Goal: Task Accomplishment & Management: Manage account settings

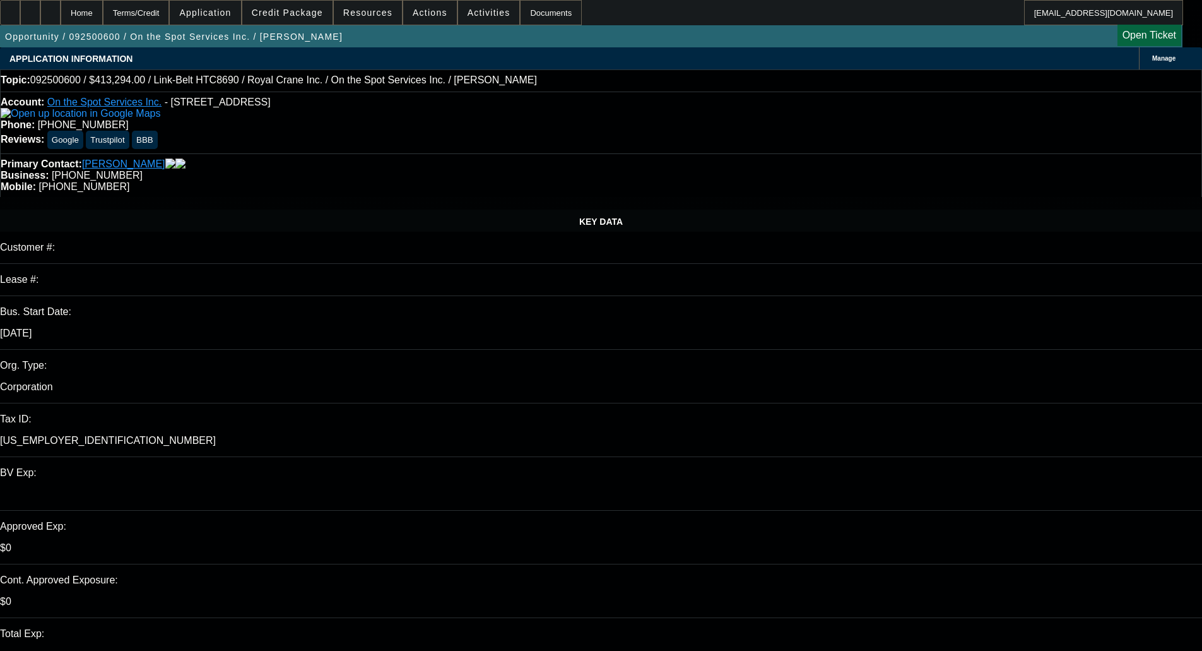
select select "0"
select select "6"
select select "0"
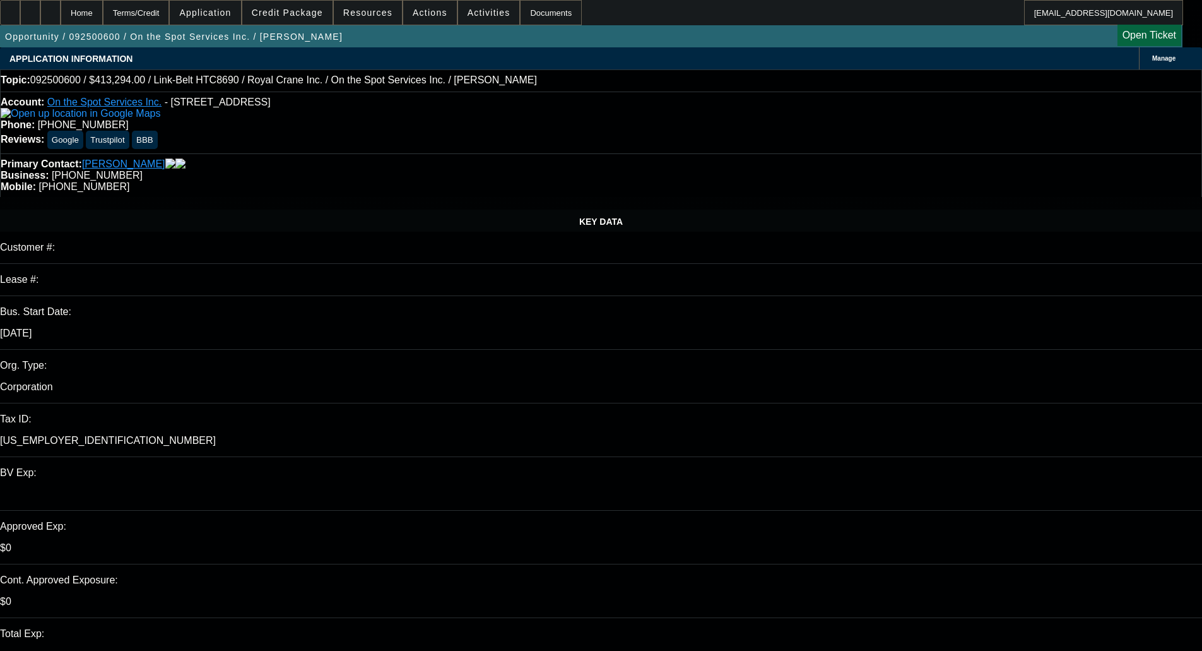
select select "0"
select select "6"
click at [307, 16] on span "Credit Package" at bounding box center [287, 13] width 71 height 10
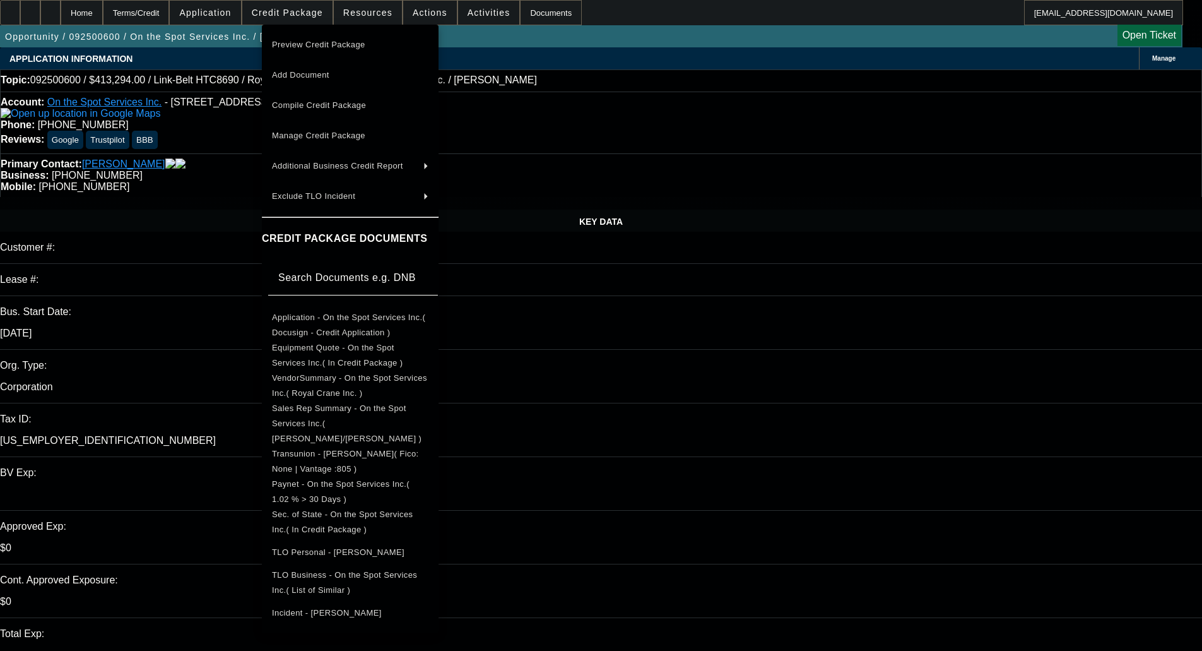
click at [320, 42] on span "Preview Credit Package" at bounding box center [318, 44] width 93 height 9
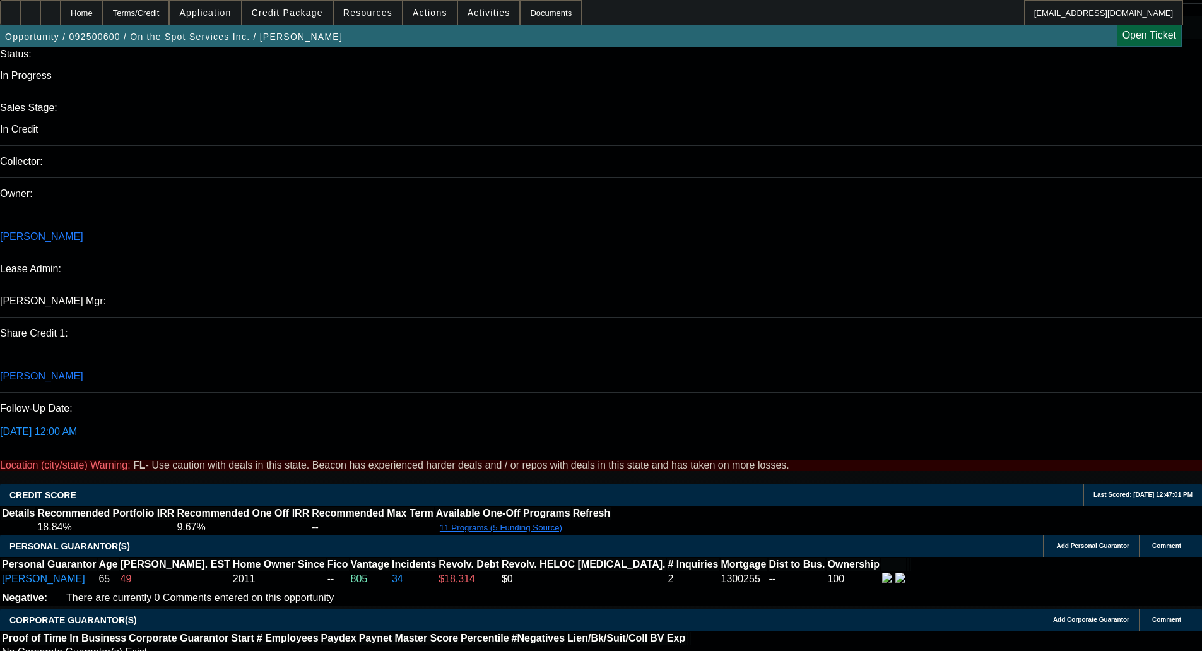
scroll to position [1641, 0]
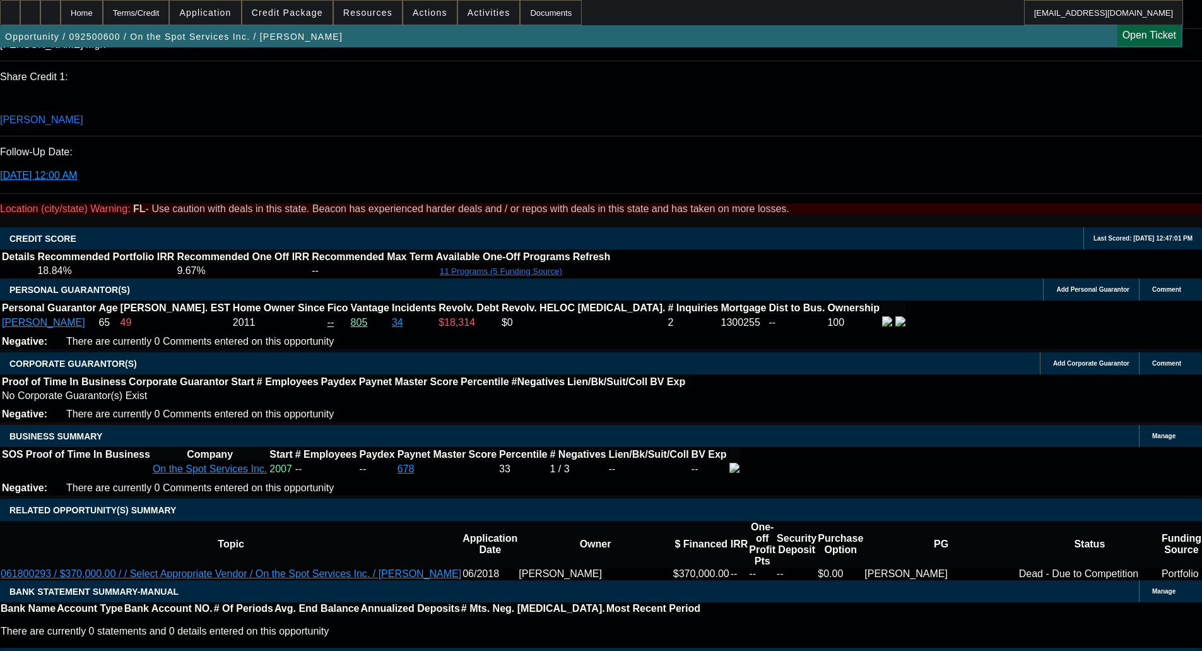
type textarea "LARGE CRANE; LOW IRR; NO BANKS; OTHER BUSINESSES ON TLO; MISSING BUSINESS TLO S…"
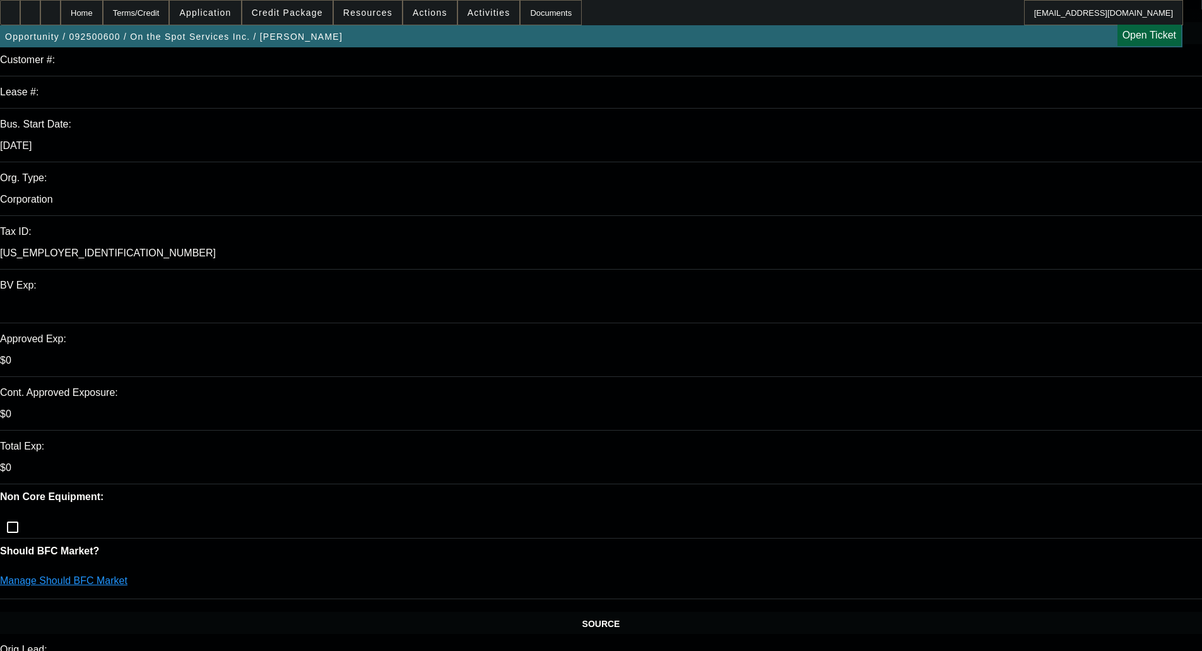
scroll to position [0, 0]
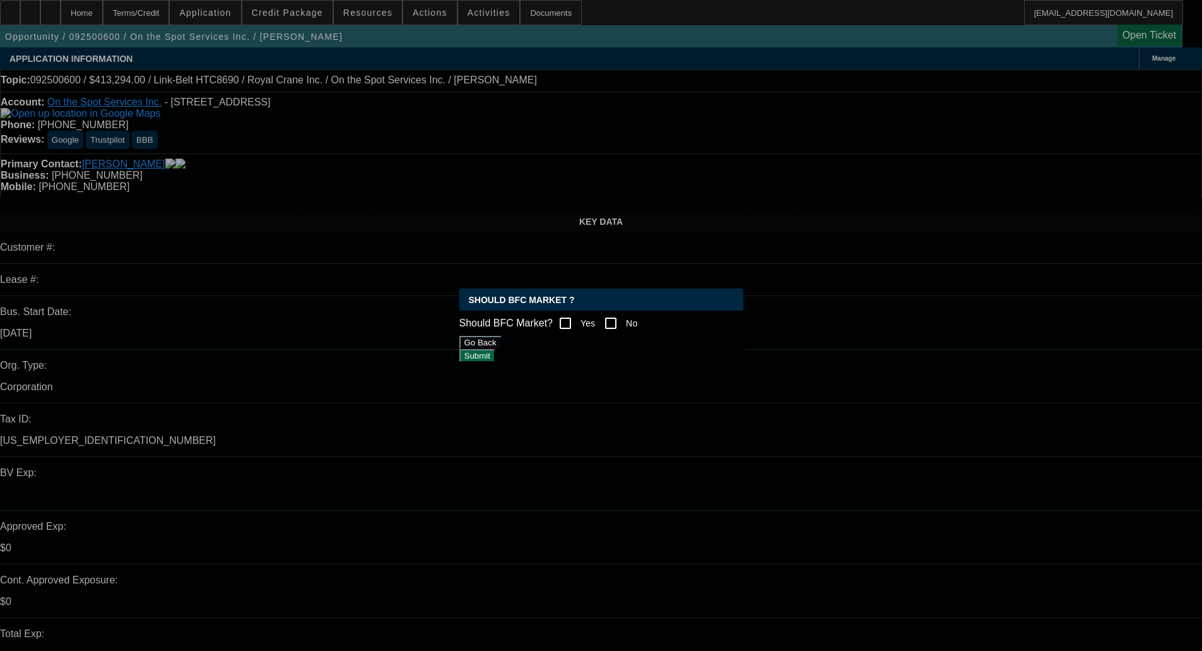
click at [574, 316] on input "Yes" at bounding box center [565, 322] width 25 height 25
checkbox input "true"
click at [683, 362] on div "Should BFC Market ? Should BFC Market? Yes No Go Back Submit" at bounding box center [601, 325] width 284 height 74
click at [495, 358] on button "Submit" at bounding box center [477, 355] width 36 height 13
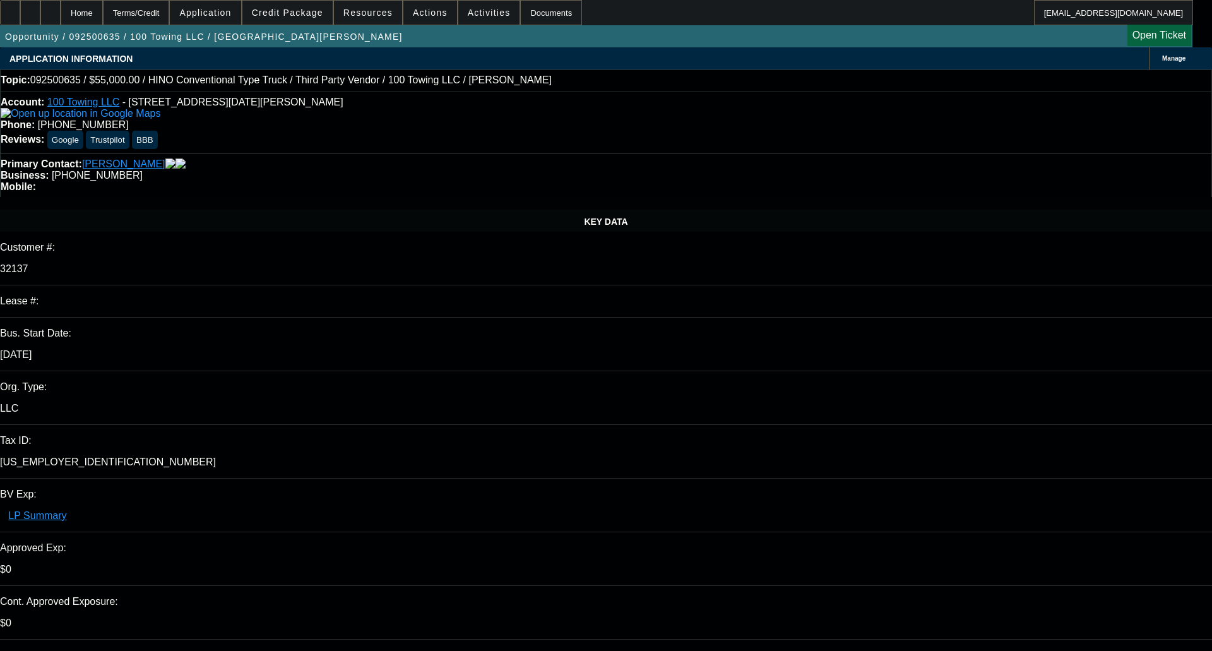
select select "0"
select select "2"
select select "0"
select select "6"
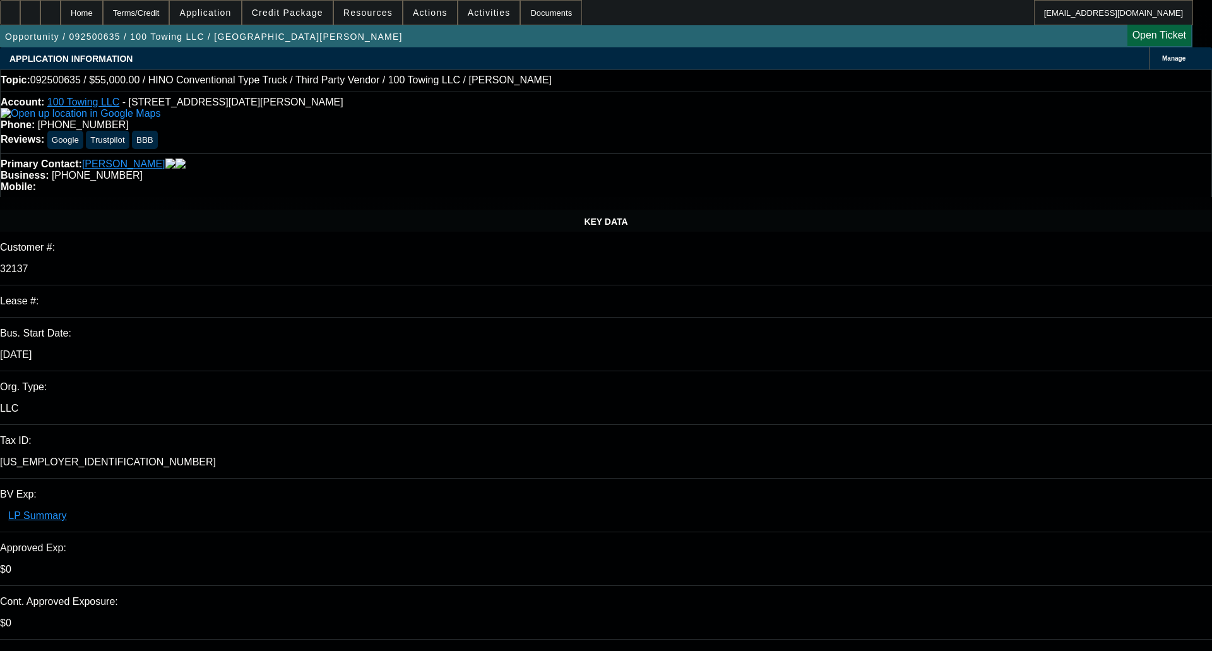
select select "0"
select select "2"
select select "0"
select select "6"
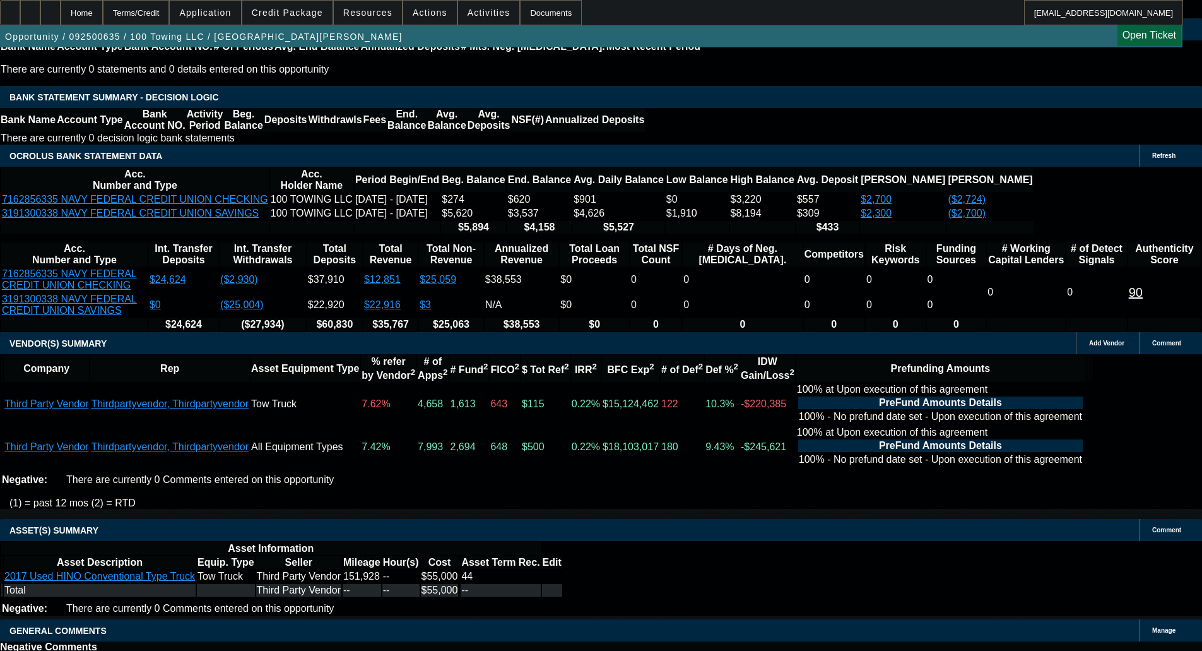
scroll to position [2500, 0]
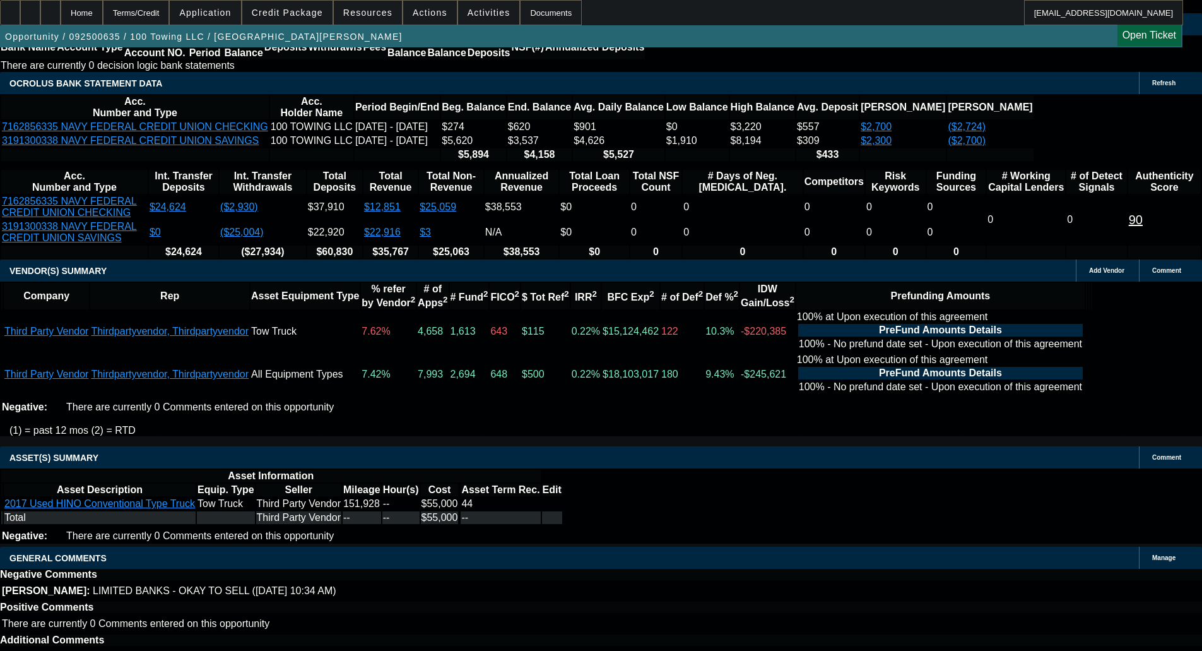
select select "6"
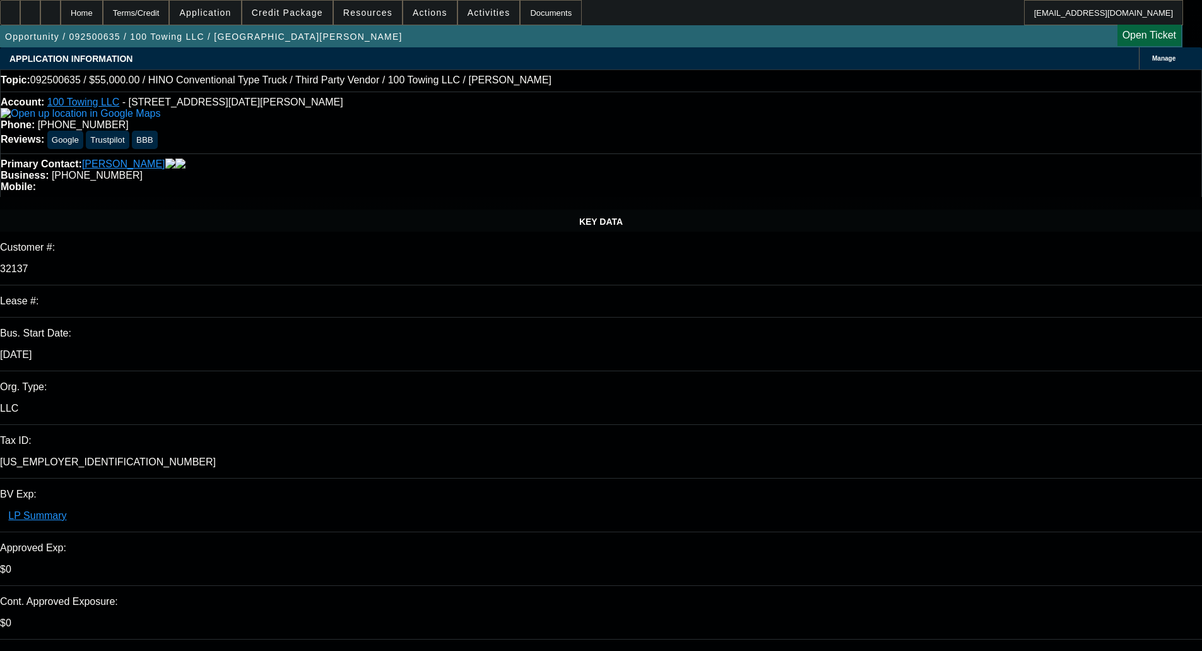
type input "11:08"
type input "12:55"
click at [875, 520] on span "29" at bounding box center [873, 516] width 23 height 23
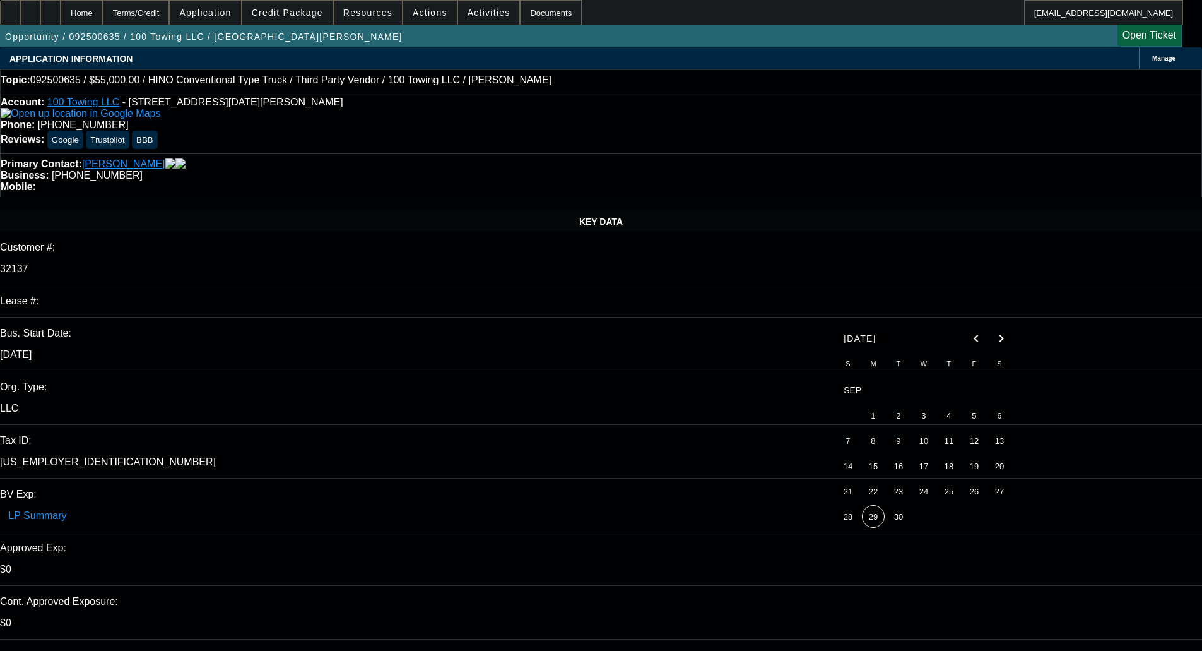
type input "[DATE]"
type textarea "p"
paste textarea "Please provide most recent TR to verify annual revs for the business."
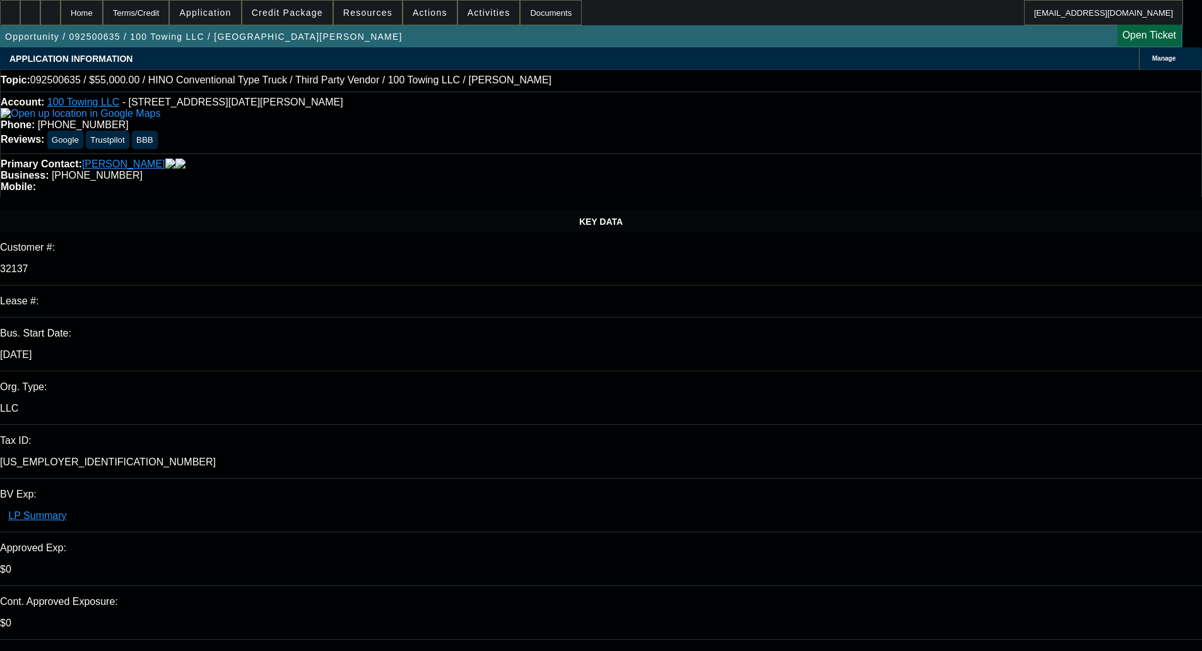
type textarea "PER CPEF - "Please provide most recent TR to verify annual revs for the busines…"
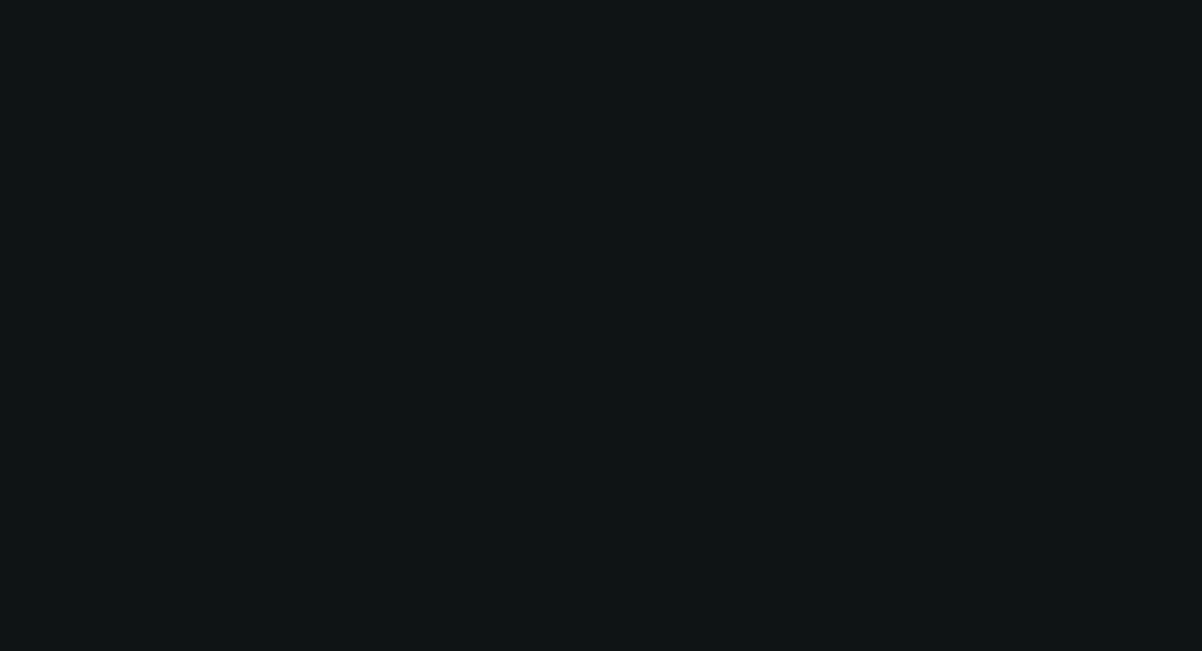
select select "0"
select select "2"
select select "0"
select select "6"
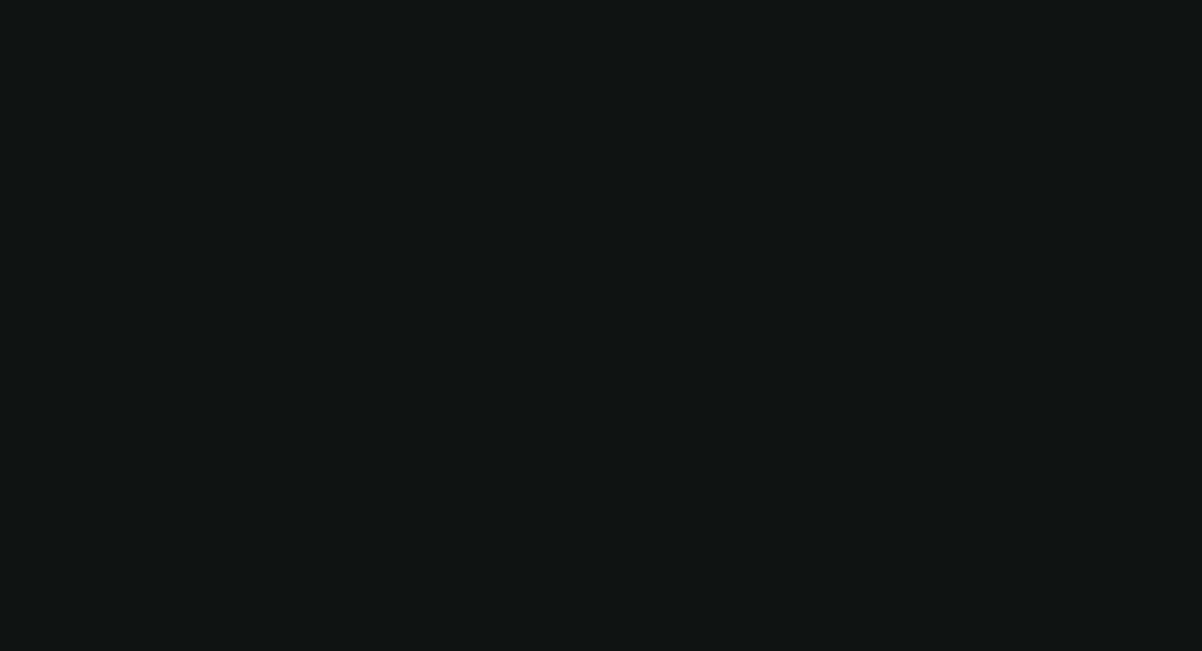
select select "0"
select select "2"
select select "0"
select select "6"
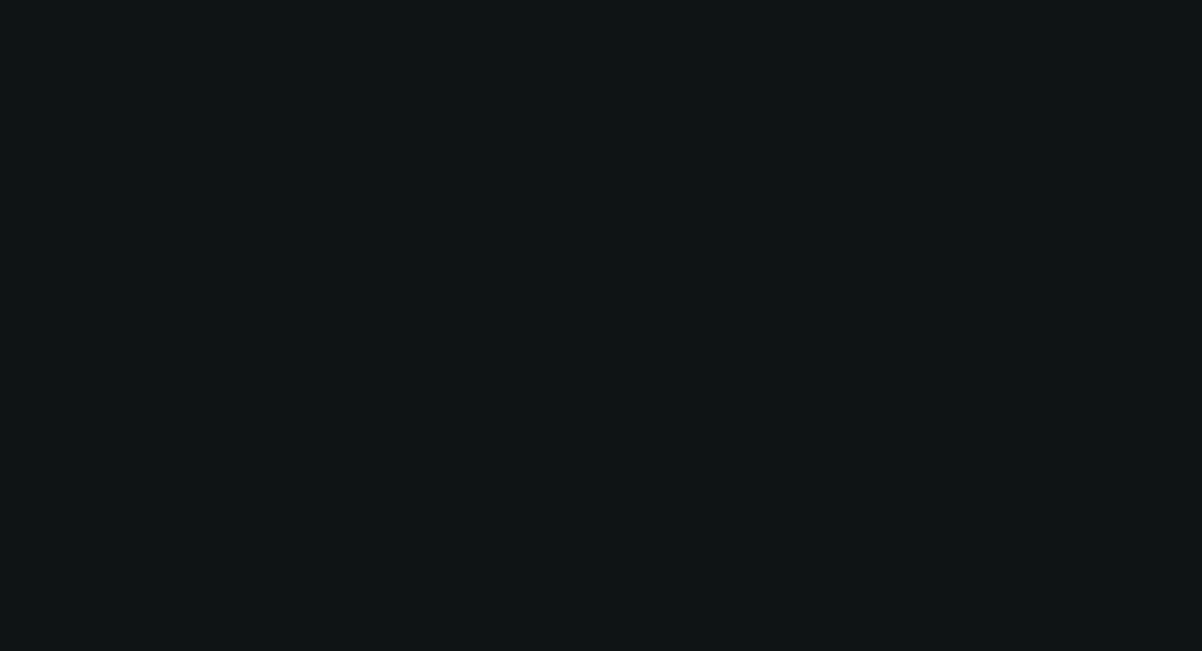
select select "0"
select select "2"
select select "0"
select select "6"
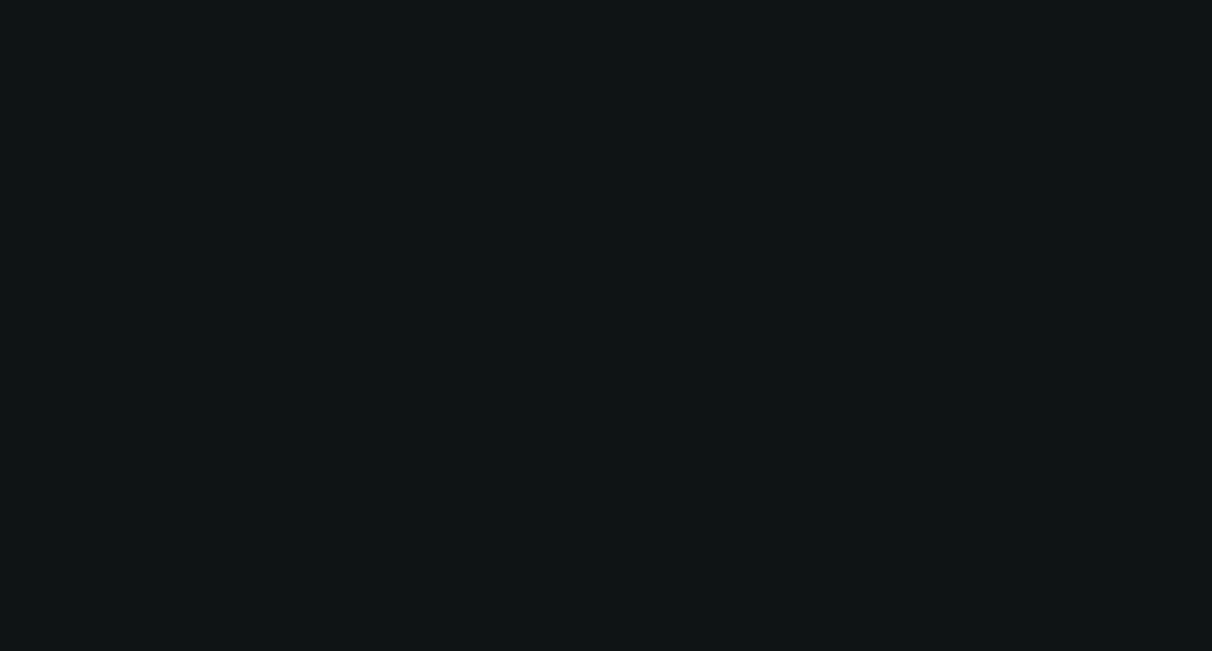
select select "0"
select select "3"
select select "0.1"
select select "4"
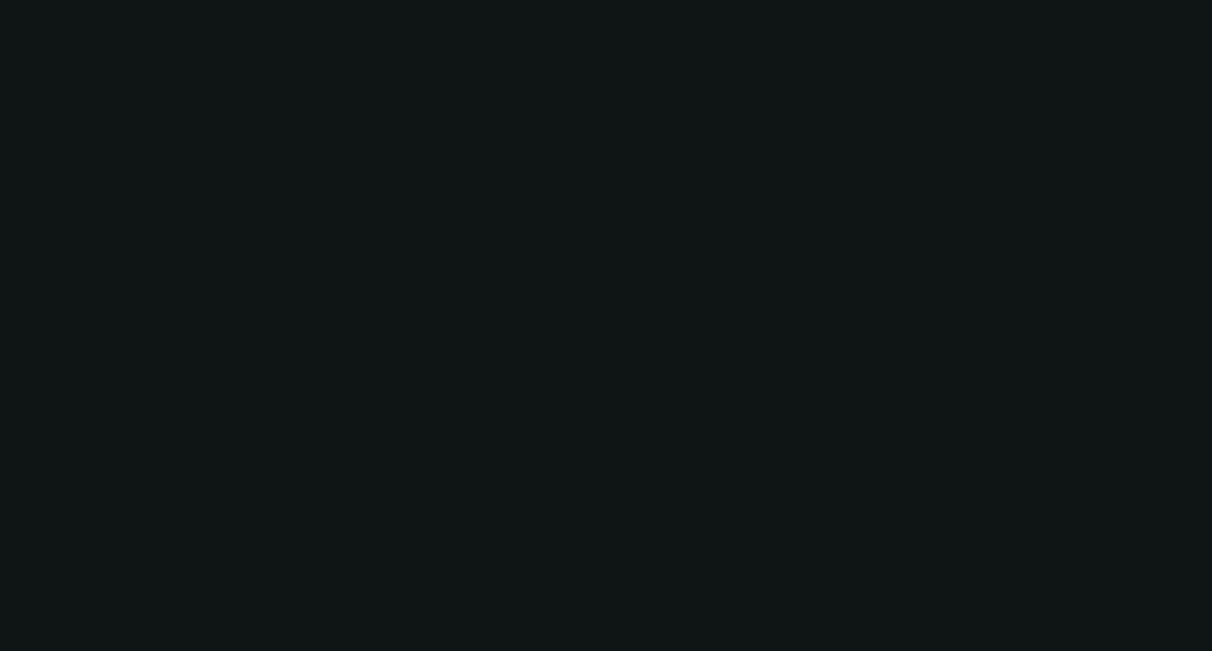
select select "0"
select select "3"
select select "0.1"
select select "4"
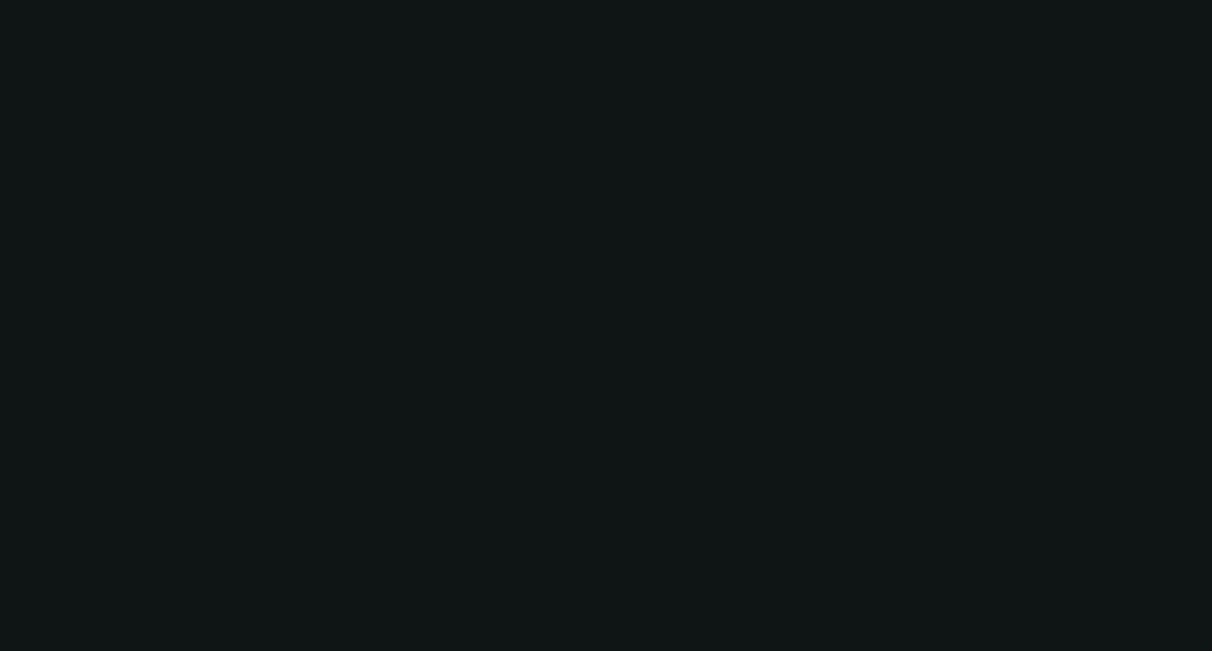
select select "0"
select select "3"
select select "0.1"
select select "4"
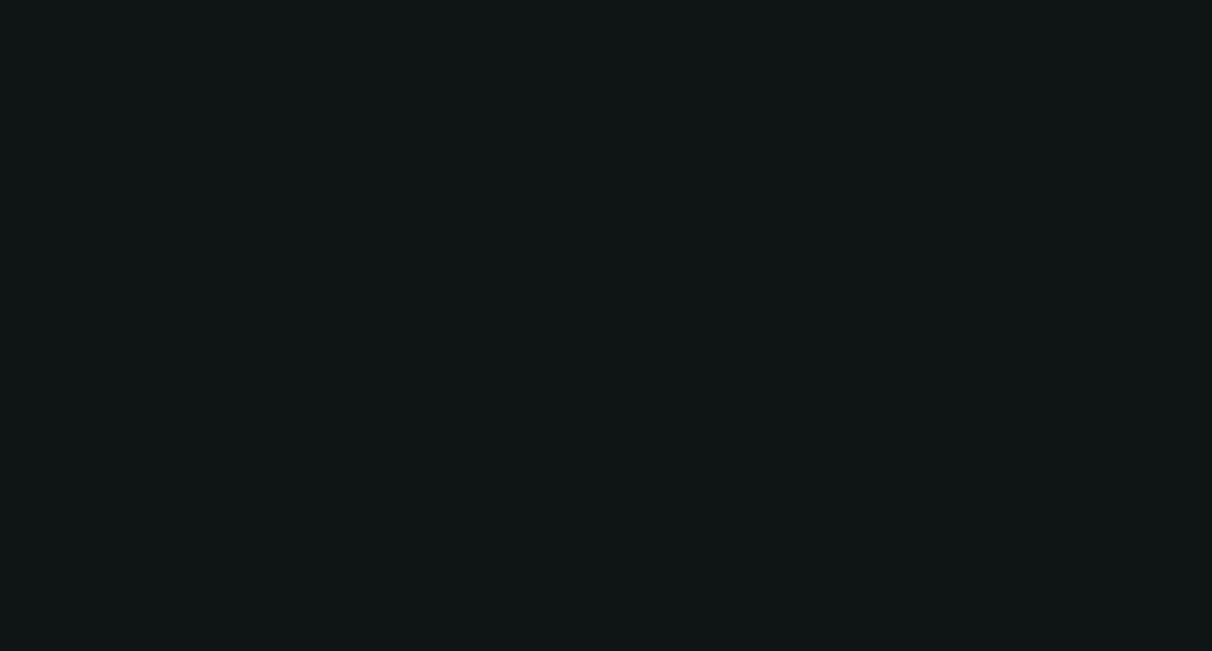
select select "0"
select select "2"
select select "0.1"
select select "4"
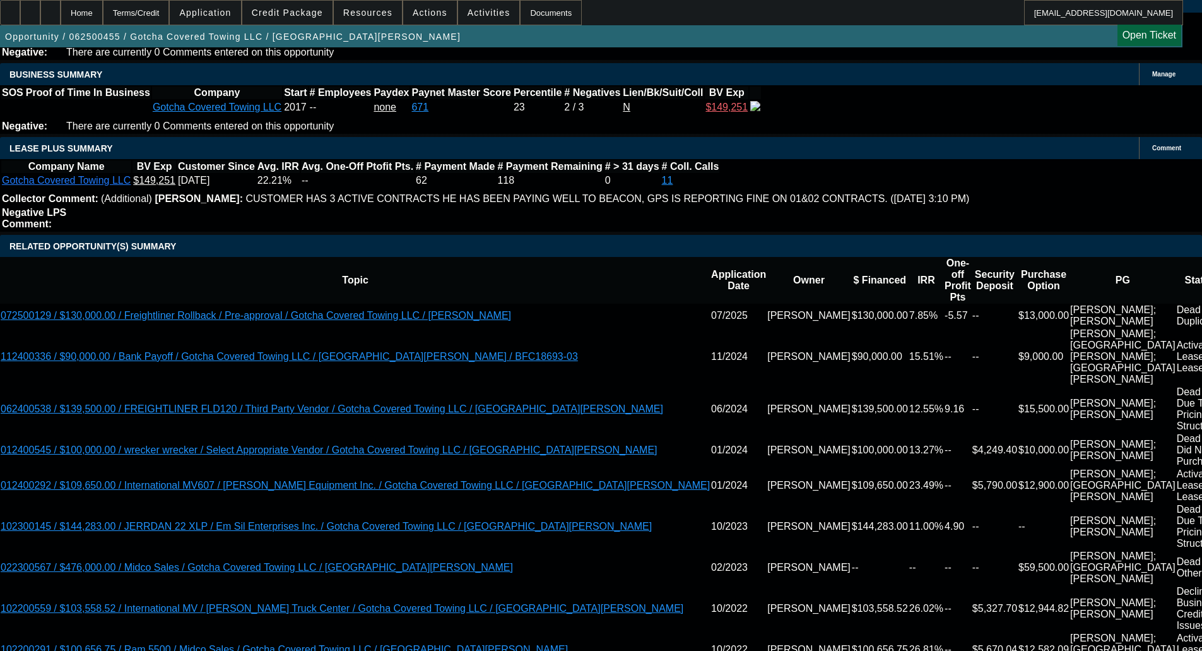
scroll to position [2272, 0]
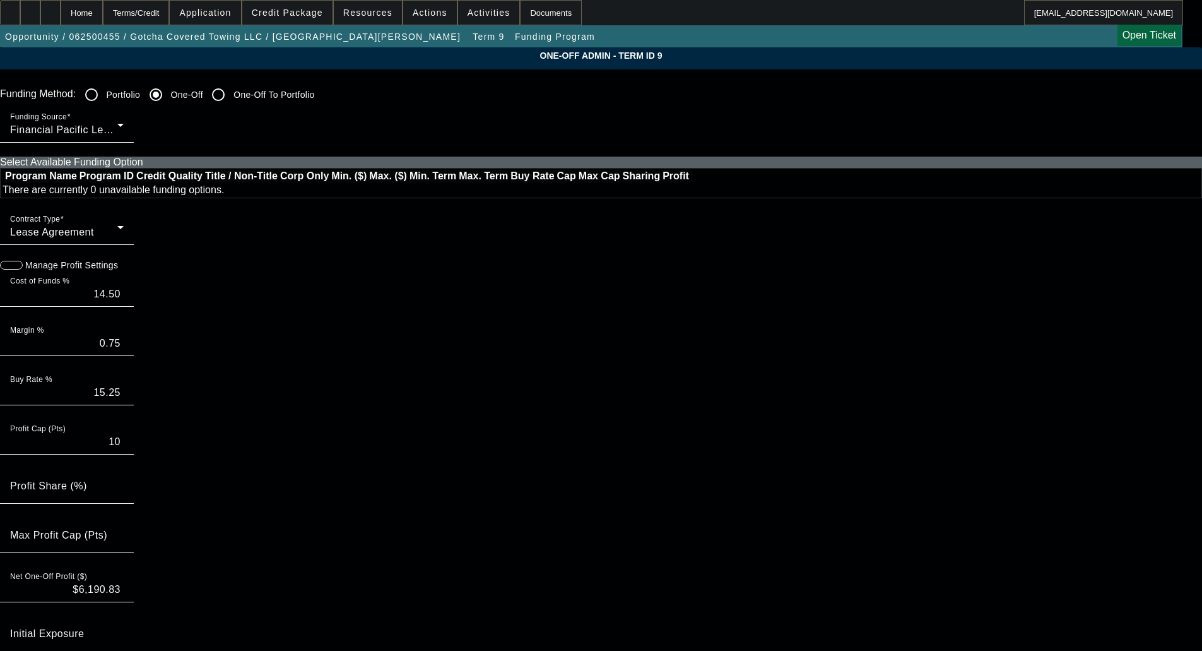
click at [13, 271] on span "button" at bounding box center [6, 265] width 13 height 13
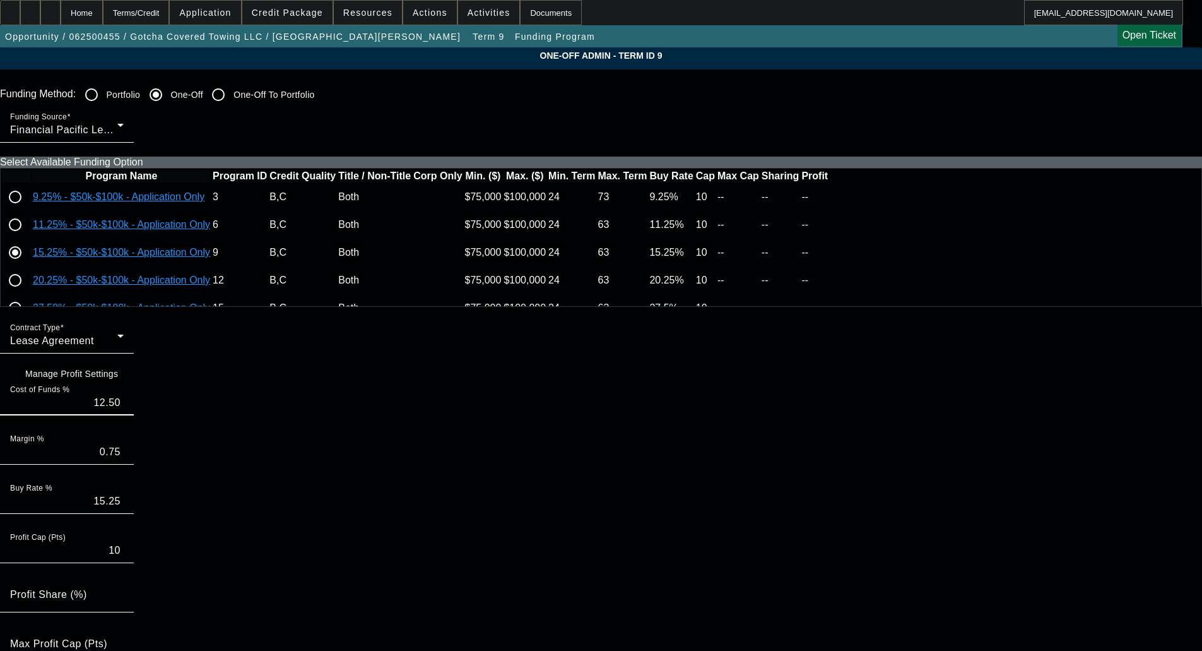
type input "12.50"
type input "13.25"
click at [124, 558] on input "10" at bounding box center [67, 550] width 114 height 15
type input "5"
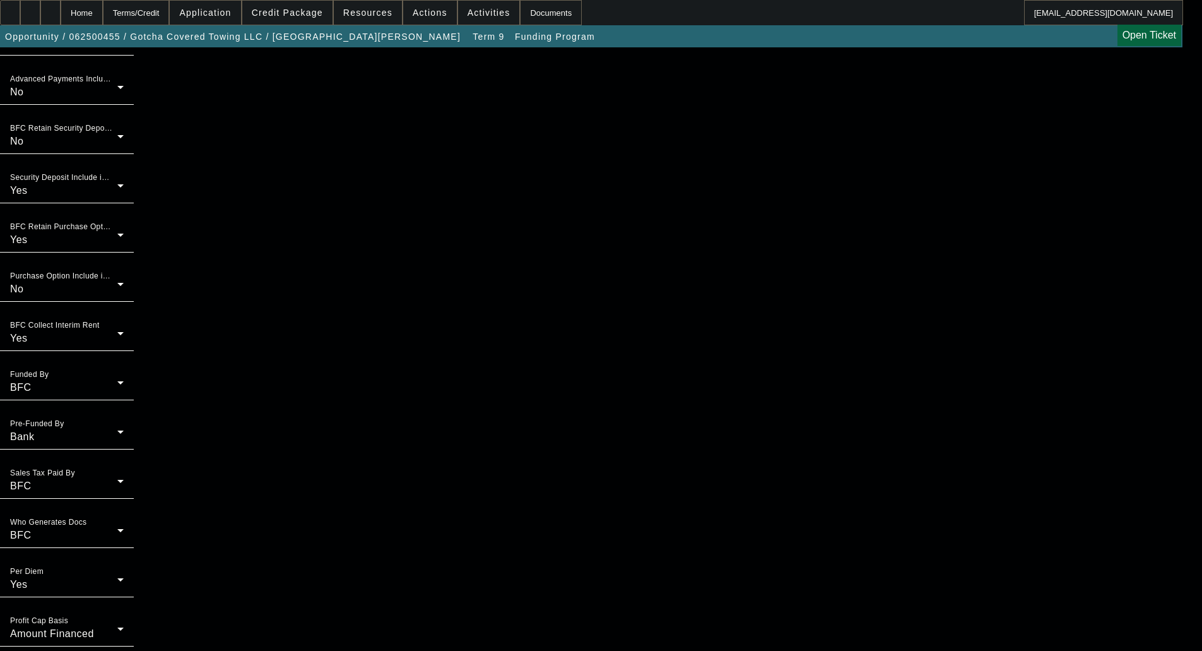
scroll to position [866, 0]
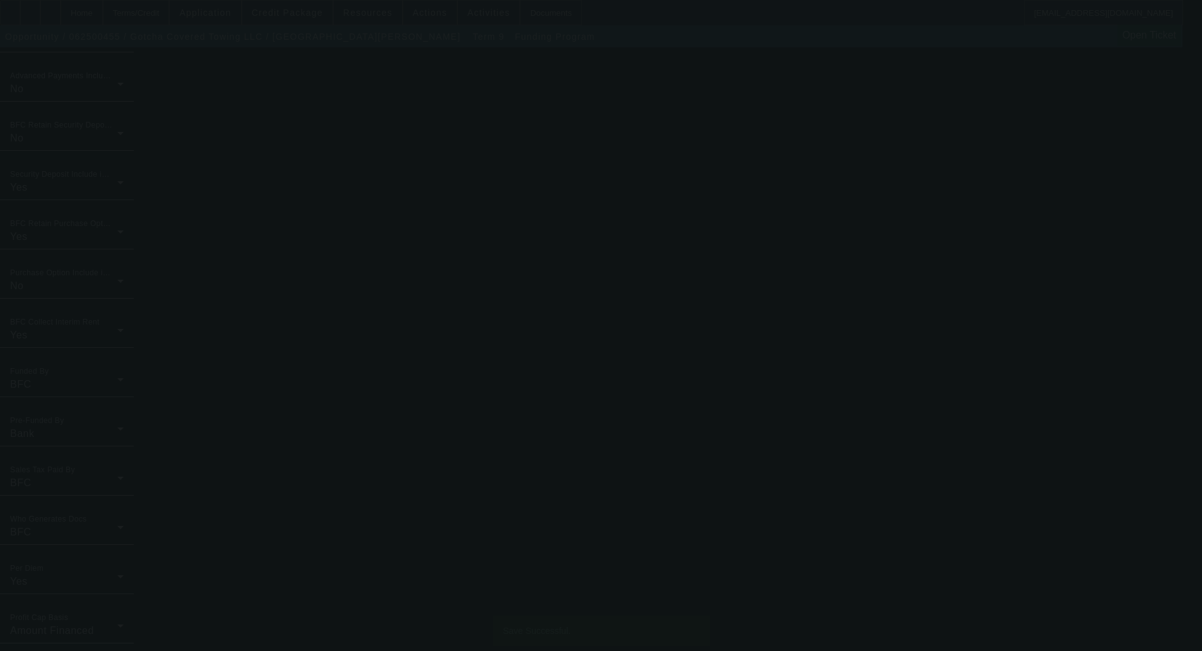
type input "14.50"
type input "15.25"
type input "10"
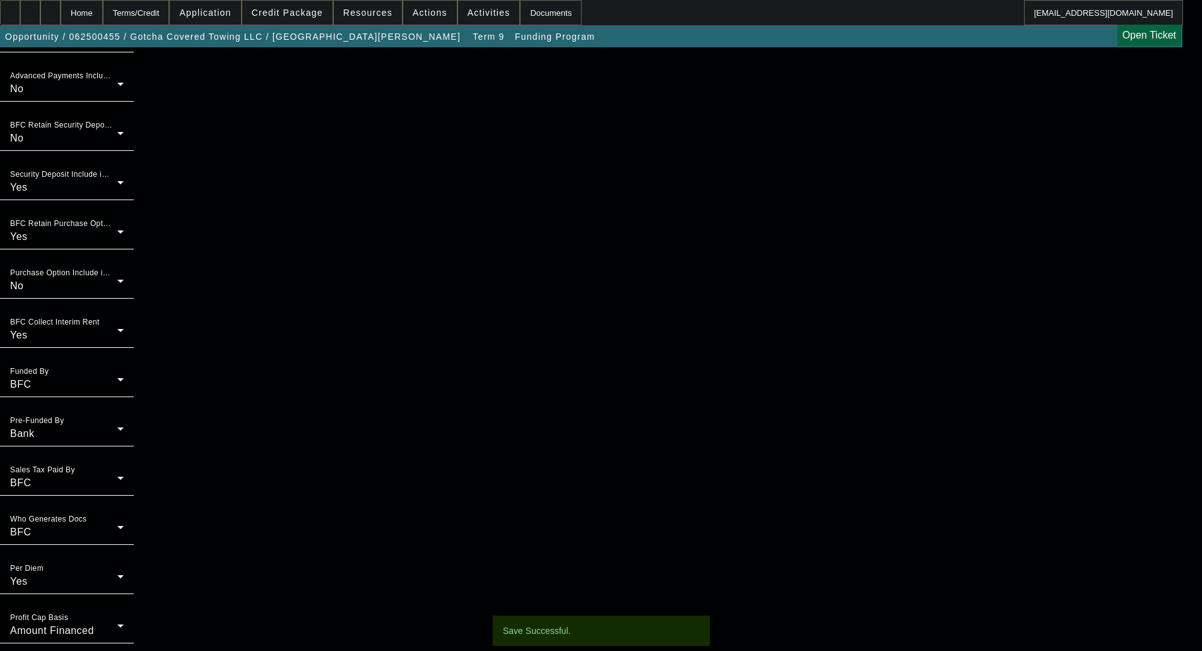
scroll to position [0, 0]
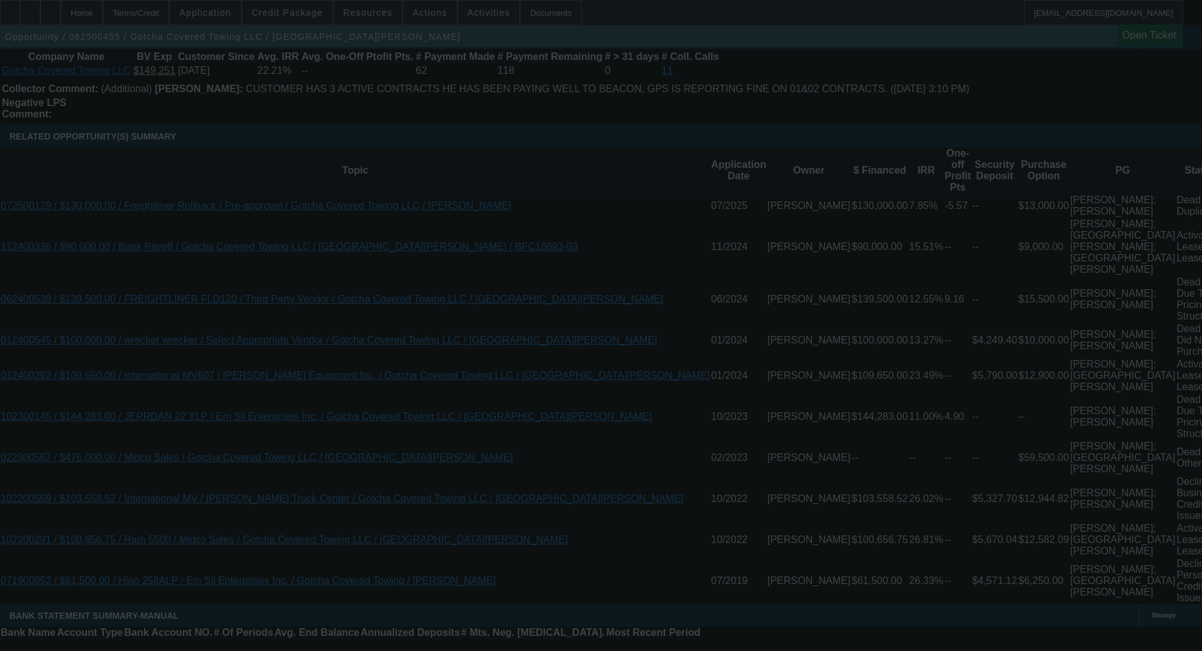
scroll to position [2187, 0]
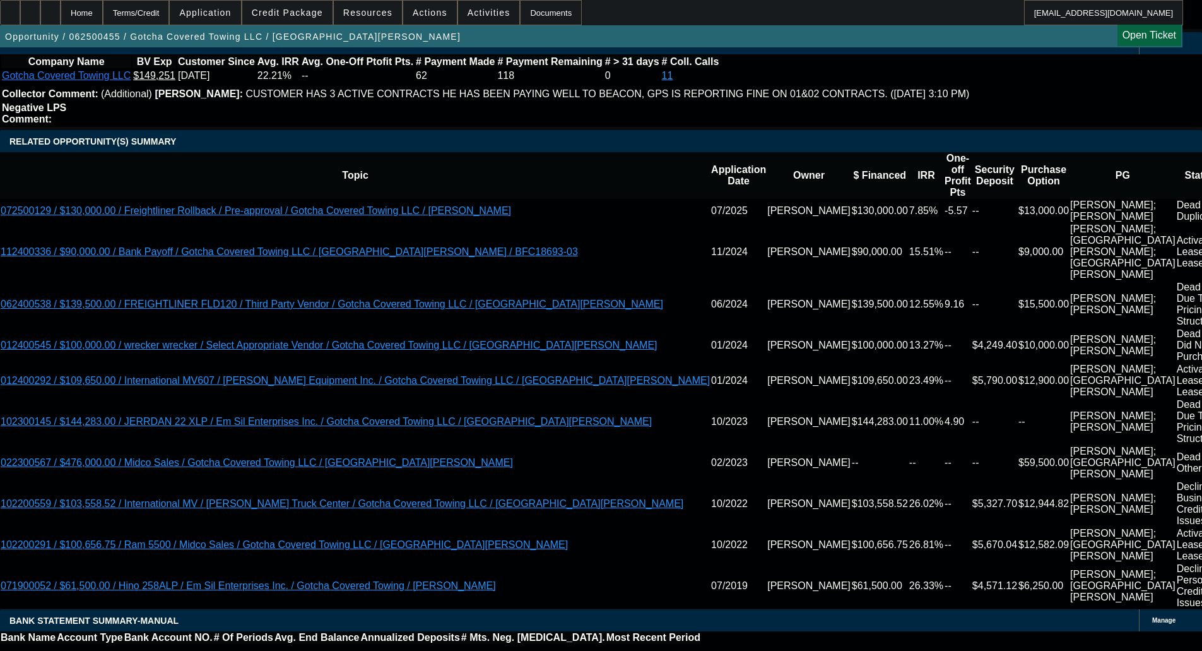
select select "0"
select select "3"
select select "0.1"
select select "4"
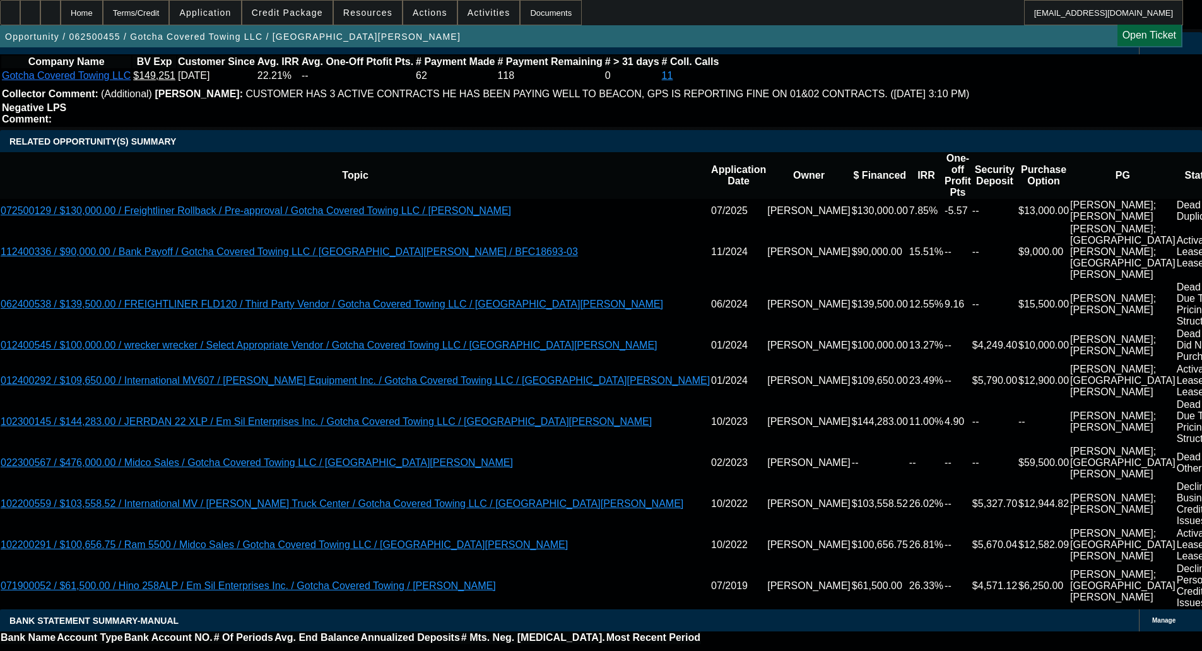
select select "0"
select select "3"
select select "0.1"
select select "4"
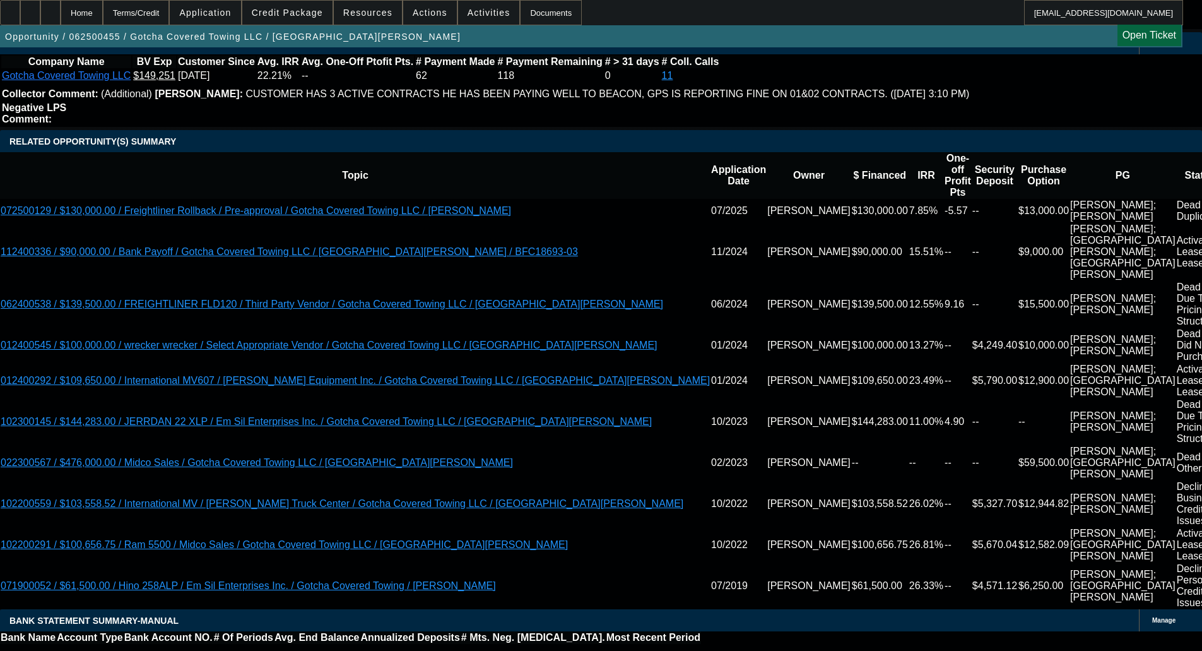
select select "0"
select select "3"
select select "0.1"
select select "4"
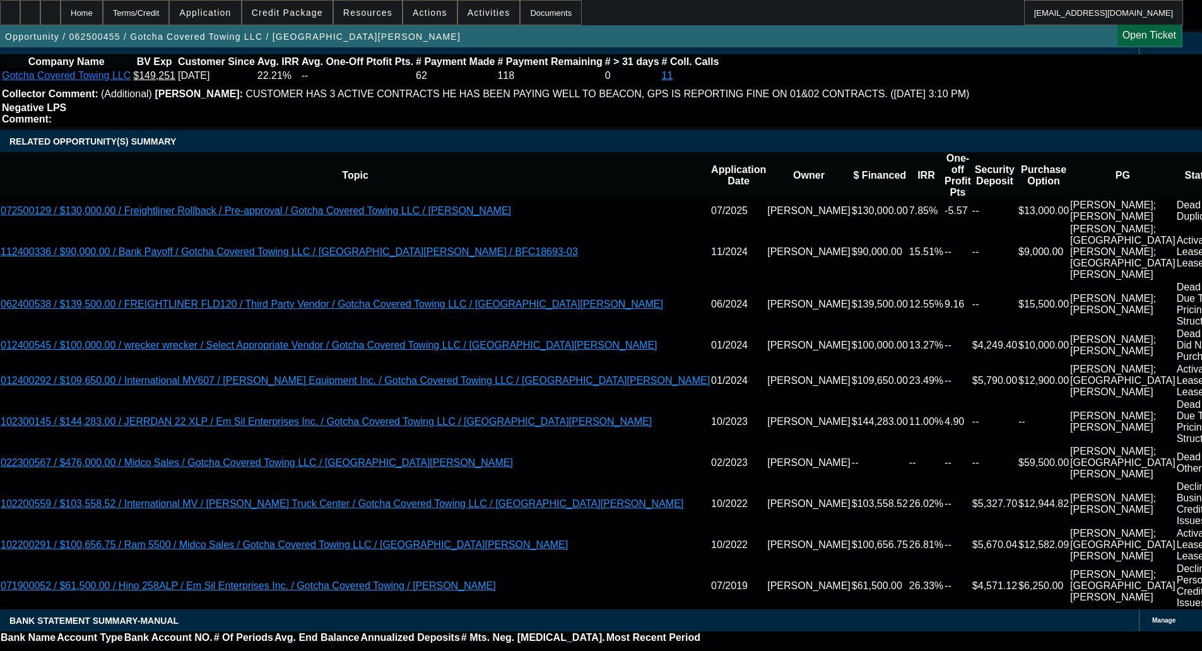
select select "0"
select select "2"
select select "0.1"
select select "4"
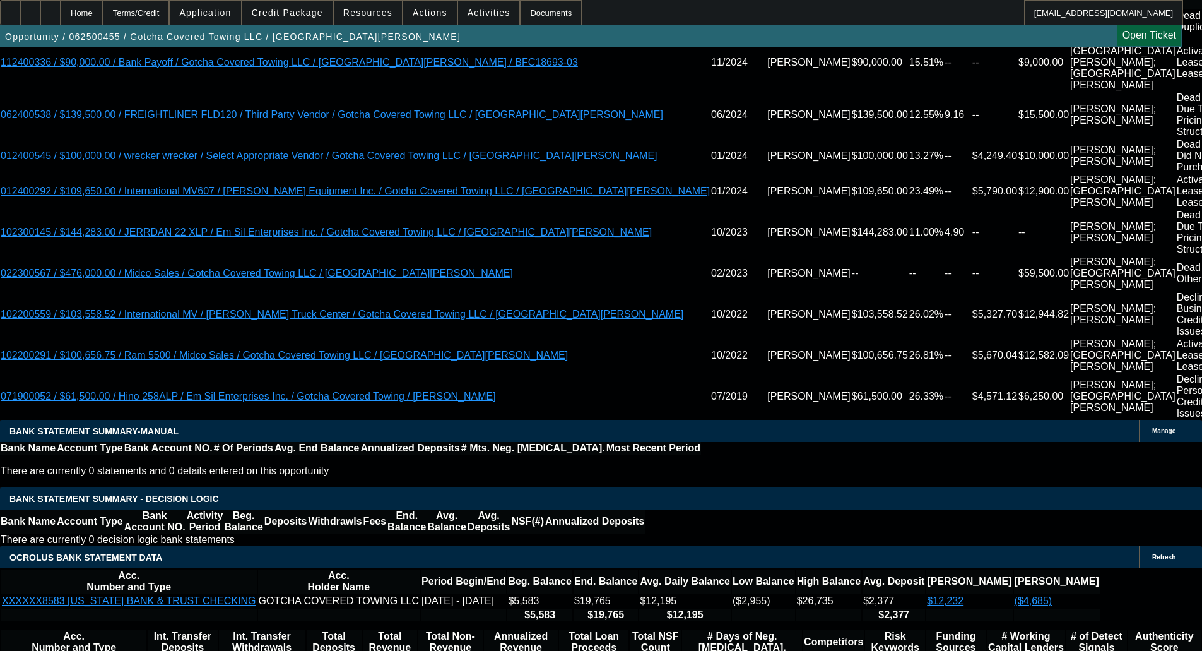
scroll to position [2449, 0]
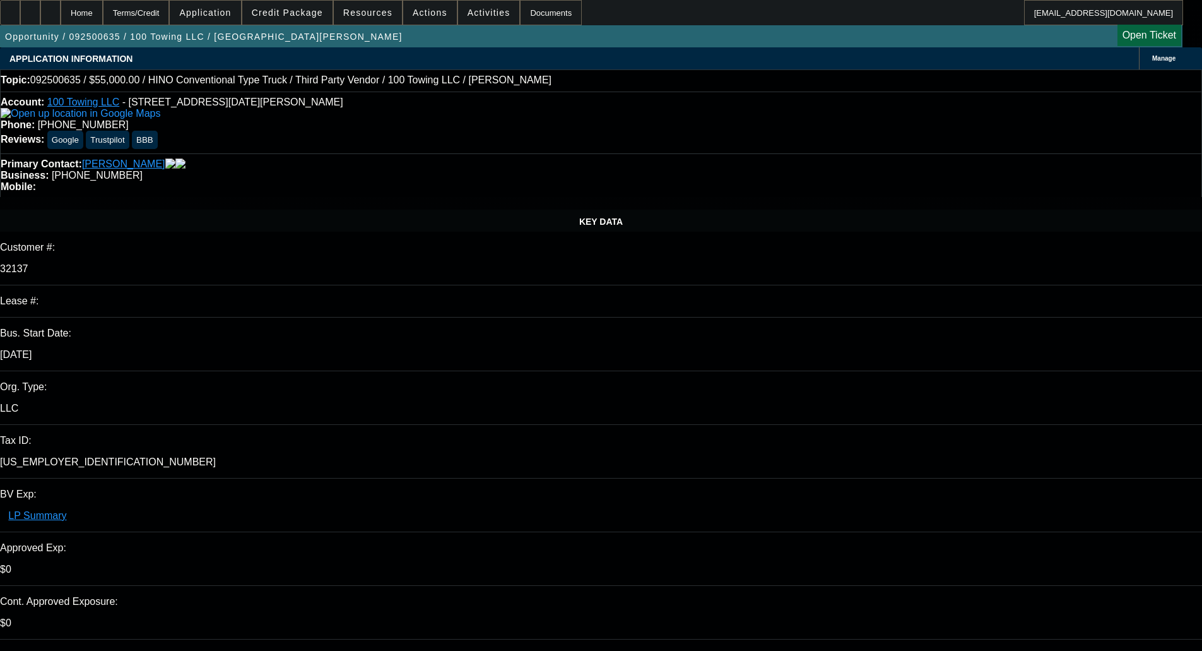
select select "0"
select select "2"
select select "0"
select select "6"
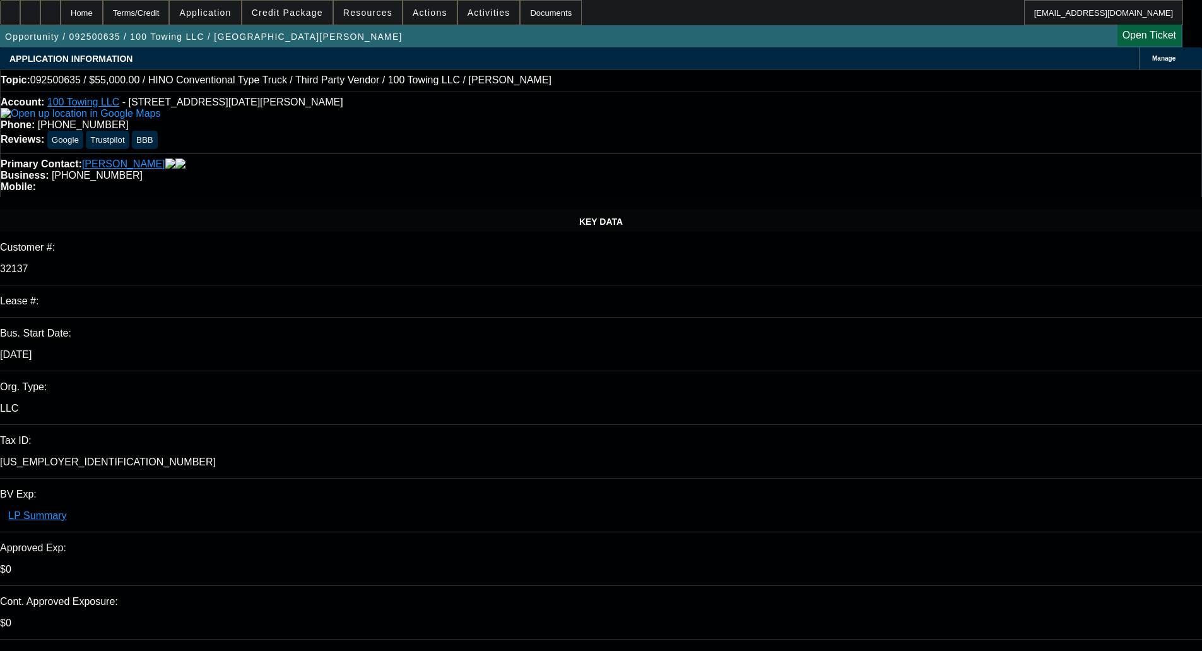
select select "0"
select select "2"
select select "0"
select select "6"
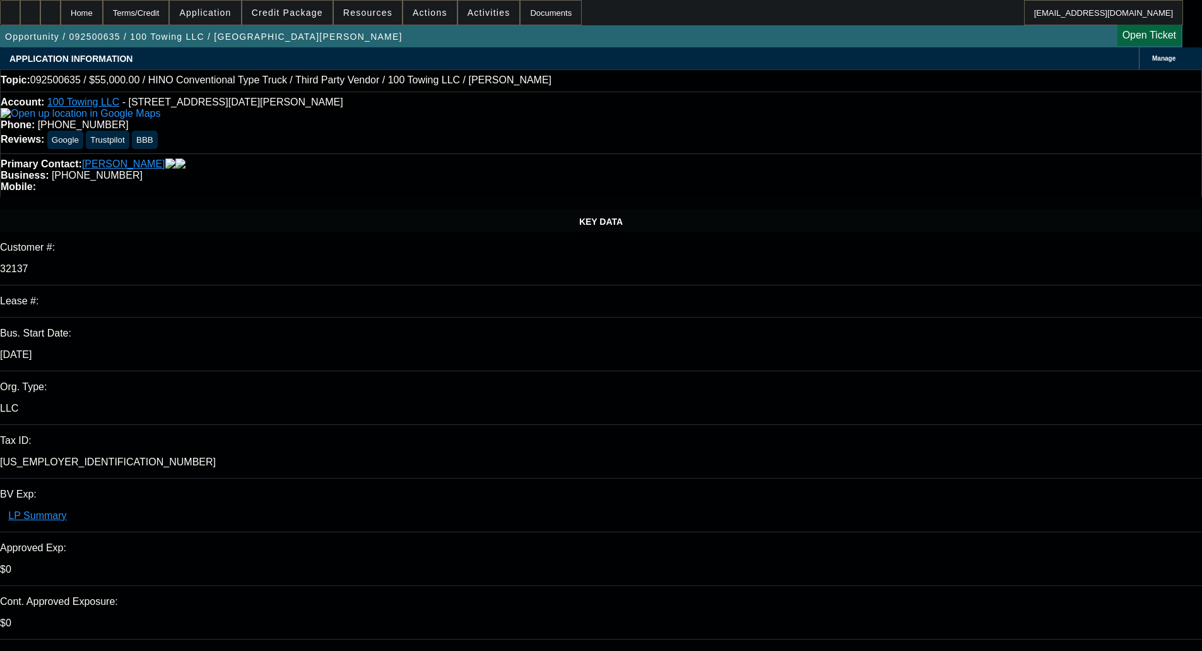
select select "0"
select select "2"
select select "0"
select select "6"
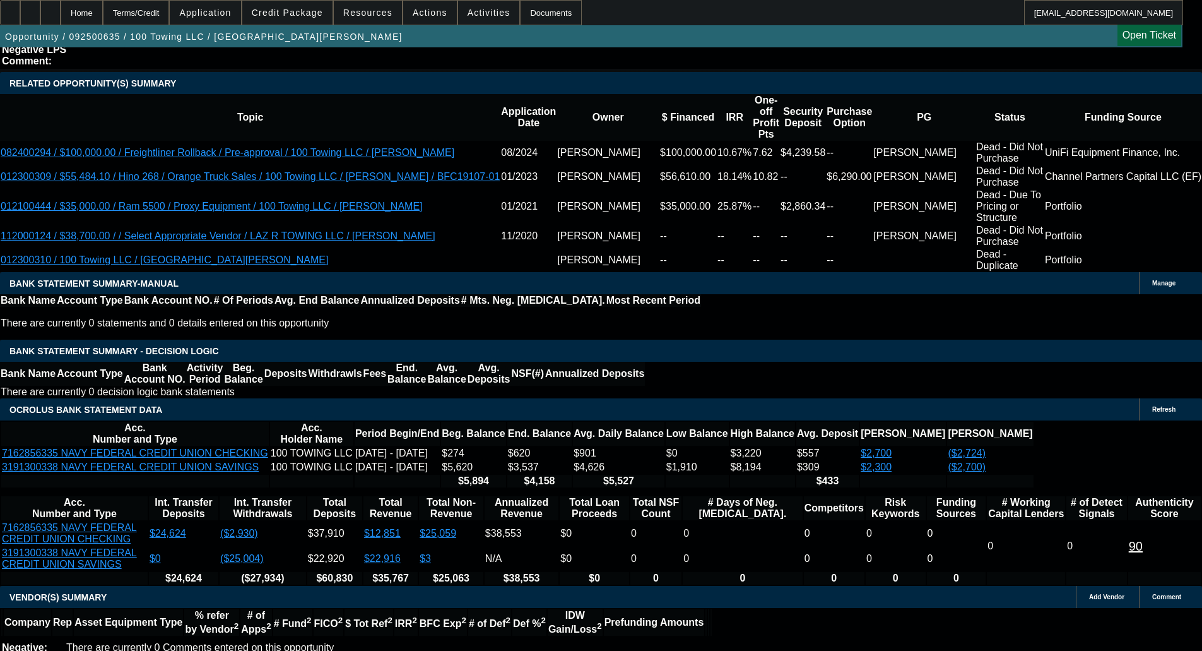
scroll to position [1578, 0]
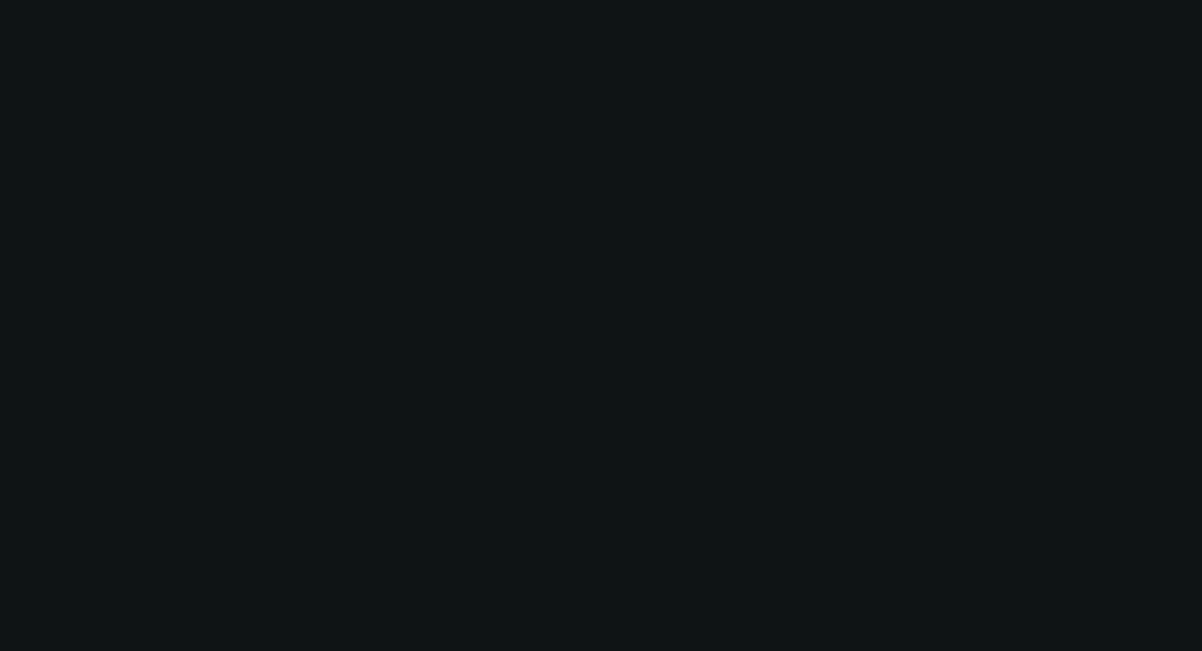
select select "0"
select select "2"
select select "0.1"
select select "4"
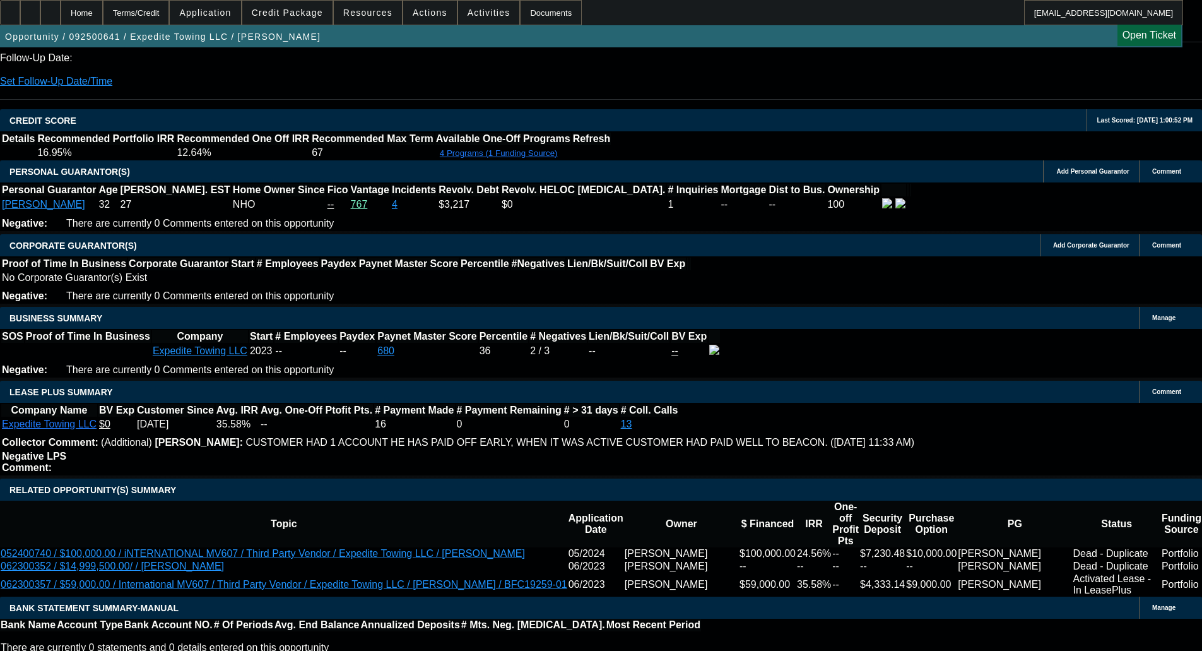
scroll to position [1830, 0]
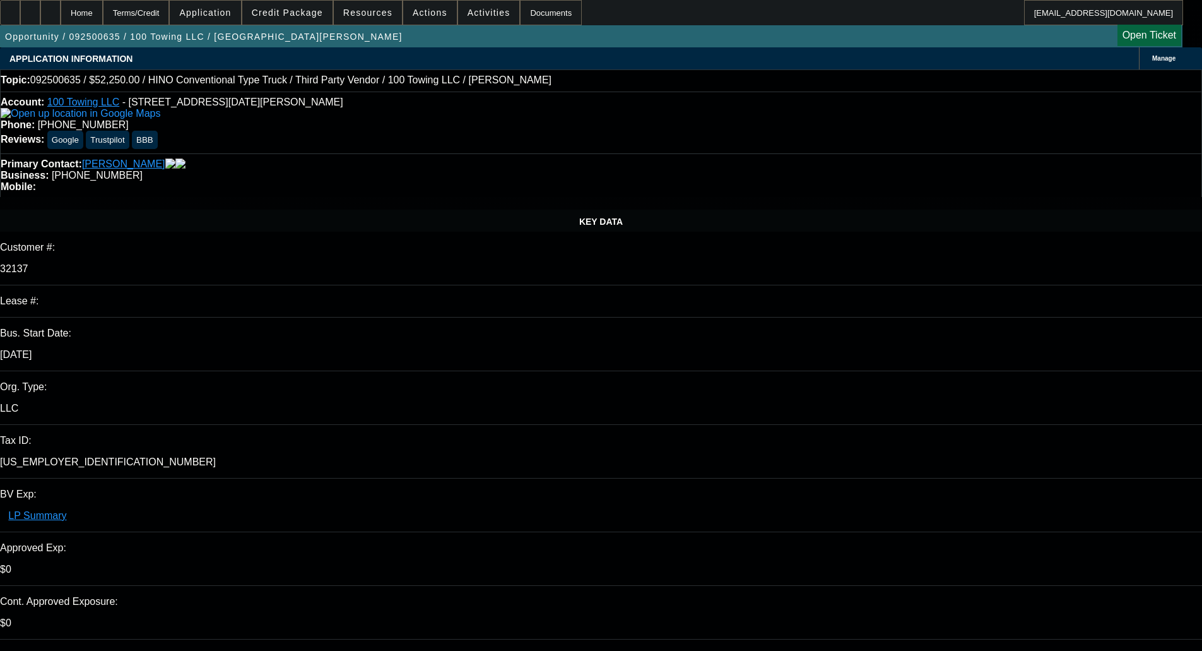
select select "0"
select select "2"
select select "0"
select select "6"
select select "0"
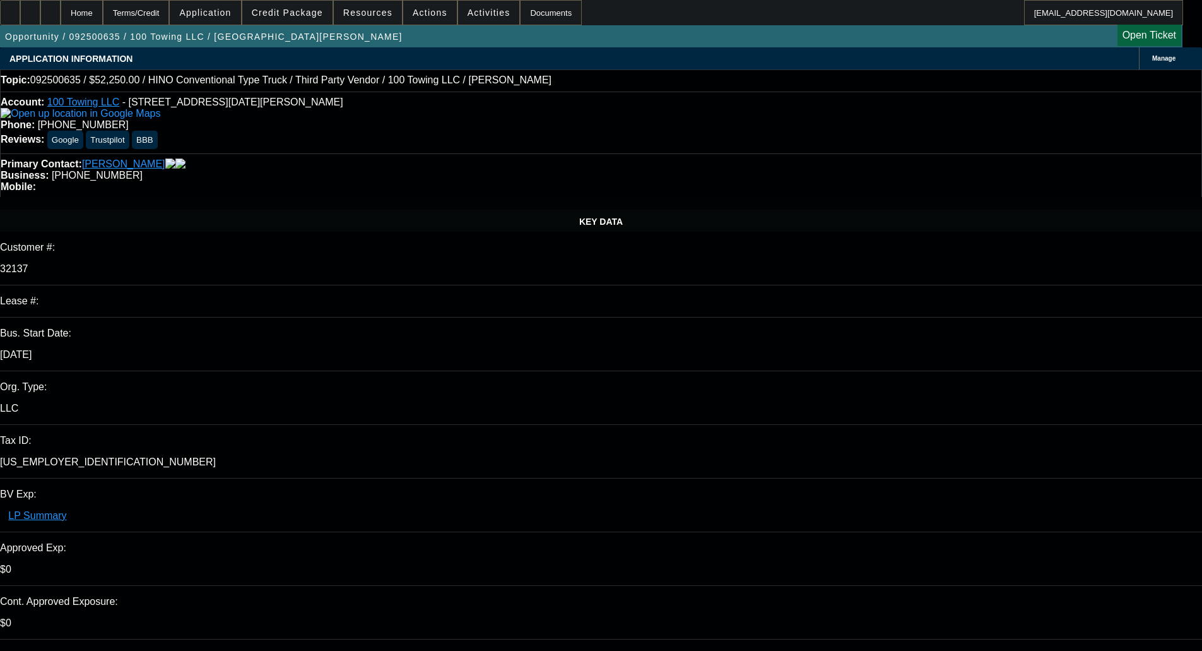
select select "0"
select select "2"
select select "0"
select select "6"
select select "0"
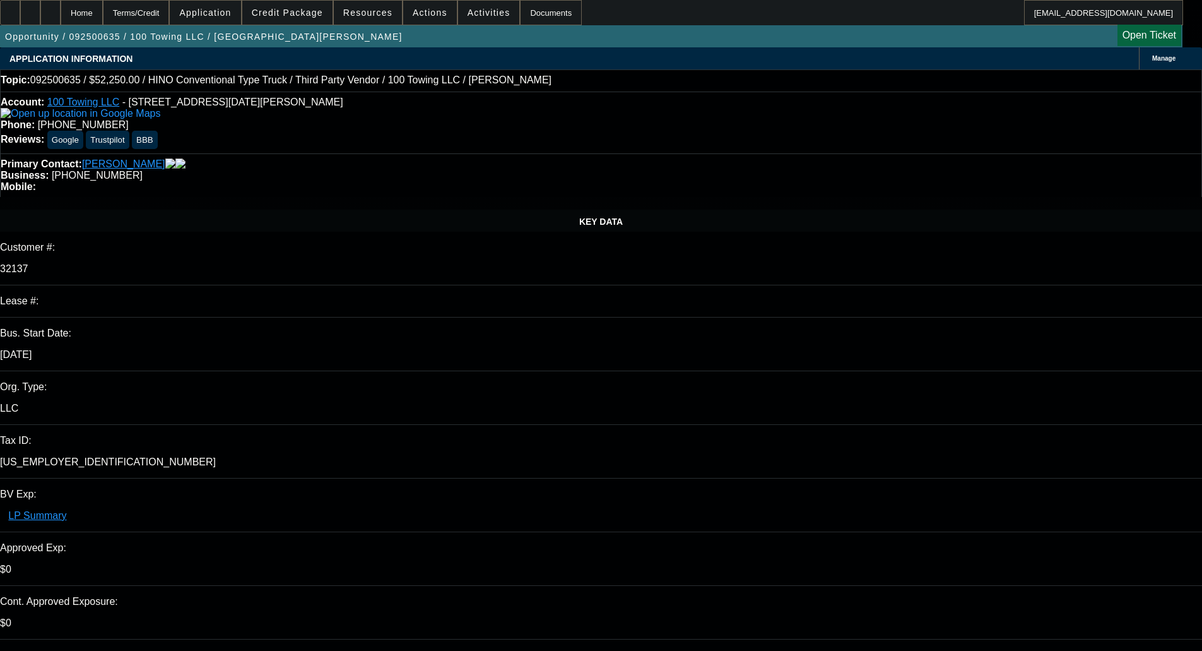
select select "0"
select select "2"
select select "0"
select select "6"
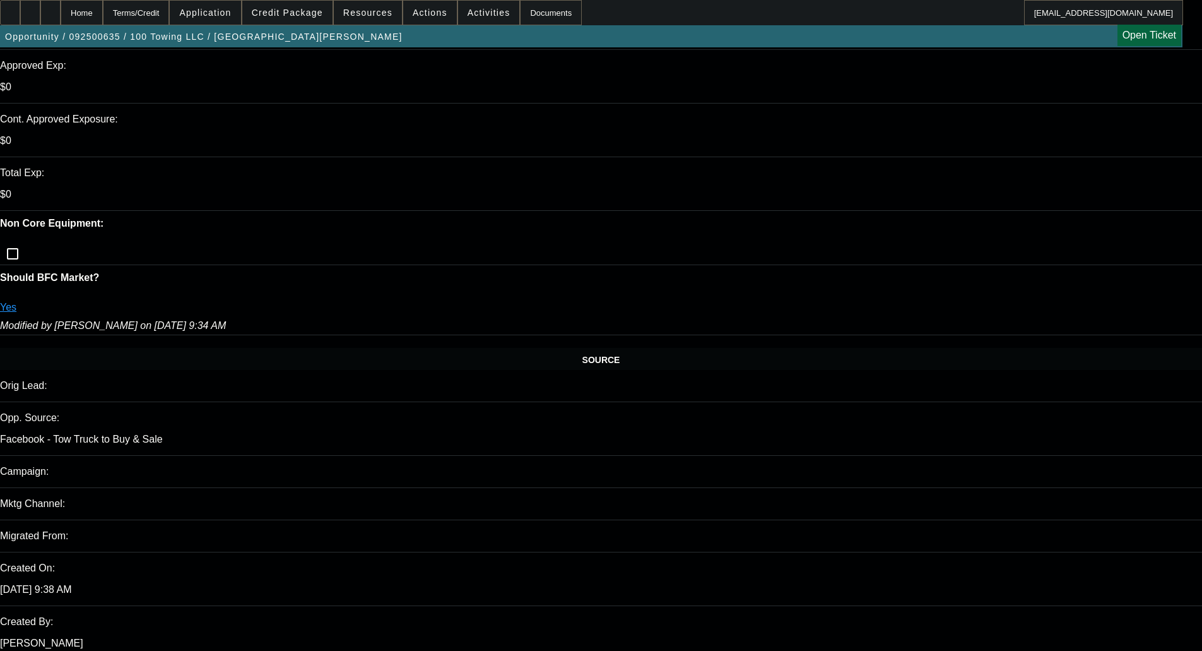
scroll to position [505, 0]
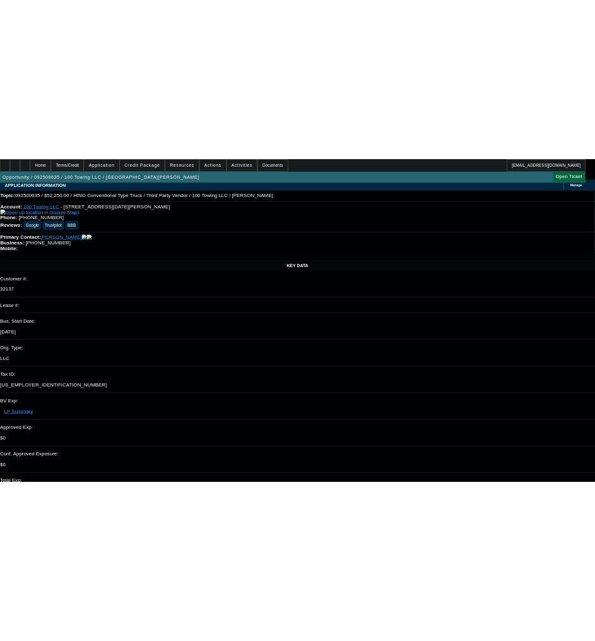
scroll to position [0, 0]
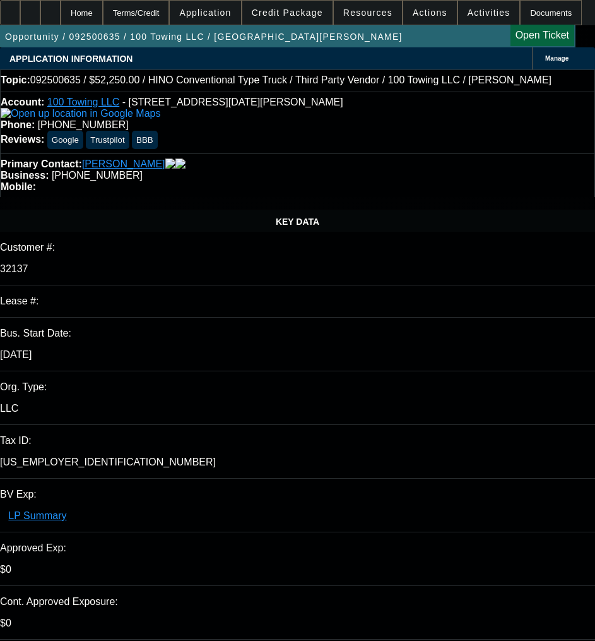
click at [290, 12] on span "Credit Package" at bounding box center [287, 13] width 71 height 10
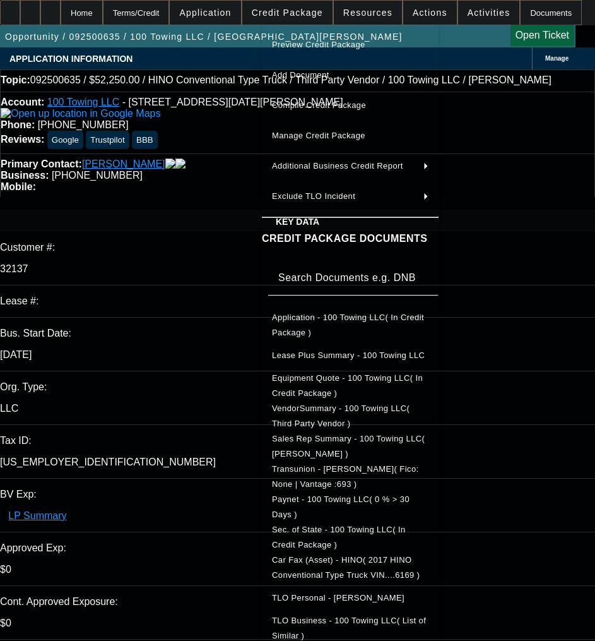
click at [145, 271] on div at bounding box center [297, 320] width 595 height 641
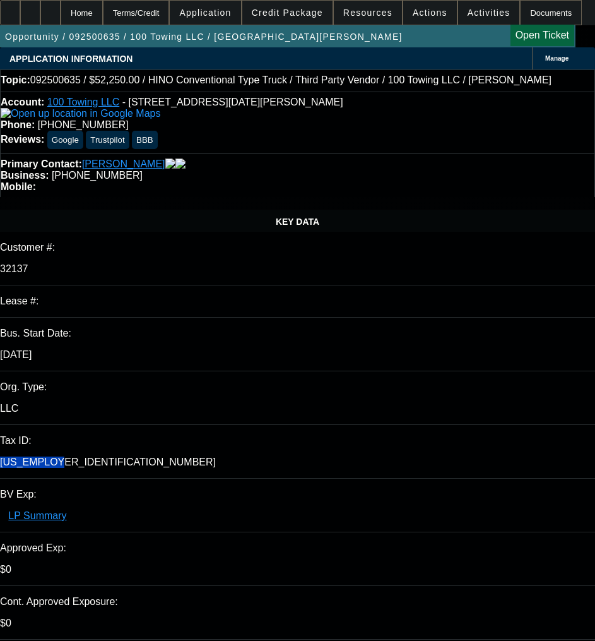
drag, startPoint x: 170, startPoint y: 274, endPoint x: 90, endPoint y: 276, distance: 79.6
click at [90, 435] on div "Tax ID: 85-3260509" at bounding box center [297, 457] width 595 height 44
copy div "85-3260509"
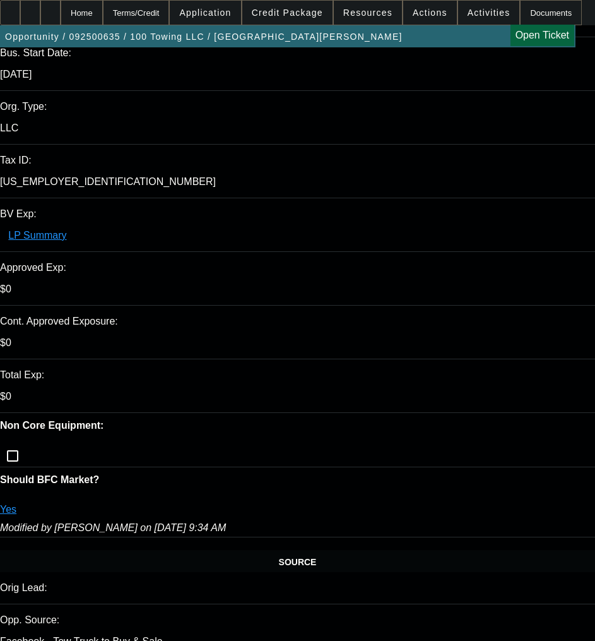
scroll to position [316, 0]
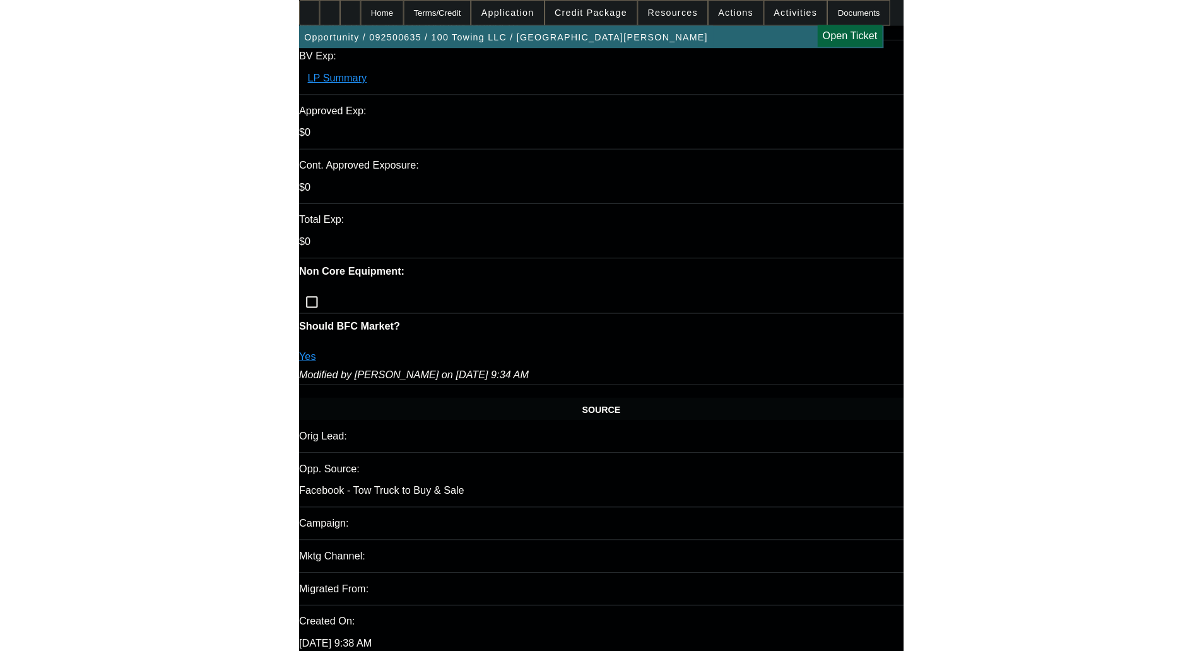
scroll to position [442, 0]
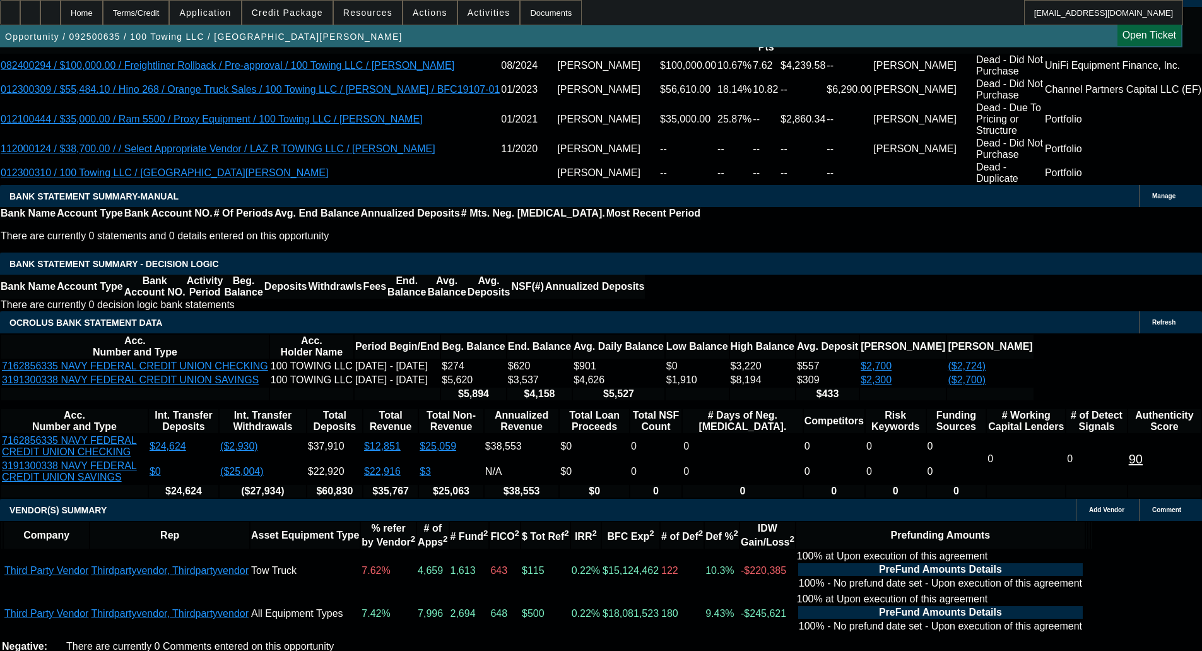
scroll to position [2511, 0]
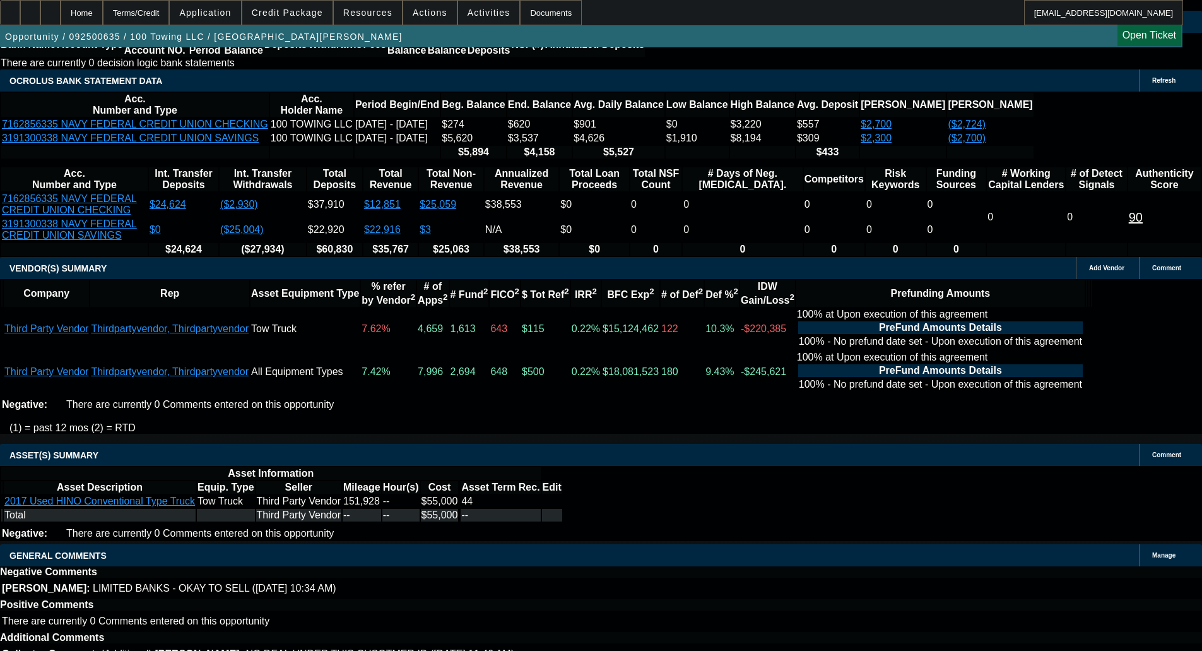
select select "6"
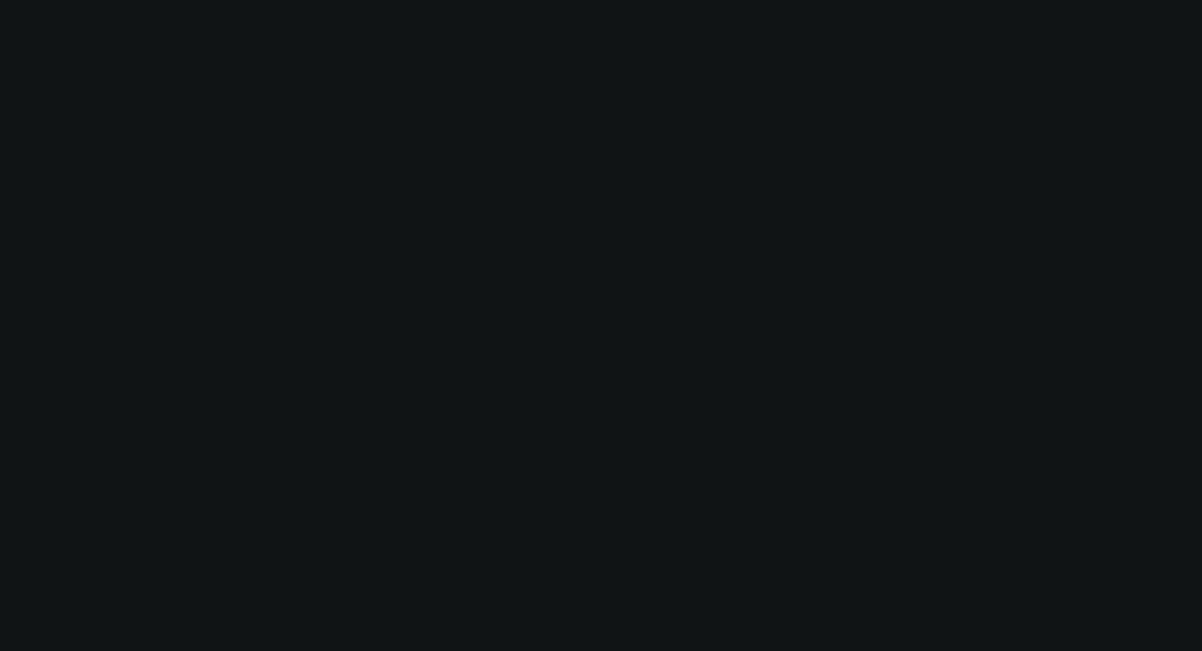
scroll to position [0, 0]
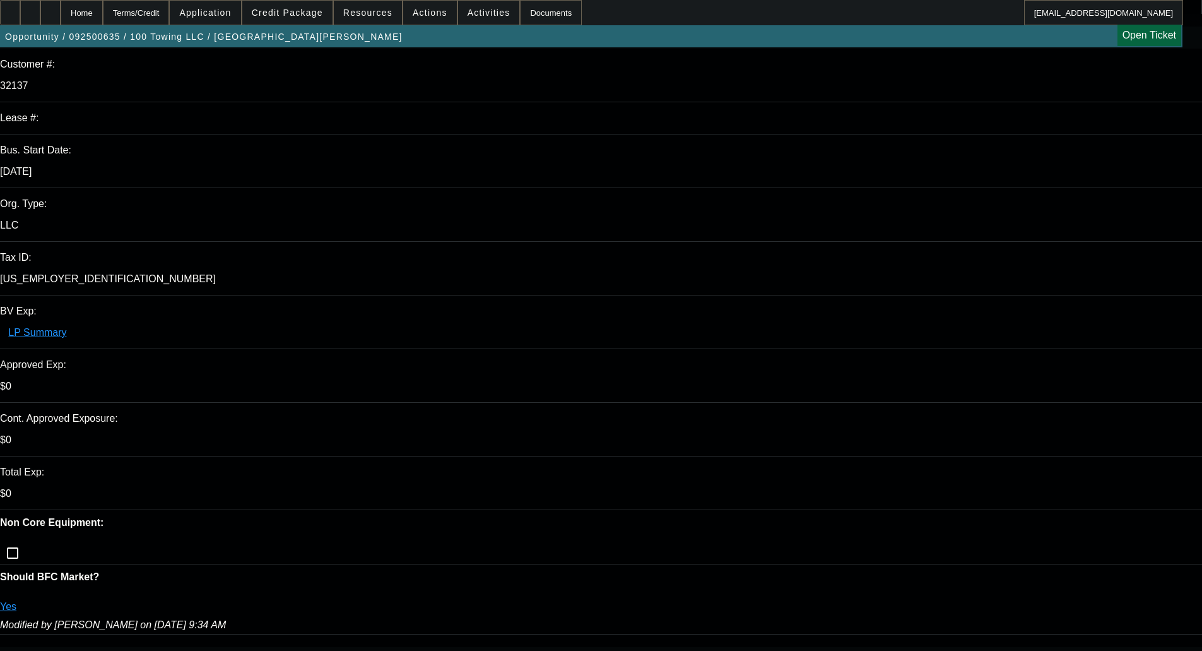
scroll to position [189, 0]
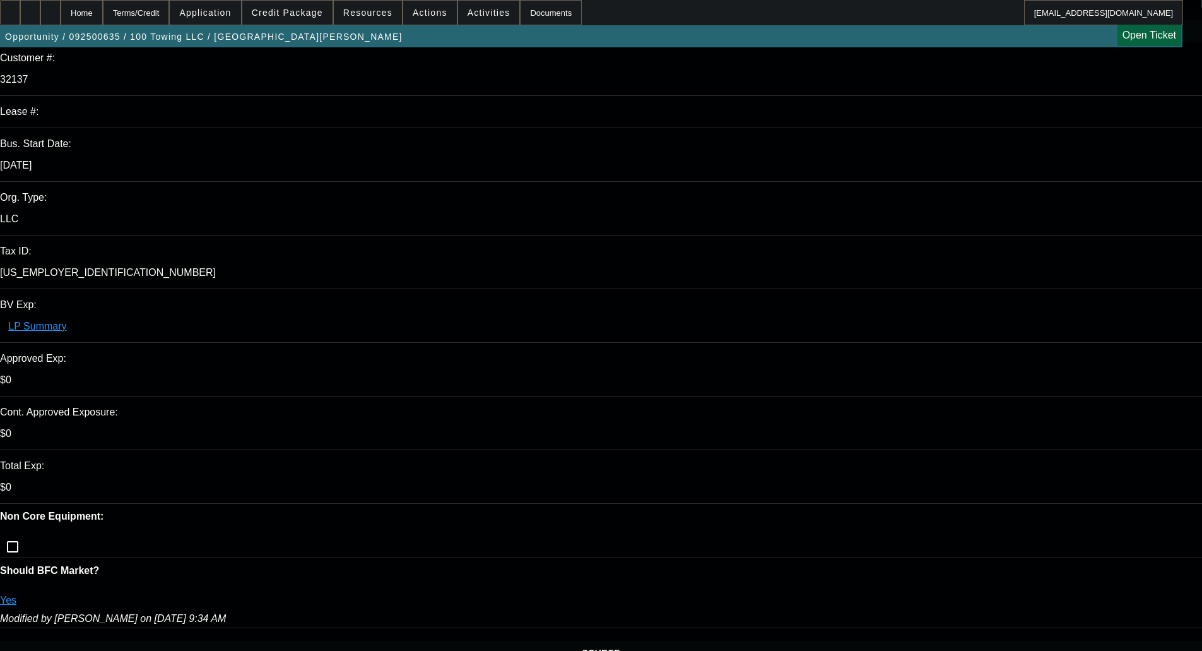
type textarea "They don't have the recent comp needed for NMEF, they look for the comp debt to…"
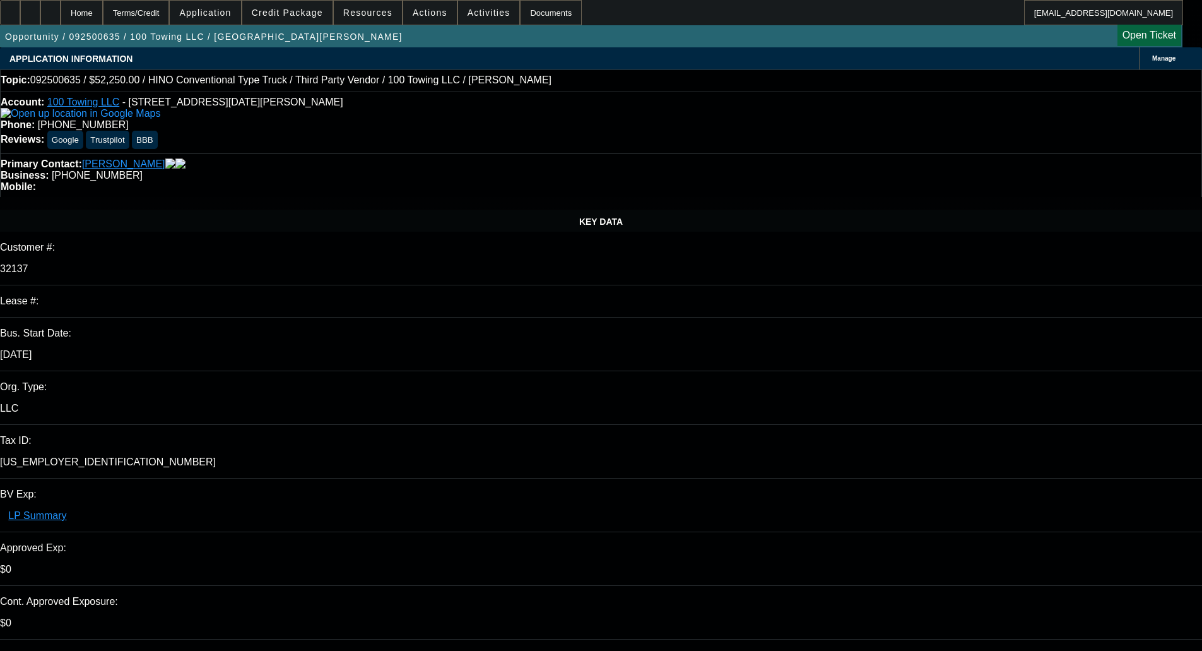
checkbox input "true"
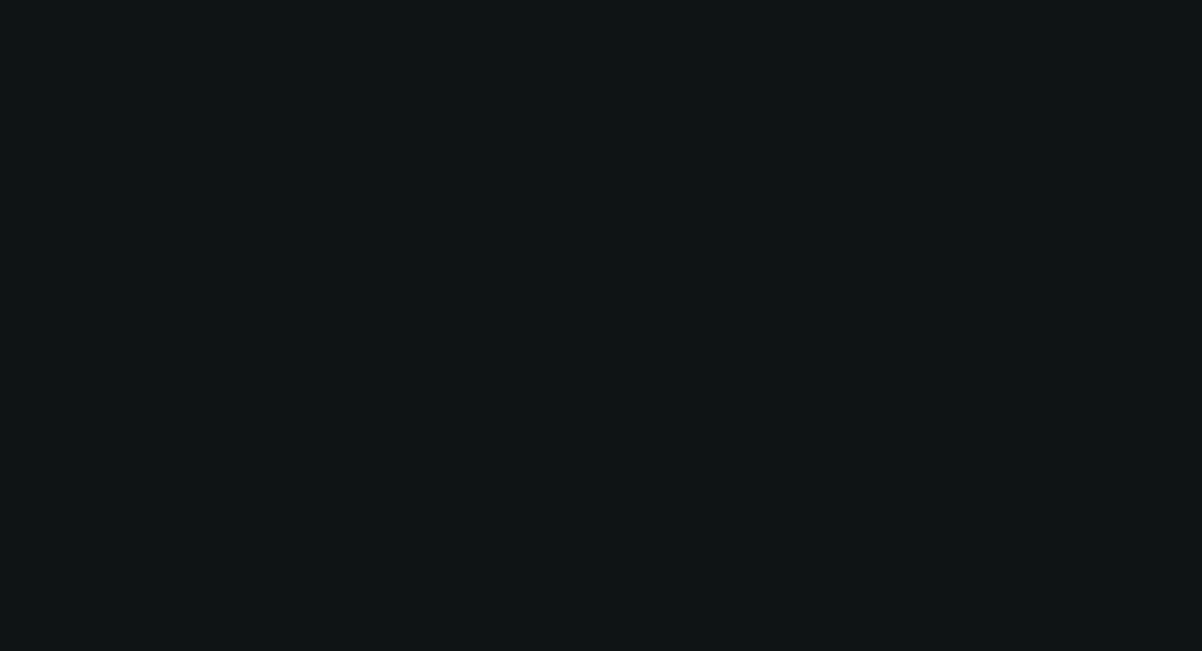
select select "0"
select select "2"
select select "0"
select select "6"
select select "0"
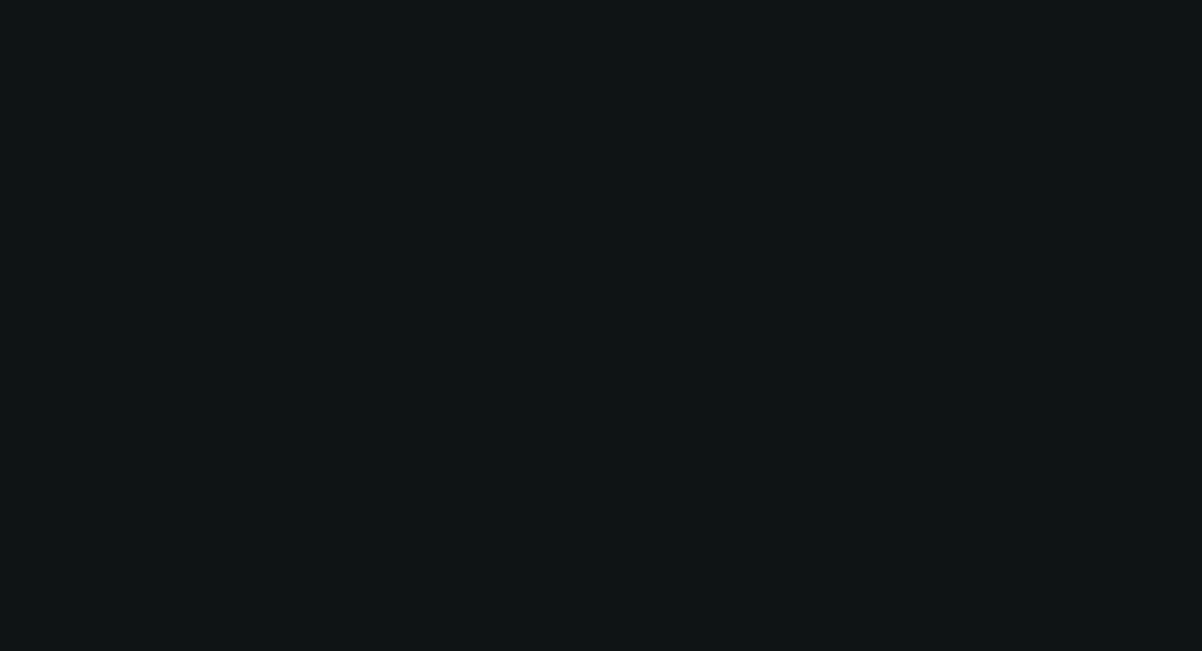
select select "2"
select select "0"
select select "6"
select select "0"
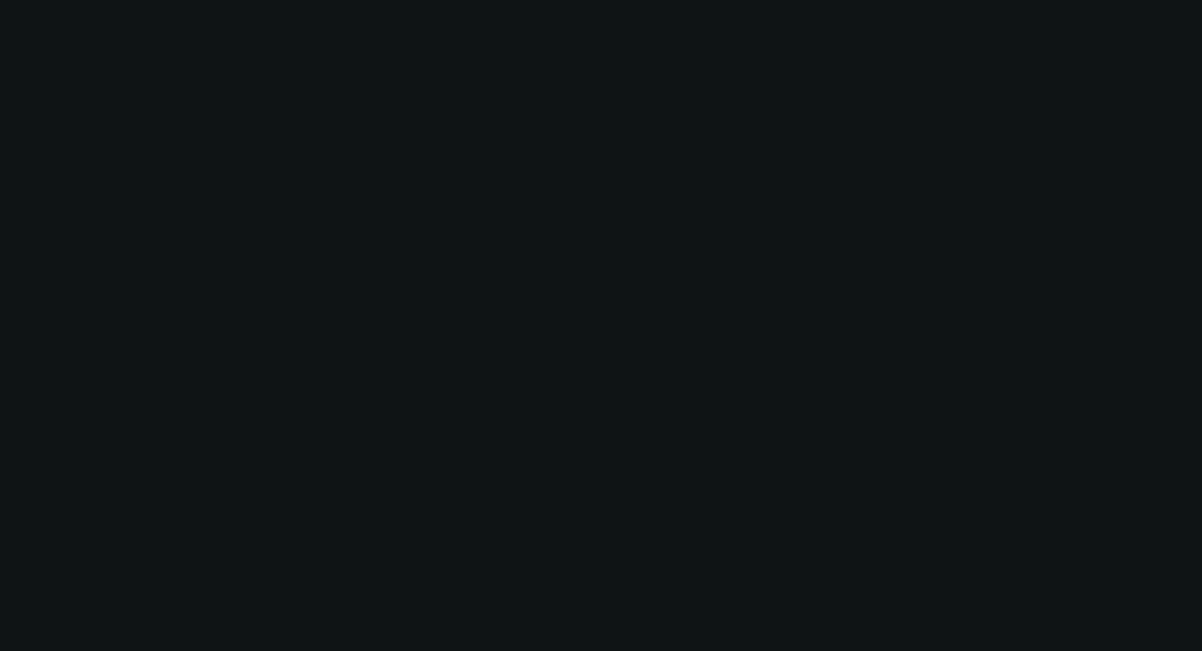
select select "2"
select select "0"
select select "6"
select select "0"
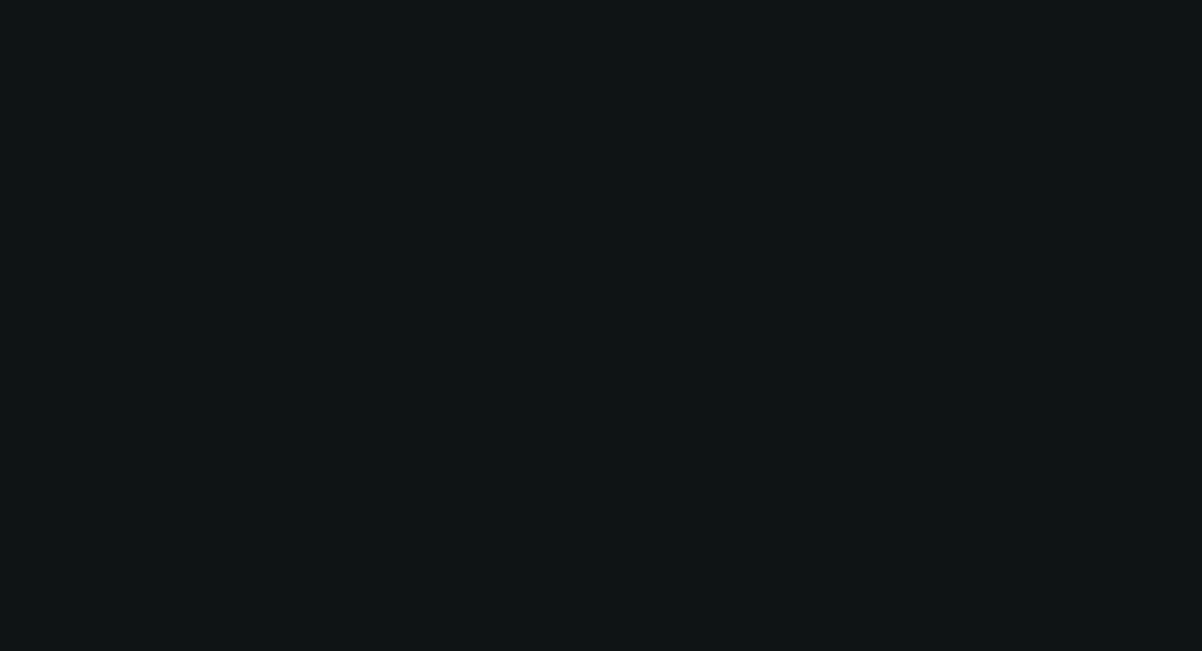
select select "2"
select select "0"
select select "6"
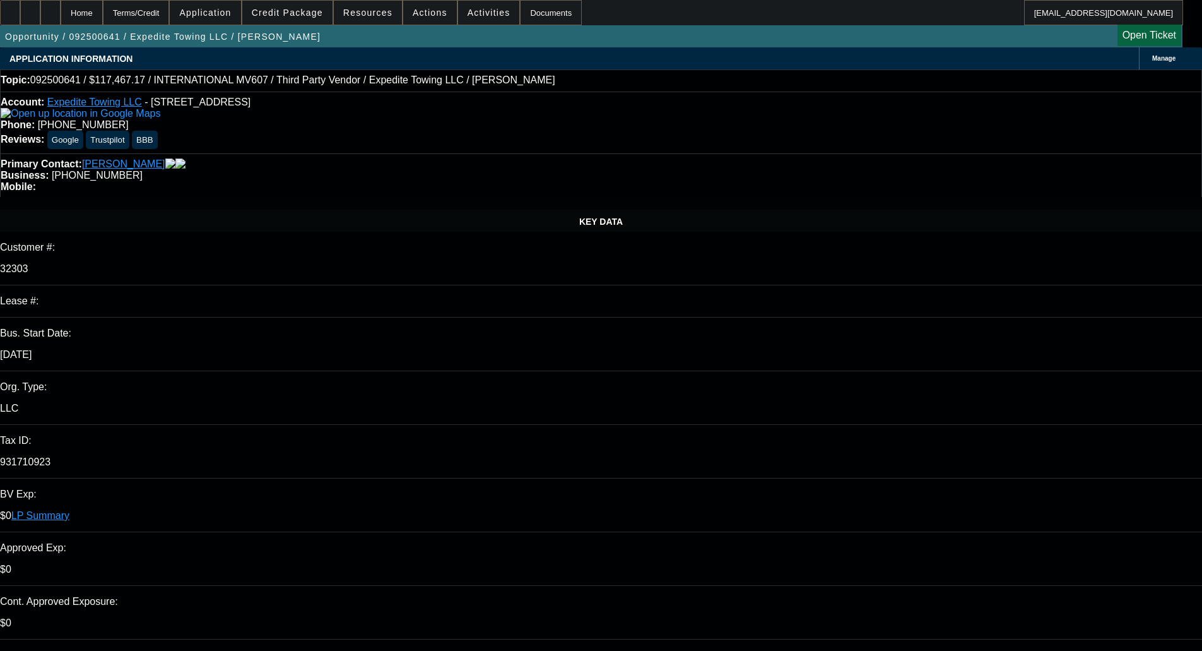
select select "0"
select select "0.1"
select select "0"
select select "2"
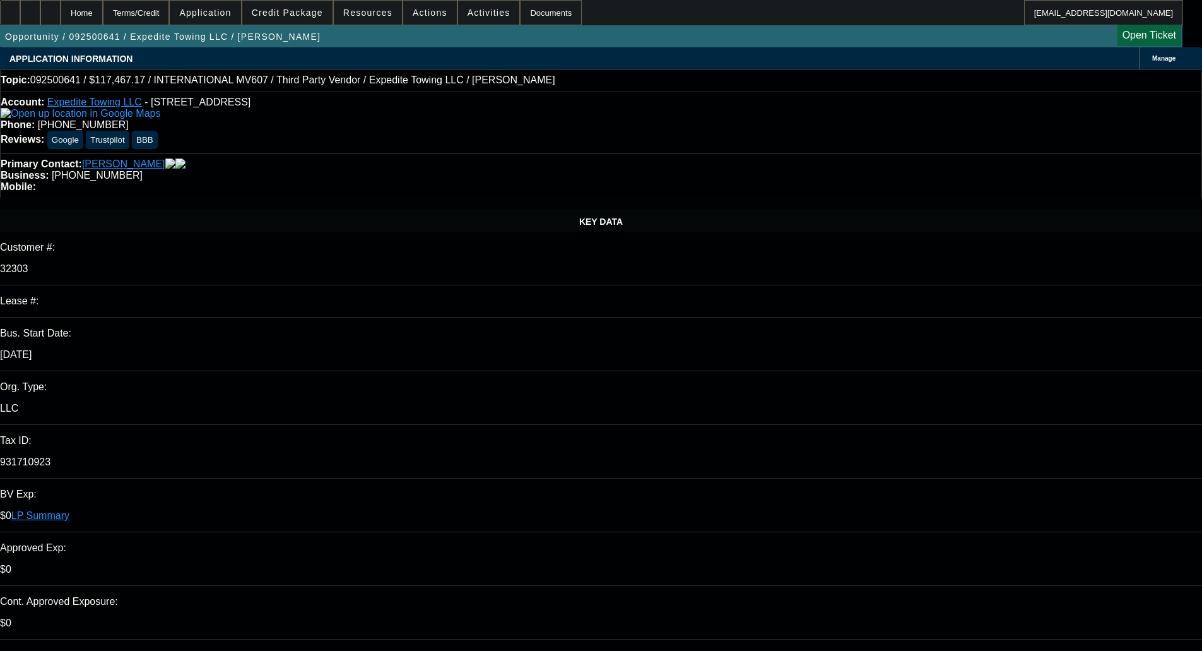
select select "2"
select select "0.1"
select select "4"
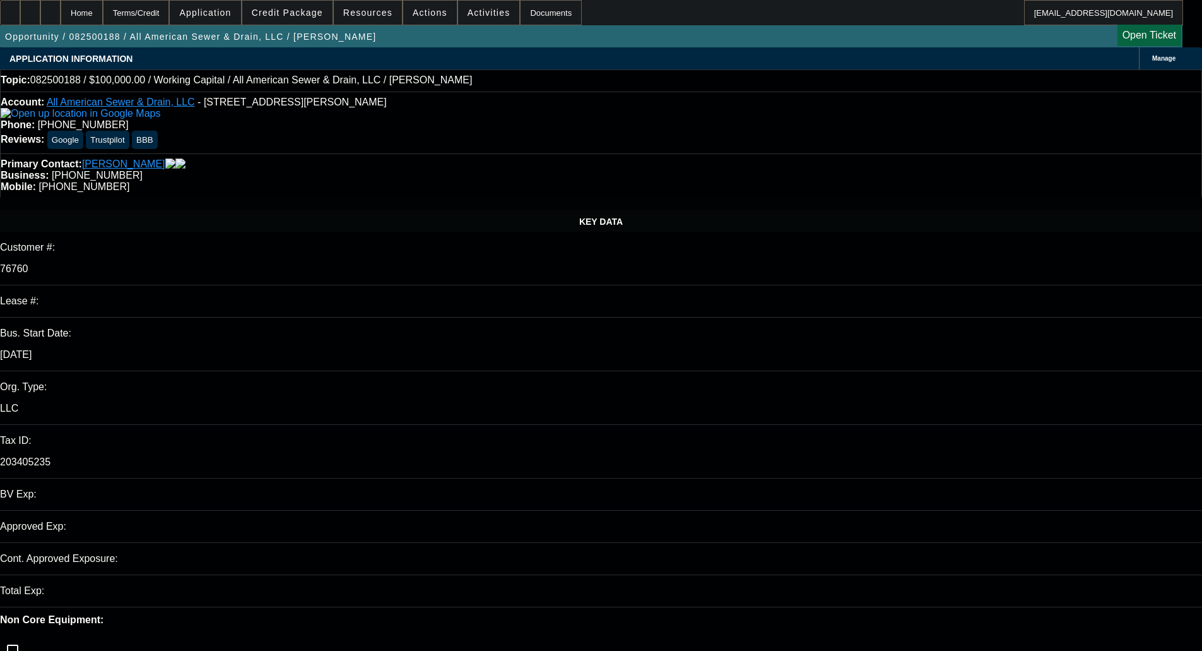
select select "0"
select select "2"
select select "0"
select select "6"
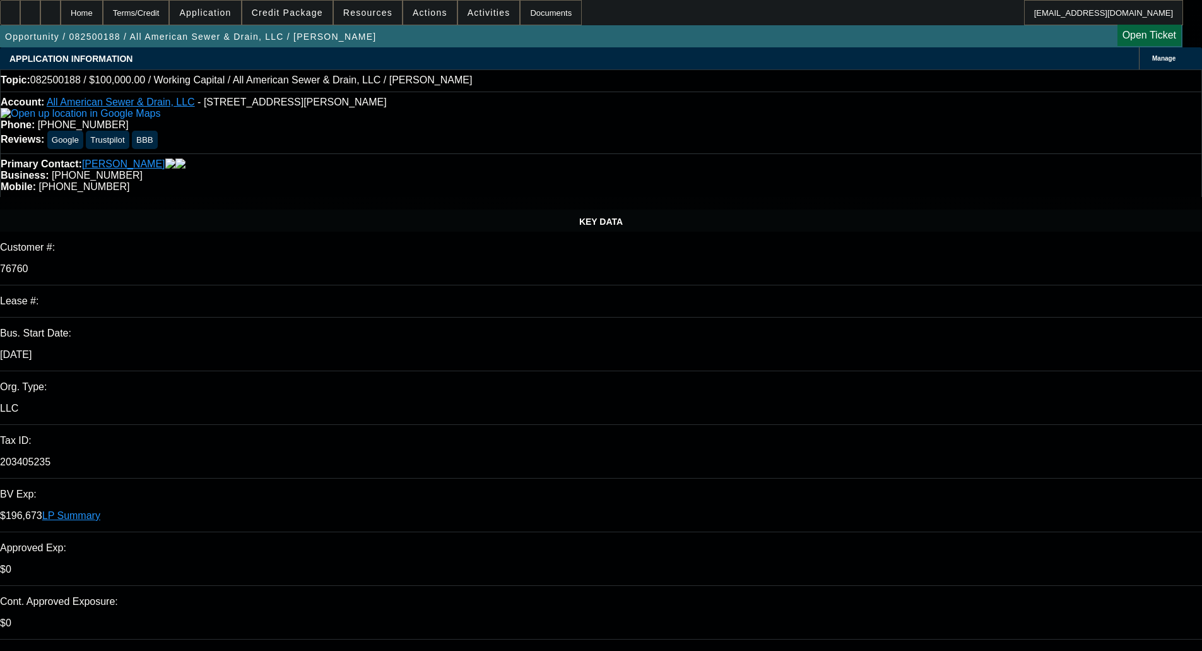
type textarea "WC - OKAY TO SELL"
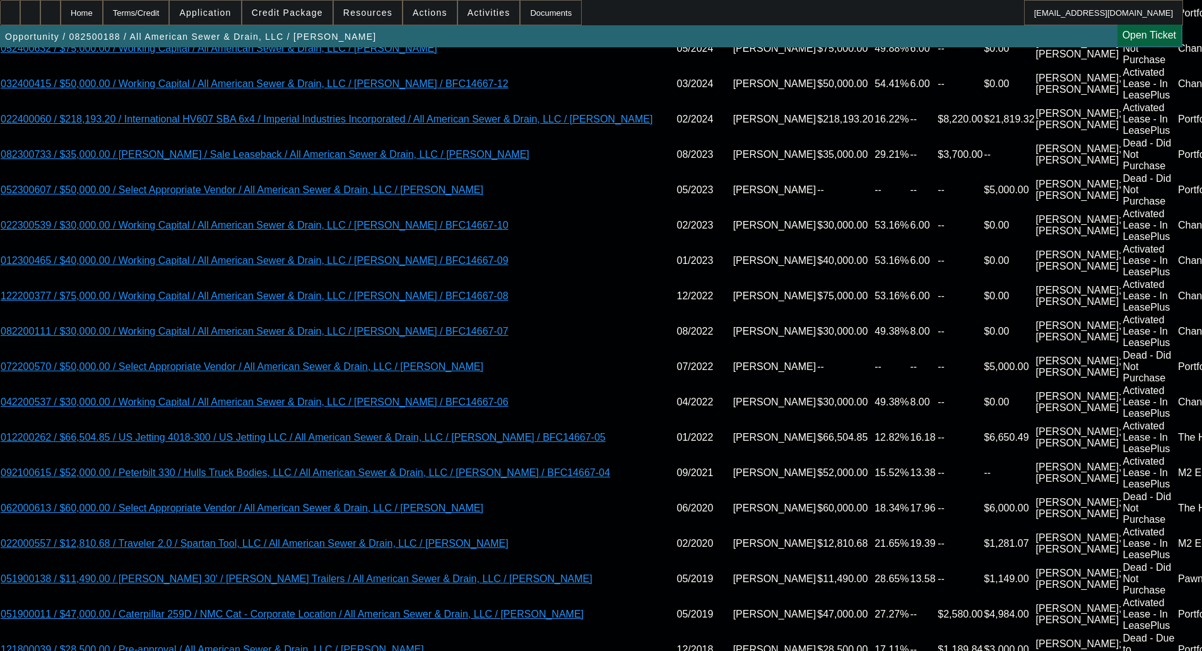
scroll to position [2335, 0]
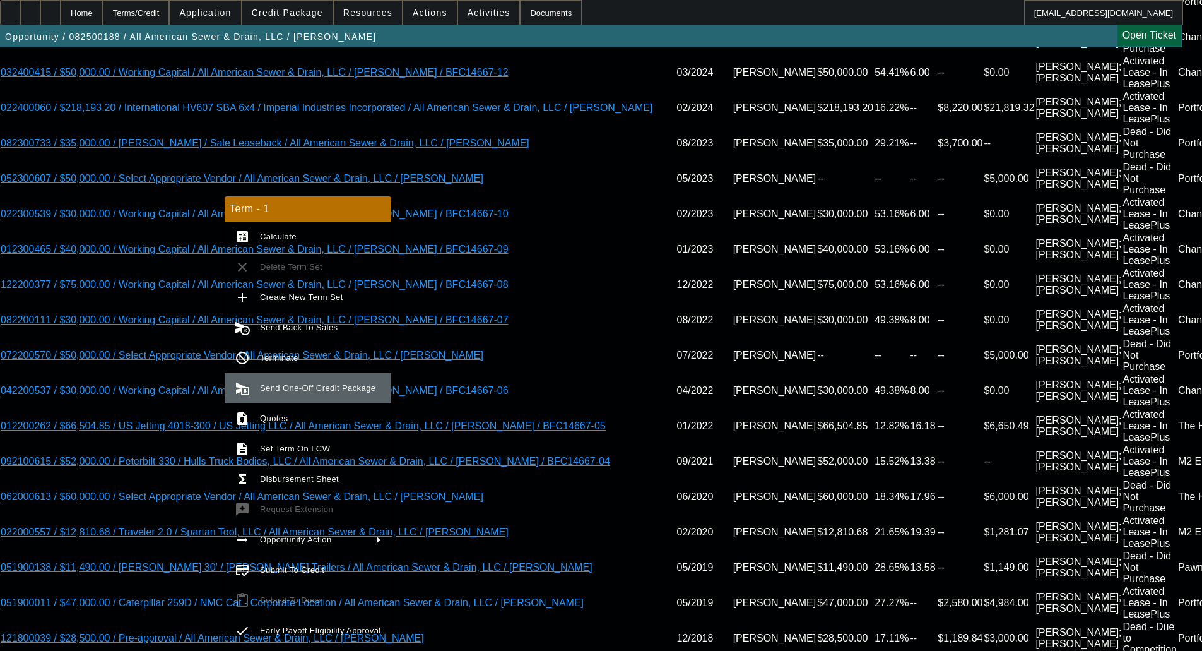
click at [265, 385] on span "Send One-Off Credit Package" at bounding box center [317, 387] width 115 height 9
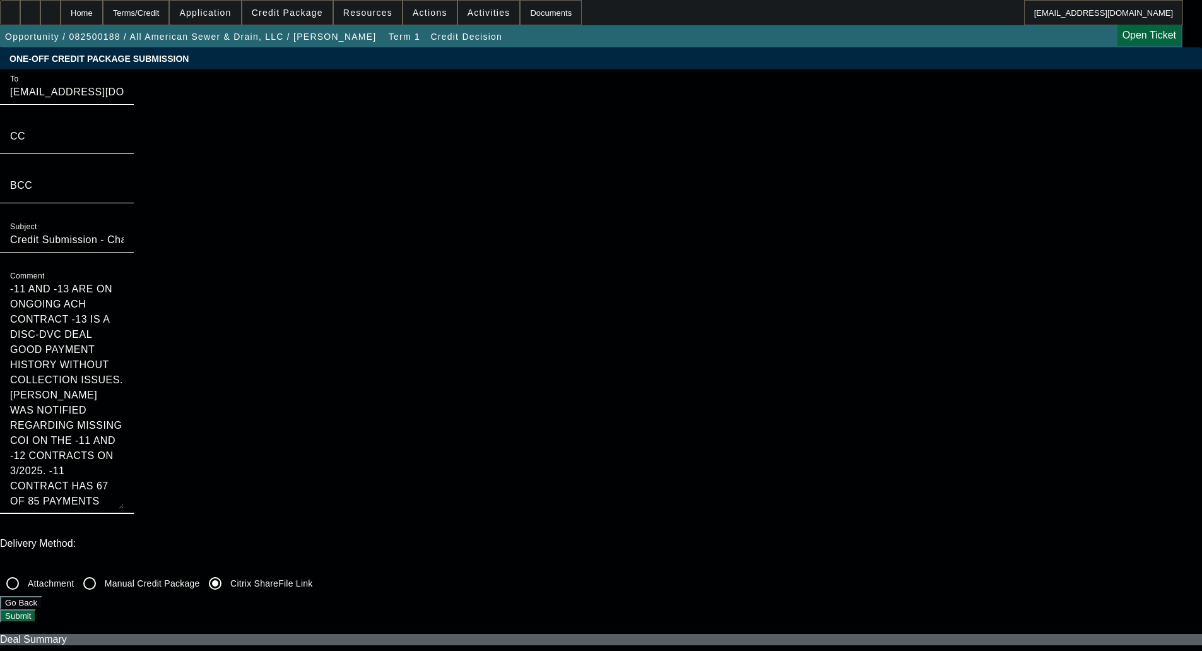
drag, startPoint x: 641, startPoint y: 182, endPoint x: 565, endPoint y: 52, distance: 149.9
type textarea "Multiple time past CP WC customers. [PERSON_NAME] and [PERSON_NAME] formed All …"
click at [124, 247] on input "Credit Submission - Channel Partners Capital LLC (WC) - All American Sewer & Dr…" at bounding box center [67, 239] width 114 height 15
type input "Referral Partner Credit Submission - Channel Partners Capital LLC (WC) - All Am…"
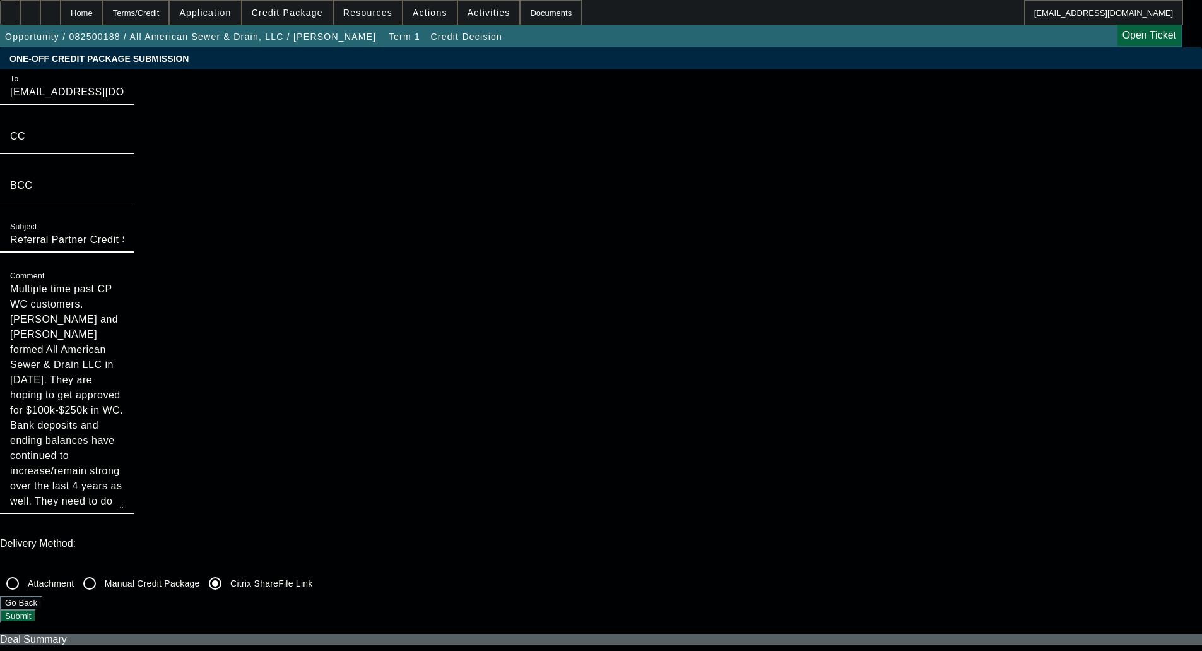
click at [124, 281] on textarea "Multiple time past CP WC customers. Nathan and Robyn formed All American Sewer …" at bounding box center [67, 394] width 114 height 227
paste textarea "Referral Partner"
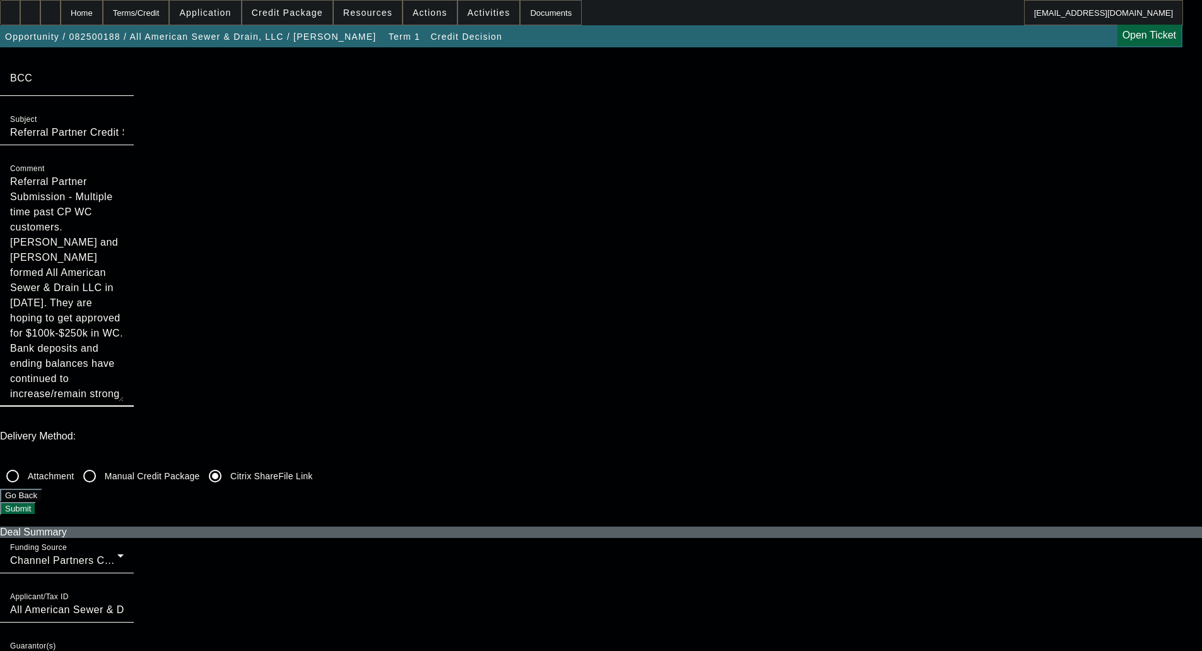
scroll to position [379, 0]
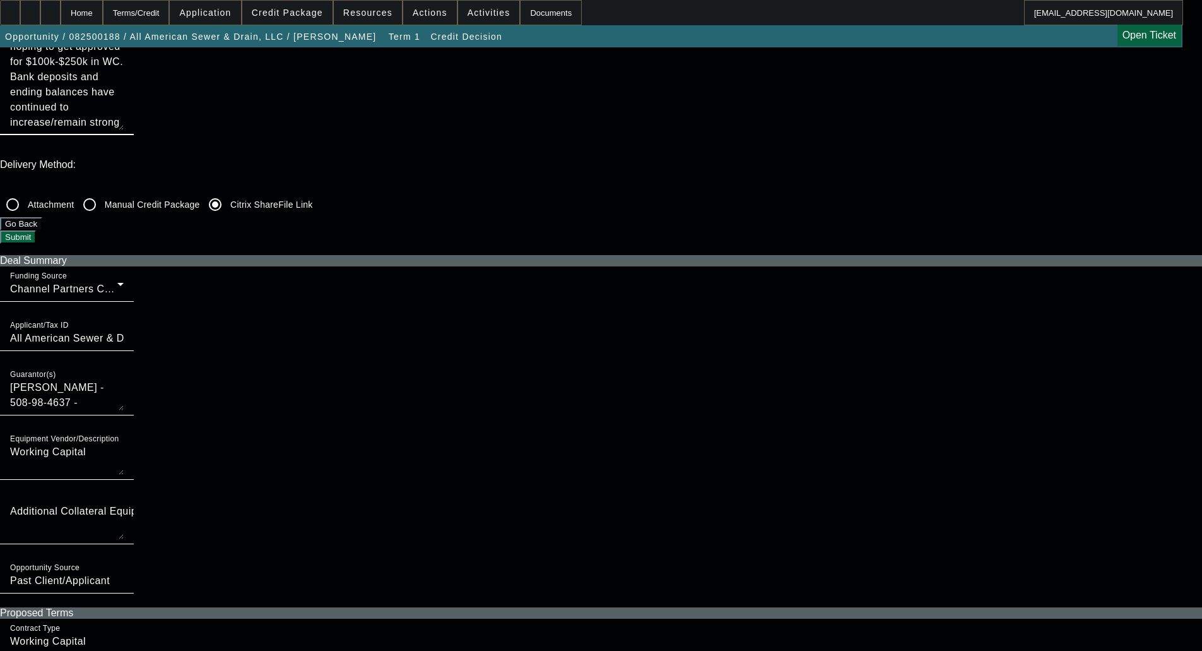
type textarea "Referral Partner Submission - Multiple time past CP WC customers. Nathan and Ro…"
checkbox input "true"
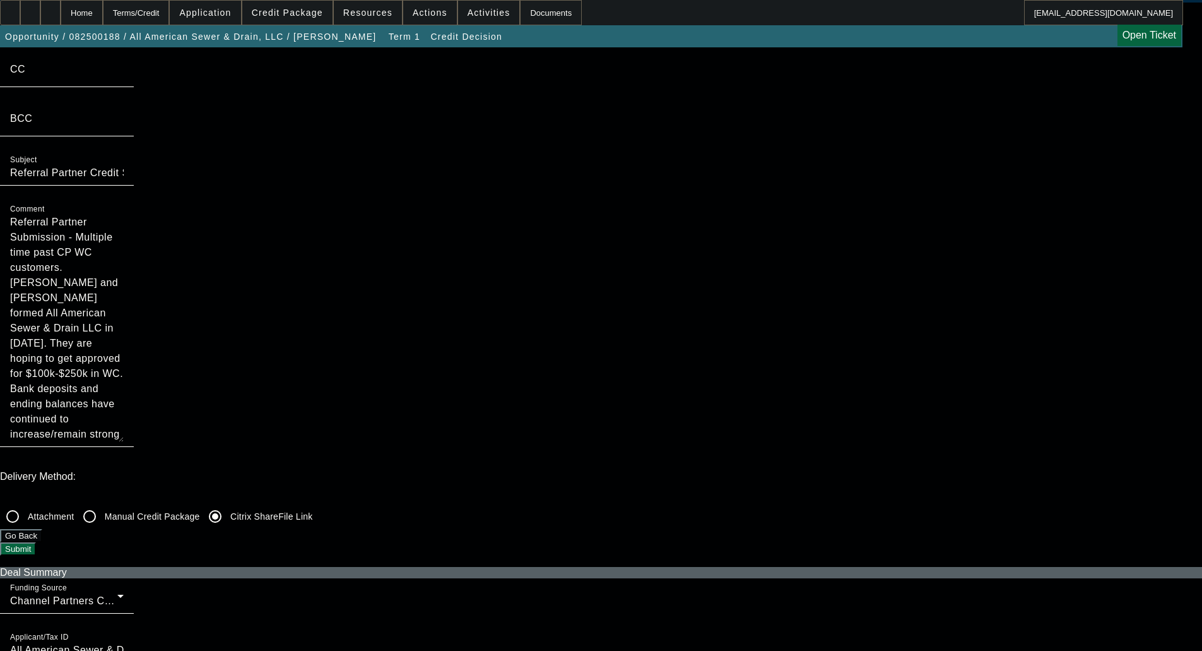
scroll to position [0, 0]
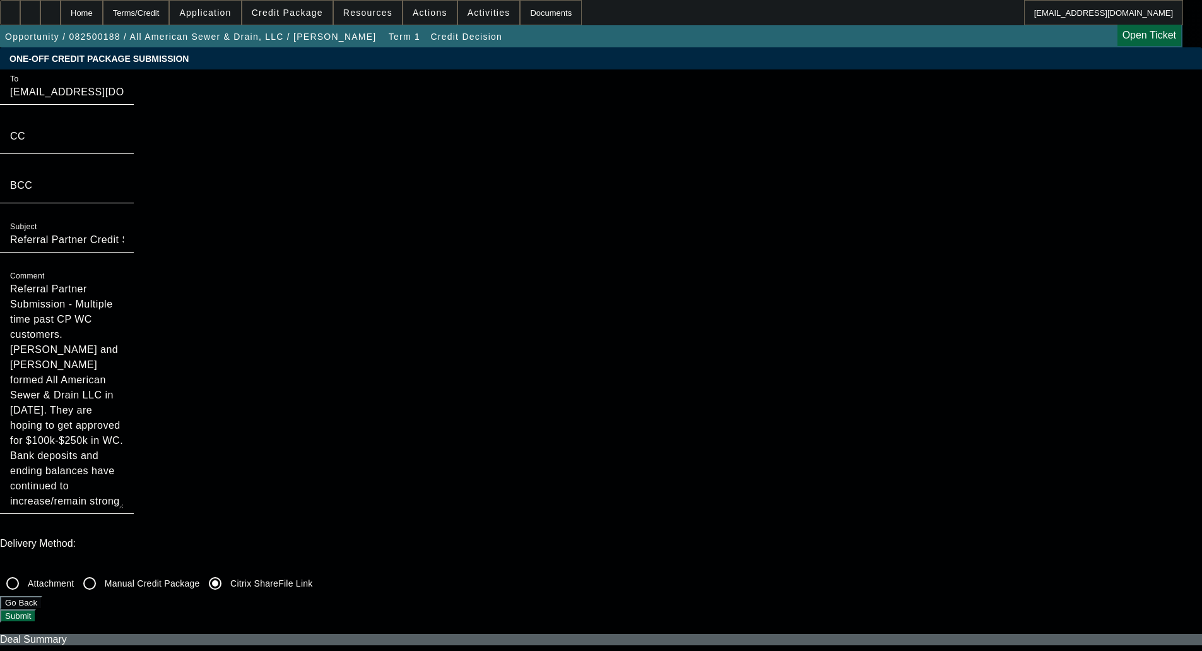
click at [36, 609] on button "Submit" at bounding box center [18, 615] width 36 height 13
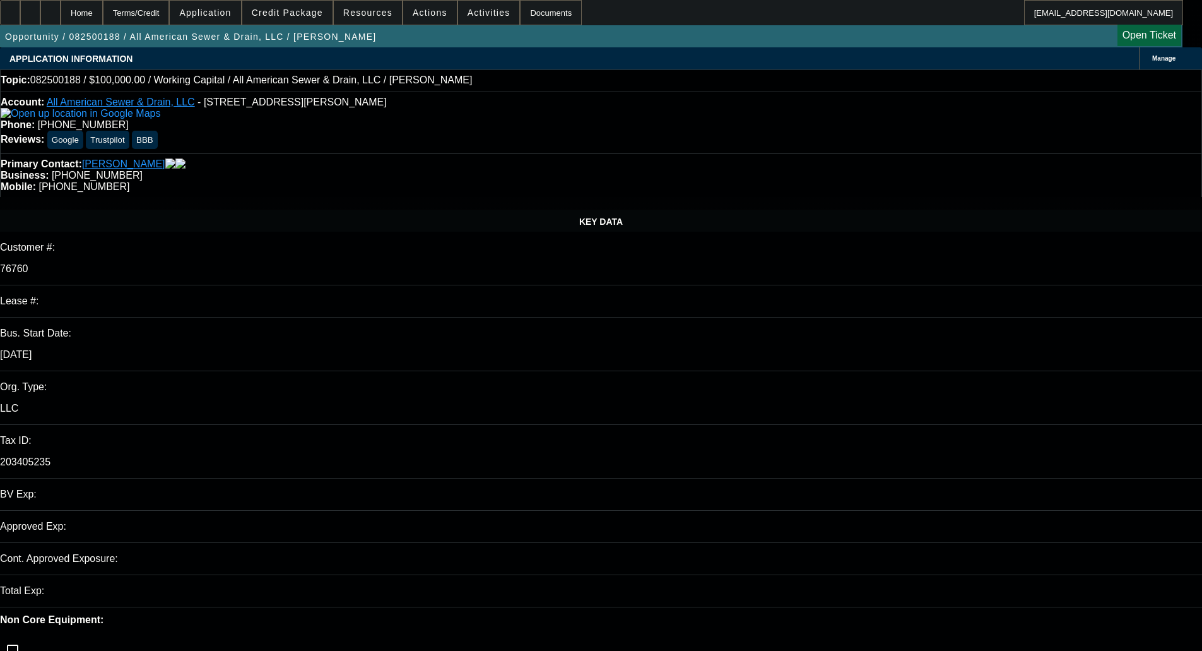
select select "0"
select select "2"
select select "0"
select select "6"
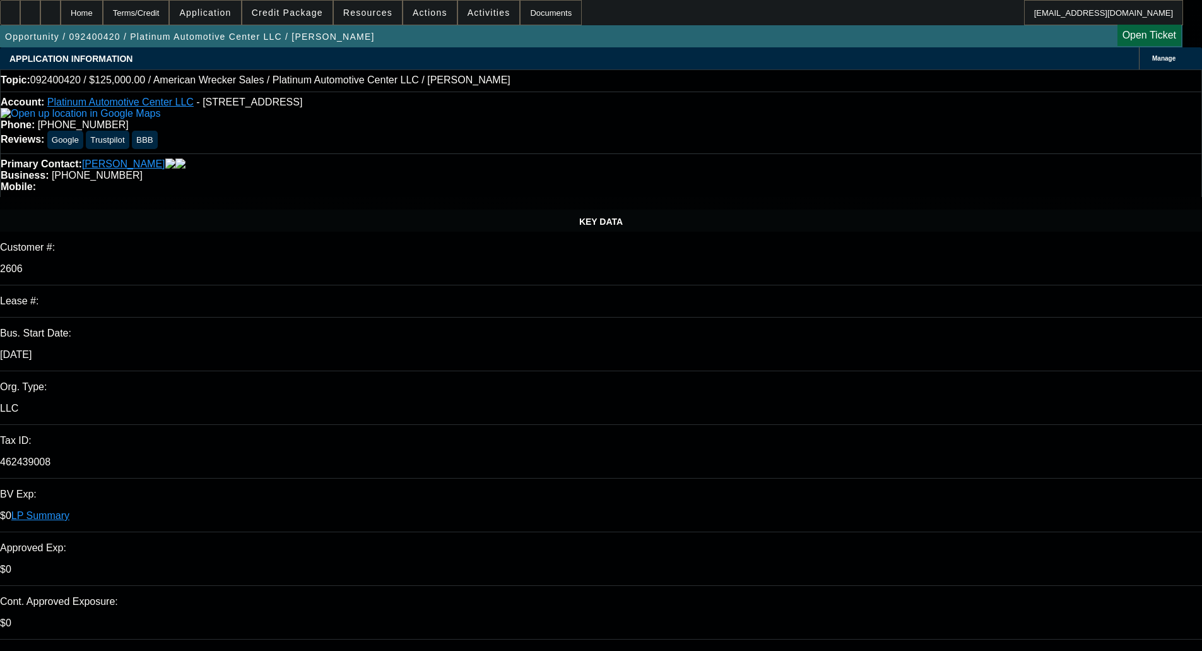
select select "0"
select select "2"
select select "0.1"
select select "4"
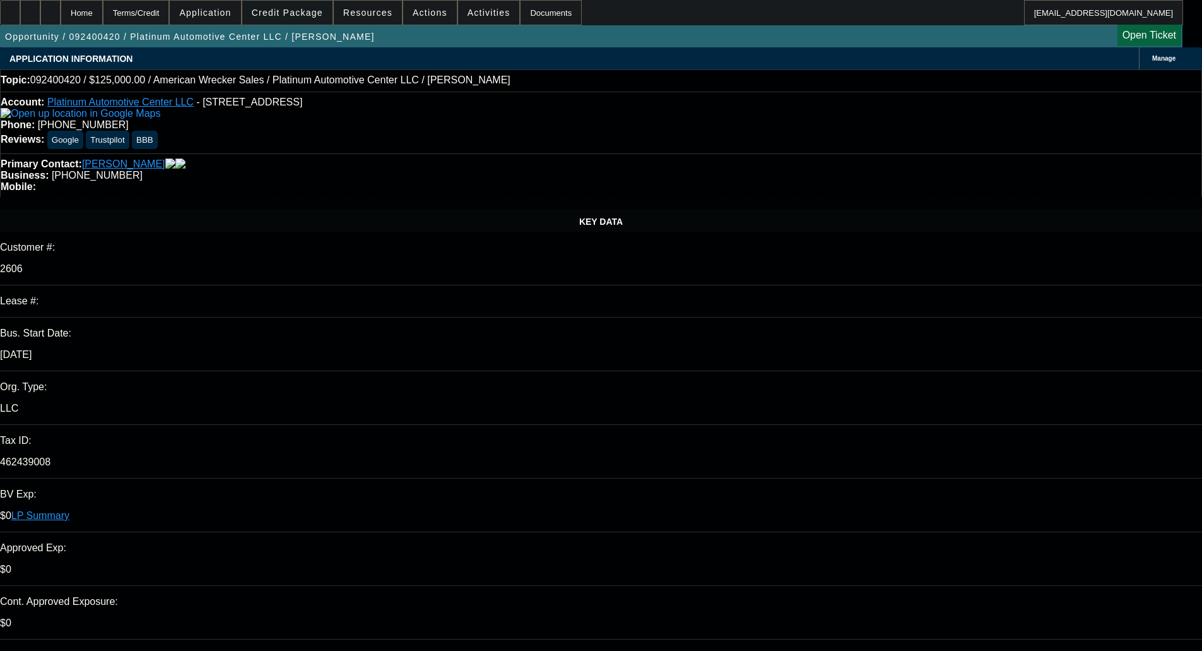
click at [311, 7] on span at bounding box center [287, 12] width 90 height 30
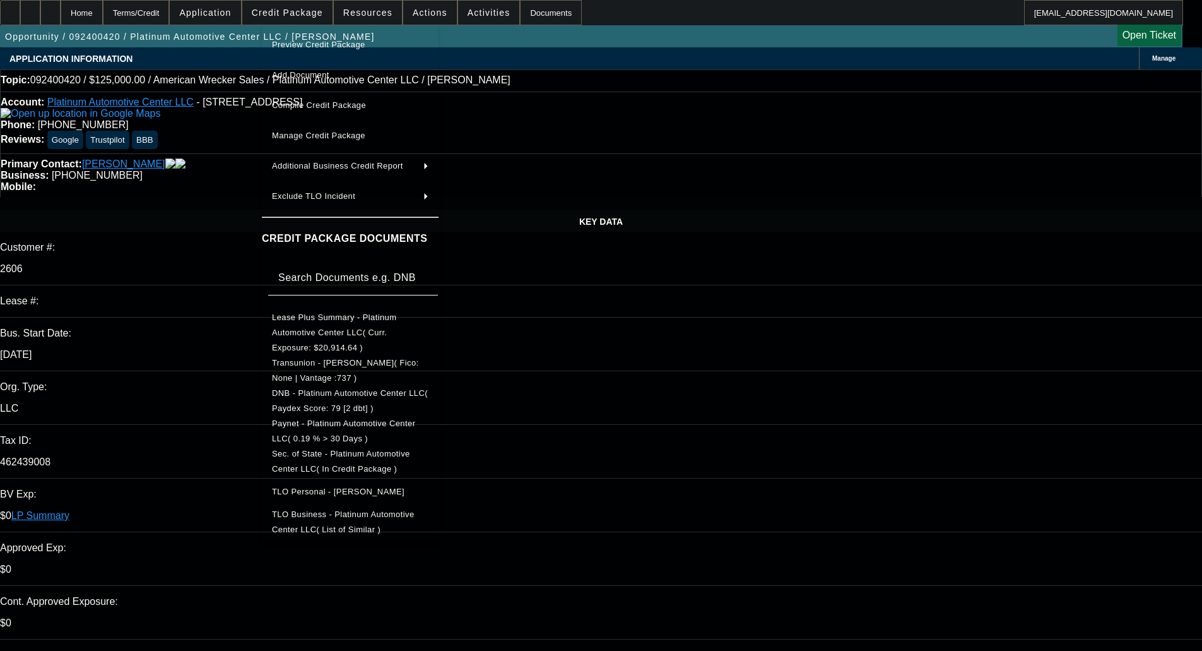
click at [324, 45] on span "Preview Credit Package" at bounding box center [318, 44] width 93 height 9
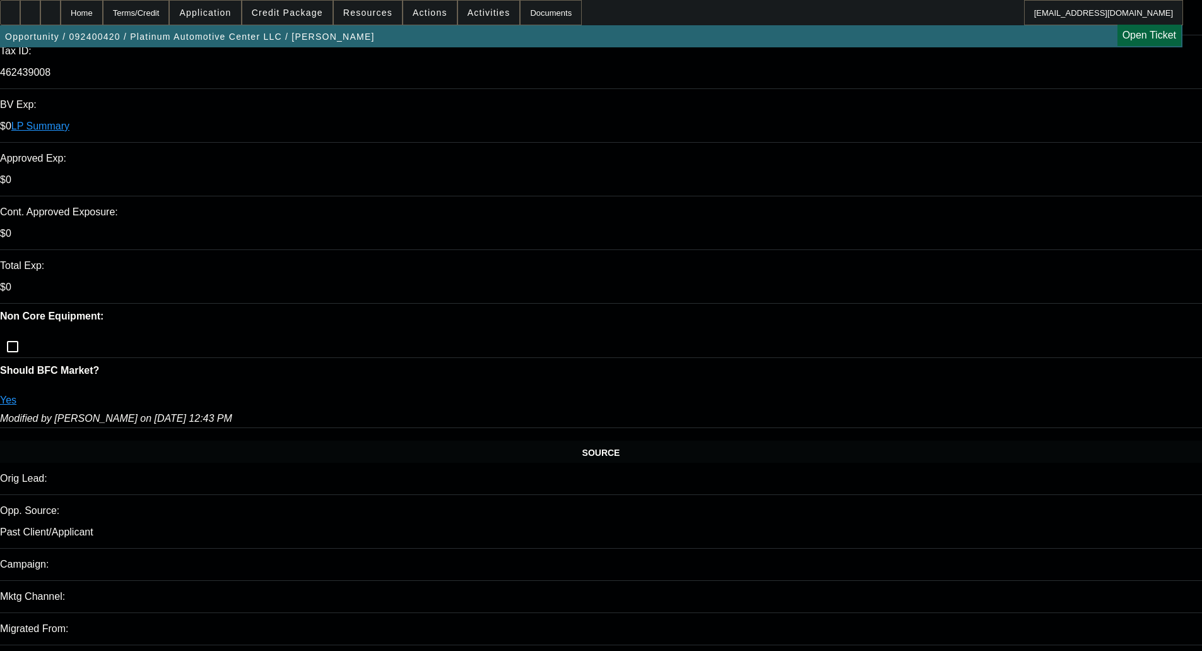
scroll to position [379, 0]
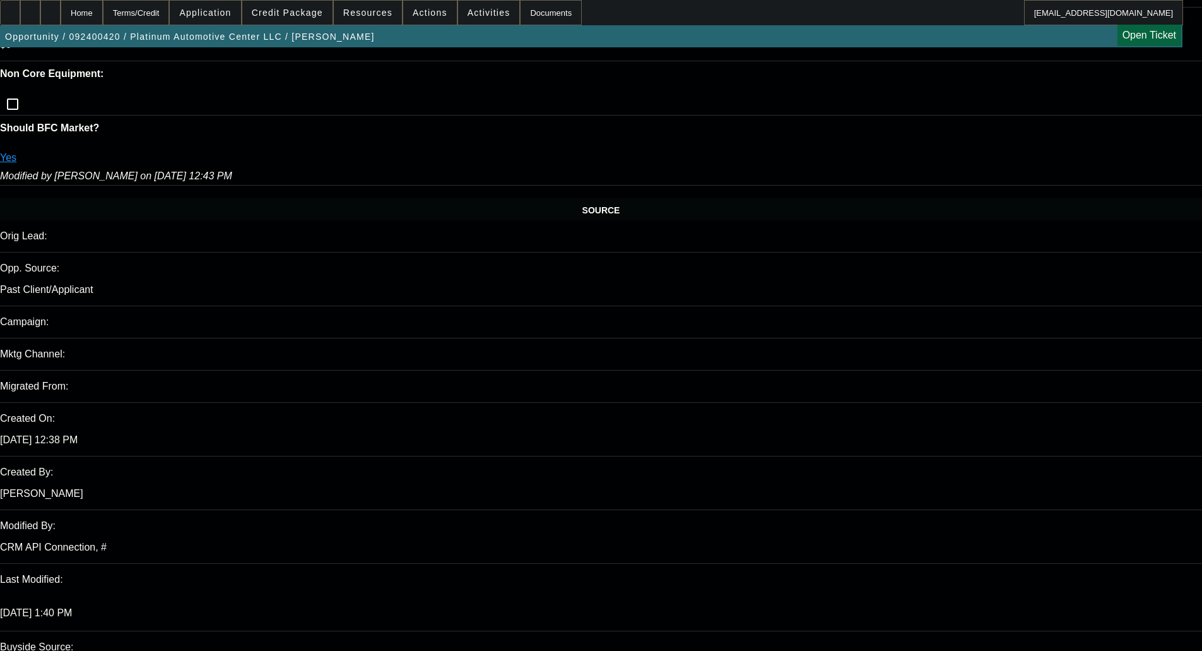
scroll to position [631, 0]
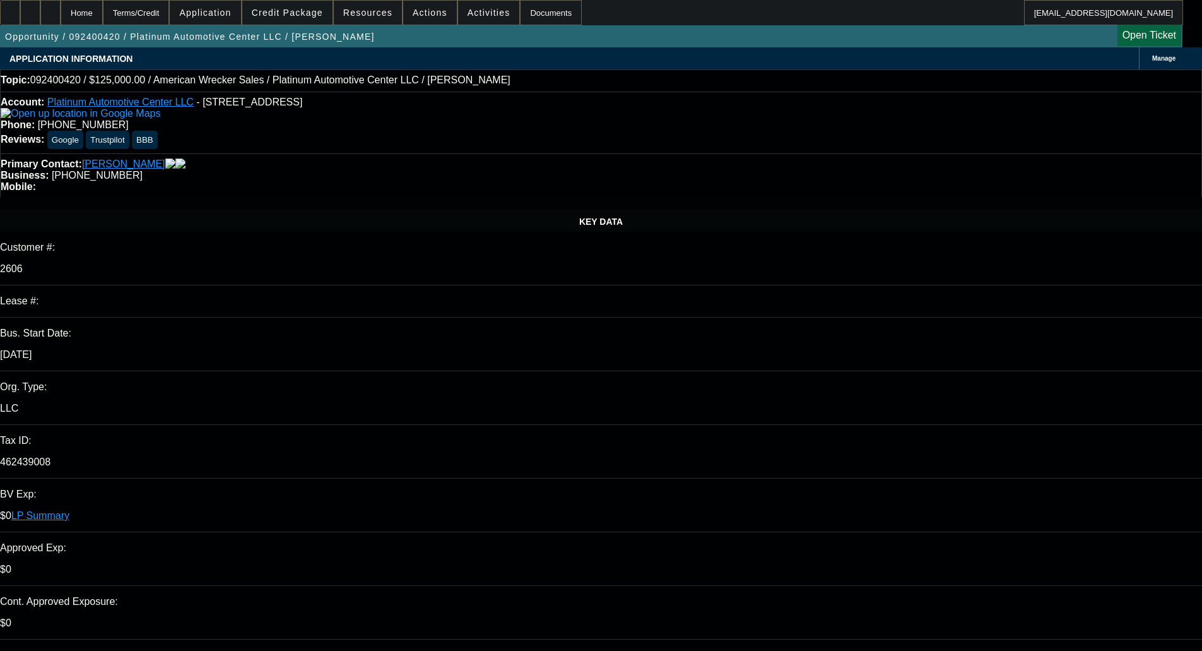
click at [302, 18] on span at bounding box center [287, 12] width 90 height 30
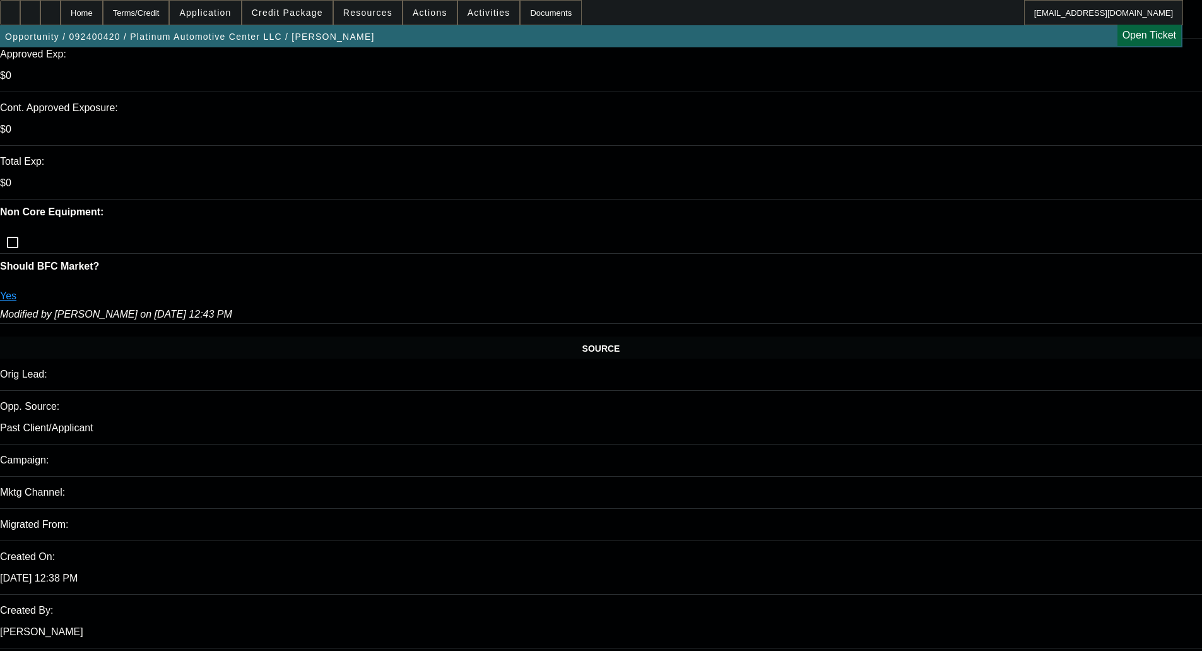
scroll to position [568, 0]
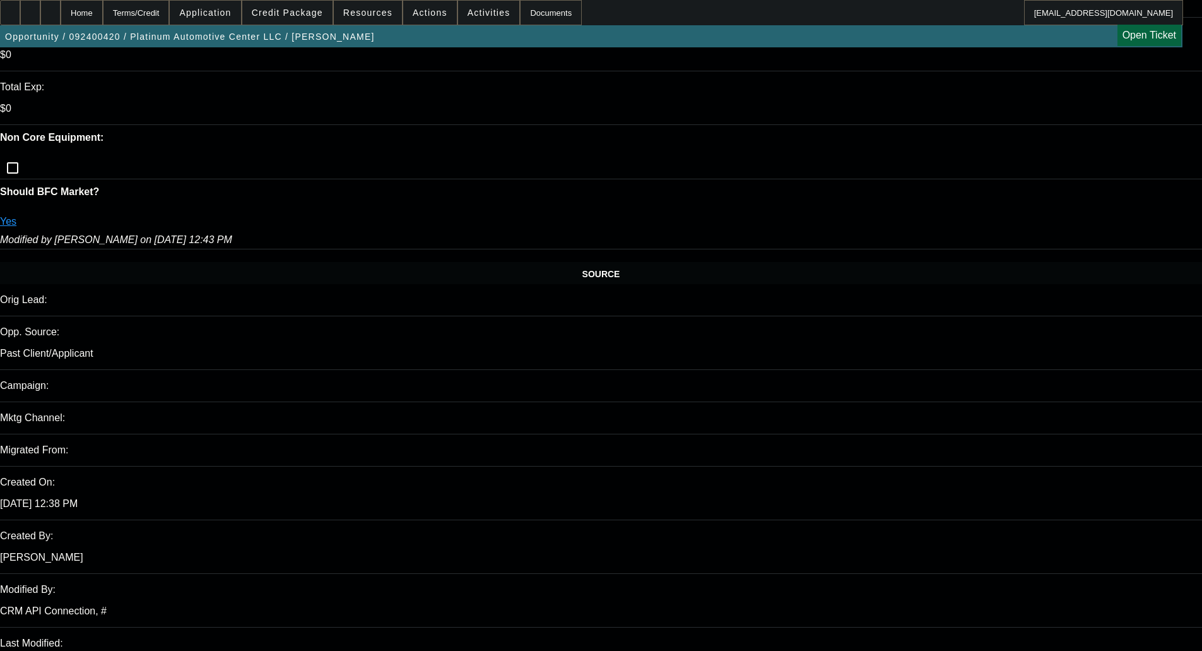
drag, startPoint x: 552, startPoint y: 123, endPoint x: 448, endPoint y: 100, distance: 106.0
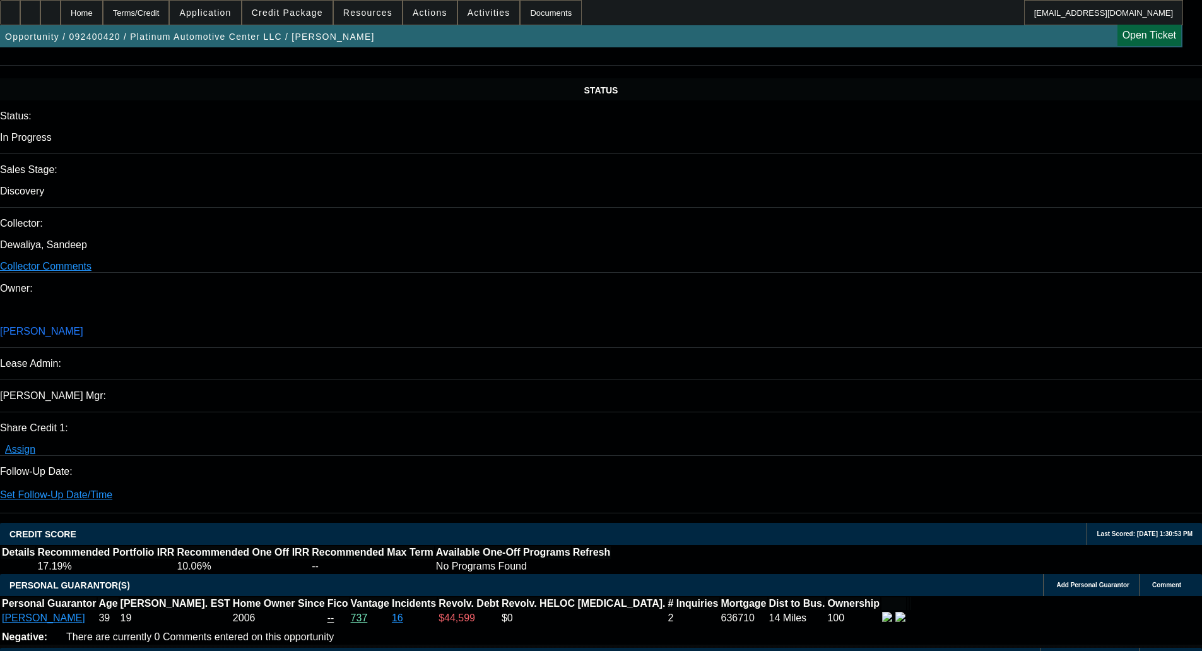
scroll to position [0, 0]
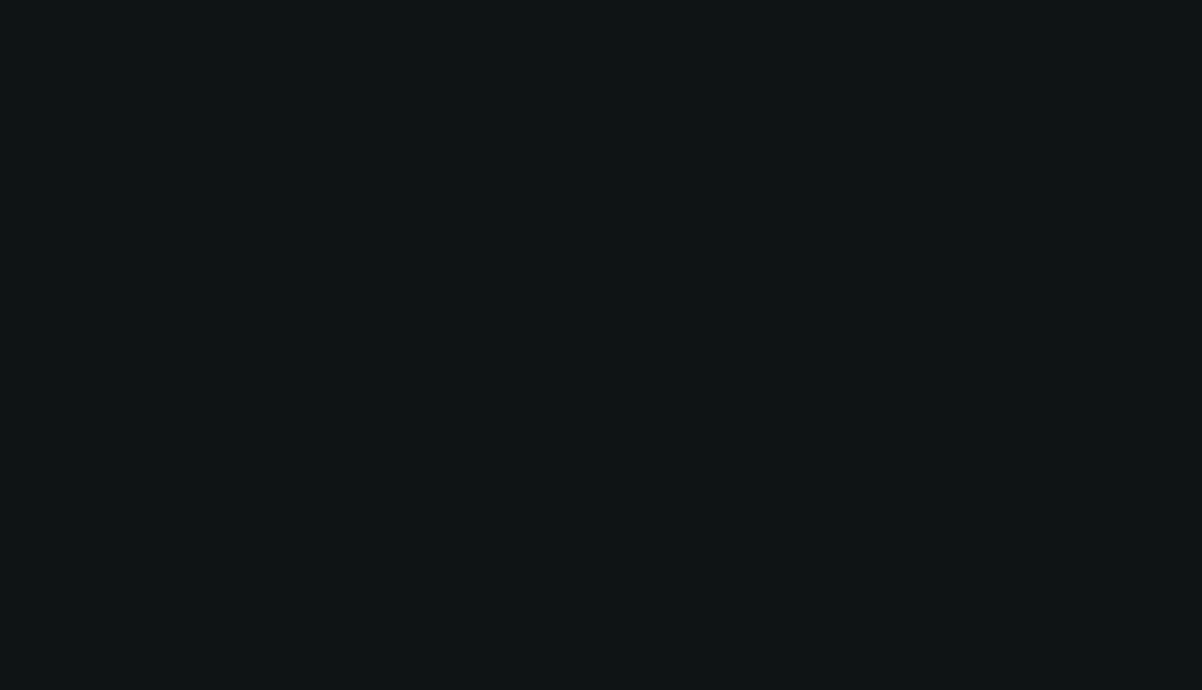
scroll to position [1387, 0]
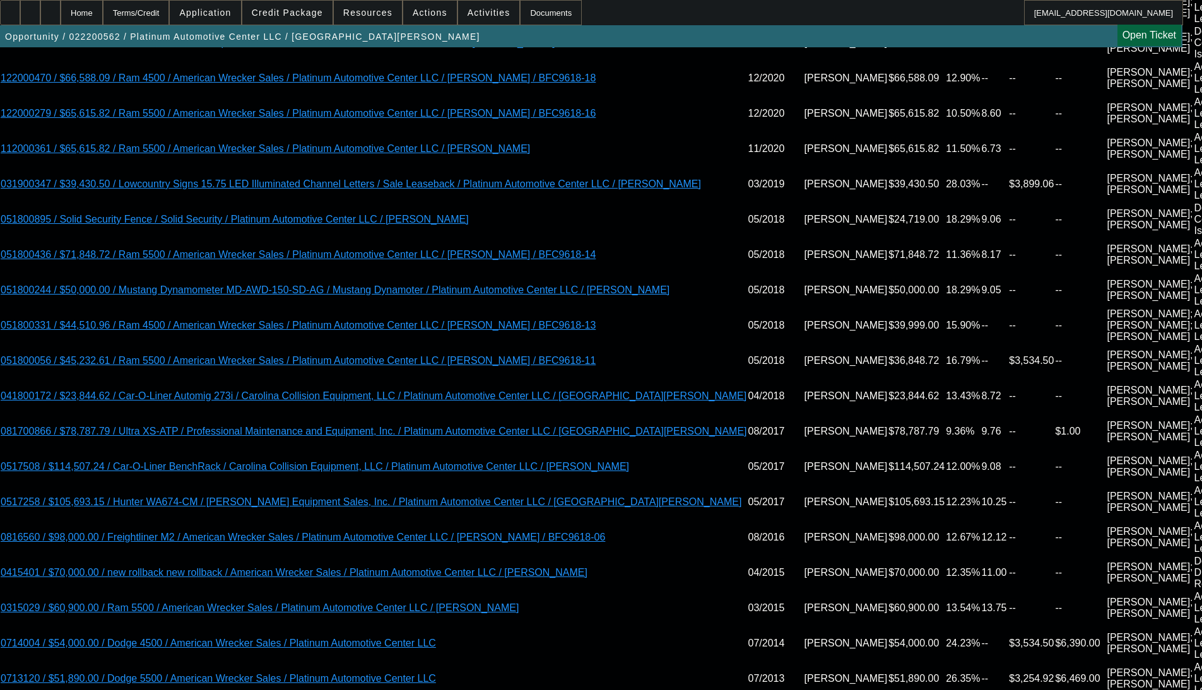
select select "0"
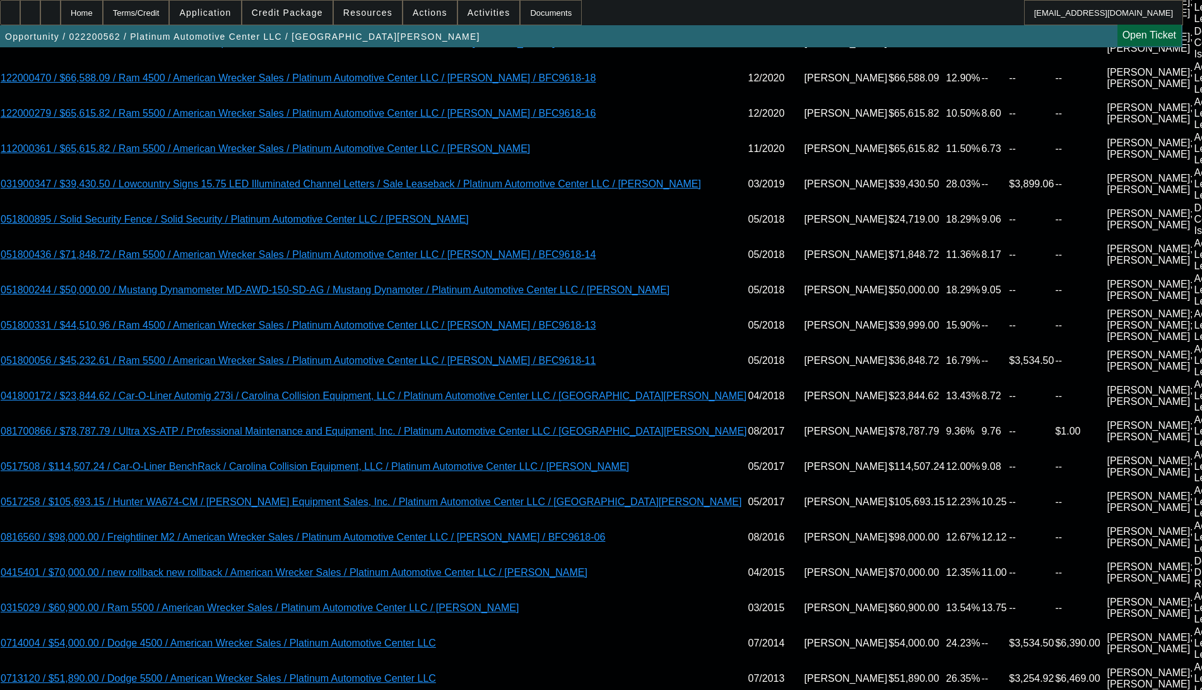
select select "0"
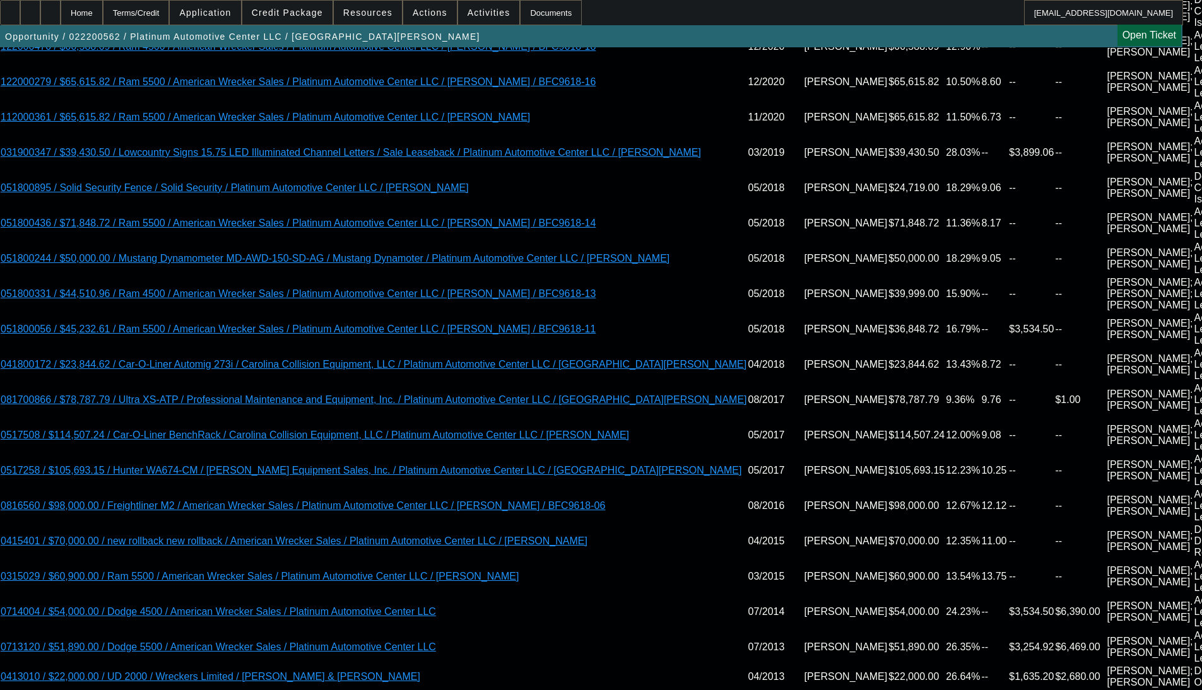
select select "1"
select select "2"
select select "1"
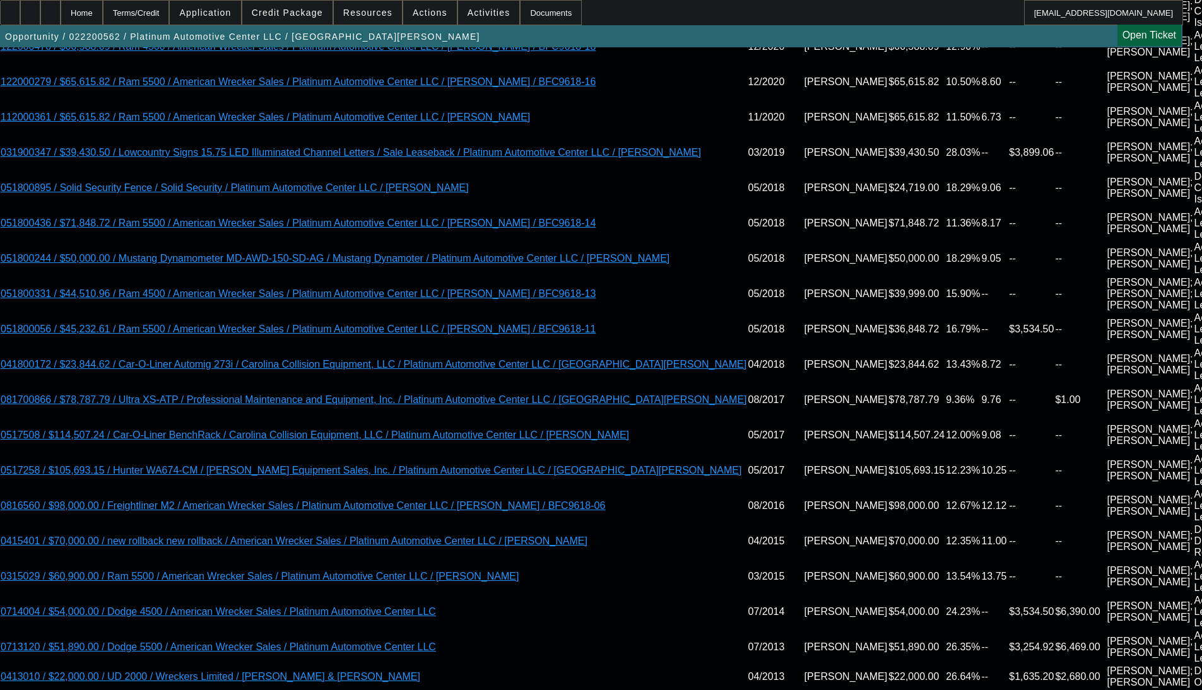
select select "2"
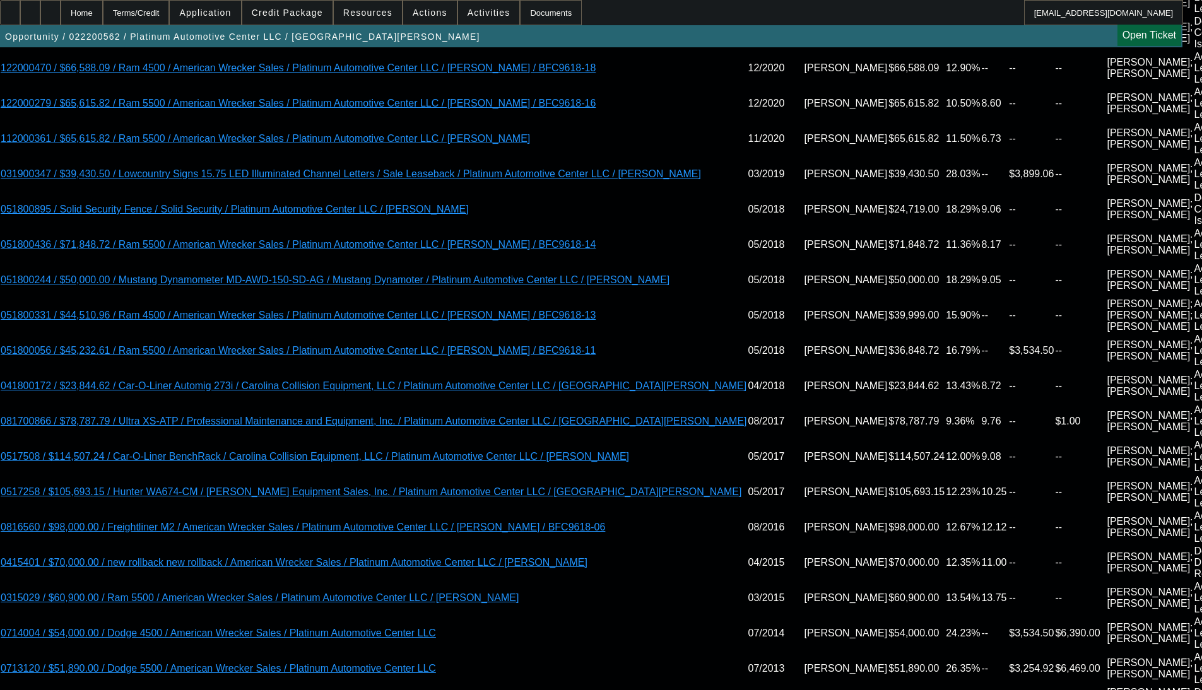
scroll to position [2493, 0]
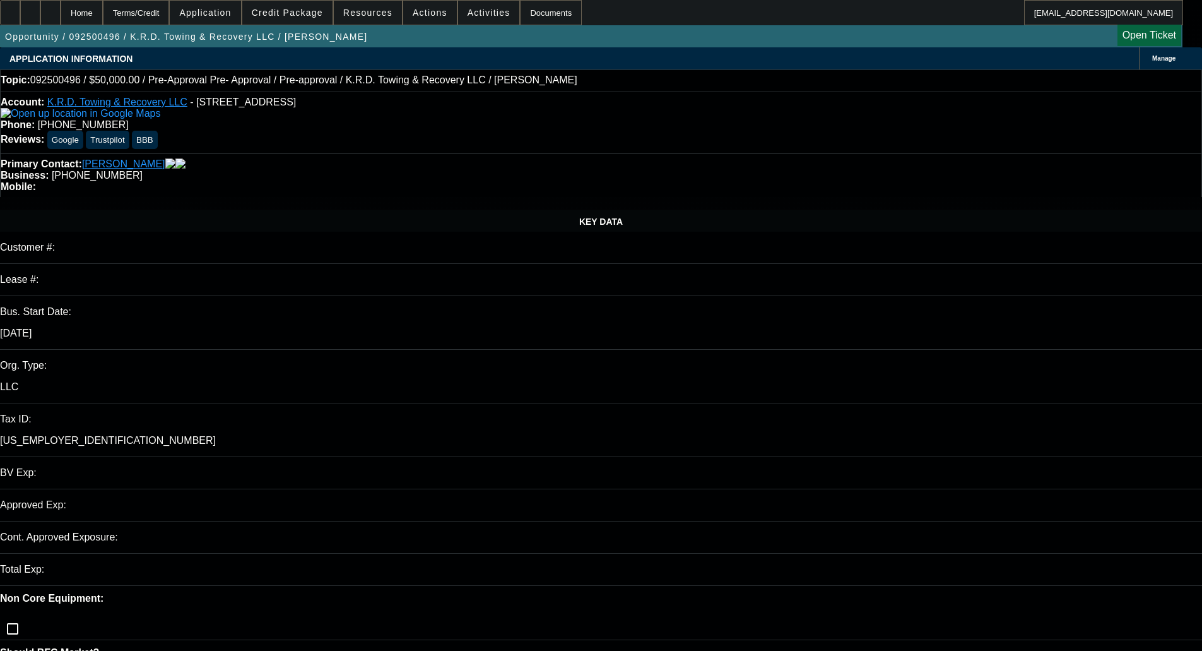
select select "0"
select select "0.1"
select select "0"
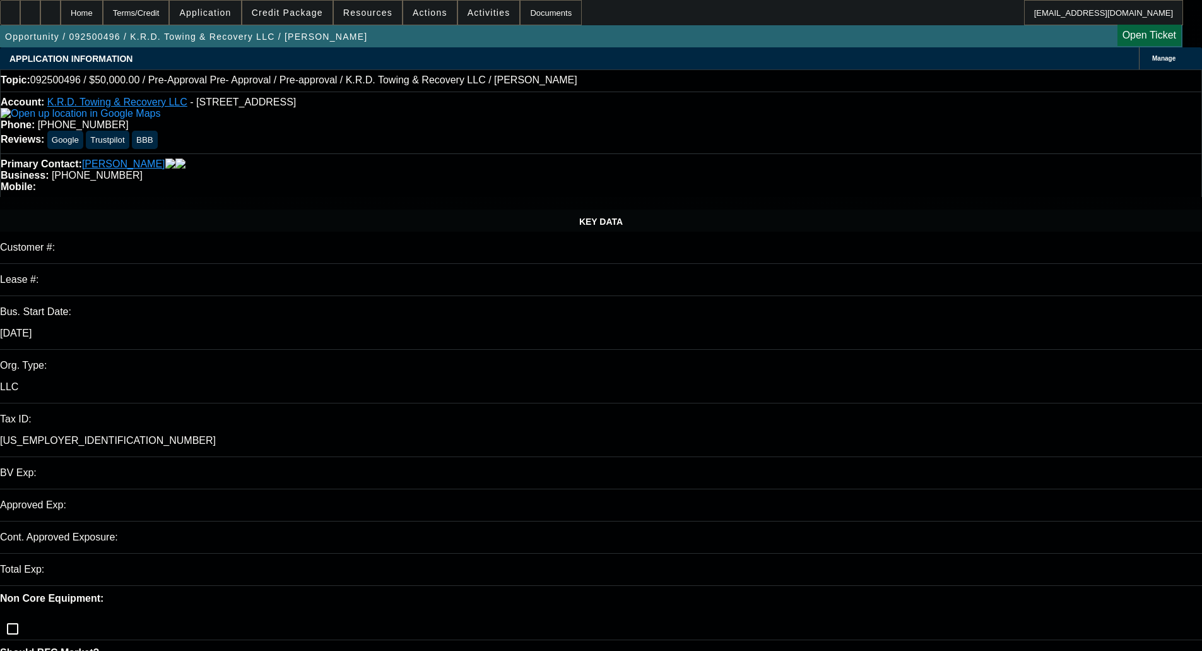
select select "0.1"
select select "0.15"
select select "2"
select select "0.1"
select select "1"
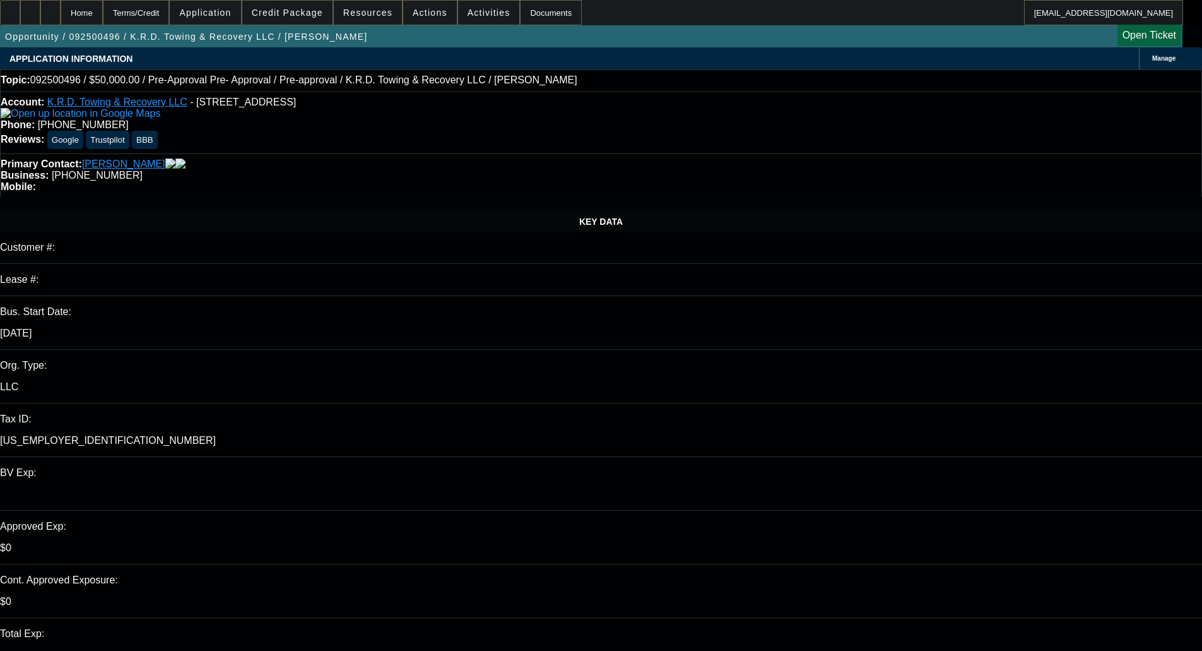
select select "1"
select select "4"
select select "1"
select select "4"
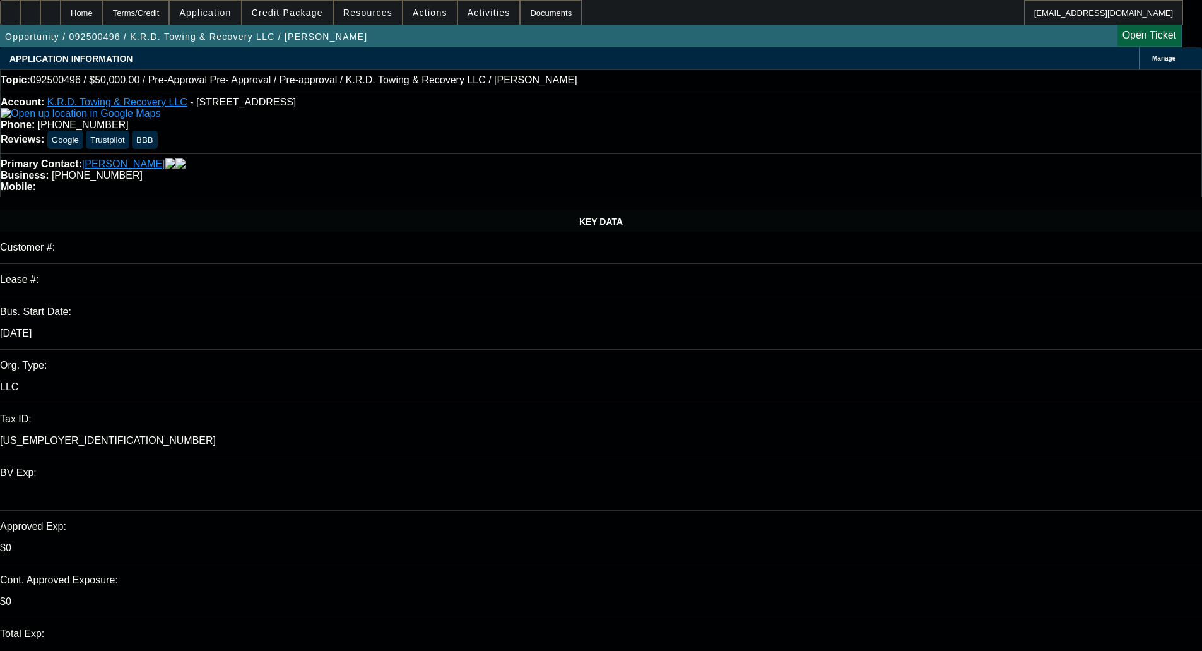
select select "1"
select select "2"
select select "4"
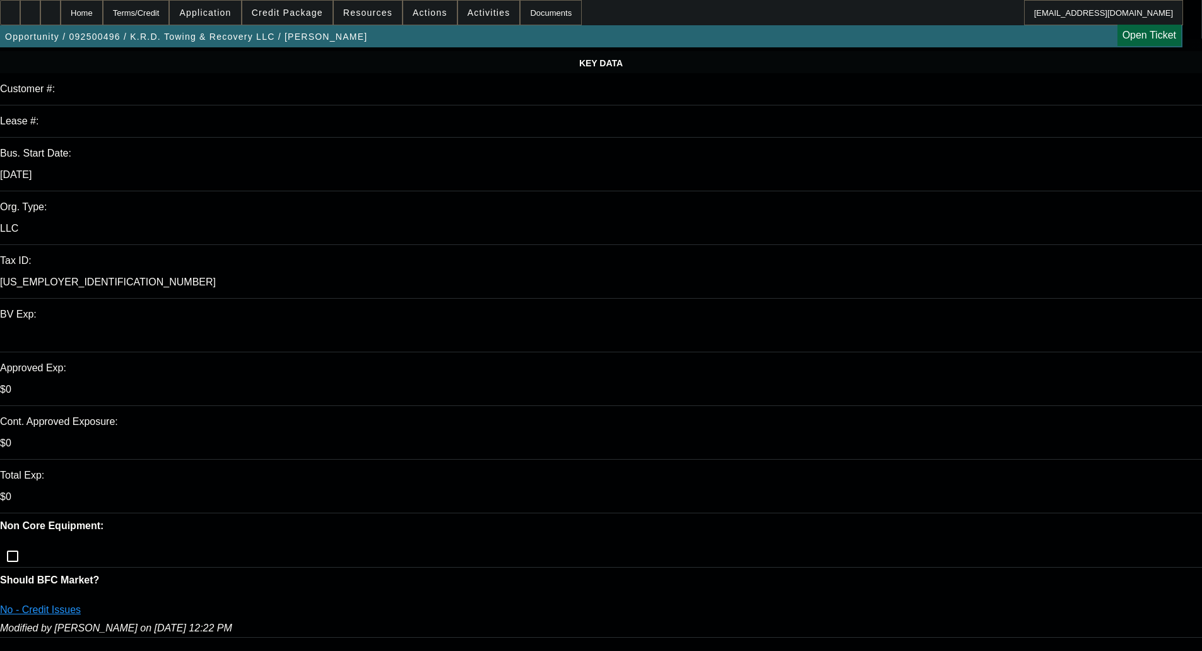
scroll to position [252, 0]
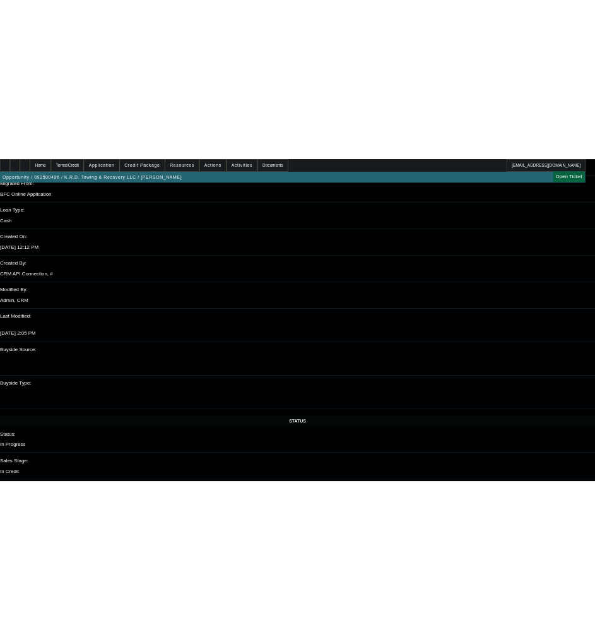
scroll to position [0, 0]
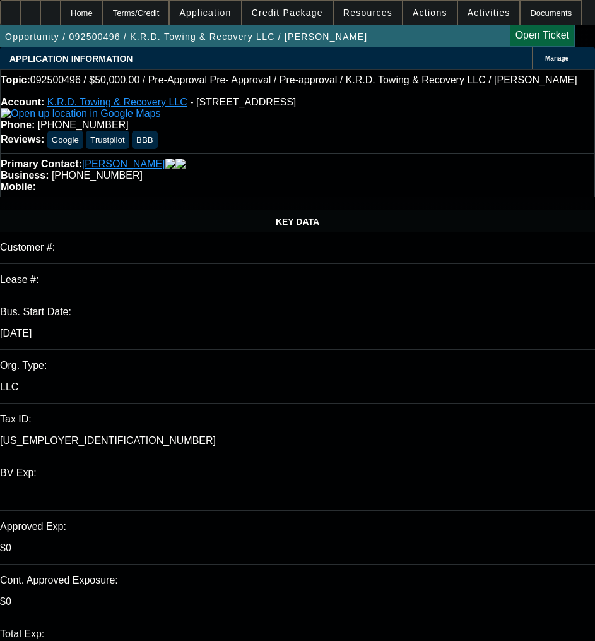
click at [299, 16] on span "Credit Package" at bounding box center [287, 13] width 71 height 10
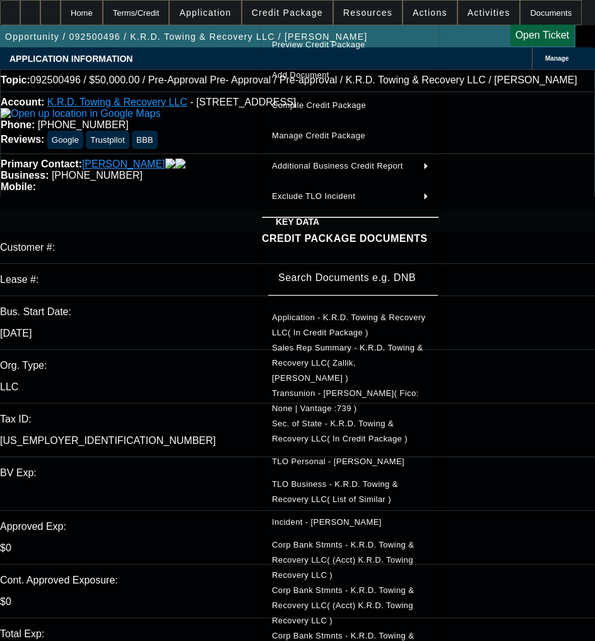
click at [326, 42] on span "Preview Credit Package" at bounding box center [318, 44] width 93 height 9
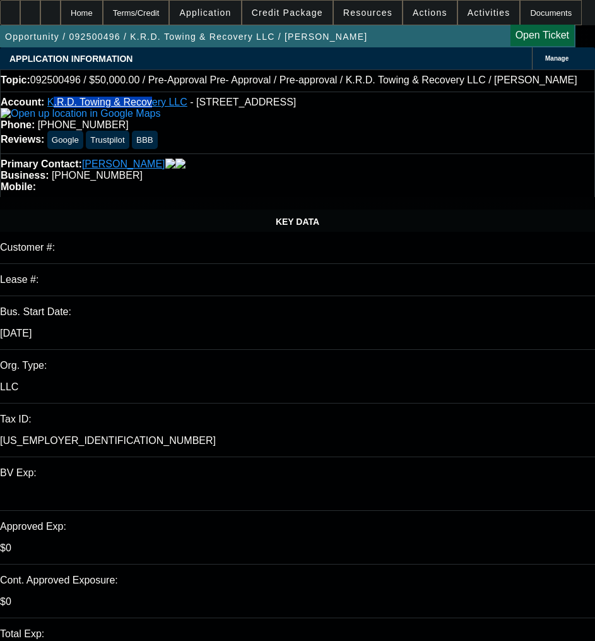
drag, startPoint x: 61, startPoint y: 97, endPoint x: 143, endPoint y: 97, distance: 82.0
click at [143, 97] on div "Account: K.R.D. Towing & Recovery LLC - 200 Pecan Dr, Atmore, AL 36502 Phone: (…" at bounding box center [297, 123] width 595 height 62
drag, startPoint x: 58, startPoint y: 95, endPoint x: 172, endPoint y: 107, distance: 114.2
click at [172, 107] on div "Account: K.R.D. Towing & Recovery LLC - 200 Pecan Dr, Atmore, AL 36502 Phone: (…" at bounding box center [297, 123] width 595 height 62
copy link "K.R.D. Towing & Recovery LLC"
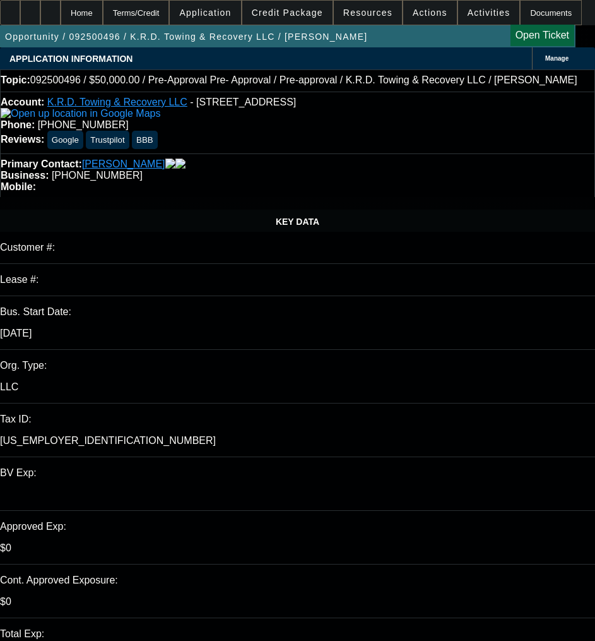
click at [137, 435] on p "88-1241493" at bounding box center [297, 440] width 595 height 11
copy div "88-1241493"
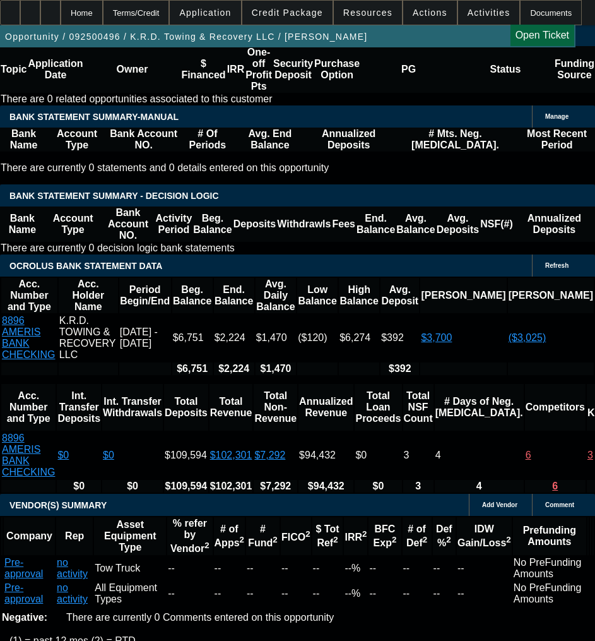
scroll to position [1956, 0]
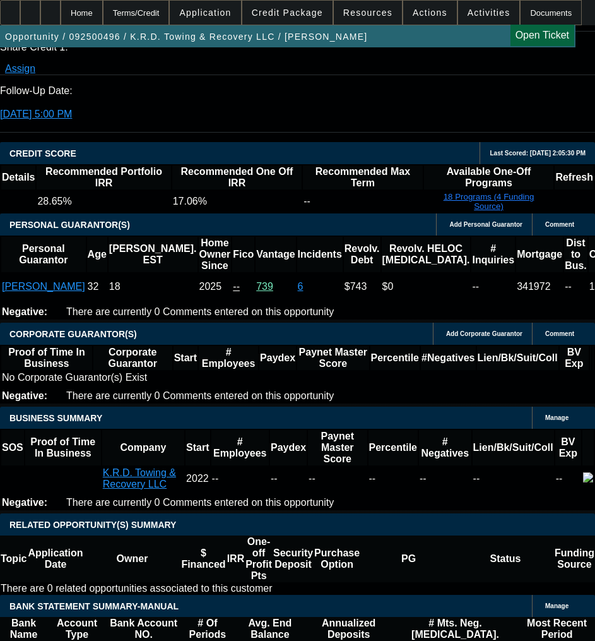
scroll to position [1830, 0]
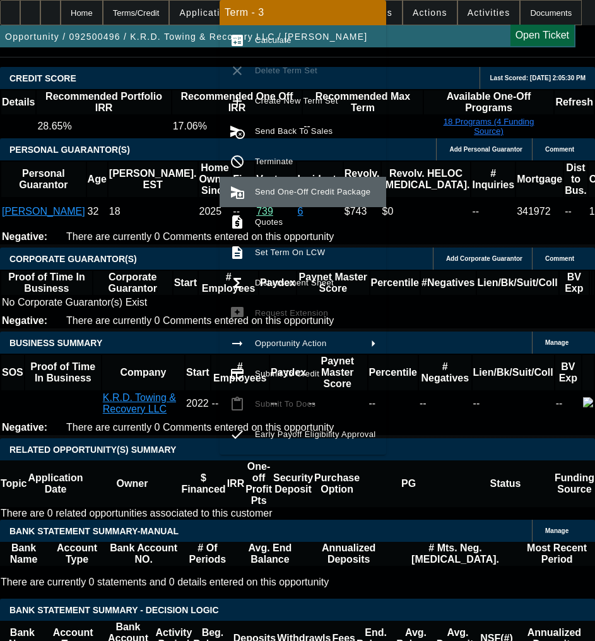
click at [280, 177] on button "send_and_archive Send One-Off Credit Package" at bounding box center [303, 192] width 167 height 30
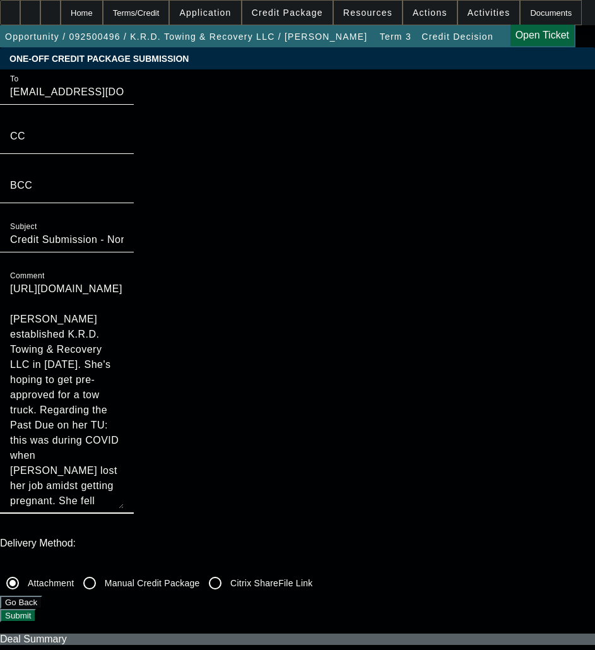
drag, startPoint x: 345, startPoint y: 117, endPoint x: 281, endPoint y: 93, distance: 67.5
click at [281, 93] on div "To syndications@beaconfunding.com CC BCC Subject Credit Submission - North Mill…" at bounding box center [297, 298] width 595 height 458
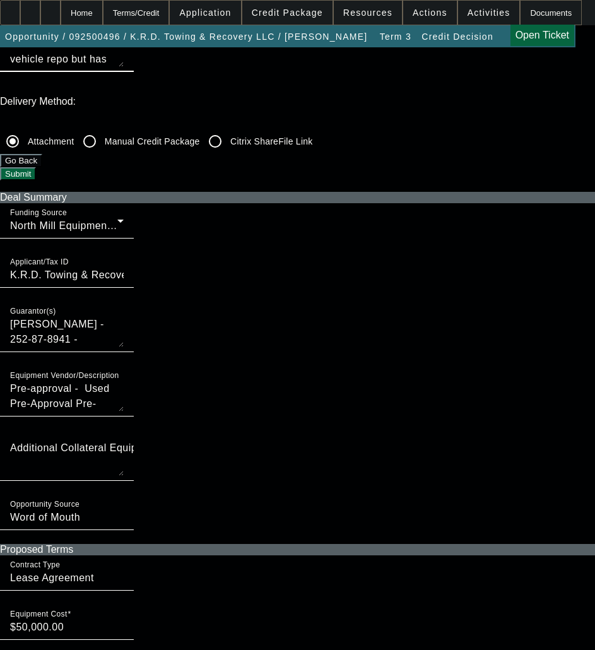
scroll to position [126, 0]
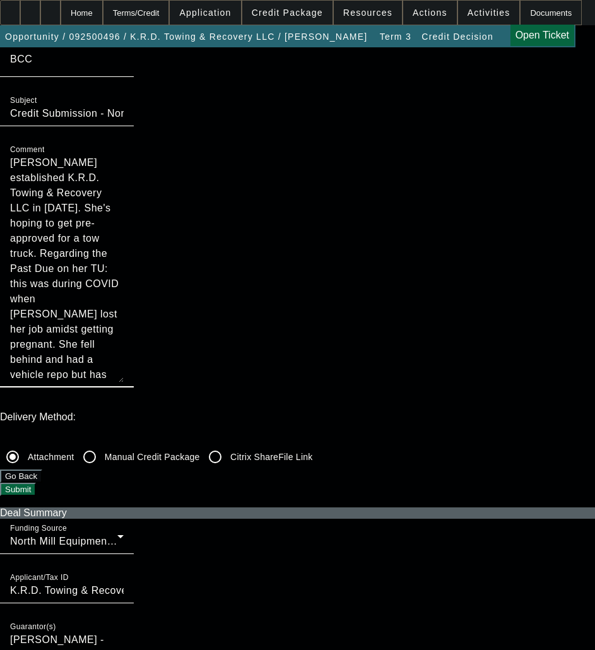
type textarea "Jessica Mobley established K.R.D. Towing & Recovery LLC in 2022. She's hoping t…"
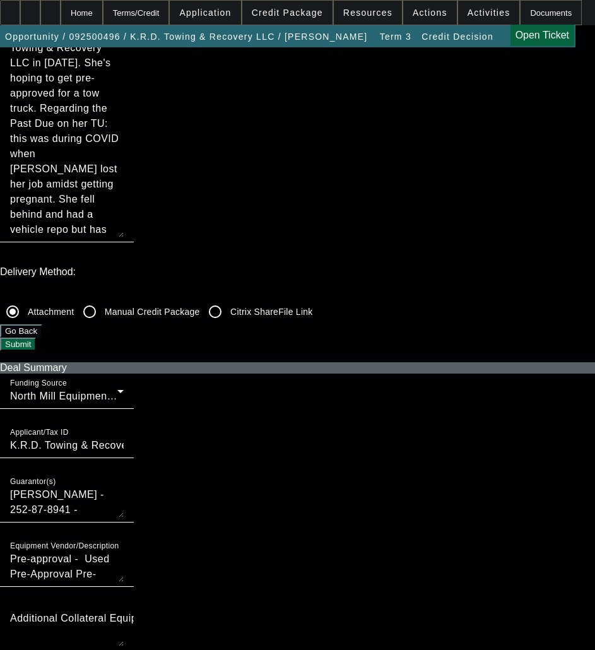
scroll to position [379, 0]
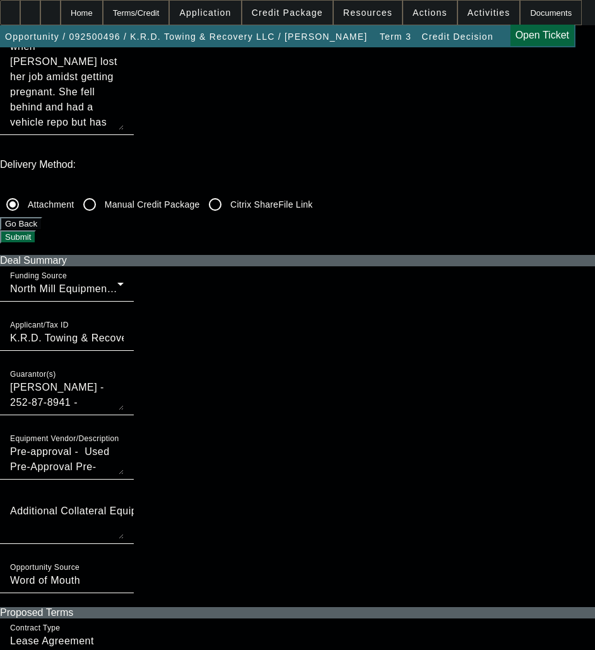
checkbox input "true"
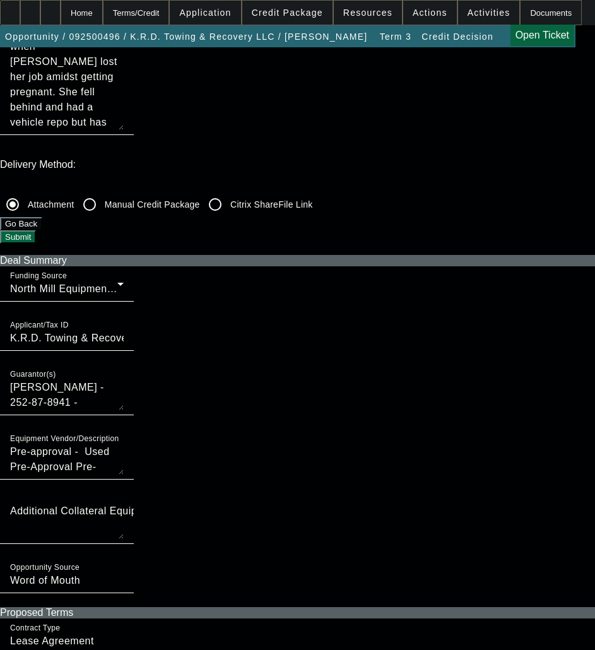
checkbox input "true"
checkbox input "false"
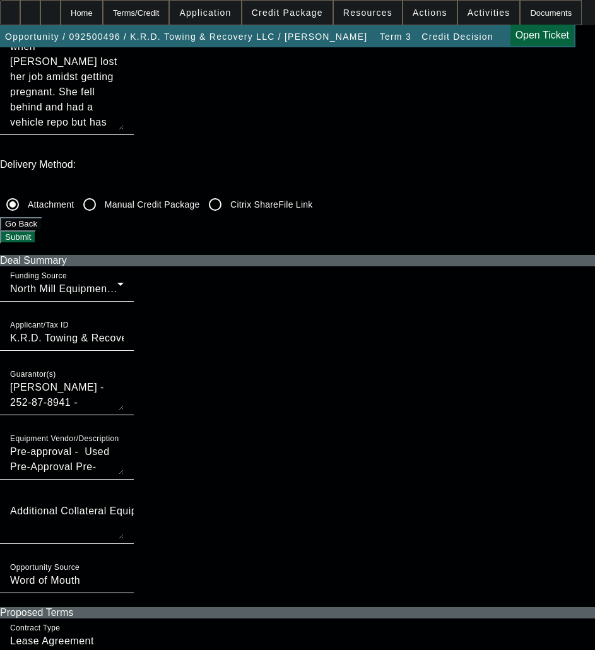
checkbox input "false"
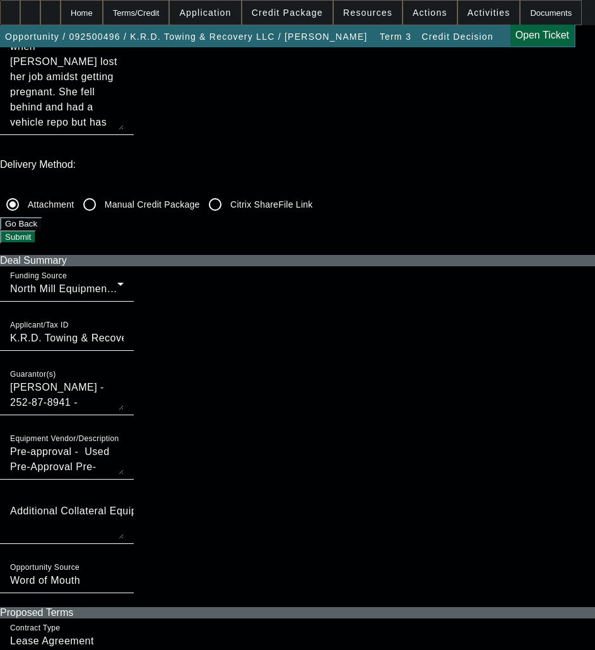
checkbox input "false"
checkbox input "true"
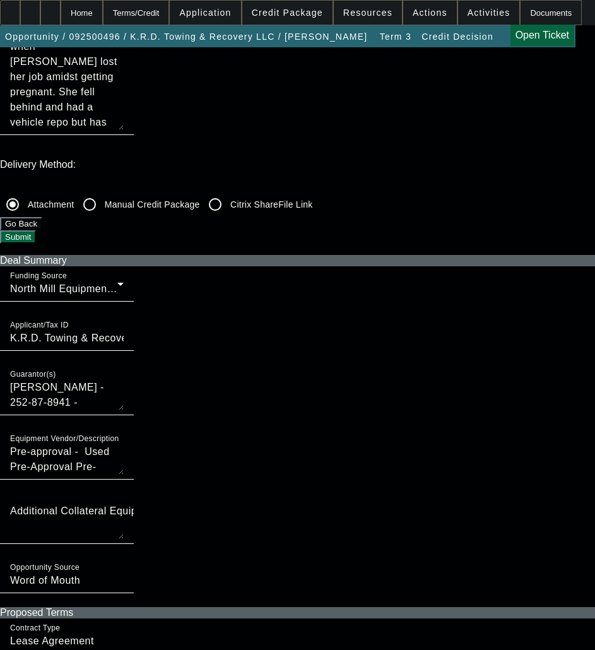
checkbox input "true"
drag, startPoint x: 248, startPoint y: 420, endPoint x: 248, endPoint y: 427, distance: 6.9
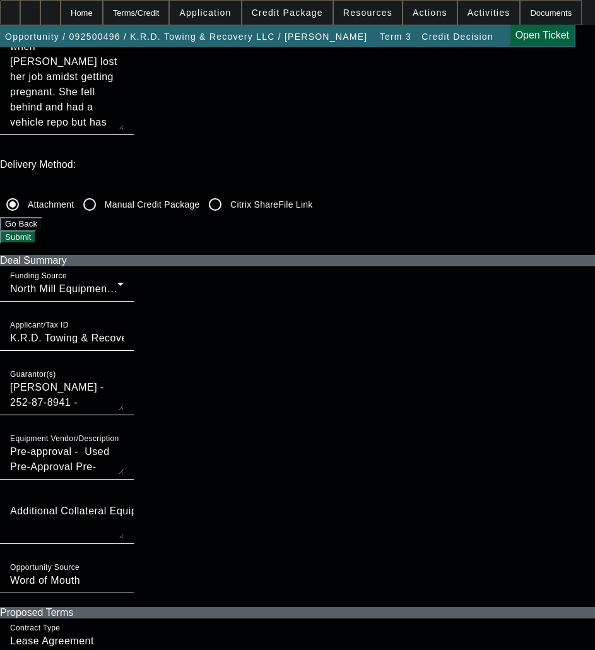
checkbox input "true"
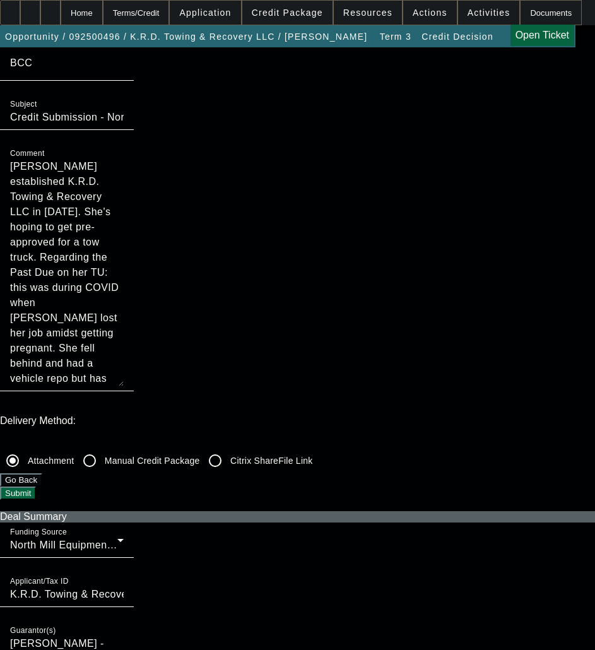
scroll to position [0, 0]
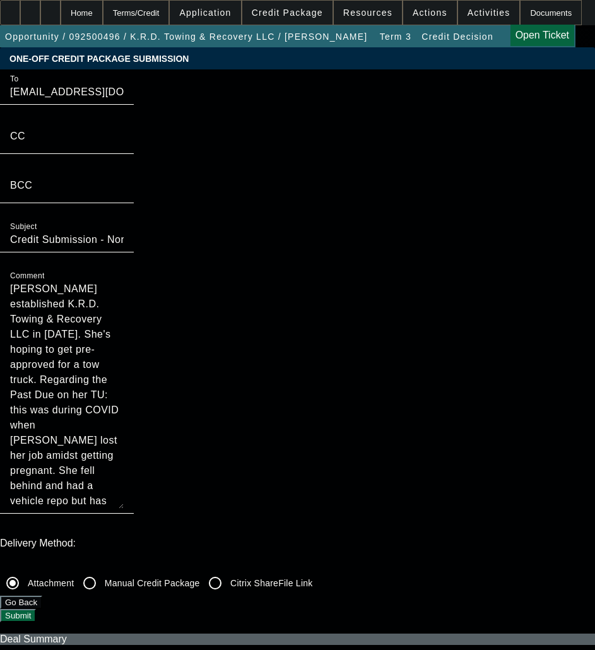
click at [124, 281] on textarea "Jessica Mobley established K.R.D. Towing & Recovery LLC in 2022. She's hoping t…" at bounding box center [67, 394] width 114 height 227
type textarea "Jessica Mobley established K.R.D. Towing & Recovery LLC in 2022. She's hoping t…"
click at [36, 609] on button "Submit" at bounding box center [18, 615] width 36 height 13
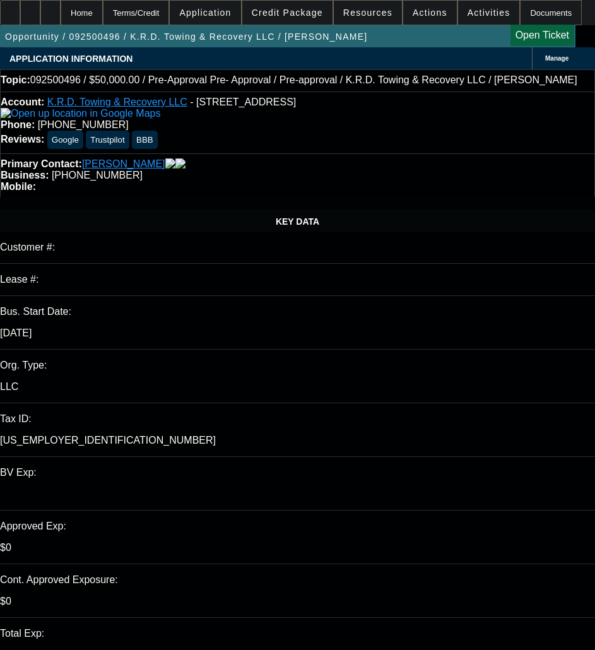
select select "0"
select select "0.1"
select select "4"
select select "0"
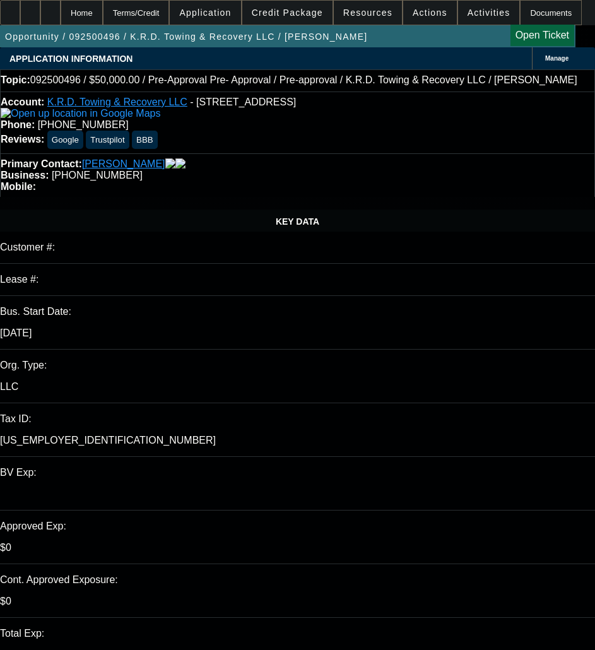
select select "0"
select select "0.1"
select select "4"
select select "0.15"
select select "2"
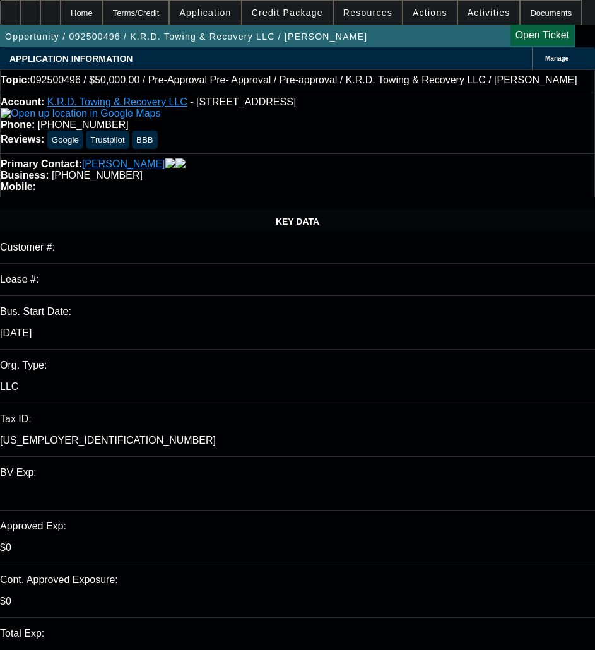
select select "2"
select select "0.1"
select select "4"
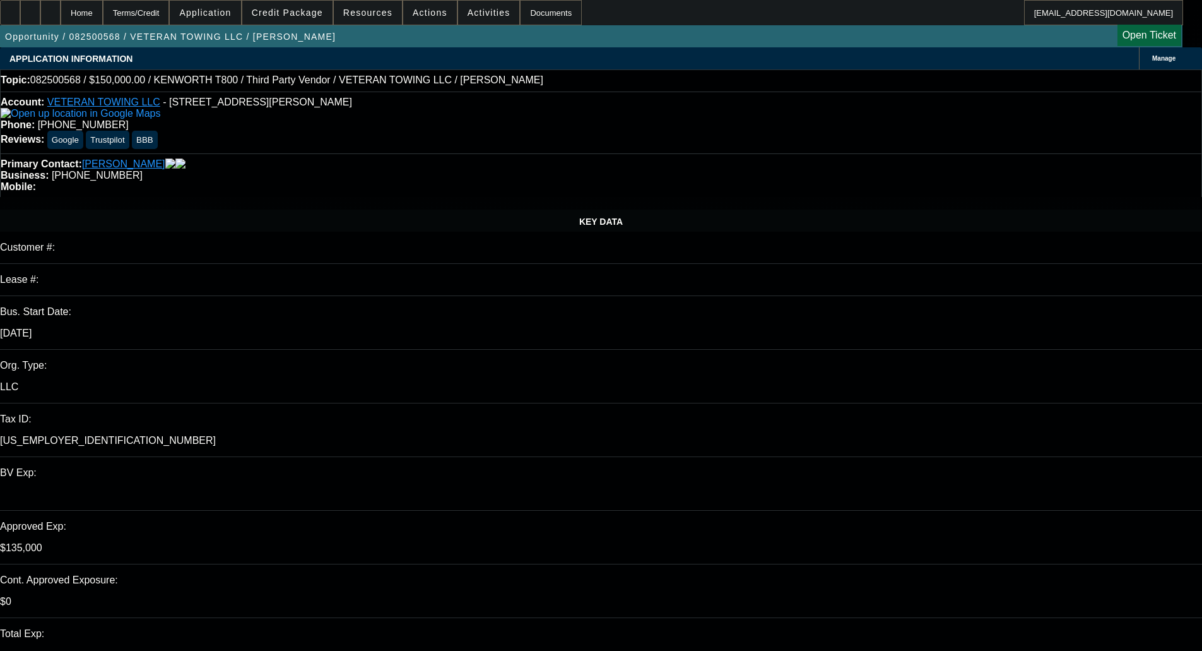
select select "0"
select select "3"
select select "0"
select select "6"
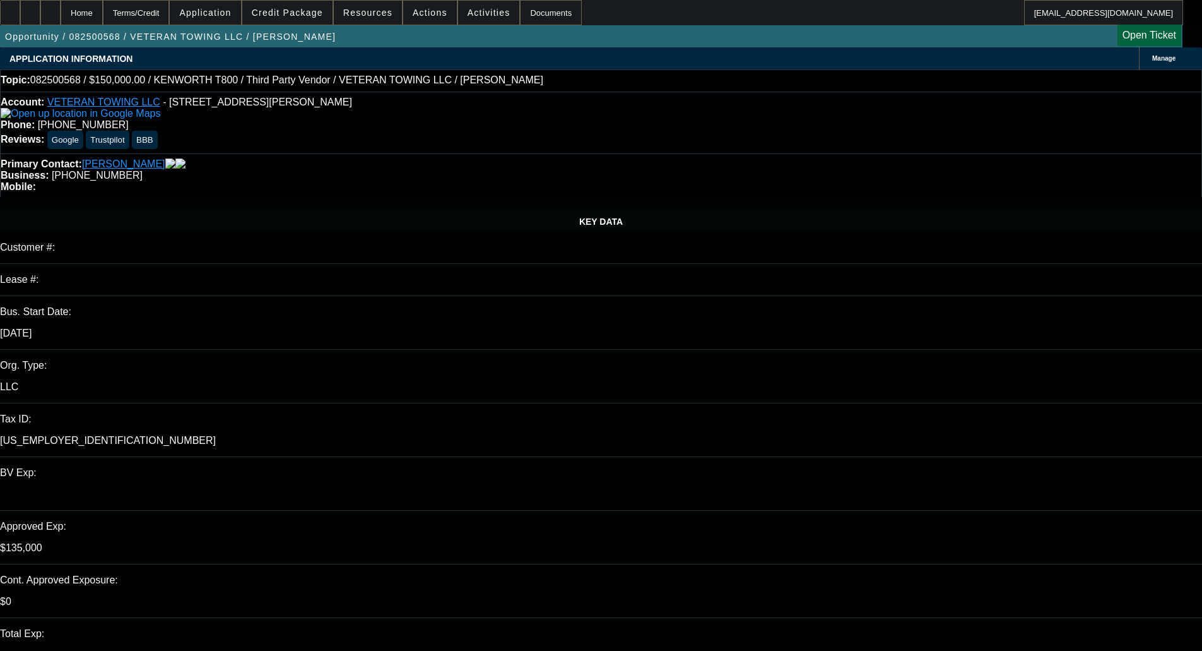
select select "0.1"
select select "2"
select select "0"
select select "6"
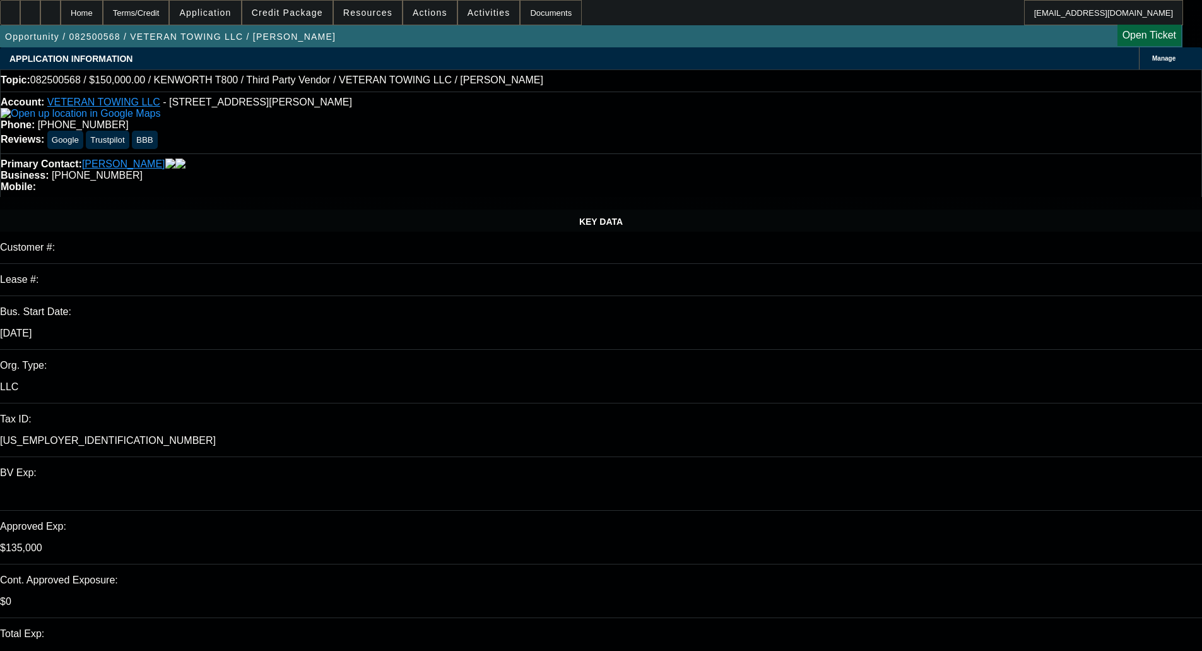
select select "0"
select select "3"
select select "0"
select select "6"
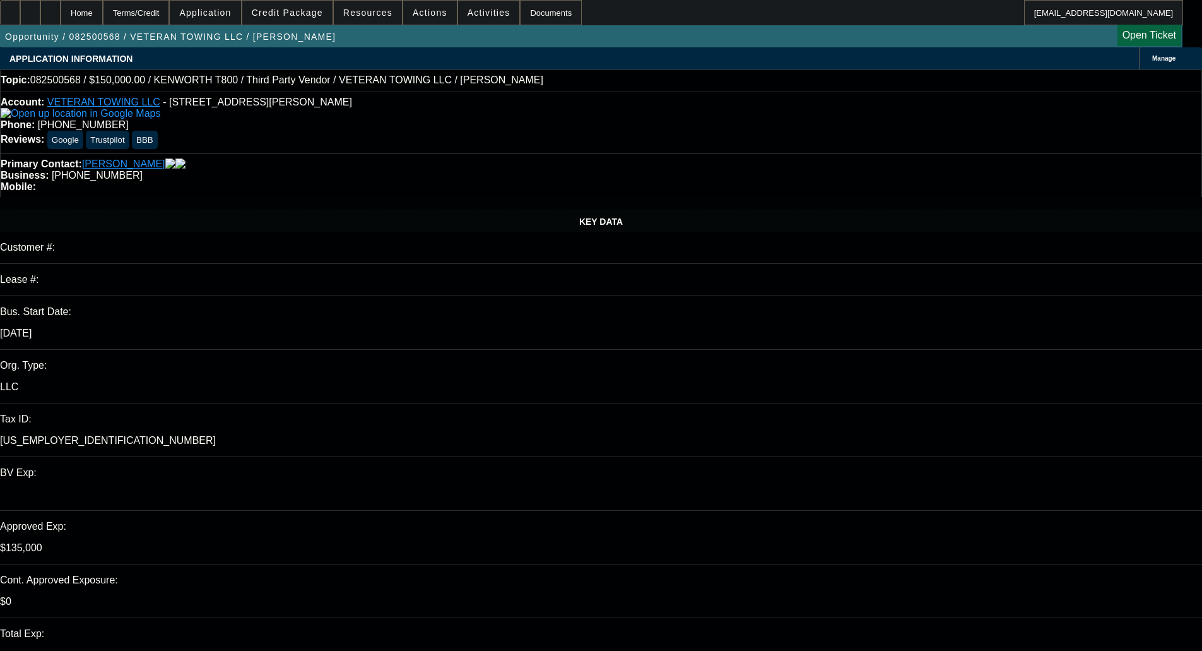
select select "0"
select select "3"
select select "0"
select select "6"
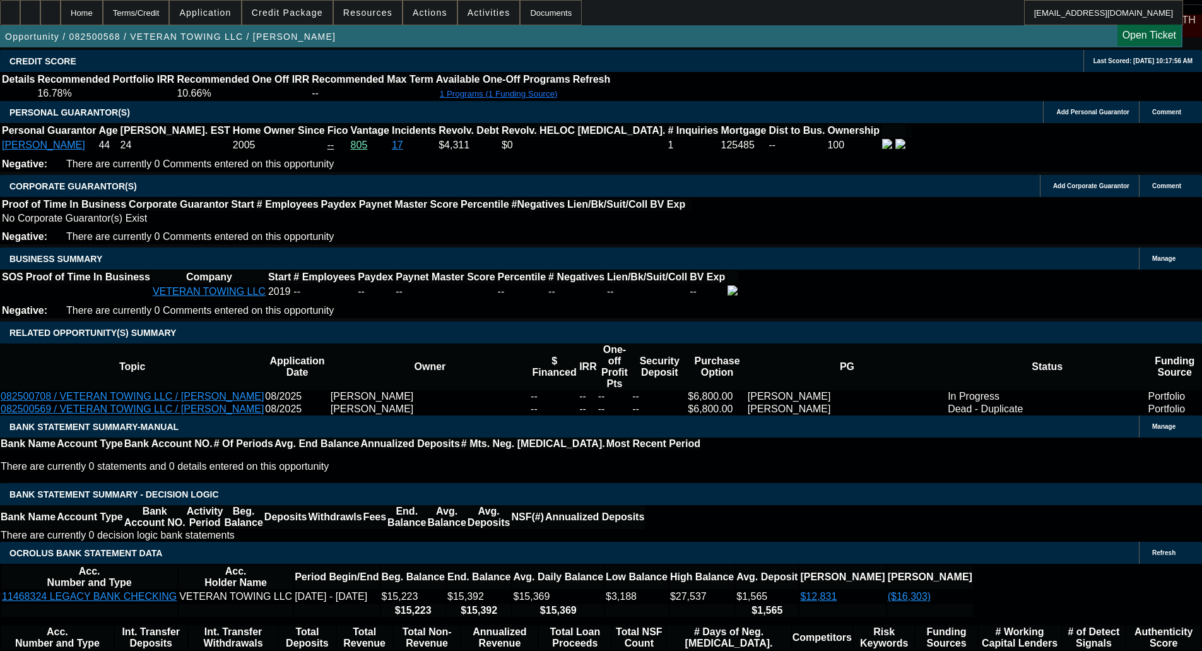
scroll to position [1830, 0]
select select "0"
select select "2"
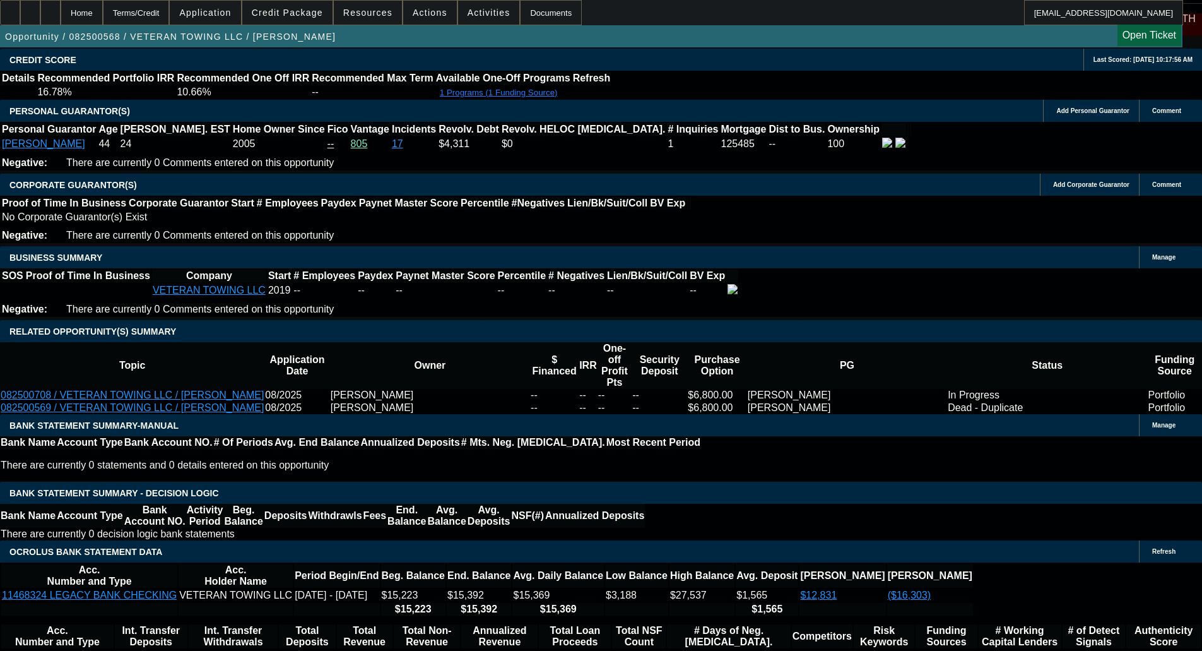
select select "0"
select select "6"
select select "0"
select select "3"
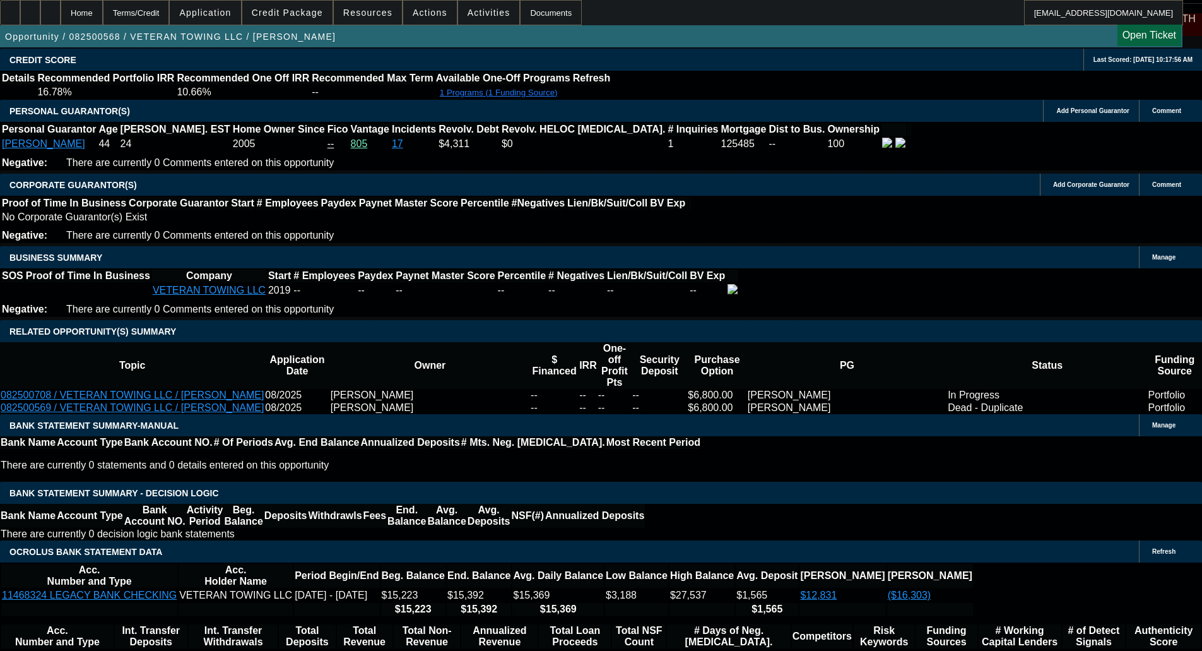
select select "0"
select select "6"
select select "0.1"
select select "0"
select select "3"
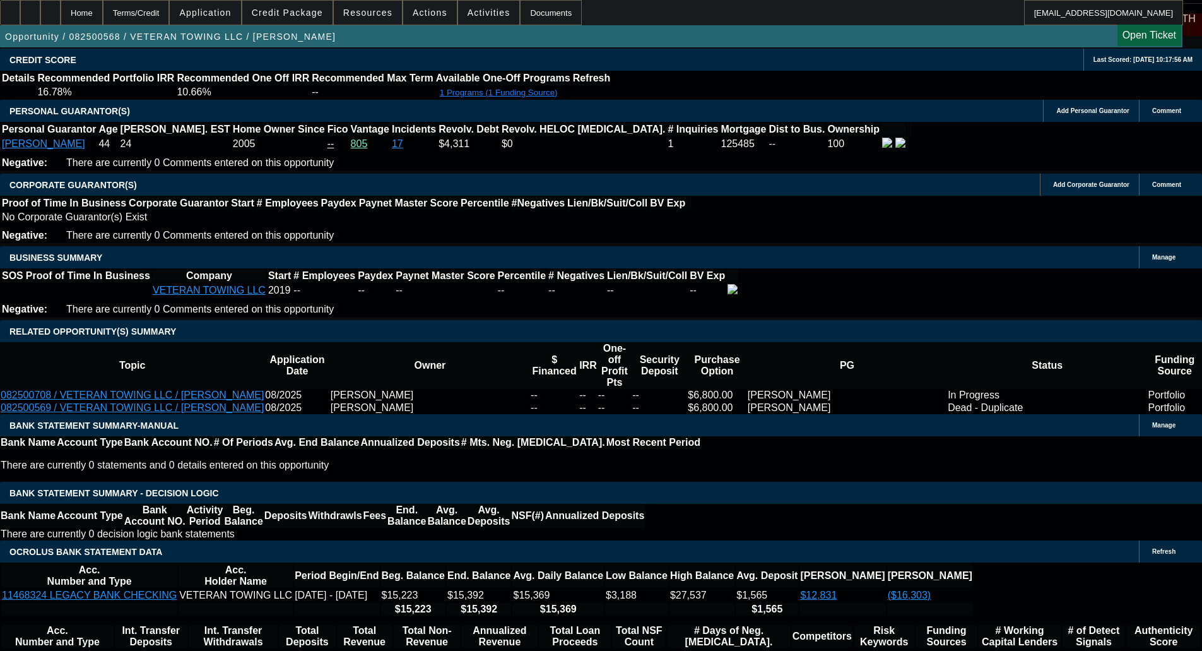
select select "0"
select select "6"
select select "0"
select select "3"
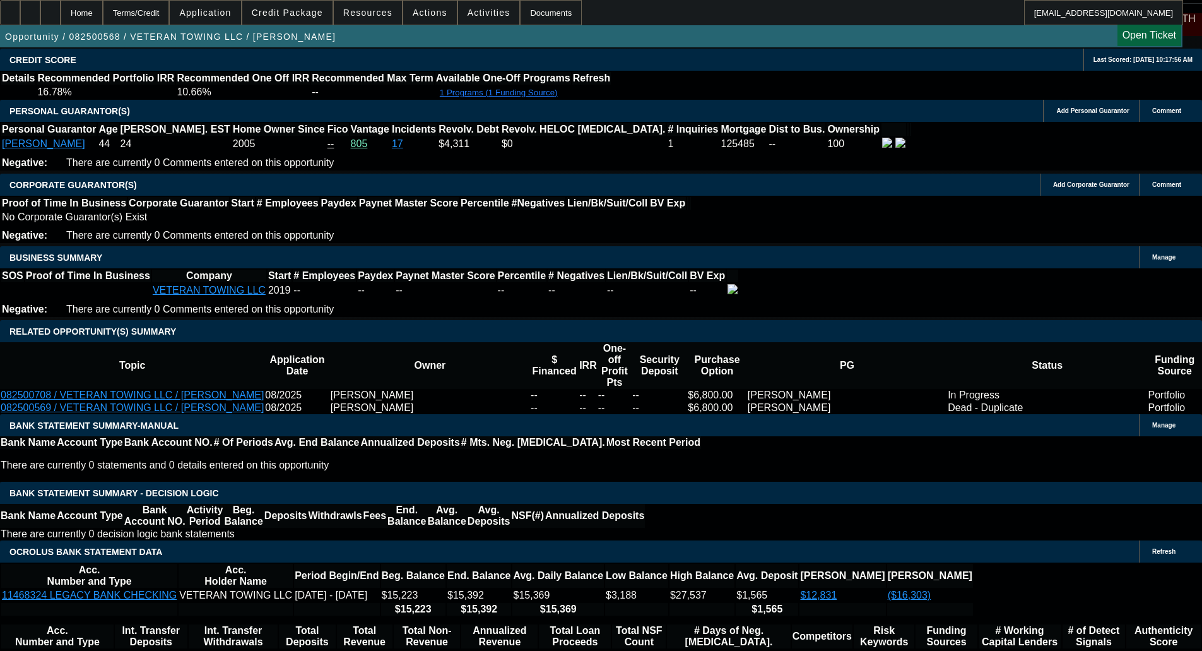
select select "0"
select select "6"
select select "0"
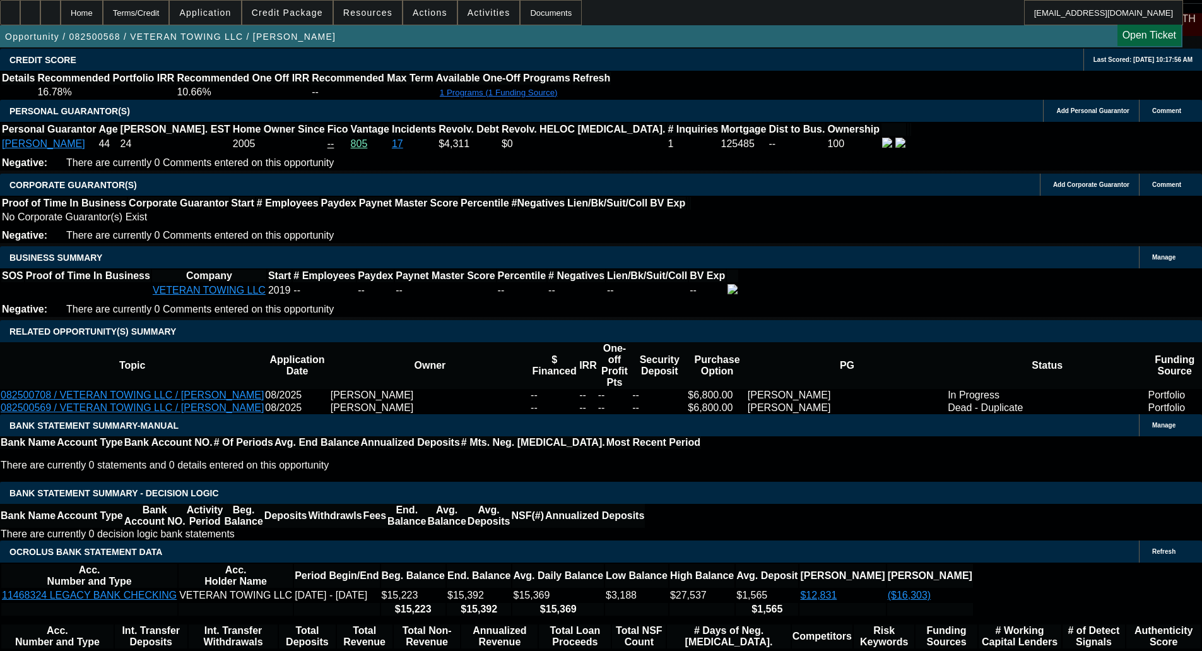
select select "3"
select select "0"
select select "6"
select select "0.1"
select select "2"
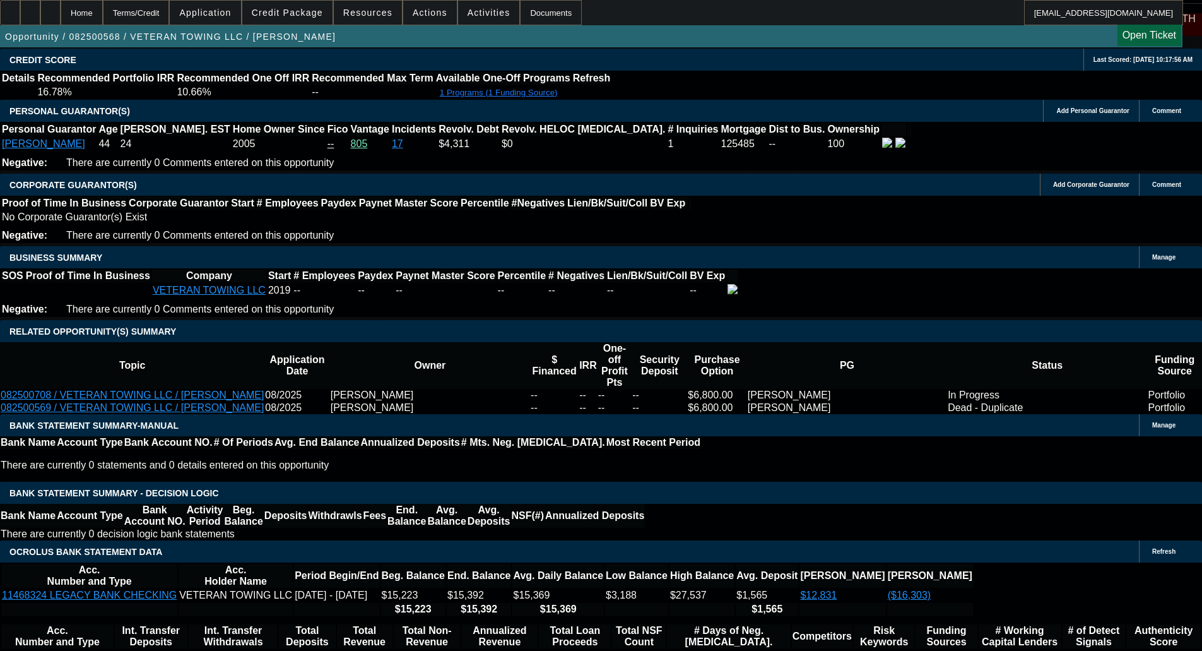
select select "2"
select select "0"
select select "6"
select select "0"
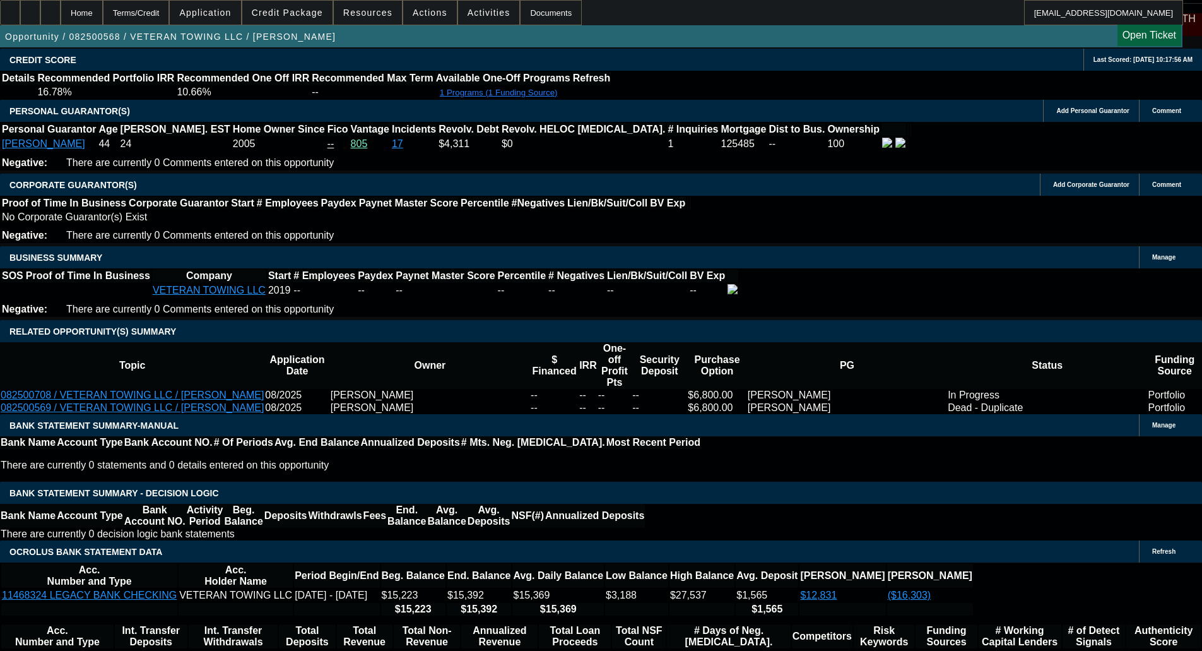
select select "3"
select select "0"
select select "6"
select select "0"
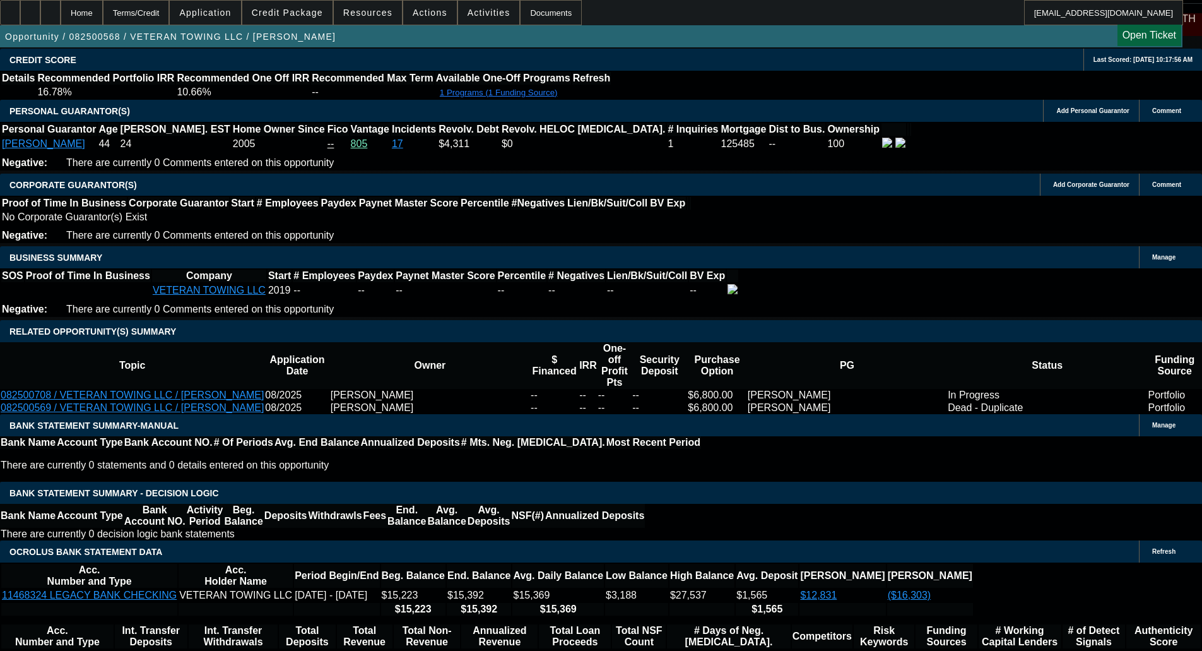
select select "3"
select select "0"
select select "6"
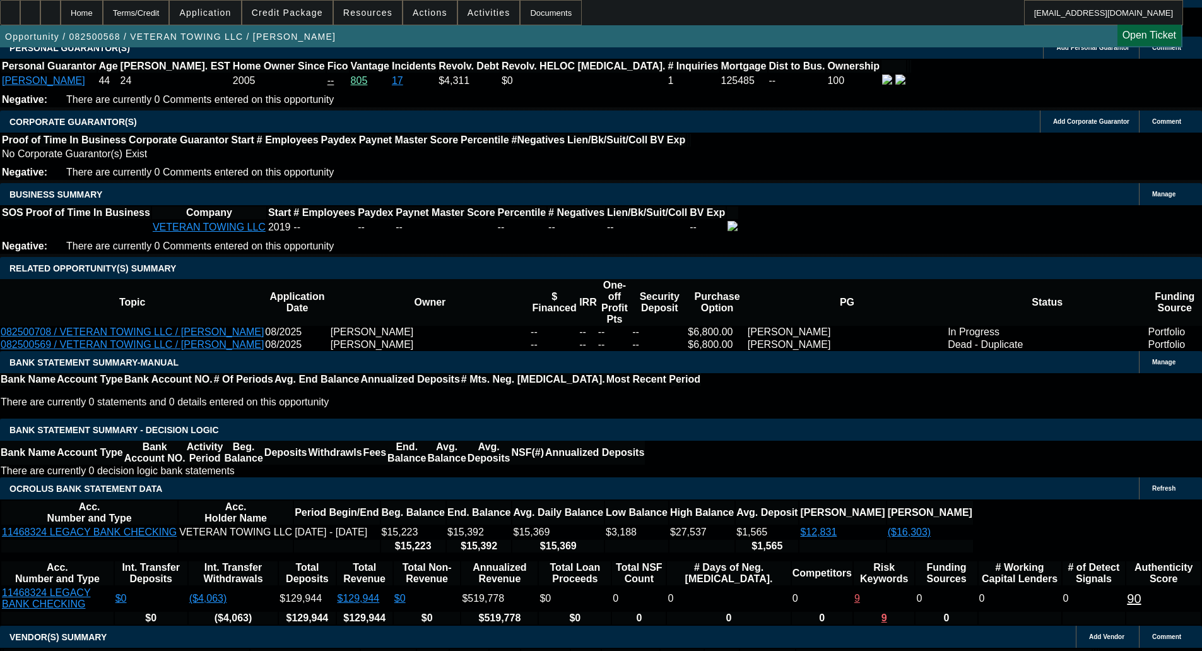
select select "0"
select select "2"
select select "0"
select select "6"
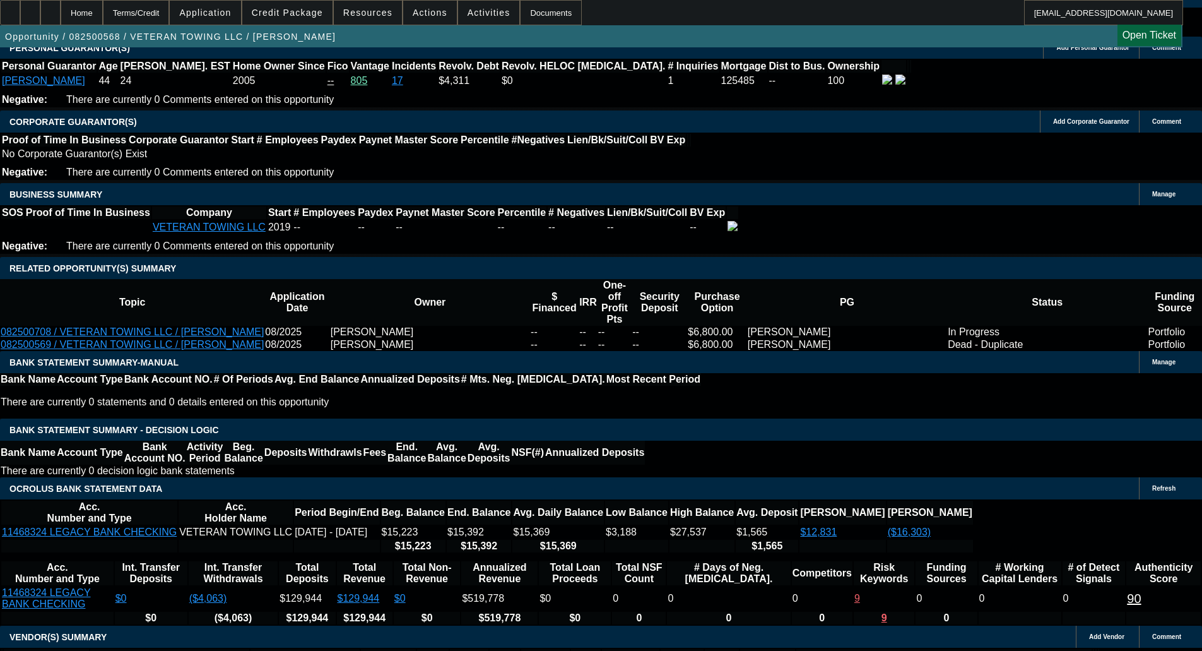
select select "0"
select select "3"
select select "0"
select select "6"
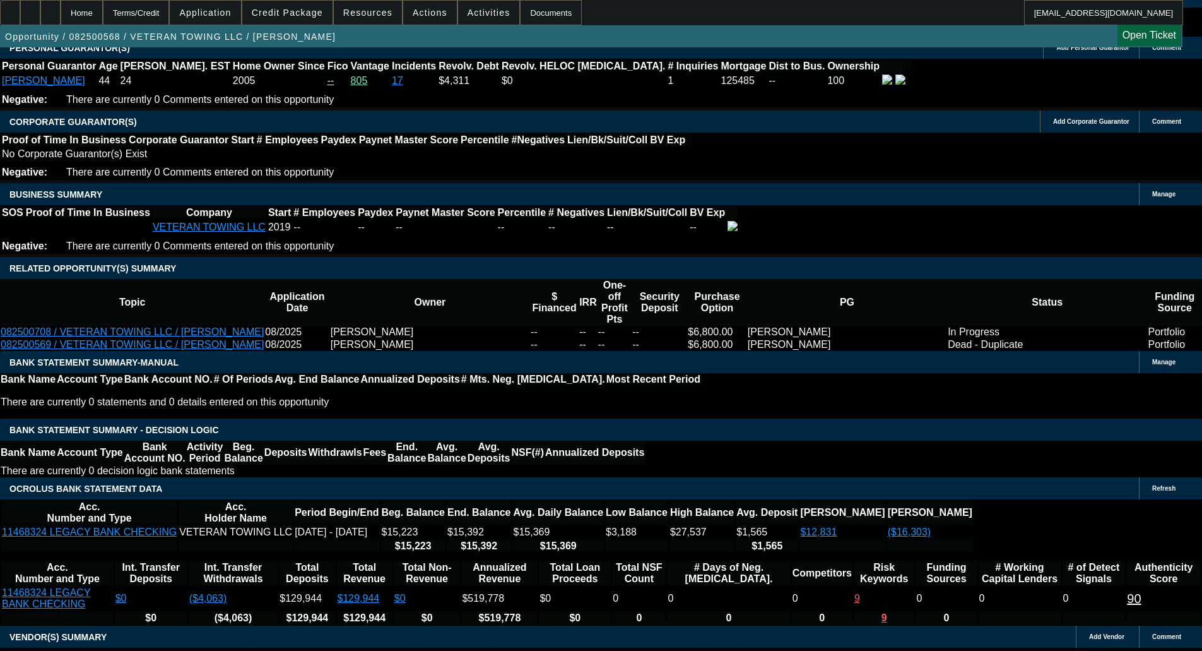
select select "0.1"
select select "0"
select select "3"
select select "0"
select select "6"
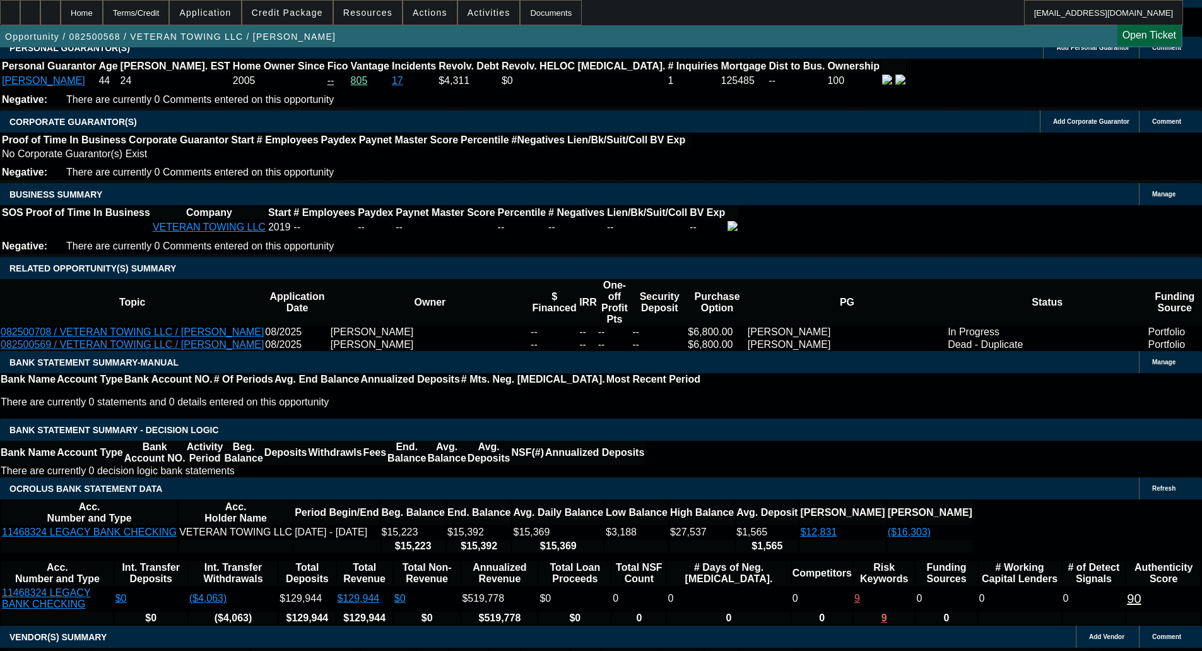
select select "0"
select select "3"
select select "0"
select select "6"
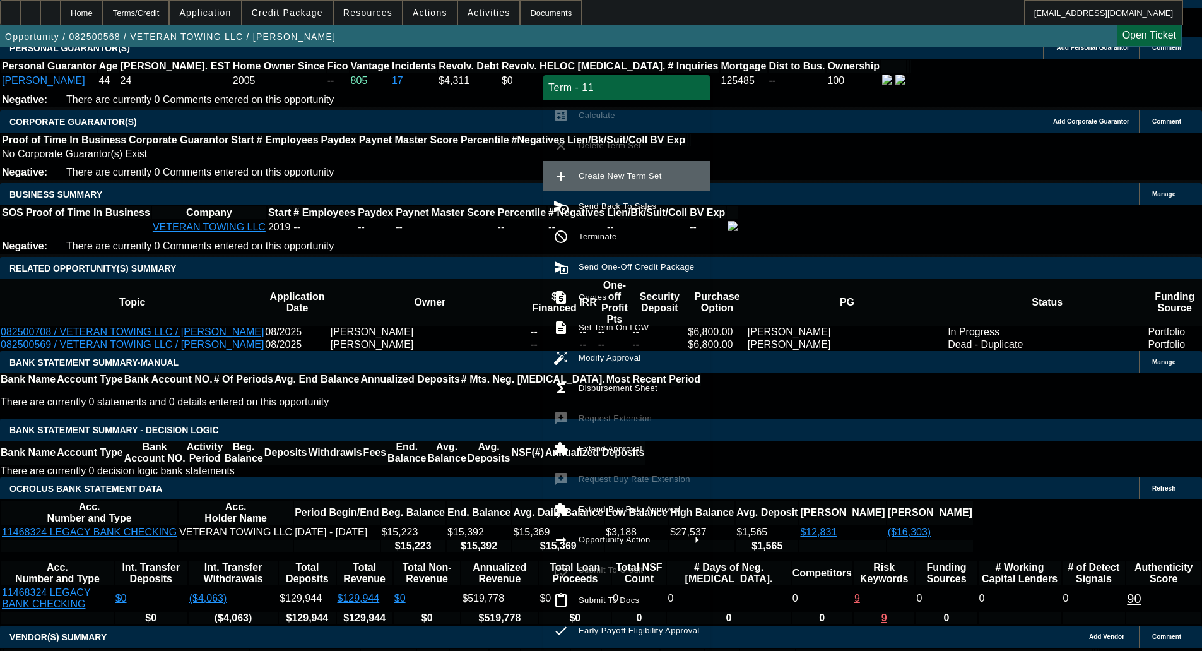
click at [600, 172] on span "Create New Term Set" at bounding box center [620, 175] width 83 height 9
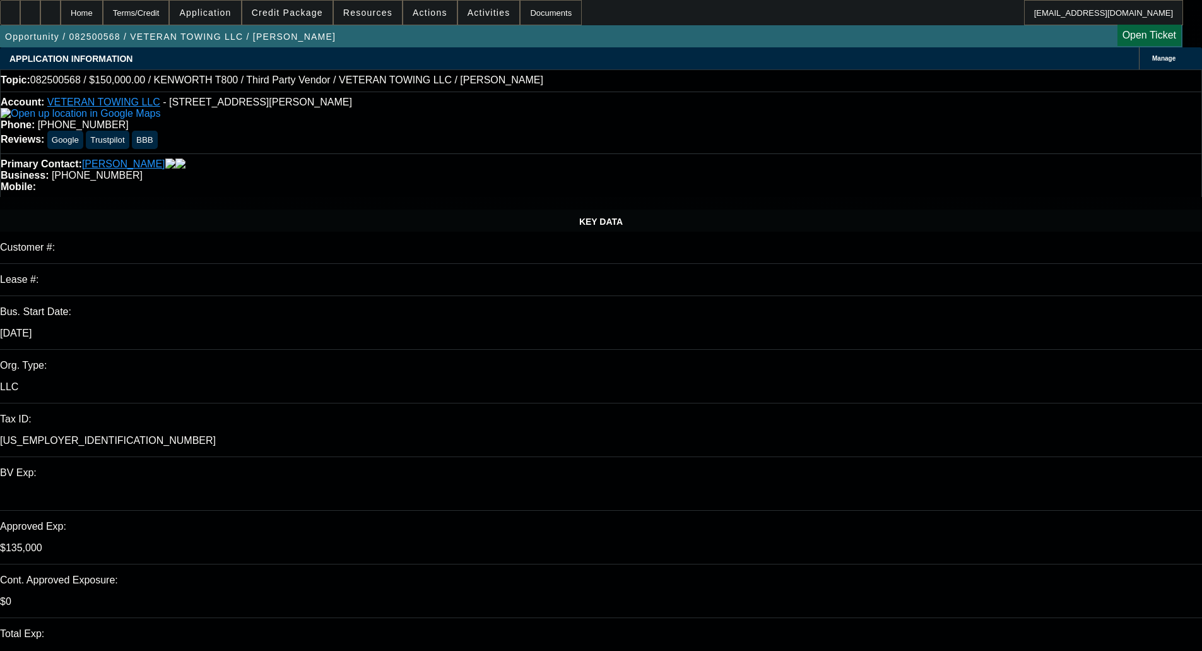
select select "0.1"
select select "0"
select select "3"
select select "0"
select select "6"
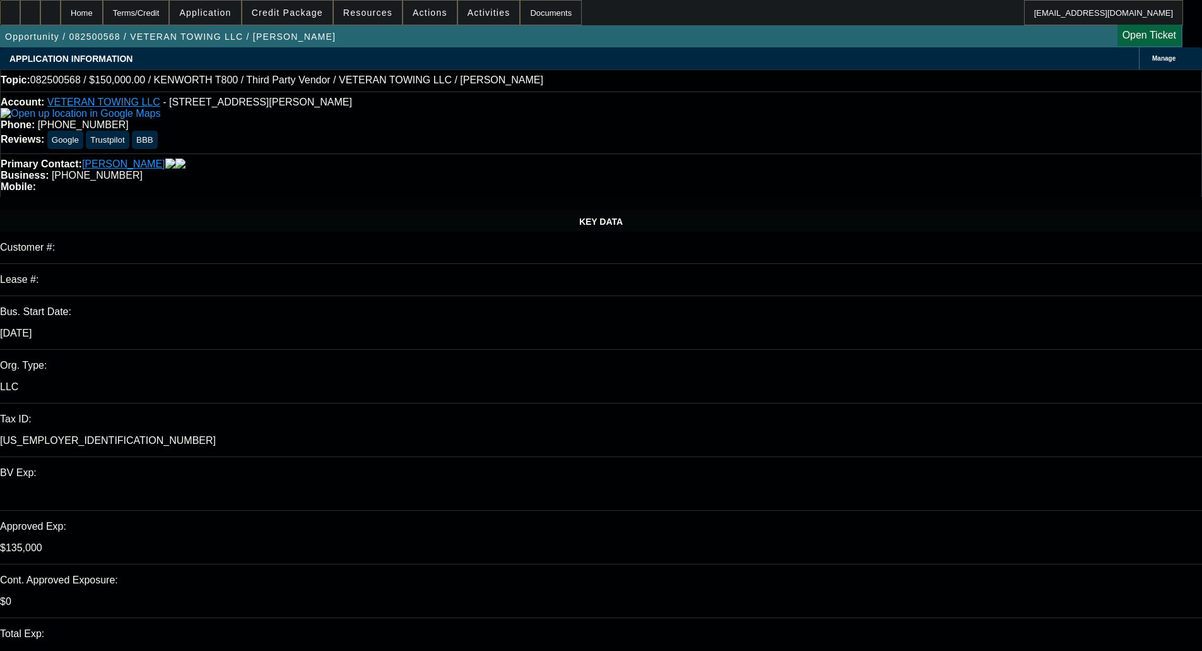
select select "0"
select select "3"
select select "0"
select select "6"
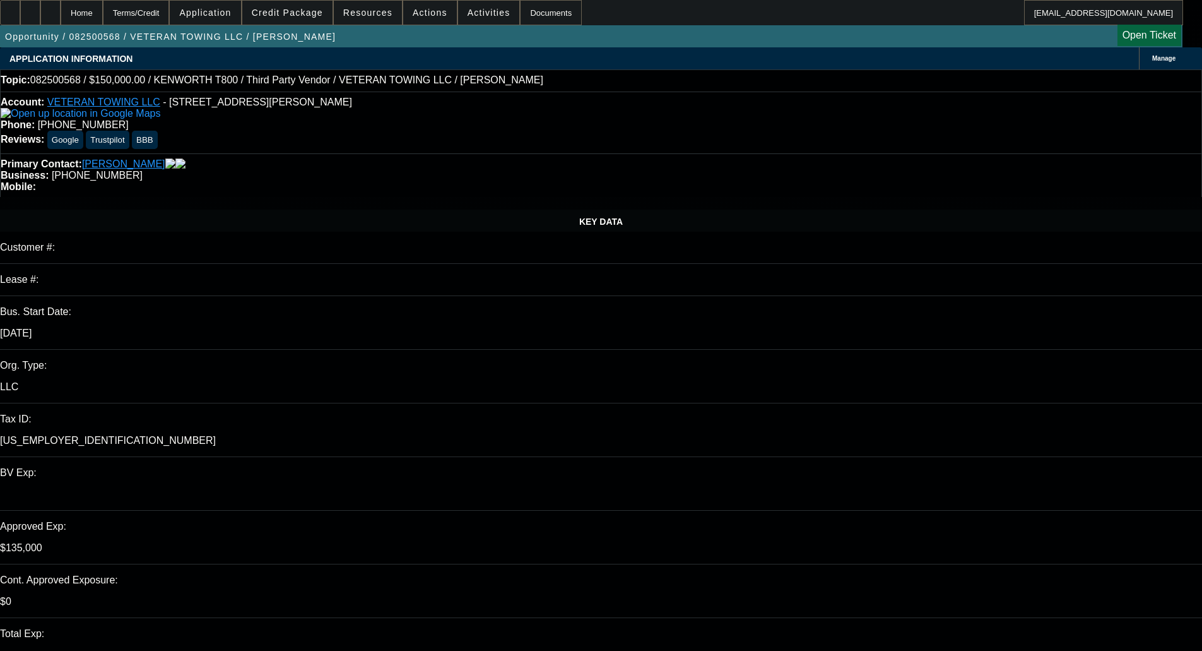
select select "0.1"
select select "2"
select select "0"
select select "6"
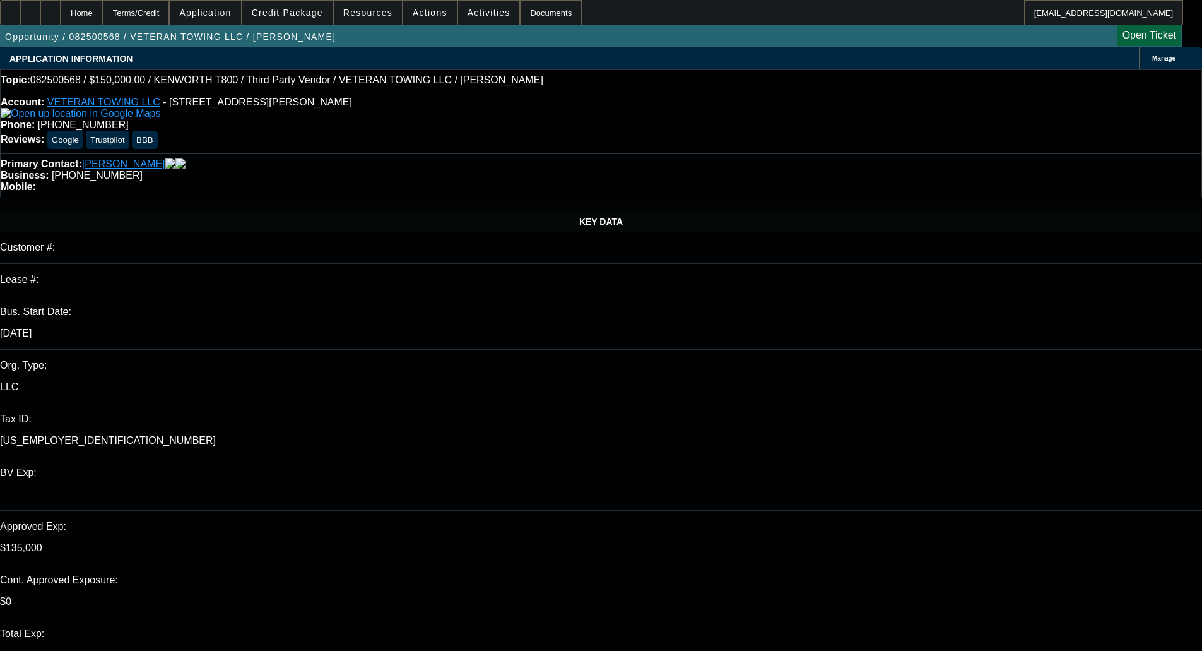
select select "0"
select select "3"
select select "0"
select select "6"
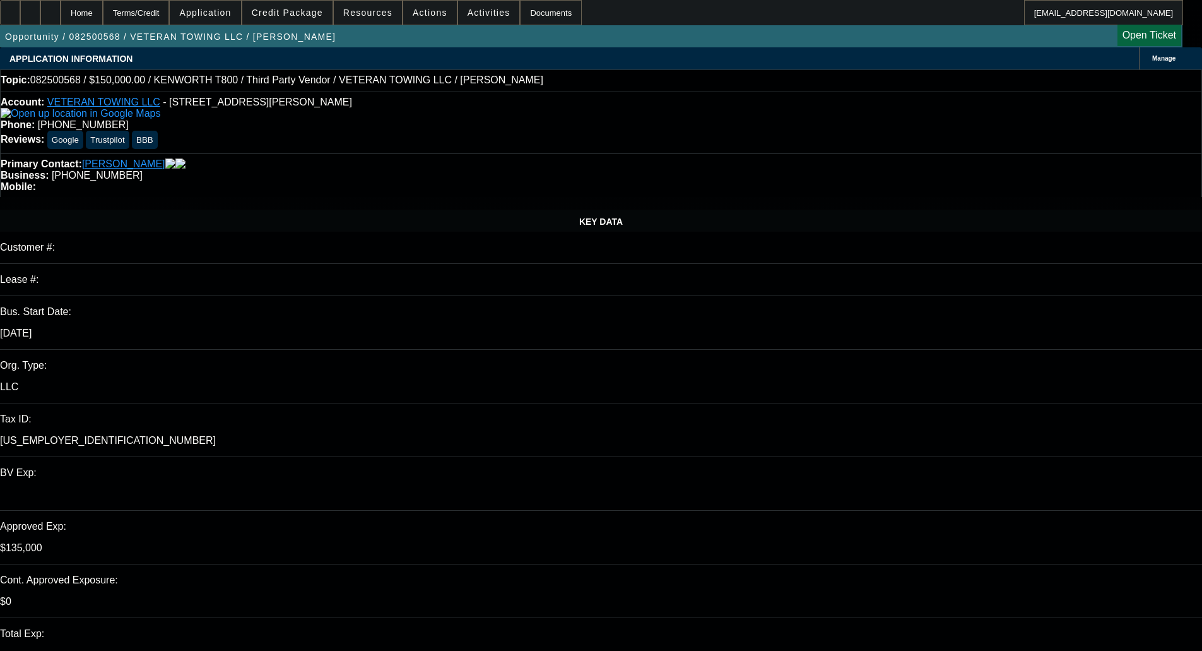
select select "1"
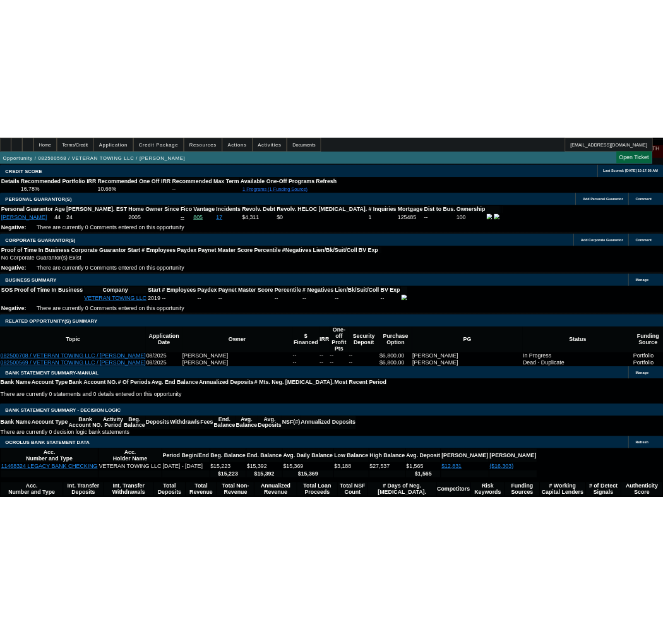
scroll to position [1903, 0]
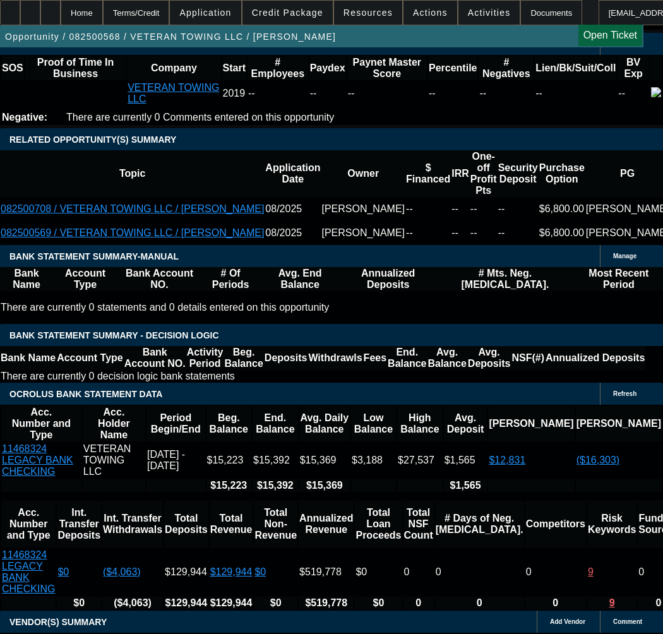
scroll to position [2092, 0]
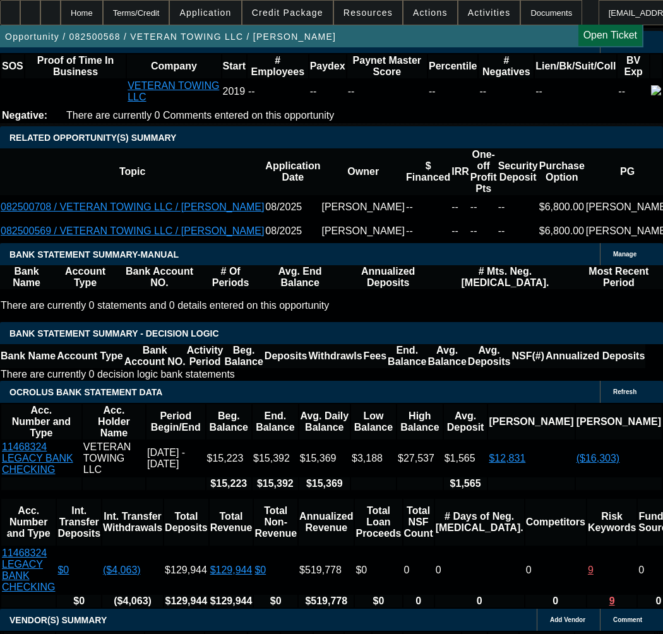
type input "$15,000.00"
select select "0"
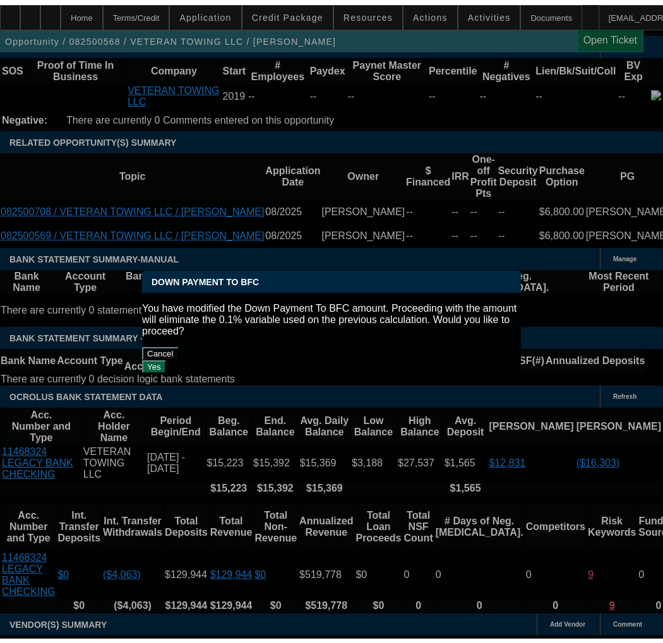
scroll to position [0, 0]
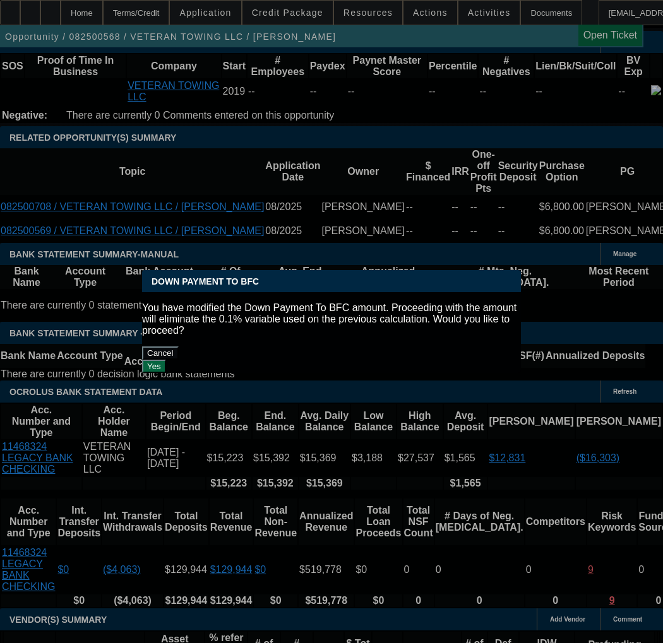
click at [166, 360] on button "Yes" at bounding box center [154, 366] width 24 height 13
type input "$0.00"
type input "UNKNOWN"
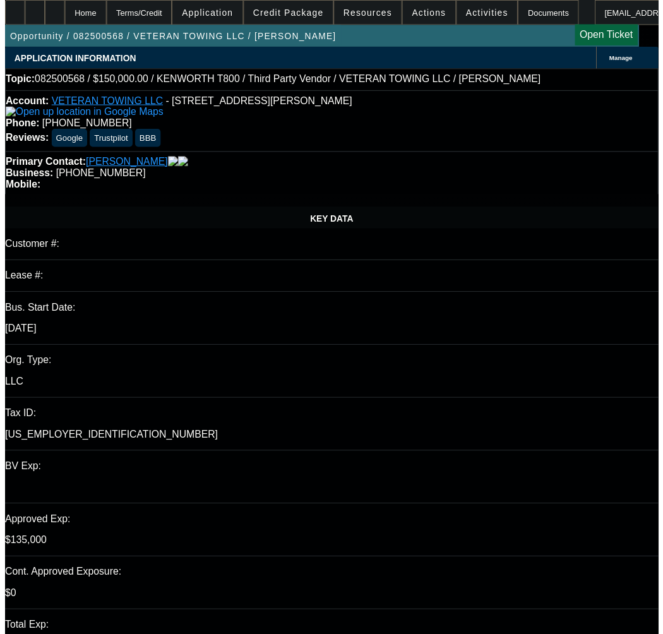
scroll to position [2092, 0]
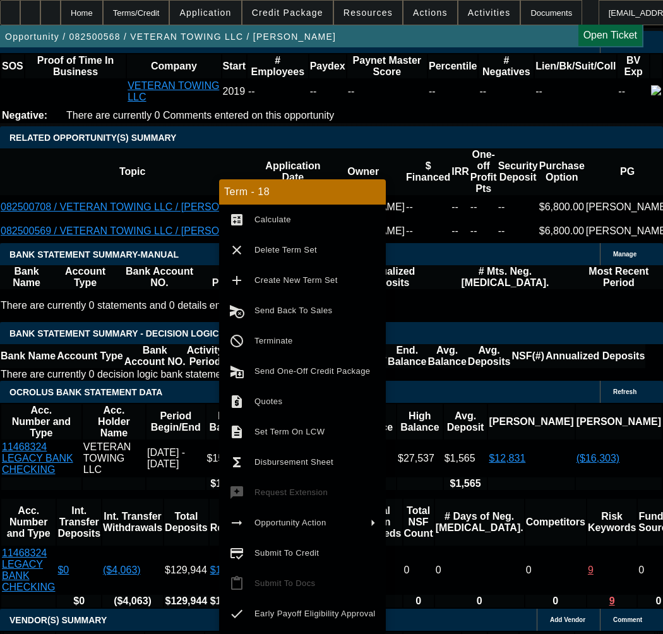
type input "$3,261.36"
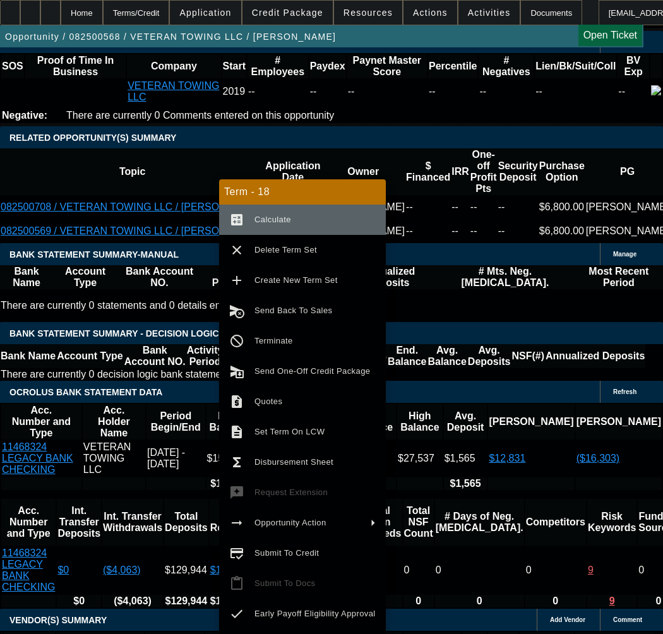
click at [270, 218] on span "Calculate" at bounding box center [272, 219] width 37 height 9
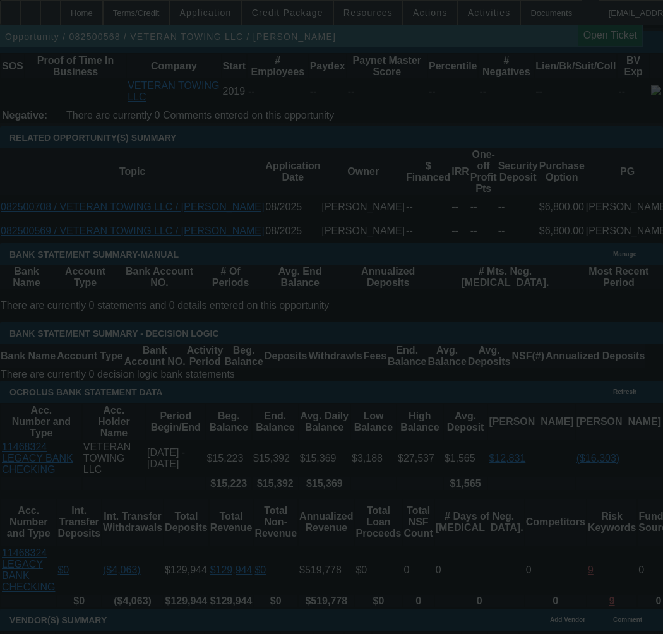
select select "0"
select select "3"
select select "0"
select select "6"
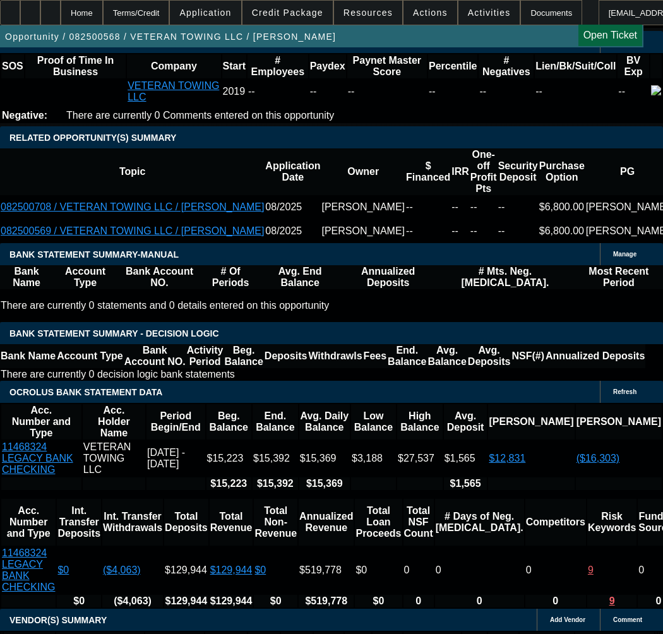
select select "2"
type input "UNKNOWN"
select select "1"
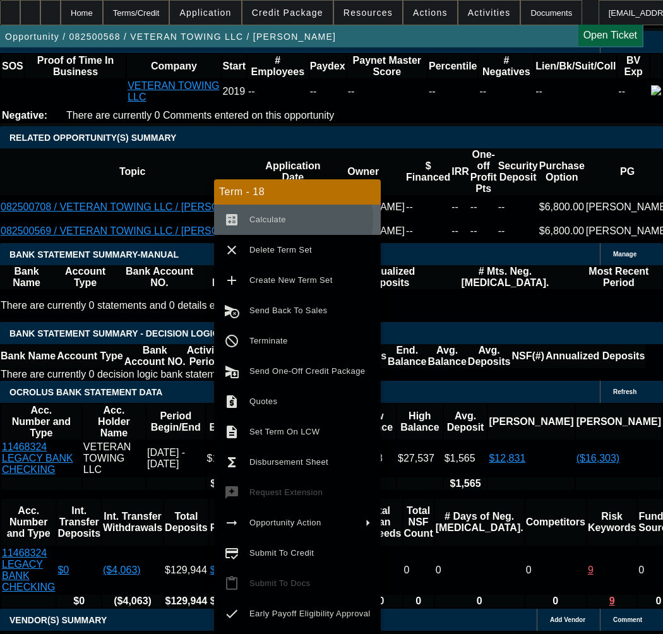
click at [280, 219] on span "Calculate" at bounding box center [267, 219] width 37 height 9
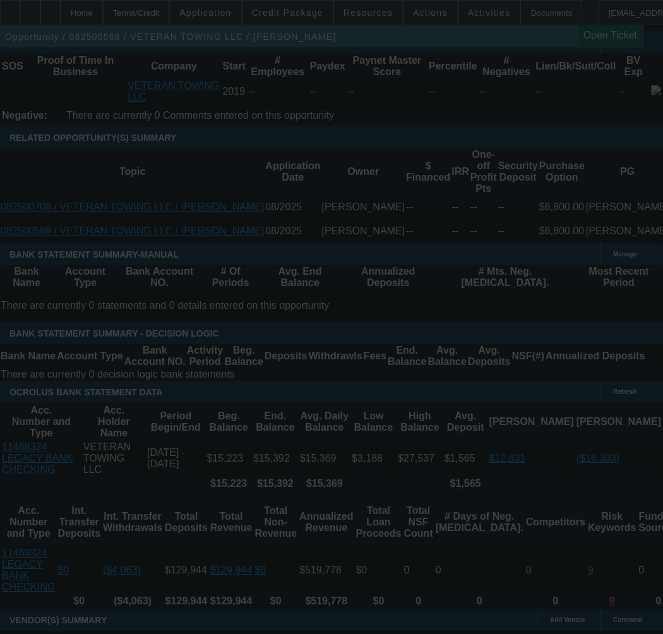
select select "0"
select select "6"
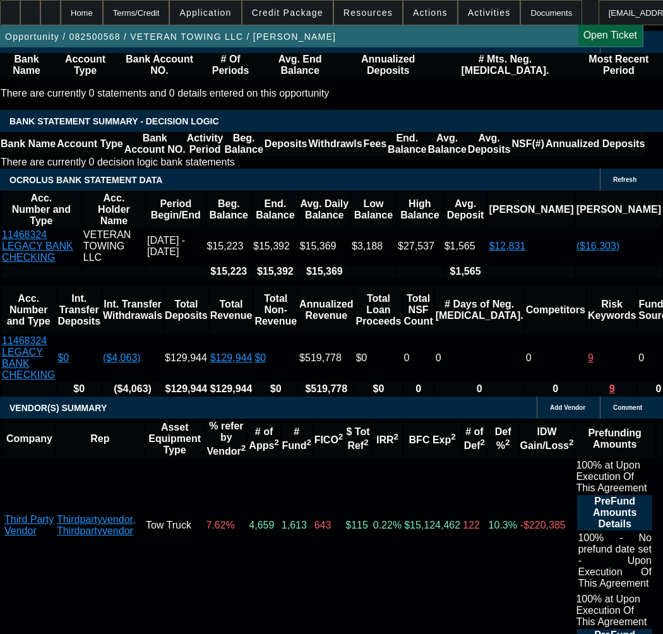
scroll to position [2211, 0]
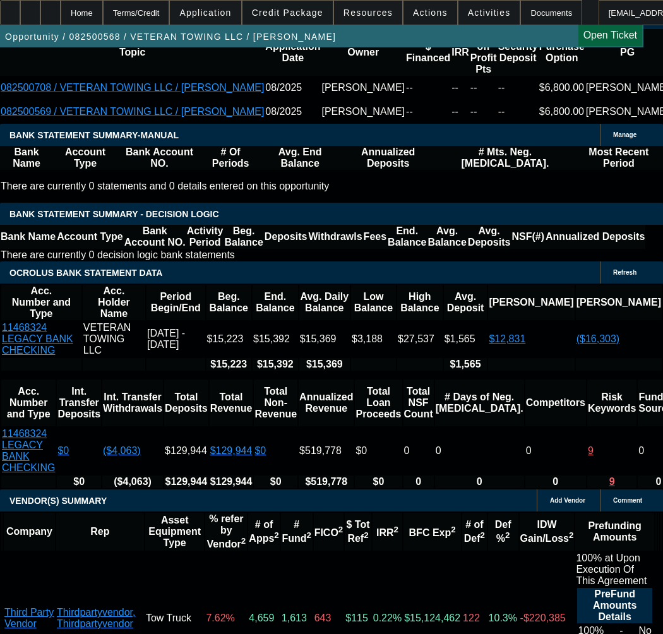
click at [305, 18] on span at bounding box center [287, 12] width 90 height 30
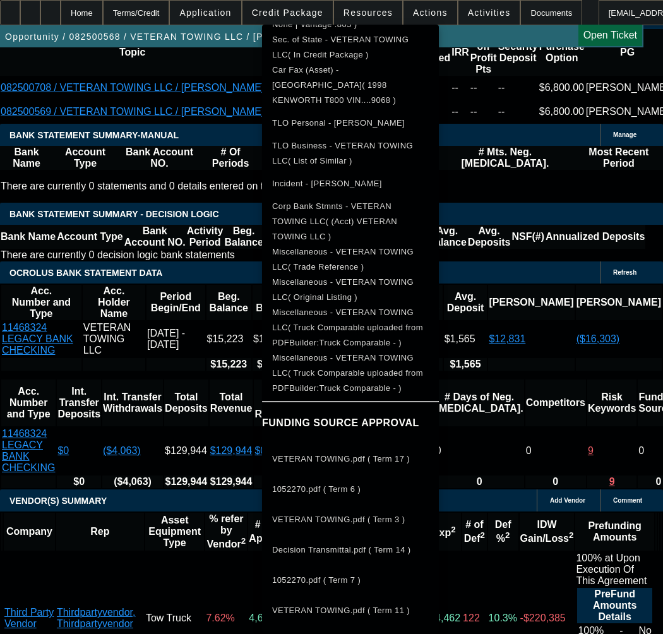
scroll to position [303, 0]
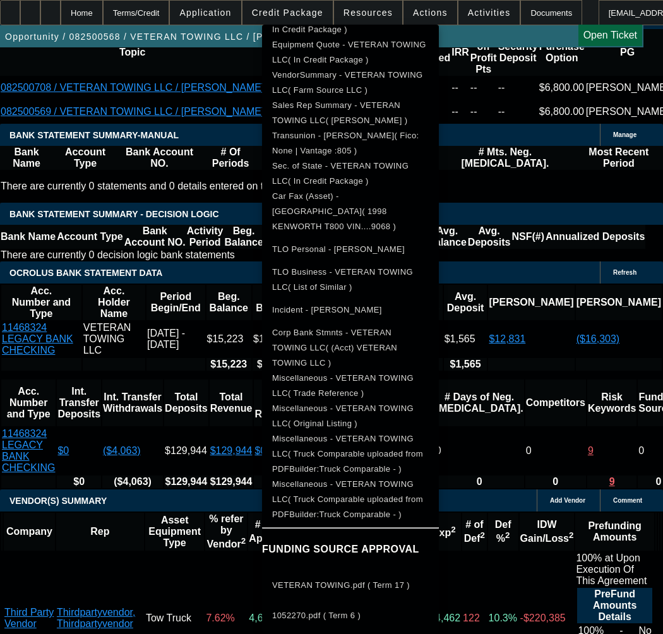
click at [341, 166] on span "Sec. of State - VETERAN TOWING LLC( In Credit Package )" at bounding box center [340, 173] width 136 height 25
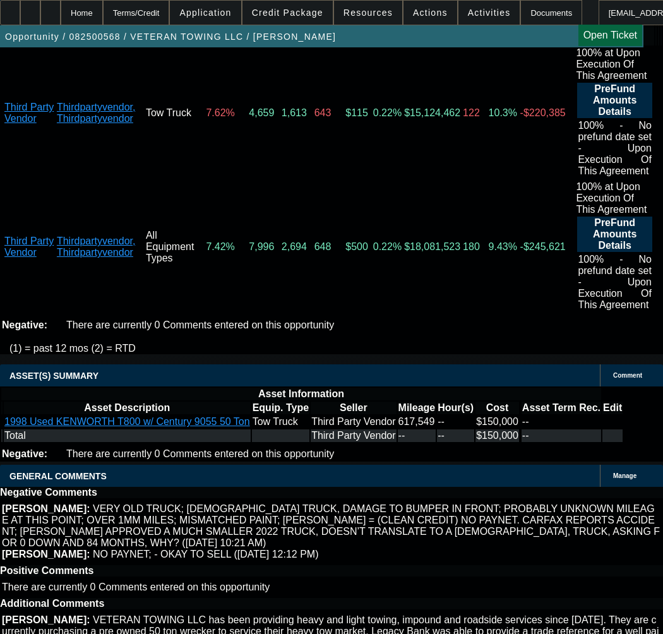
scroll to position [2779, 0]
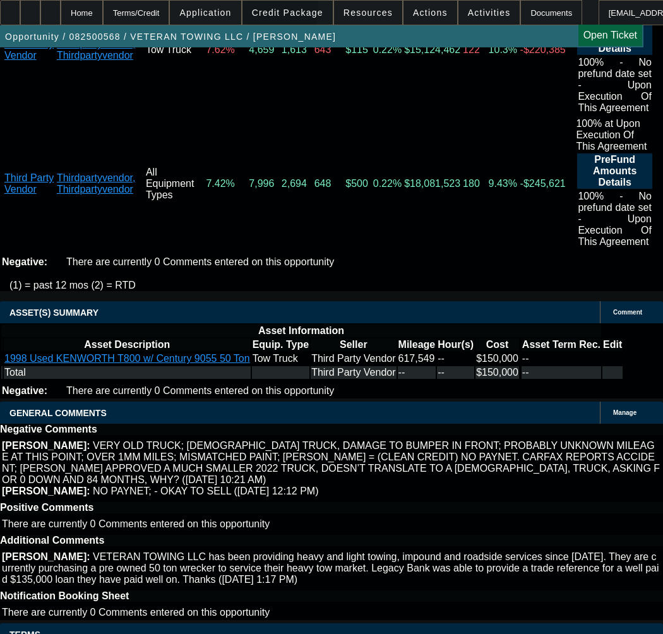
click at [274, 11] on span "Credit Package" at bounding box center [287, 13] width 71 height 10
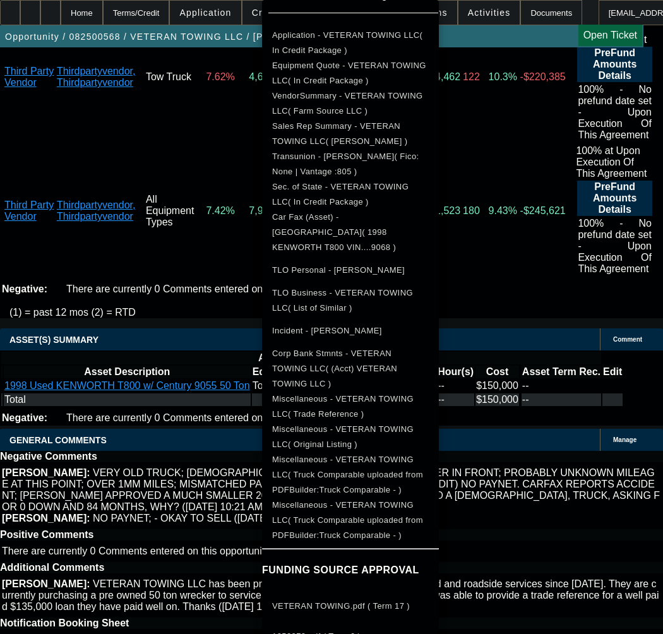
scroll to position [405, 0]
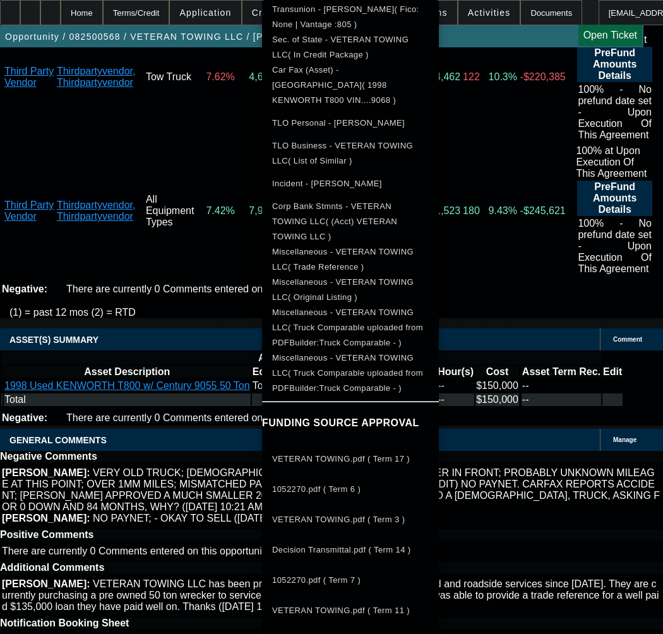
click at [413, 542] on span "Decision Transmittal.pdf ( Term 14 )" at bounding box center [350, 549] width 157 height 15
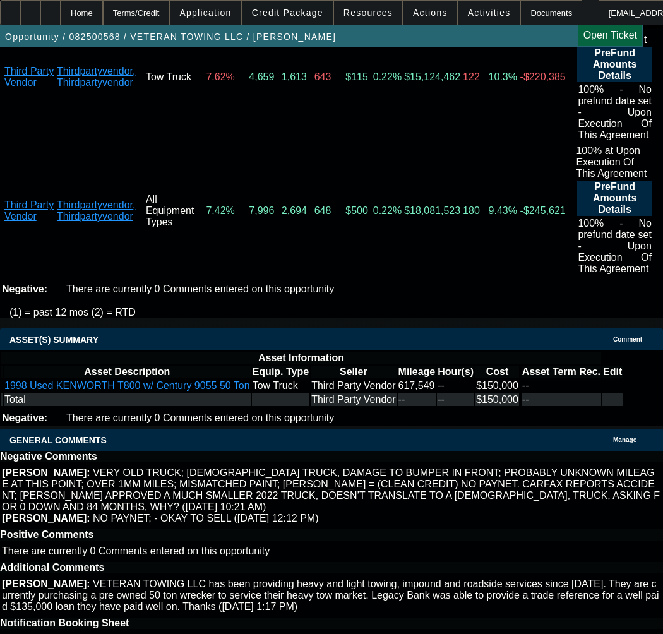
click at [310, 9] on span "Credit Package" at bounding box center [287, 13] width 71 height 10
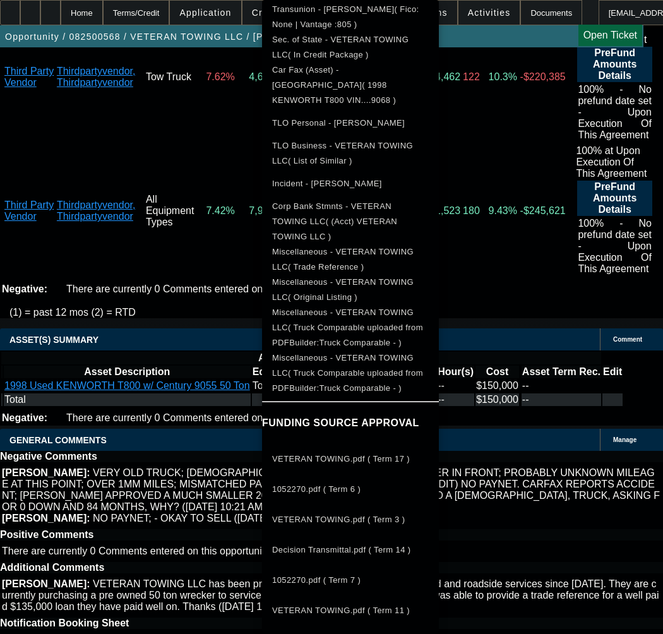
click at [418, 603] on span "VETERAN TOWING.pdf ( Term 11 )" at bounding box center [350, 610] width 157 height 15
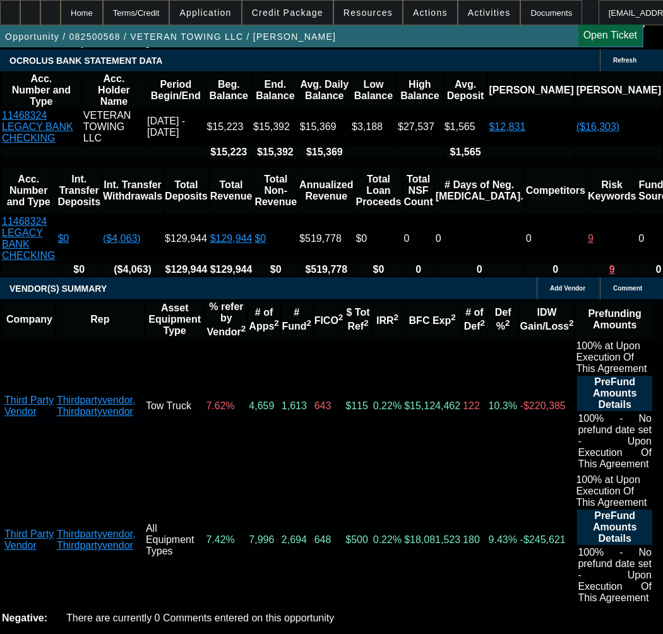
scroll to position [2401, 0]
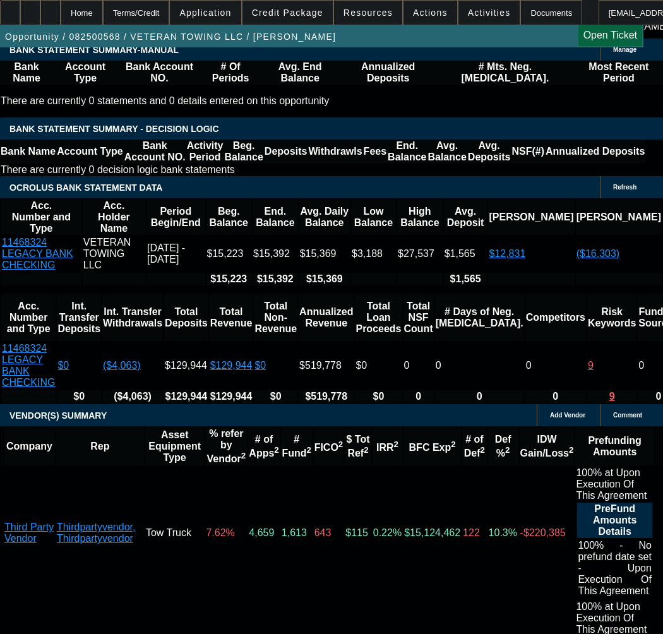
scroll to position [2274, 0]
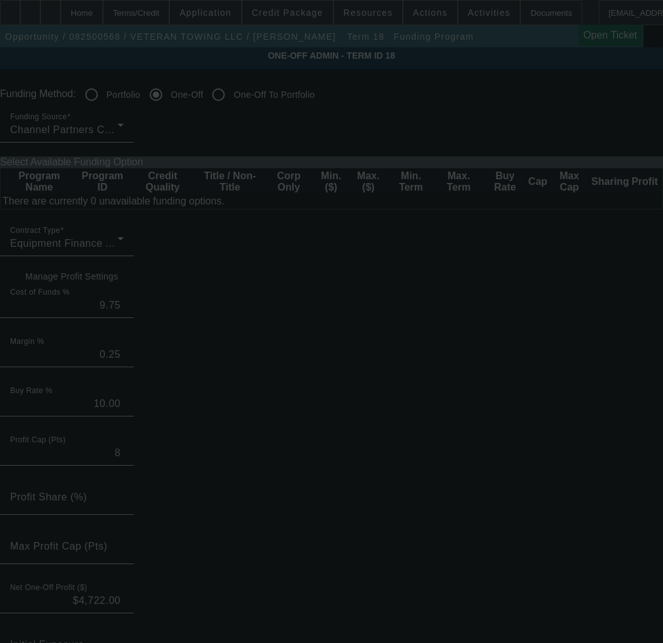
radio input "true"
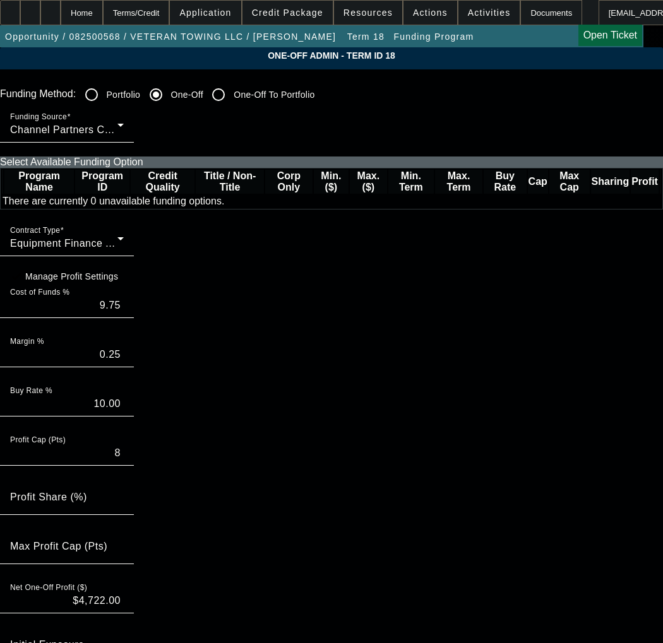
click at [124, 309] on div at bounding box center [124, 309] width 0 height 0
click at [117, 313] on input "9.75" at bounding box center [67, 305] width 114 height 15
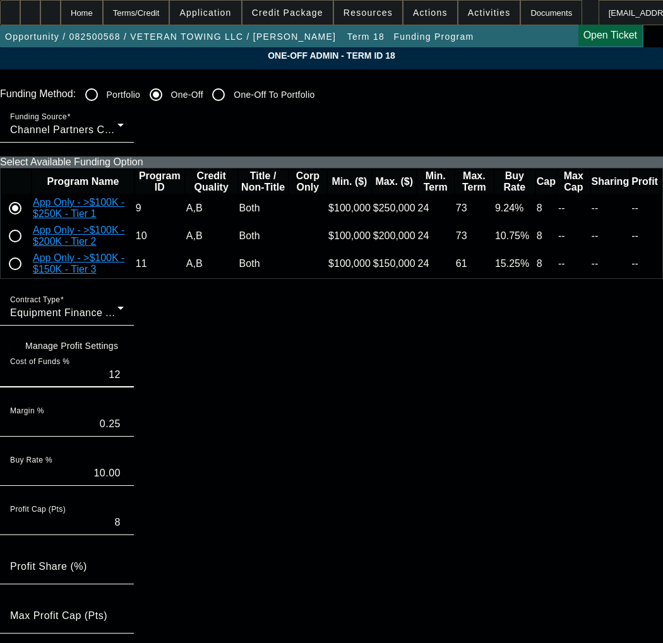
type input "12"
type input "12.25"
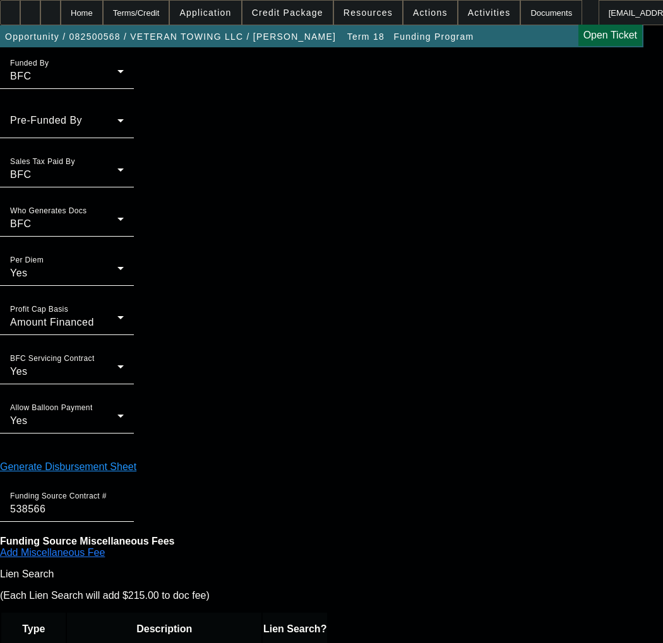
scroll to position [1154, 0]
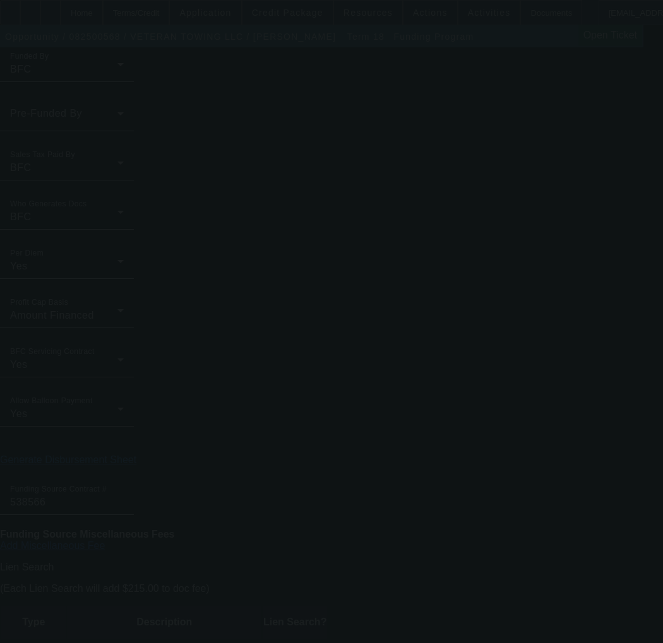
type input "9.75"
type input "10.00"
radio input "true"
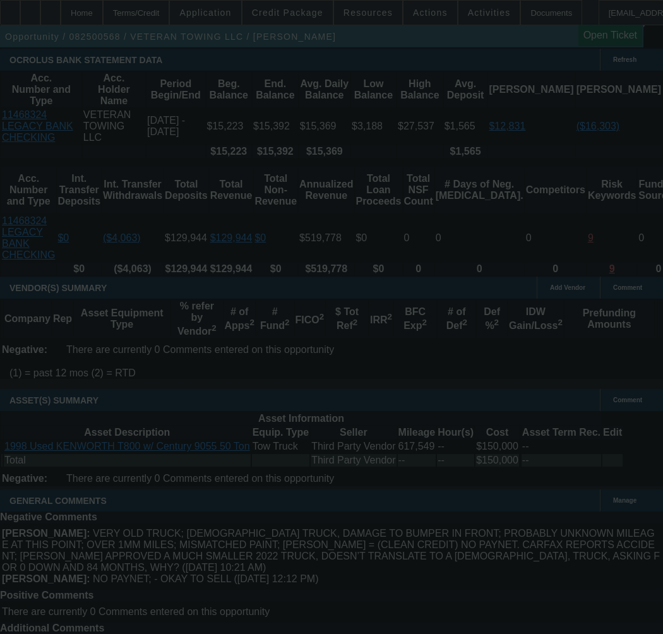
scroll to position [2336, 0]
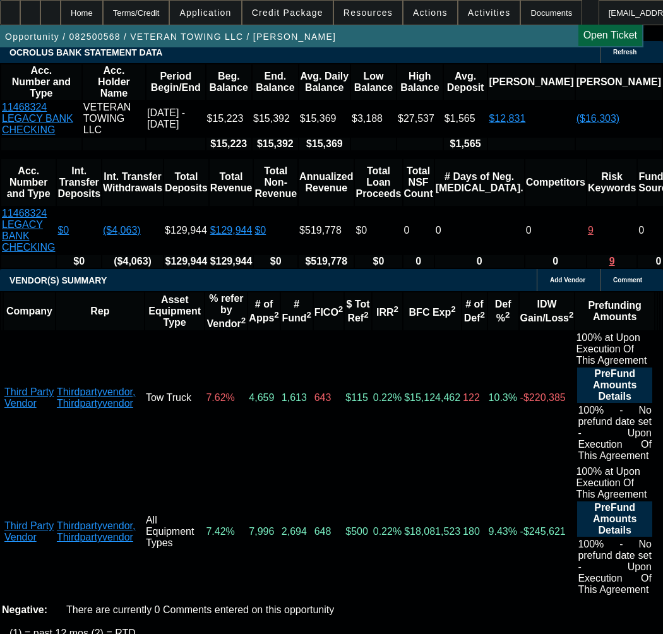
select select "0"
select select "6"
select select "0"
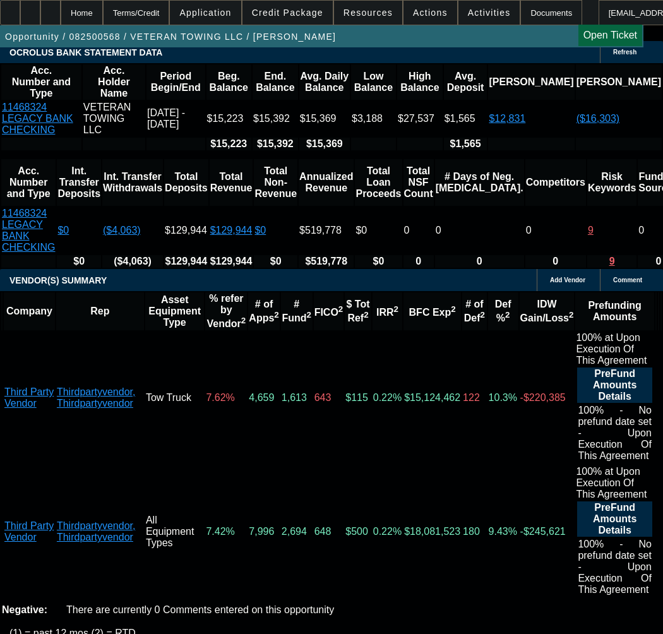
select select "0"
select select "3"
select select "0"
select select "6"
select select "0.1"
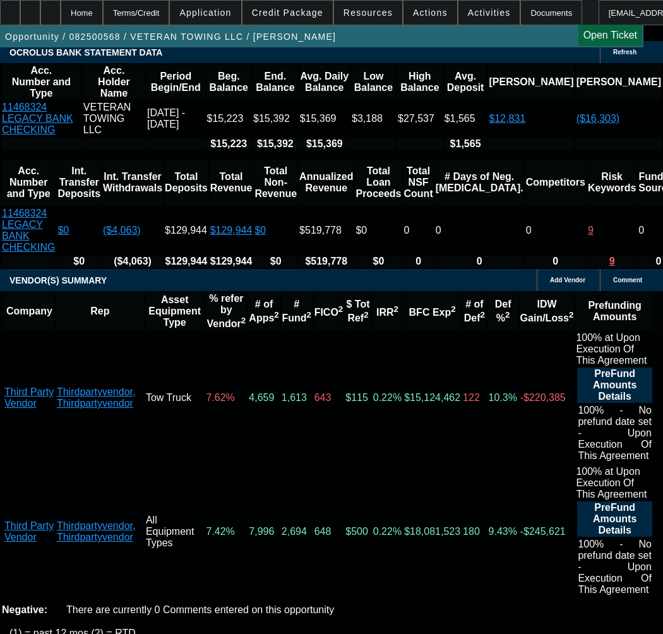
select select "2"
select select "0"
select select "6"
select select "0"
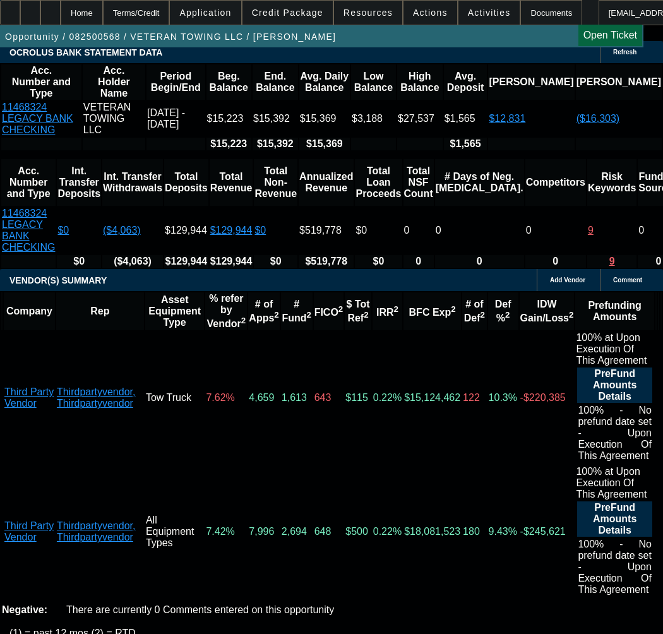
select select "0"
select select "3"
select select "0"
select select "6"
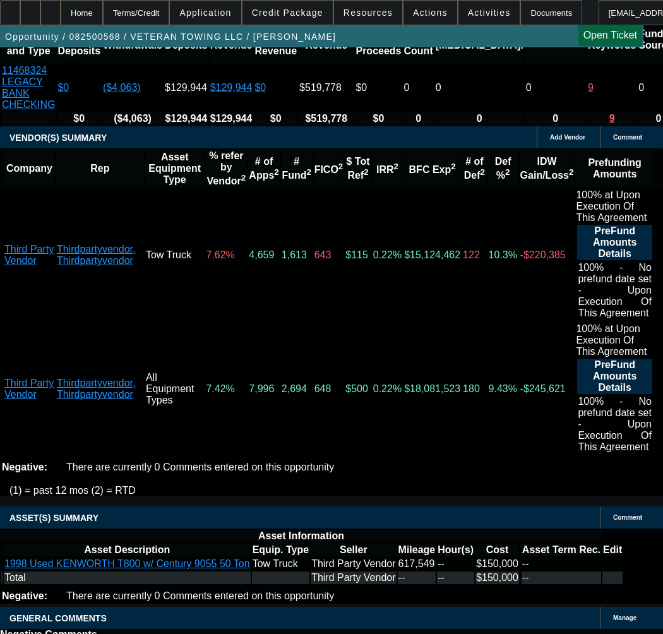
scroll to position [2578, 0]
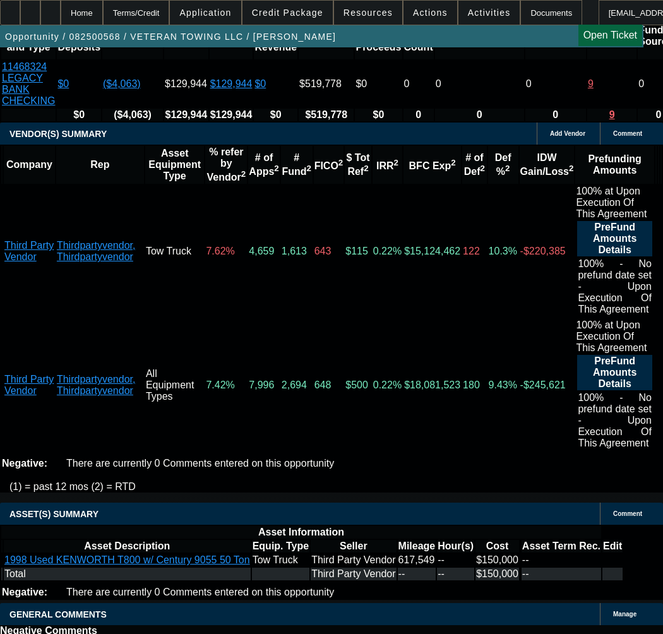
select select "9"
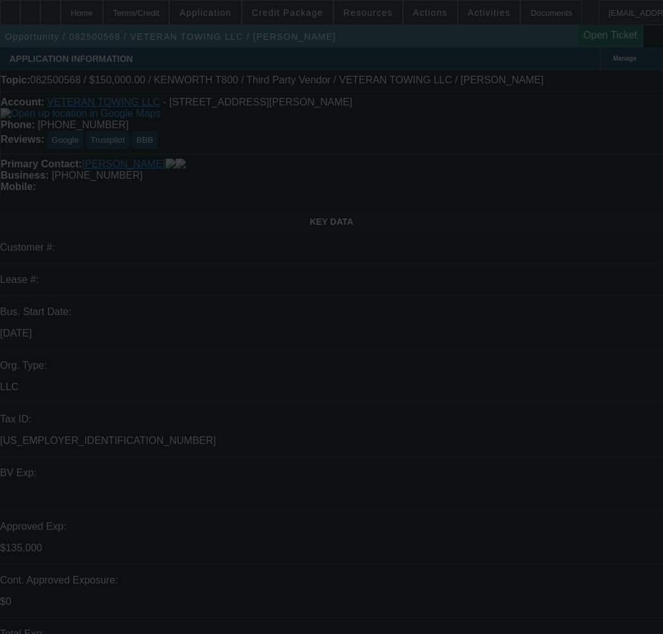
radio input "true"
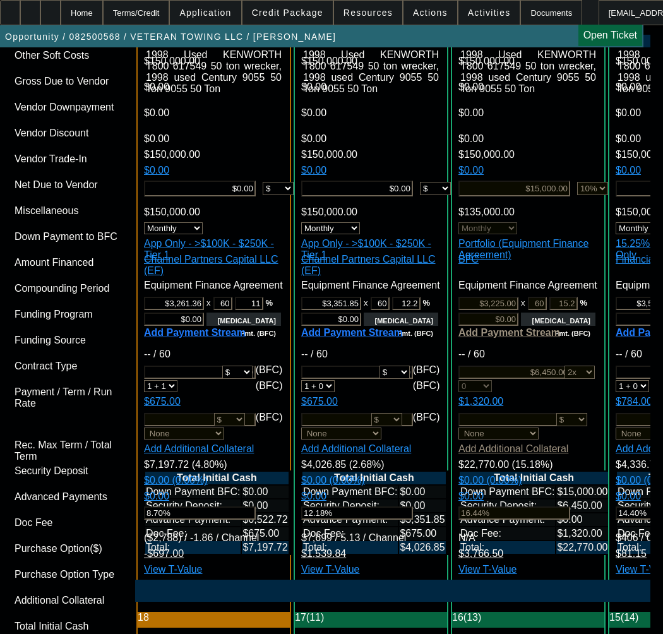
scroll to position [3850, 0]
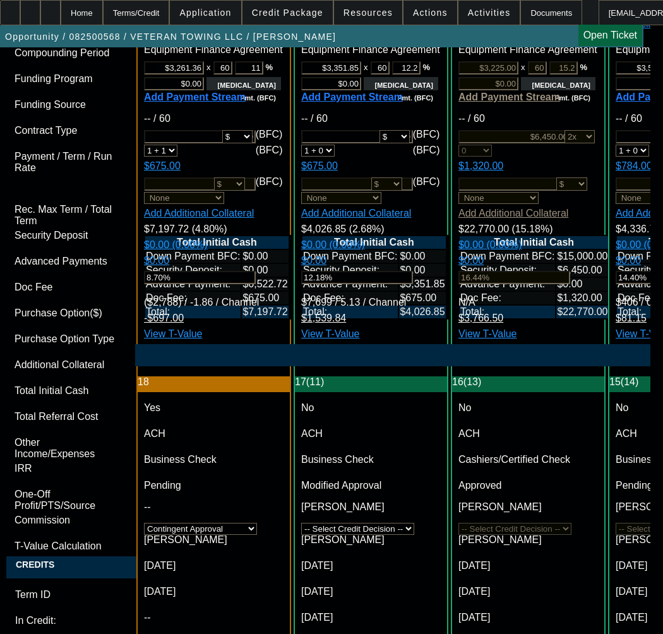
click at [434, 293] on span "Previous month" at bounding box center [432, 293] width 25 height 25
click at [417, 425] on span "20" at bounding box center [405, 421] width 23 height 23
type input "11/20/2025"
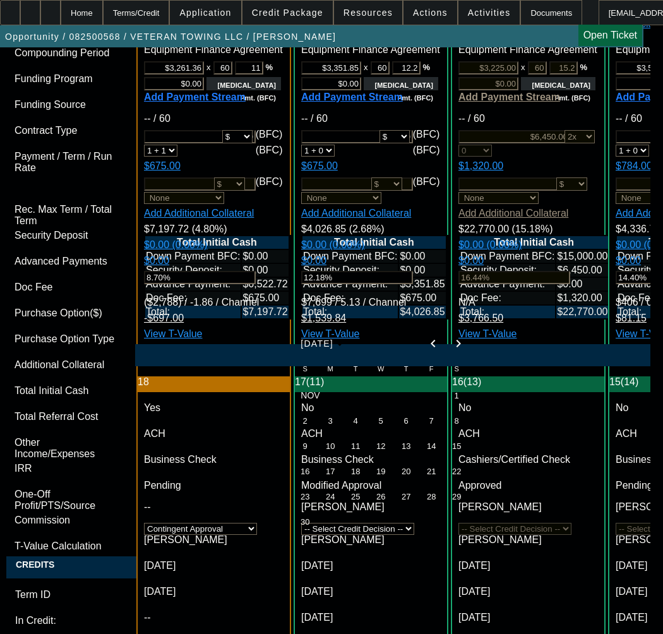
click at [432, 346] on span "Previous month" at bounding box center [432, 343] width 25 height 25
click at [360, 478] on span "21" at bounding box center [355, 470] width 23 height 23
type input "10/21/2025"
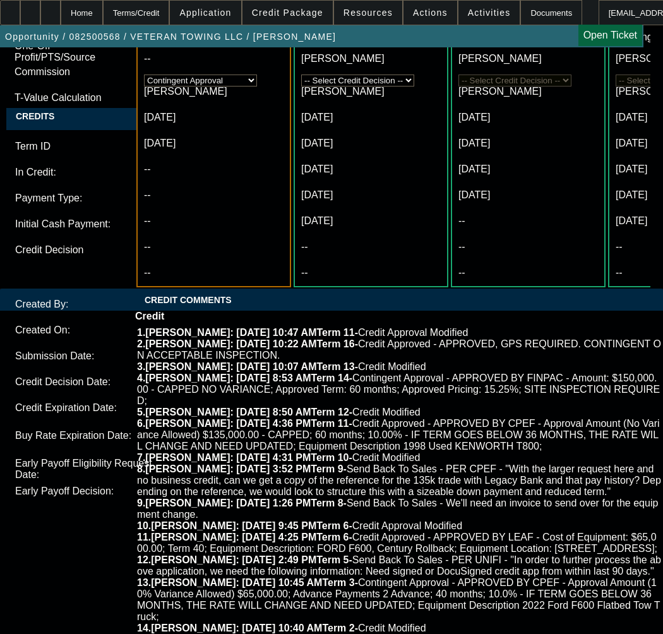
scroll to position [4354, 0]
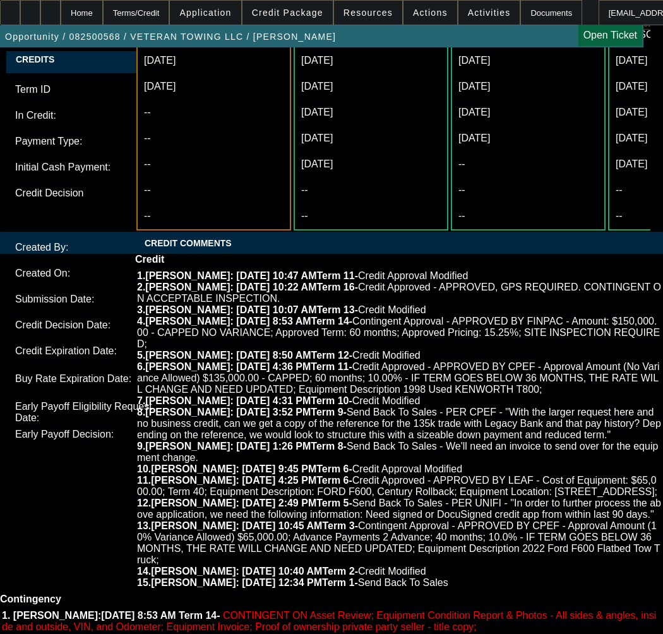
checkbox input "false"
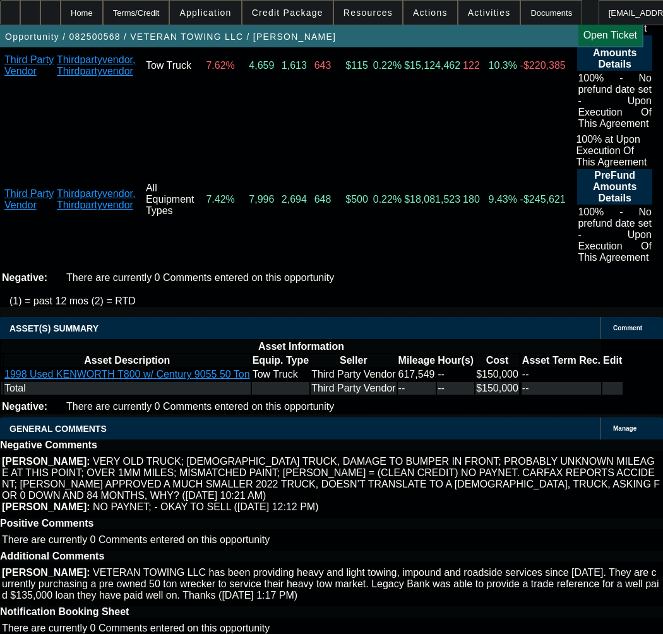
scroll to position [2840, 0]
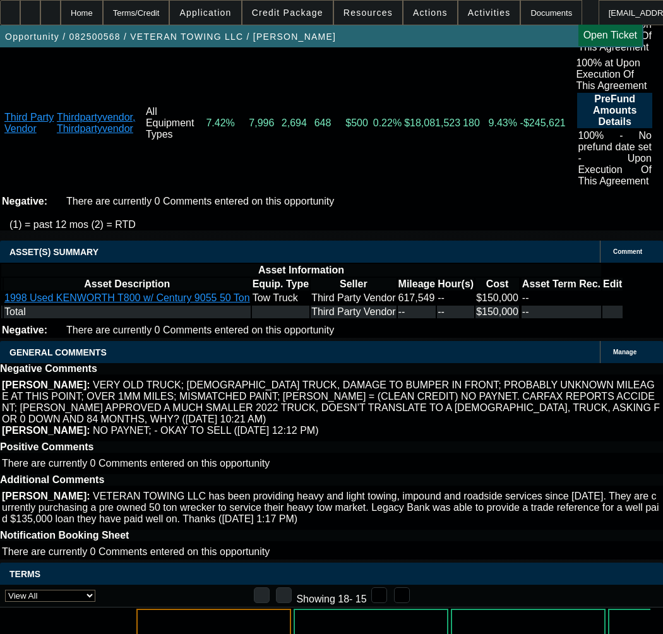
drag, startPoint x: 417, startPoint y: 292, endPoint x: 609, endPoint y: 290, distance: 192.5
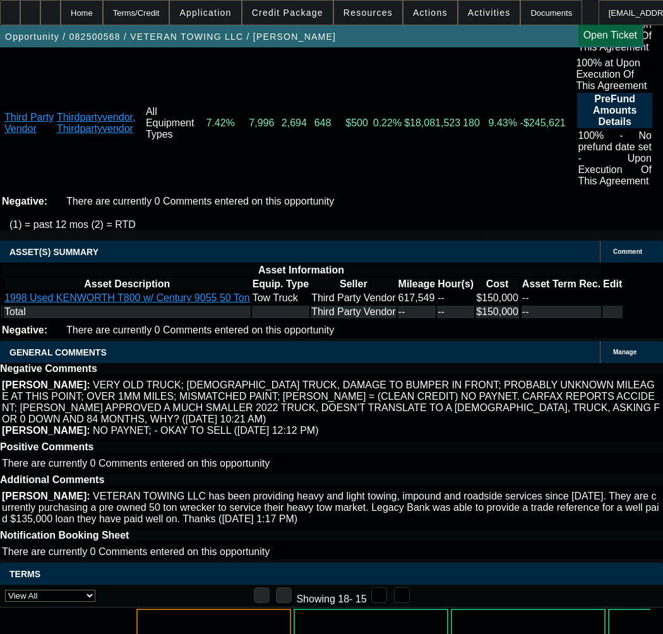
copy span "APPROVED BY CPEF - Approval Amount (No Variance Allowed) $135,000.00 - CAPPED; …"
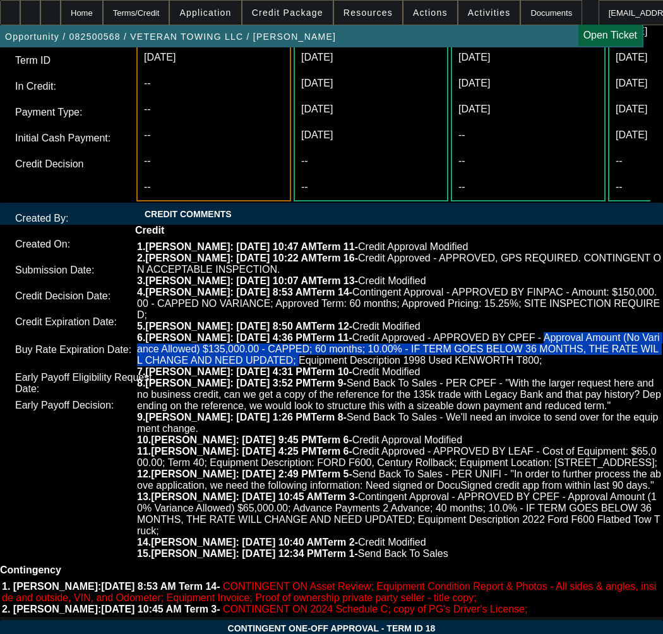
scroll to position [4418, 0]
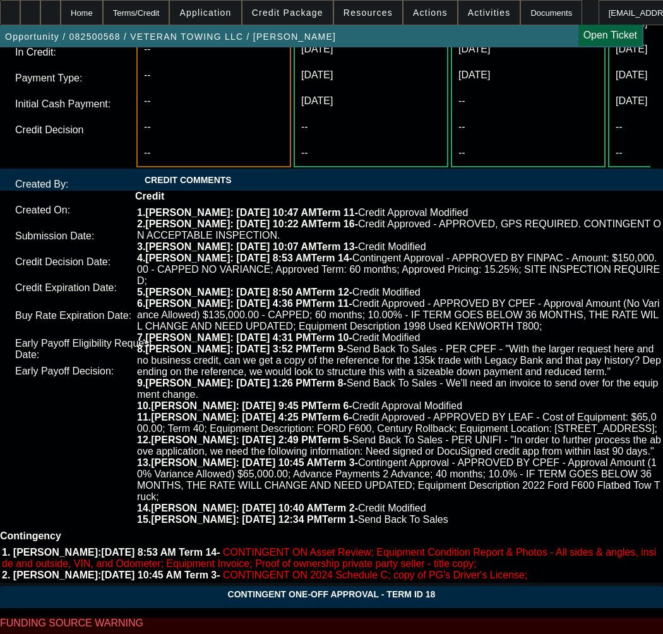
paste textarea "APPROVED BY CPEF - Approval Amount (No Variance Allowed) $135,000.00 - CAPPED; …"
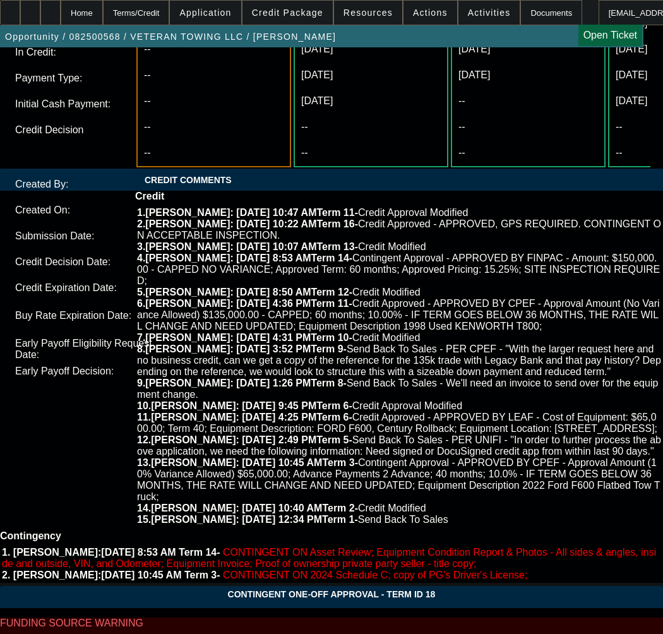
drag, startPoint x: 223, startPoint y: 174, endPoint x: 136, endPoint y: 179, distance: 87.2
paste textarea "10% Variance Allowed) $150,000.00"
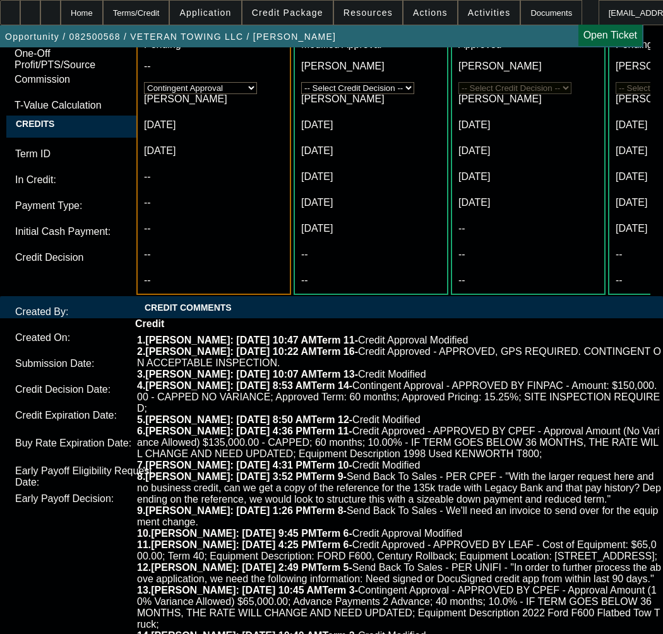
scroll to position [4291, 0]
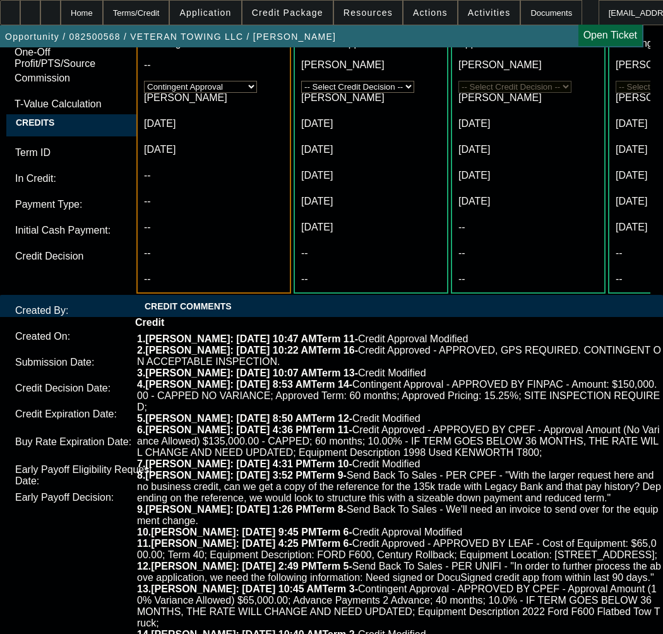
paste textarea "Advance Payments 2 Advance"
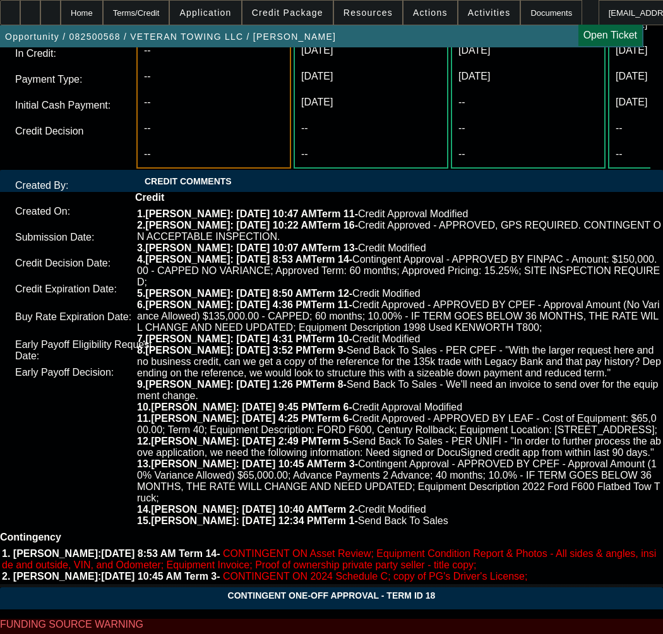
scroll to position [4418, 0]
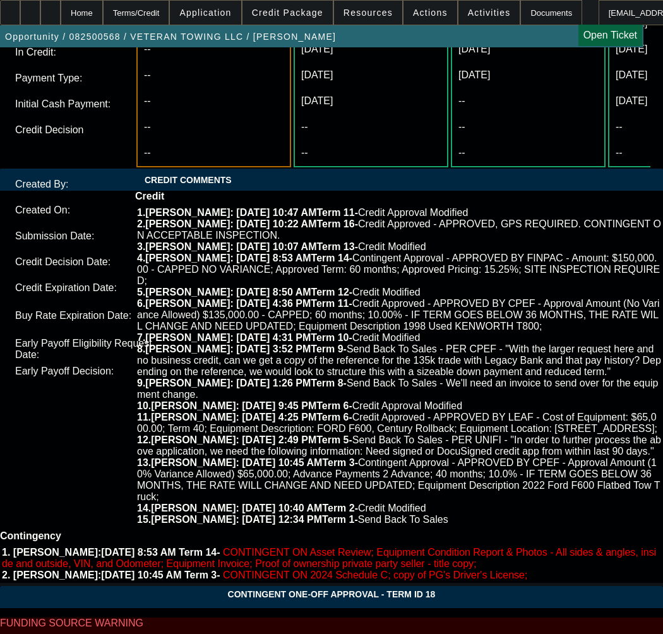
type textarea "APPROVED BY CPEF - Approval Amount (10% Variance Allowed) $150,000.00; Advance …"
type textarea "c"
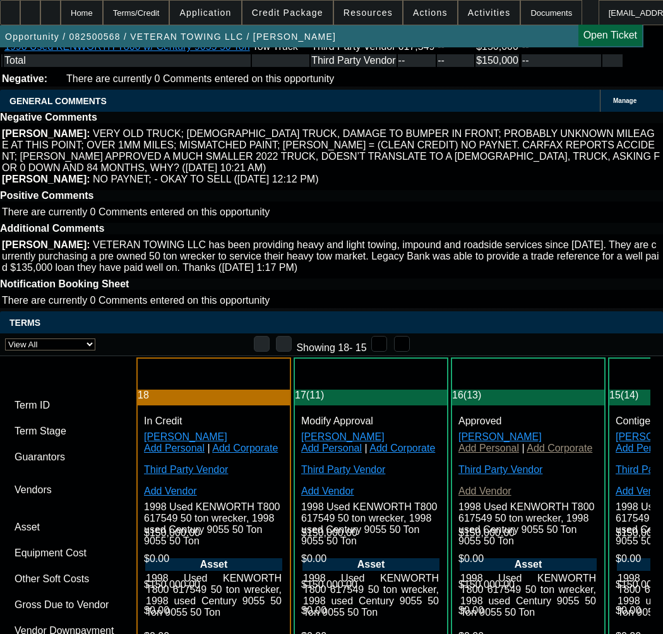
scroll to position [3029, 0]
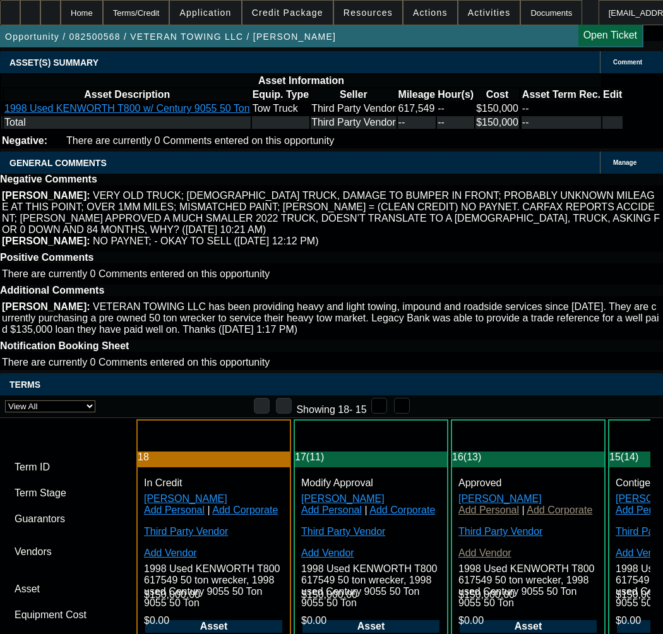
drag, startPoint x: 220, startPoint y: 321, endPoint x: 309, endPoint y: 321, distance: 89.6
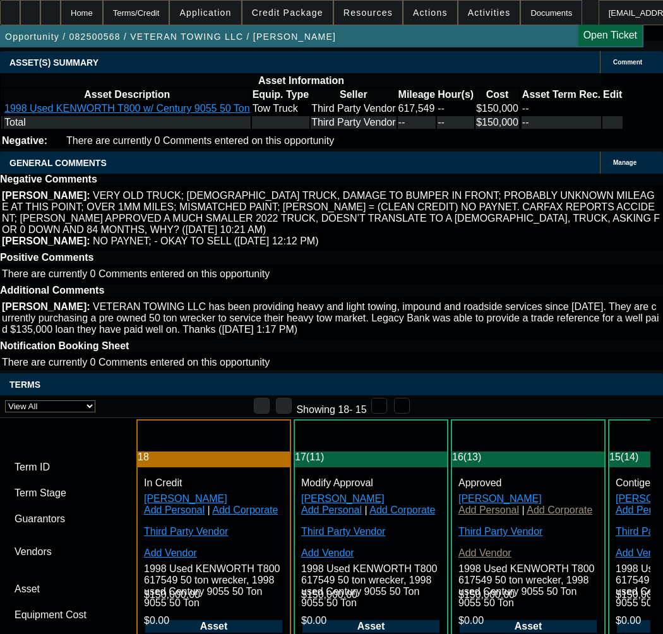
drag, startPoint x: 277, startPoint y: 325, endPoint x: 338, endPoint y: 322, distance: 61.3
copy span "CONTINGENT ON 2024 Schedule C;"
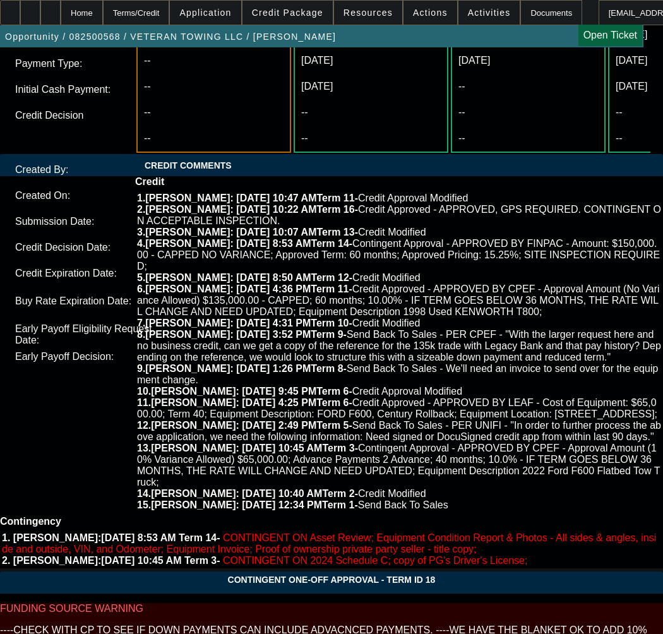
scroll to position [4418, 0]
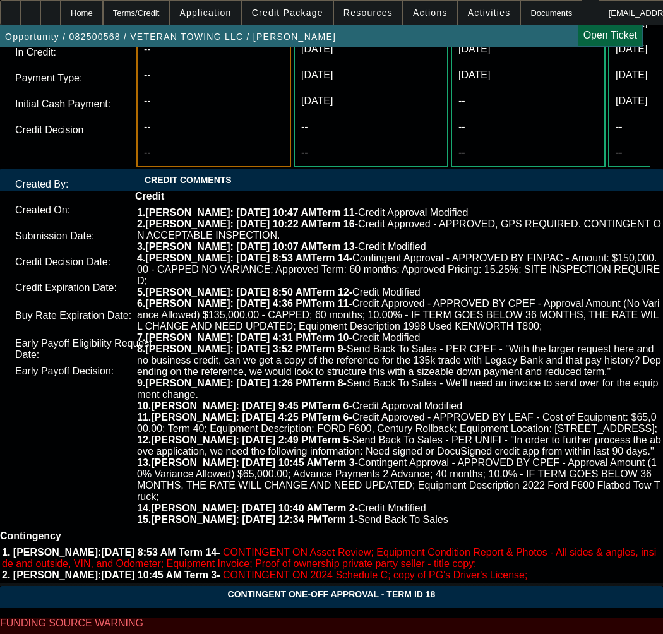
paste textarea "CONTINGENT ON 2024 Schedule C;"
type textarea "CONTINGENT ON CONTINGENT ON 2024 Schedule C;"
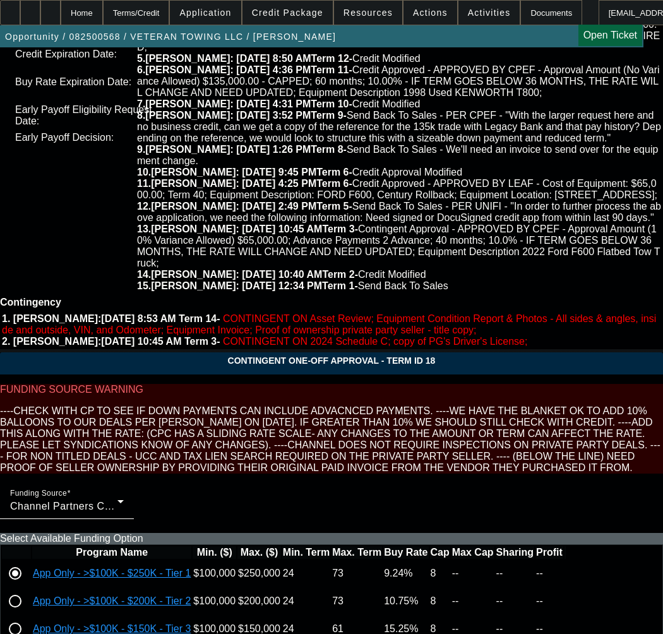
scroll to position [4670, 0]
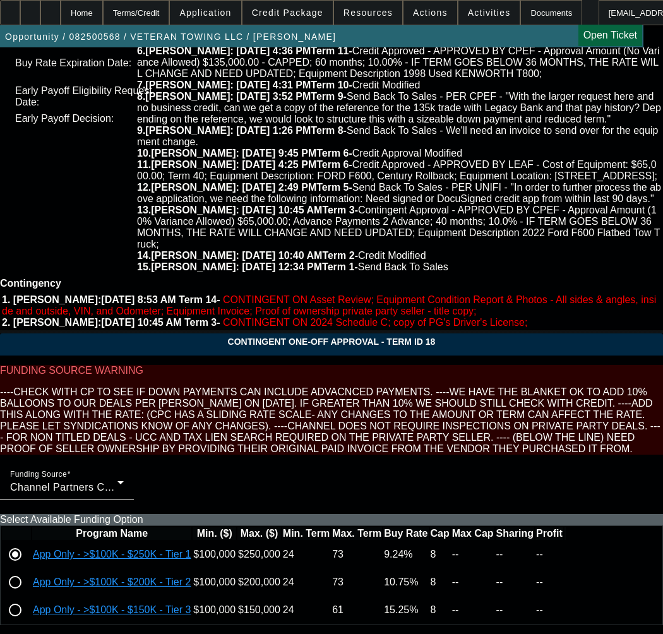
type textarea "APPROVED BY CPEF - Approval Amount (10% Variance Allowed) $150,000.00; Advance …"
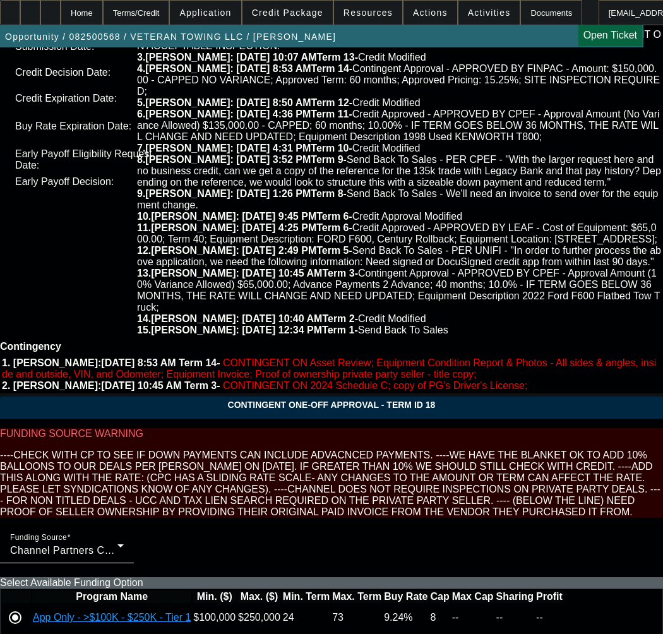
scroll to position [4481, 0]
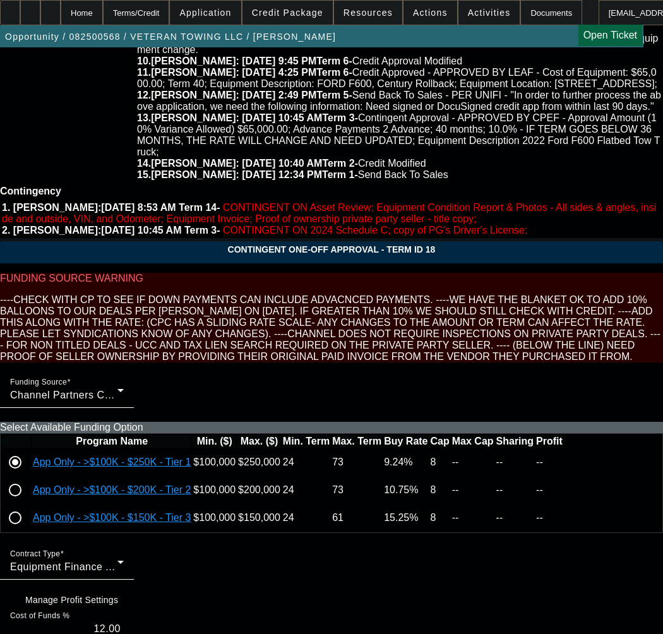
scroll to position [4647, 0]
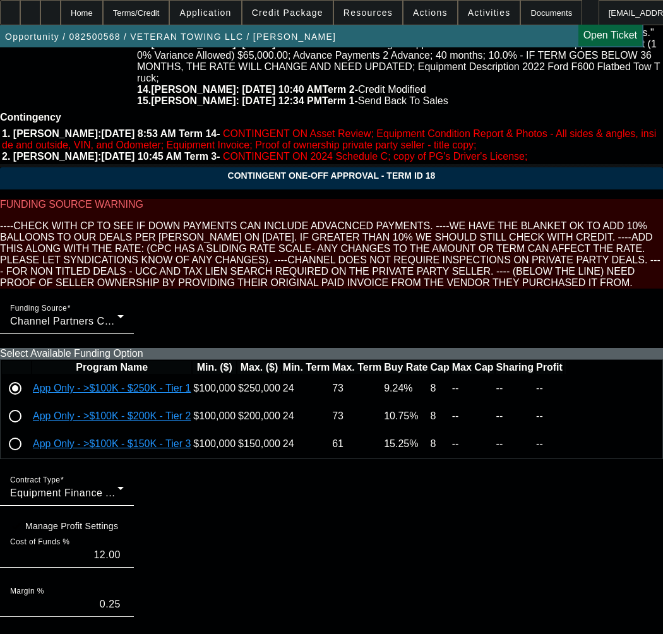
checkbox input "true"
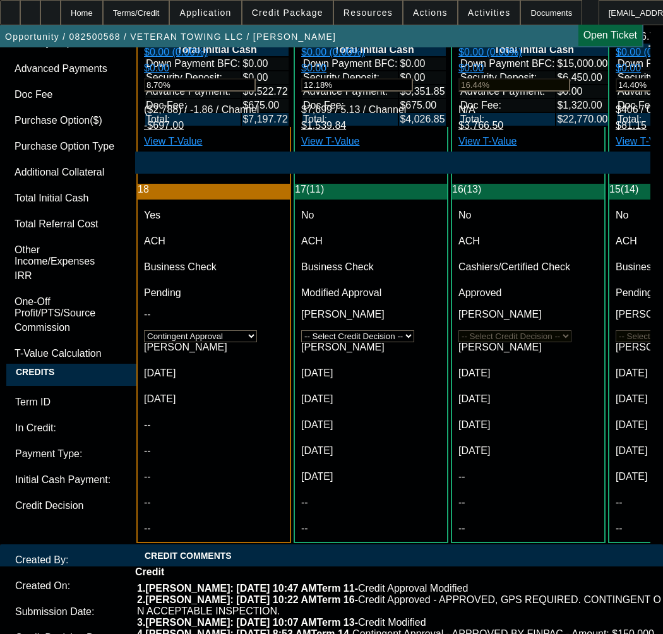
scroll to position [4142, 0]
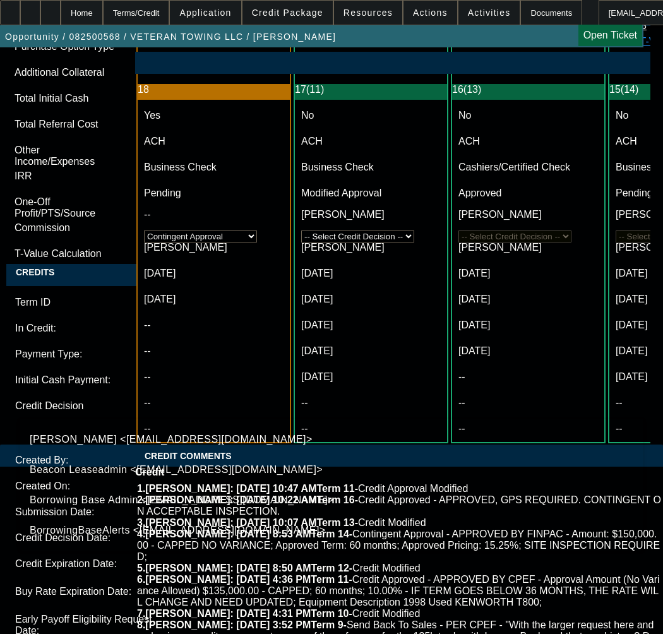
type input "SEAN"
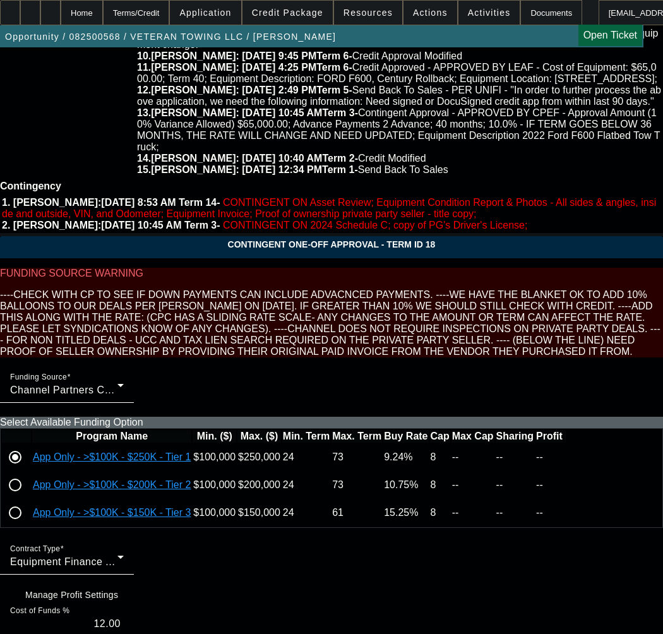
scroll to position [4394, 0]
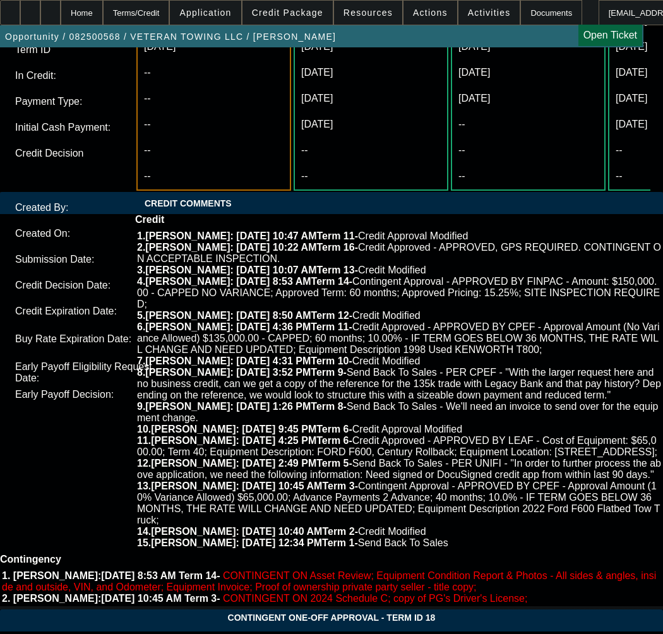
drag, startPoint x: 149, startPoint y: 247, endPoint x: 69, endPoint y: 249, distance: 79.5
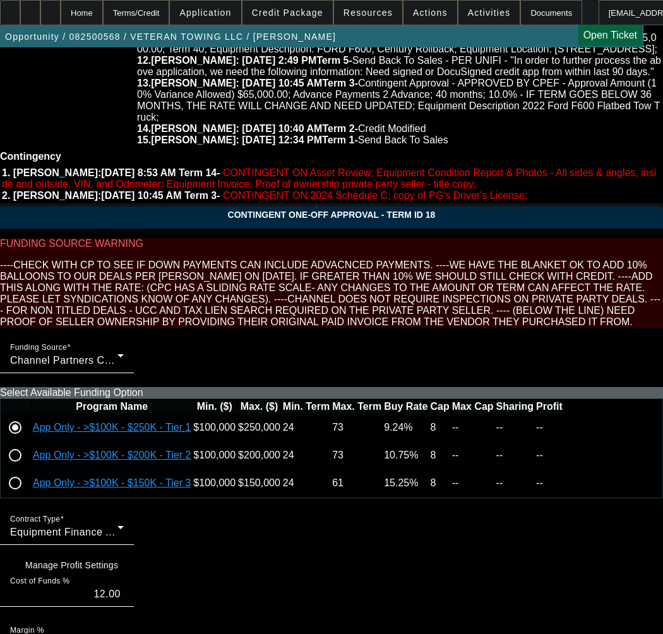
scroll to position [4836, 0]
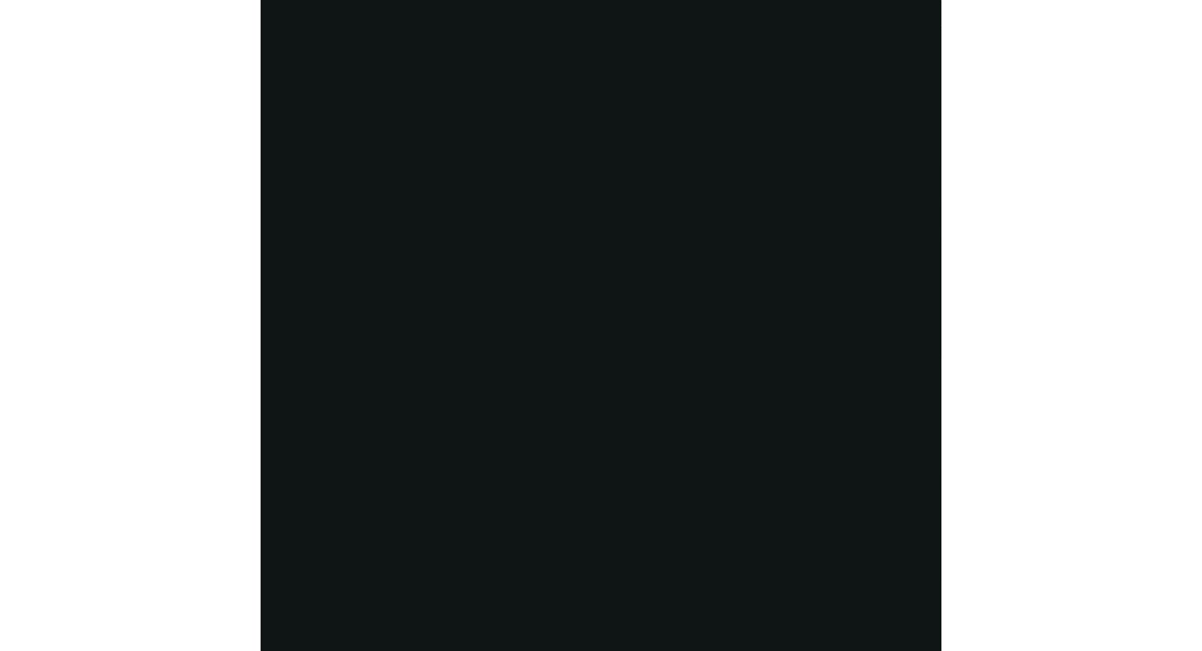
scroll to position [2547, 0]
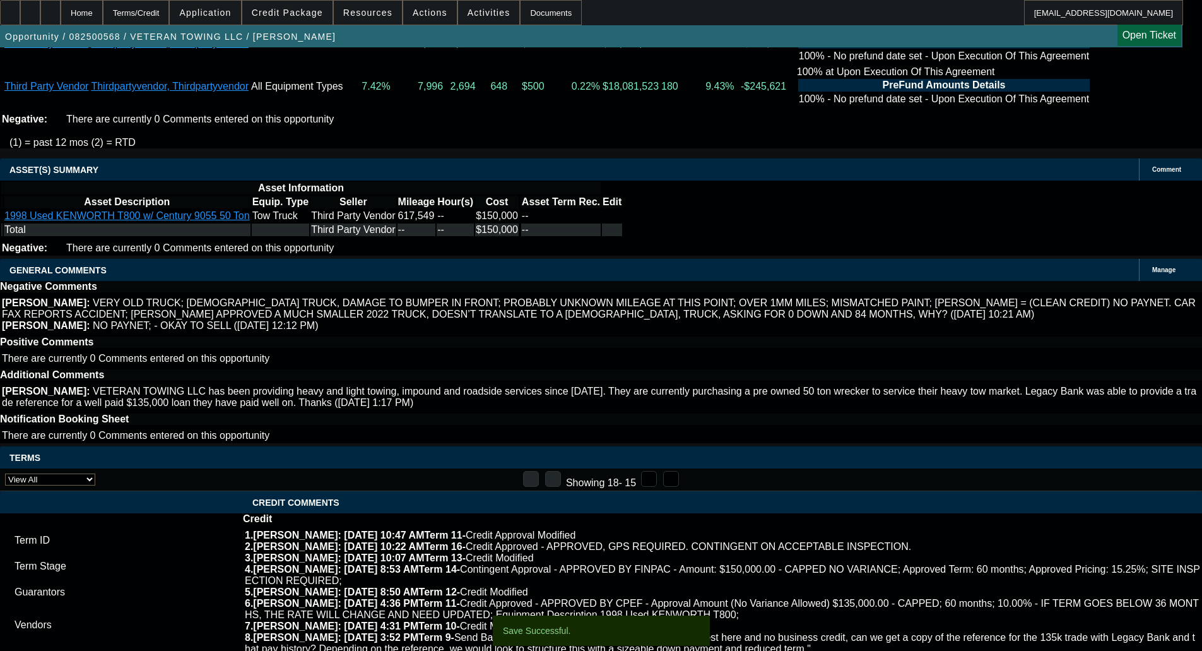
select select "0"
select select "6"
select select "0"
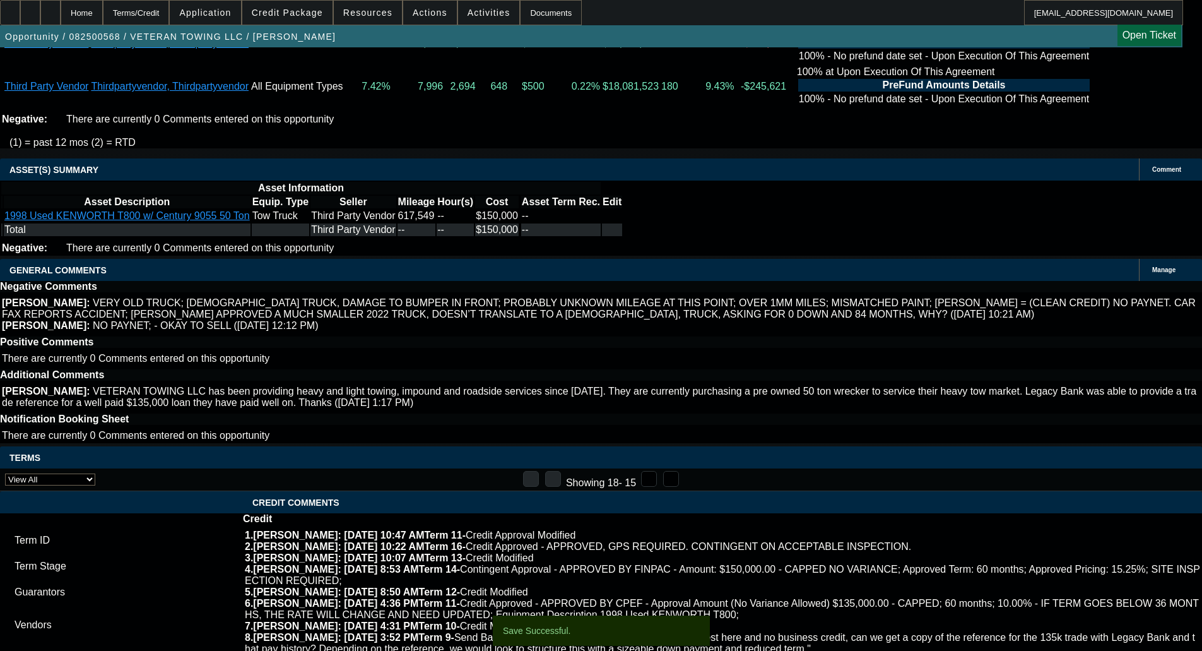
select select "0"
select select "6"
select select "0"
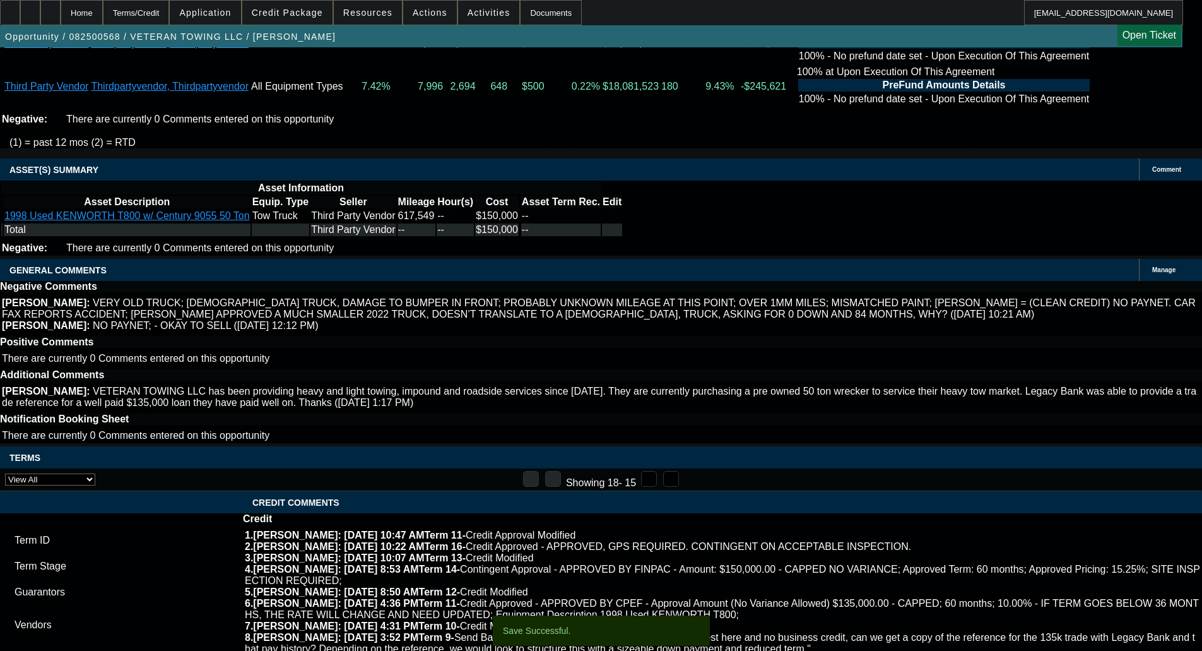
select select "3"
select select "0"
select select "6"
select select "0.1"
select select "2"
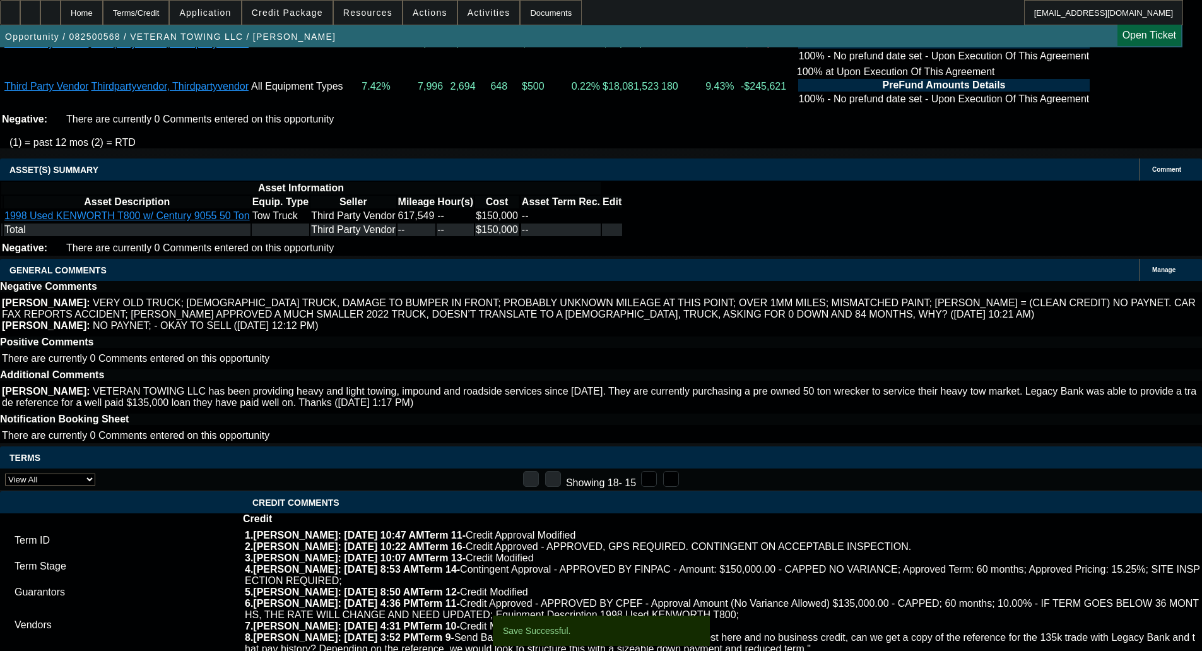
select select "2"
select select "0"
select select "6"
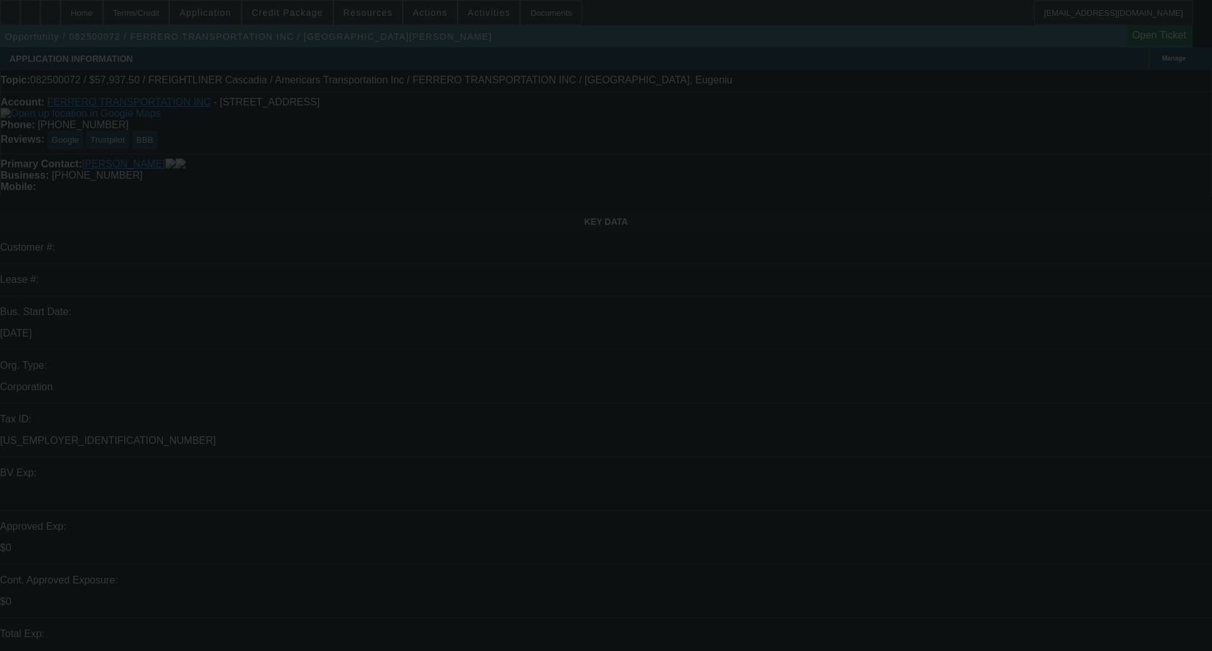
select select "0.1"
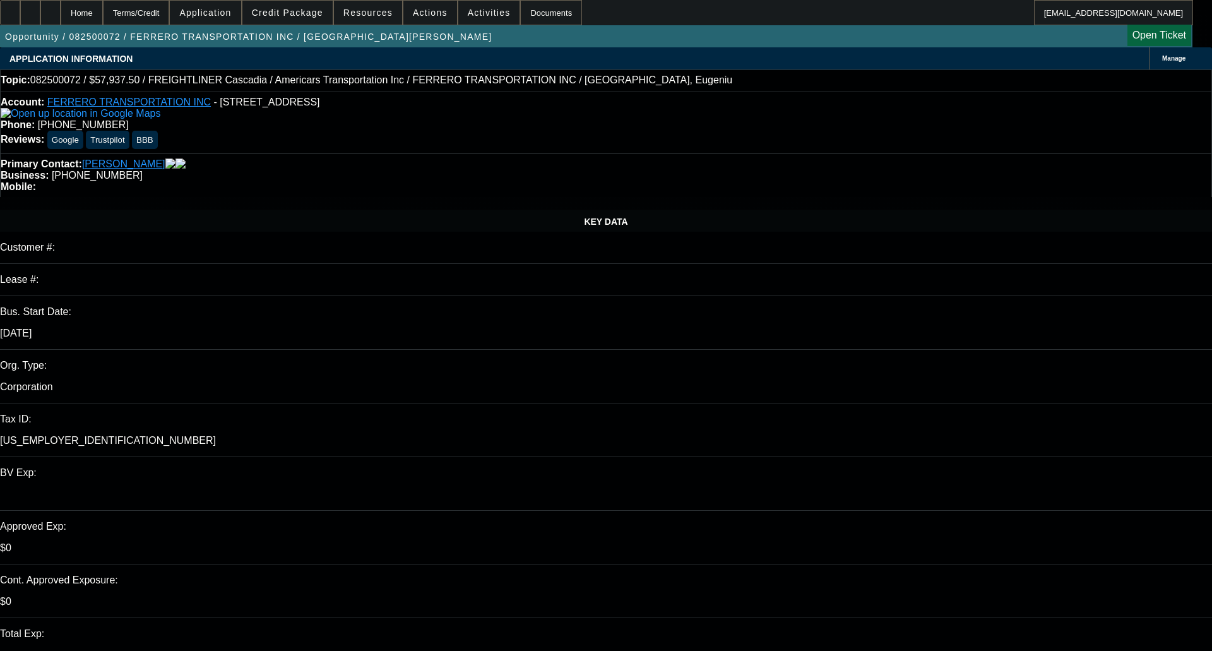
select select "0"
select select "6"
select select "0.1"
select select "0"
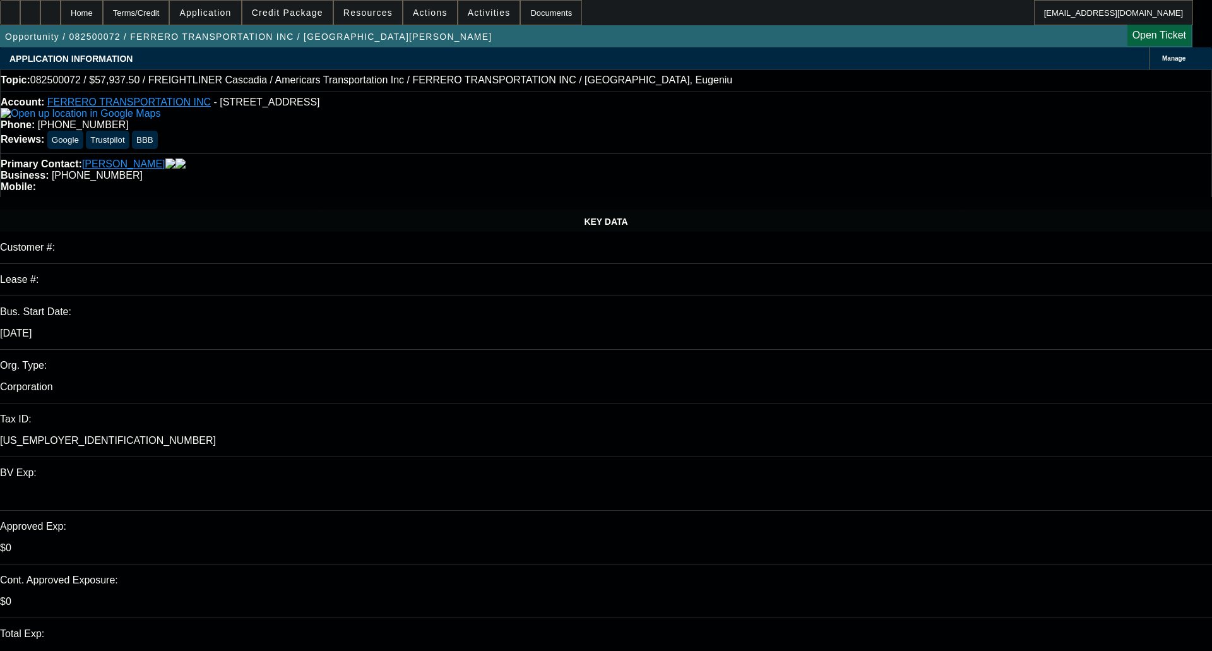
select select "0"
select select "6"
select select "0.1"
select select "0"
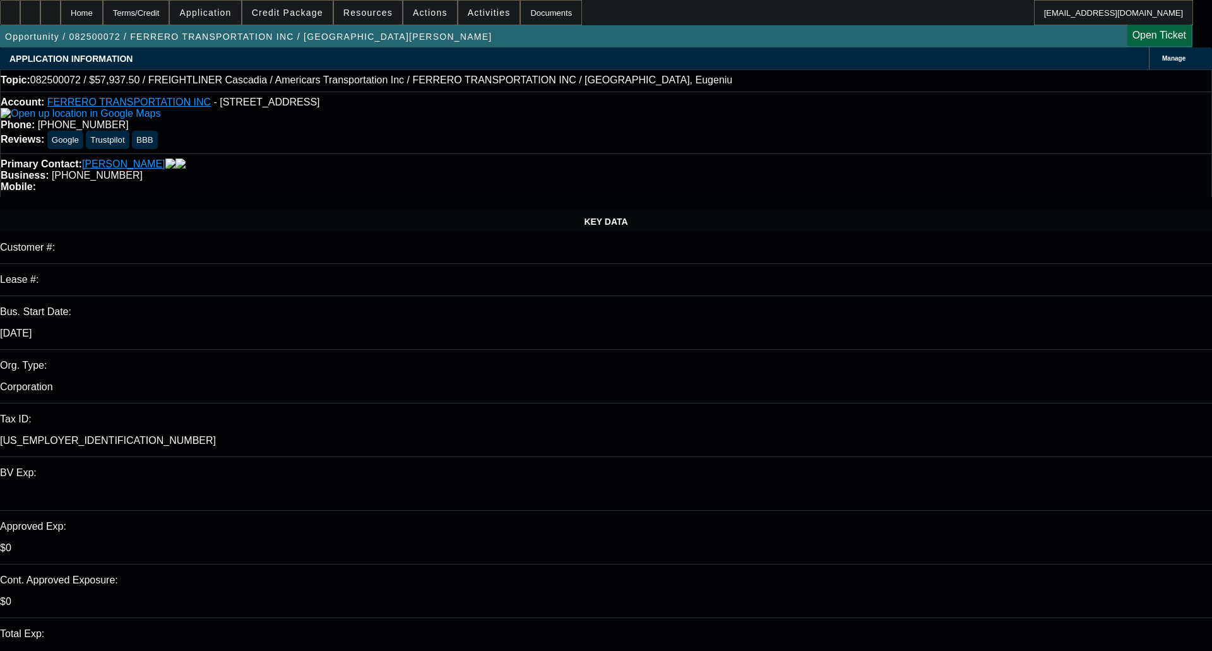
select select "6"
select select "0.1"
select select "0"
select select "6"
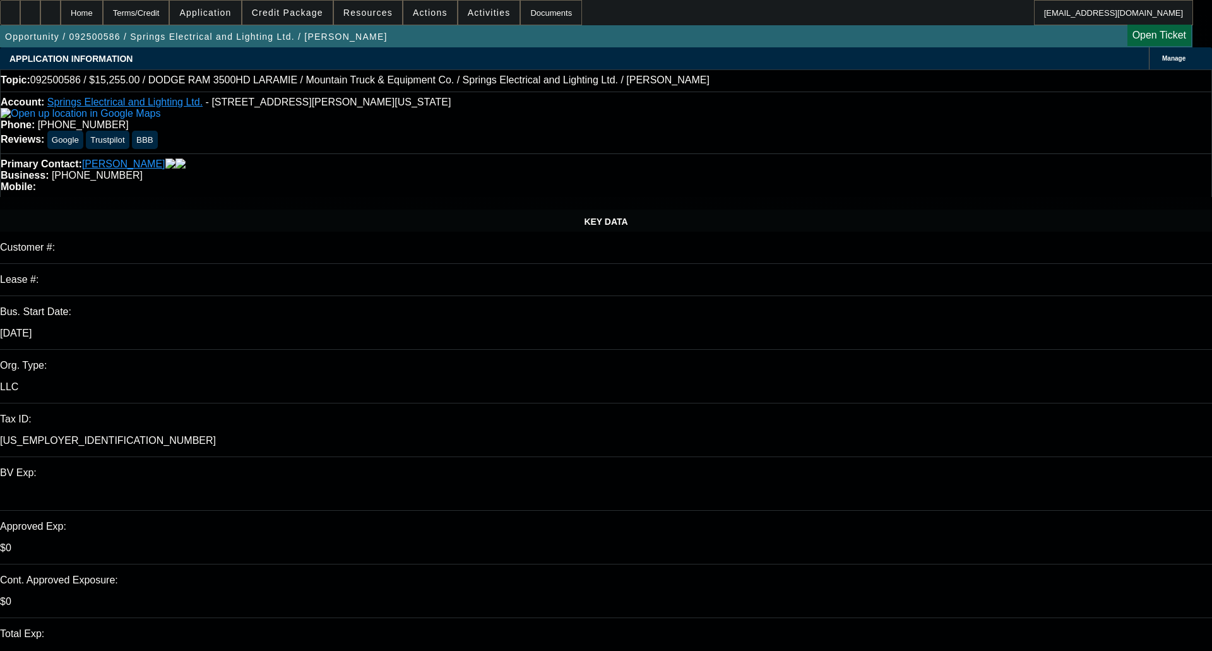
select select "0.1"
select select "2"
select select "0"
select select "0.1"
select select "2"
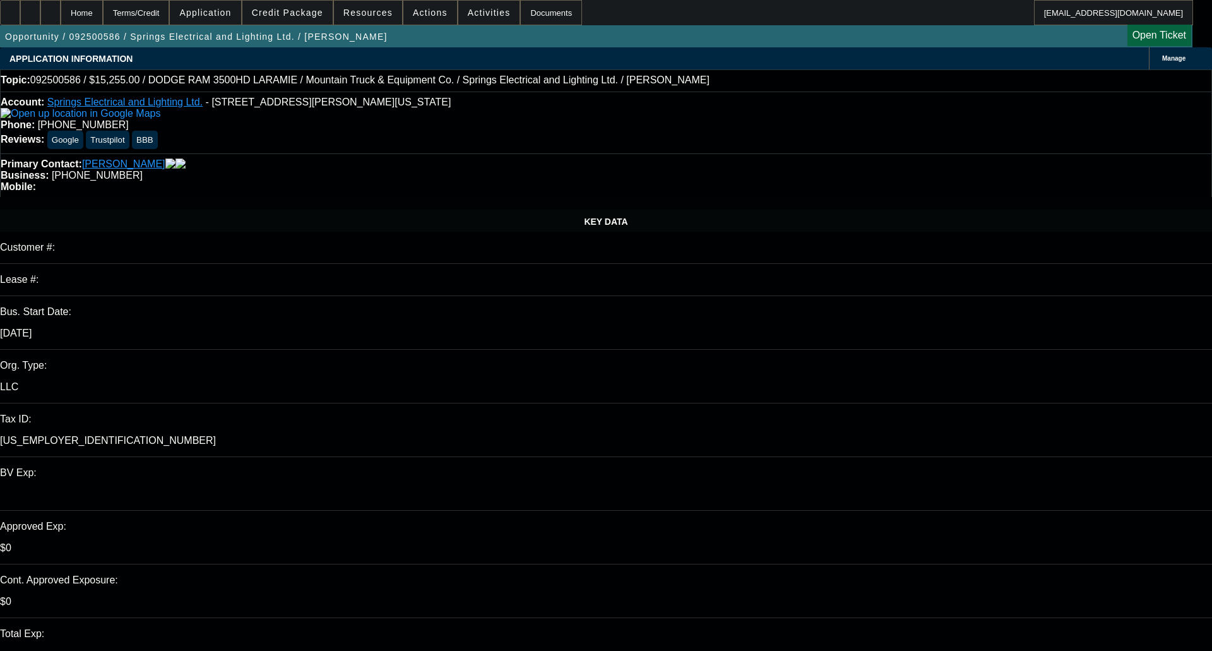
select select "0"
select select "1"
select select "2"
select select "6"
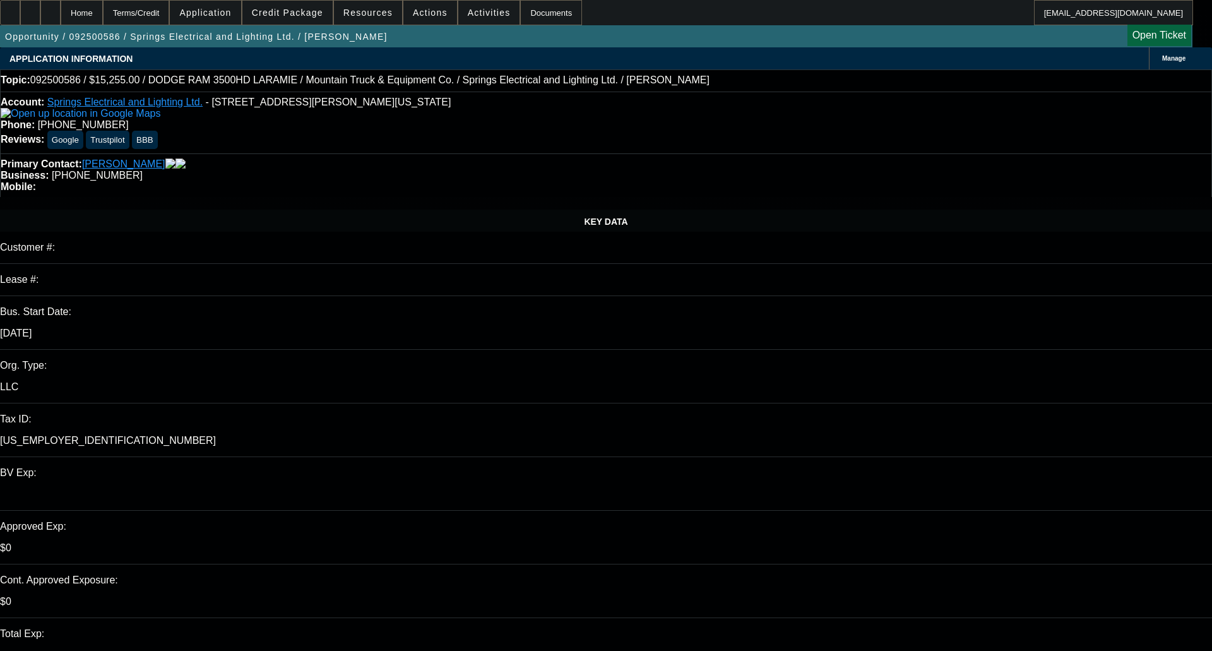
select select "2"
select select "6"
click at [23, 118] on img at bounding box center [81, 113] width 160 height 11
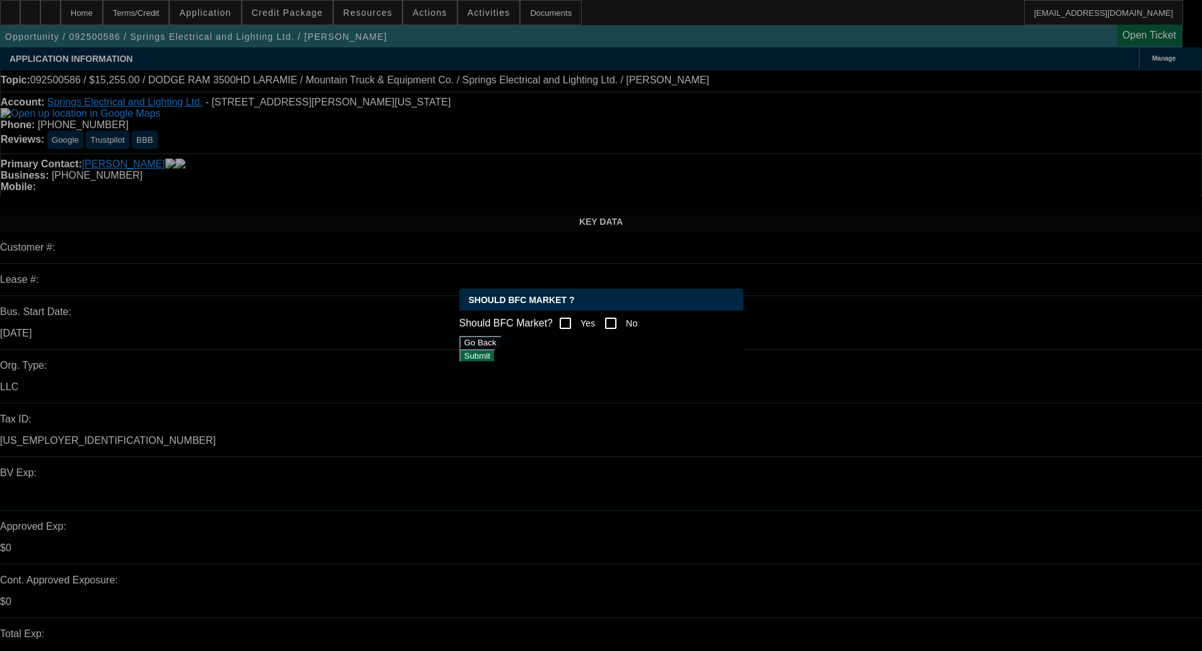
click at [578, 317] on input "Yes" at bounding box center [565, 322] width 25 height 25
checkbox input "true"
click at [495, 353] on button "Submit" at bounding box center [477, 355] width 36 height 13
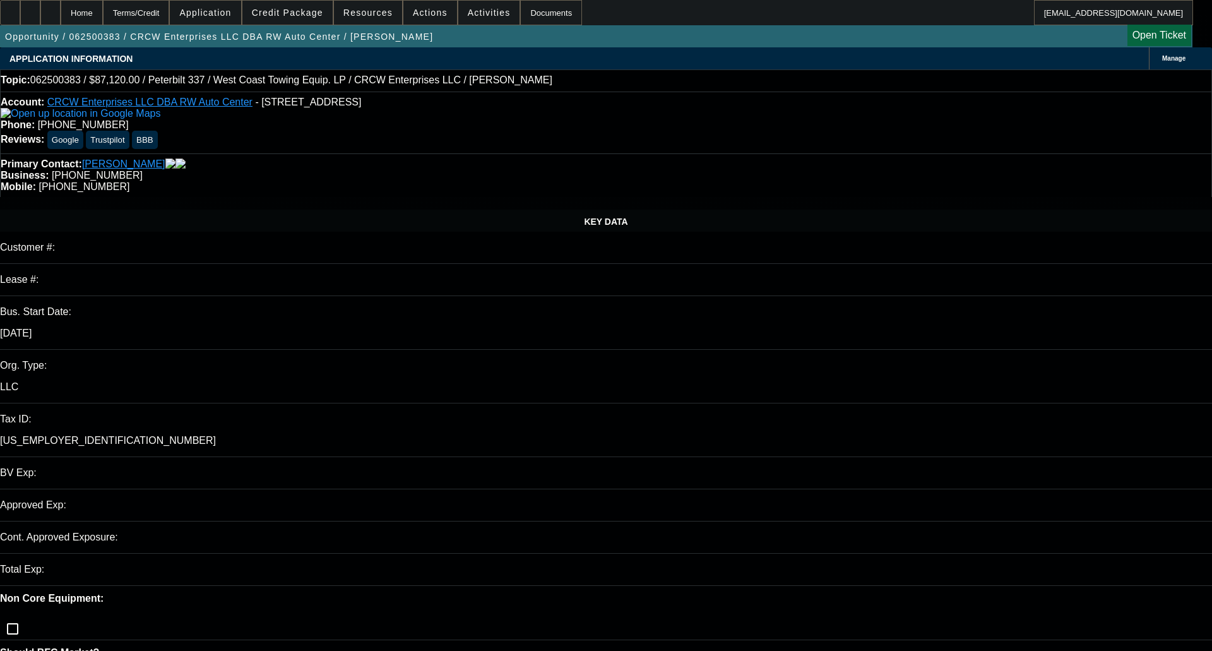
select select "0.2"
select select "2"
select select "0.1"
select select "0.2"
select select "2"
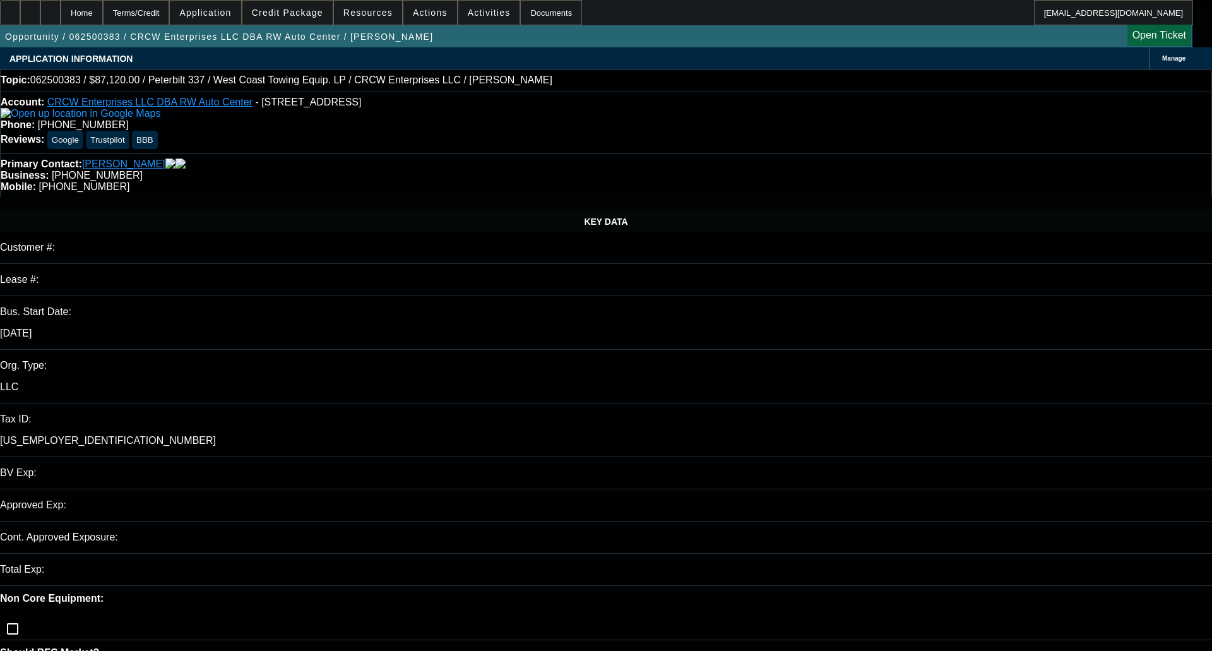
select select "0.1"
select select "0.2"
select select "2"
select select "0.1"
select select "0.2"
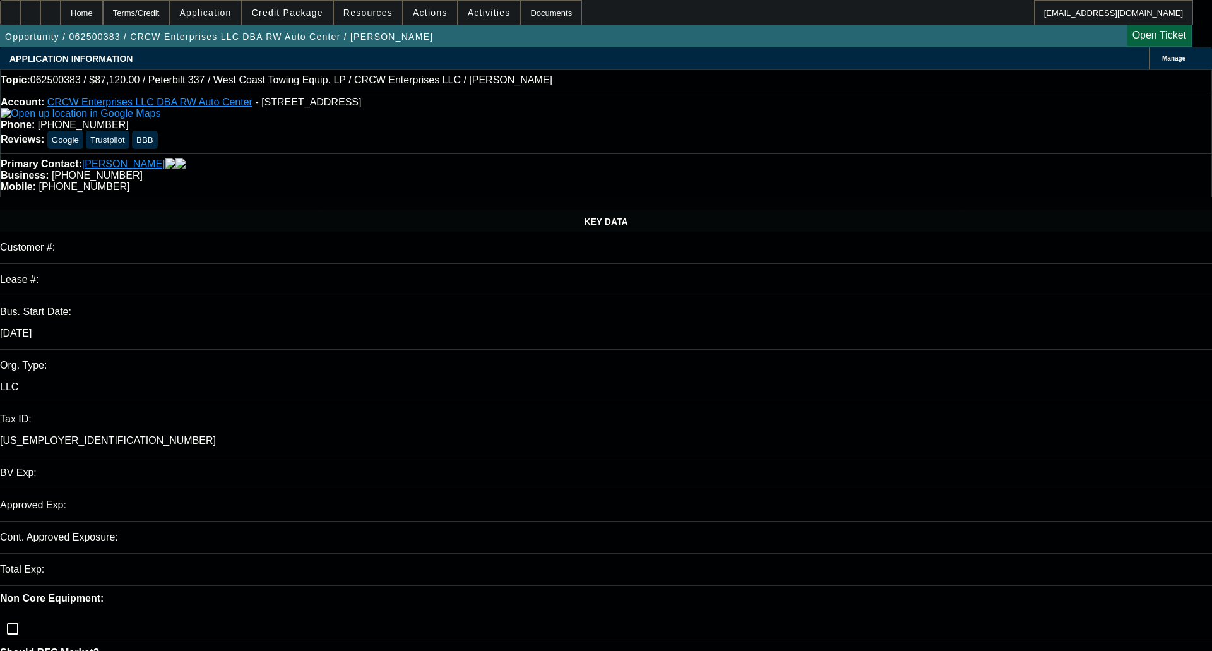
select select "2"
select select "0.1"
select select "1"
select select "2"
select select "4"
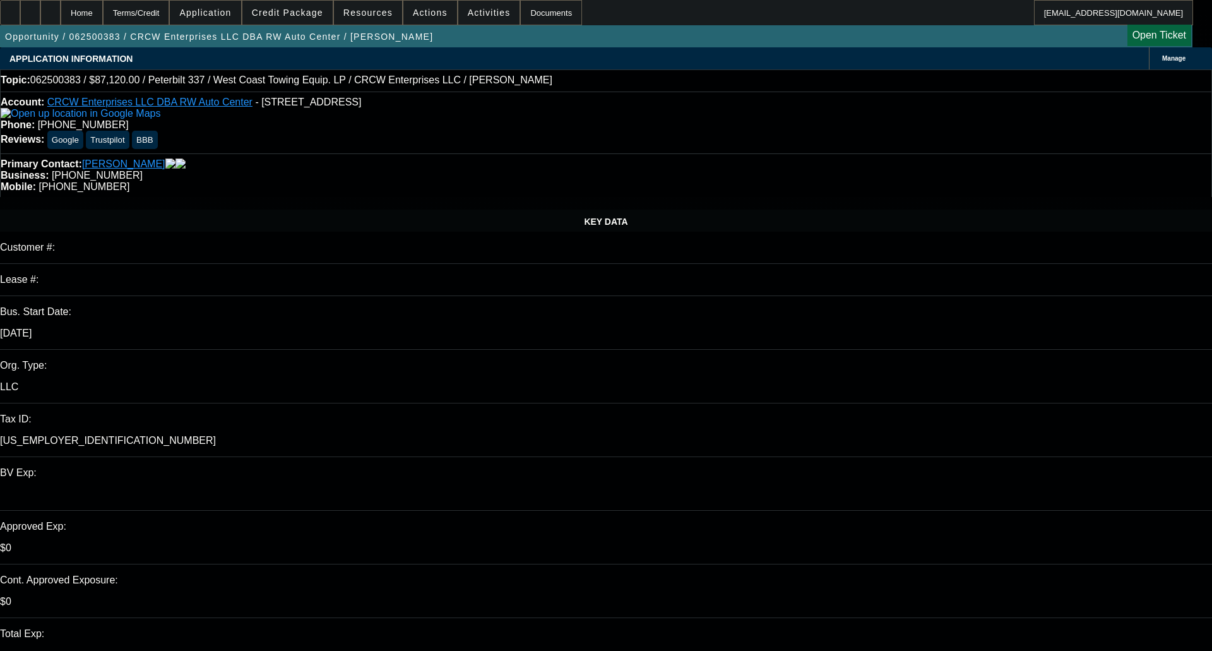
select select "1"
select select "2"
select select "4"
select select "1"
select select "2"
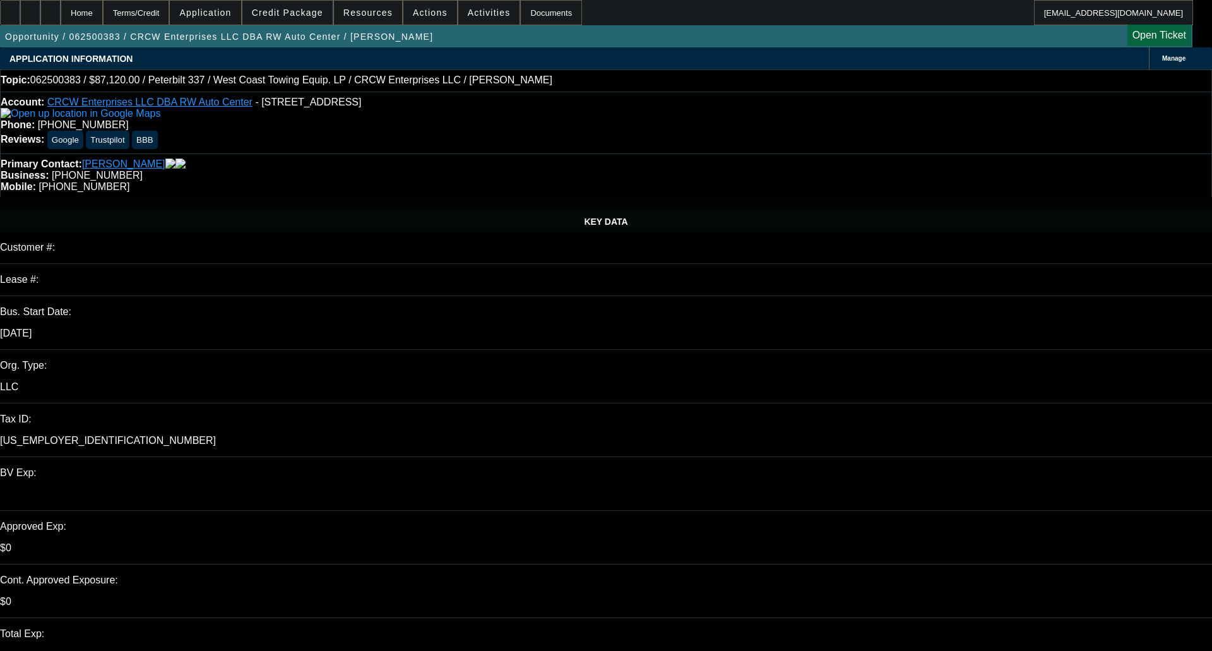
select select "4"
select select "1"
select select "2"
select select "4"
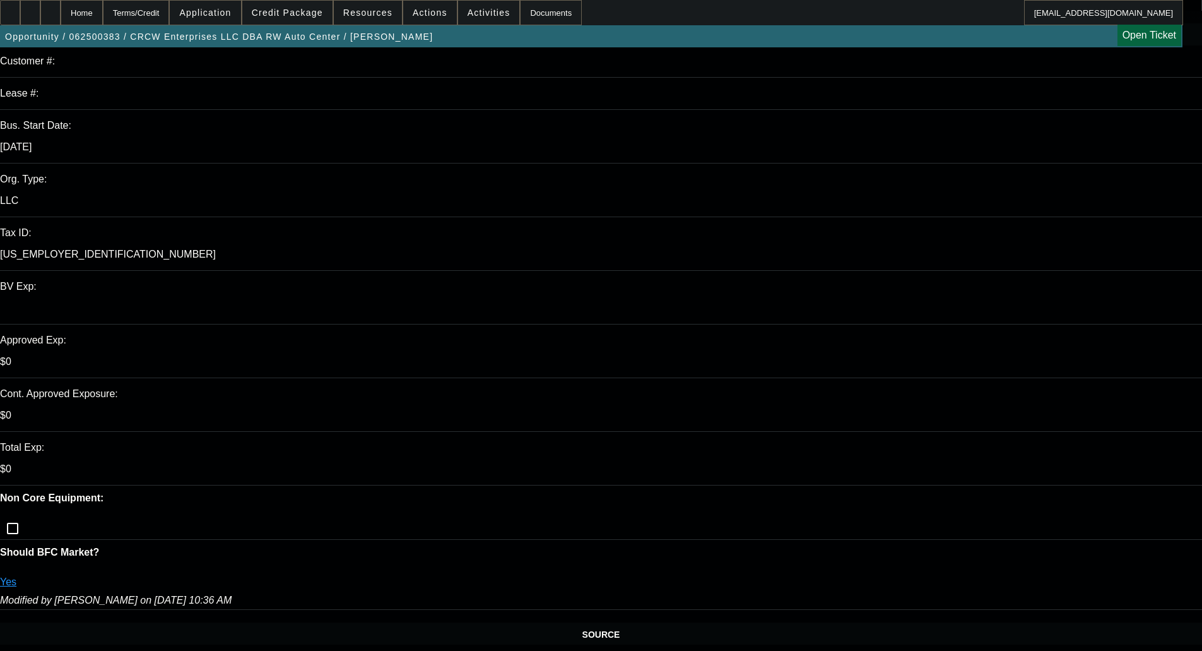
scroll to position [252, 0]
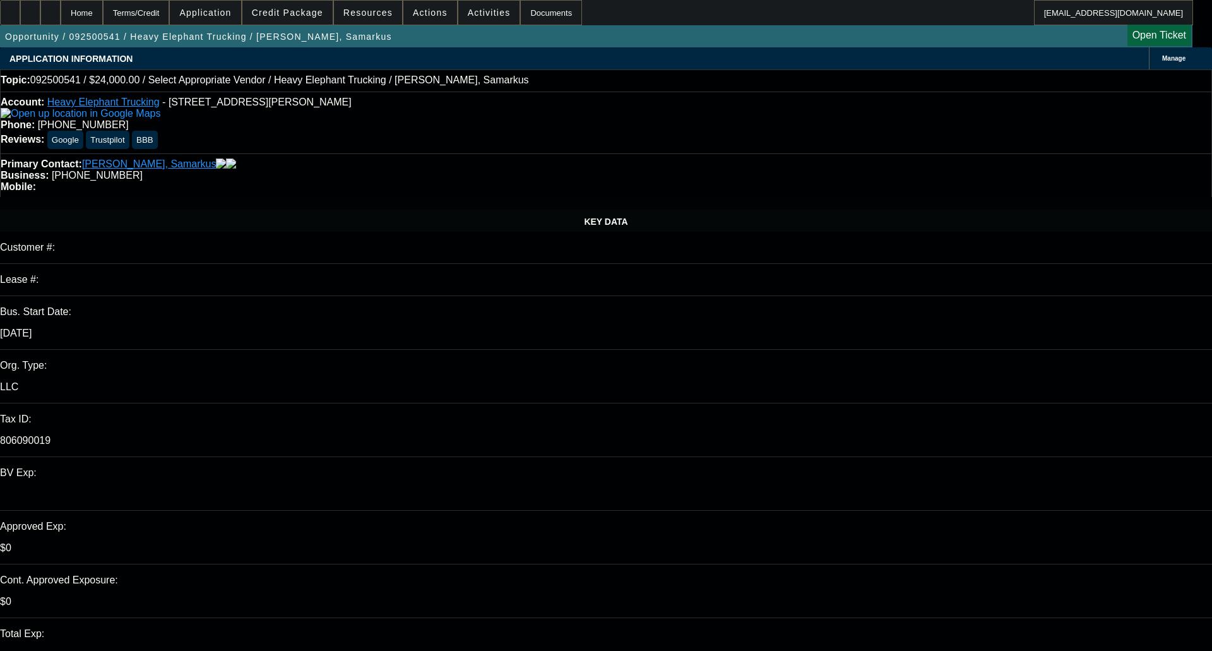
select select "0"
select select "2"
select select "0.1"
select select "1"
select select "2"
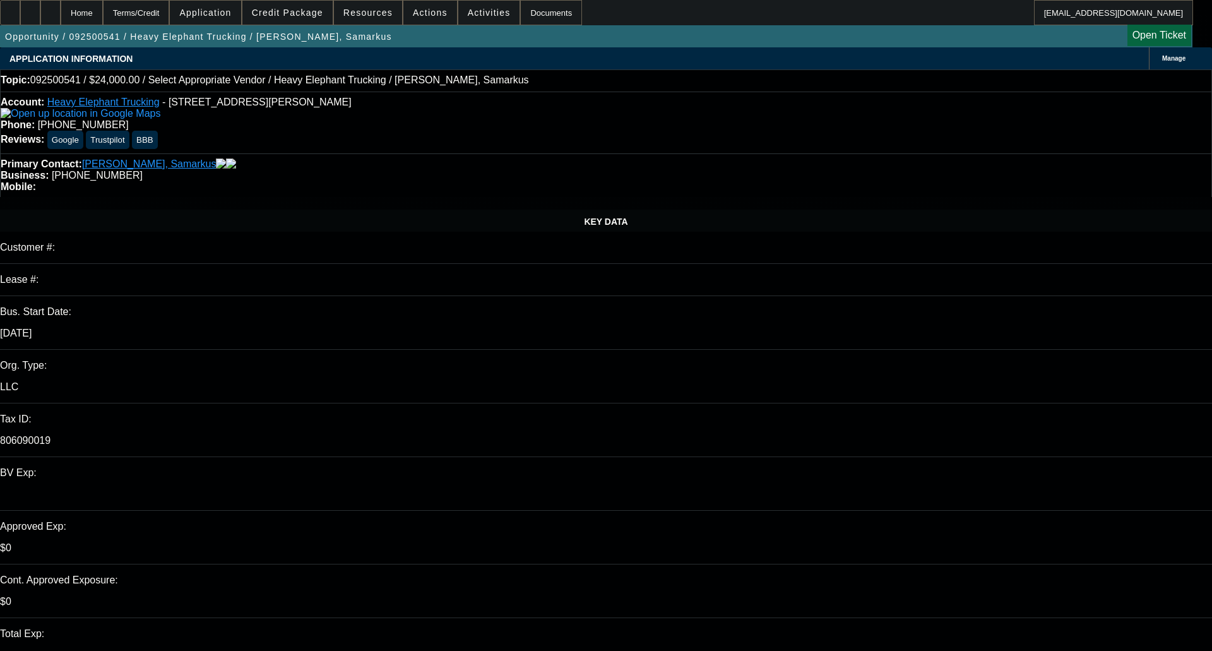
select select "4"
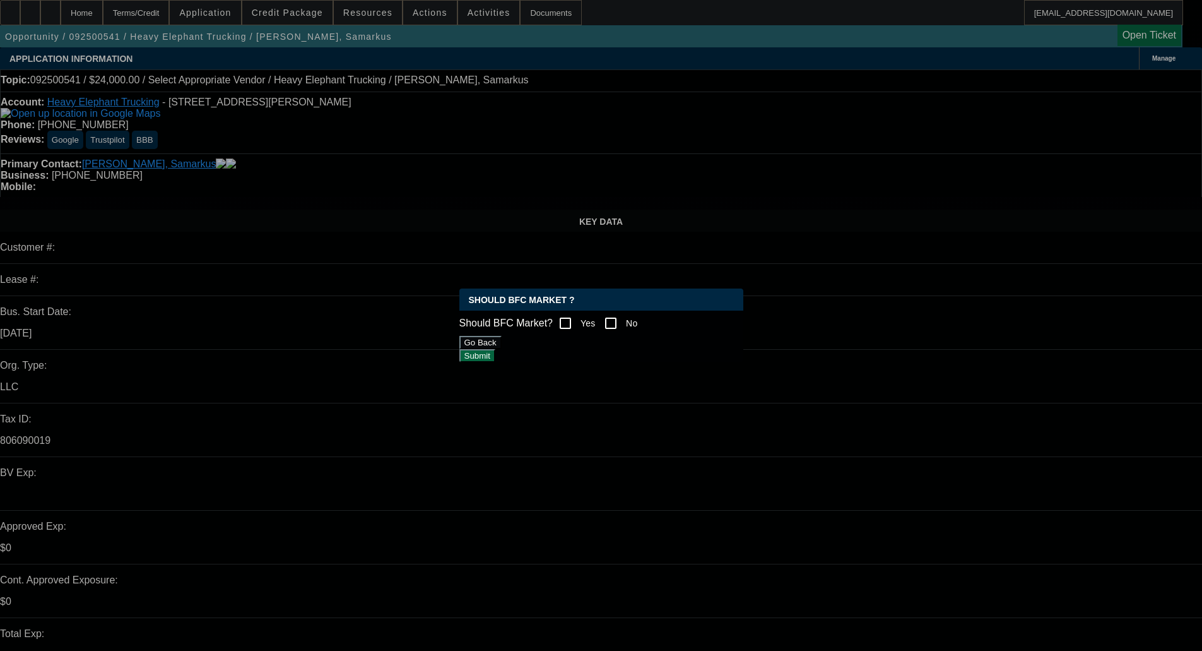
click at [624, 322] on input "No" at bounding box center [610, 322] width 25 height 25
checkbox input "true"
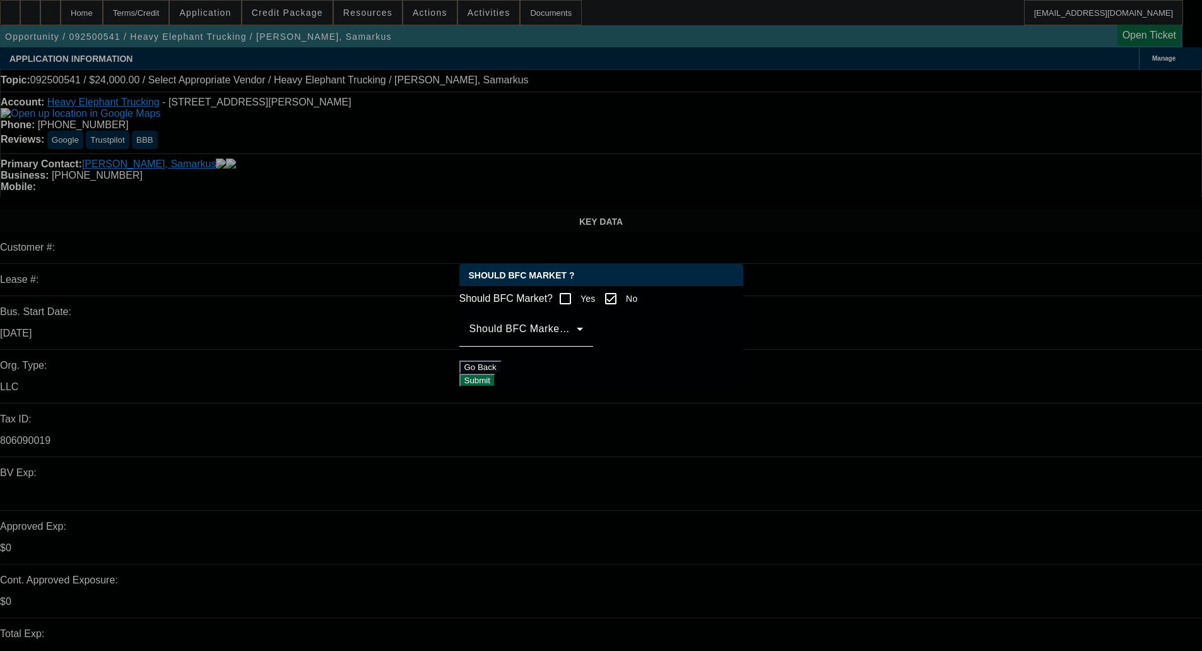
click at [593, 360] on div at bounding box center [526, 353] width 134 height 14
click at [588, 333] on mat-label "Should BFC Market Status Reason" at bounding box center [553, 328] width 167 height 11
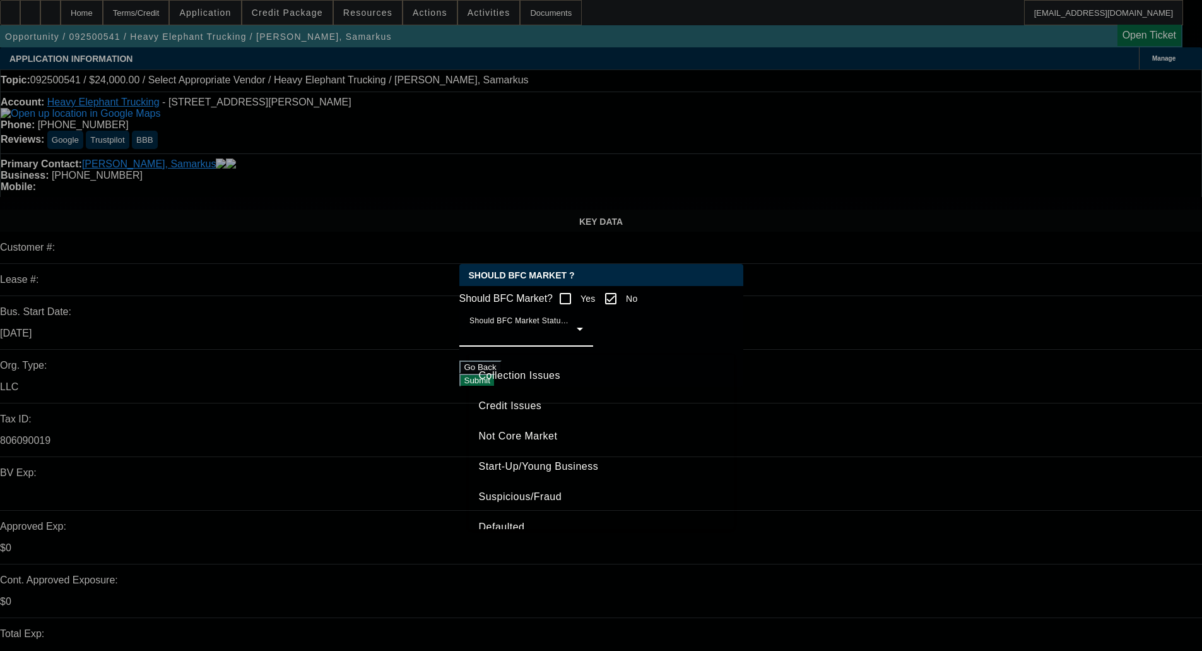
click at [532, 375] on span "Collection Issues" at bounding box center [519, 375] width 81 height 15
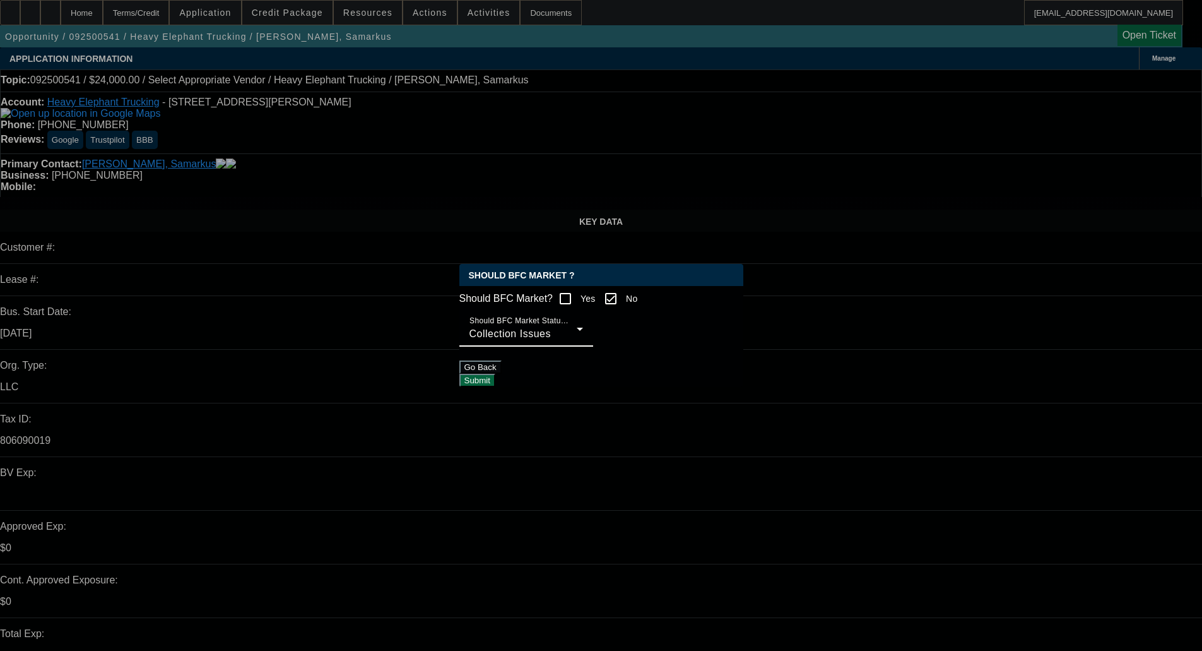
click at [508, 336] on div "Collection Issues" at bounding box center [523, 333] width 107 height 15
click at [515, 406] on span "Credit Issues" at bounding box center [510, 405] width 63 height 15
click at [495, 384] on button "Submit" at bounding box center [477, 380] width 36 height 13
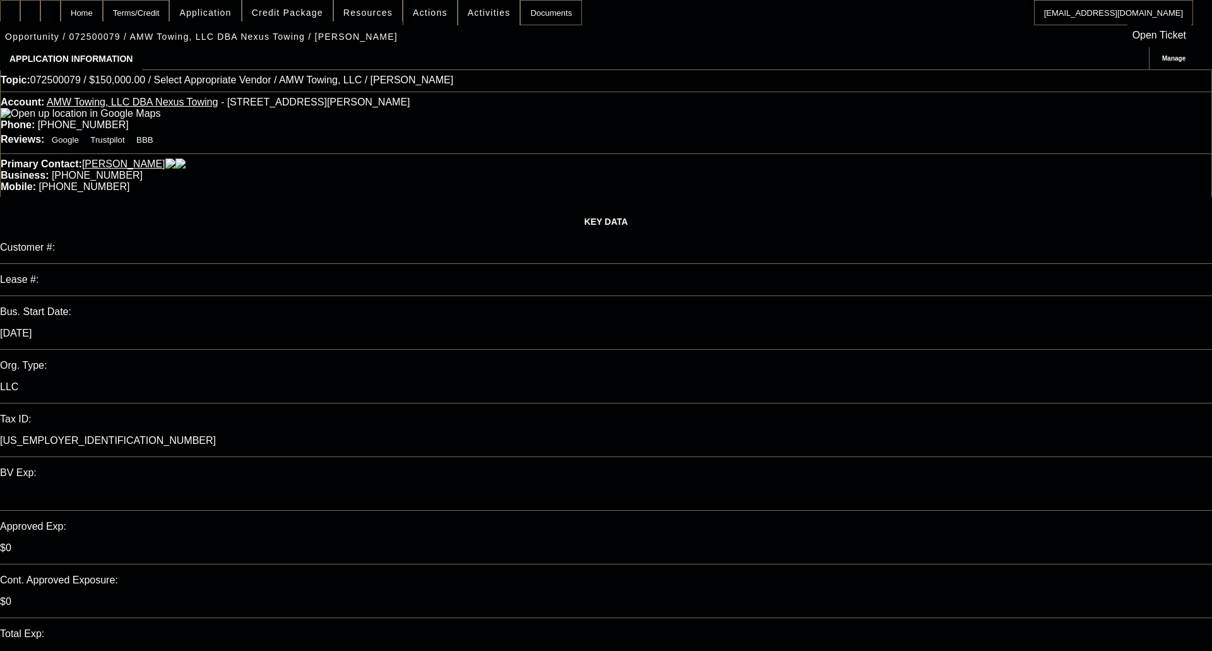
select select "0"
select select "2"
select select "0.1"
select select "1"
select select "2"
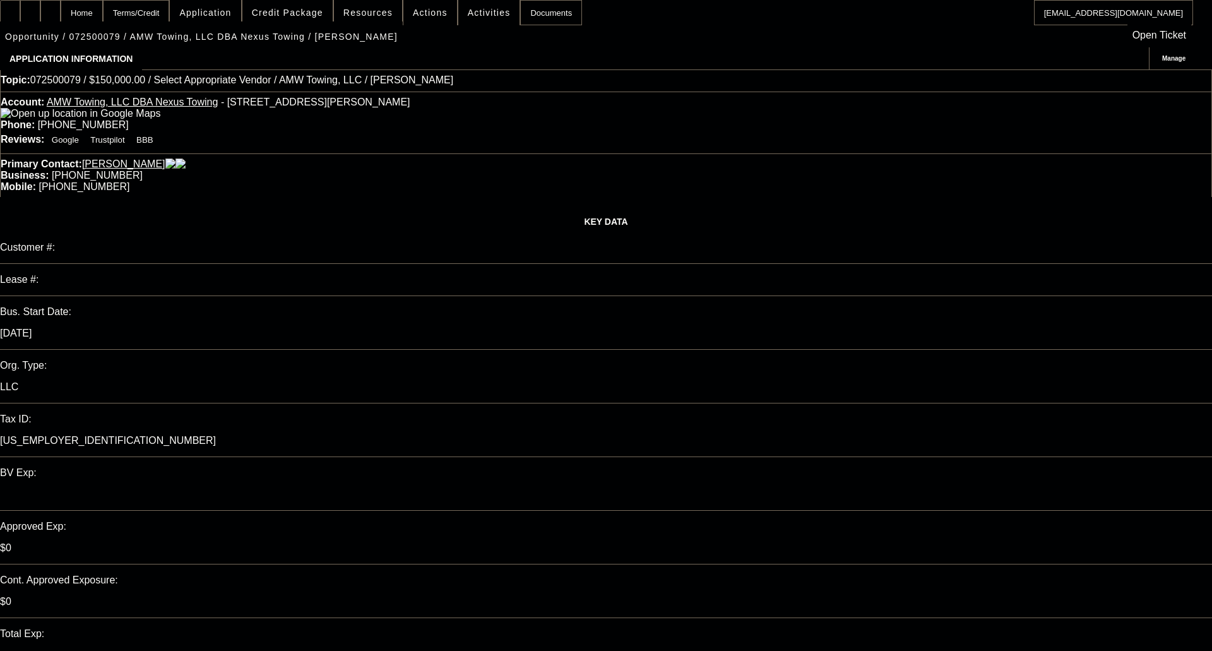
select select "4"
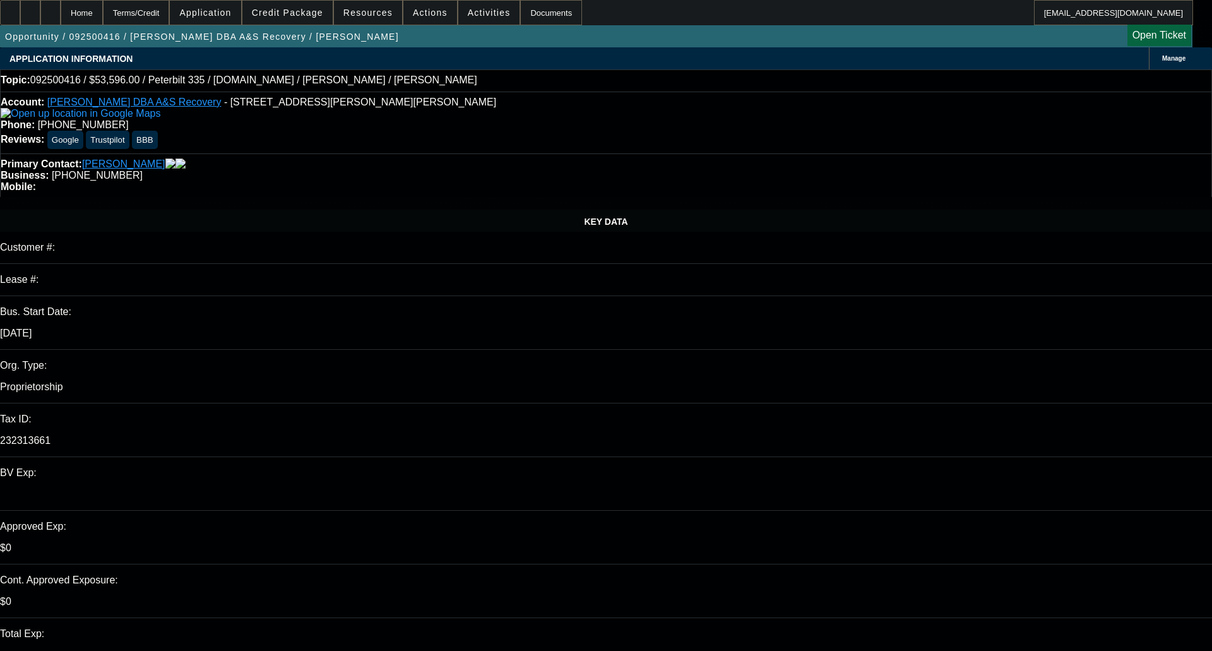
select select "0.2"
select select "2"
select select "0.1"
select select "0"
select select "2"
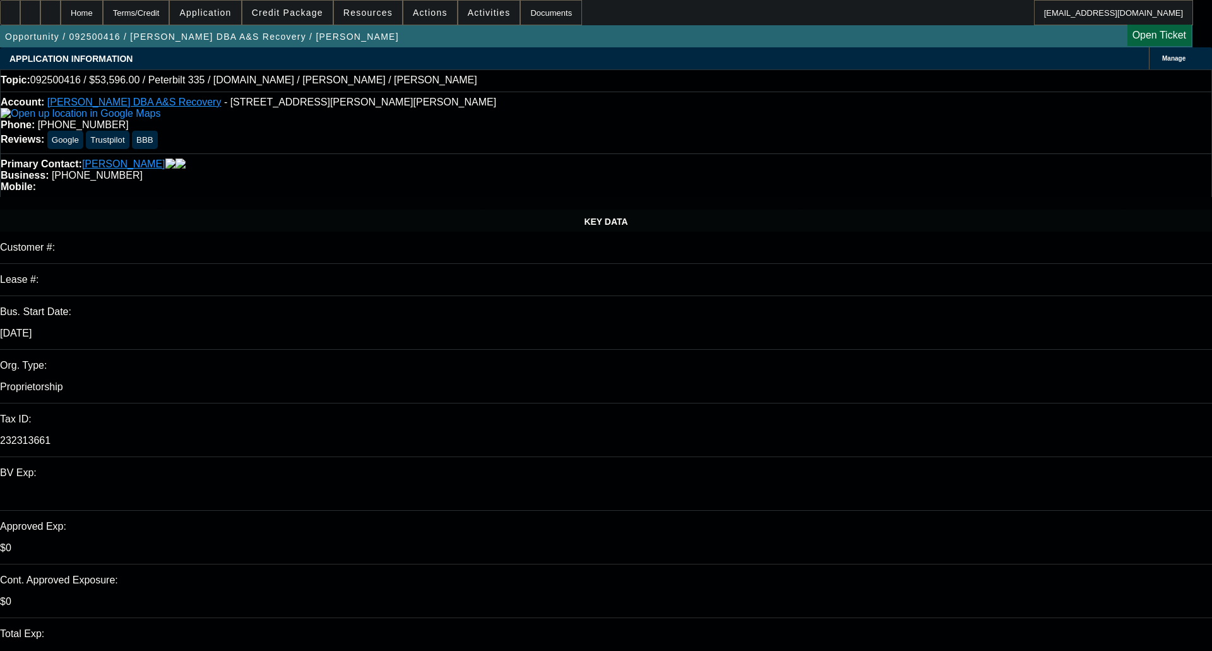
select select "0.1"
select select "1"
select select "2"
select select "4"
select select "1"
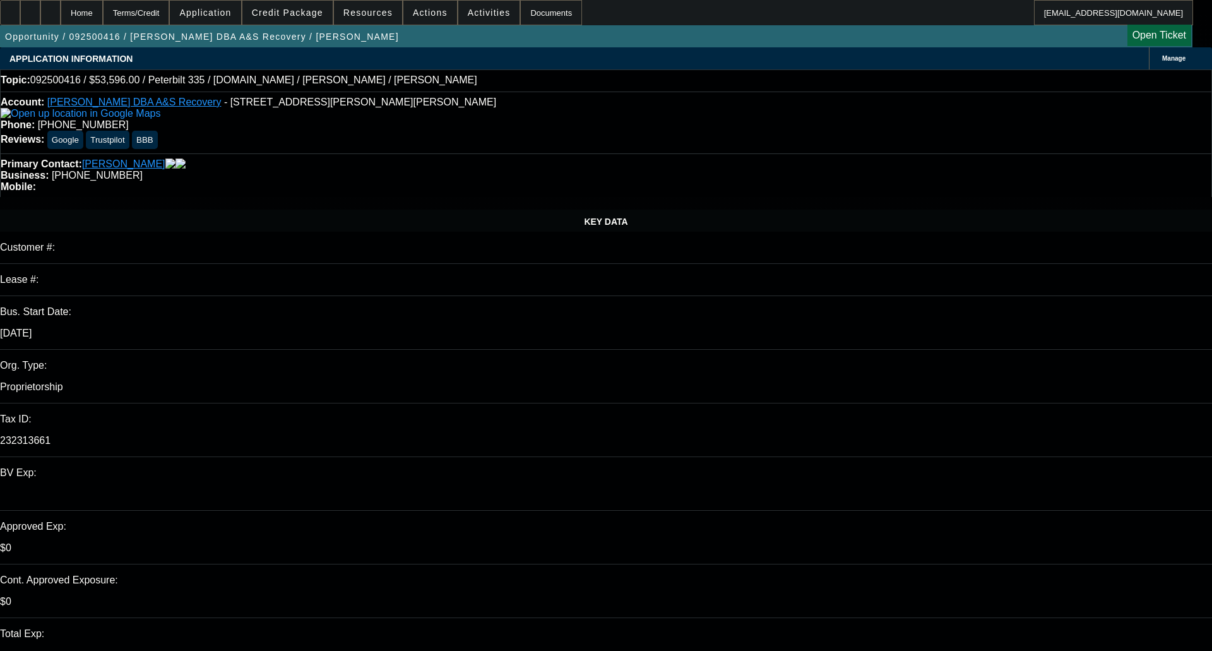
select select "2"
select select "4"
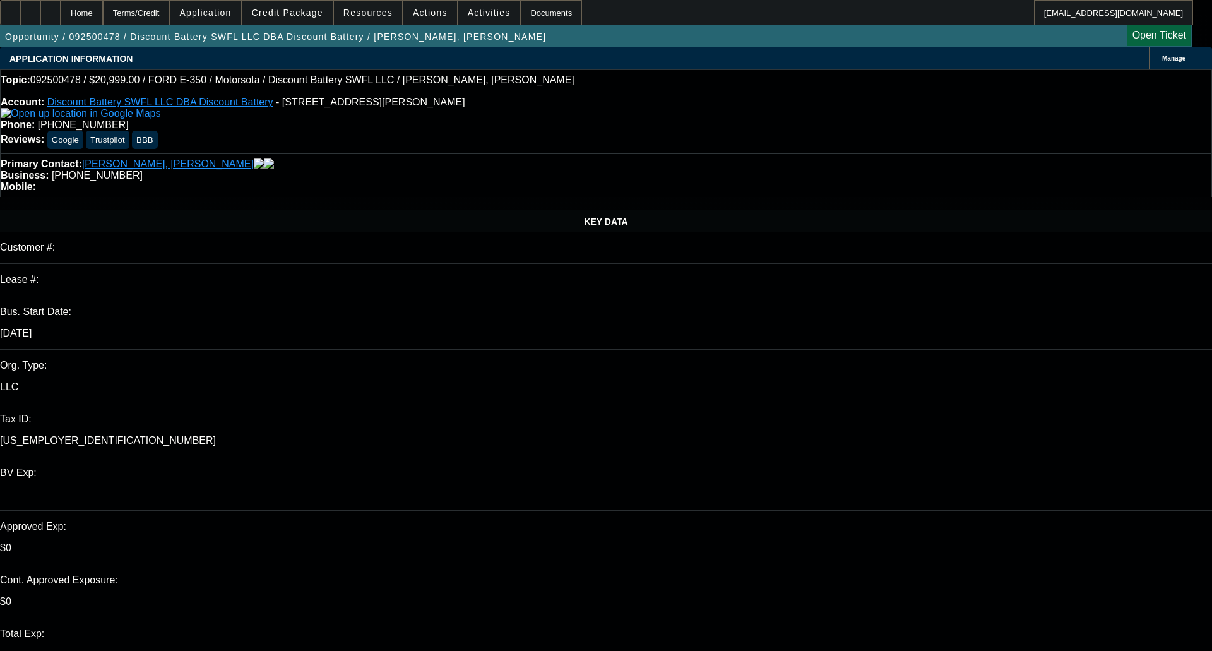
select select "0"
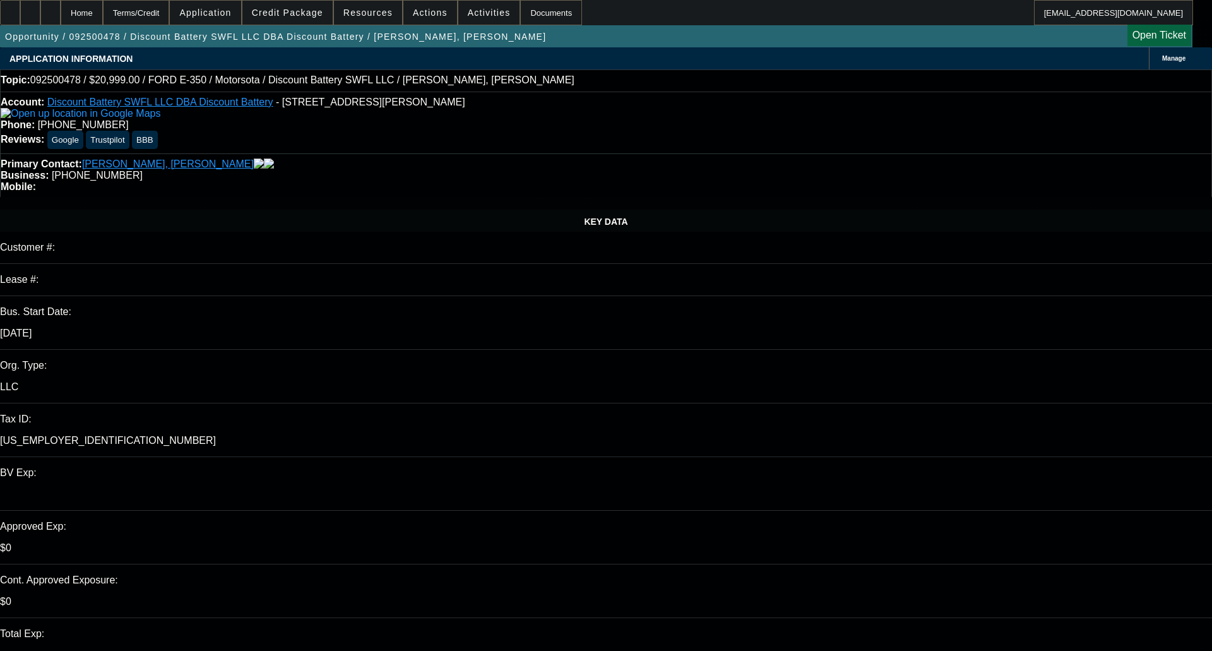
select select "0"
select select "1"
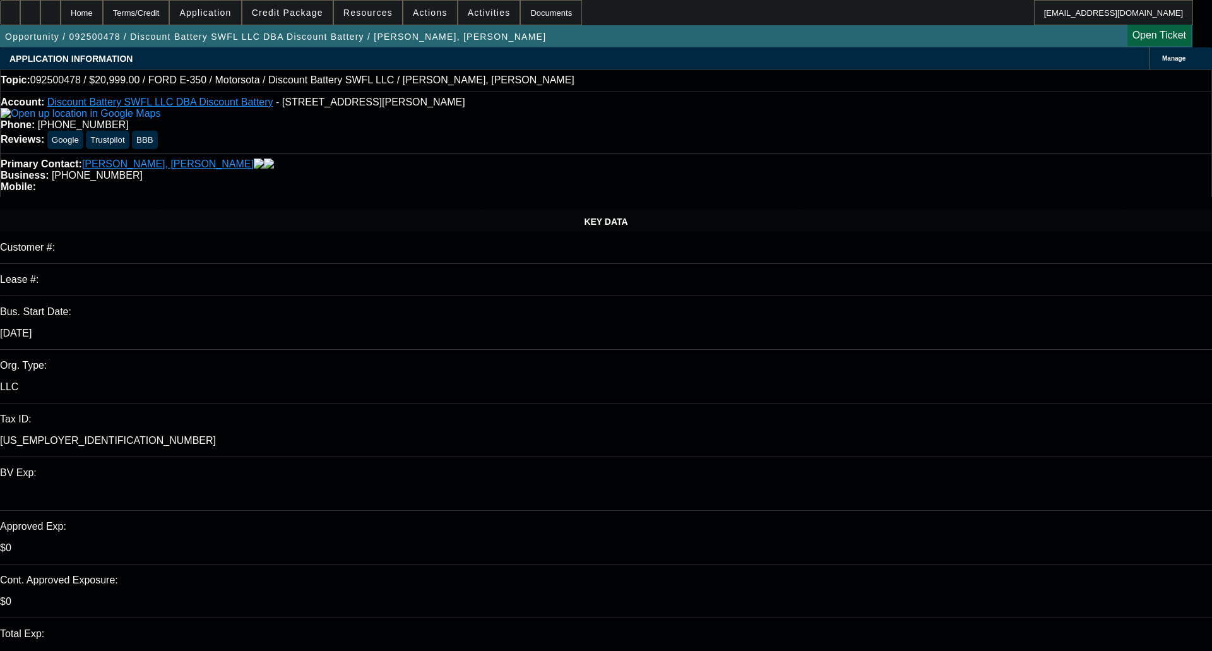
select select "1"
select select "6"
select select "1"
select select "3"
select select "6"
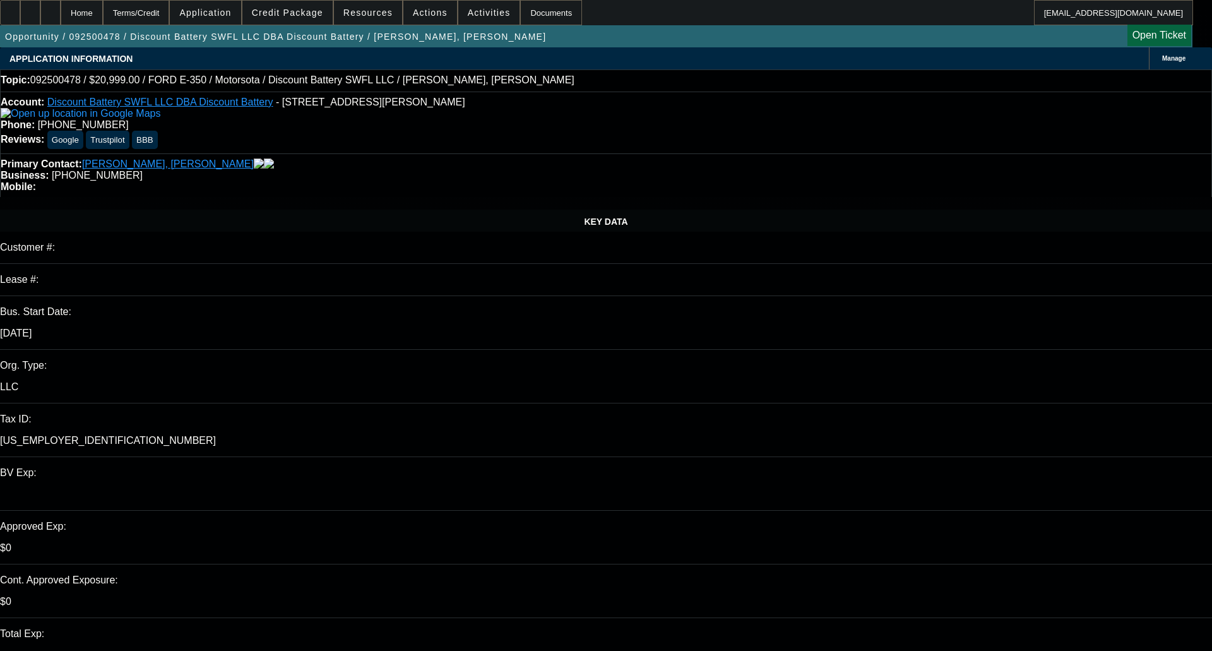
select select "1"
select select "2"
select select "6"
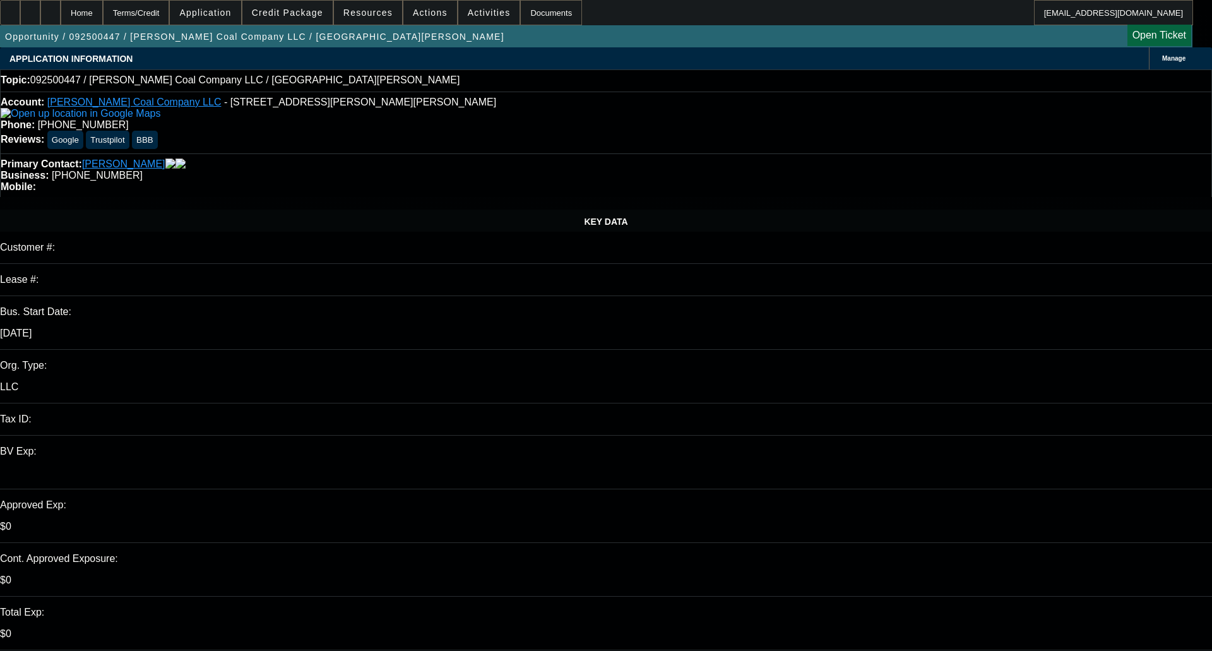
select select "0"
select select "2"
select select "0"
select select "1"
select select "2"
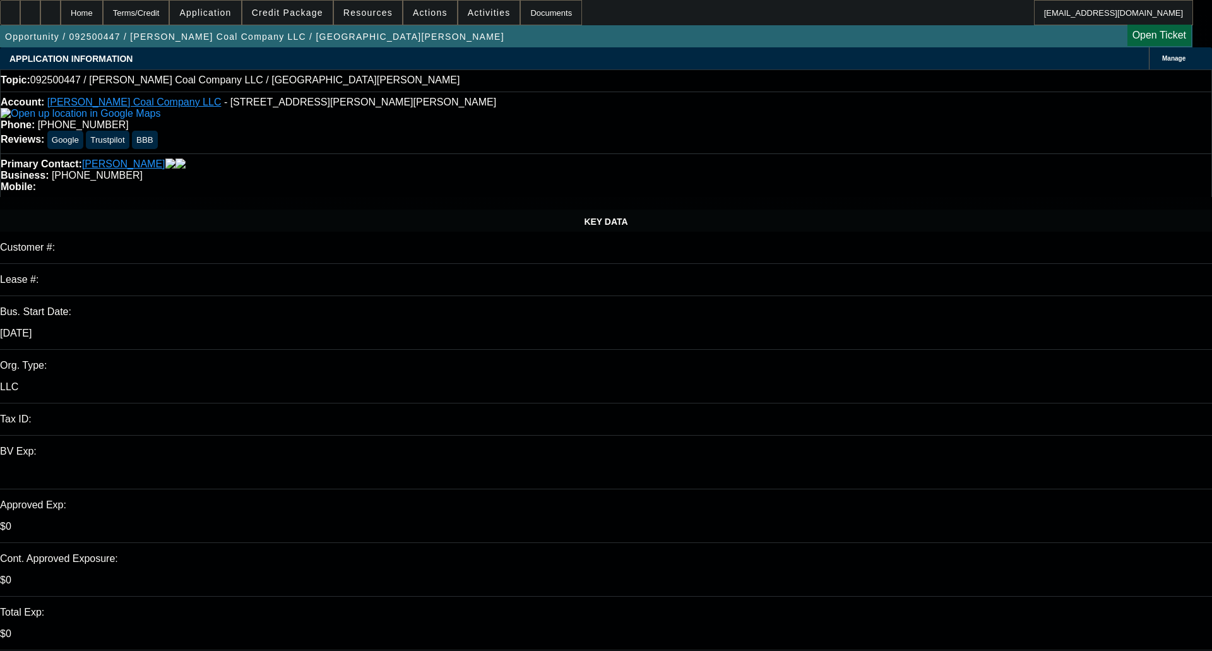
select select "6"
click at [305, 18] on span at bounding box center [287, 12] width 90 height 30
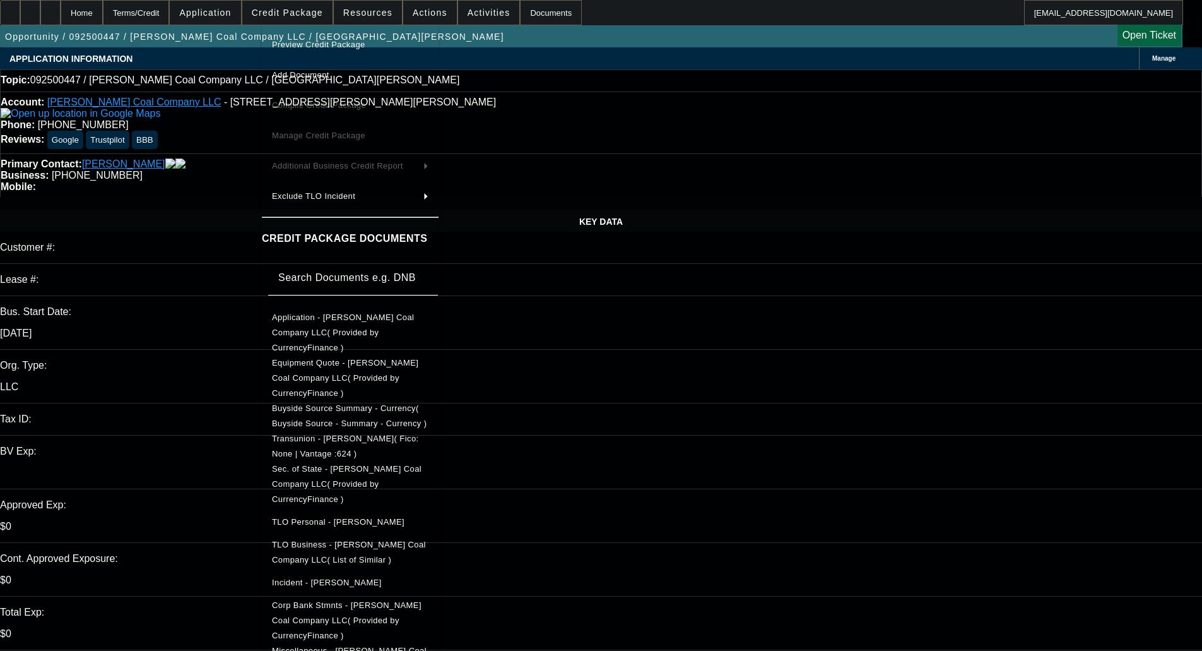
click at [319, 44] on span "Preview Credit Package" at bounding box center [318, 44] width 93 height 9
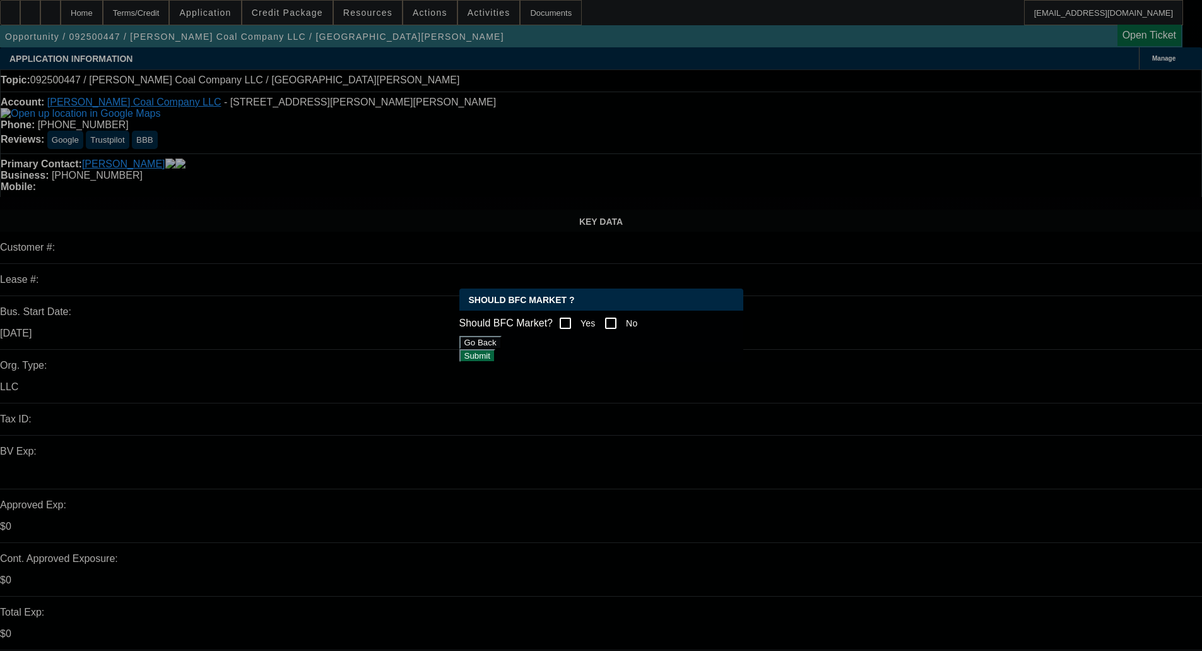
click at [576, 321] on input "Yes" at bounding box center [565, 322] width 25 height 25
checkbox input "true"
click at [495, 362] on button "Submit" at bounding box center [477, 355] width 36 height 13
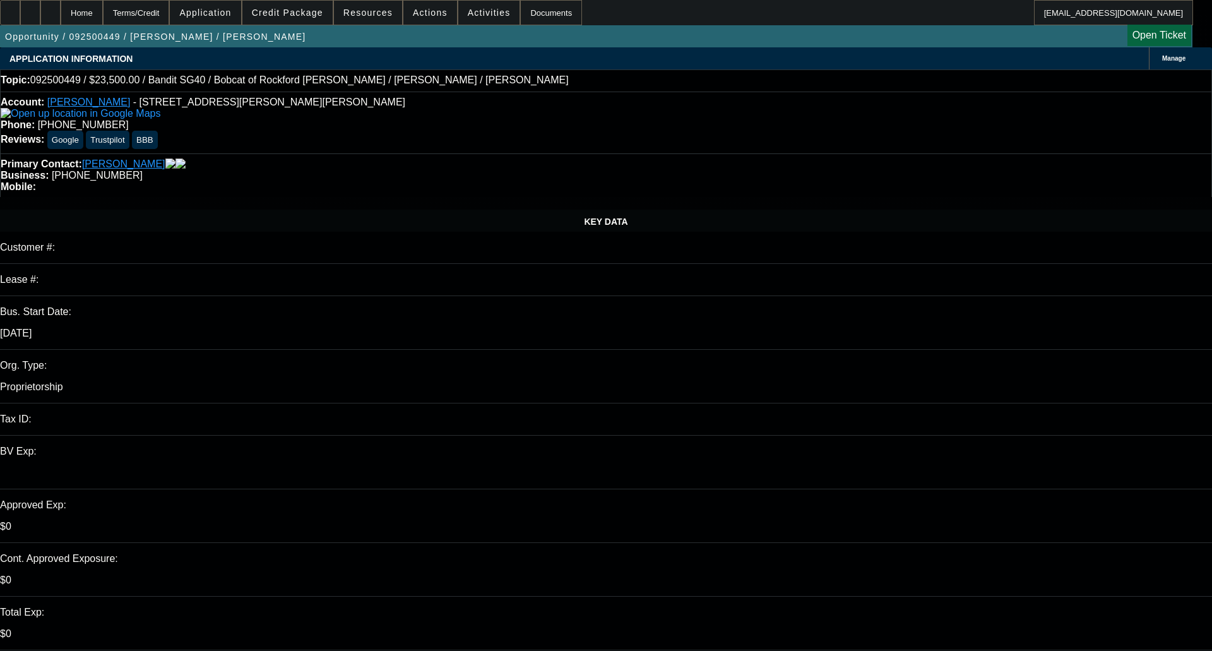
select select "0"
select select "2"
select select "0"
select select "2"
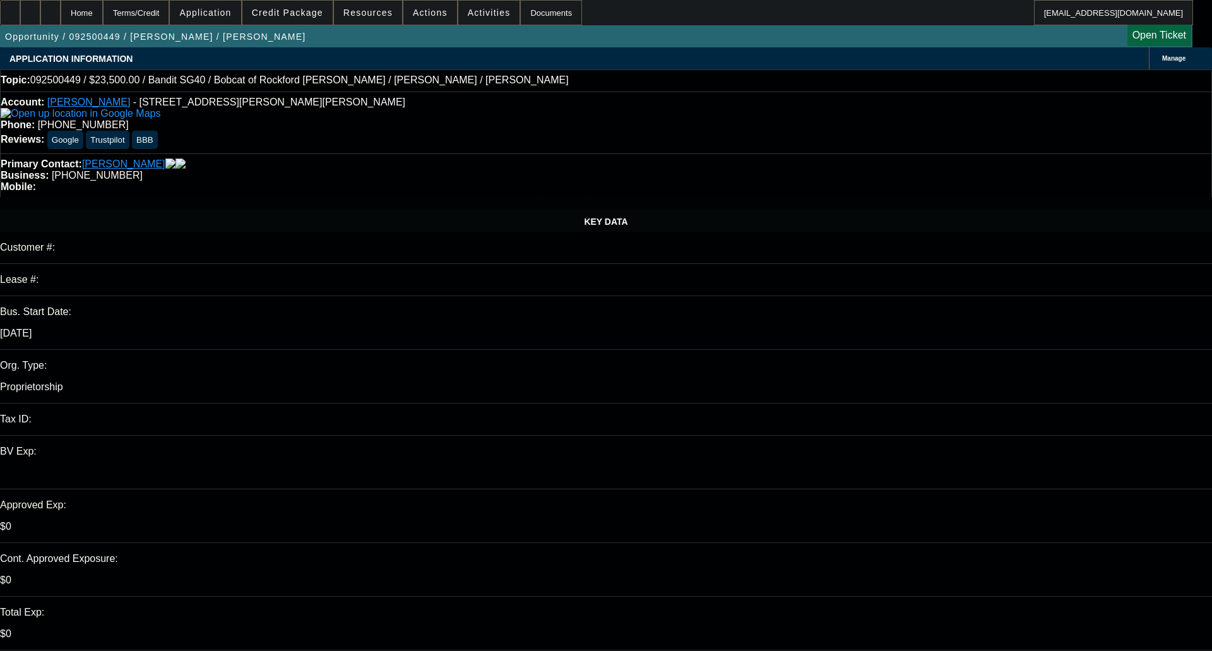
select select "0"
select select "1"
select select "2"
select select "6"
select select "1"
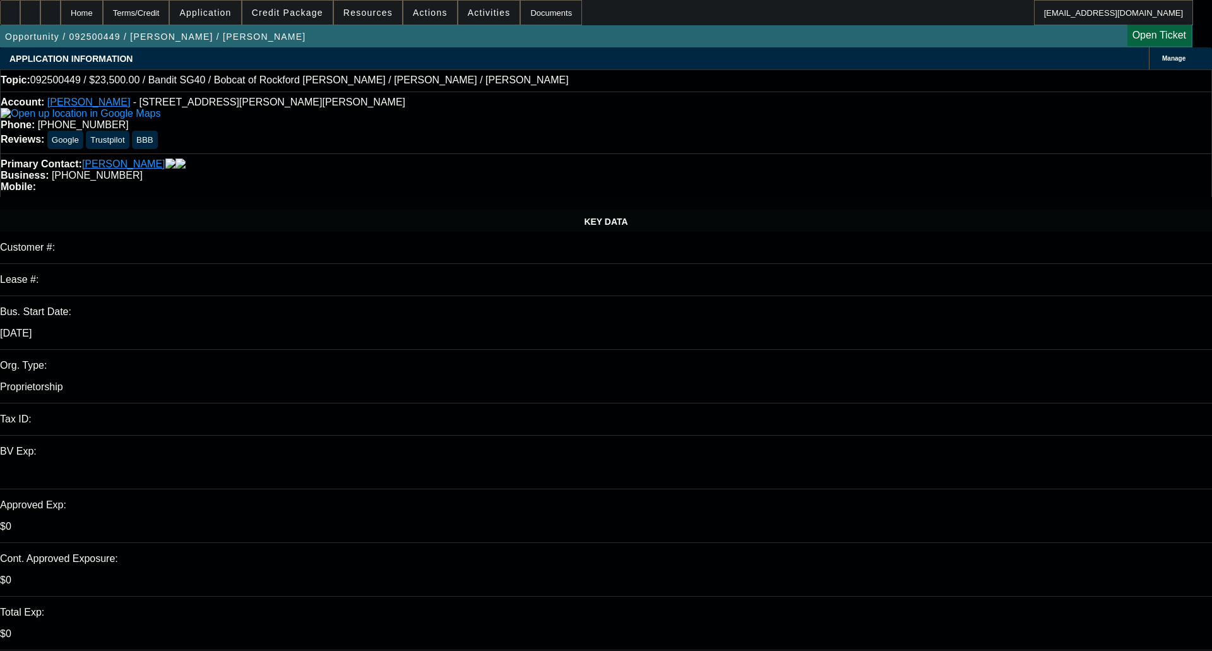
select select "2"
select select "6"
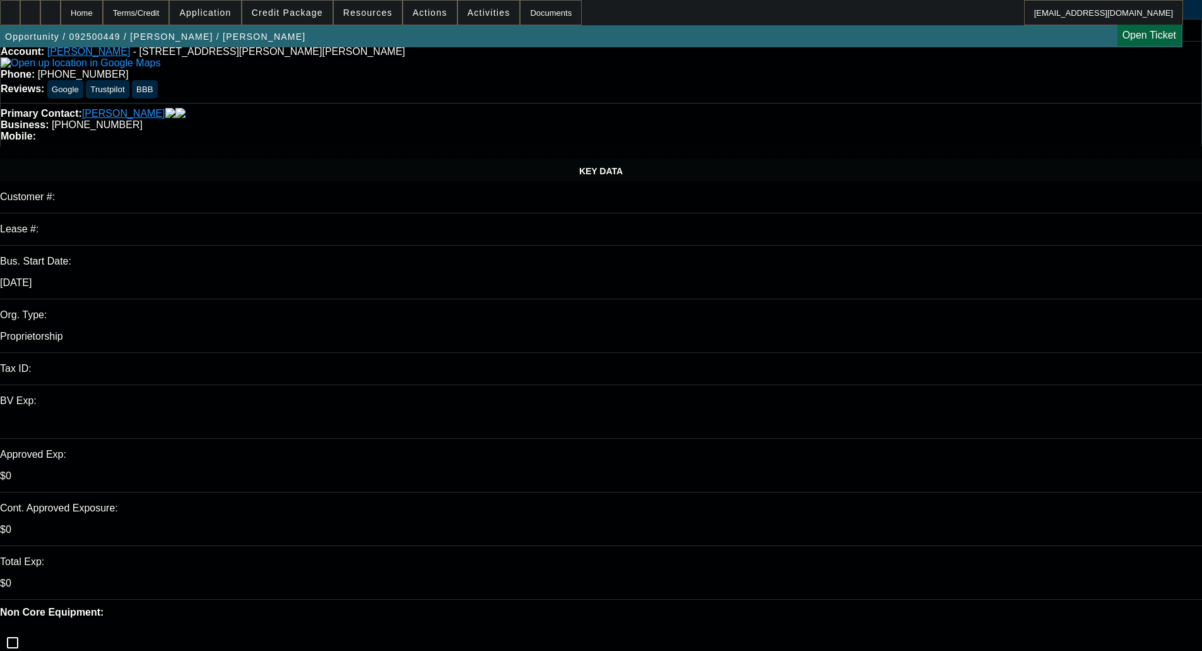
scroll to position [126, 0]
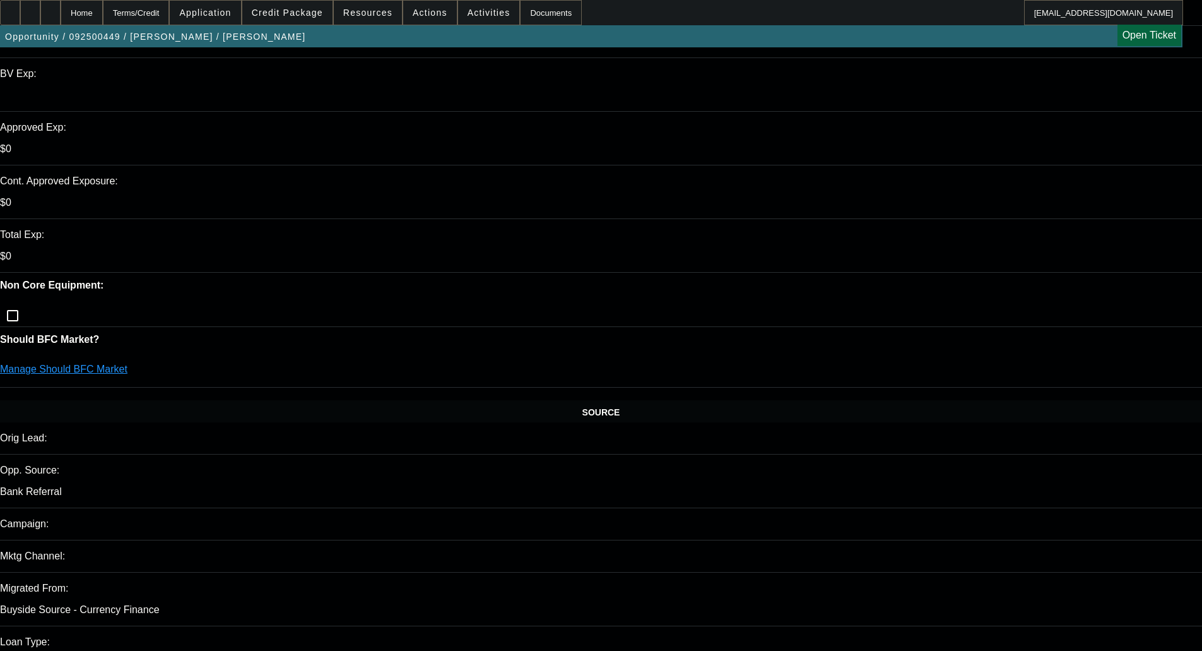
scroll to position [379, 0]
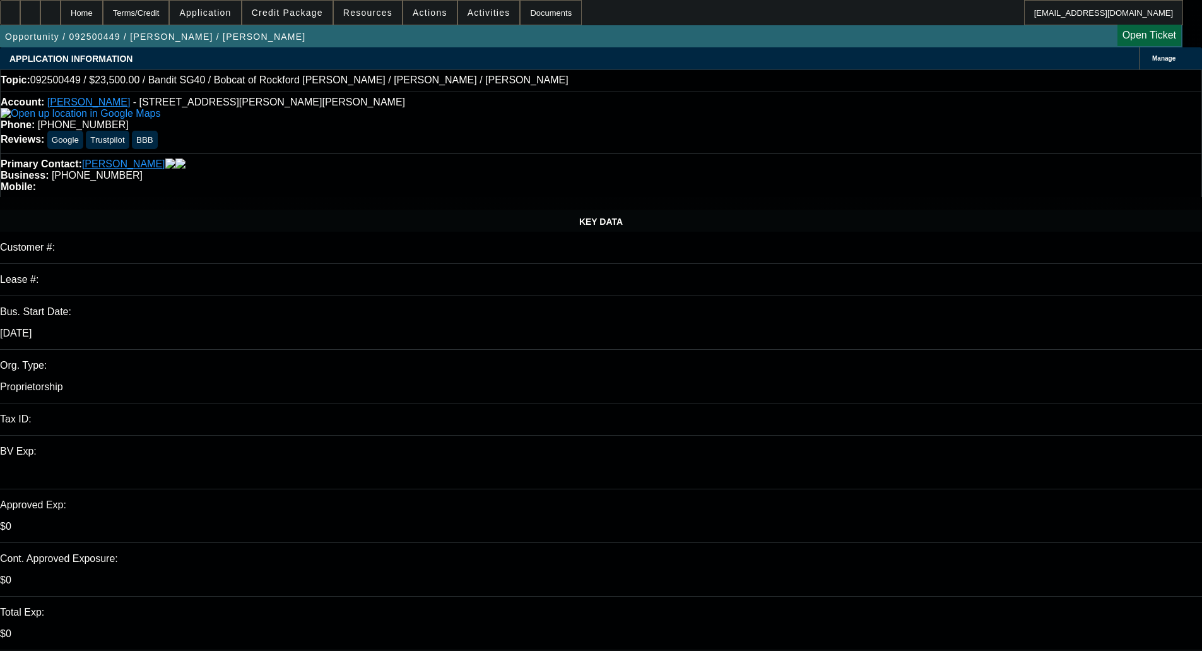
scroll to position [189, 0]
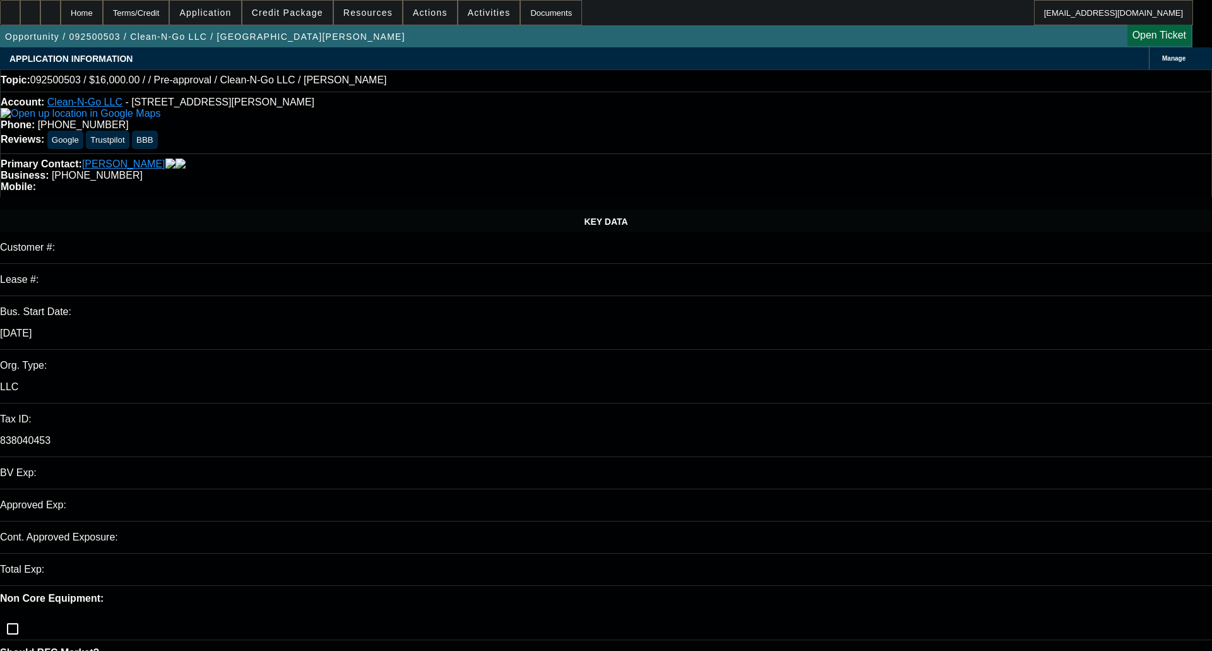
select select "0.2"
select select "2"
select select "0.1"
select select "2"
select select "4"
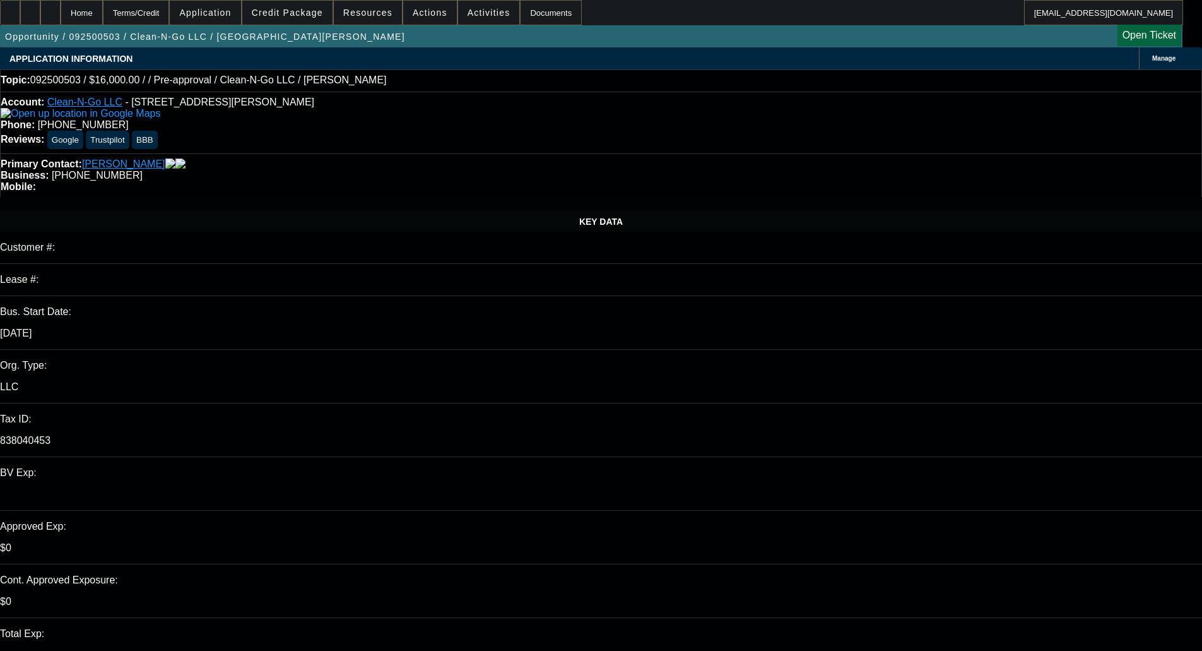
click at [297, 10] on span "Credit Package" at bounding box center [287, 13] width 71 height 10
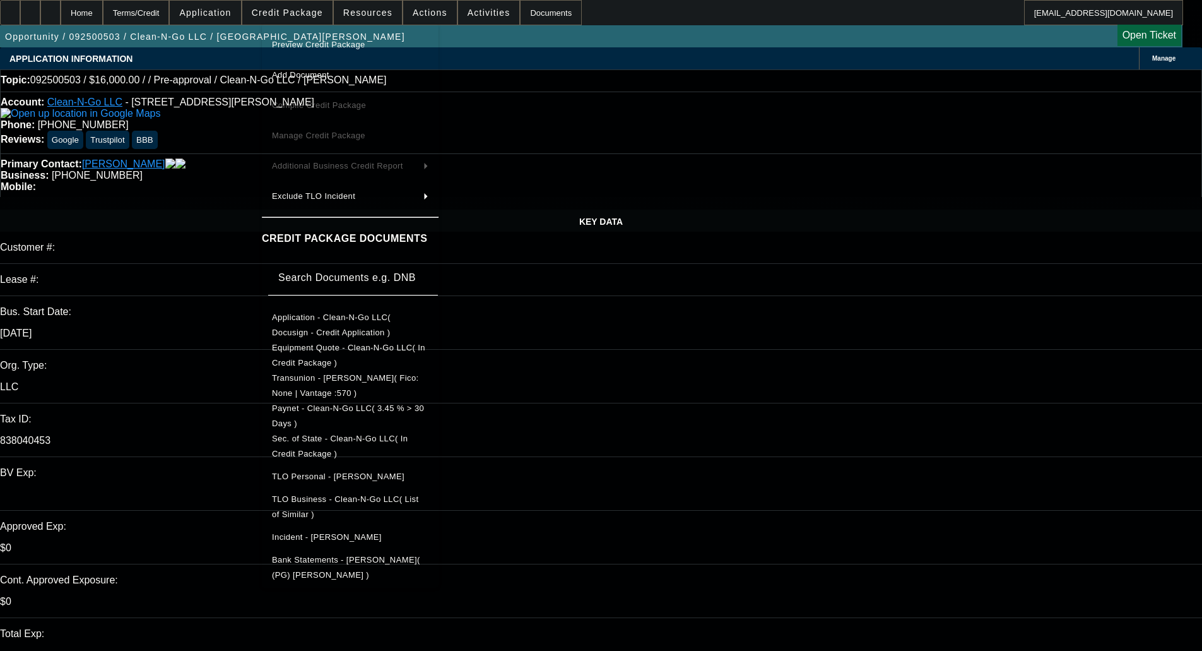
click at [316, 43] on span "Preview Credit Package" at bounding box center [318, 44] width 93 height 9
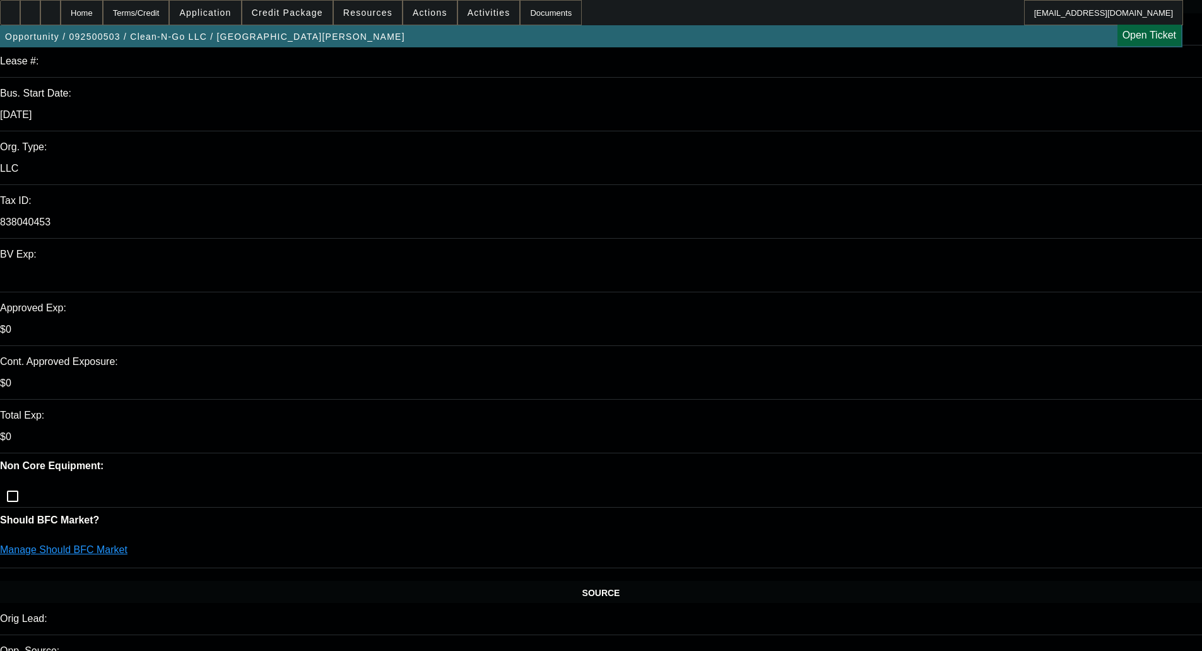
scroll to position [316, 0]
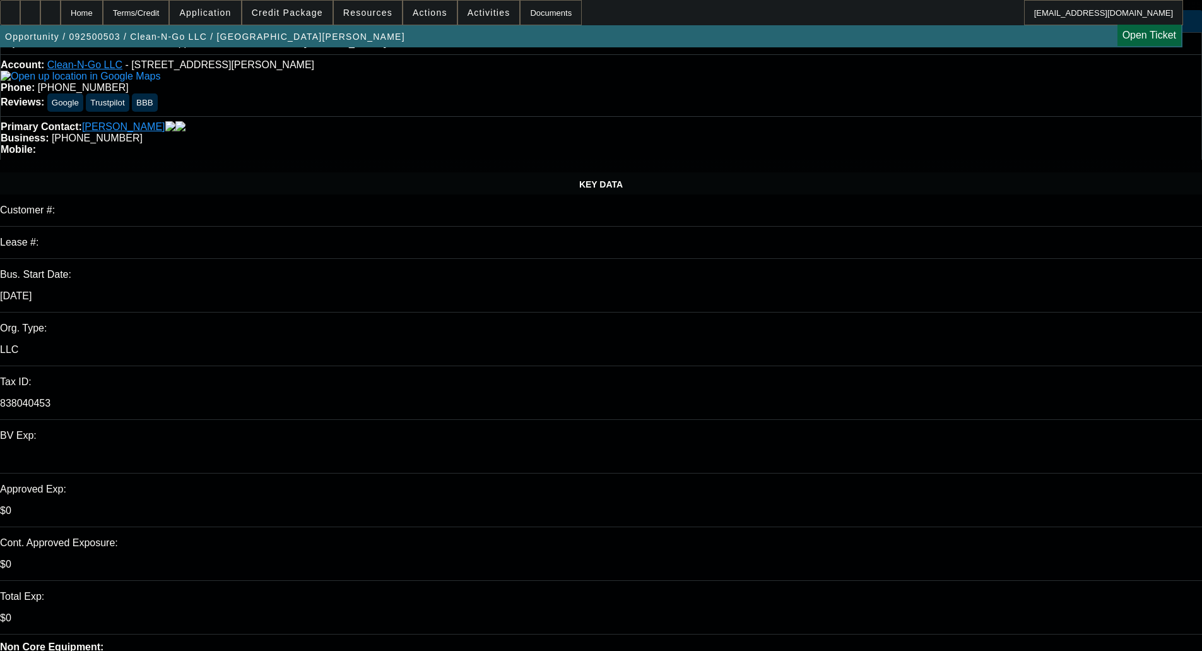
scroll to position [0, 0]
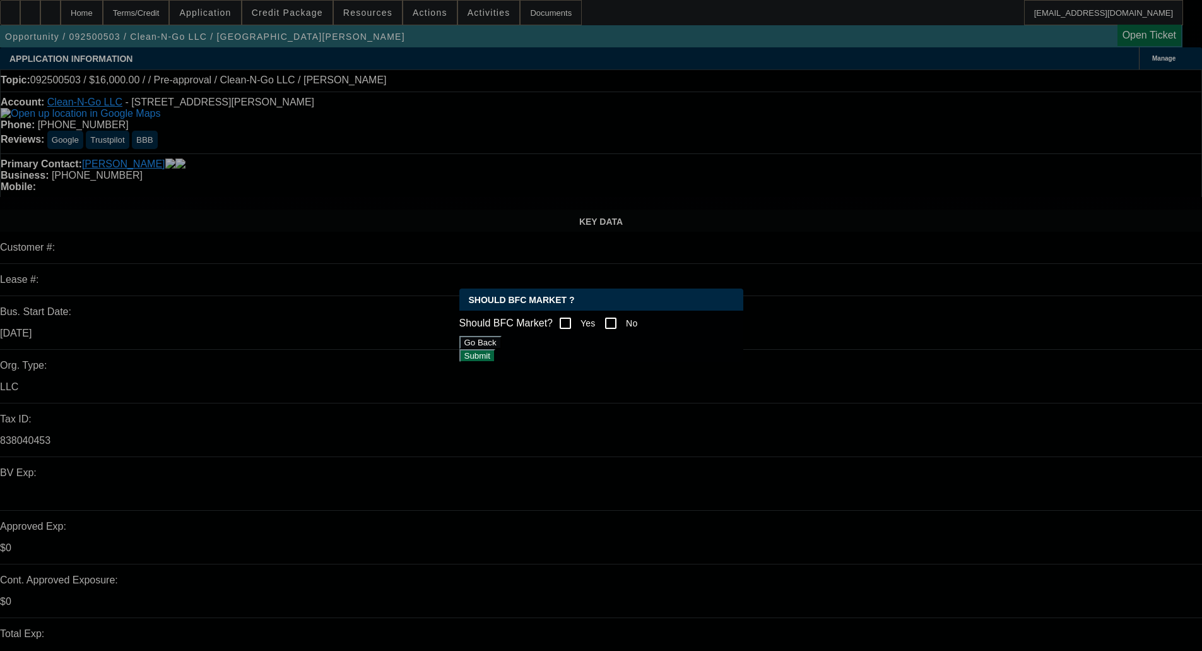
click at [502, 349] on button "Go Back" at bounding box center [480, 342] width 42 height 13
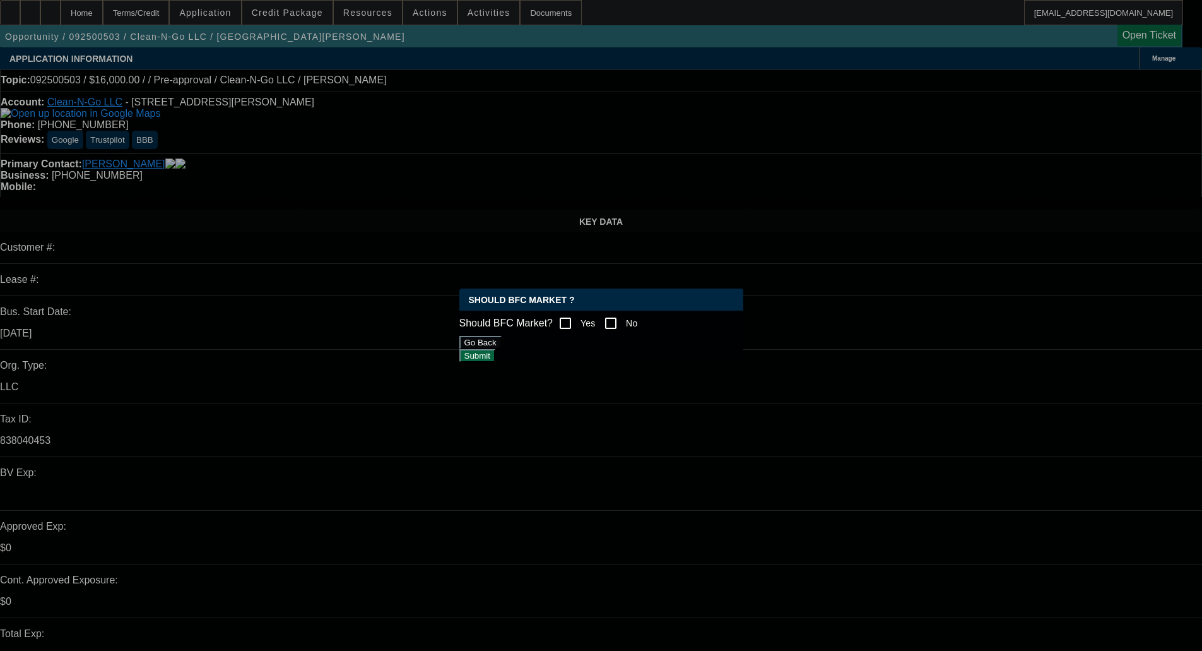
click at [575, 320] on input "Yes" at bounding box center [565, 322] width 25 height 25
checkbox input "true"
click at [495, 362] on button "Submit" at bounding box center [477, 355] width 36 height 13
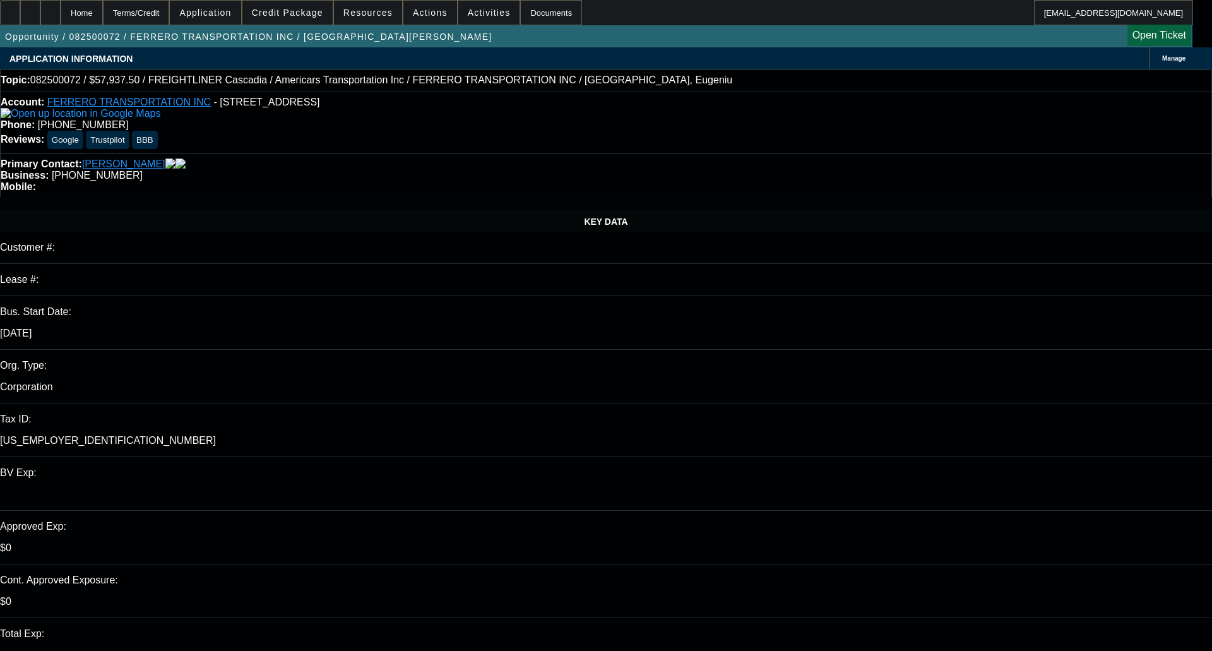
select select "0.1"
select select "0"
select select "6"
select select "0.1"
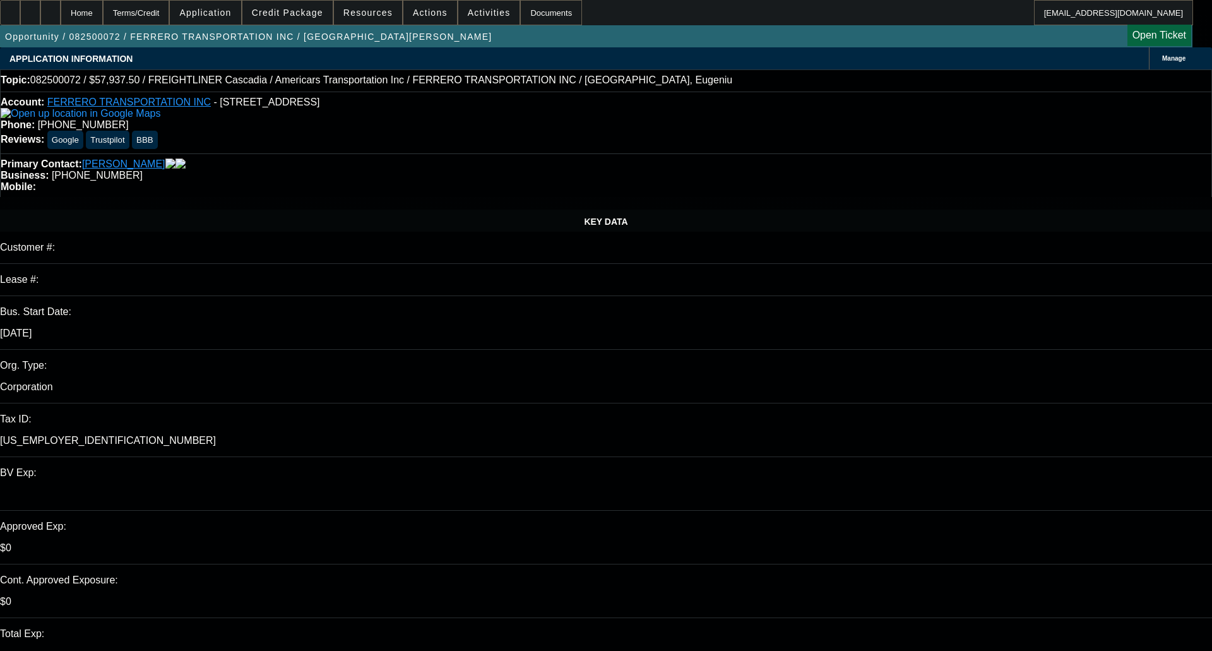
select select "0"
select select "6"
select select "0.1"
select select "0"
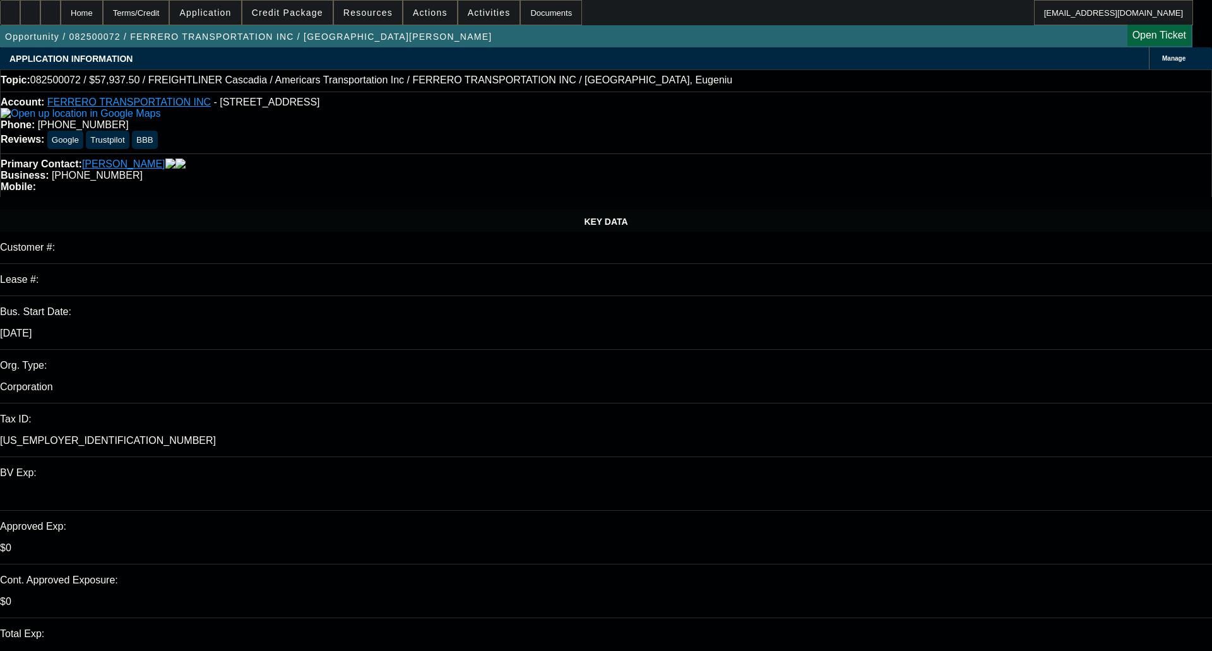
select select "0"
select select "6"
select select "0.1"
select select "0"
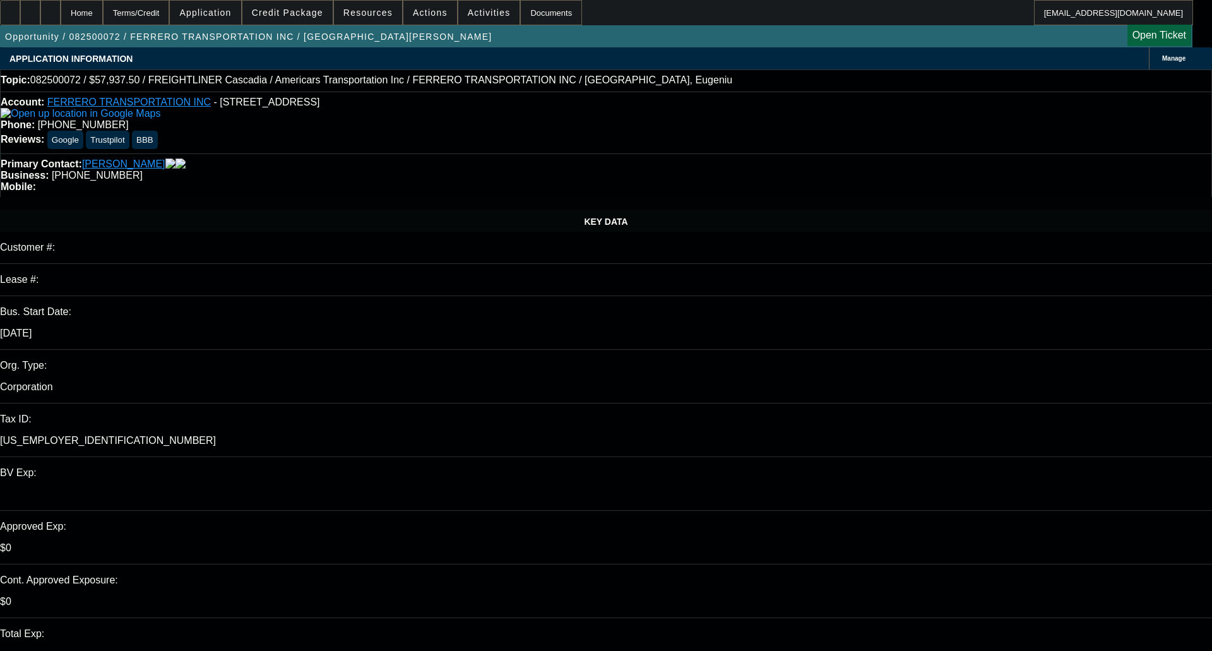
select select "6"
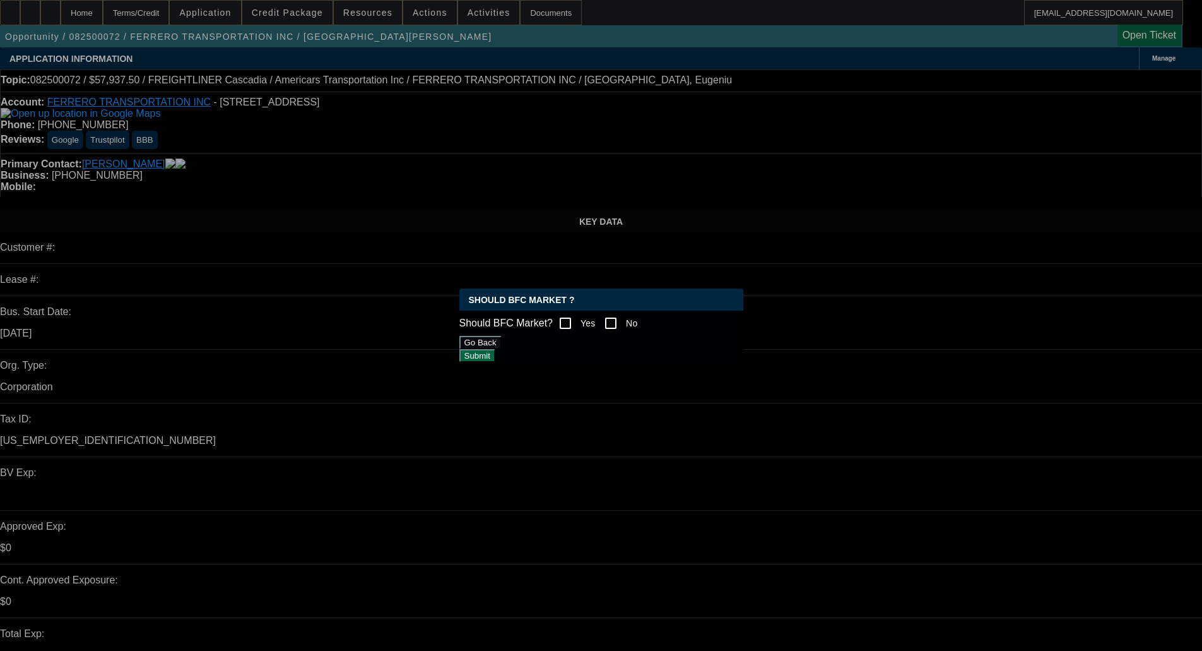
click at [578, 319] on input "Yes" at bounding box center [565, 322] width 25 height 25
checkbox input "true"
click at [495, 352] on button "Submit" at bounding box center [477, 355] width 36 height 13
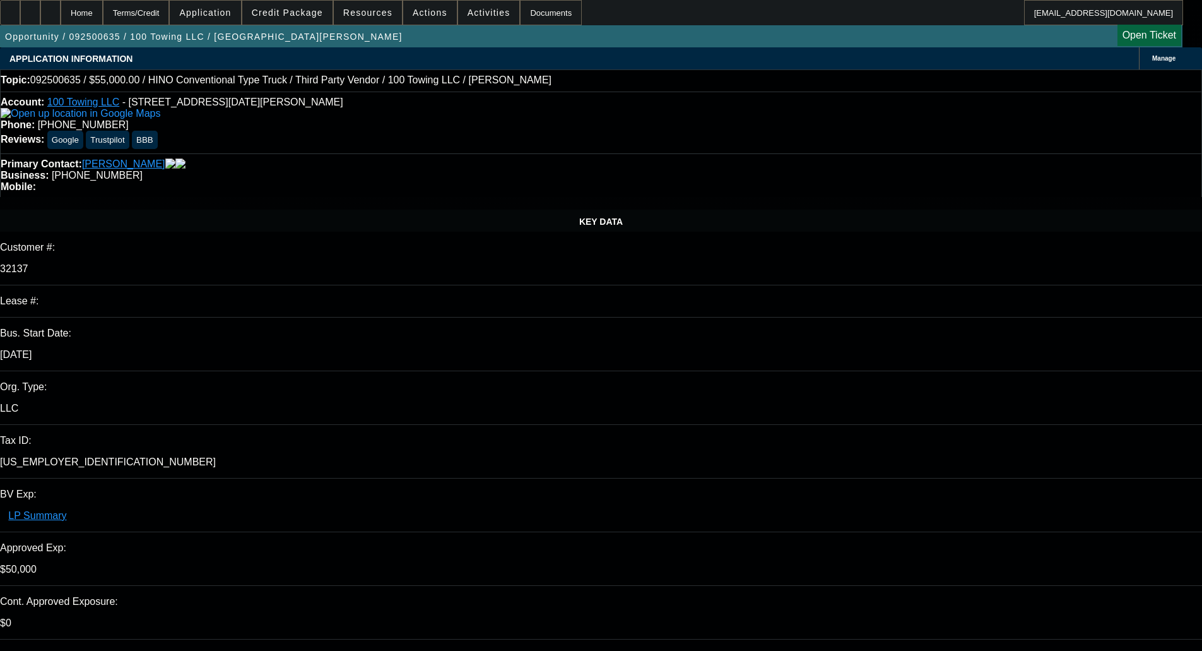
select select "0"
select select "2"
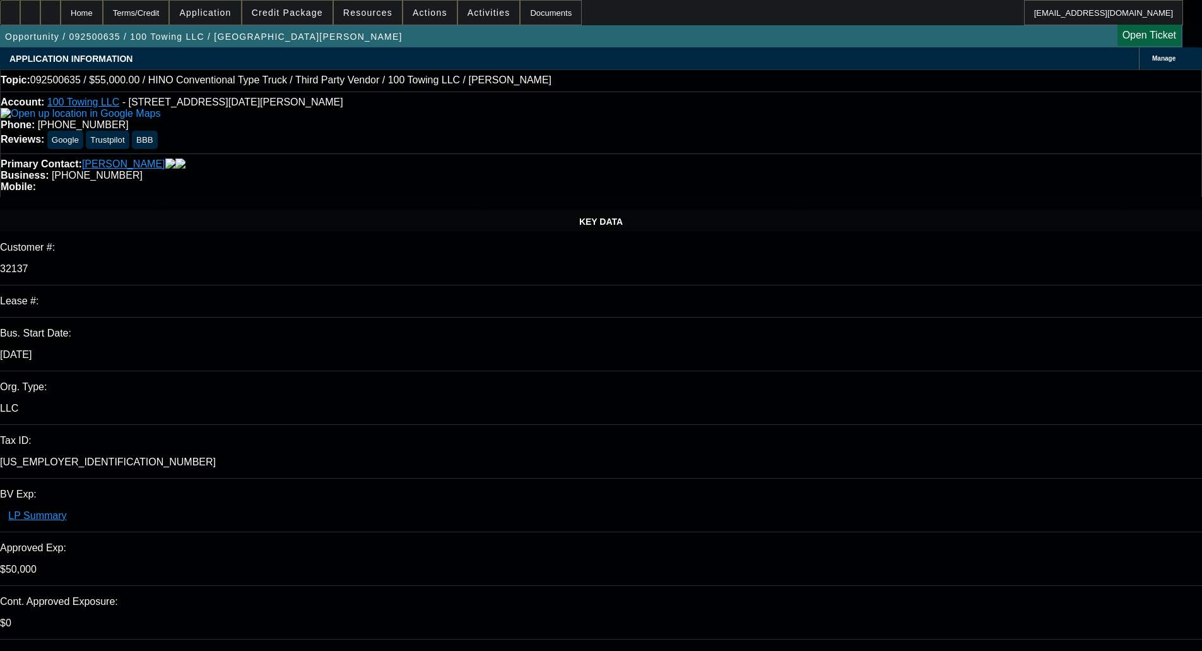
select select "0"
select select "2"
select select "0"
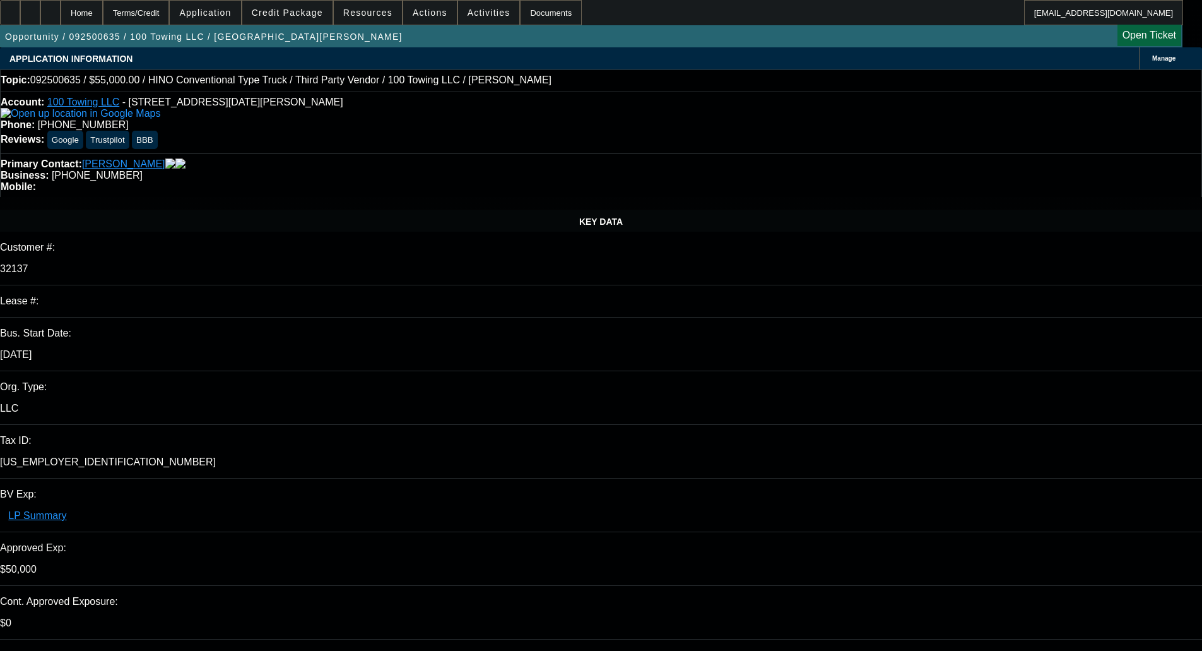
select select "0"
select select "1"
select select "3"
select select "6"
select select "1"
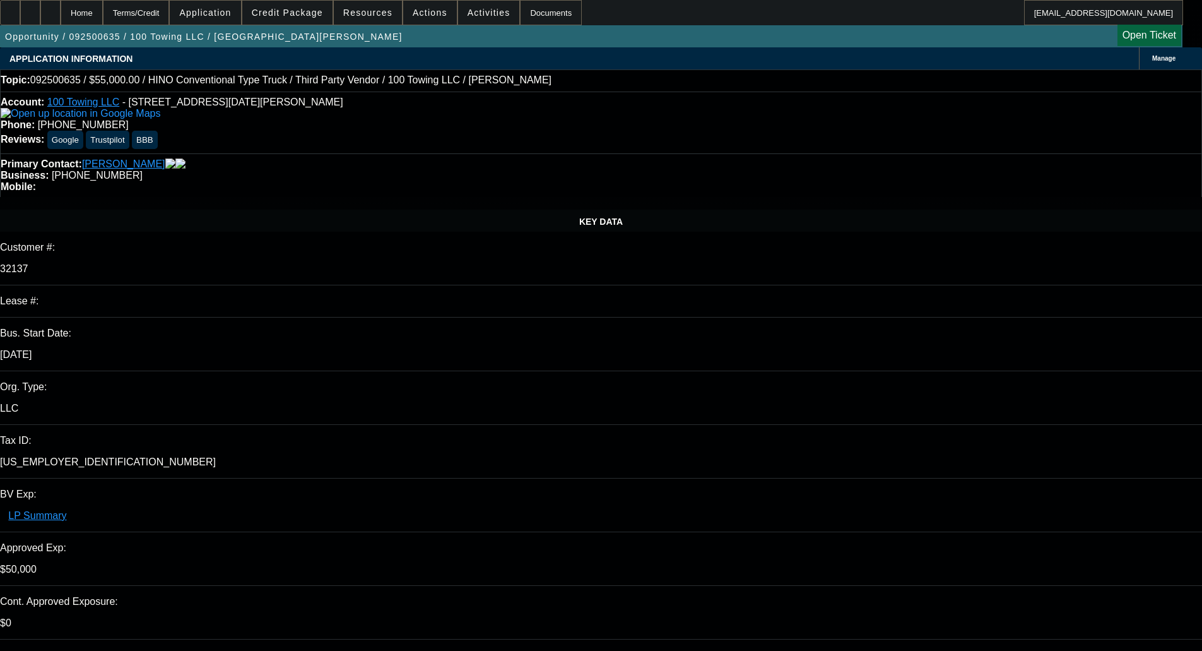
select select "2"
select select "6"
select select "1"
select select "2"
select select "6"
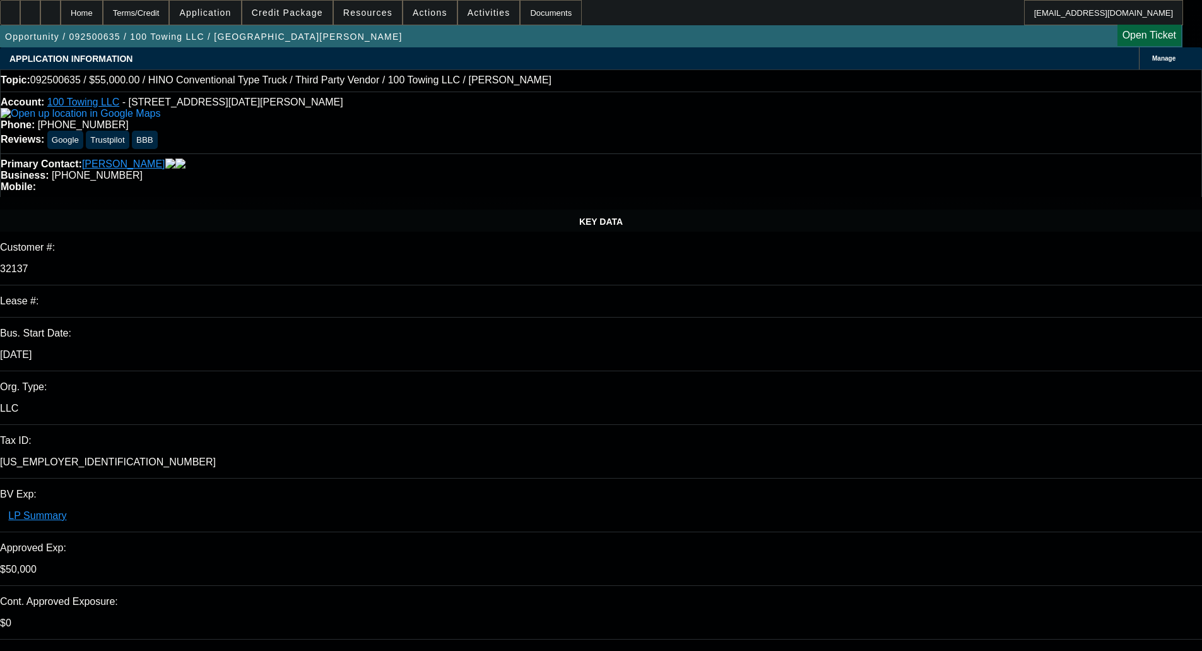
select select "1"
select select "2"
select select "6"
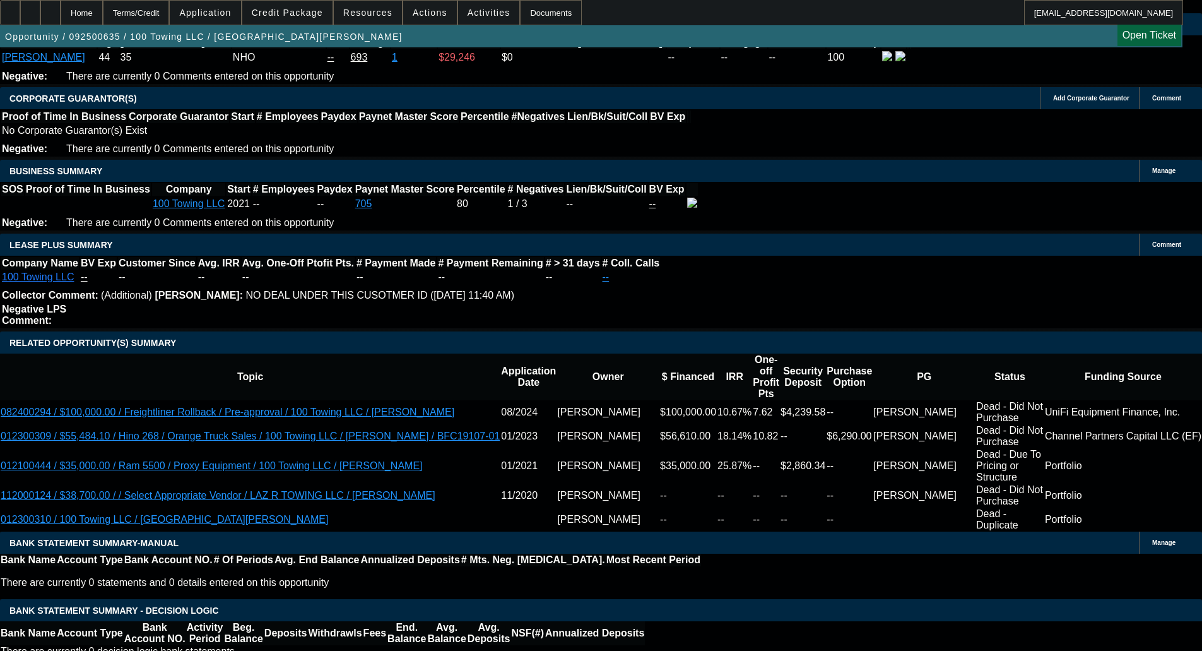
scroll to position [2146, 0]
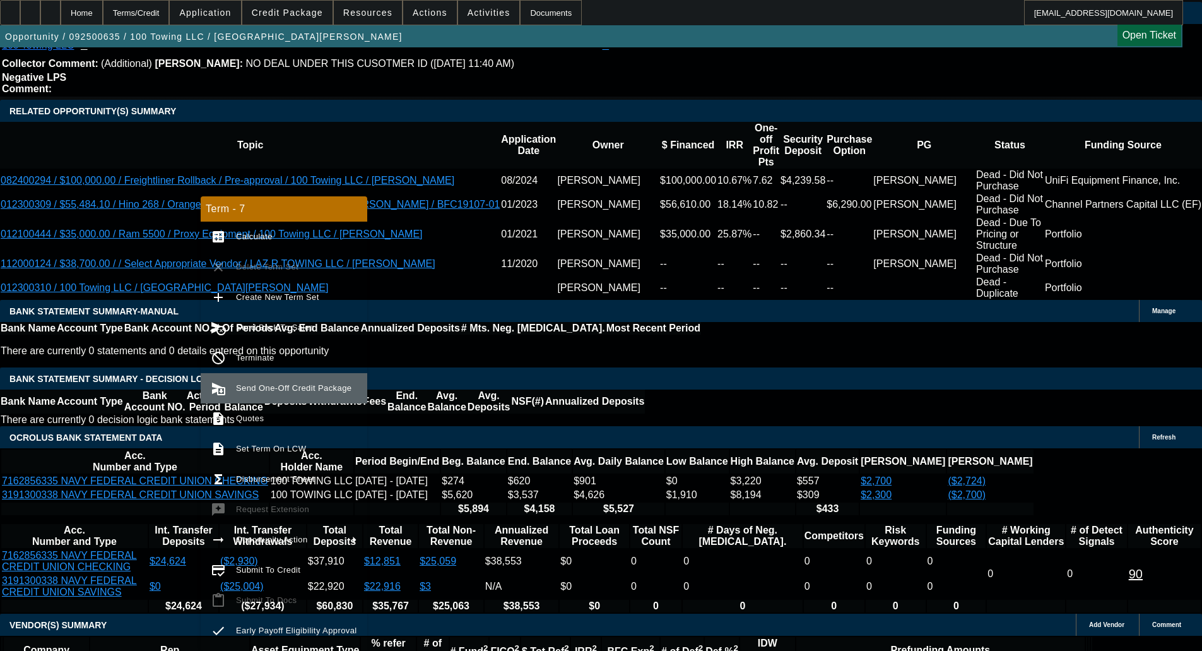
click at [294, 394] on span "Send One-Off Credit Package" at bounding box center [296, 388] width 121 height 15
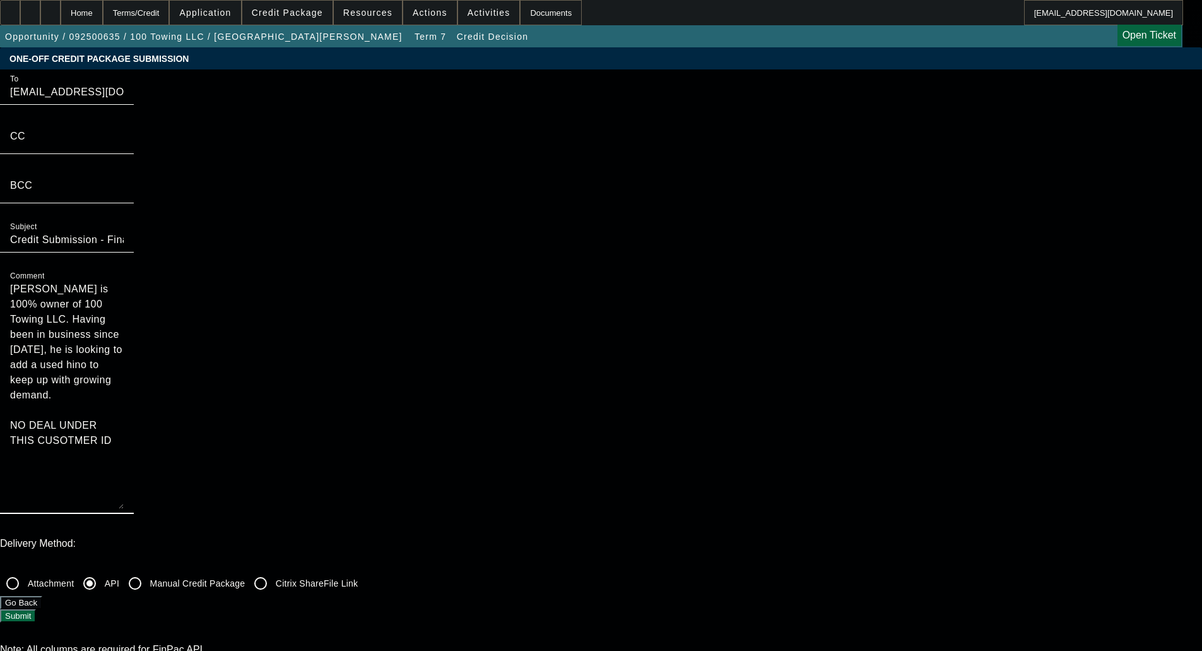
drag, startPoint x: 651, startPoint y: 138, endPoint x: 662, endPoint y: 236, distance: 98.4
click at [124, 281] on textarea "Jean Lazarre is 100% owner of 100 Towing LLC. Having been in business since 202…" at bounding box center [67, 394] width 114 height 227
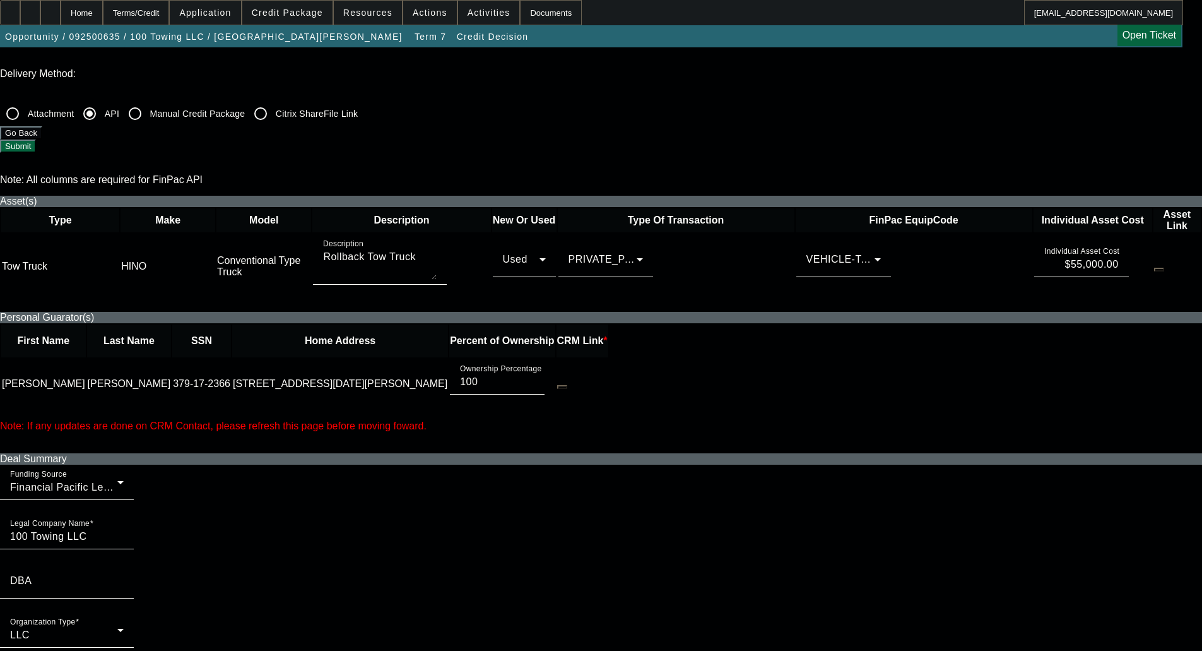
scroll to position [442, 0]
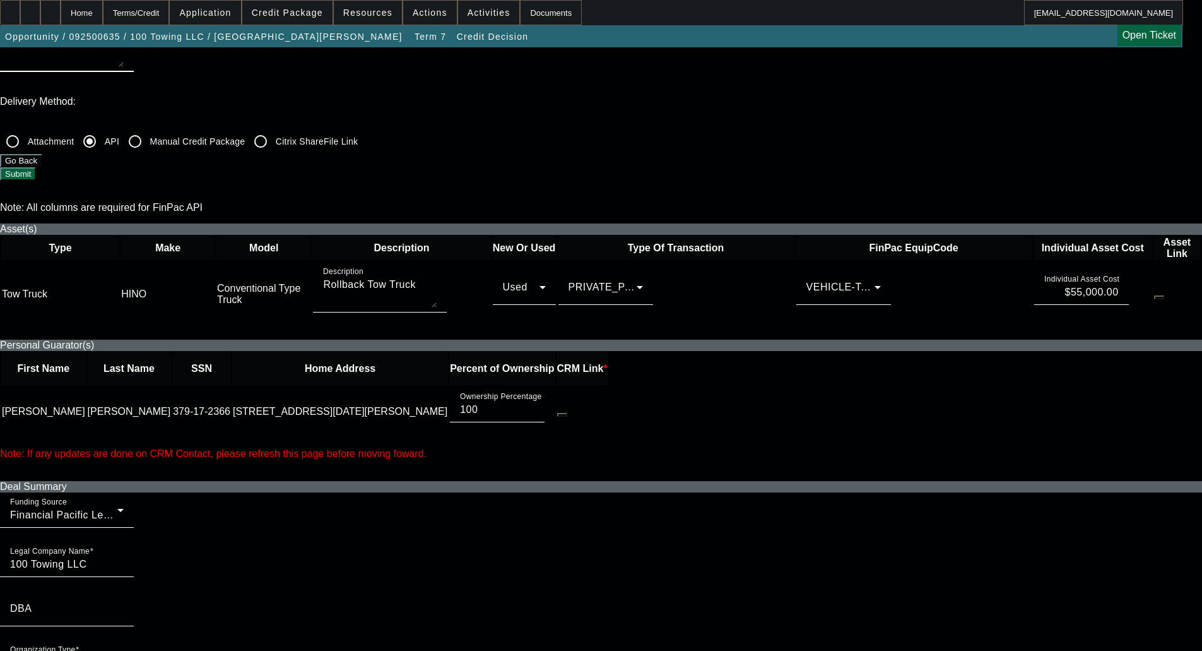
type textarea "Jean Lazarre is 100% owner of 100 Towing LLC. Having been in business since 202…"
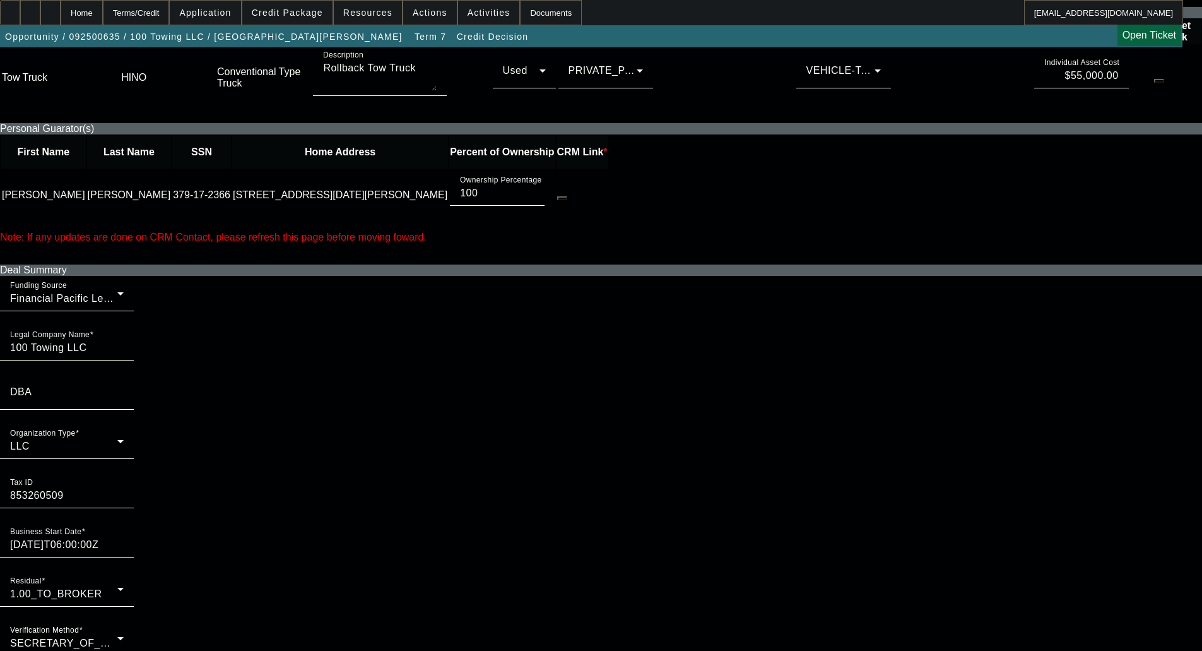
scroll to position [694, 0]
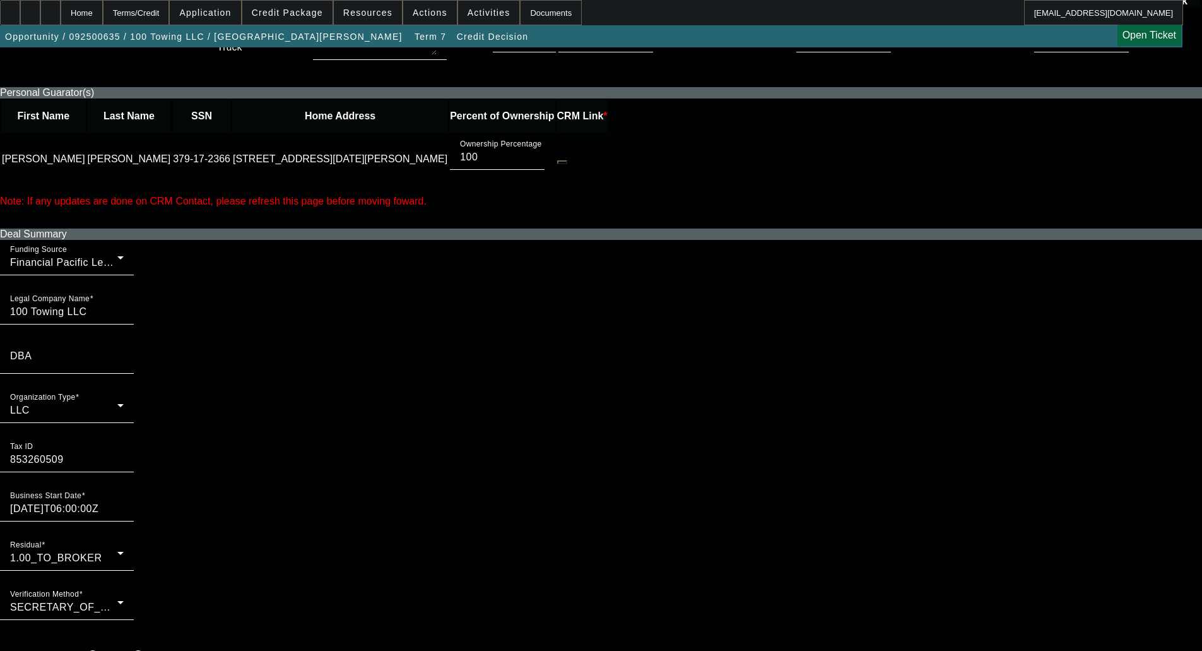
radio input "true"
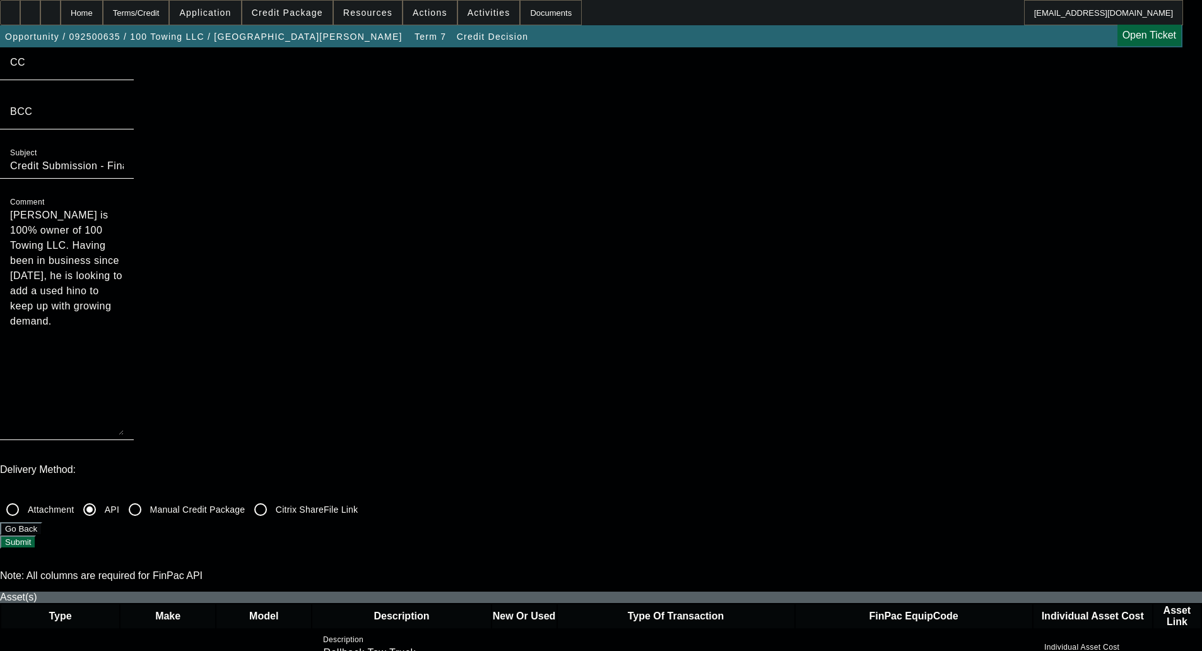
scroll to position [63, 0]
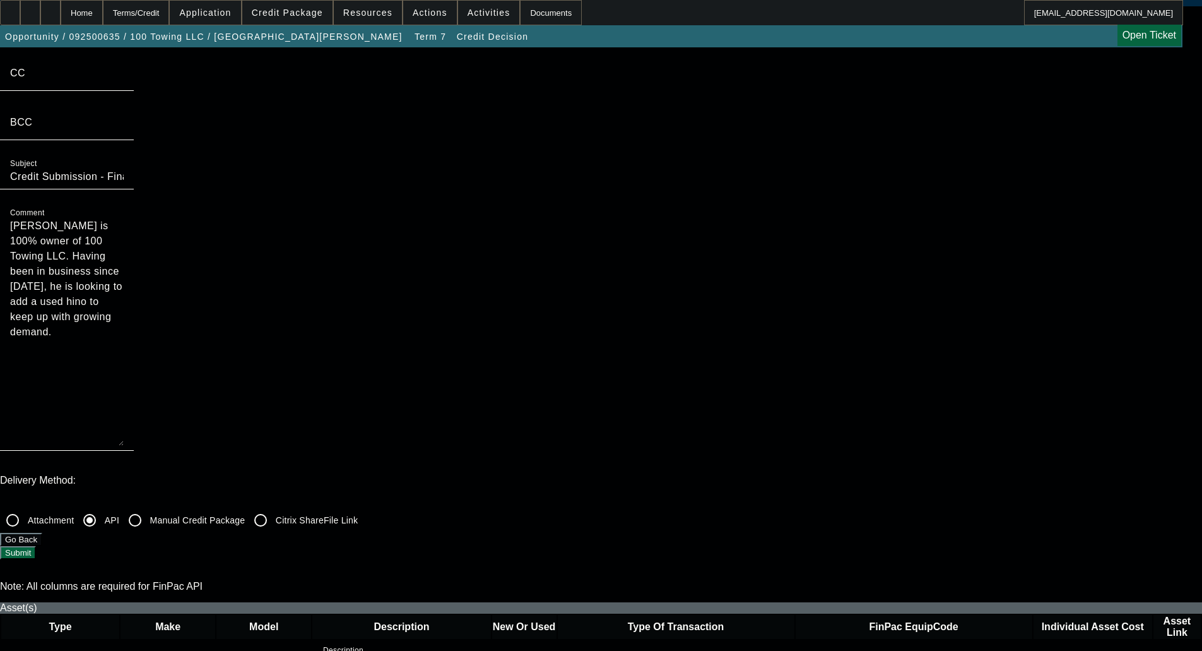
click at [36, 546] on button "Submit" at bounding box center [18, 552] width 36 height 13
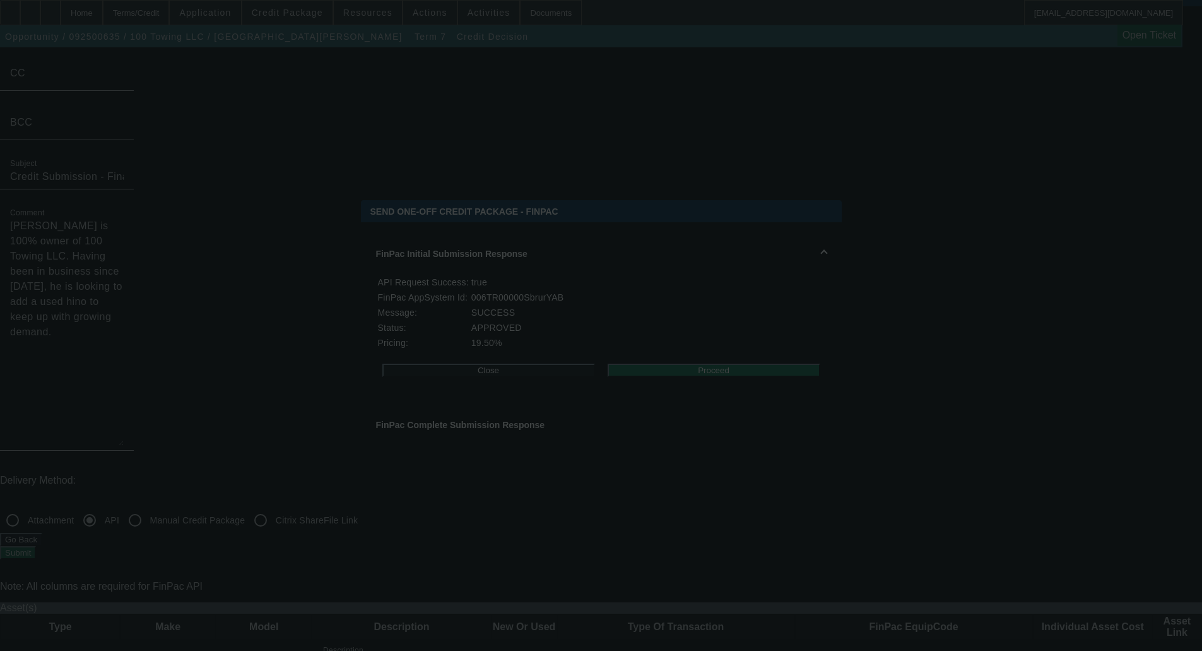
scroll to position [0, 0]
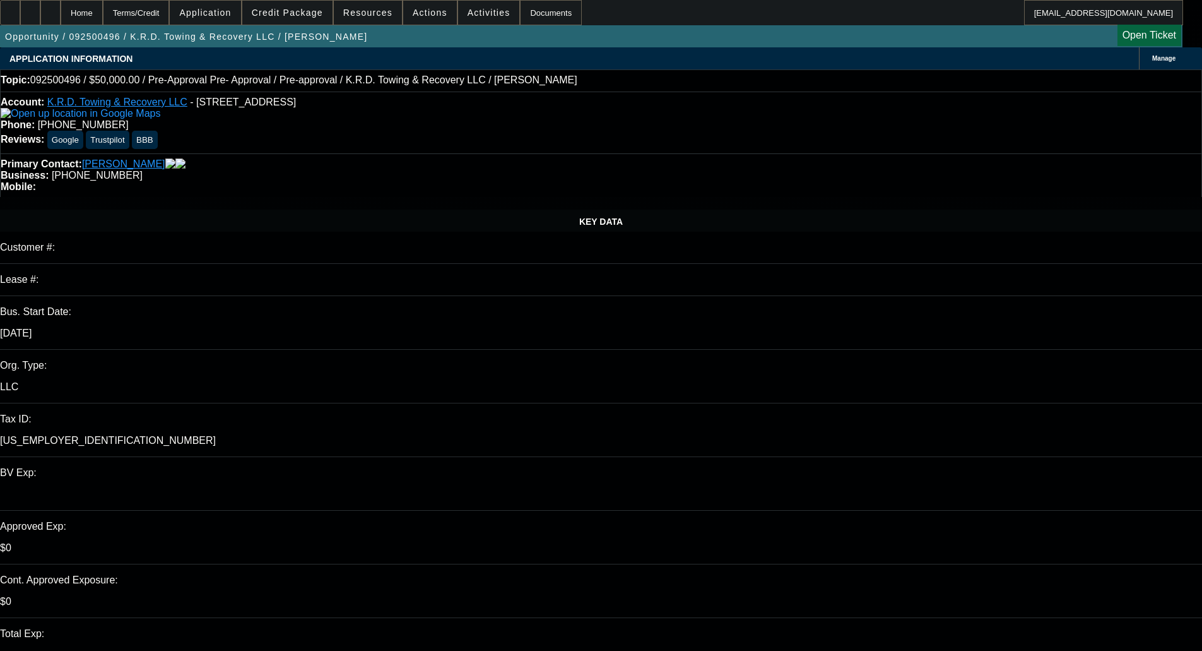
select select "0"
select select "0.1"
select select "0"
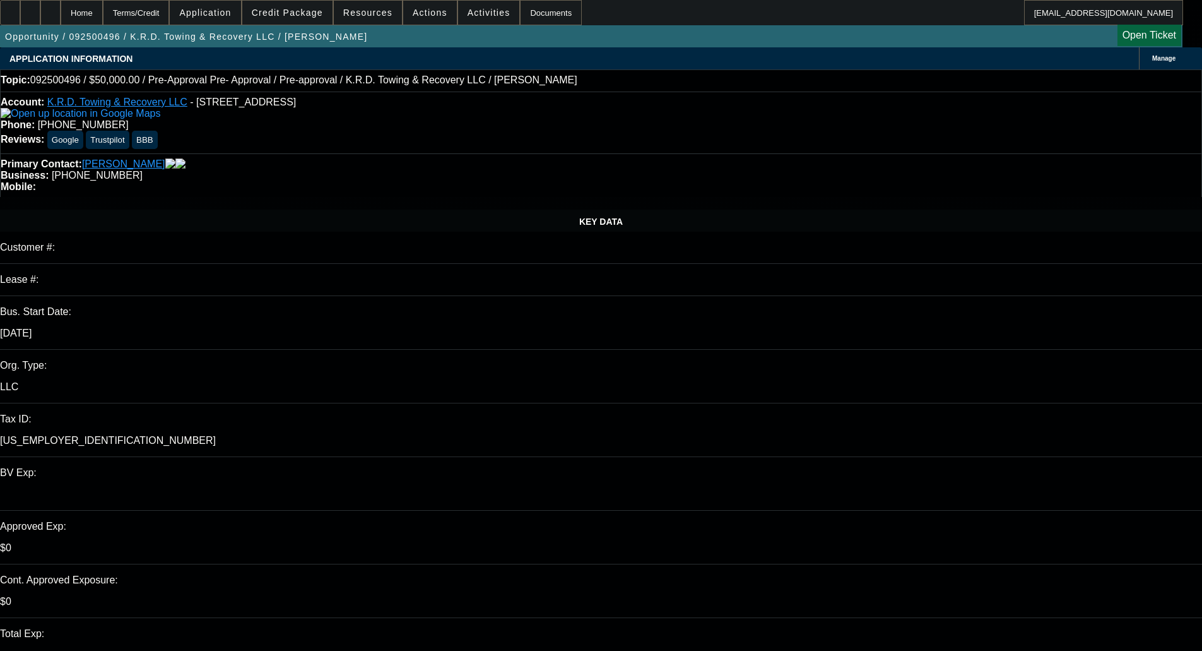
select select "0.1"
select select "0.15"
select select "2"
select select "0.1"
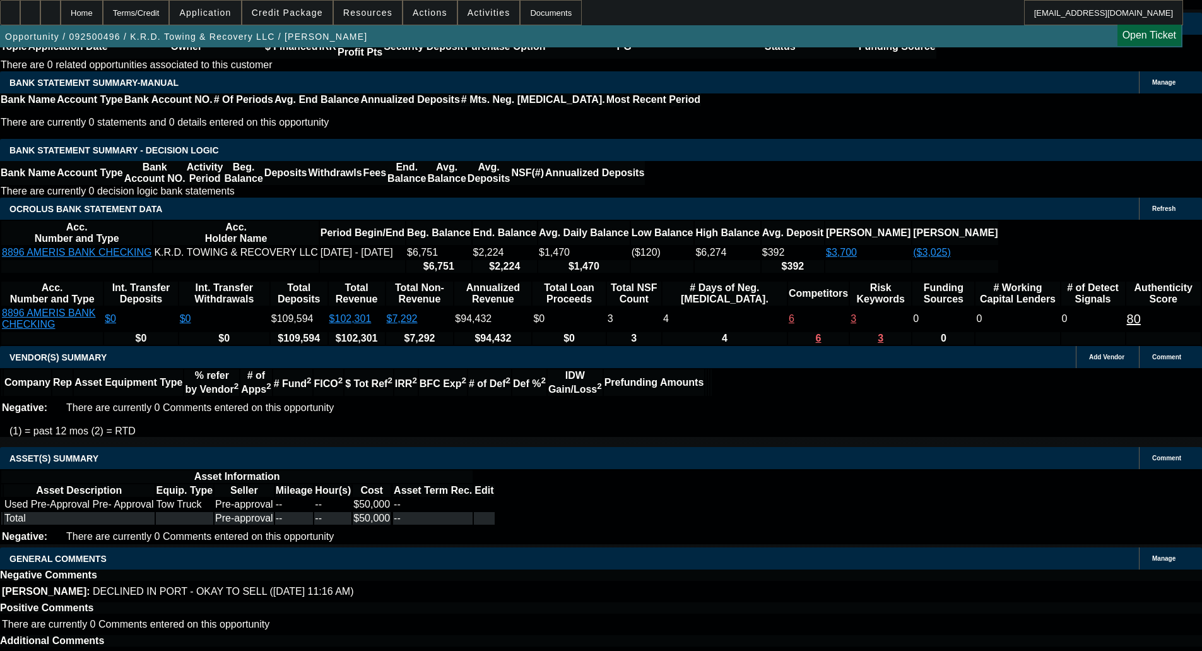
select select "1"
select select "4"
select select "1"
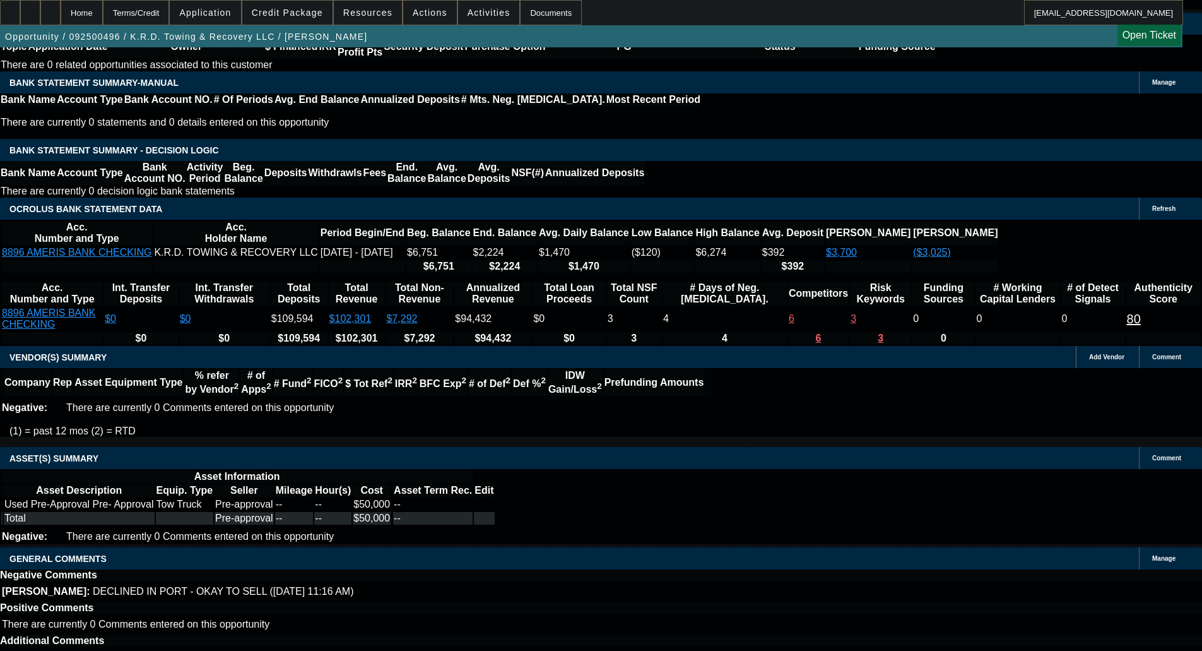
select select "4"
select select "1"
select select "2"
select select "4"
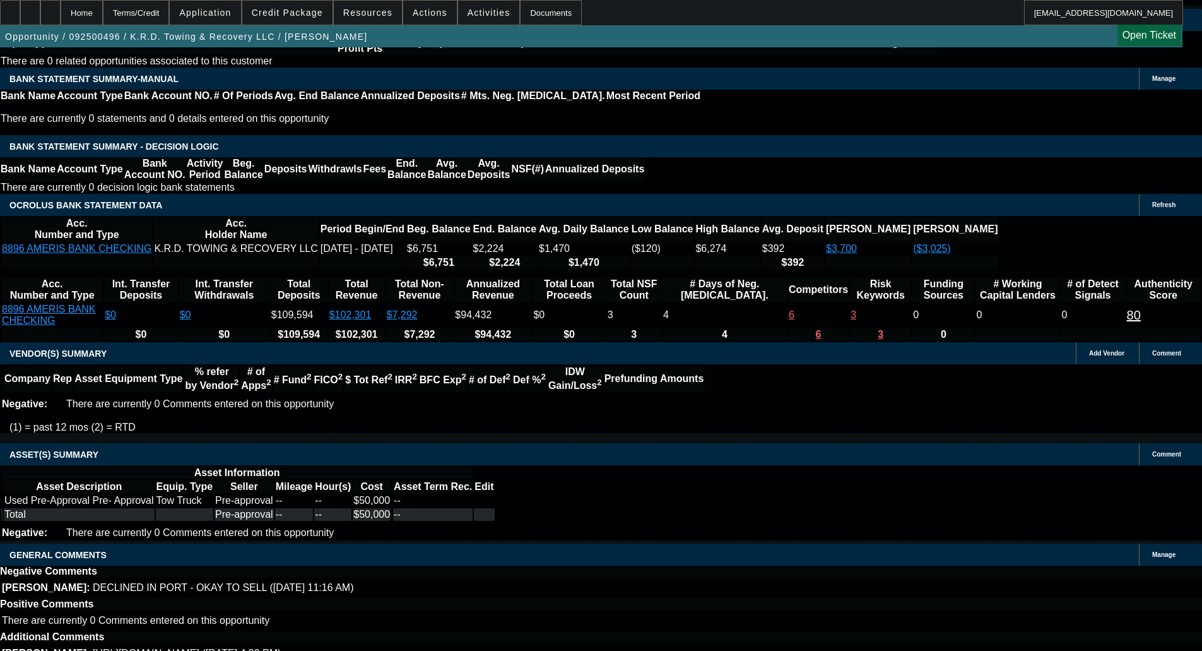
scroll to position [2151, 0]
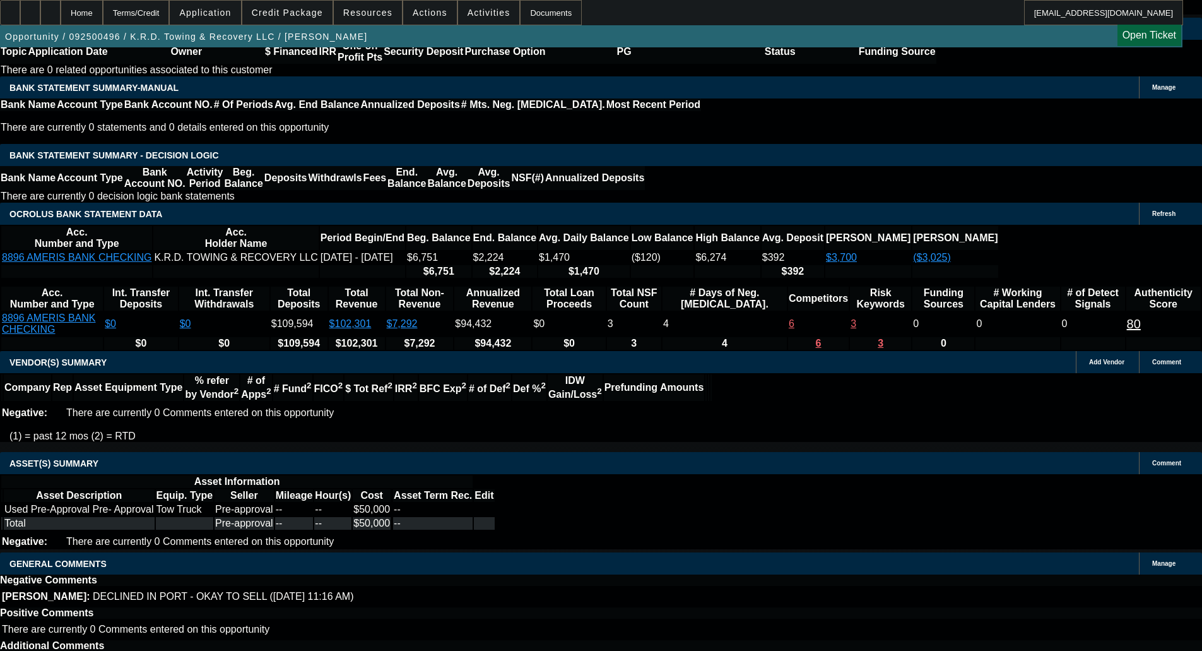
select select "6"
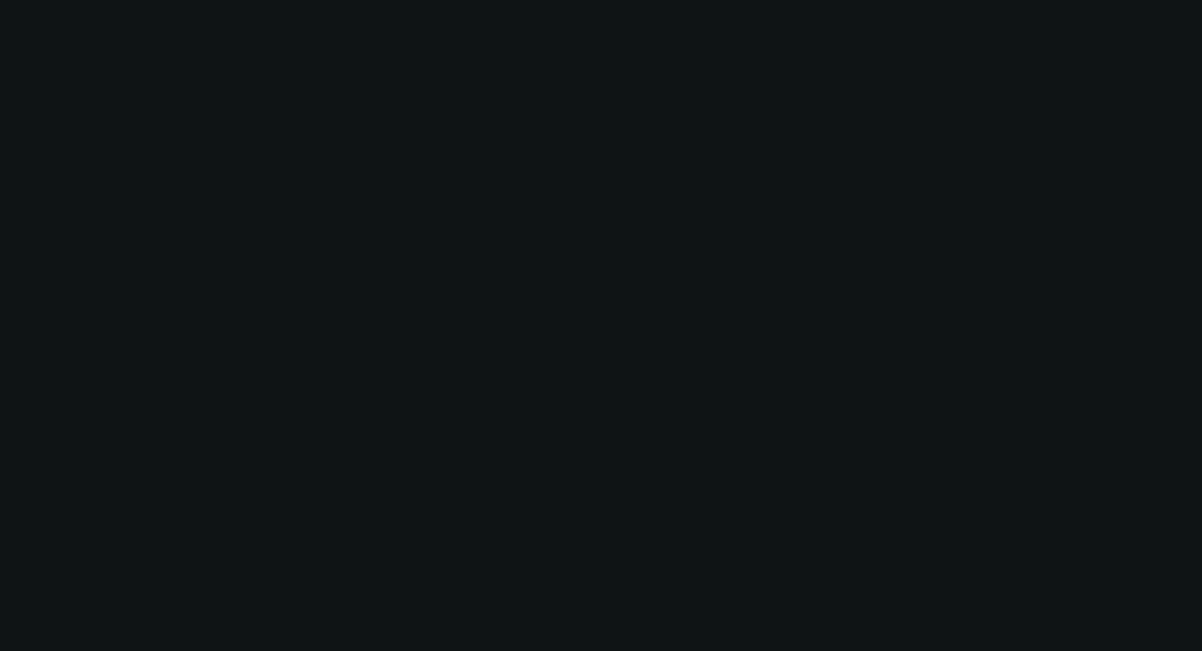
scroll to position [0, 0]
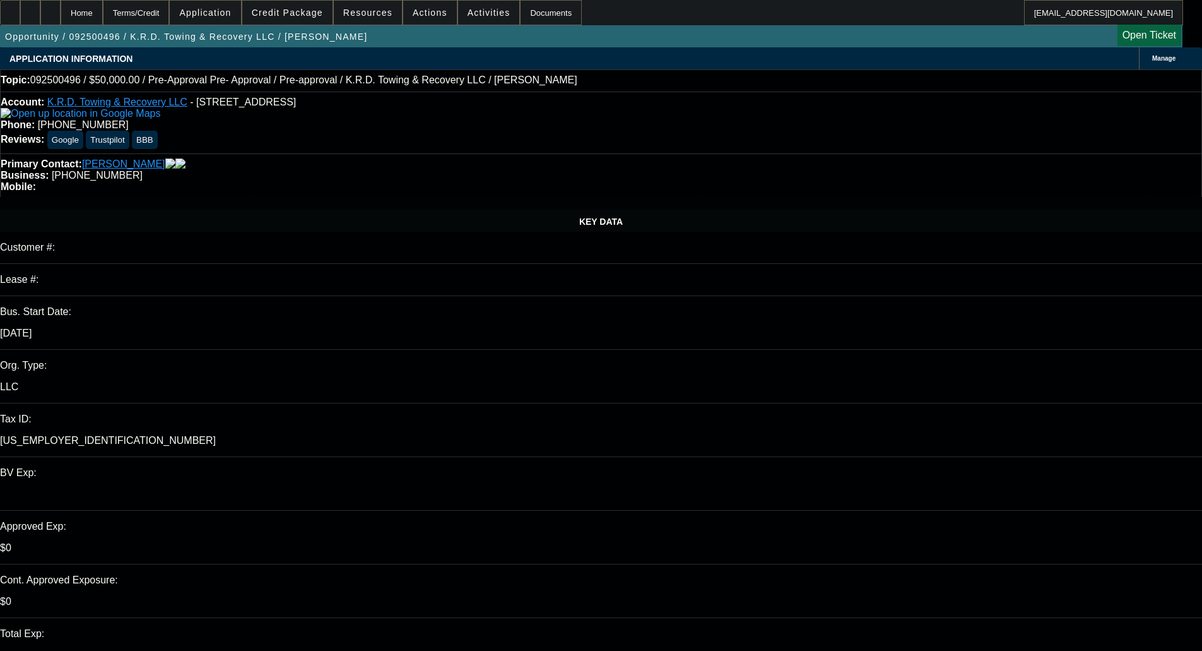
type input "02:22"
type input "02:48"
click at [875, 527] on span "29" at bounding box center [873, 516] width 23 height 23
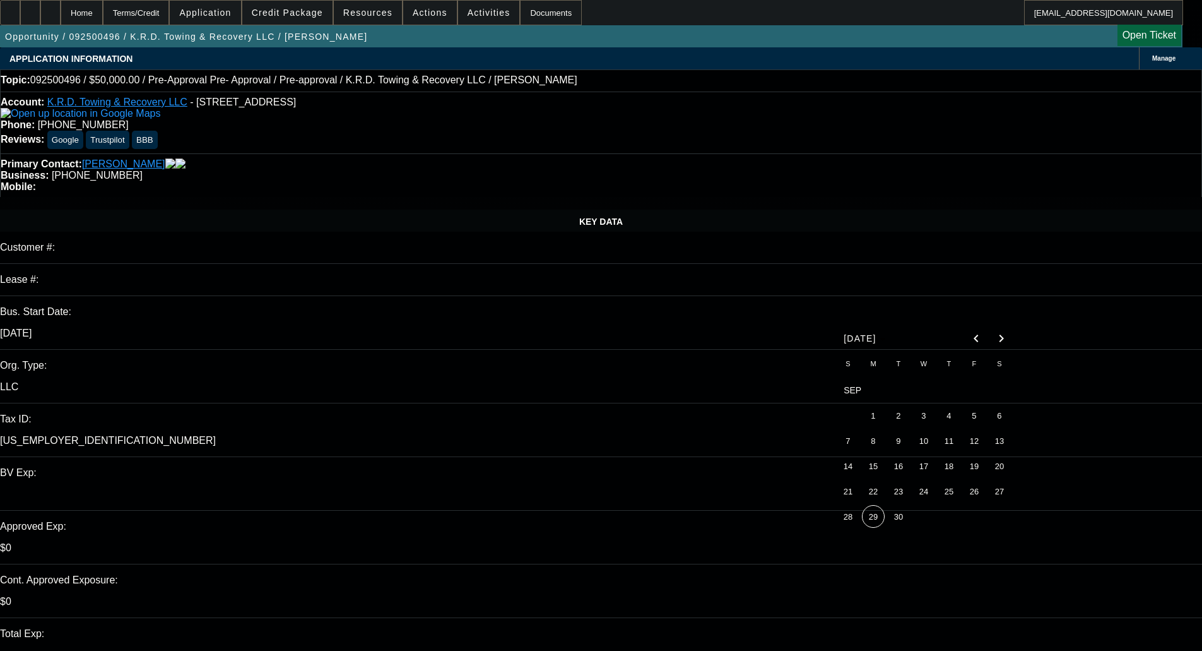
type input "9/29/2025"
paste textarea "Please provide the Make/ Model of the requested asset"
type textarea "PER NMEF - "Please provide the Make/ Model of the requested asset""
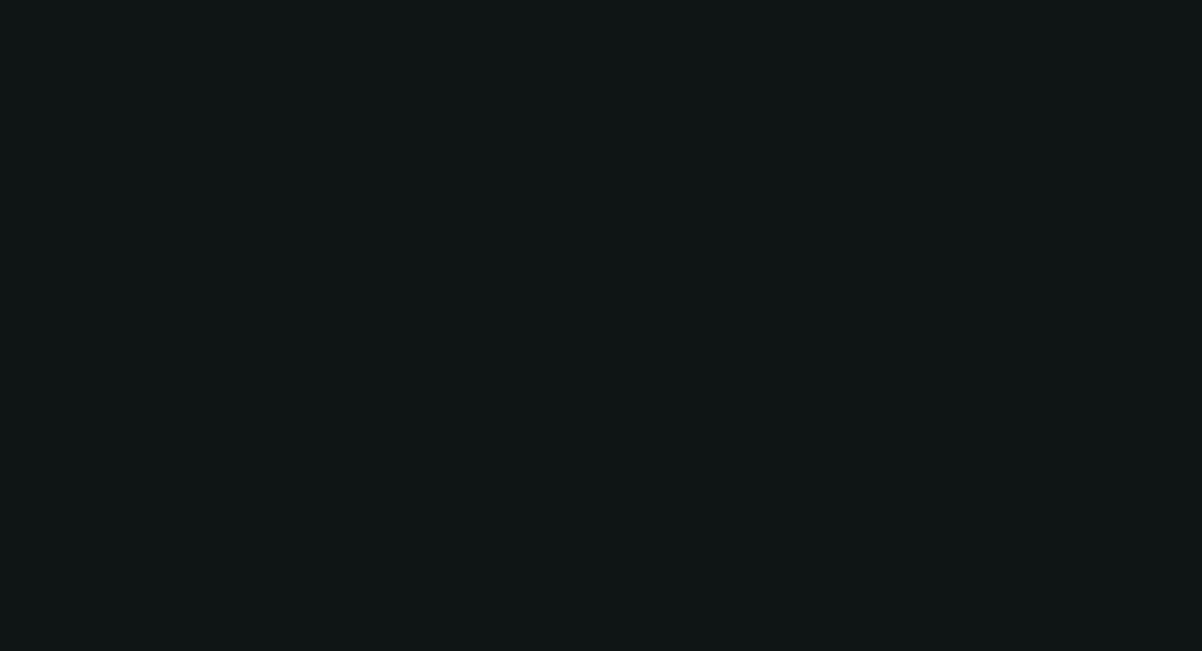
select select "0"
select select "0.1"
select select "4"
select select "0"
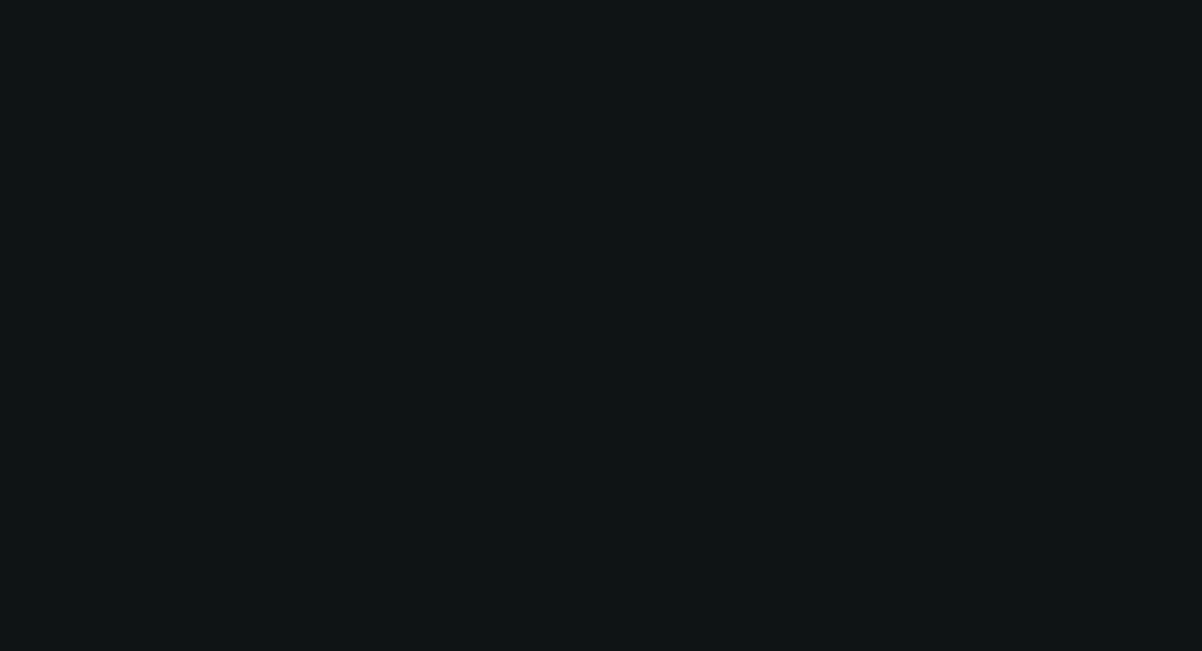
select select "0"
select select "0.1"
select select "4"
select select "0"
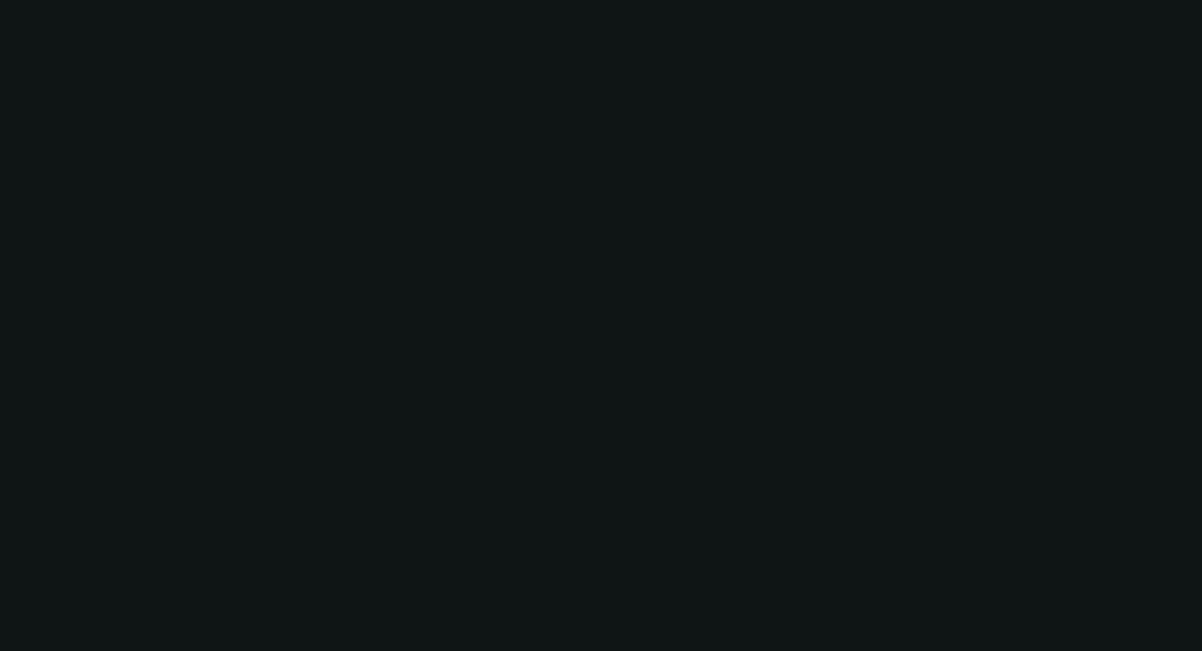
select select "0.1"
select select "4"
select select "0.15"
select select "2"
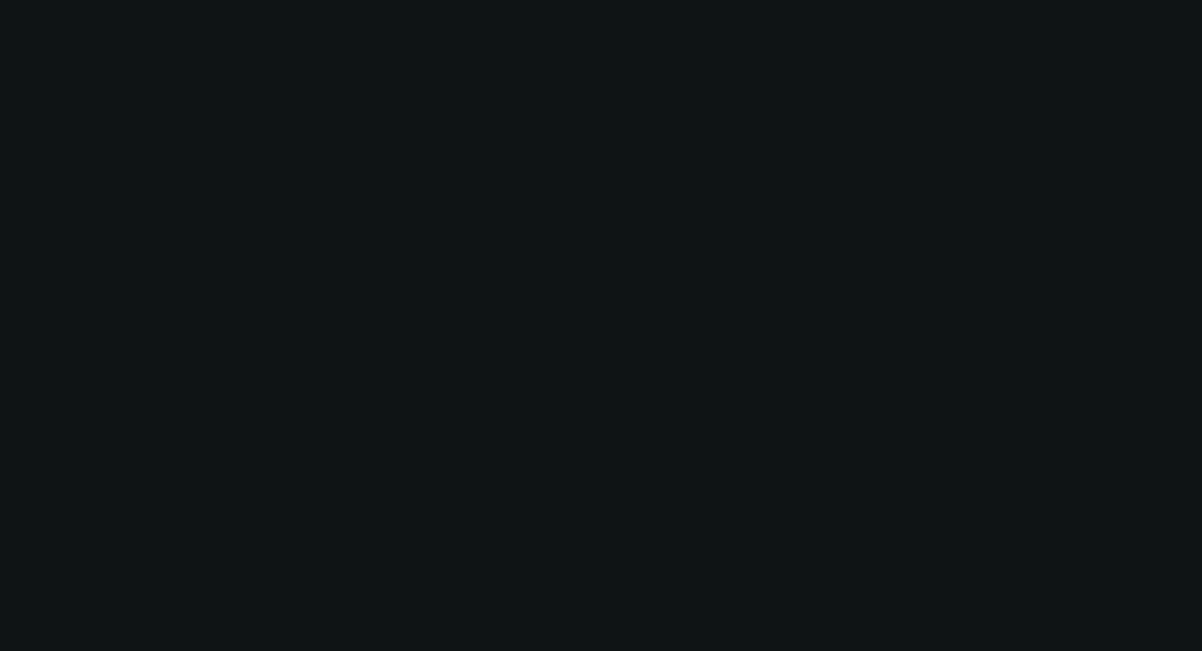
select select "0.1"
select select "4"
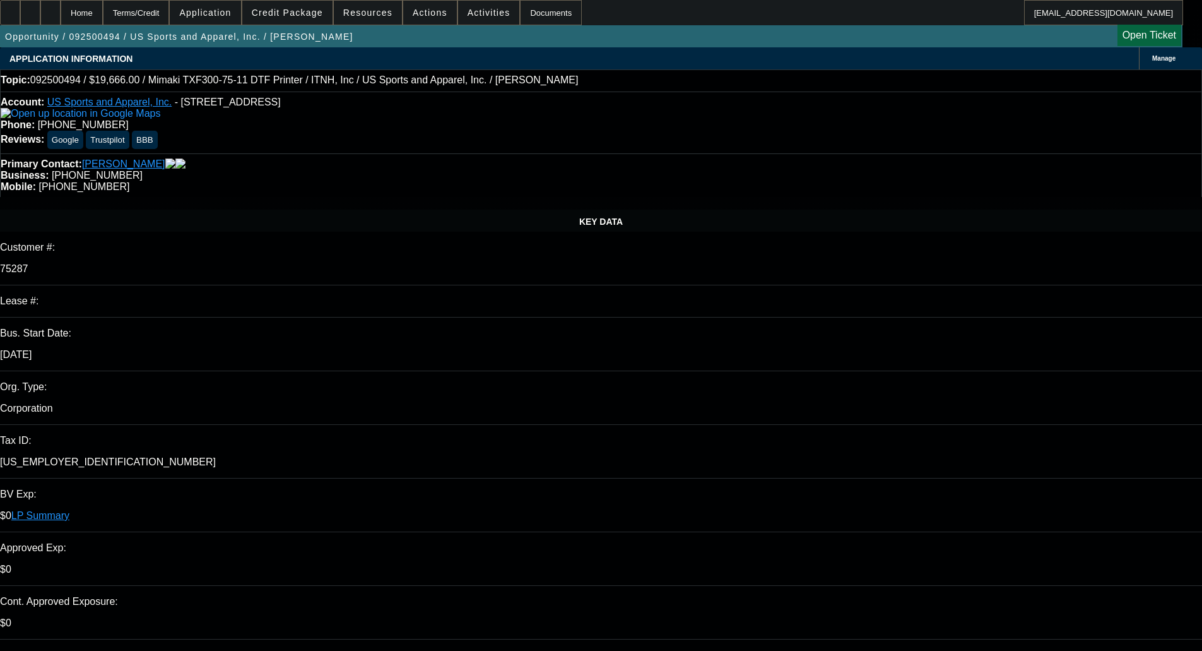
select select "0"
select select "6"
select select "0"
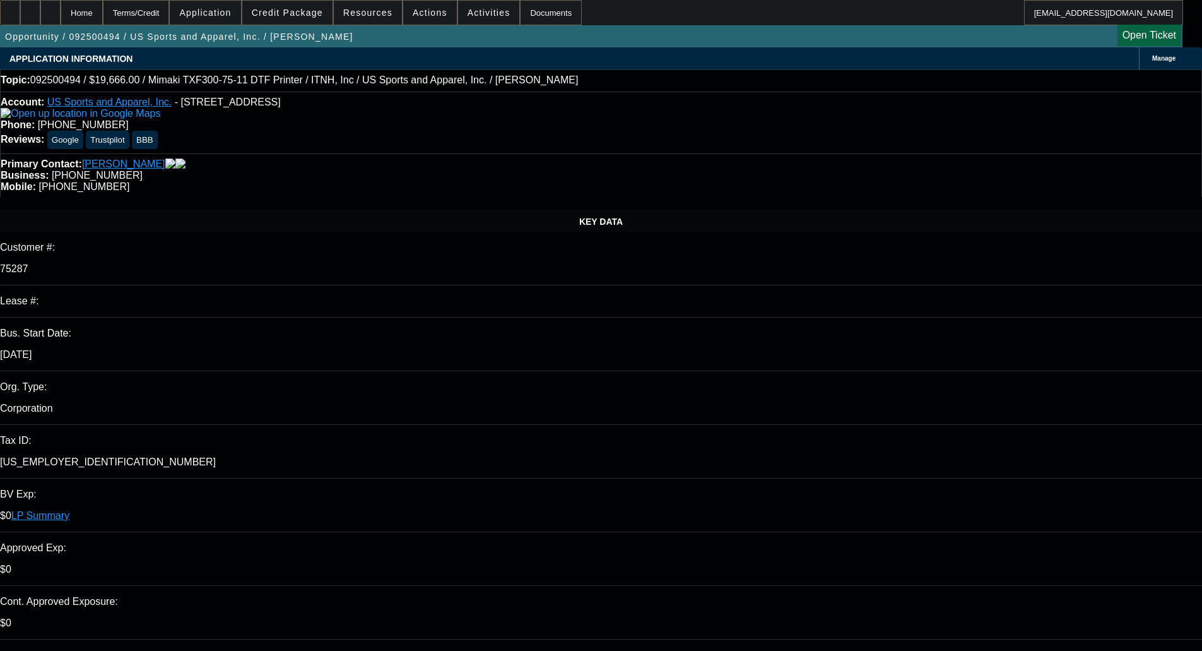
select select "0"
select select "2"
select select "0"
select select "6"
drag, startPoint x: 586, startPoint y: 85, endPoint x: 569, endPoint y: 75, distance: 20.4
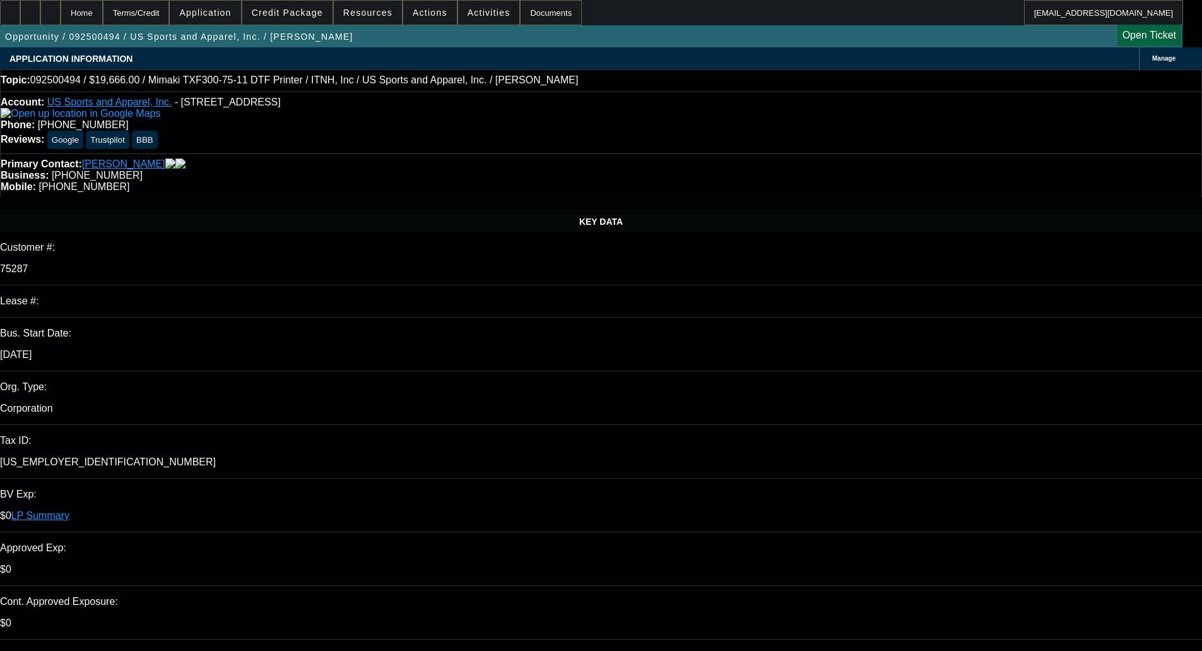
click at [569, 75] on div "Topic: 092500494 / $19,666.00 / Mimaki TXF300-75-11 DTF Printer / ITNH, Inc / U…" at bounding box center [601, 79] width 1201 height 11
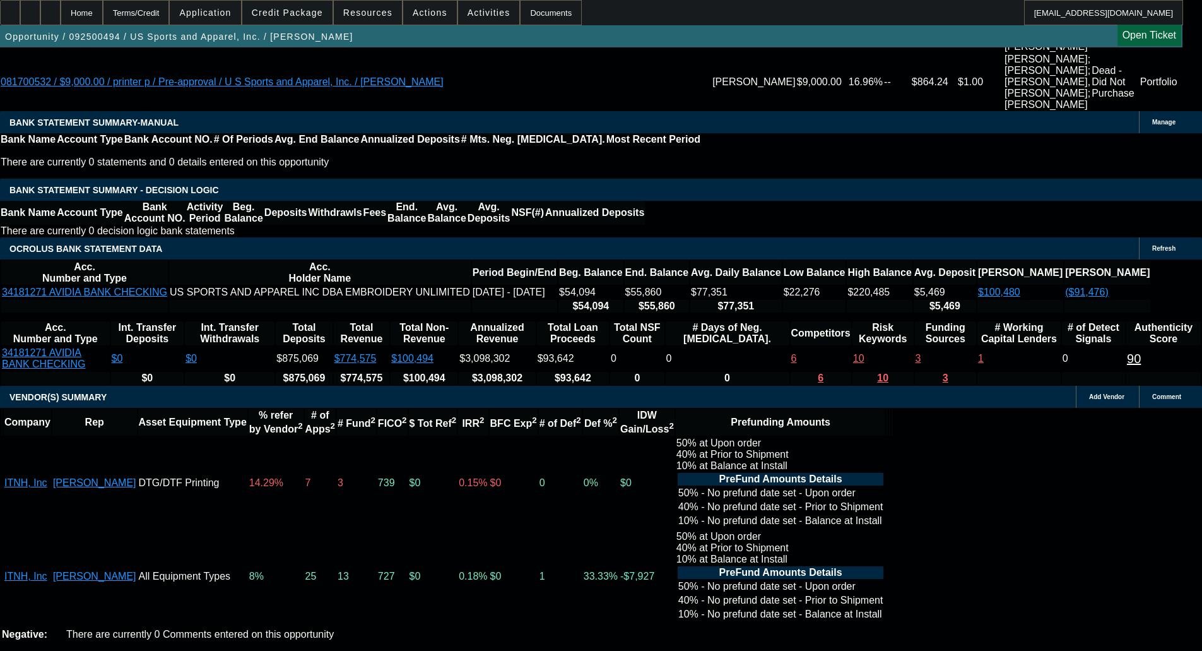
scroll to position [2710, 0]
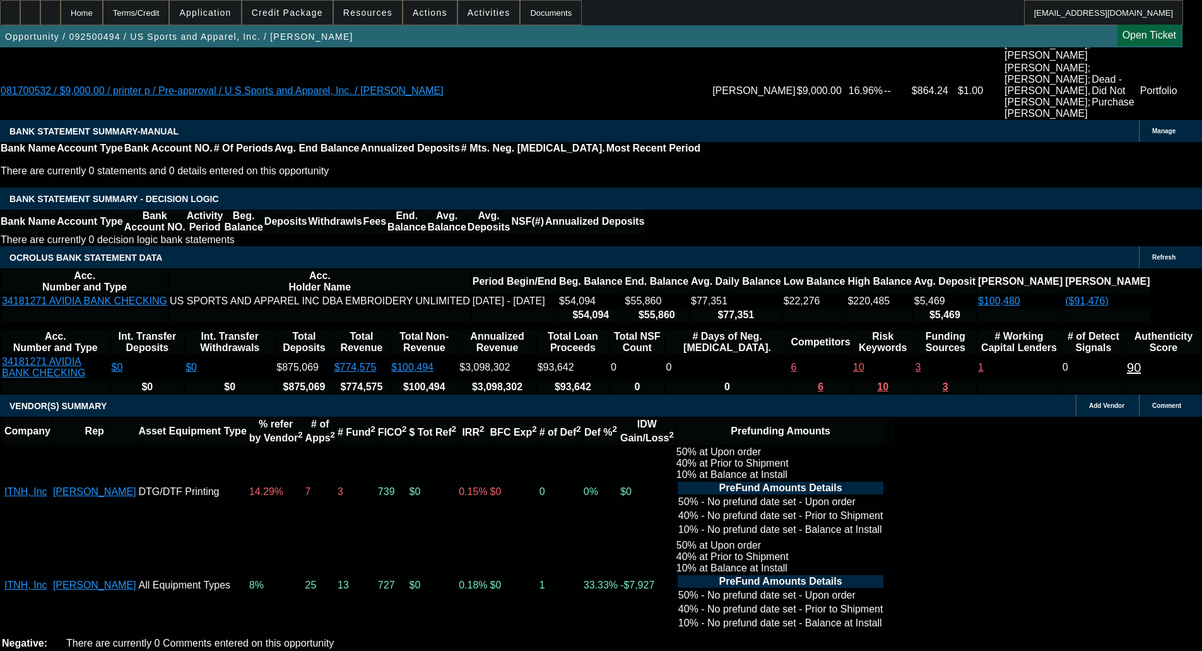
click at [279, 9] on span "Credit Package" at bounding box center [287, 13] width 71 height 10
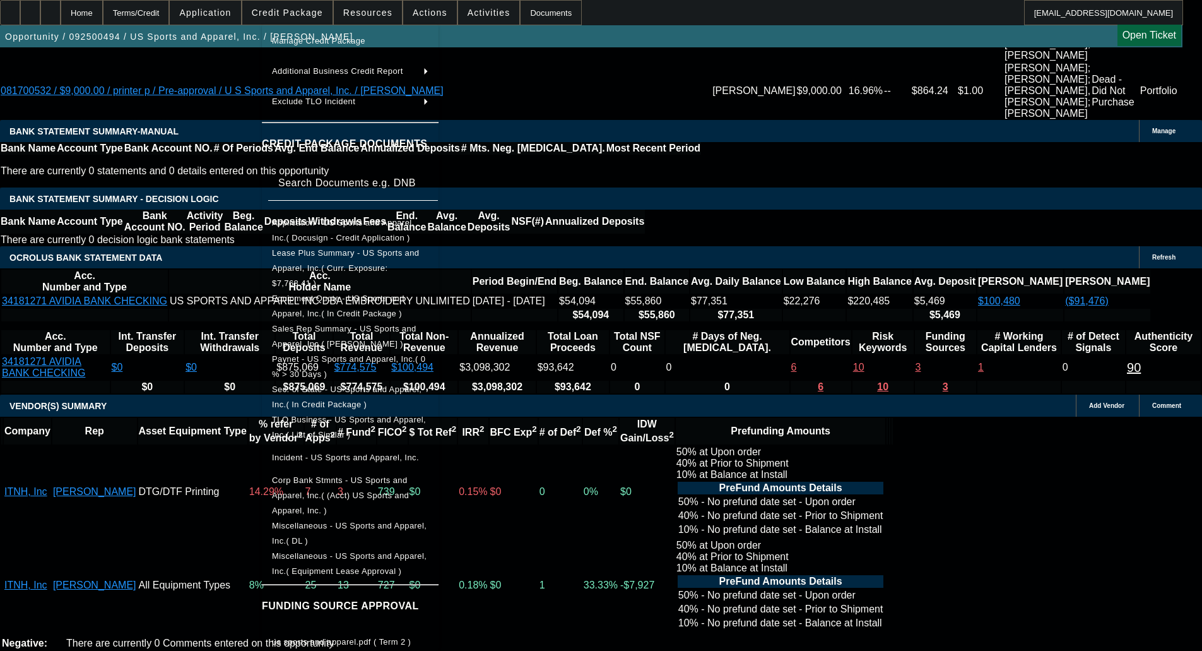
scroll to position [103, 0]
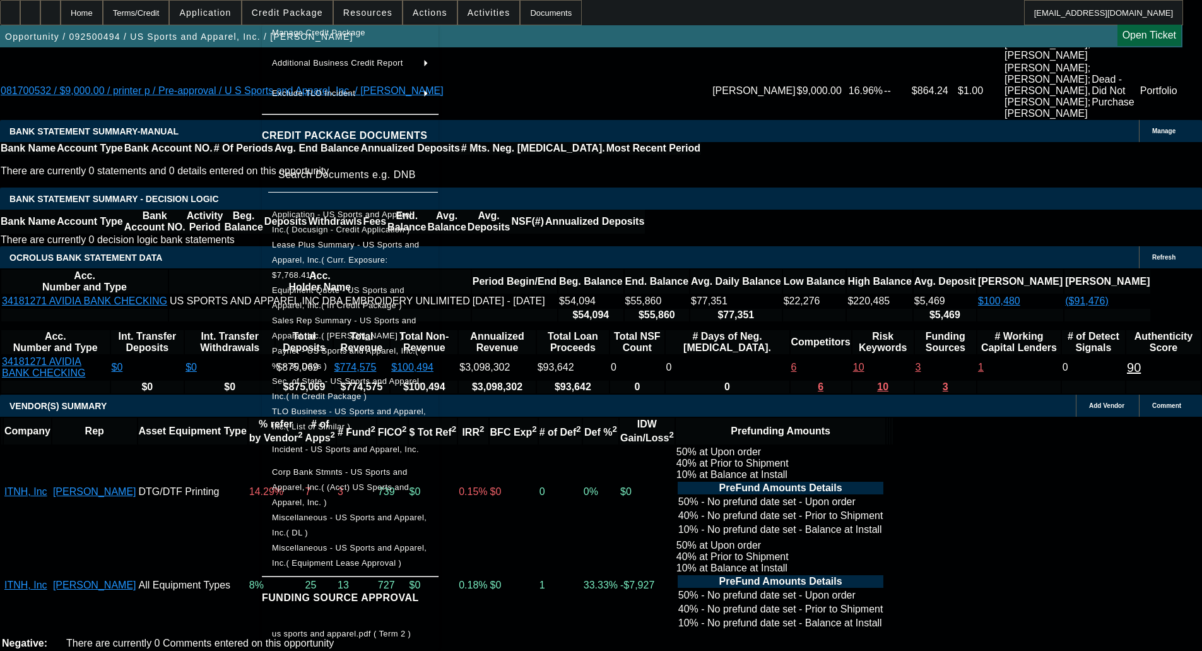
click at [382, 512] on span "Miscellaneous - US Sports and Apparel, Inc.( DL )" at bounding box center [349, 524] width 155 height 25
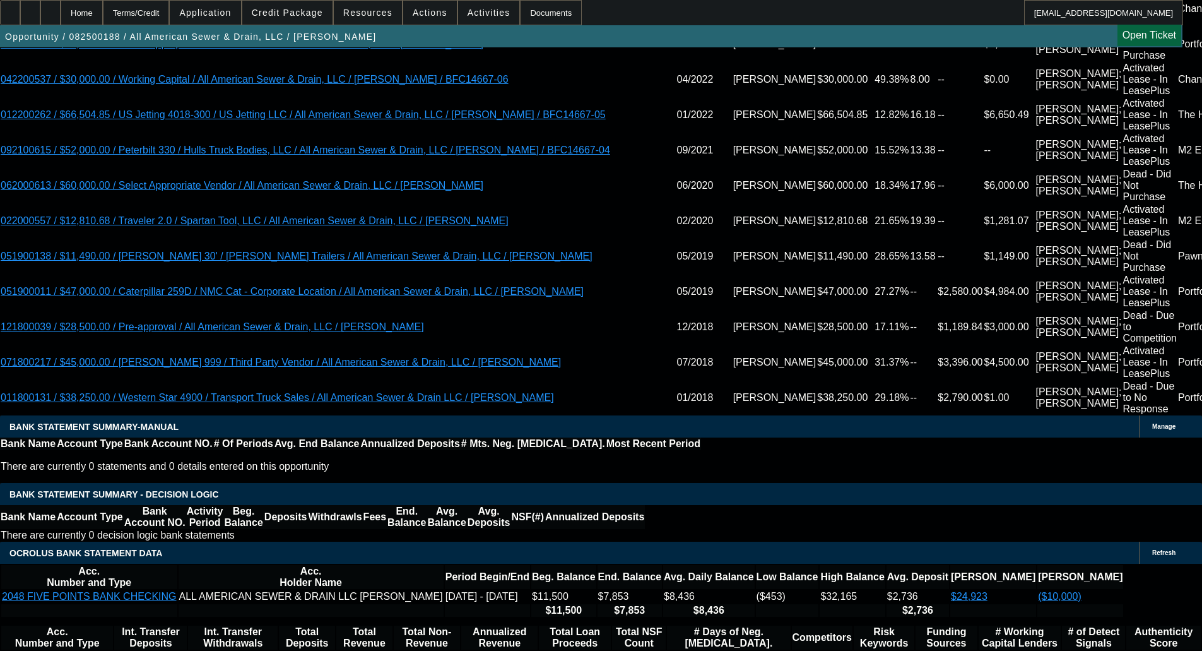
select select "0"
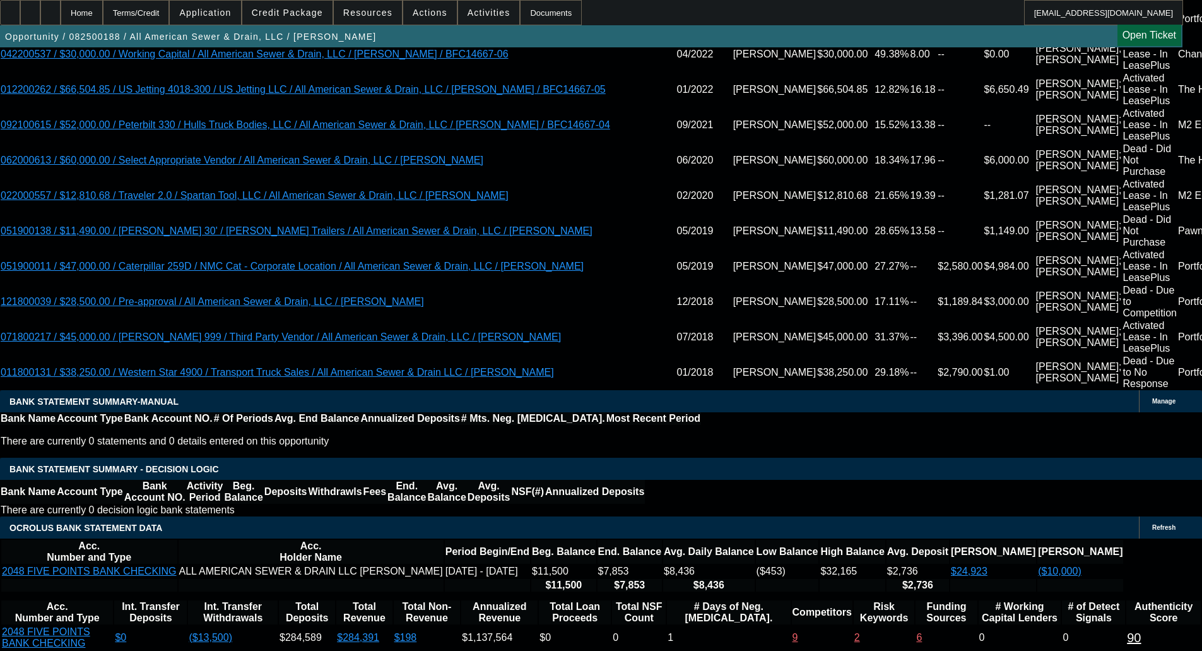
select select "1"
select select "2"
select select "6"
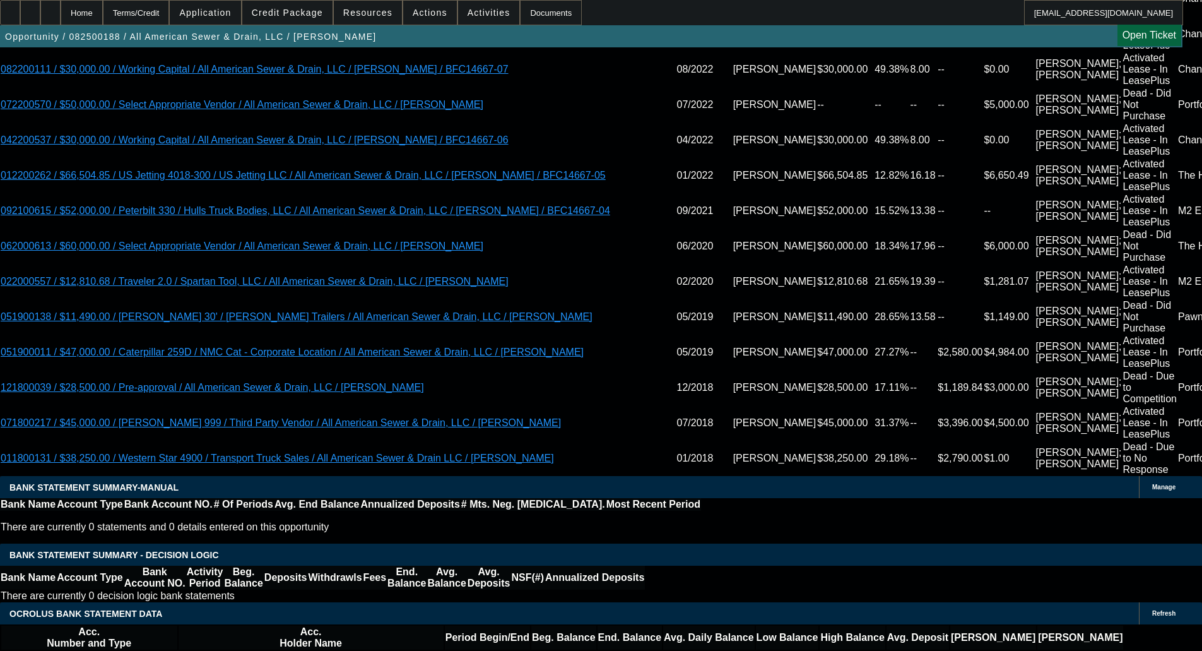
select select "6"
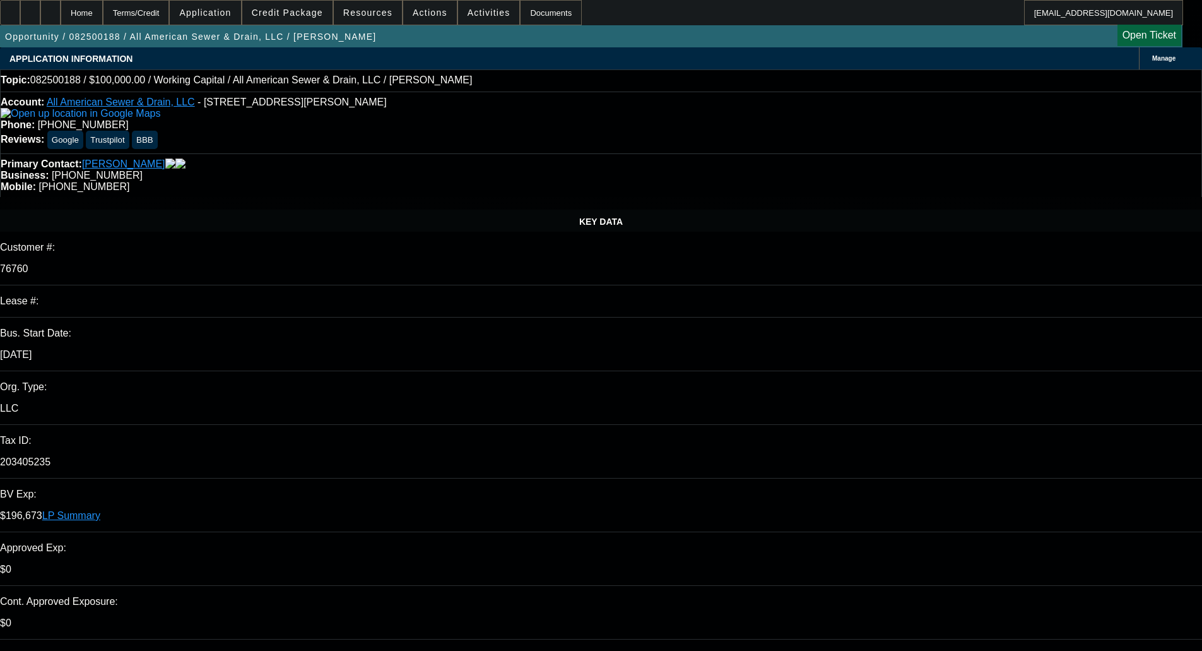
type input "01:42"
type input "03:01"
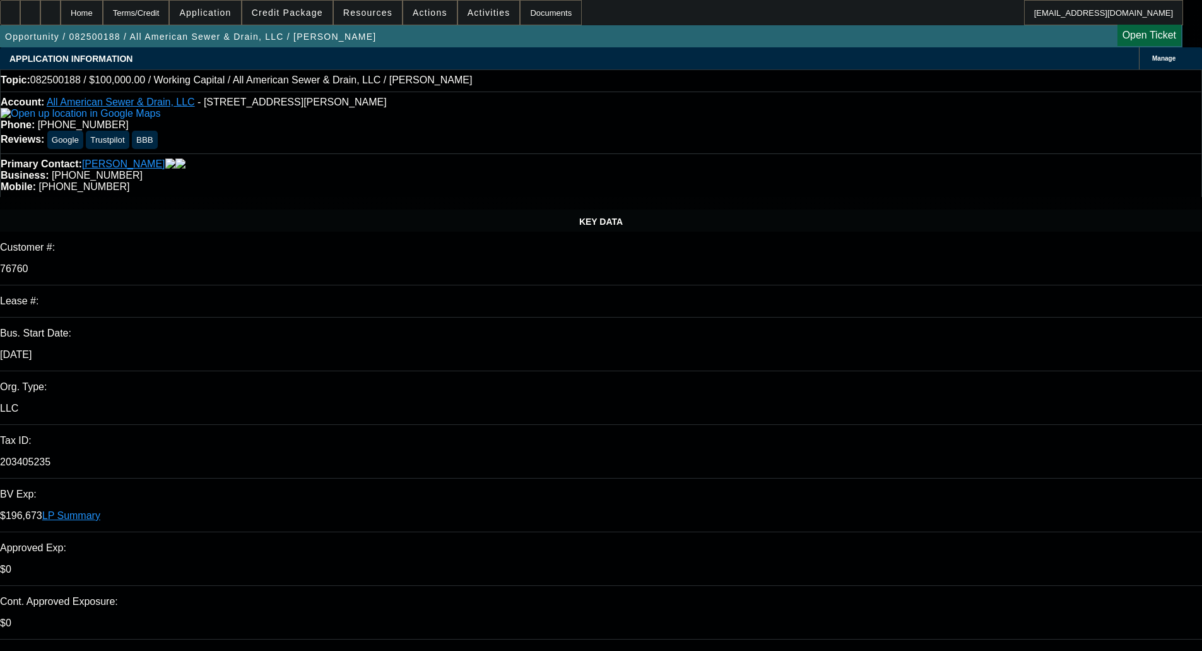
click at [871, 519] on span "29" at bounding box center [873, 516] width 23 height 23
type input "9/29/2025"
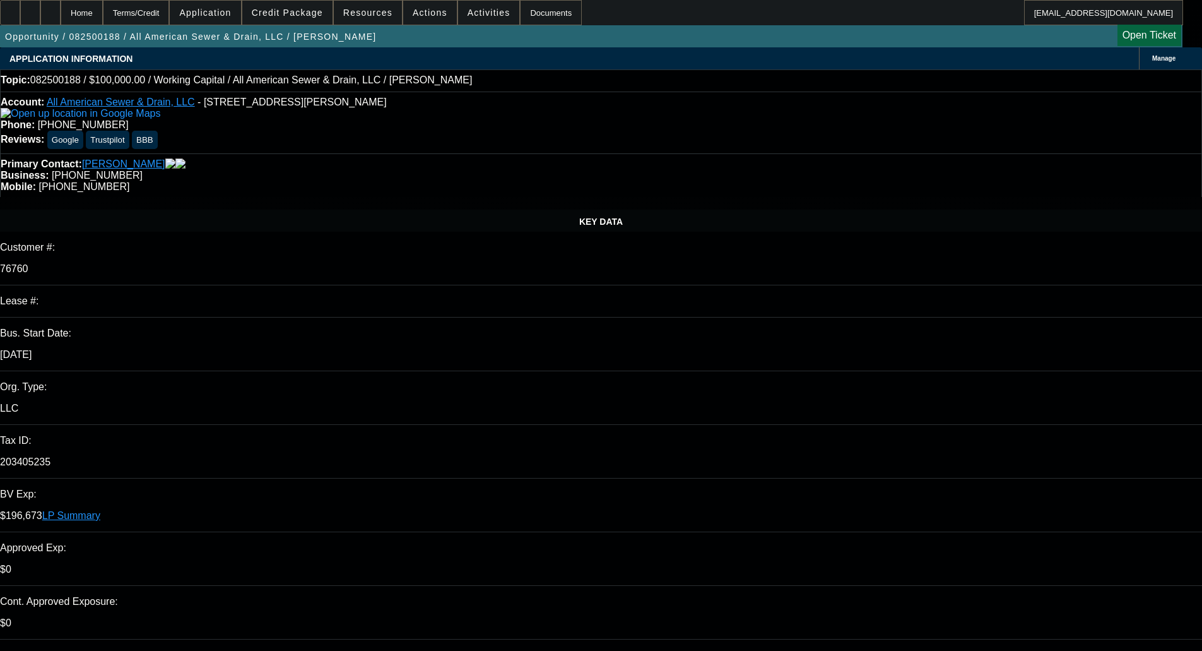
paste textarea "In order to make a decision for your customer All American Sewer & Drain, LLC, …"
type textarea "PER CPWC - "In order to make a decision for your customer All American Sewer & …"
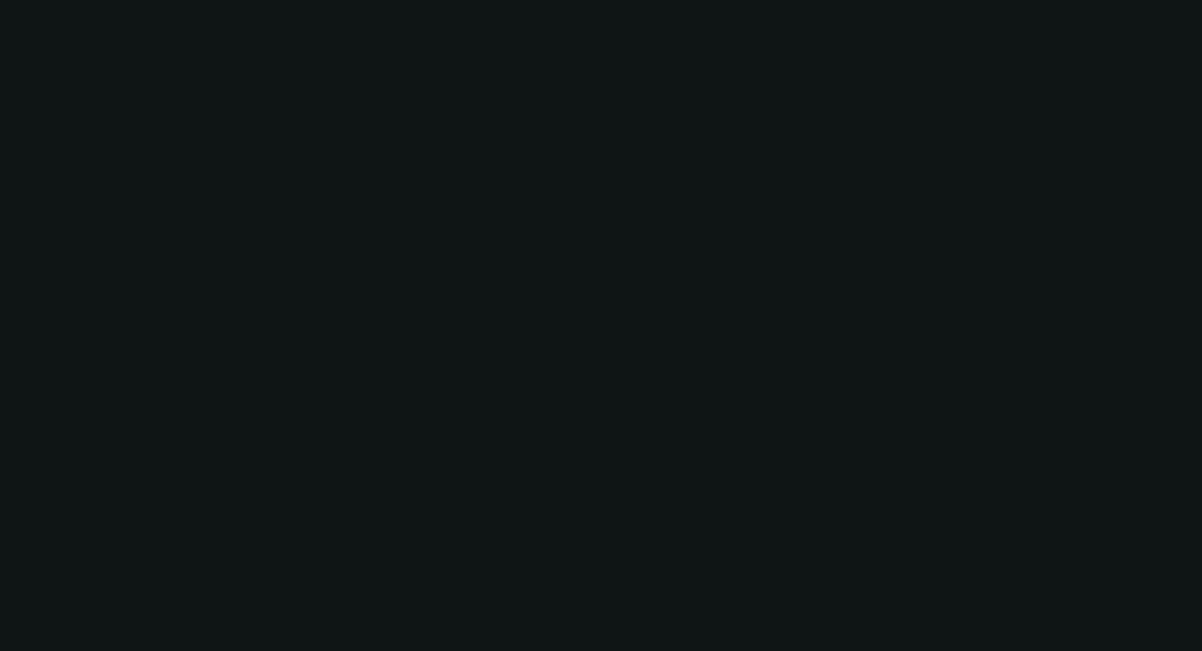
select select "0"
select select "2"
select select "0"
select select "6"
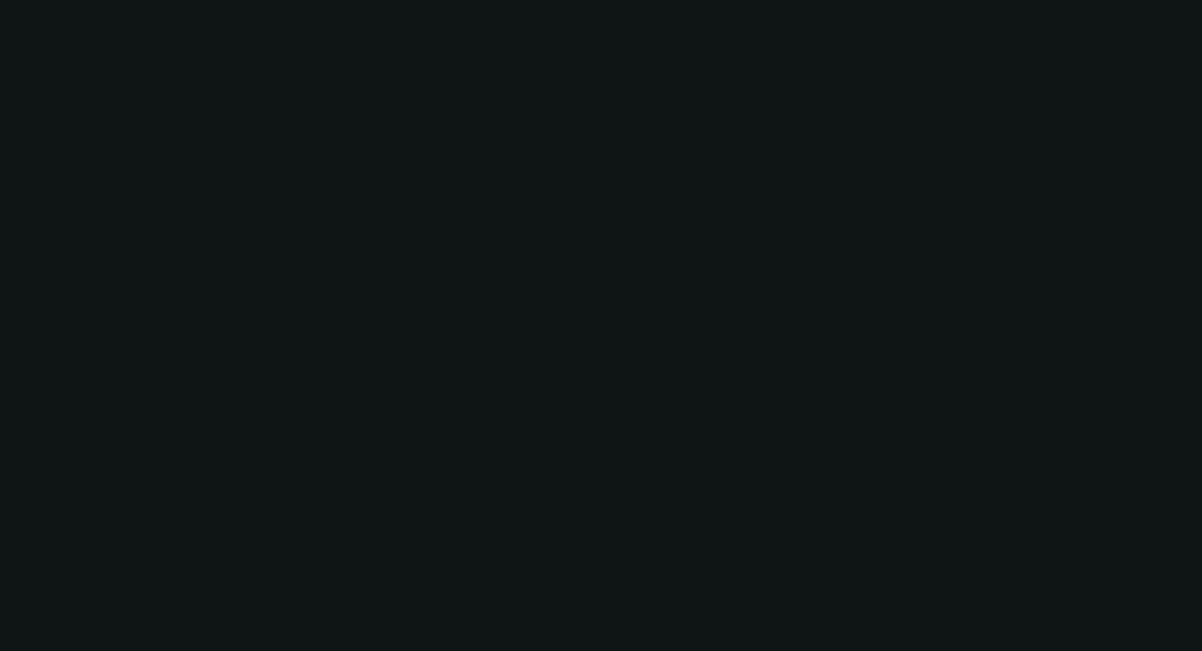
select select "0"
select select "2"
select select "0"
select select "6"
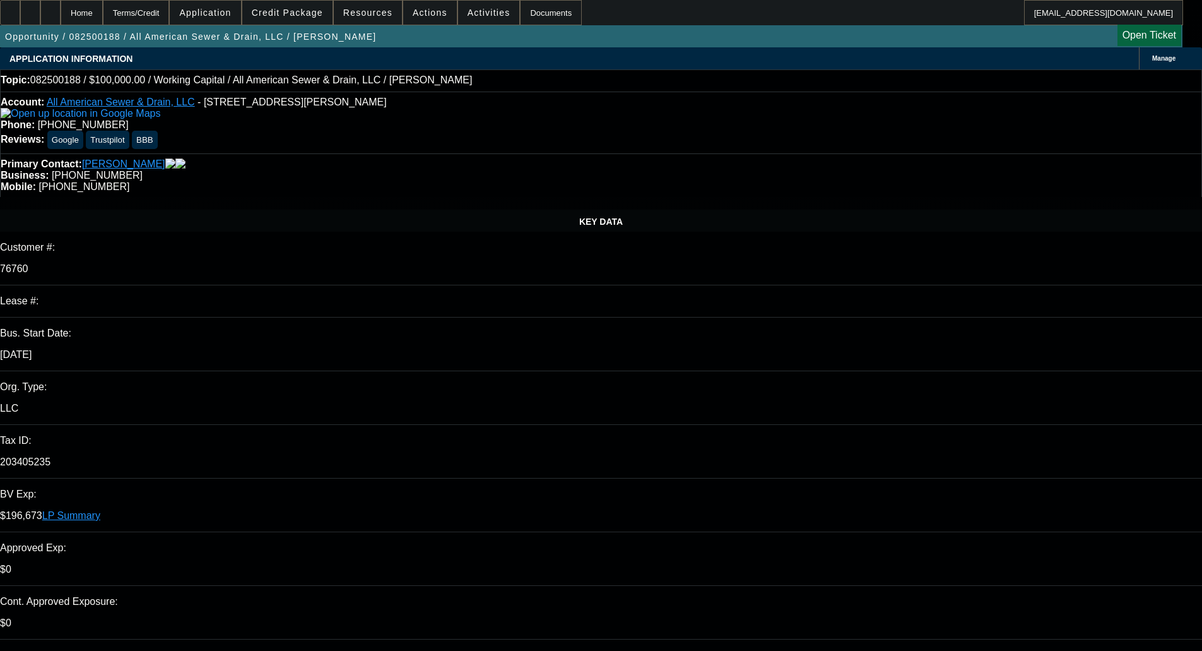
click at [293, 11] on span "Credit Package" at bounding box center [287, 13] width 71 height 10
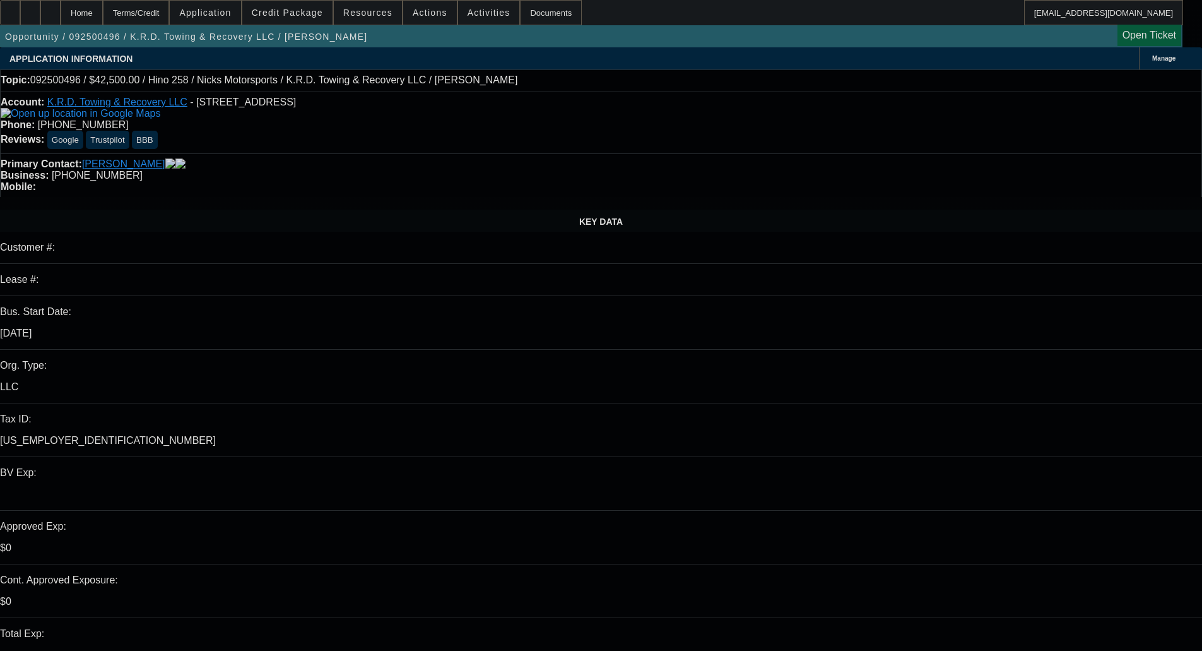
select select "0"
select select "0.1"
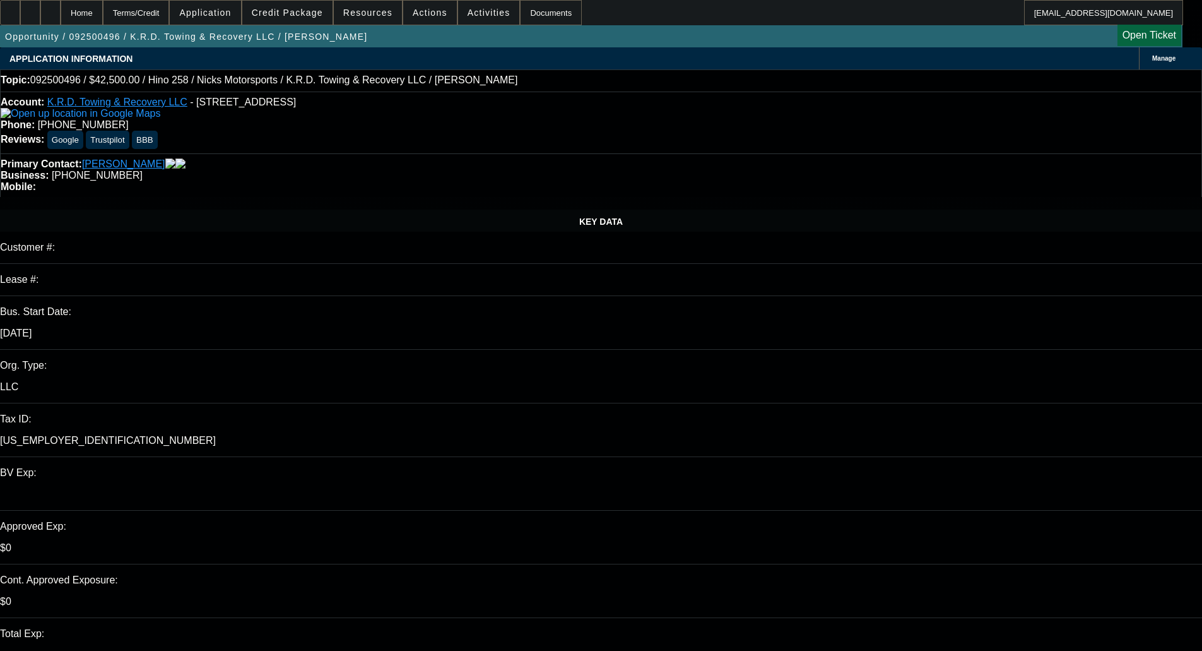
select select "0"
select select "0.1"
select select "0"
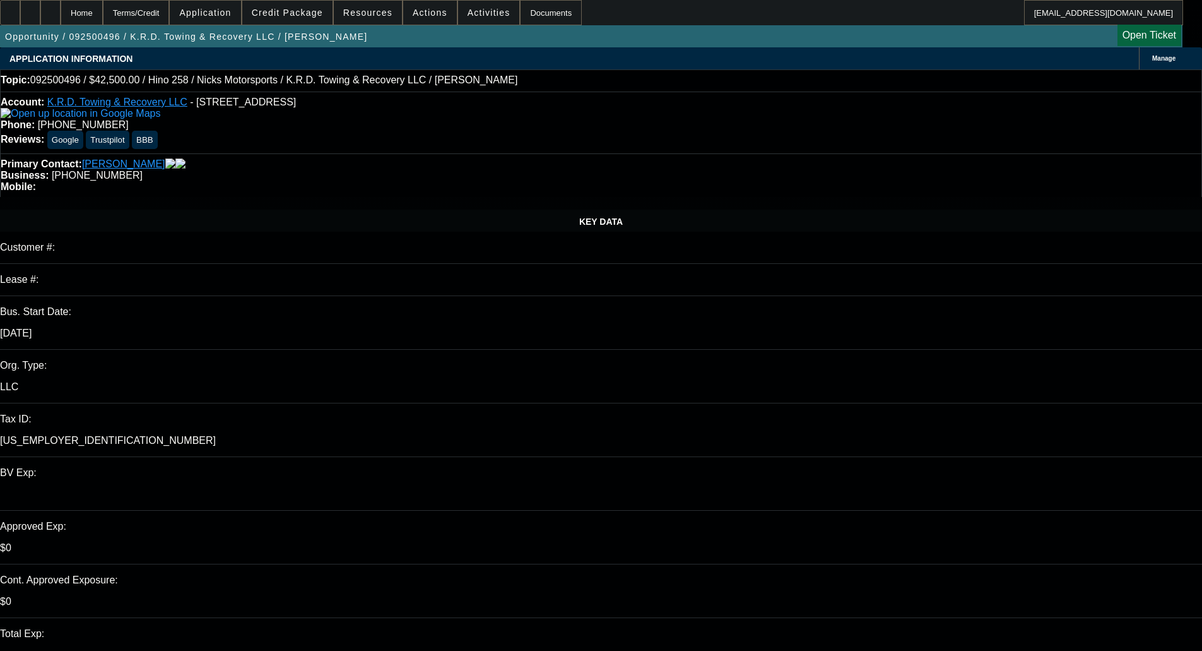
select select "0.1"
select select "0.15"
select select "2"
select select "0.1"
select select "1"
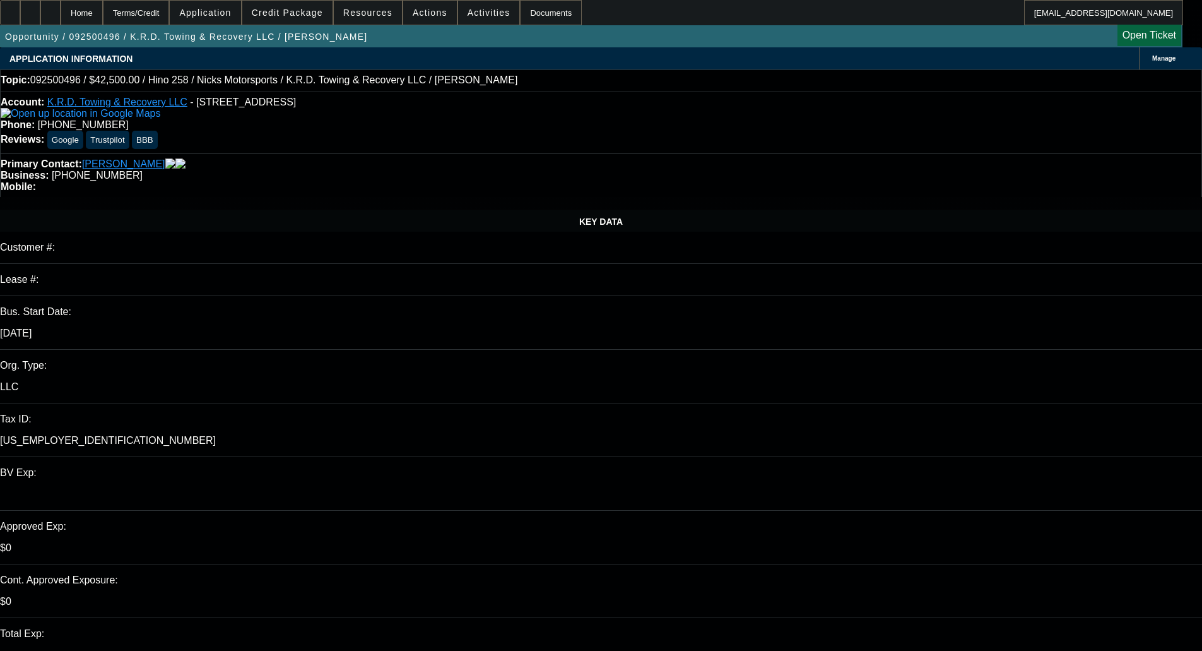
select select "1"
select select "4"
select select "1"
select select "4"
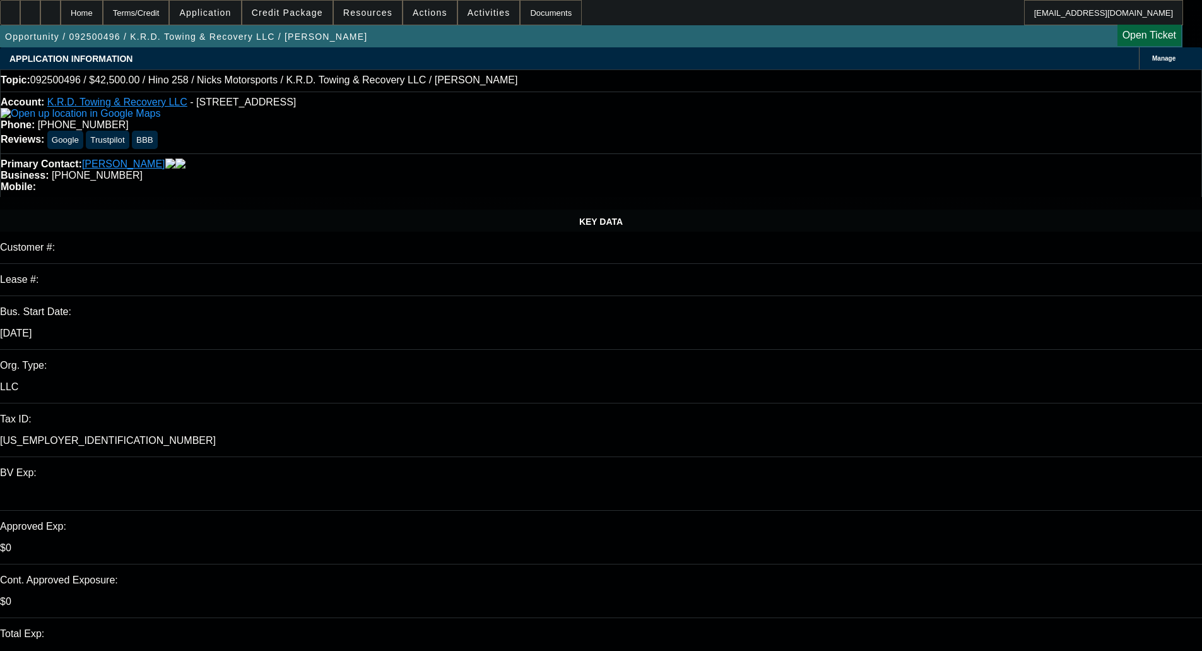
select select "1"
select select "4"
select select "1"
select select "2"
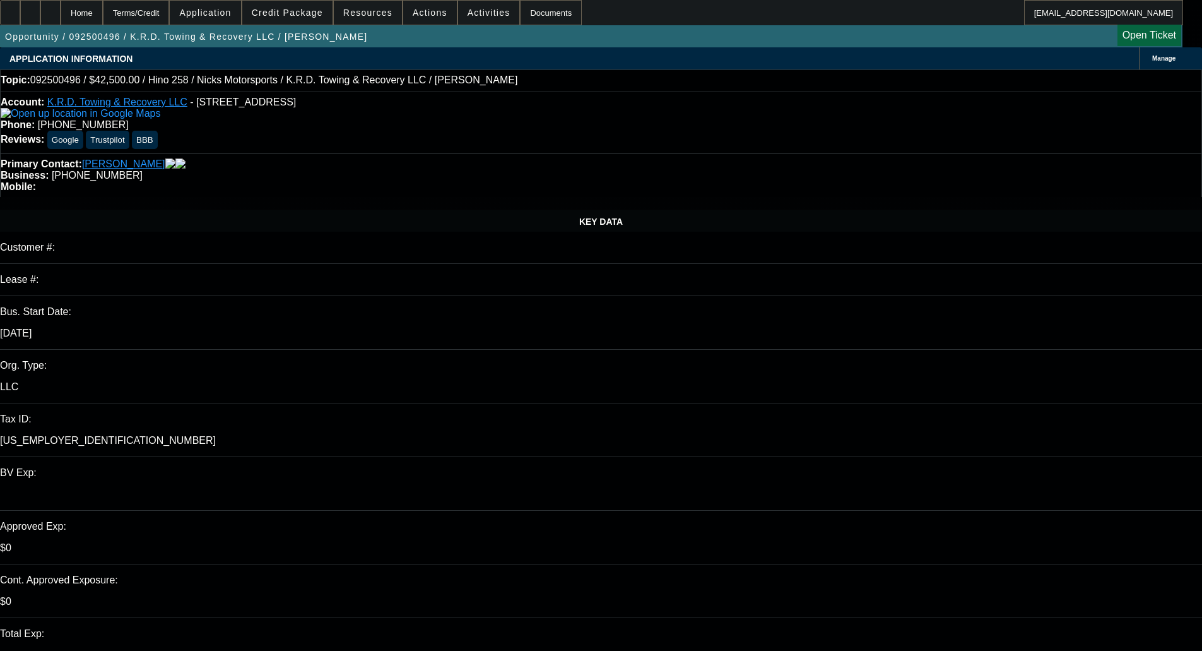
select select "4"
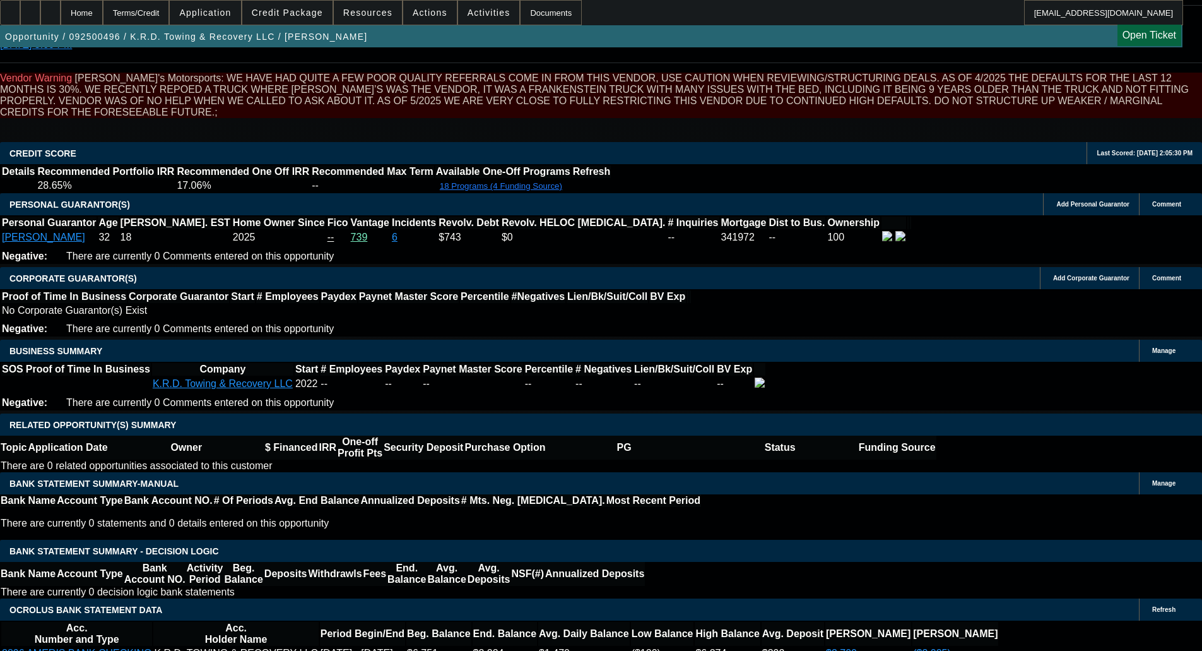
scroll to position [1830, 0]
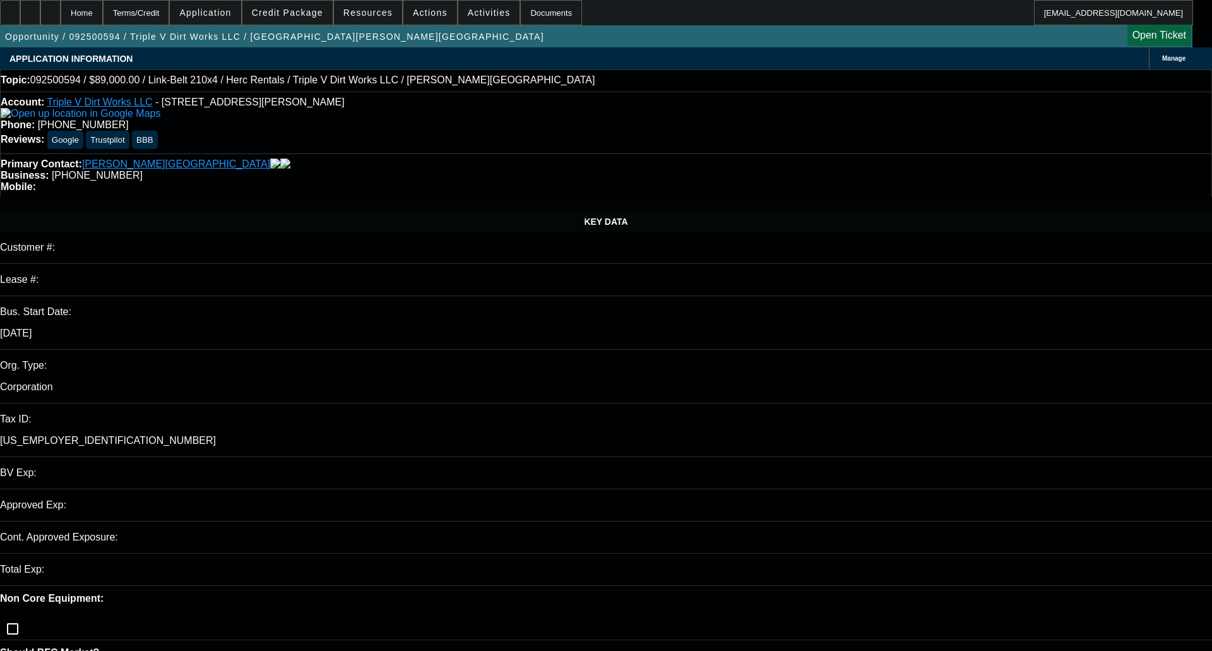
select select "0"
select select "2"
select select "0"
select select "6"
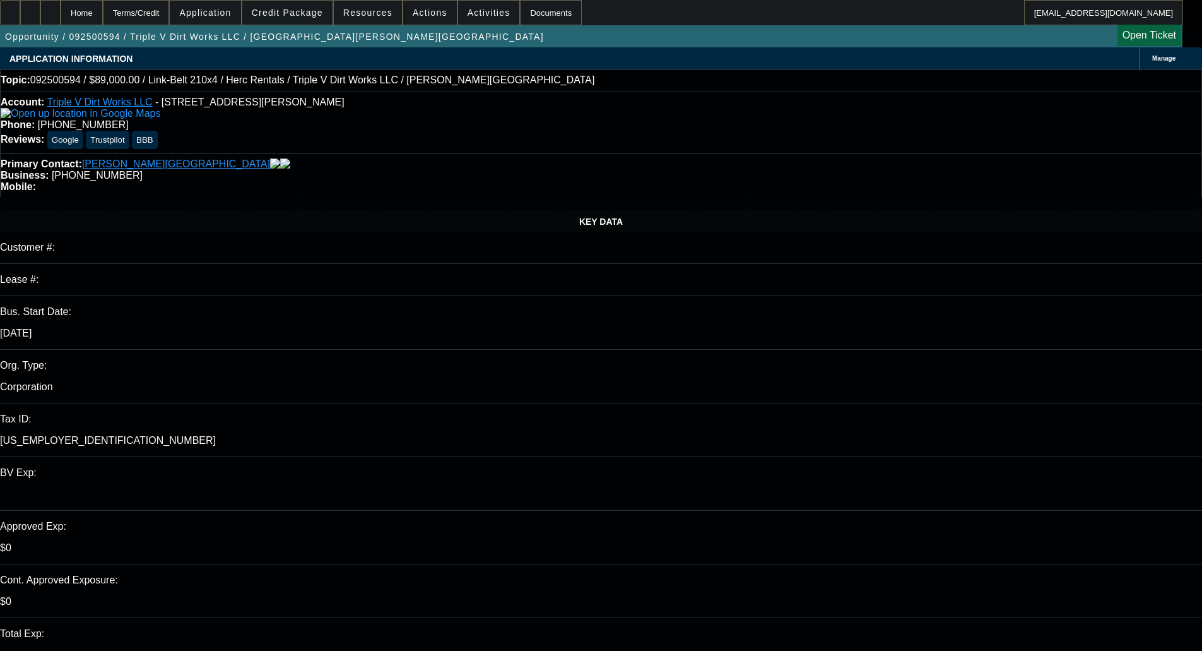
click at [317, 25] on span at bounding box center [287, 12] width 90 height 30
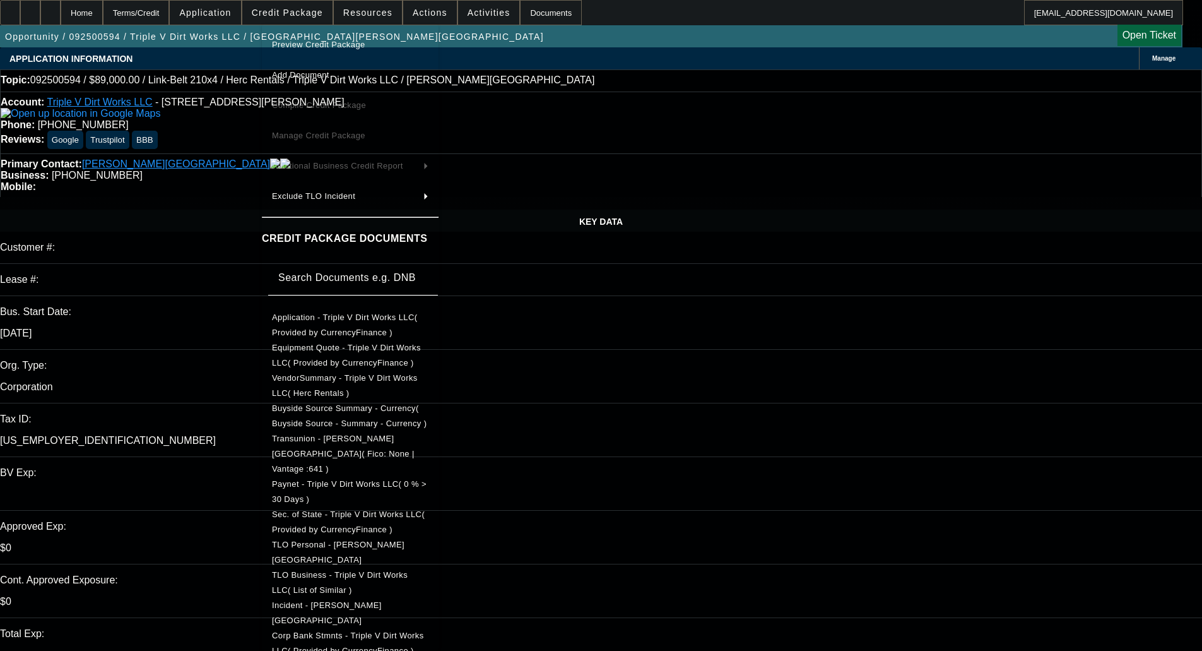
click at [310, 44] on span "Preview Credit Package" at bounding box center [318, 44] width 93 height 9
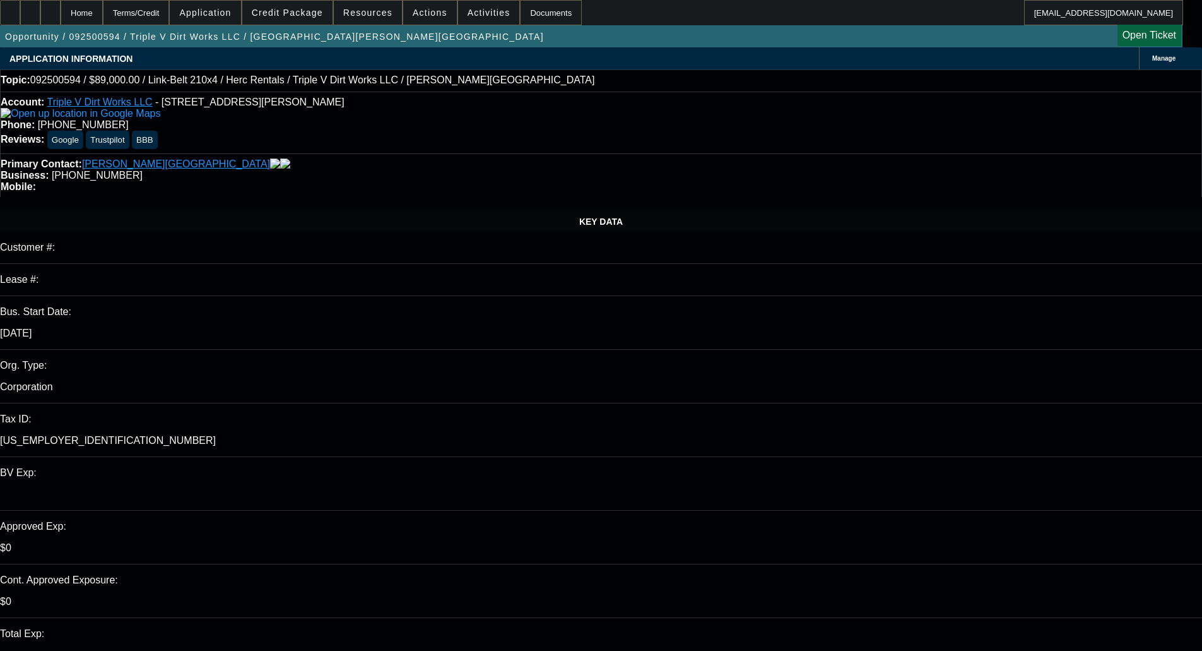
checkbox input "true"
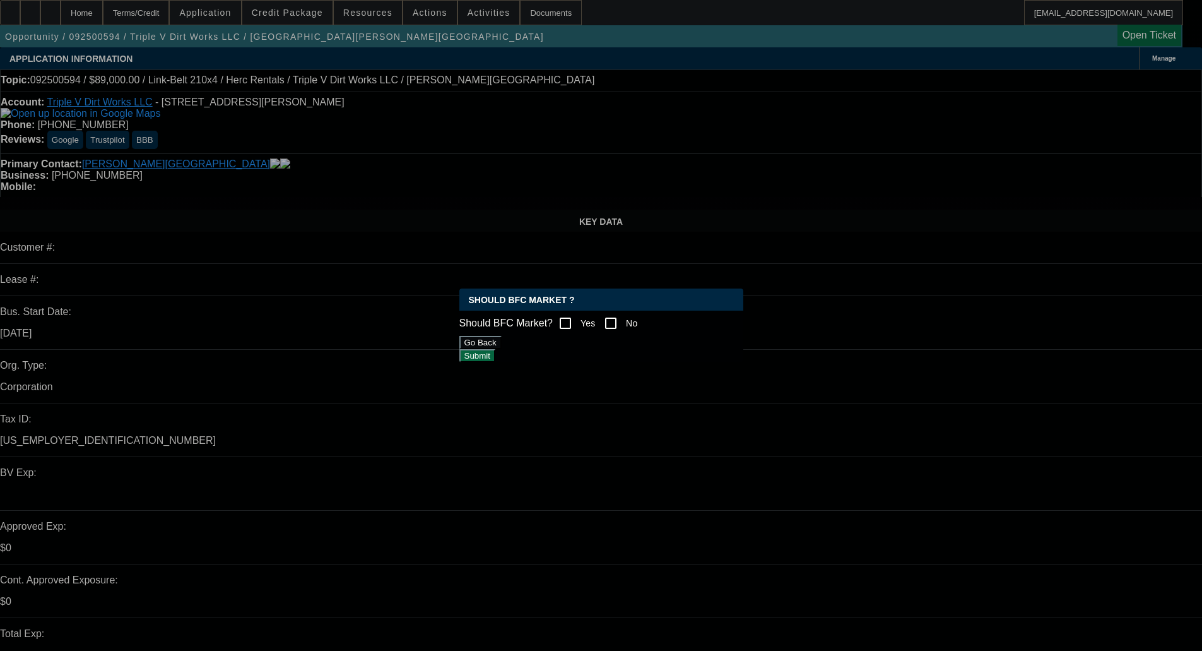
click at [616, 320] on input "No" at bounding box center [610, 322] width 25 height 25
checkbox input "true"
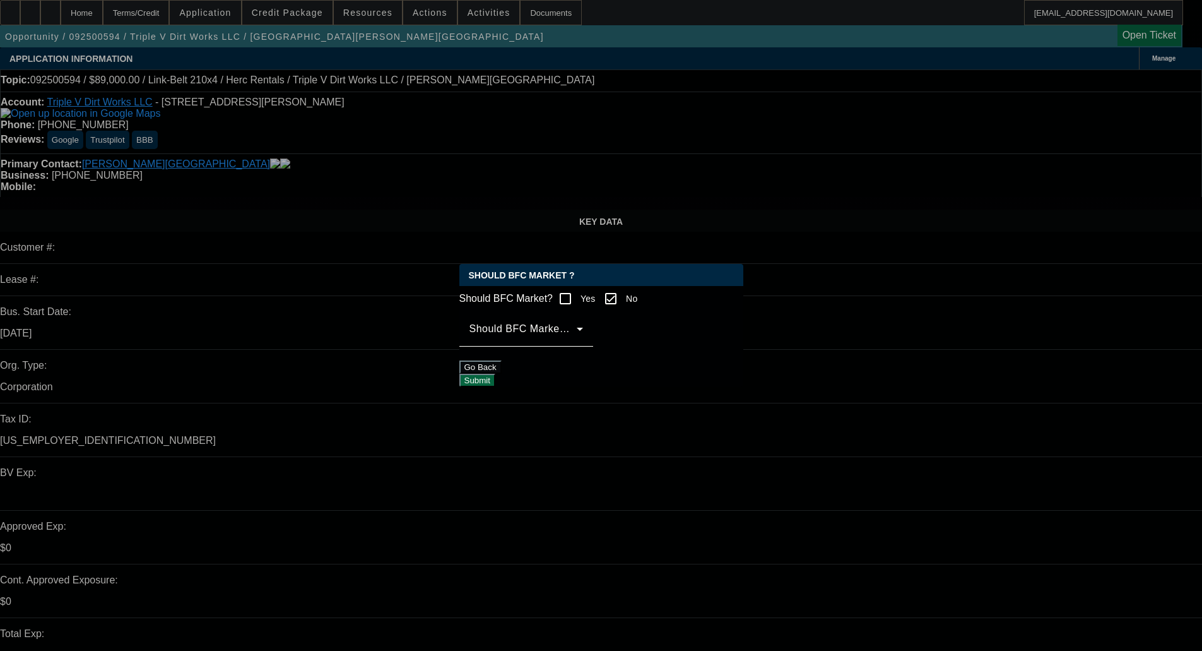
click at [545, 333] on mat-label "Should BFC Market Status Reason" at bounding box center [553, 328] width 167 height 11
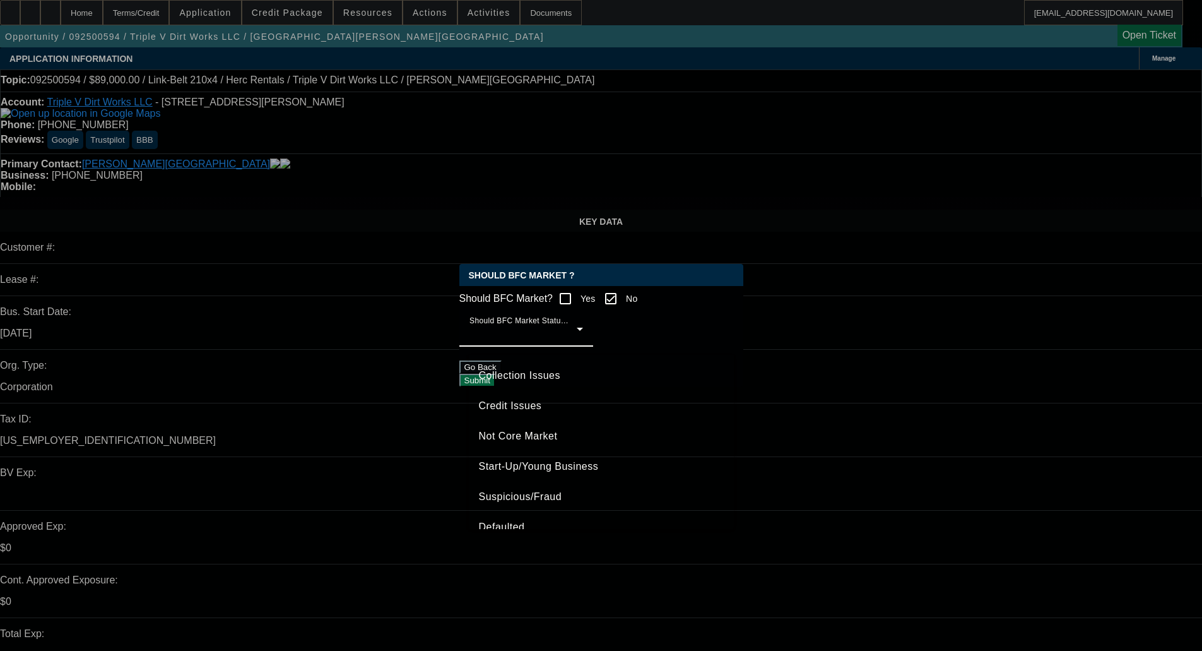
click at [500, 405] on span "Credit Issues" at bounding box center [510, 405] width 63 height 15
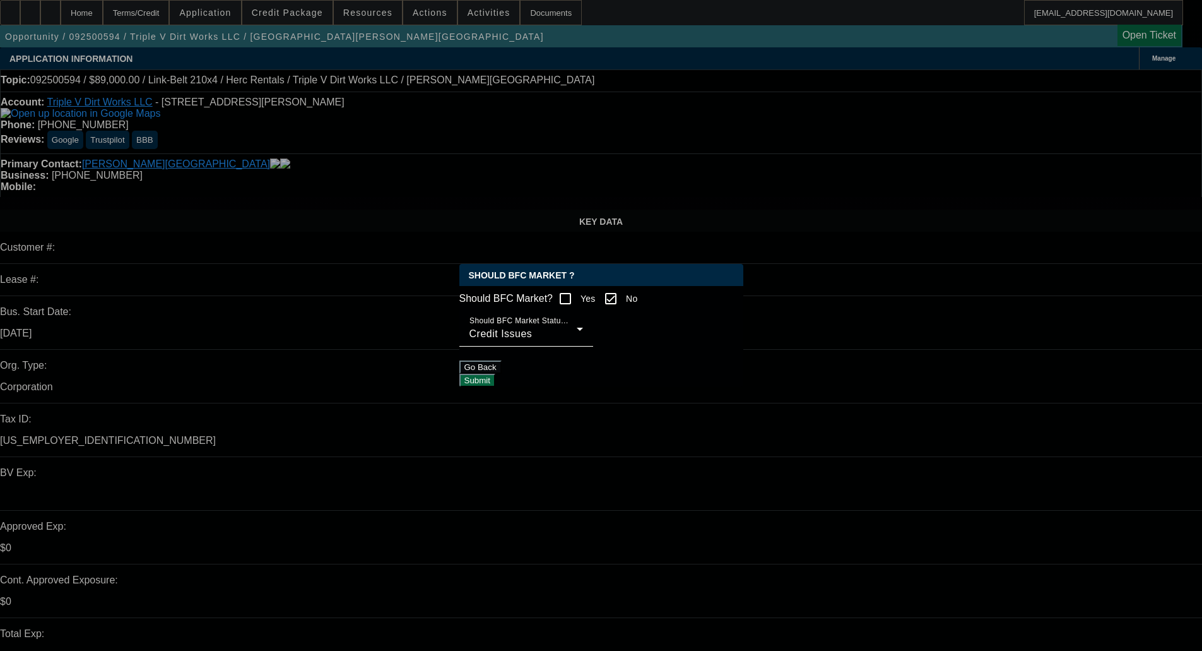
click at [495, 378] on button "Submit" at bounding box center [477, 380] width 36 height 13
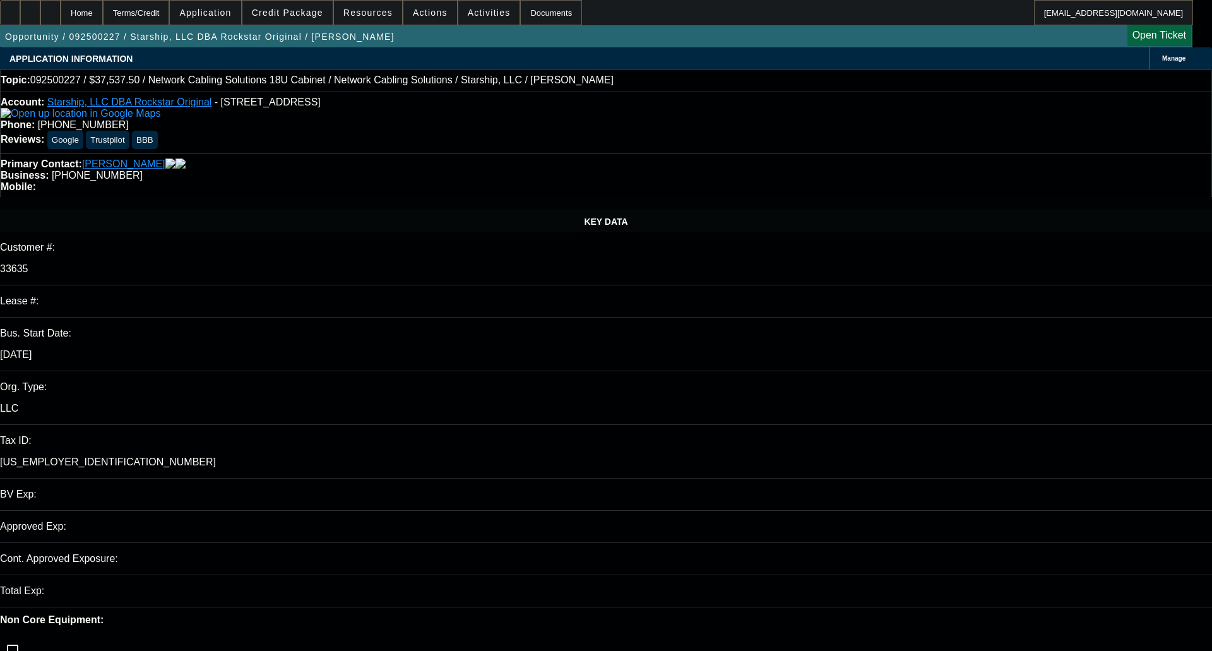
select select "0"
select select "0.1"
select select "4"
select select "0"
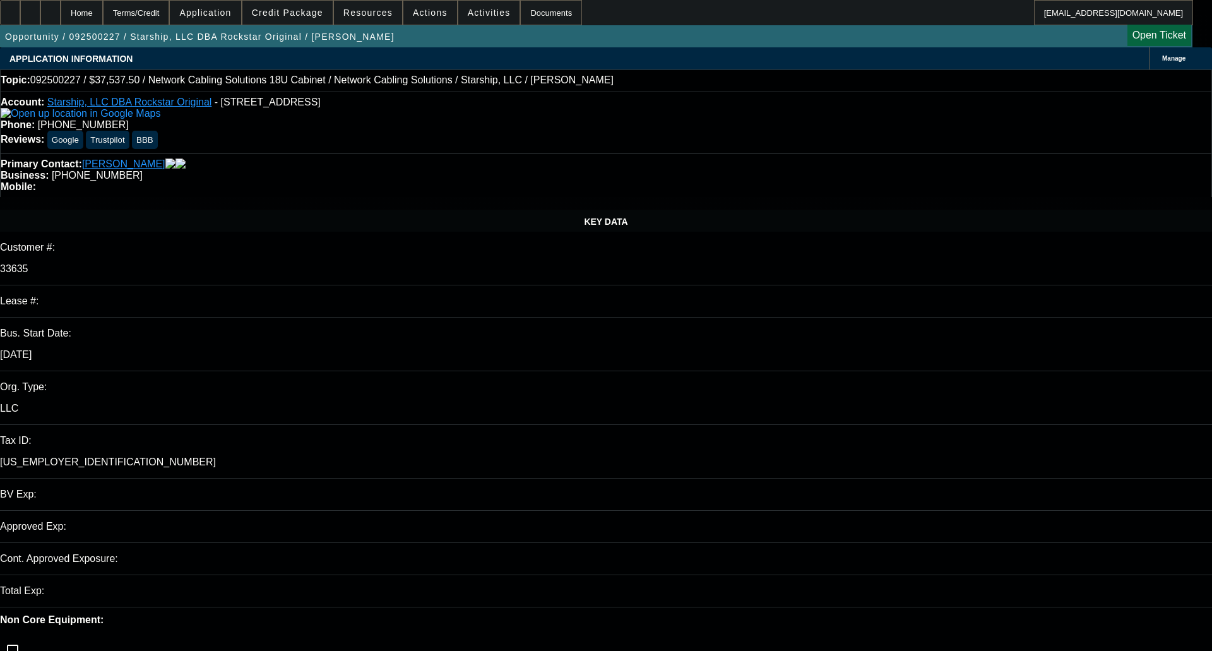
select select "0"
select select "0.1"
select select "4"
select select "0"
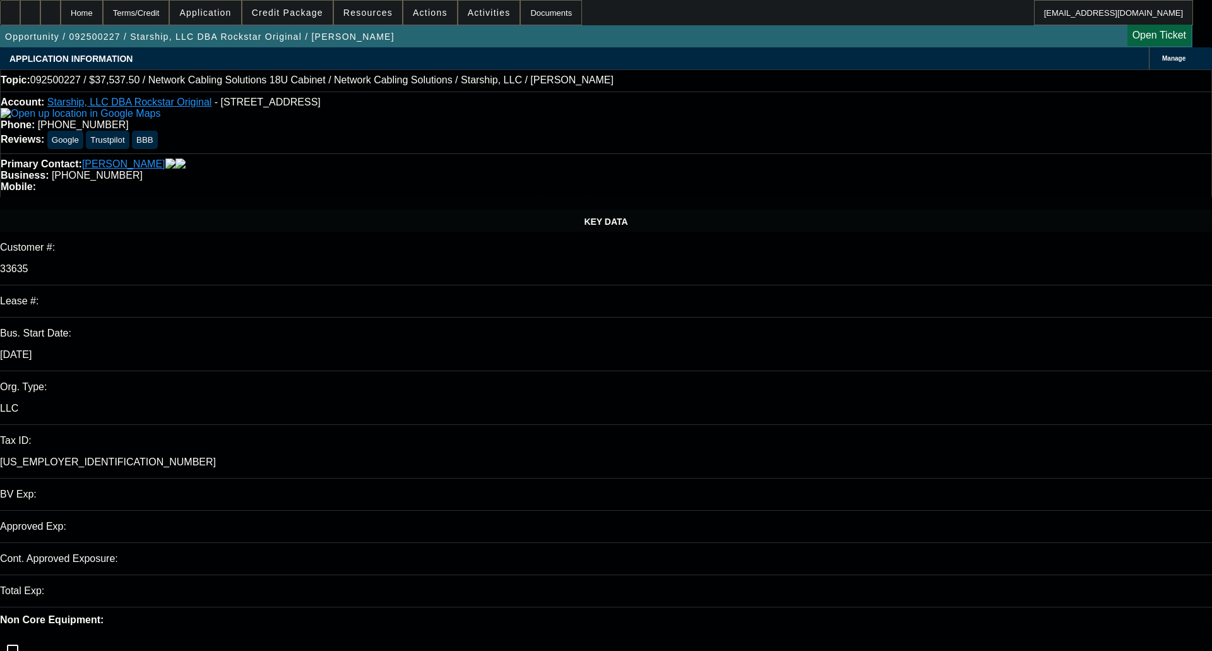
select select "0.1"
select select "4"
select select "0"
select select "0.1"
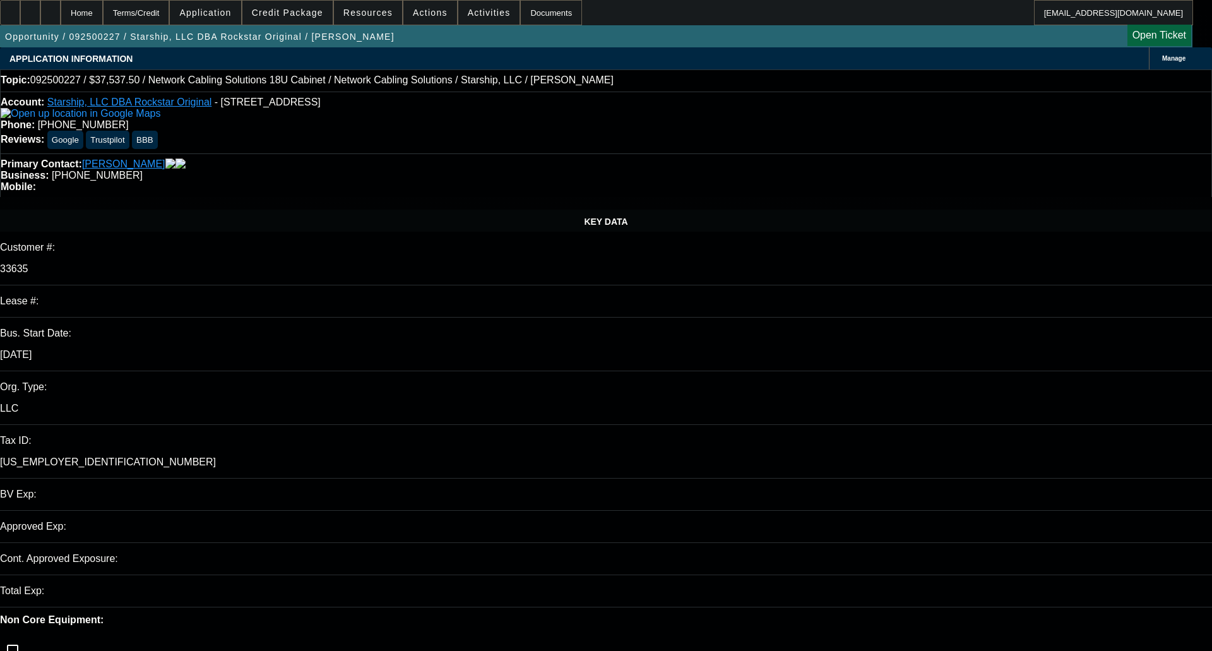
select select "4"
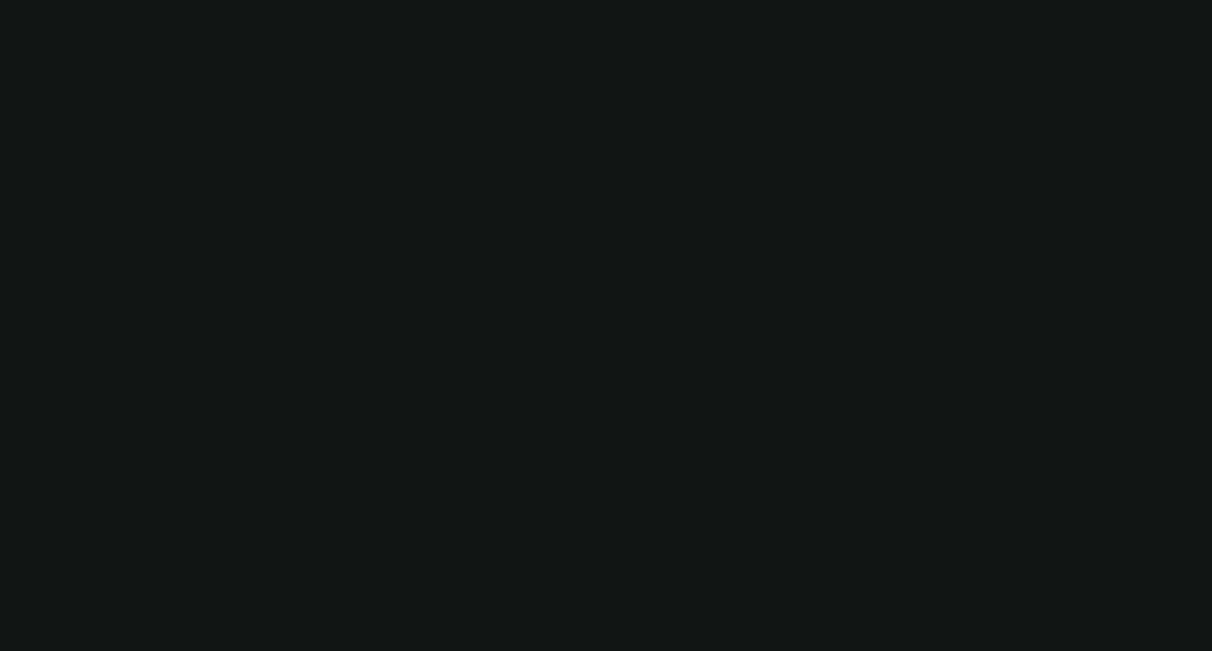
select select "0"
select select "2"
select select "0.1"
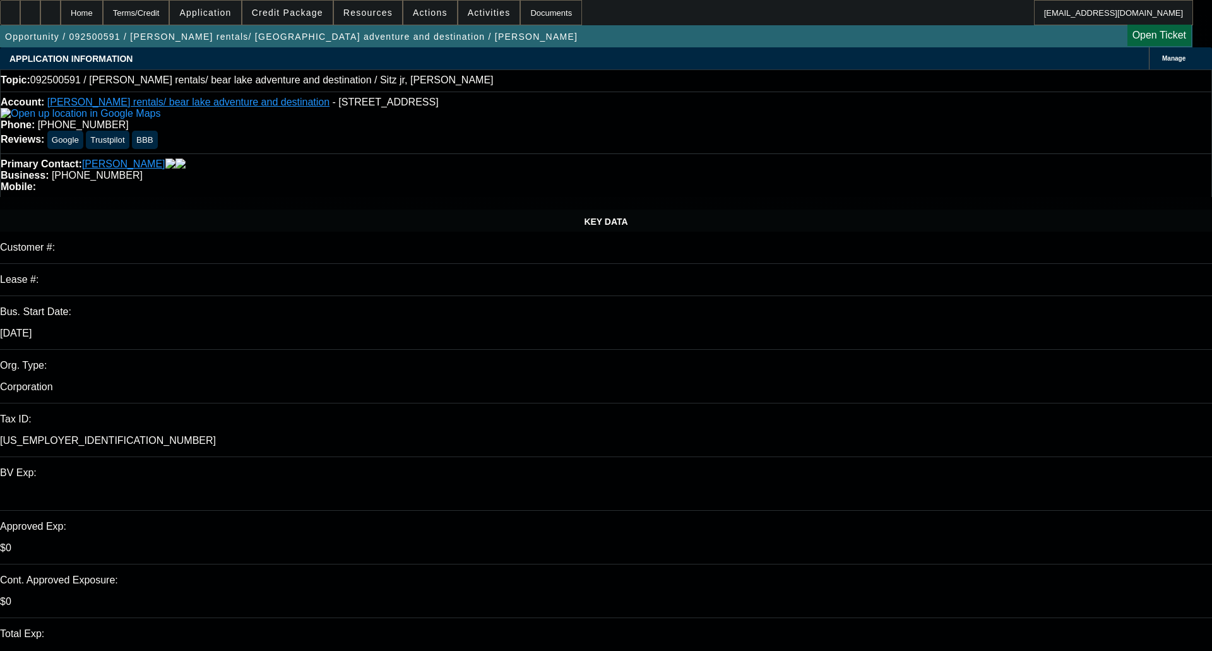
select select "1"
select select "2"
select select "4"
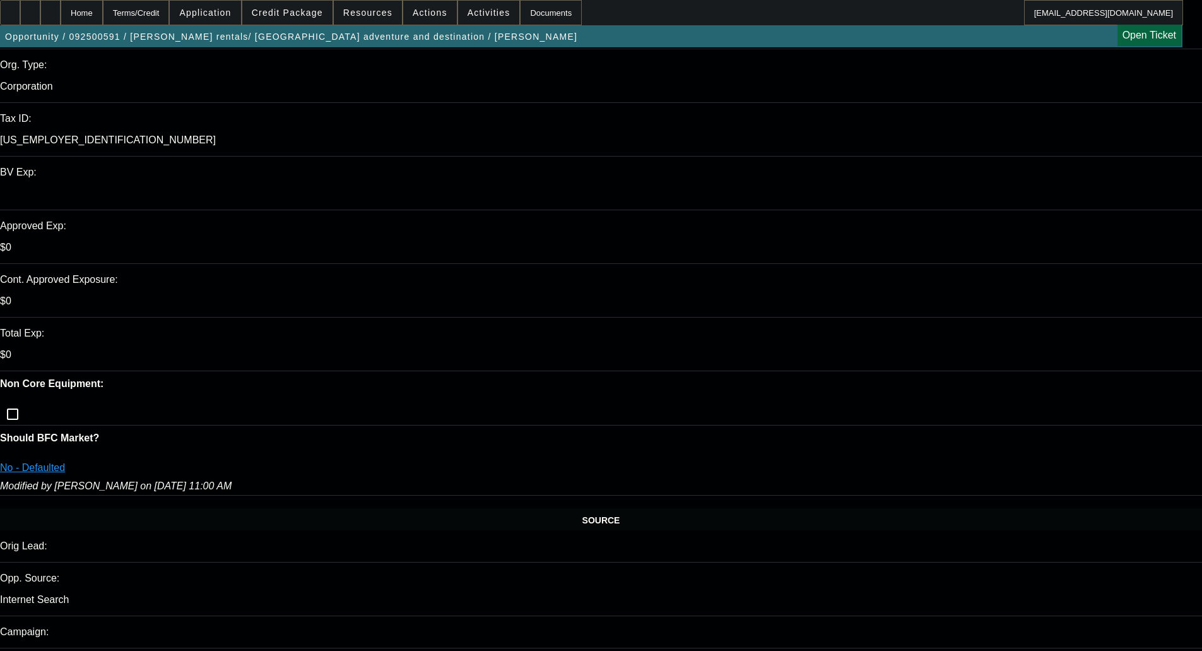
scroll to position [316, 0]
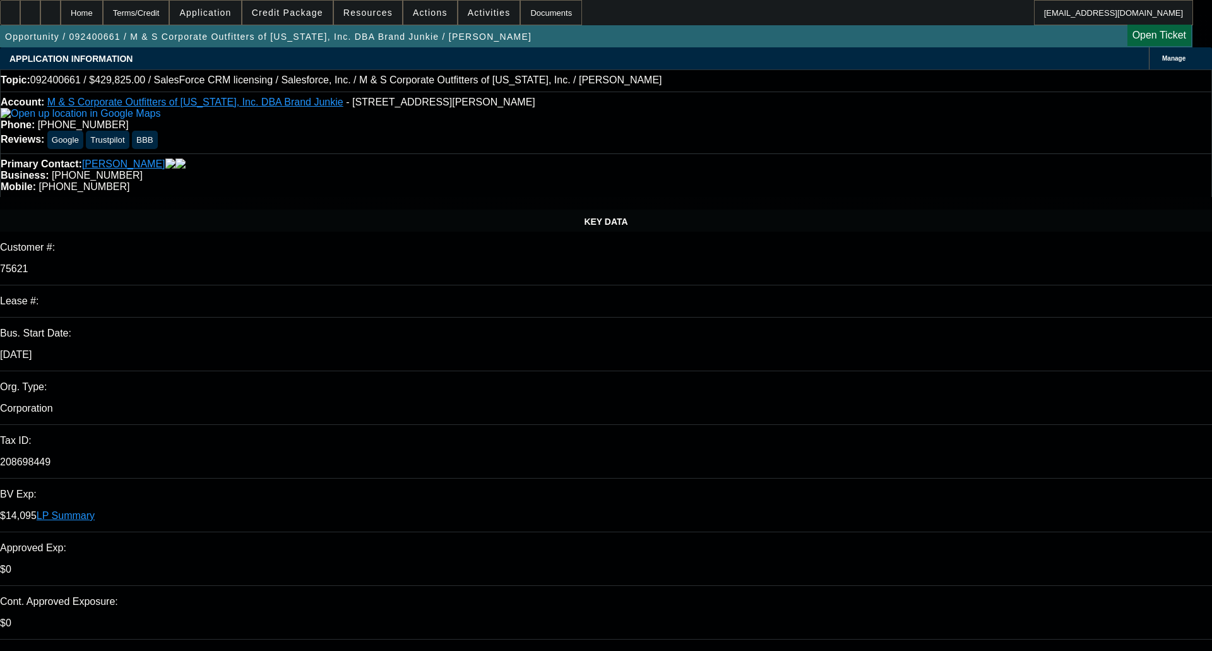
select select "0"
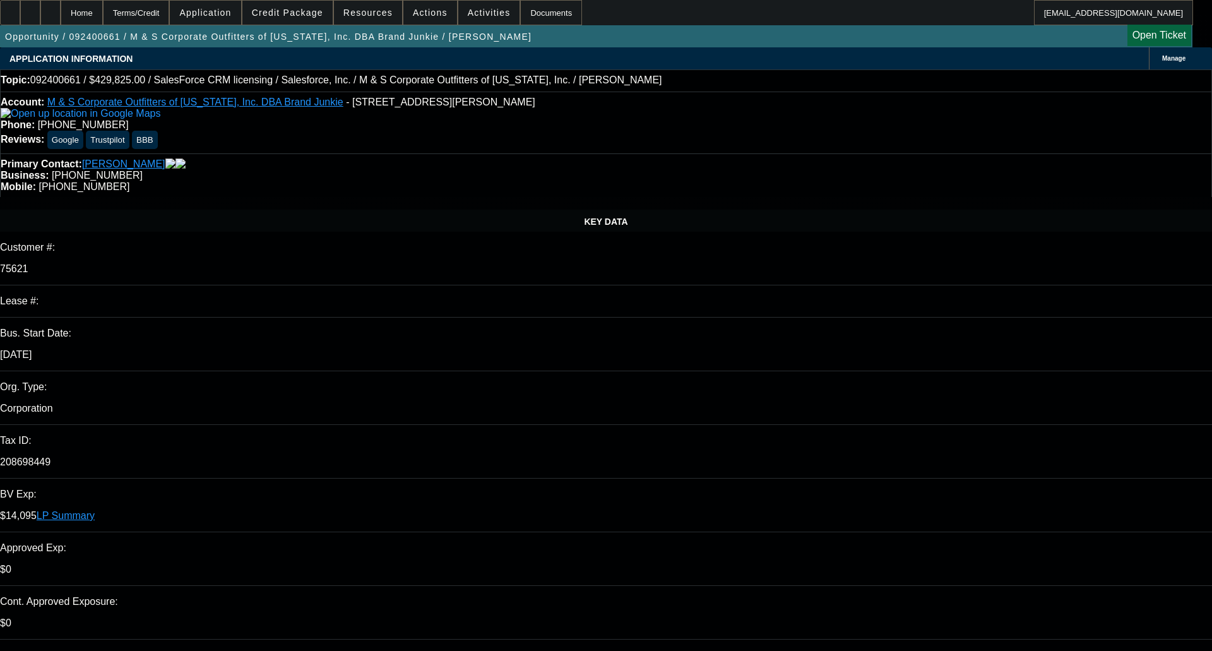
select select "0"
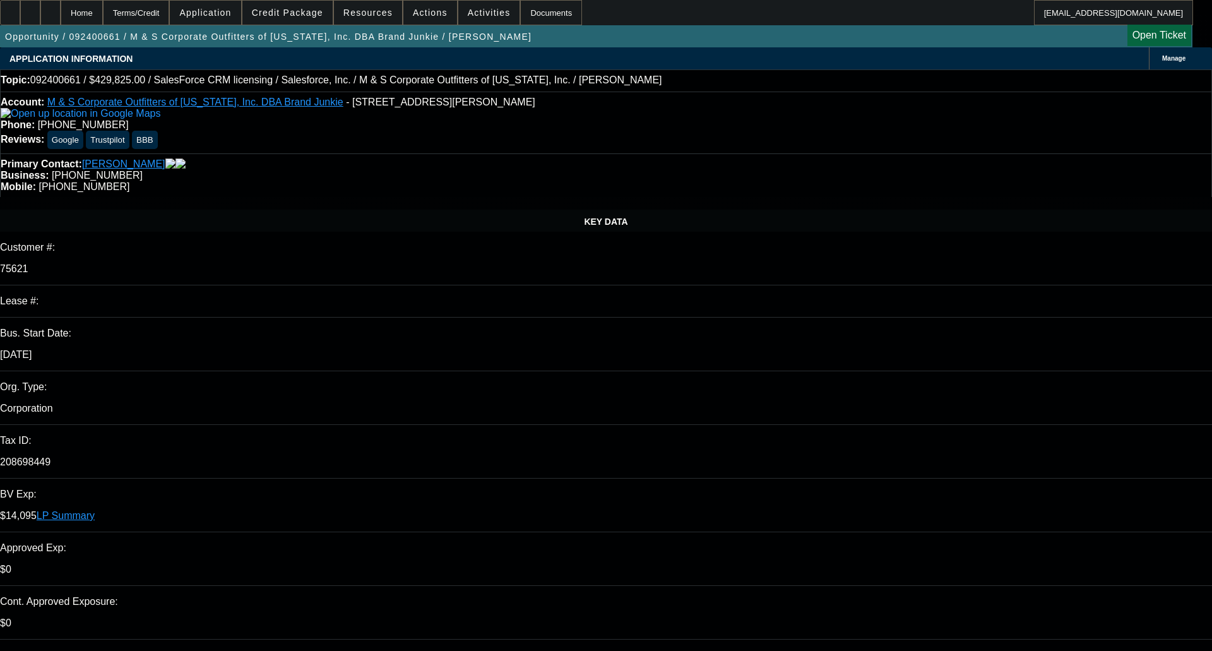
select select "0"
select select "1"
select select "6"
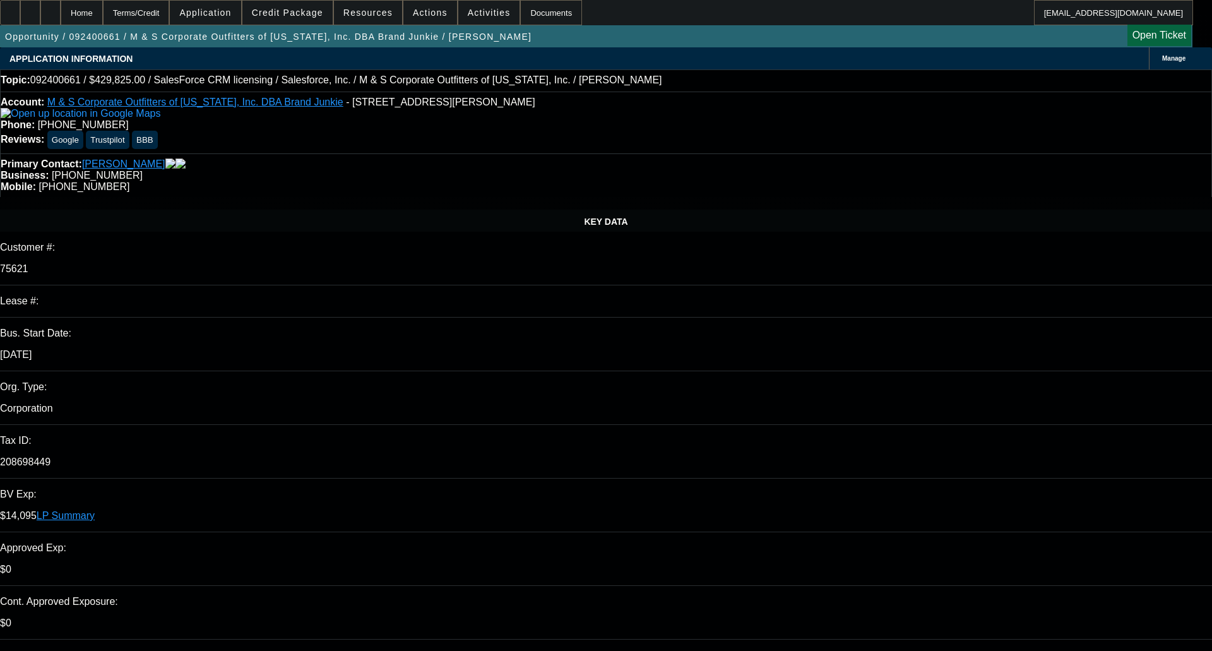
select select "1"
select select "6"
select select "1"
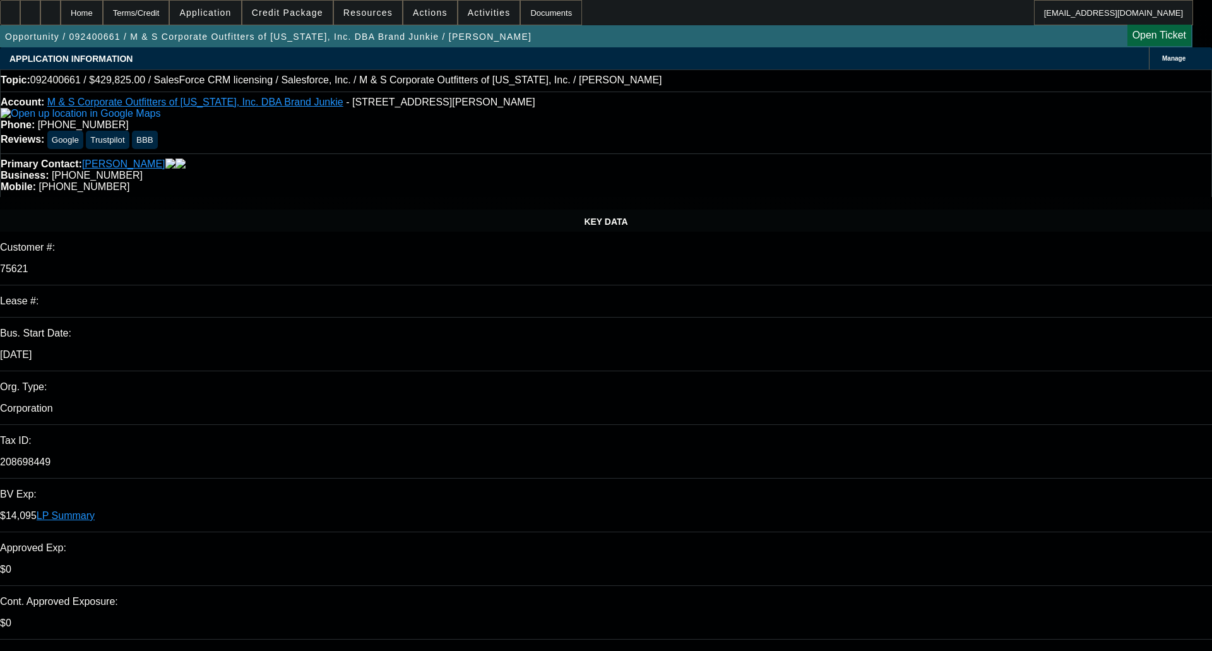
select select "6"
select select "1"
select select "6"
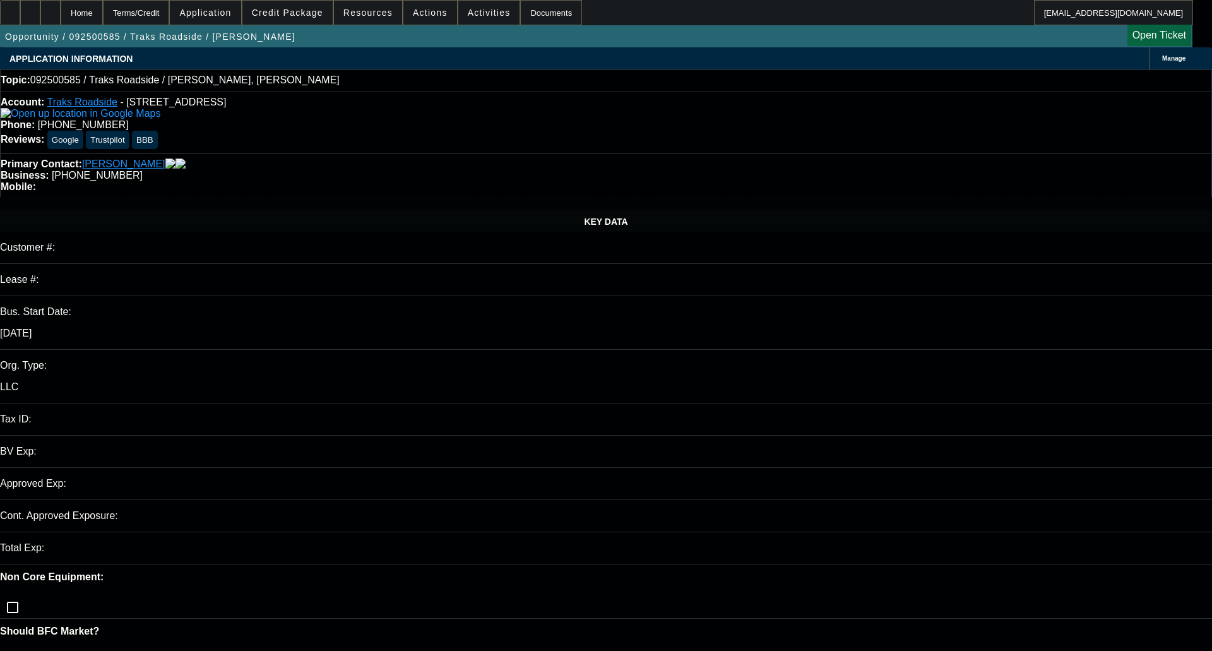
select select "0"
select select "2"
select select "0.1"
select select "1"
select select "2"
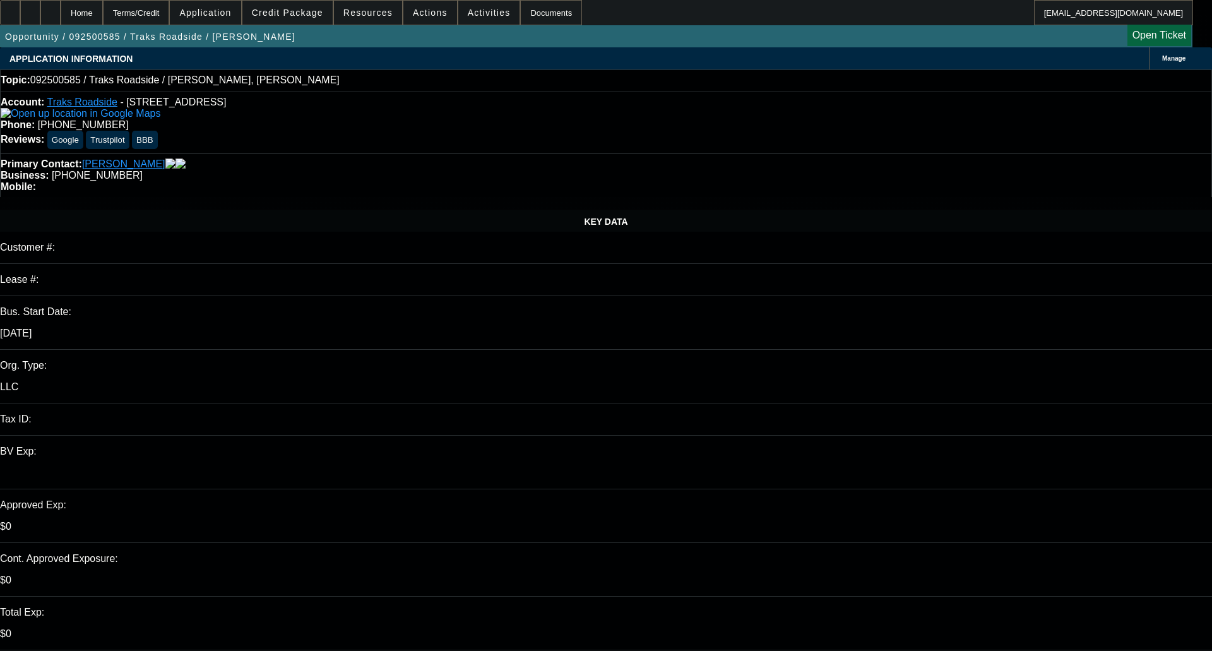
select select "4"
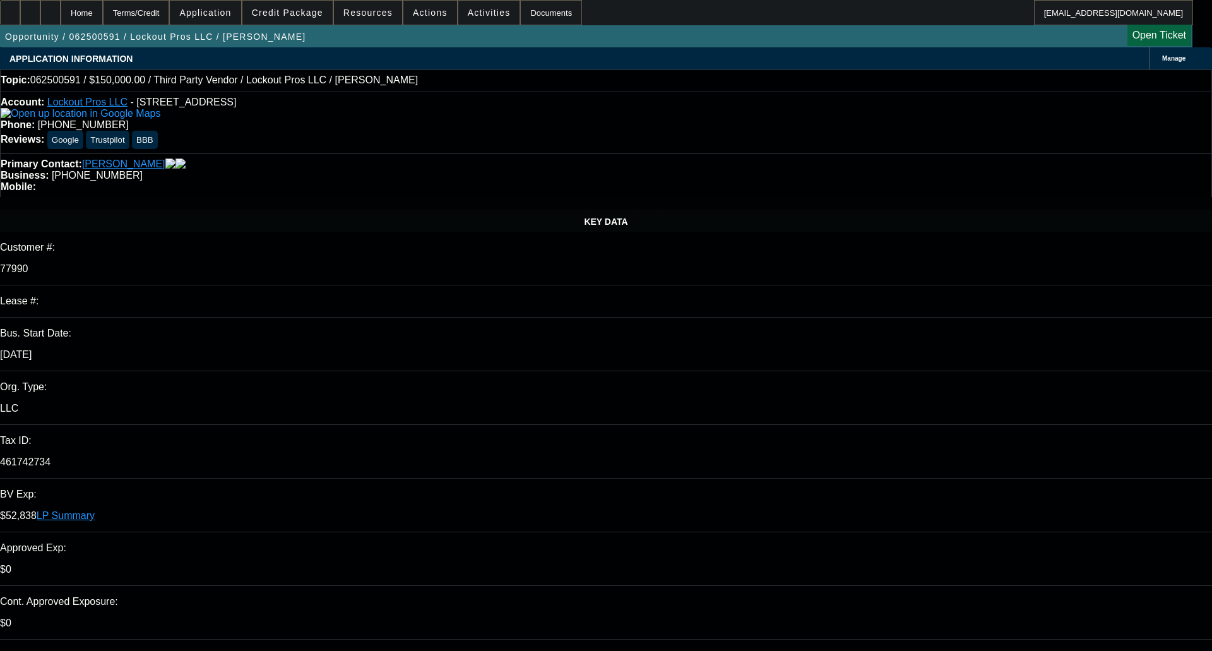
select select "0"
select select "2"
select select "0.1"
select select "1"
select select "2"
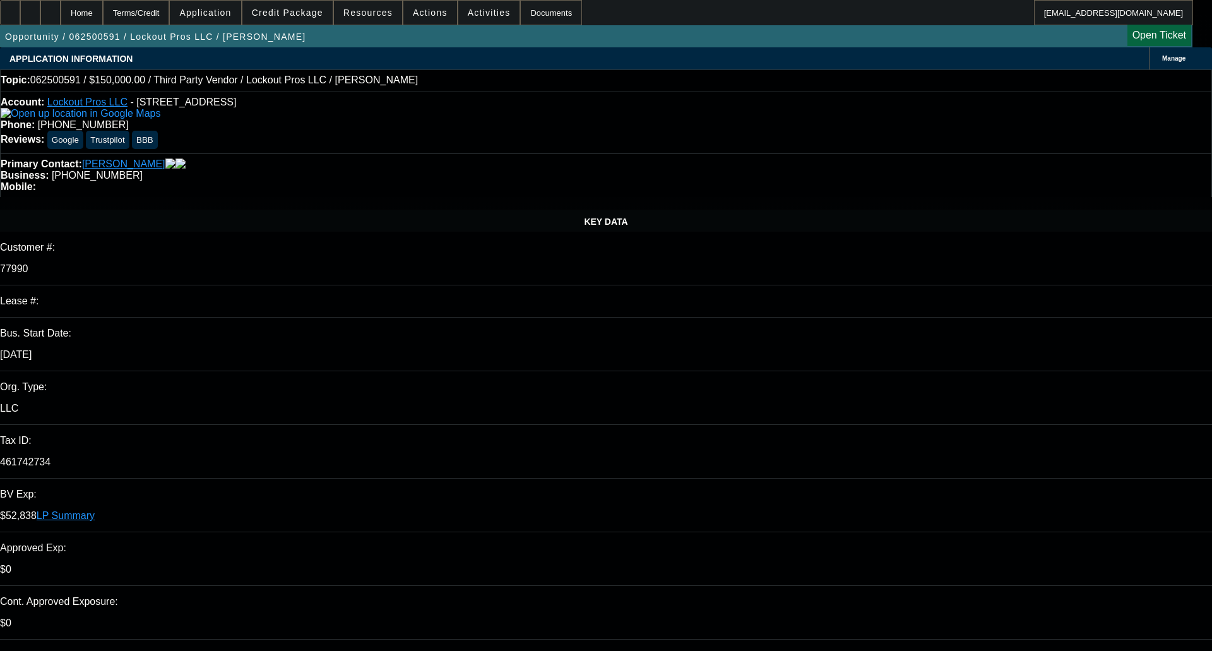
select select "4"
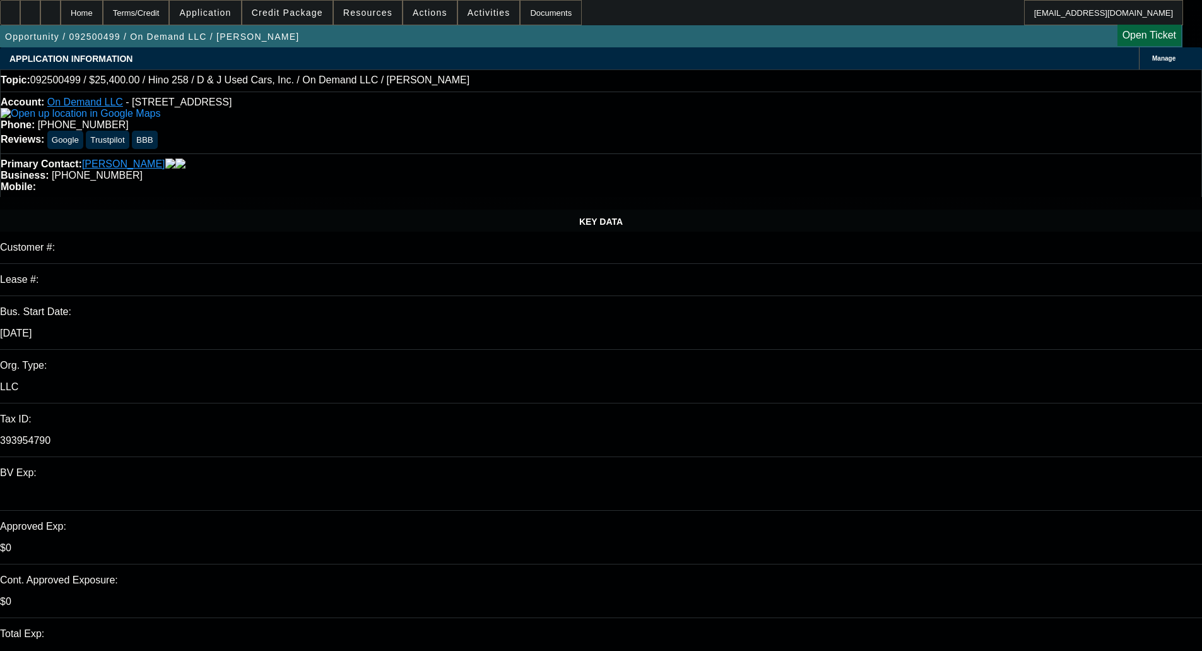
select select "0"
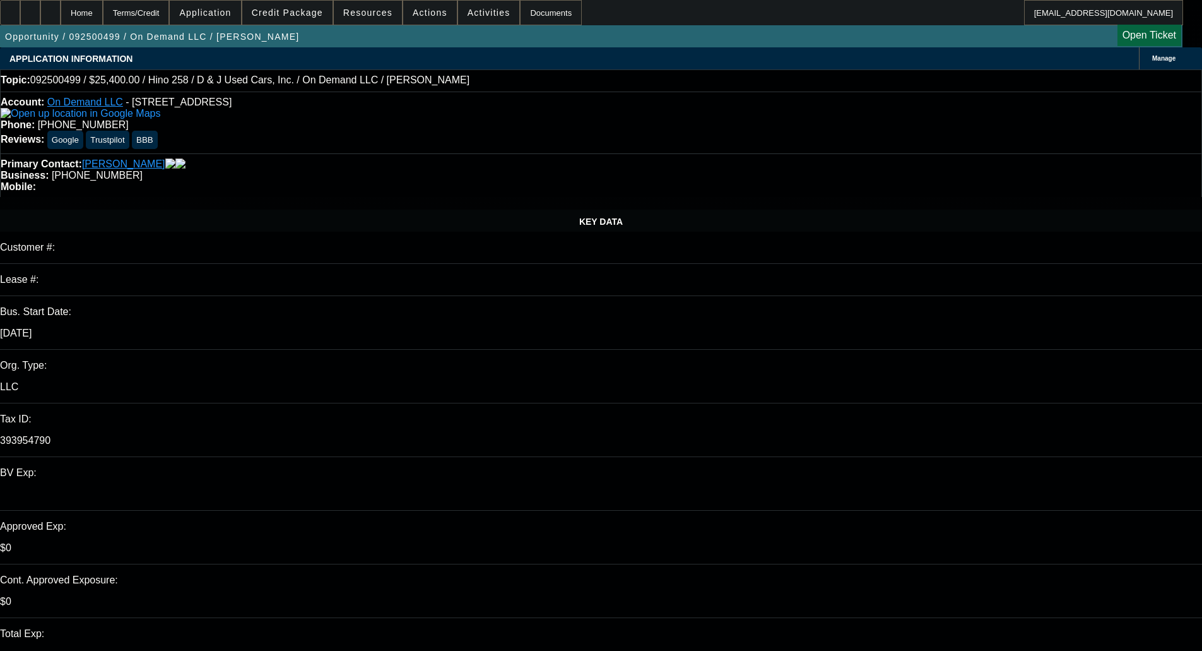
select select "0.1"
select select "0.2"
select select "2"
select select "0.1"
select select "1"
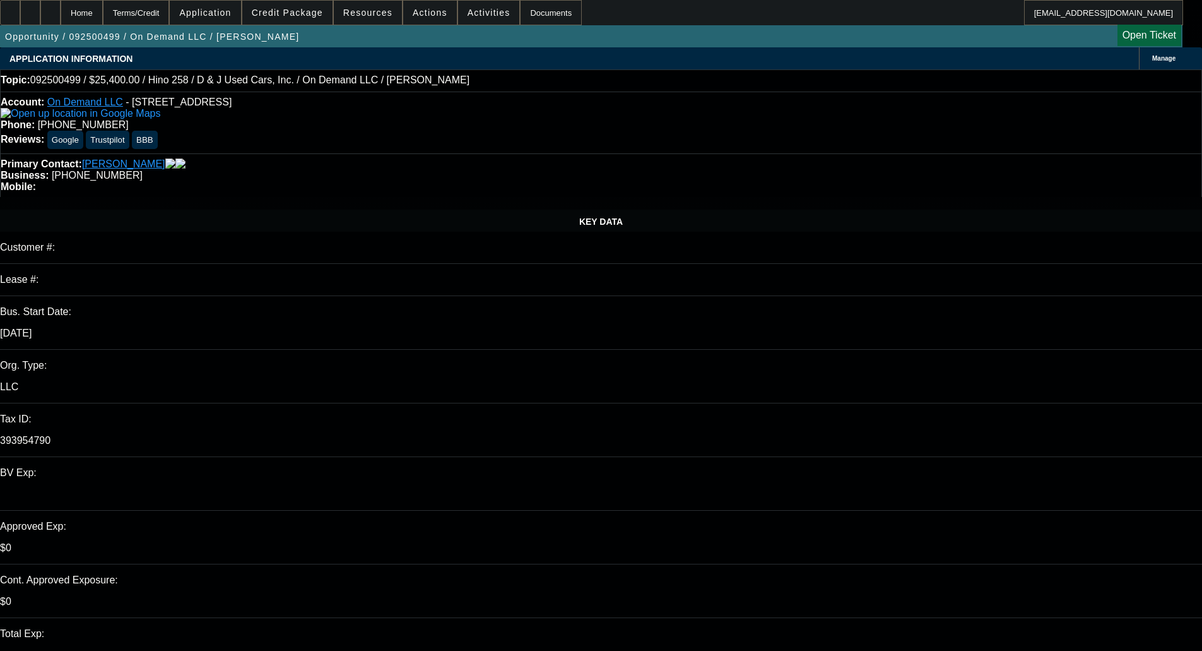
select select "2"
select select "6"
select select "1"
select select "2"
select select "4"
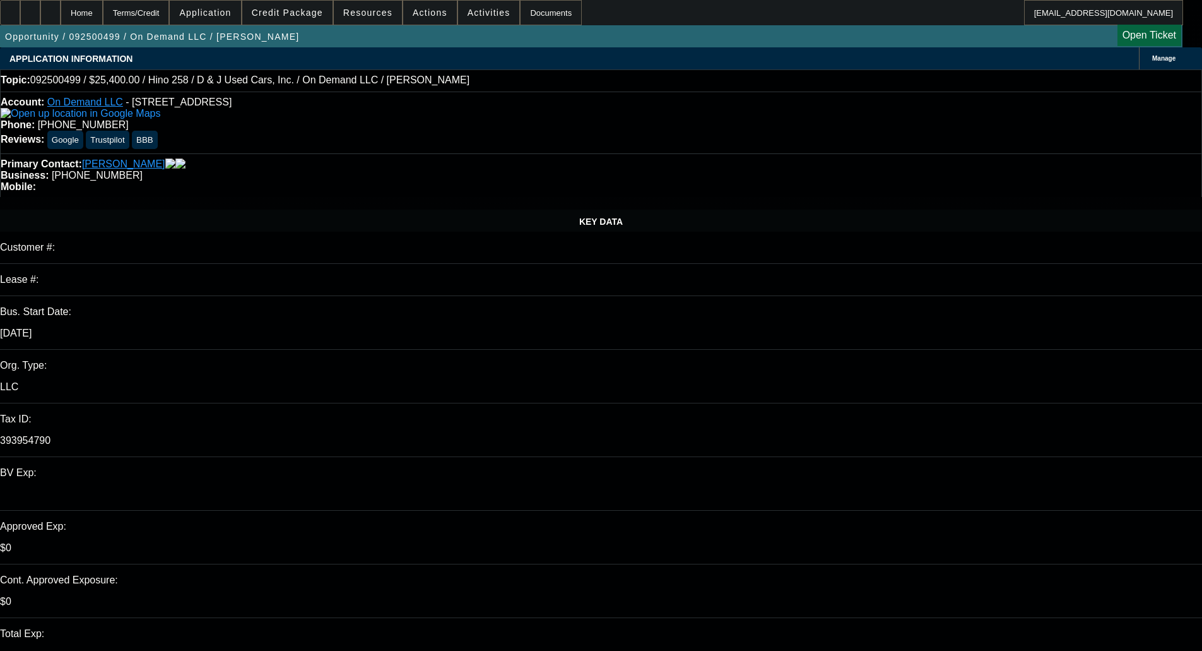
select select "1"
select select "2"
select select "4"
click at [312, 14] on span "Credit Package" at bounding box center [287, 13] width 71 height 10
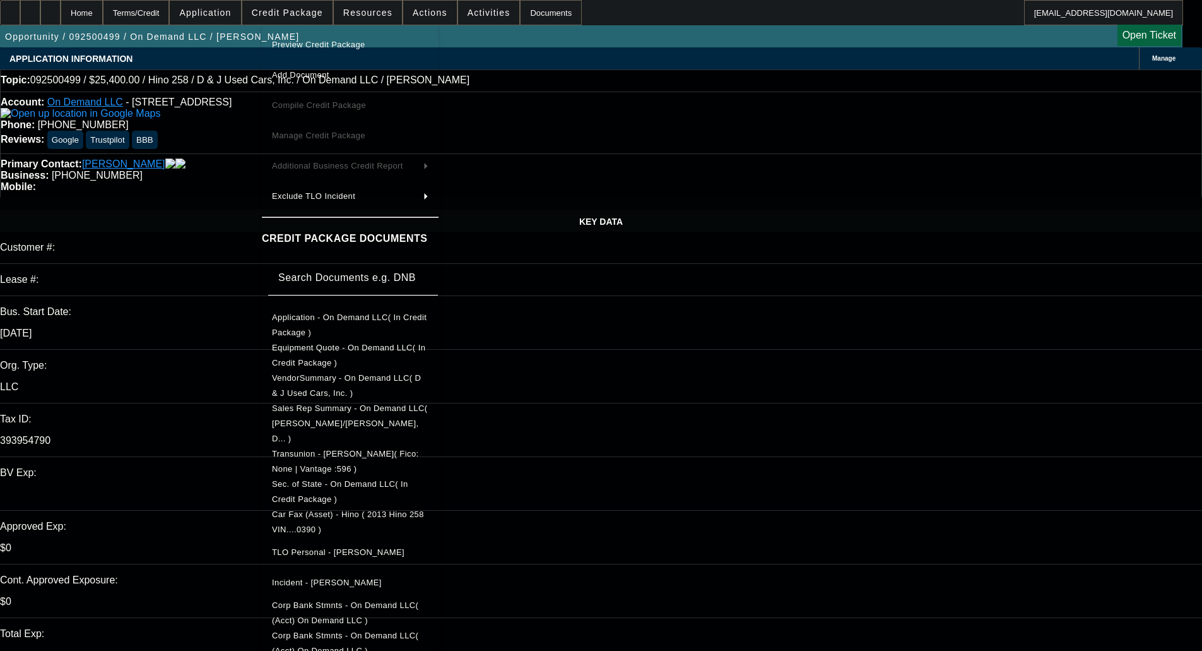
click at [316, 39] on span "Preview Credit Package" at bounding box center [350, 44] width 157 height 15
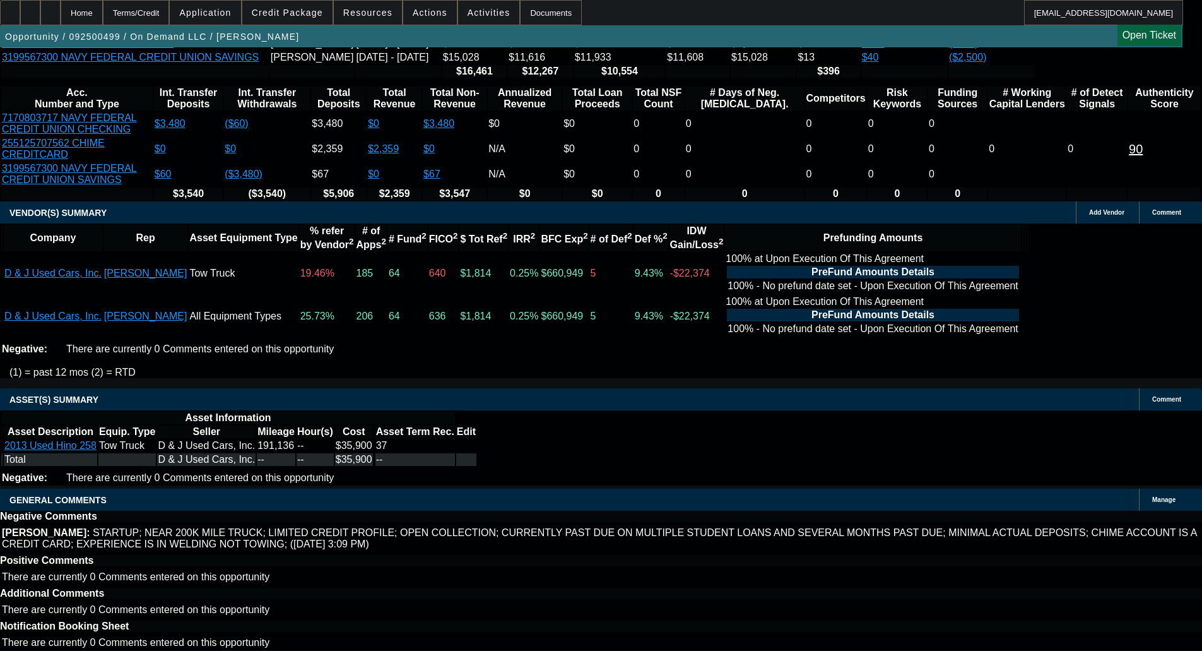
scroll to position [126, 0]
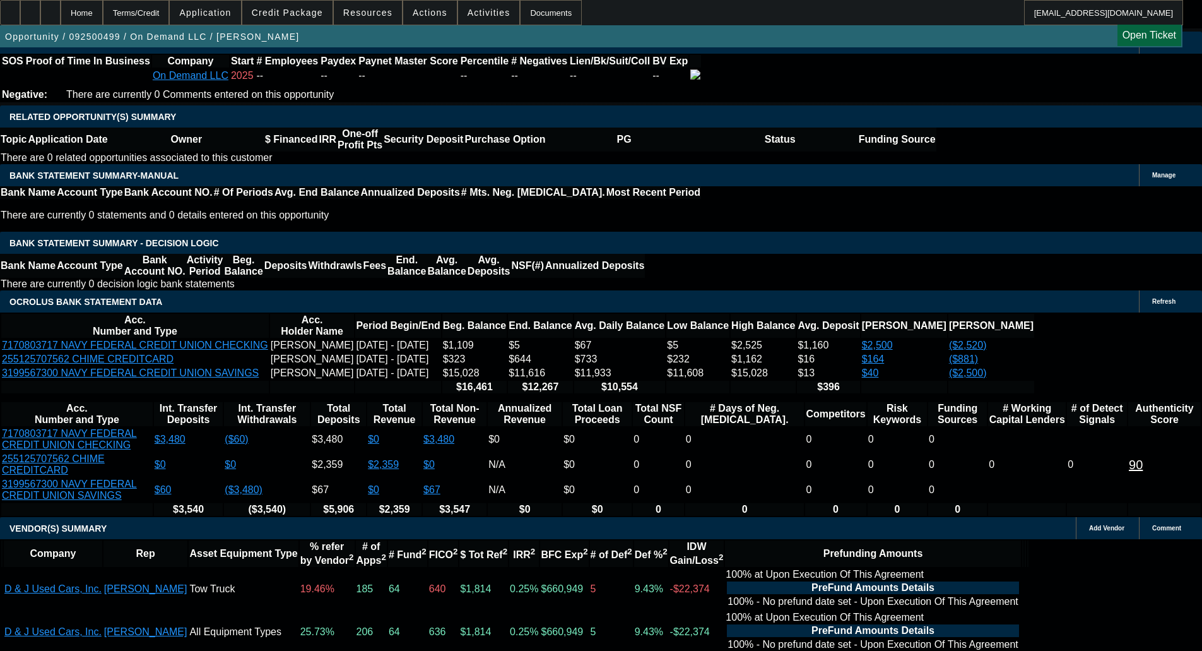
scroll to position [252, 0]
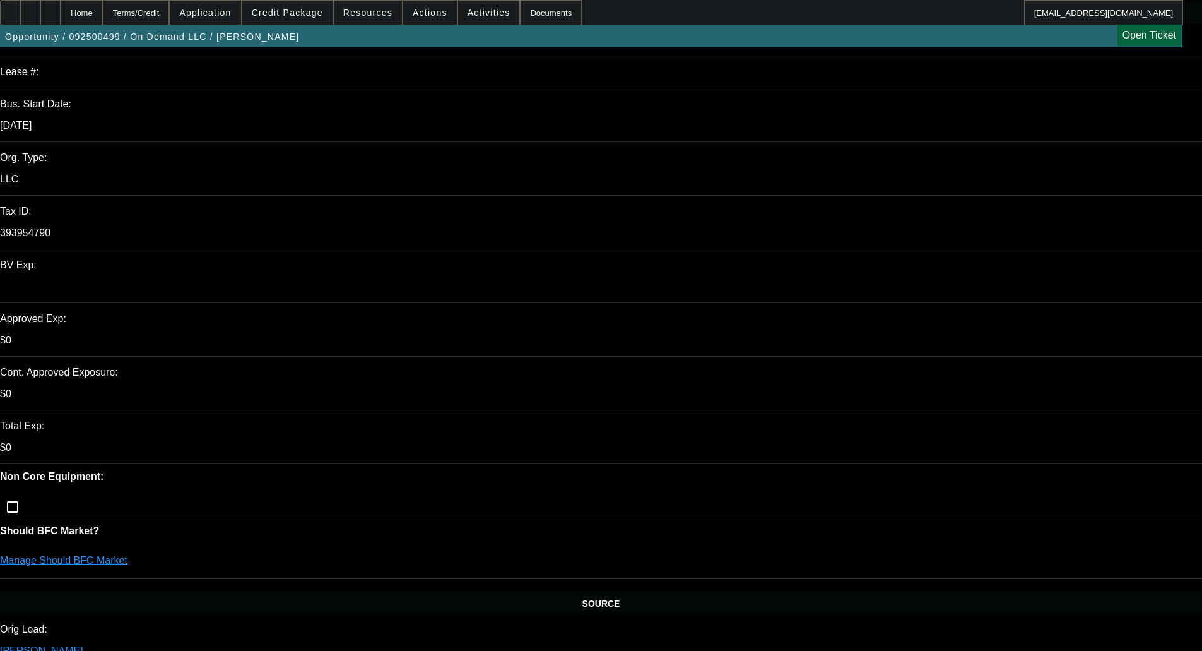
scroll to position [0, 0]
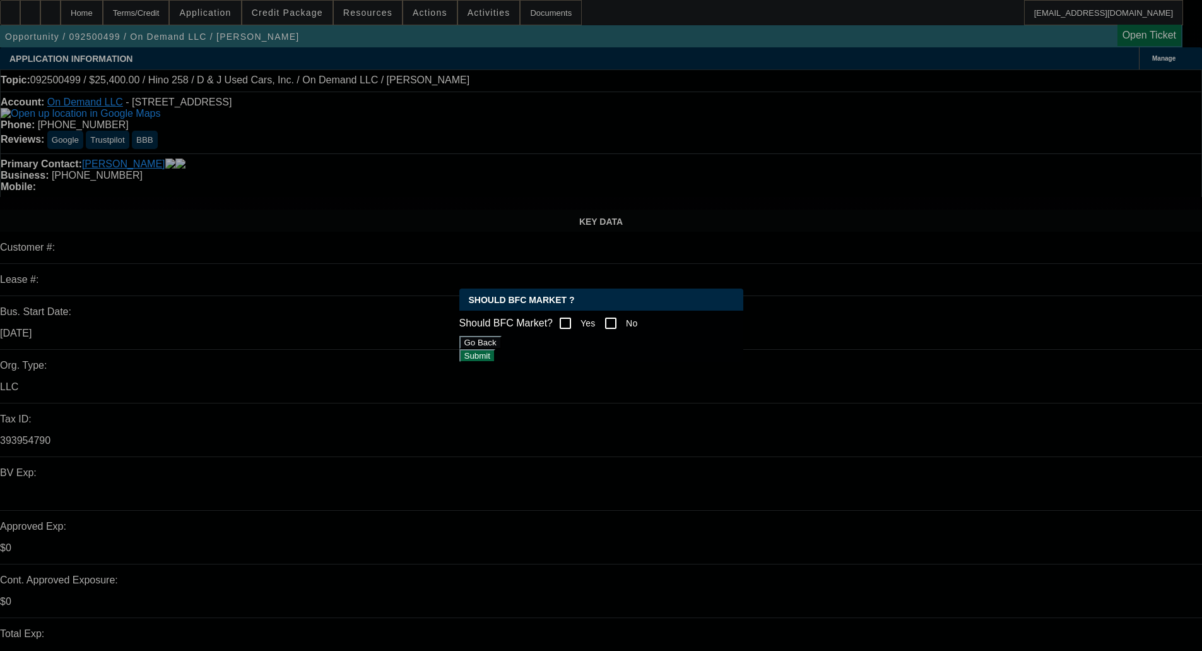
click at [615, 324] on input "No" at bounding box center [610, 322] width 25 height 25
checkbox input "true"
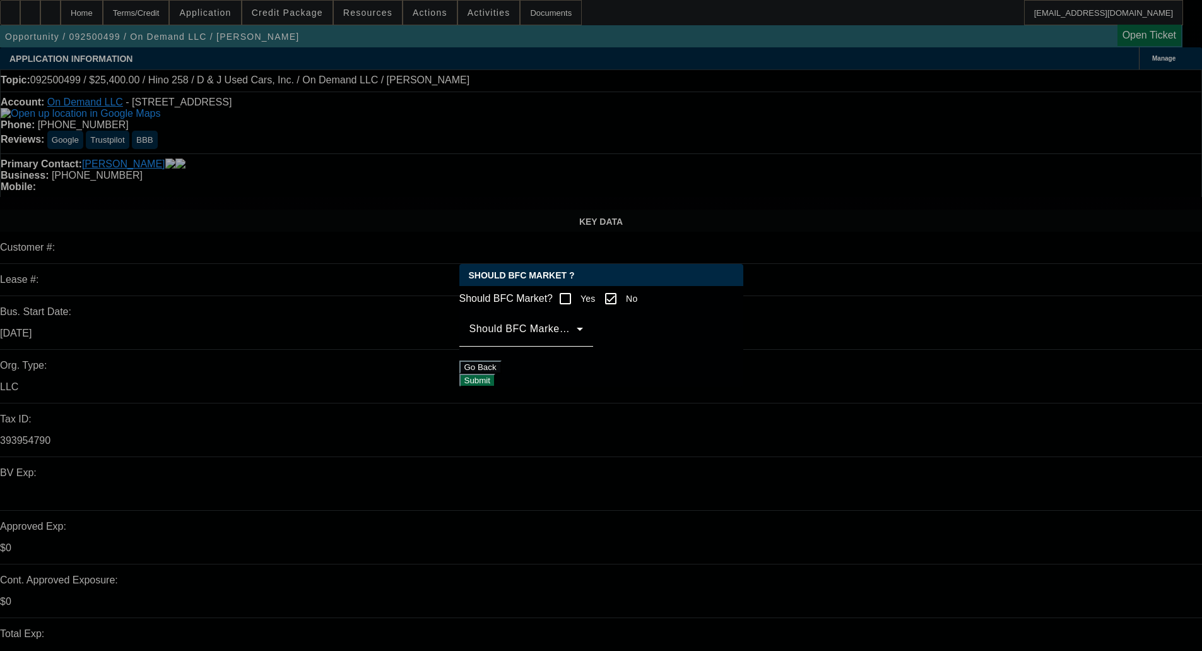
click at [577, 346] on div "Should BFC Market Status Reason" at bounding box center [527, 328] width 114 height 35
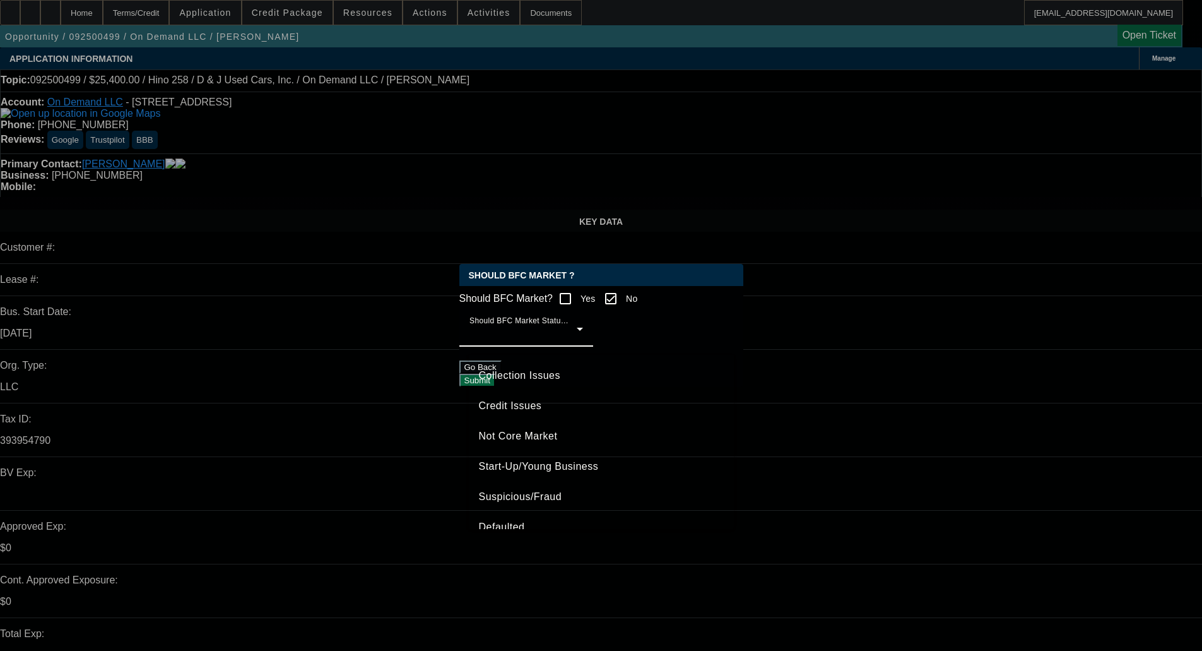
click at [546, 399] on mat-option "Credit Issues" at bounding box center [601, 406] width 265 height 30
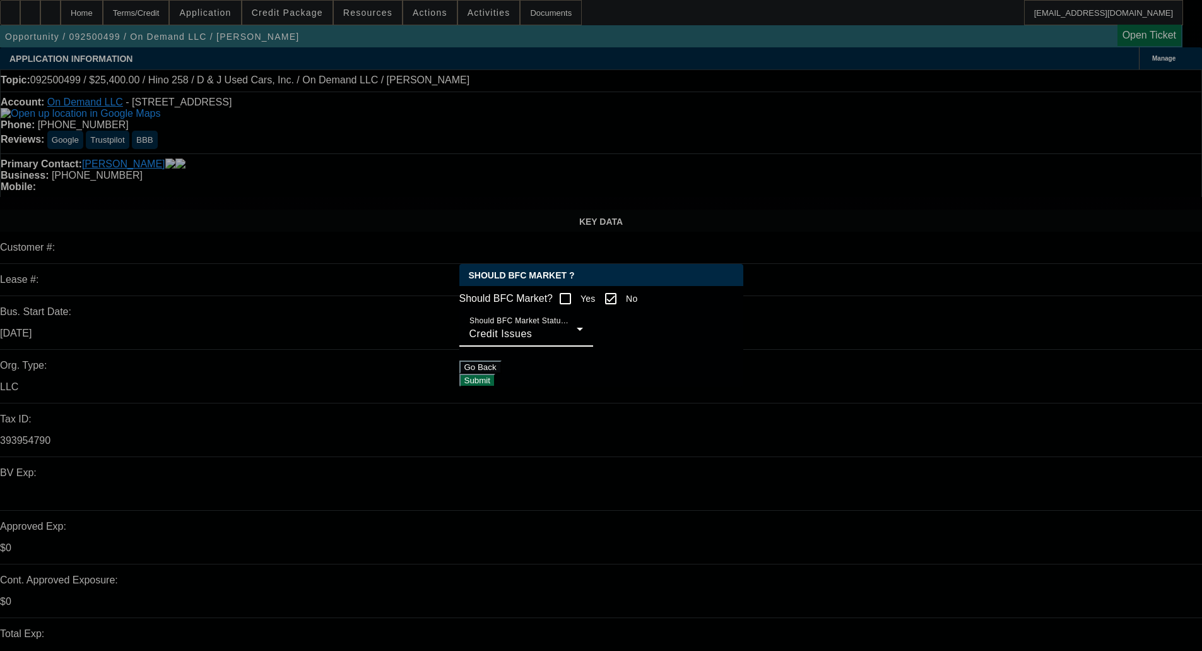
click at [495, 381] on button "Submit" at bounding box center [477, 380] width 36 height 13
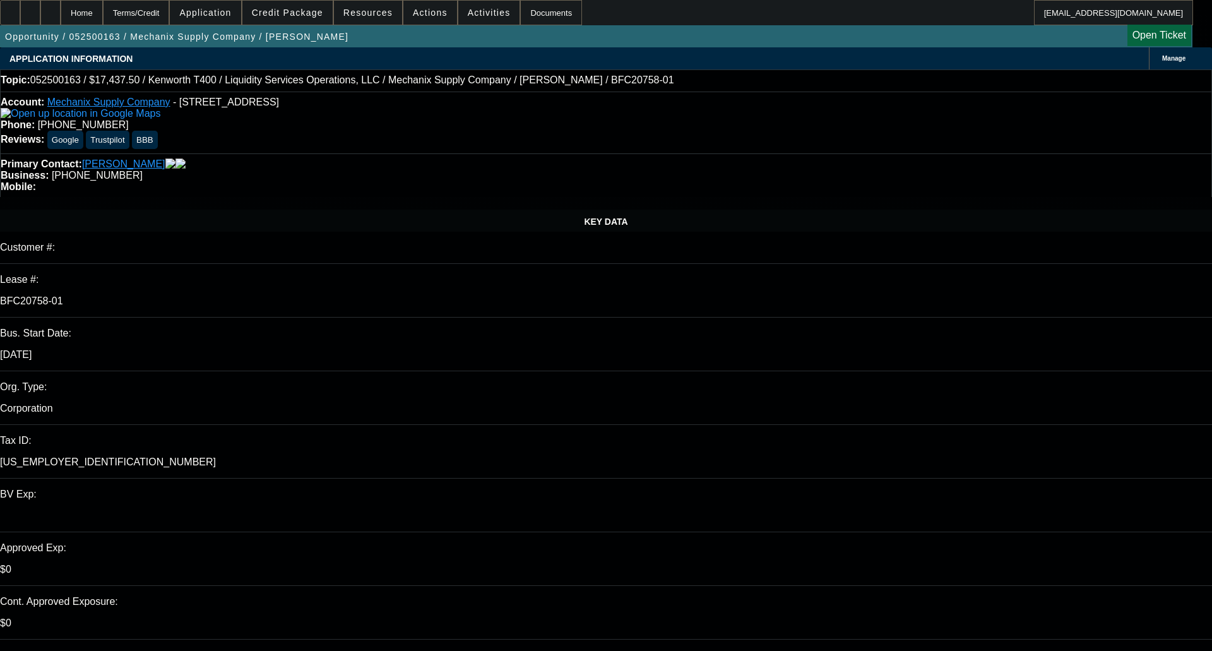
select select "0"
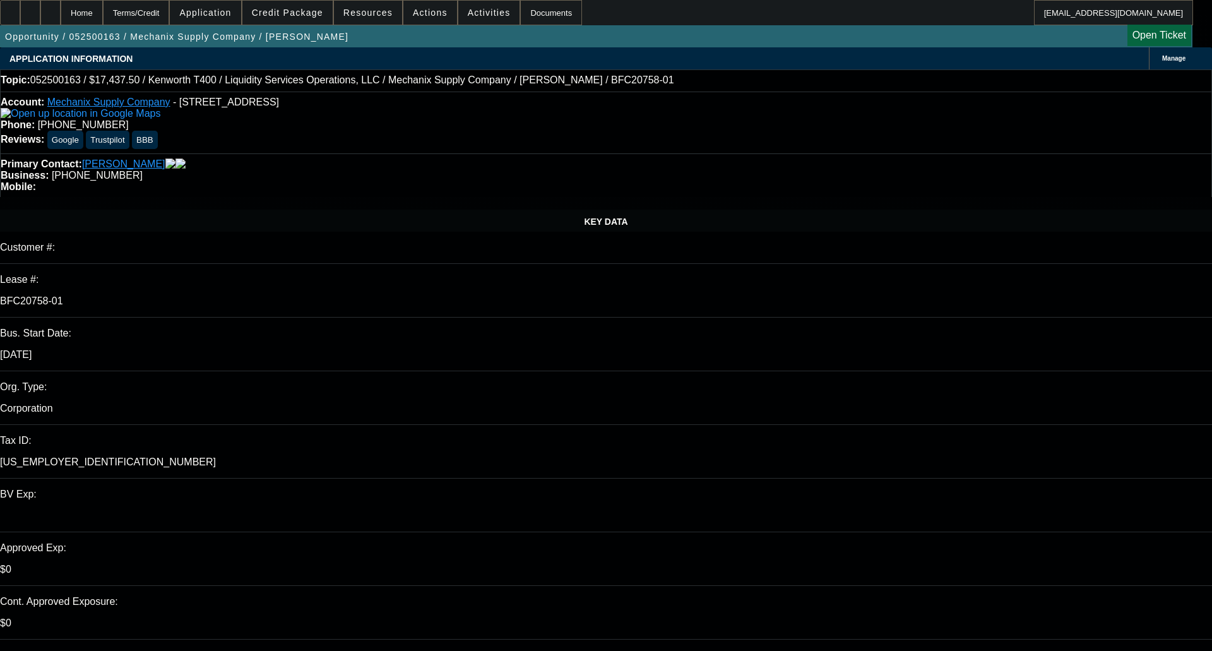
select select "0"
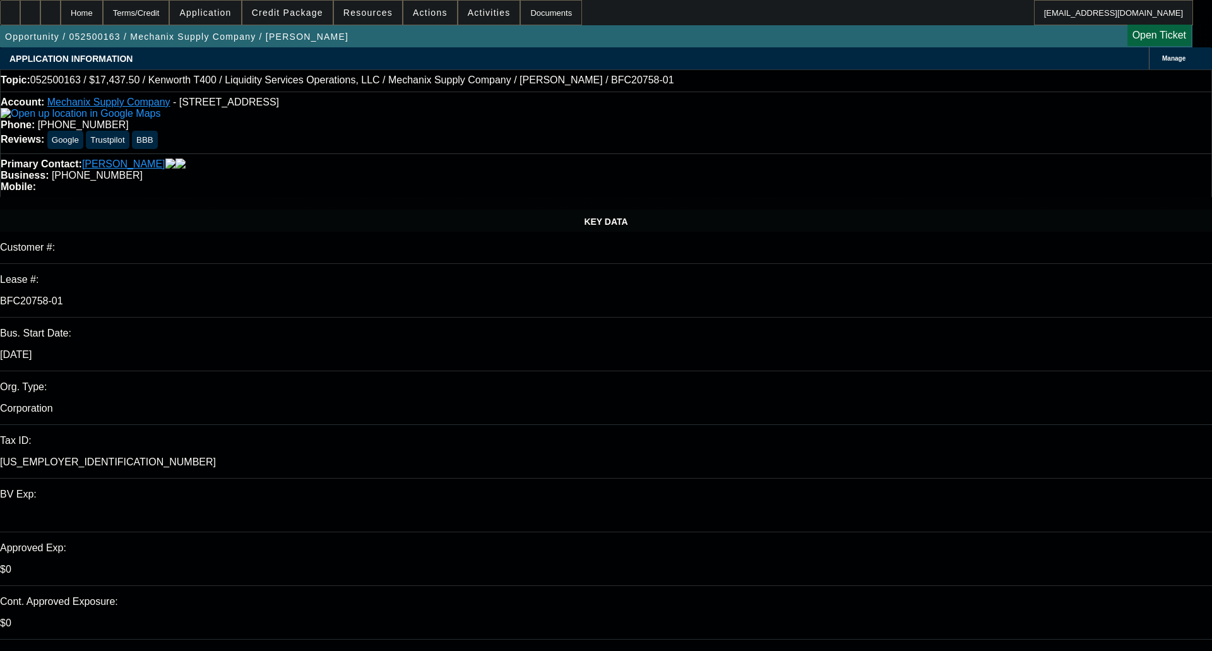
select select "0"
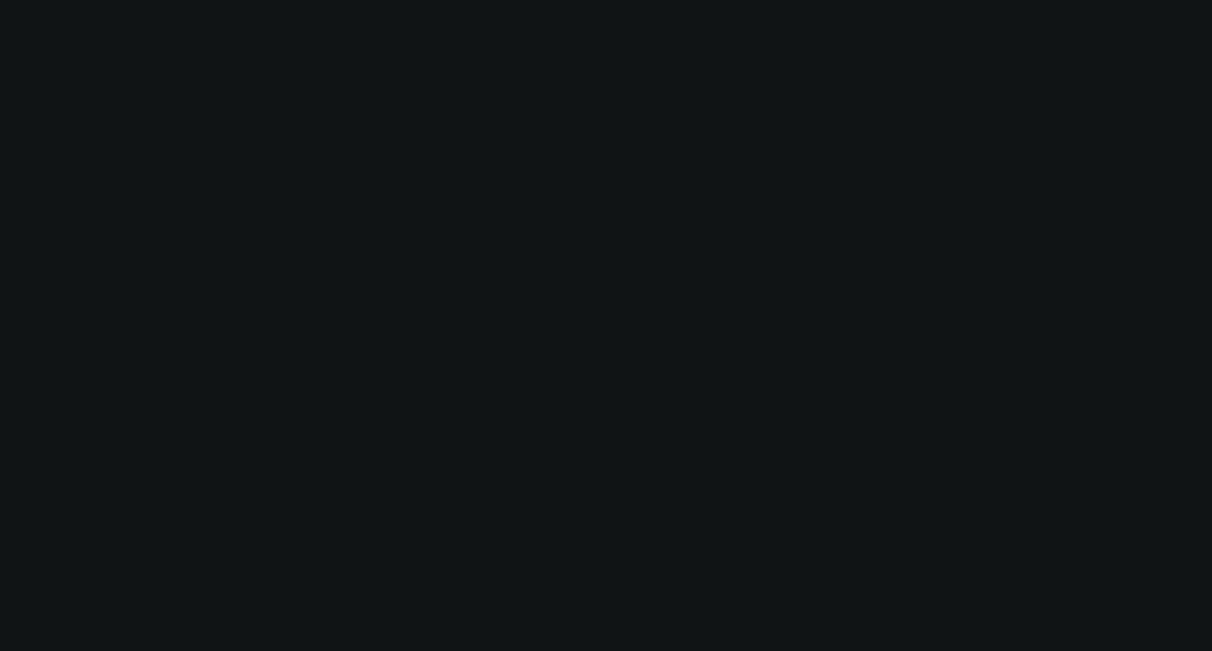
select select "1"
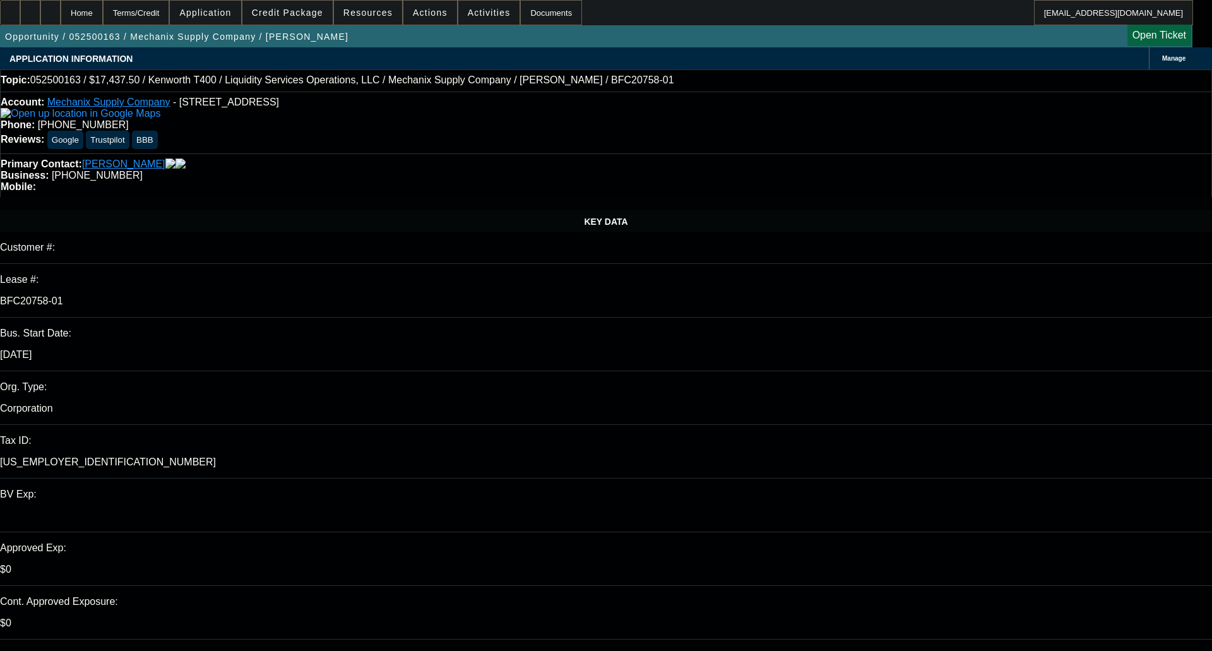
select select "1"
select select "6"
select select "1"
select select "6"
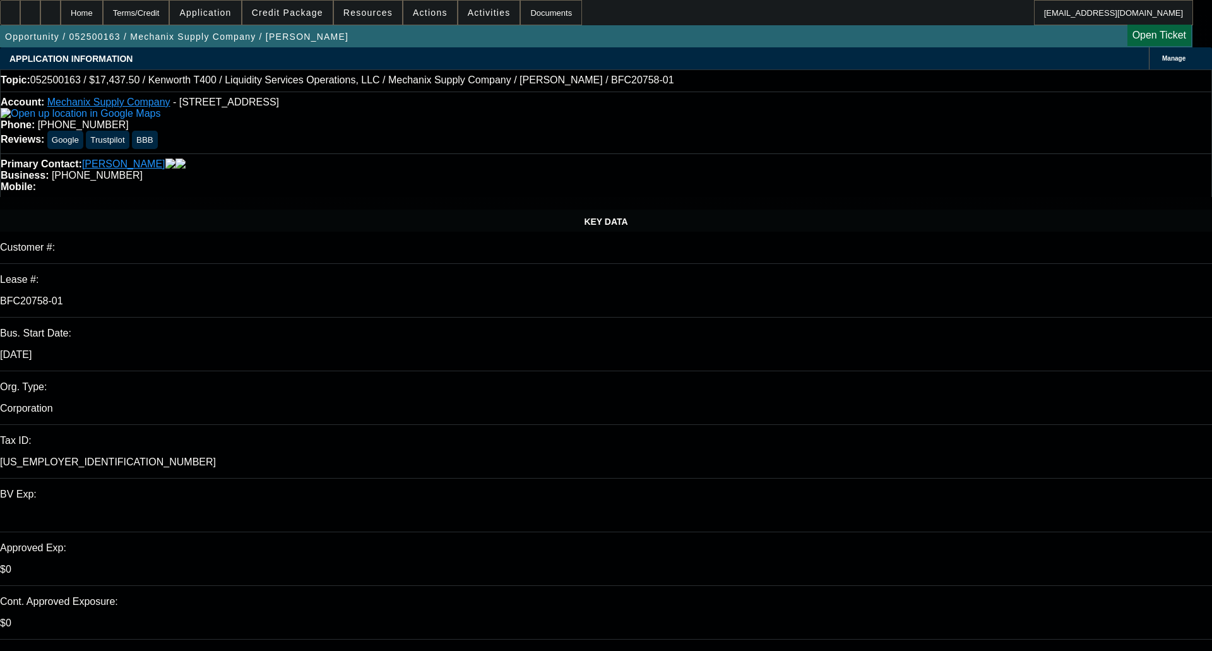
select select "1"
select select "6"
select select "1"
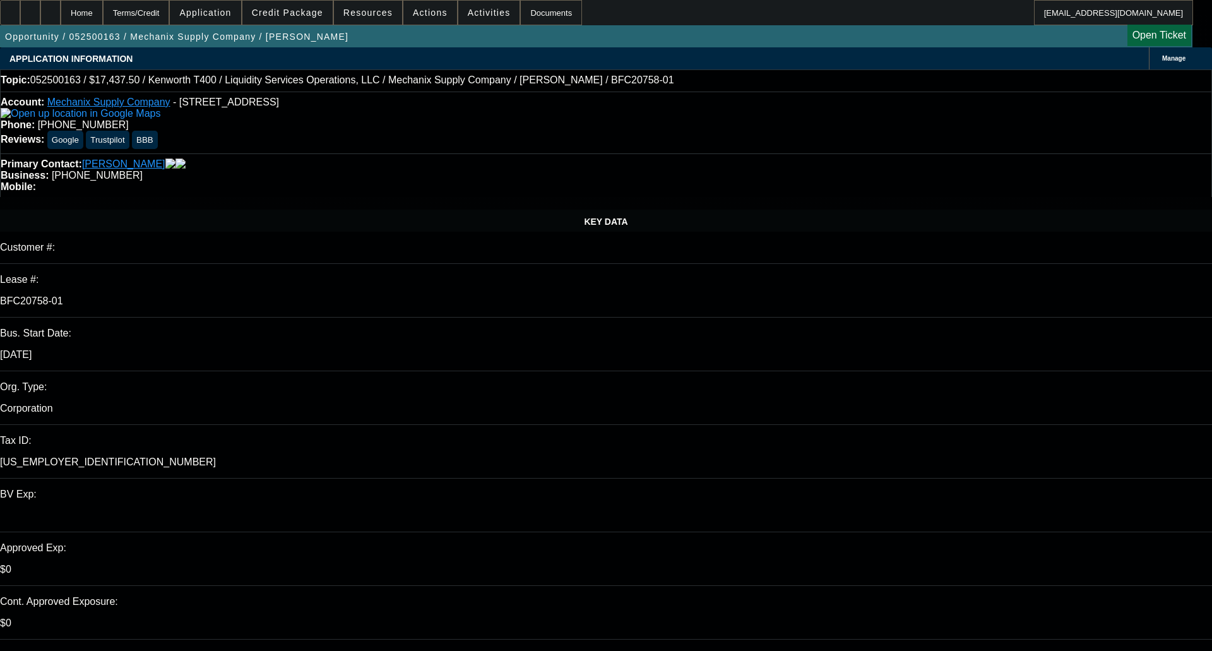
select select "6"
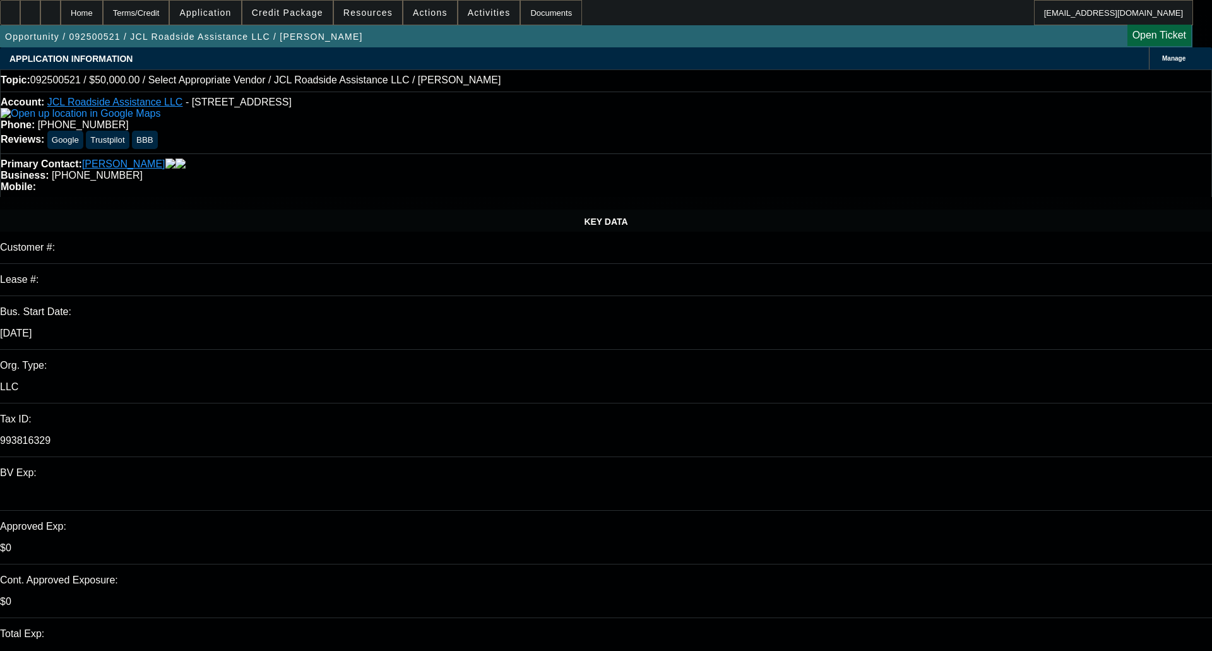
select select "0"
select select "2"
select select "0.1"
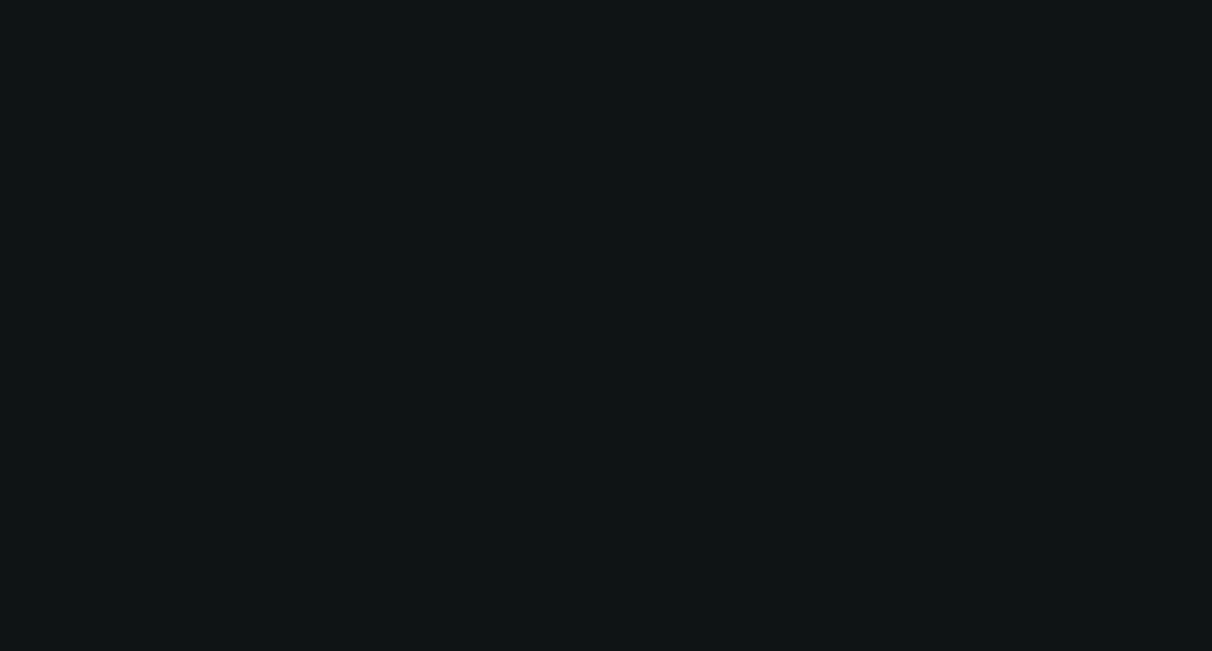
select select "1"
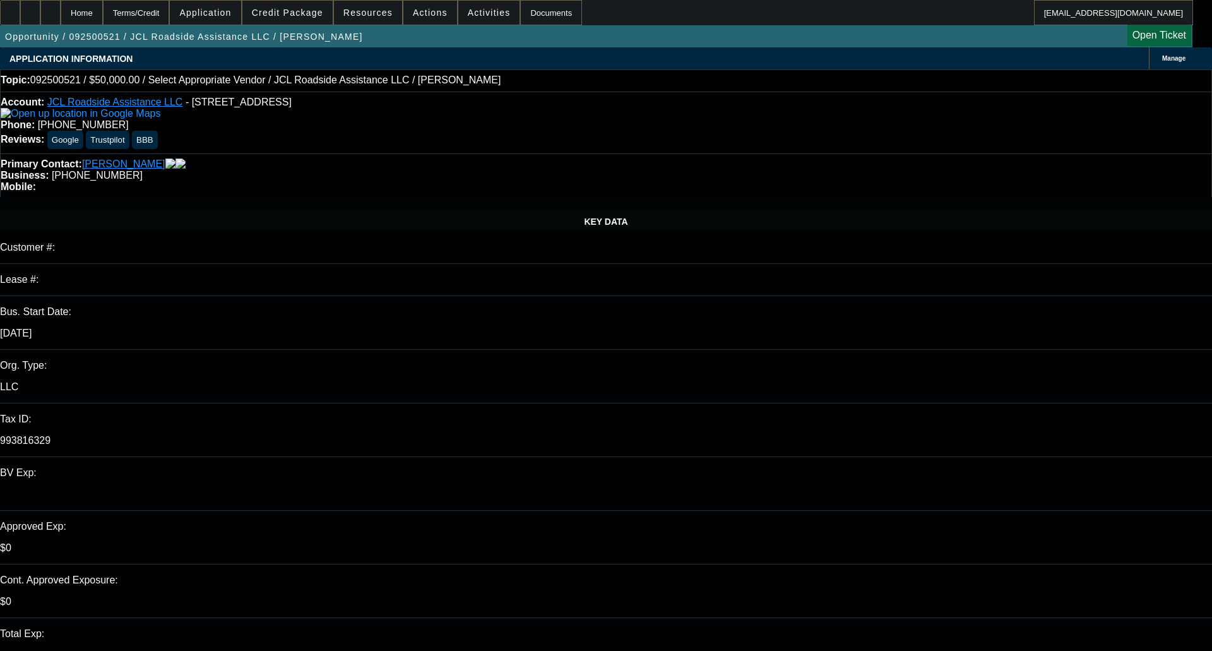
select select "2"
select select "4"
click at [292, 11] on span "Credit Package" at bounding box center [287, 13] width 71 height 10
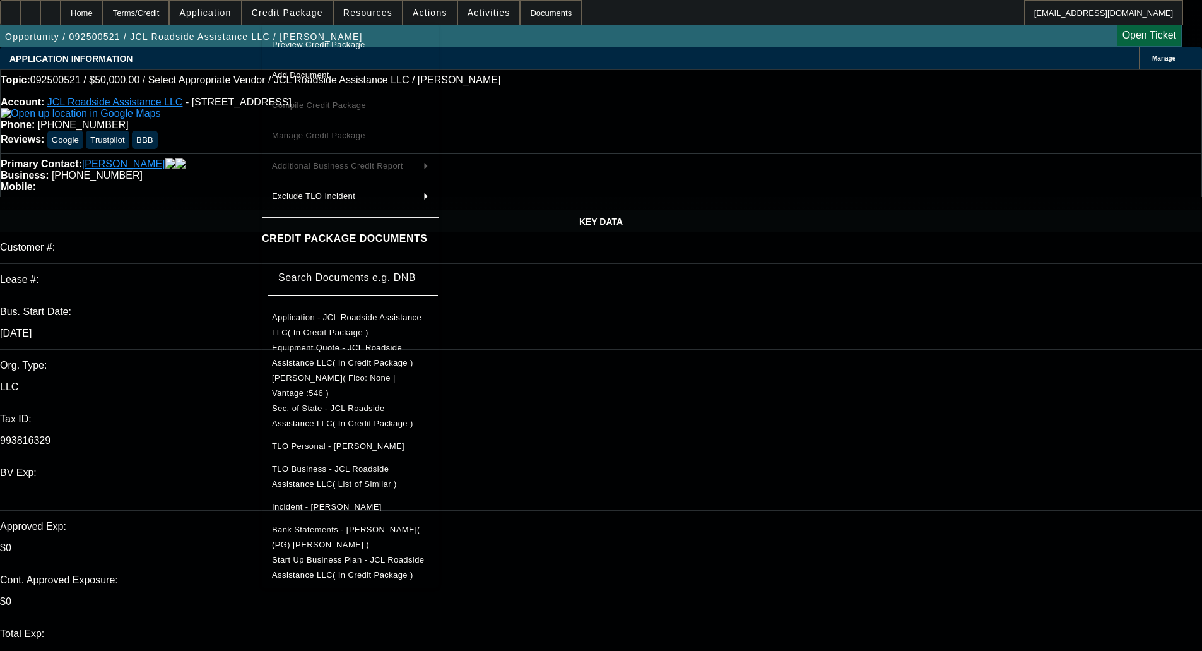
click at [311, 40] on span "Preview Credit Package" at bounding box center [318, 44] width 93 height 9
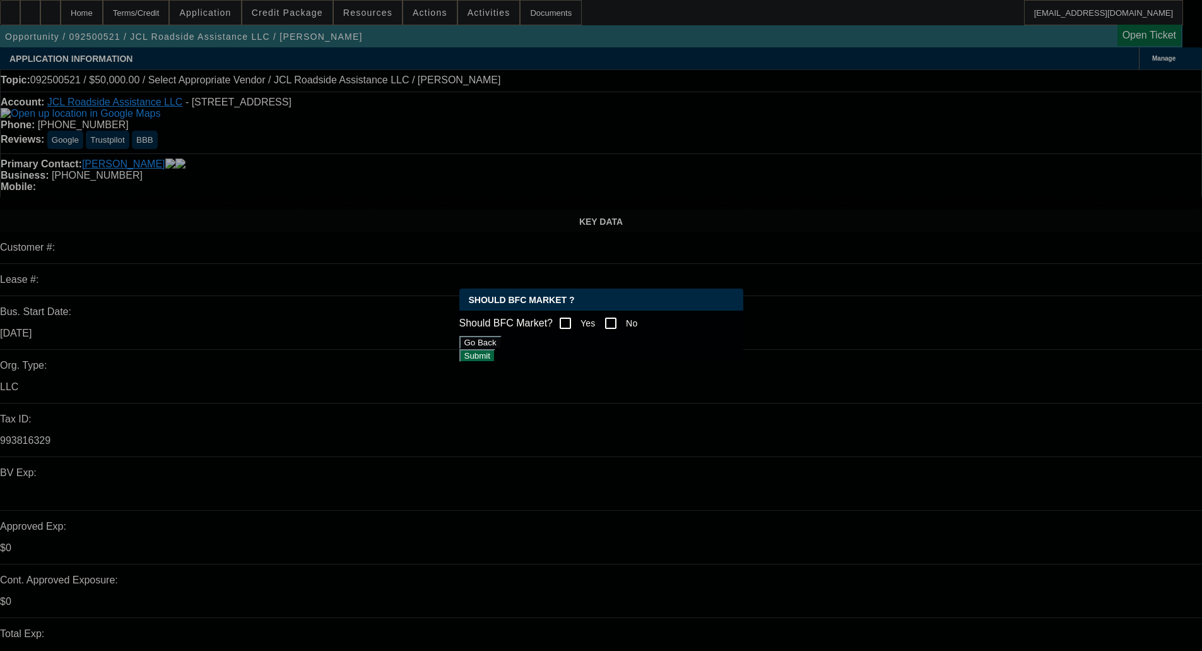
click at [618, 322] on input "No" at bounding box center [610, 322] width 25 height 25
checkbox input "true"
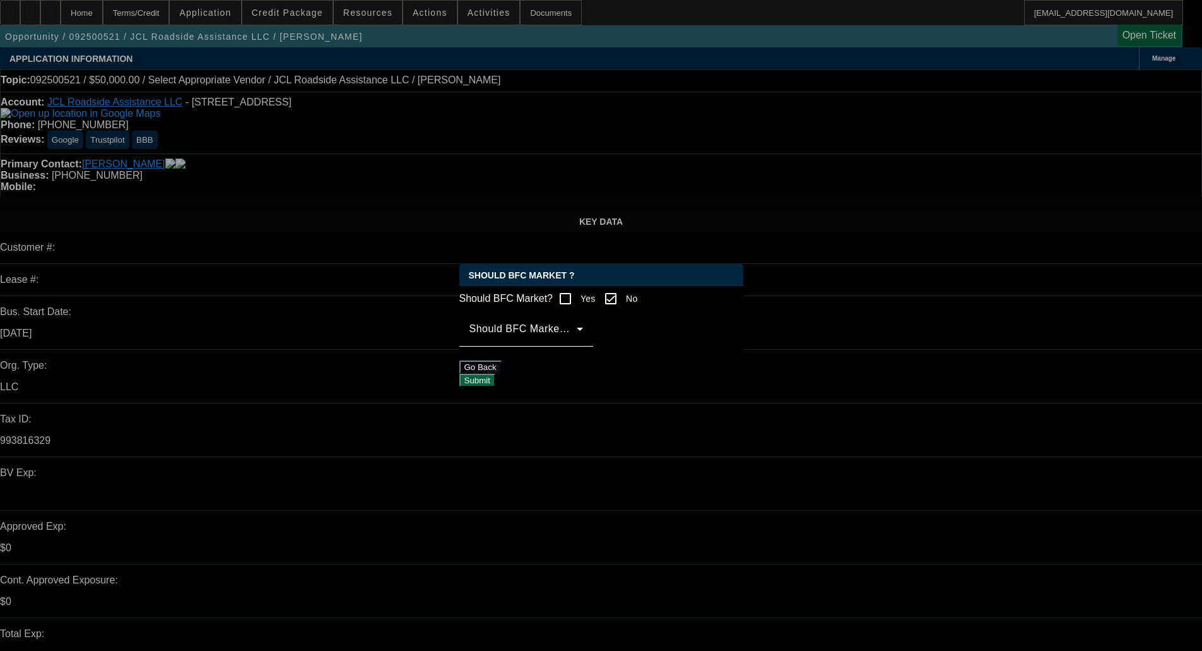
click at [547, 331] on div "Should BFC Market Status Reason" at bounding box center [527, 328] width 114 height 35
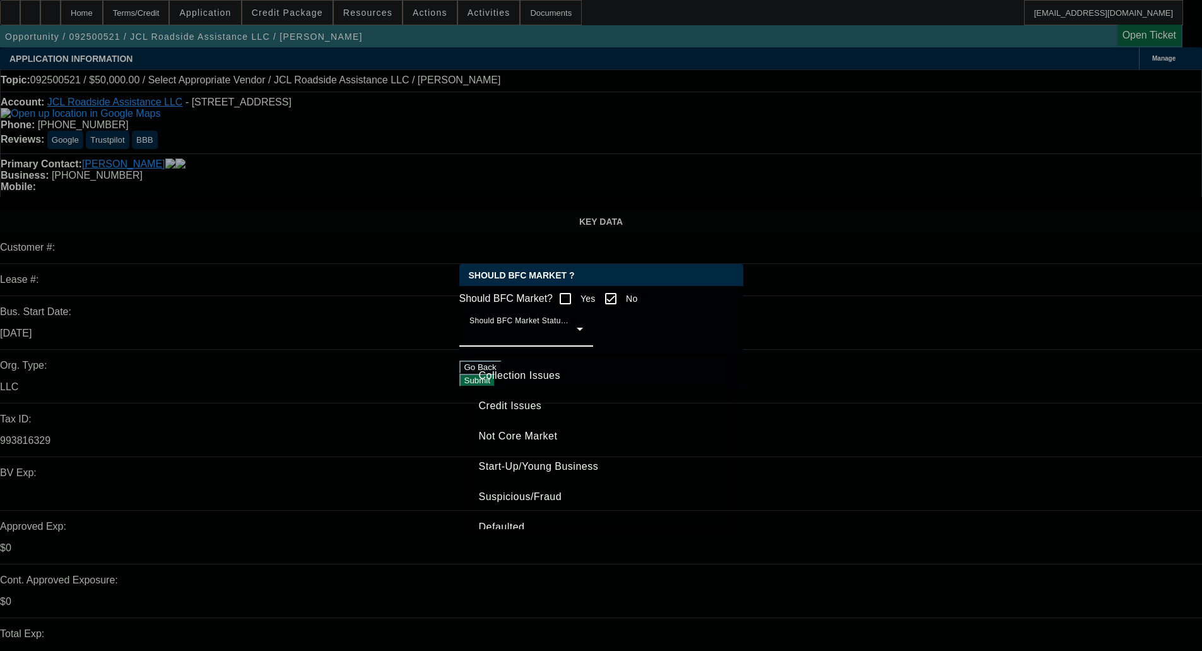
click at [520, 401] on span "Credit Issues" at bounding box center [510, 405] width 63 height 15
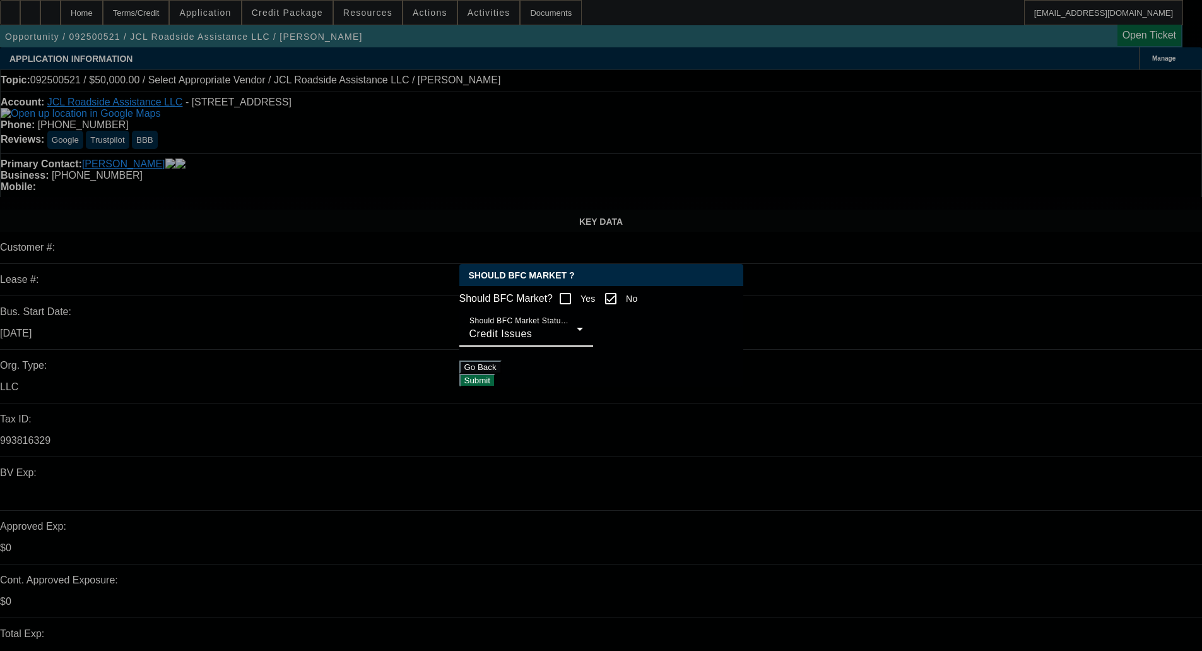
click at [593, 360] on div at bounding box center [526, 353] width 134 height 14
click at [495, 377] on button "Submit" at bounding box center [477, 380] width 36 height 13
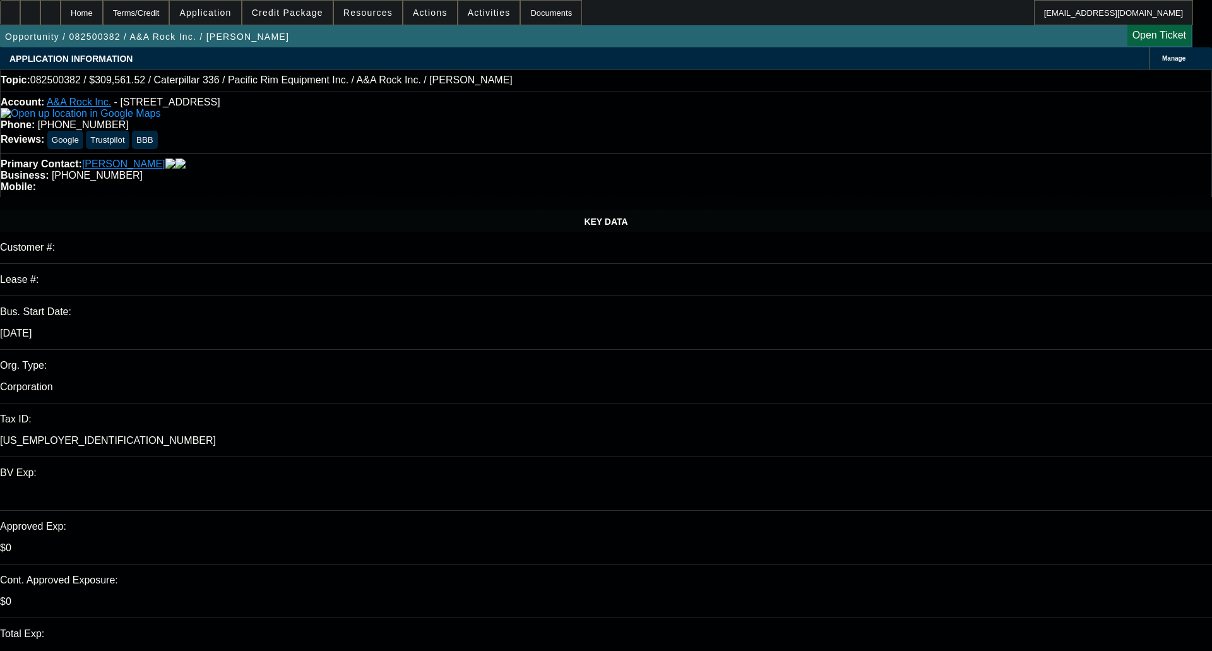
select select "0"
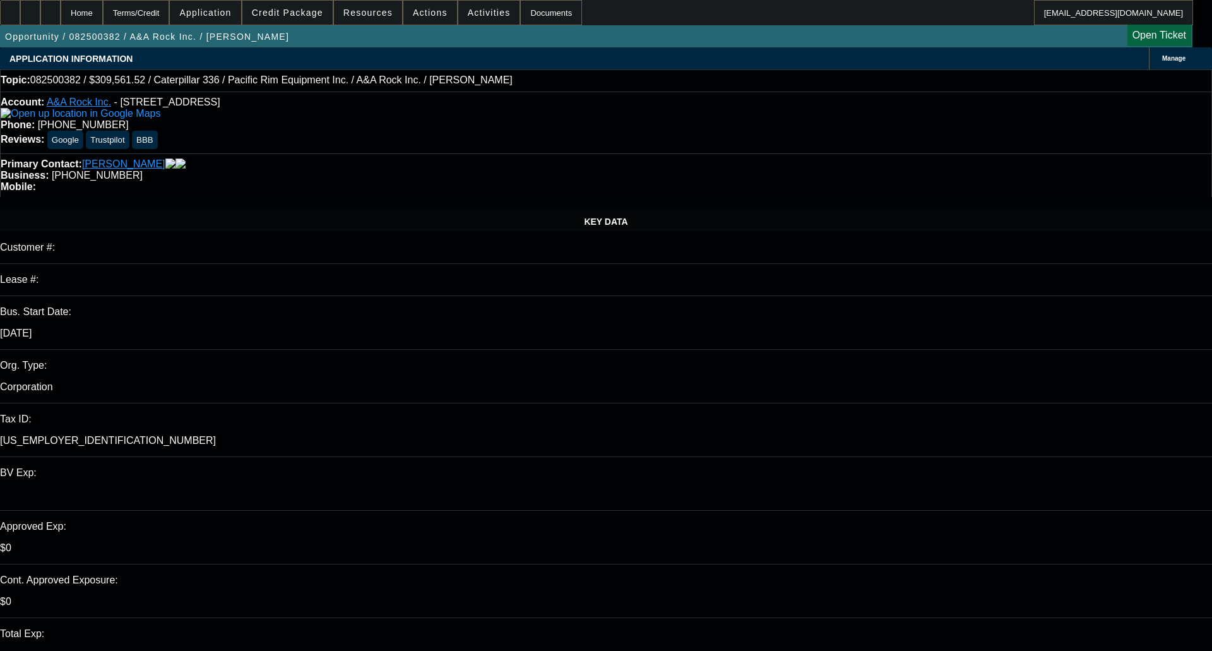
select select "0"
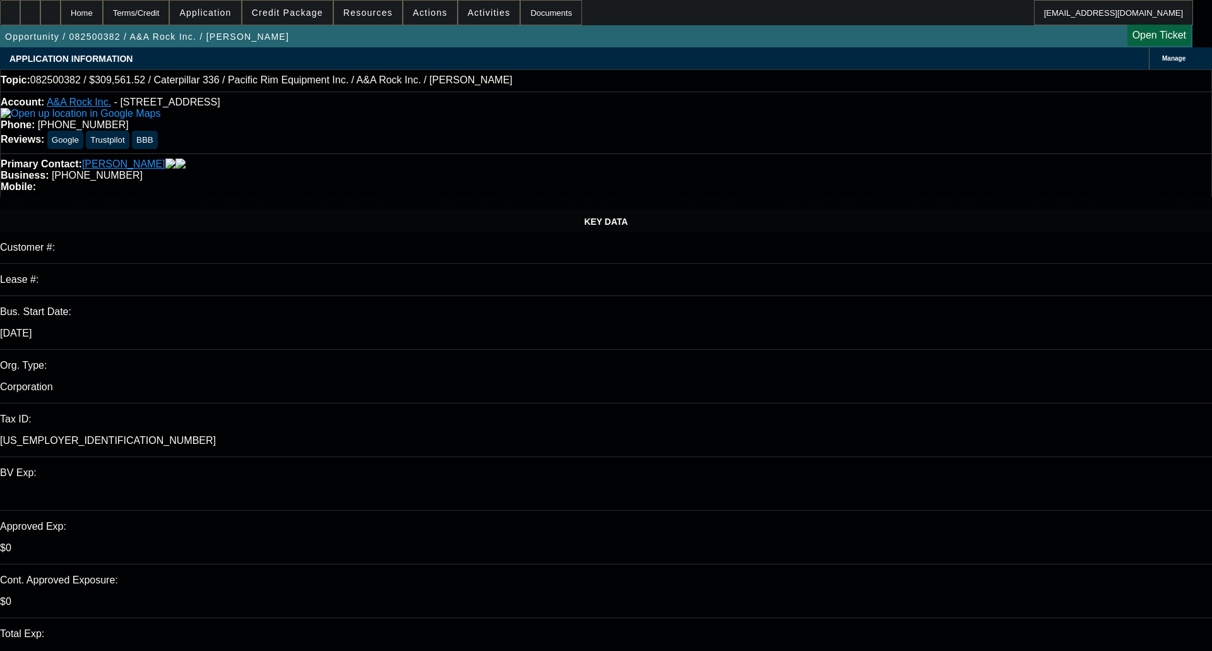
select select "0"
select select "1"
select select "2"
select select "6"
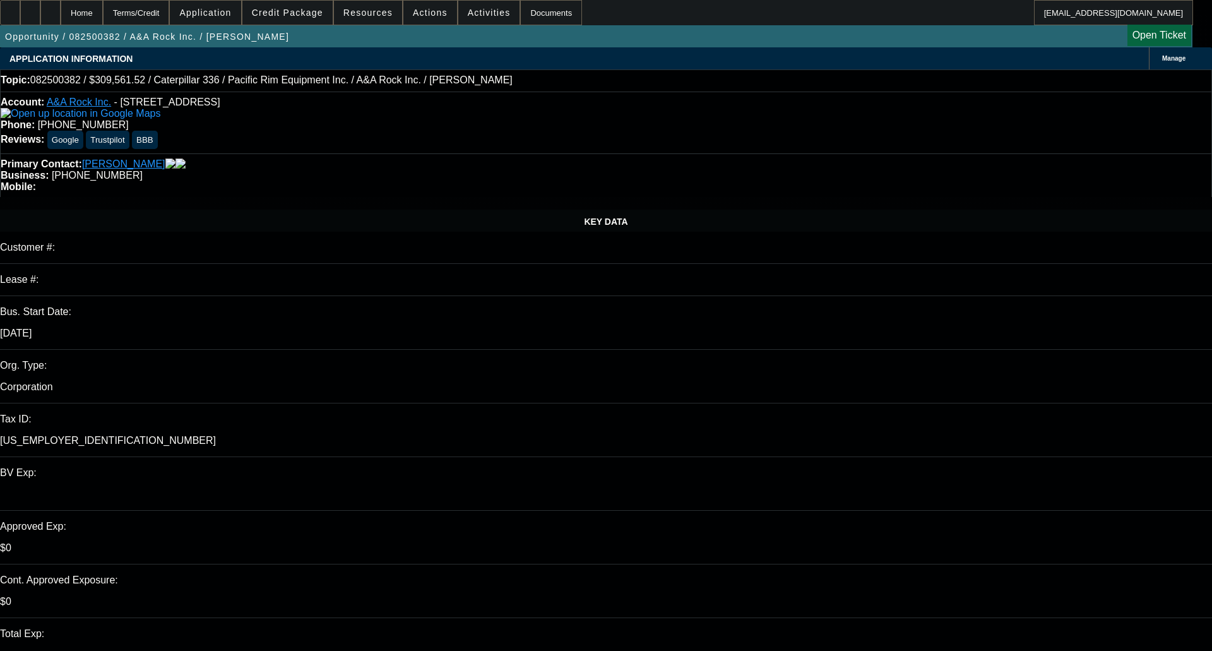
select select "1"
select select "2"
select select "6"
select select "1"
select select "2"
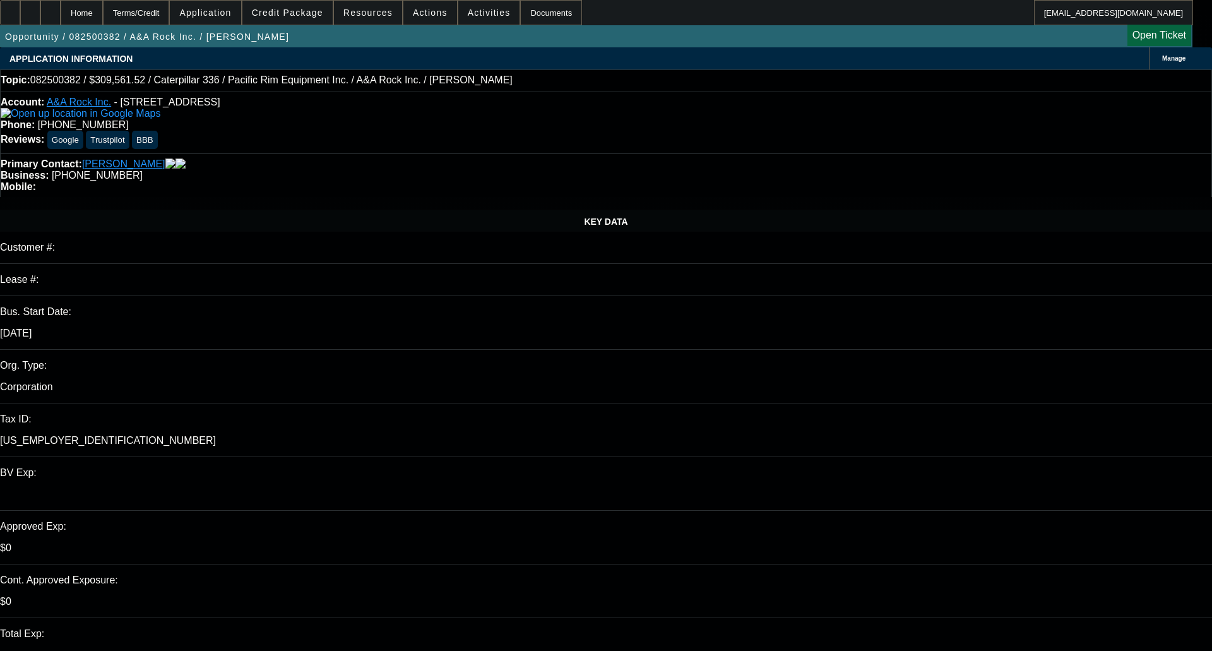
select select "6"
select select "1"
select select "2"
select select "6"
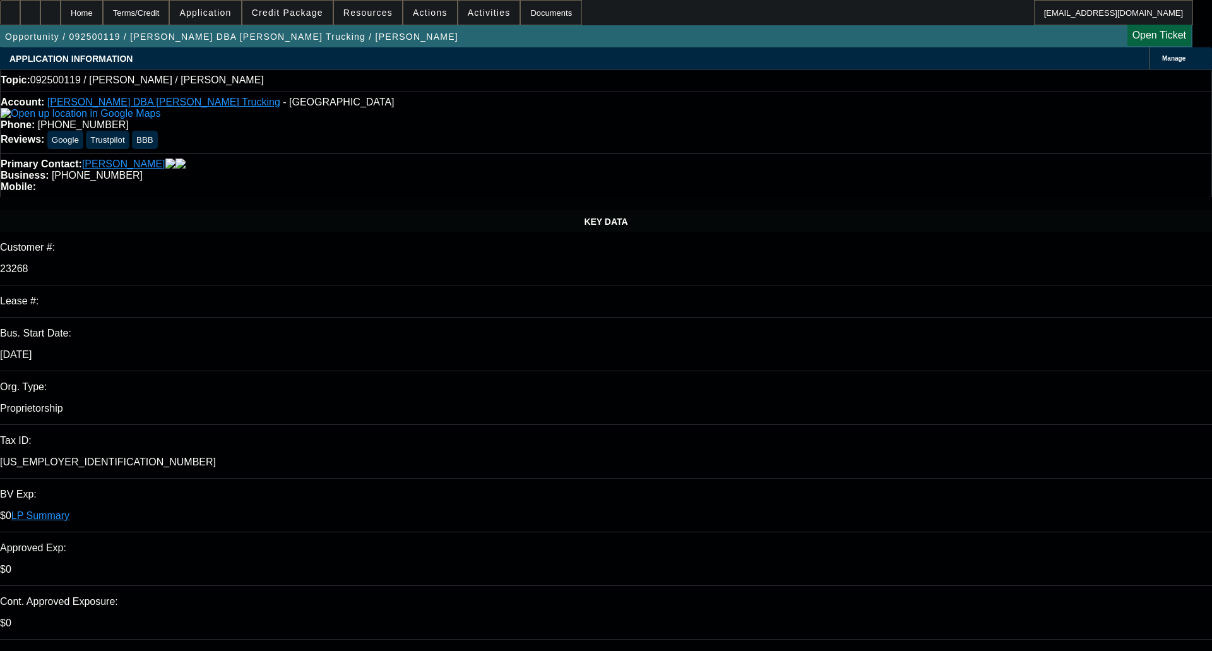
select select "0"
select select "2"
select select "0.1"
select select "1"
select select "2"
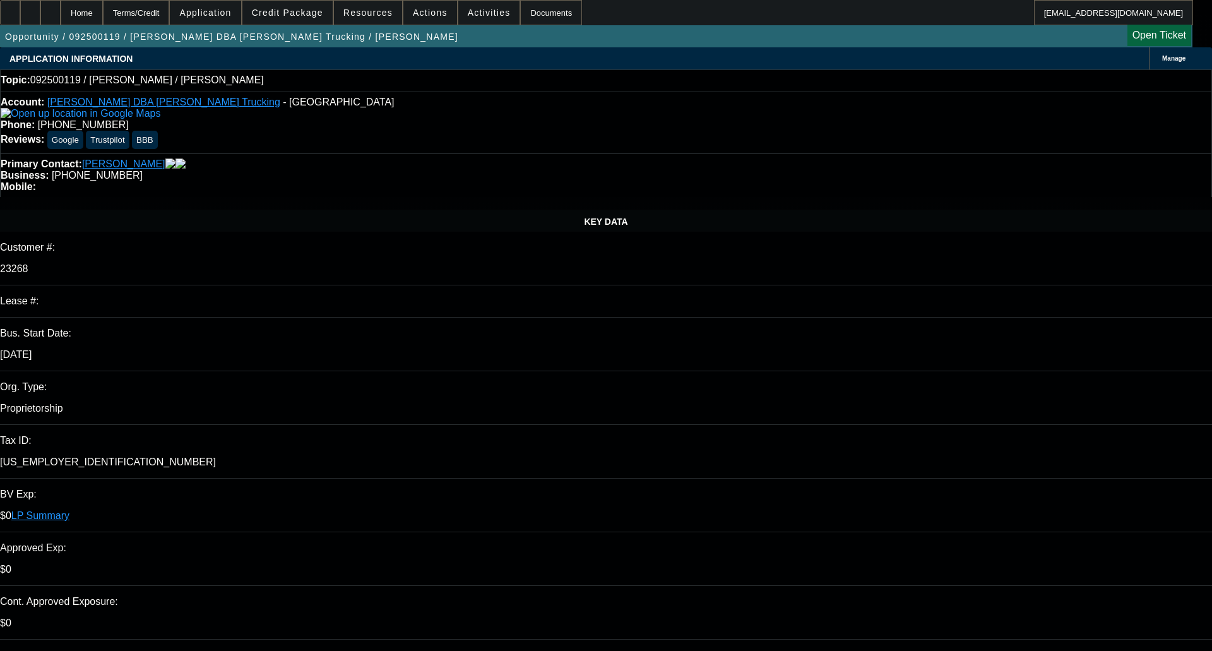
select select "4"
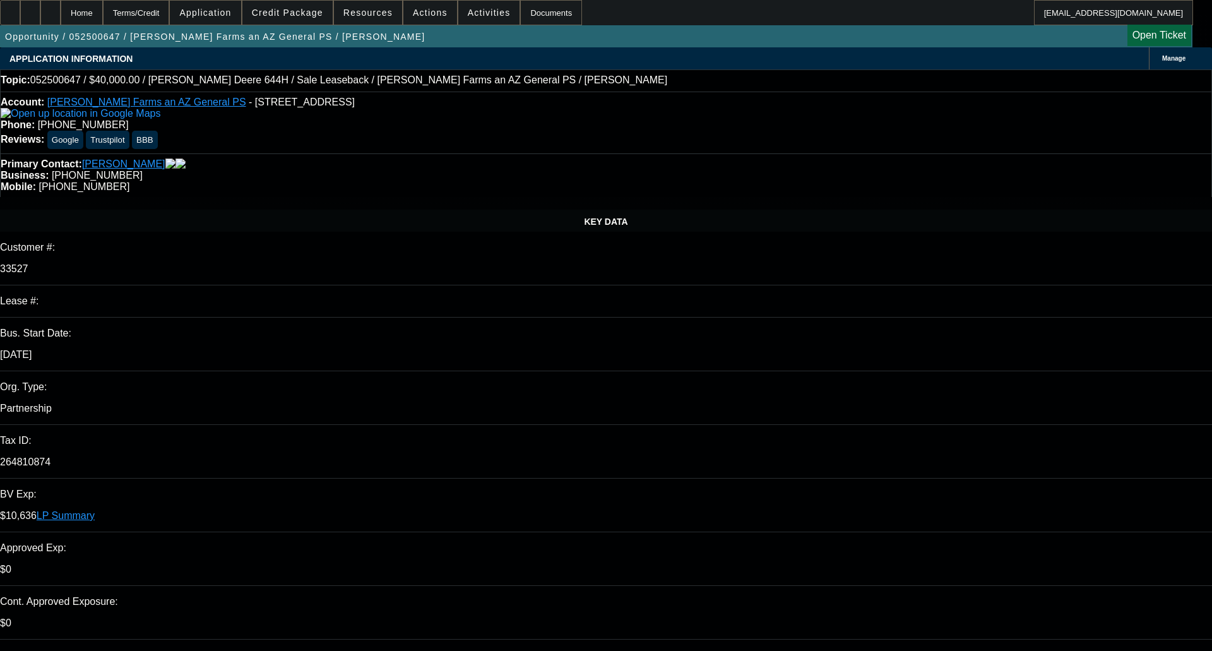
select select "0"
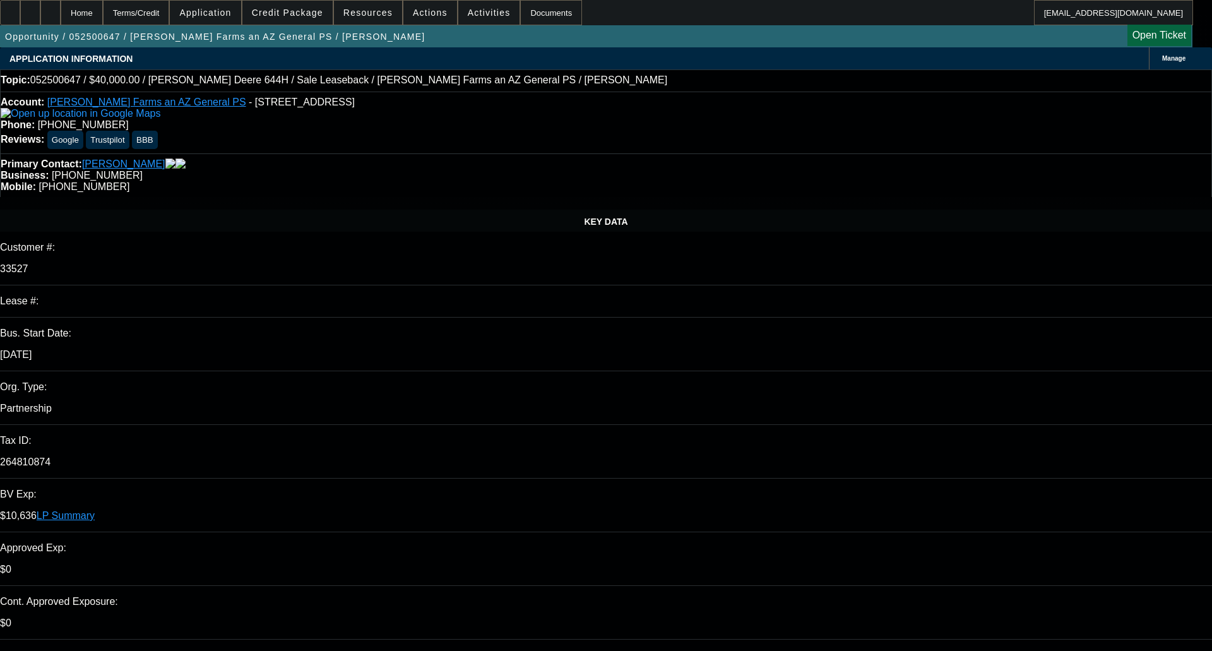
select select "0"
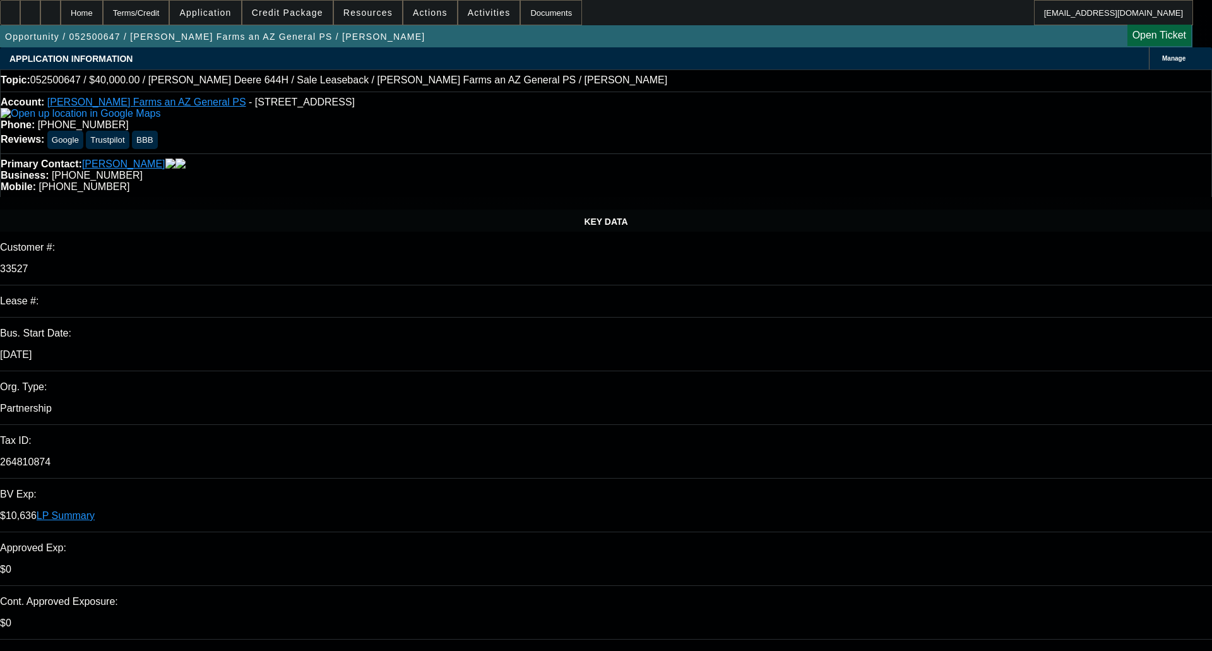
select select "0"
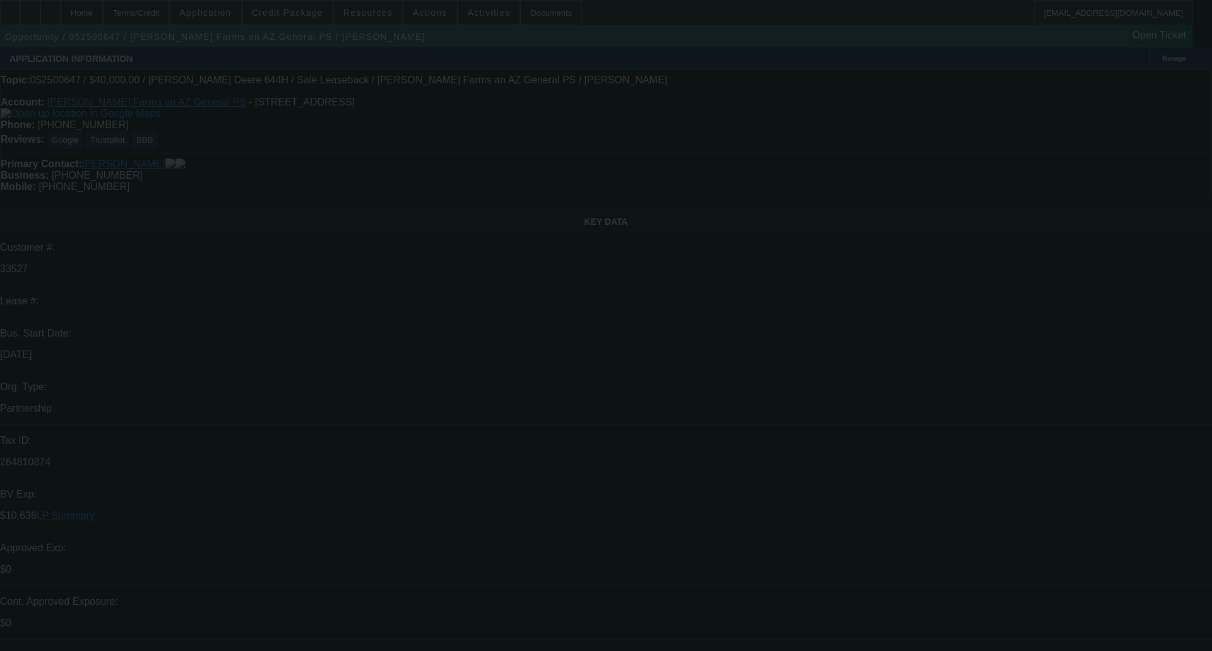
select select "1"
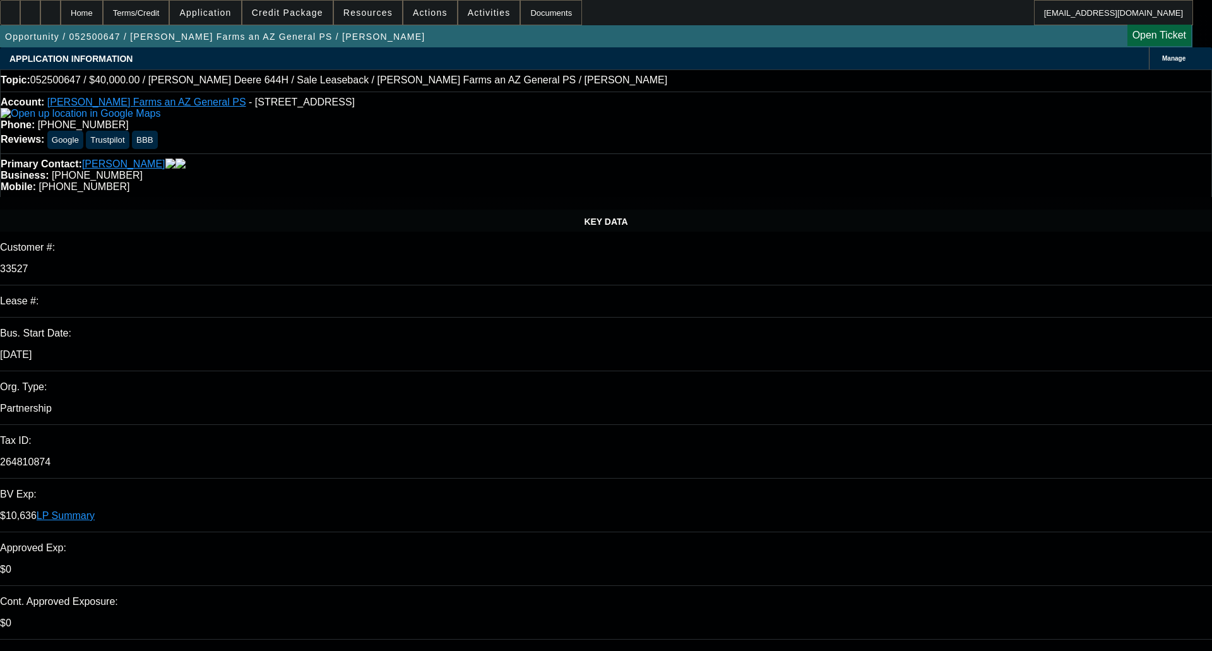
select select "1"
select select "6"
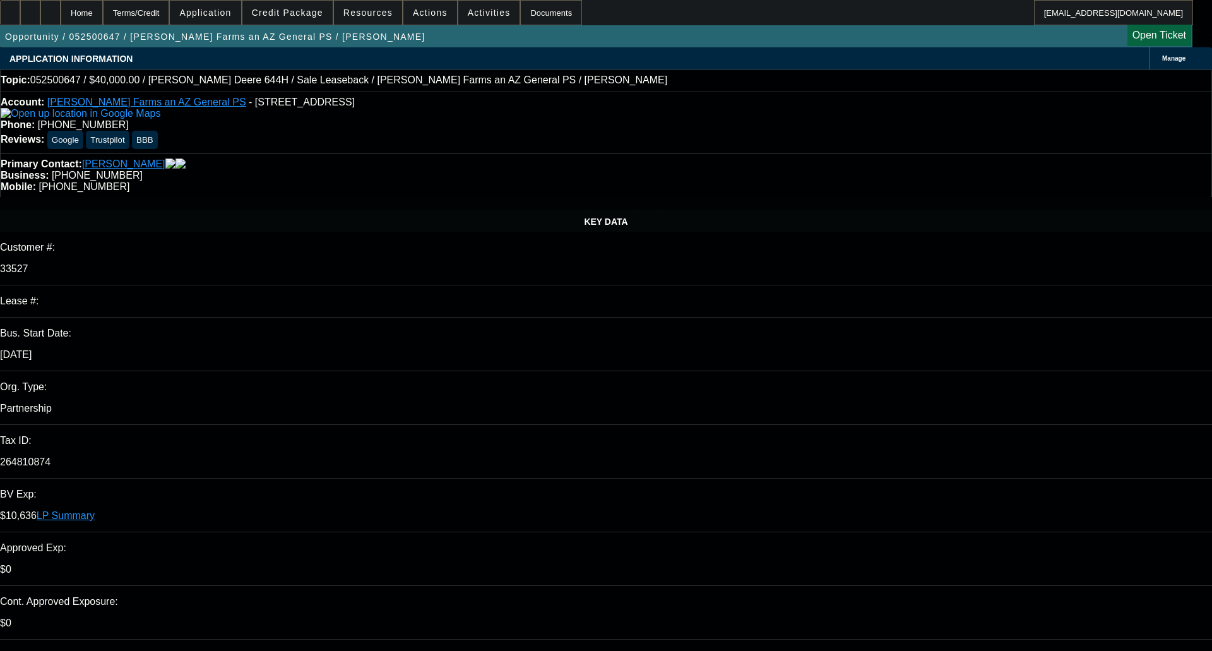
select select "1"
select select "6"
select select "2"
select select "6"
select select "2"
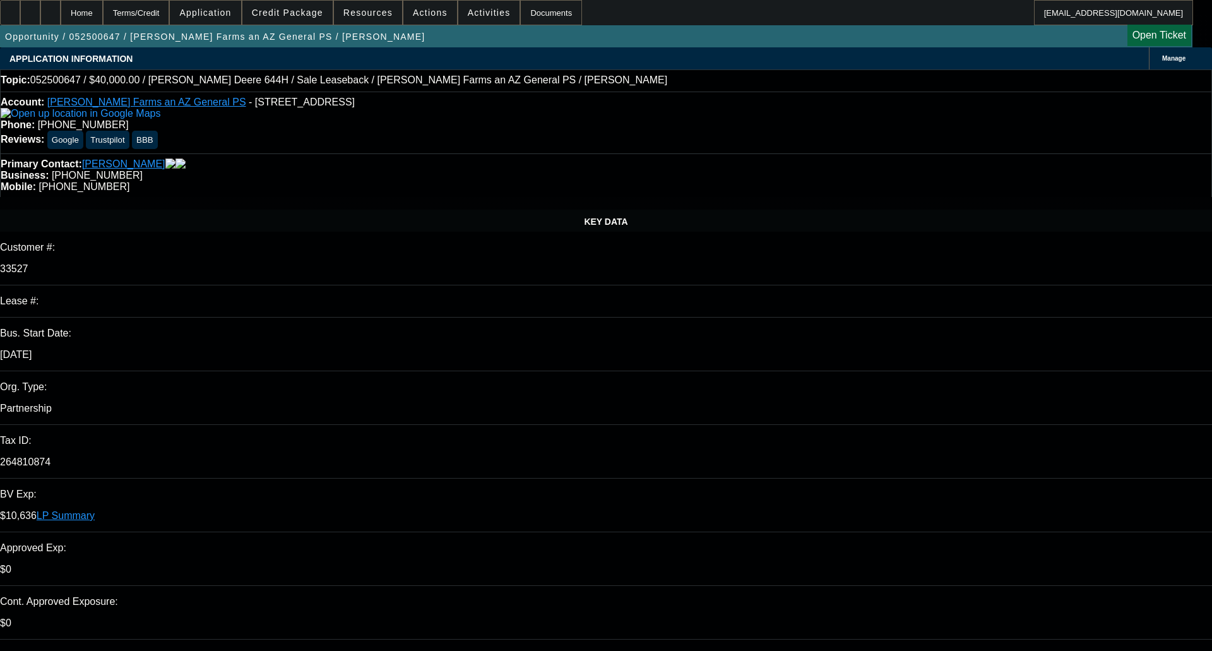
select select "6"
select select "0"
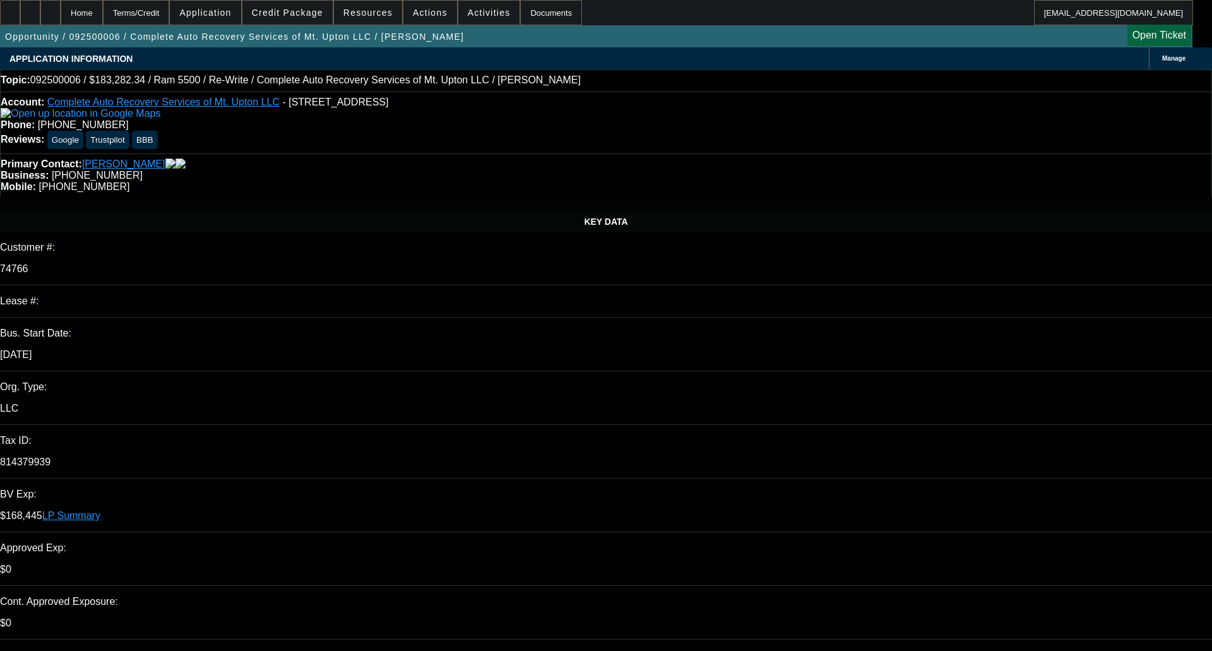
select select "0"
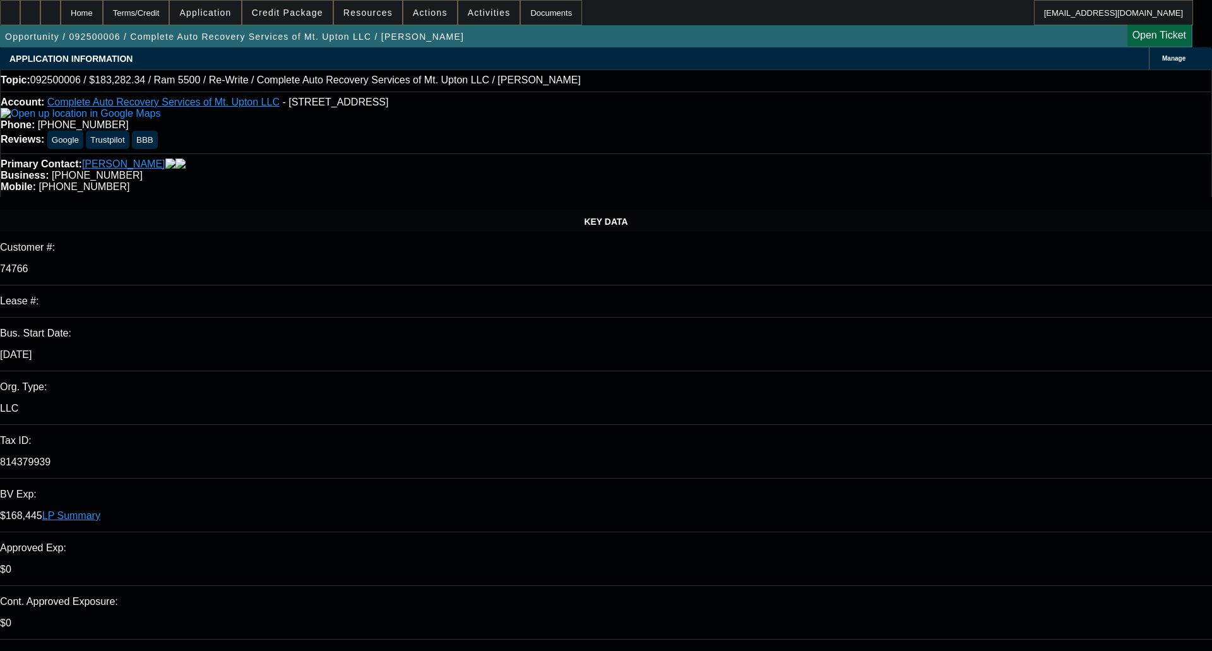
select select "0"
select select "1"
select select "2"
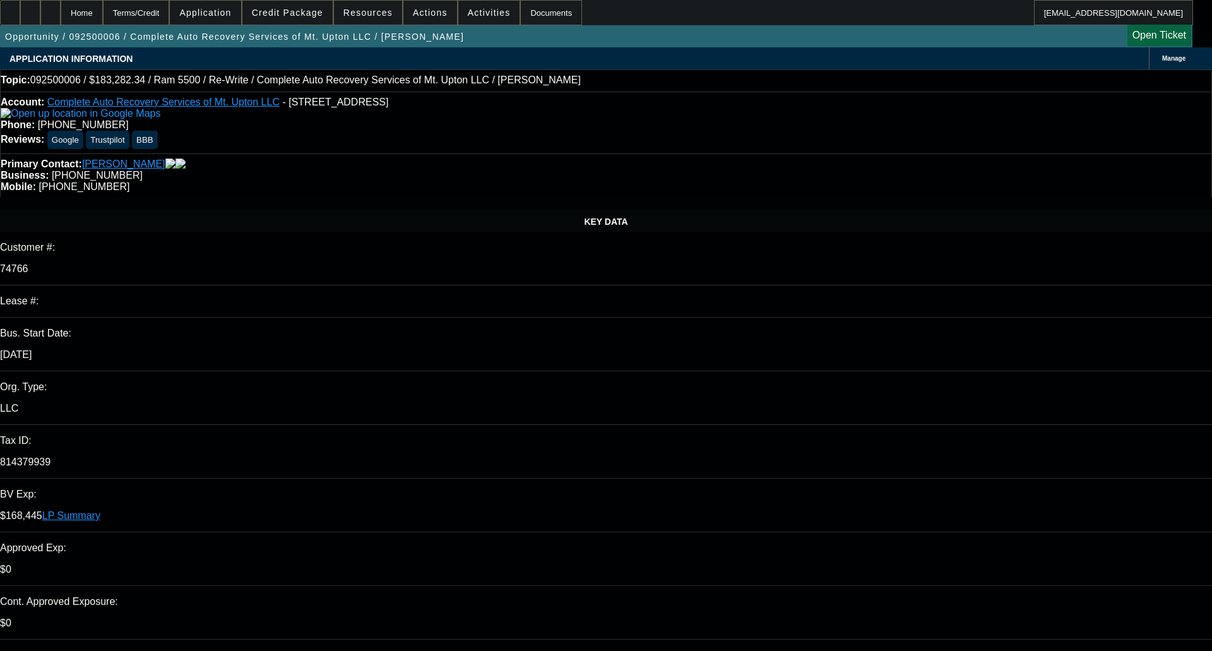
select select "6"
select select "1"
select select "2"
select select "6"
select select "1"
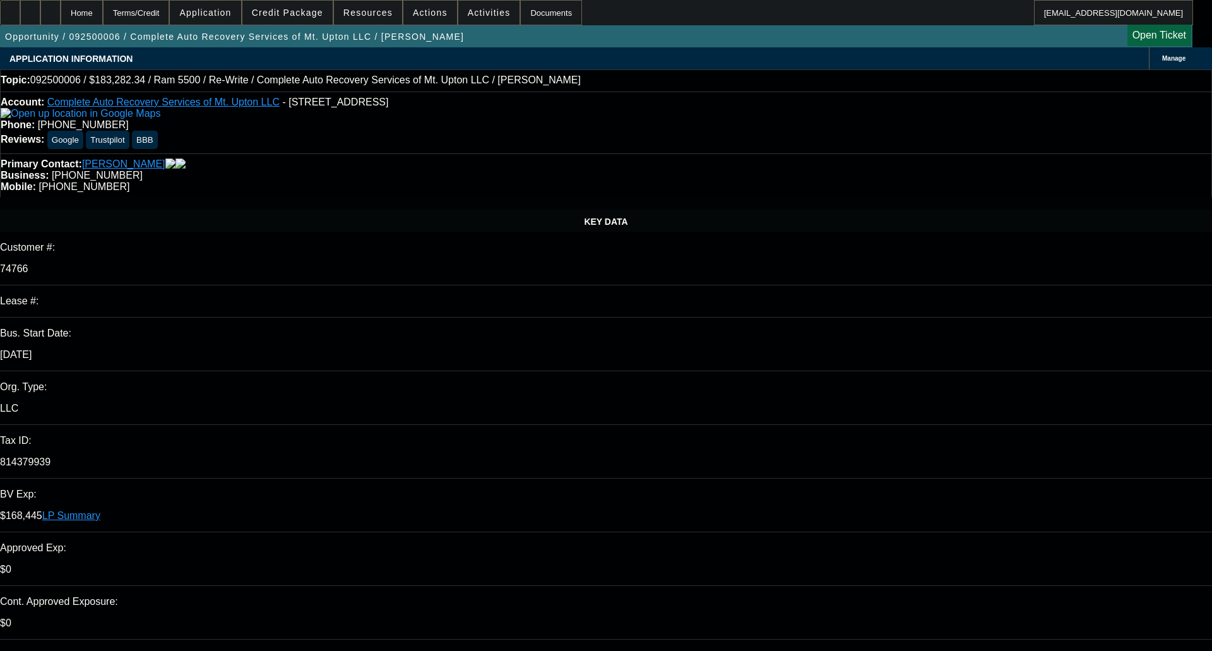
select select "2"
select select "6"
select select "1"
select select "2"
select select "6"
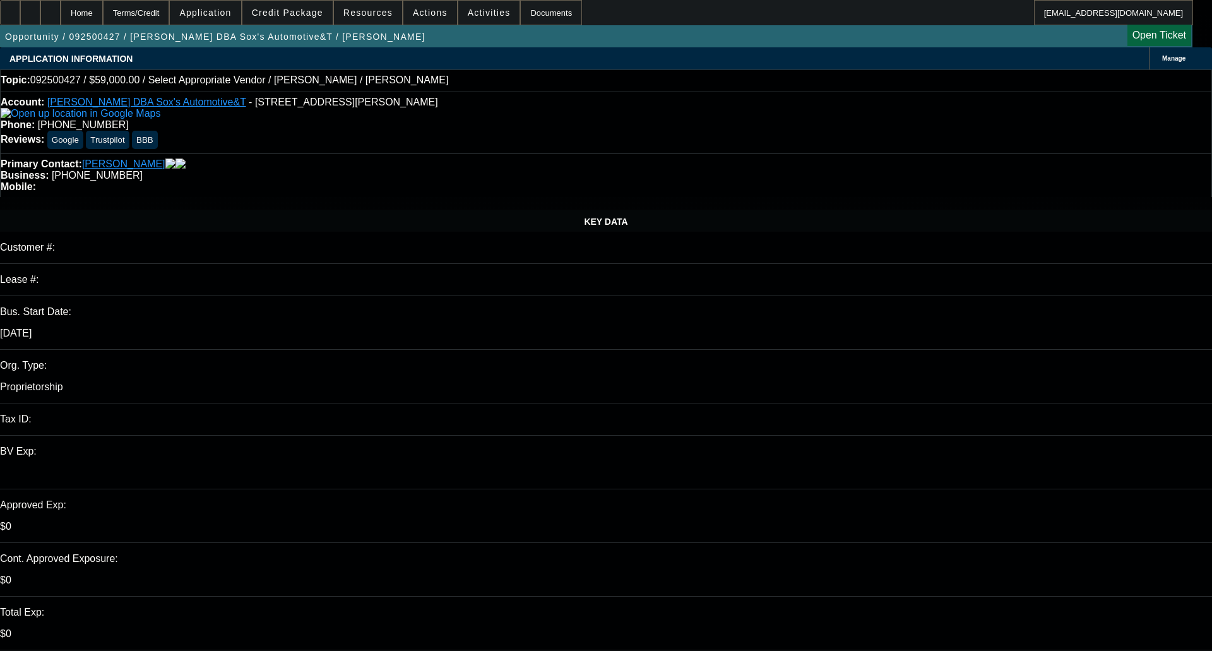
select select "0"
select select "2"
select select "0.1"
select select "1"
select select "2"
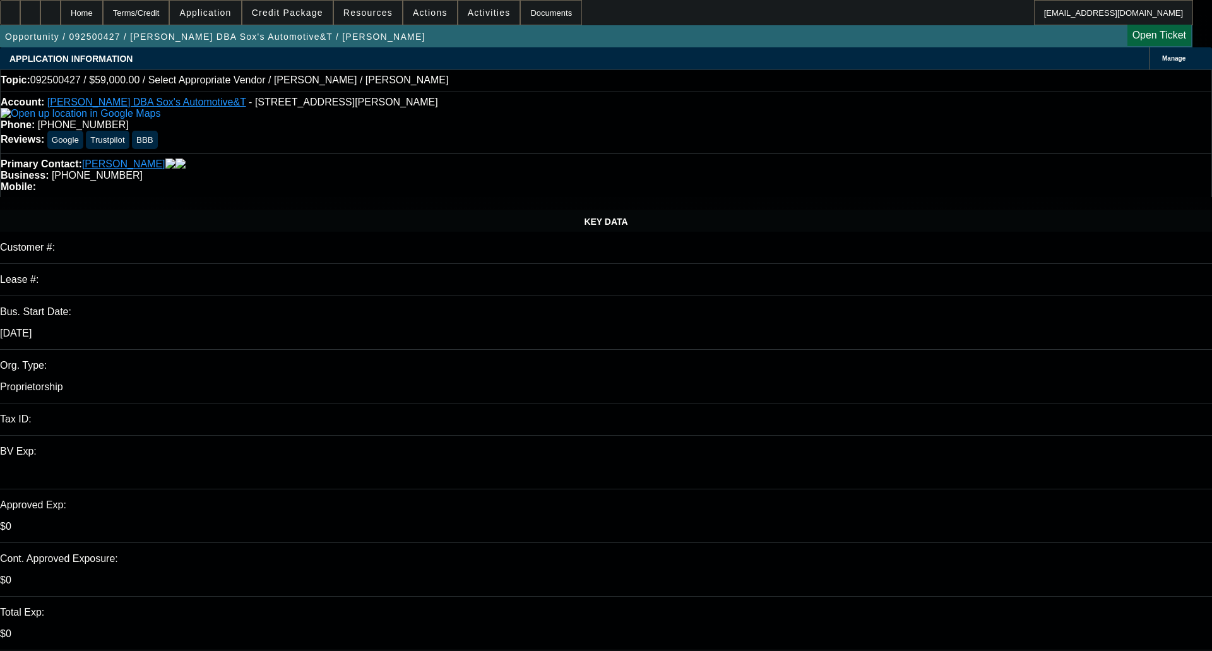
select select "4"
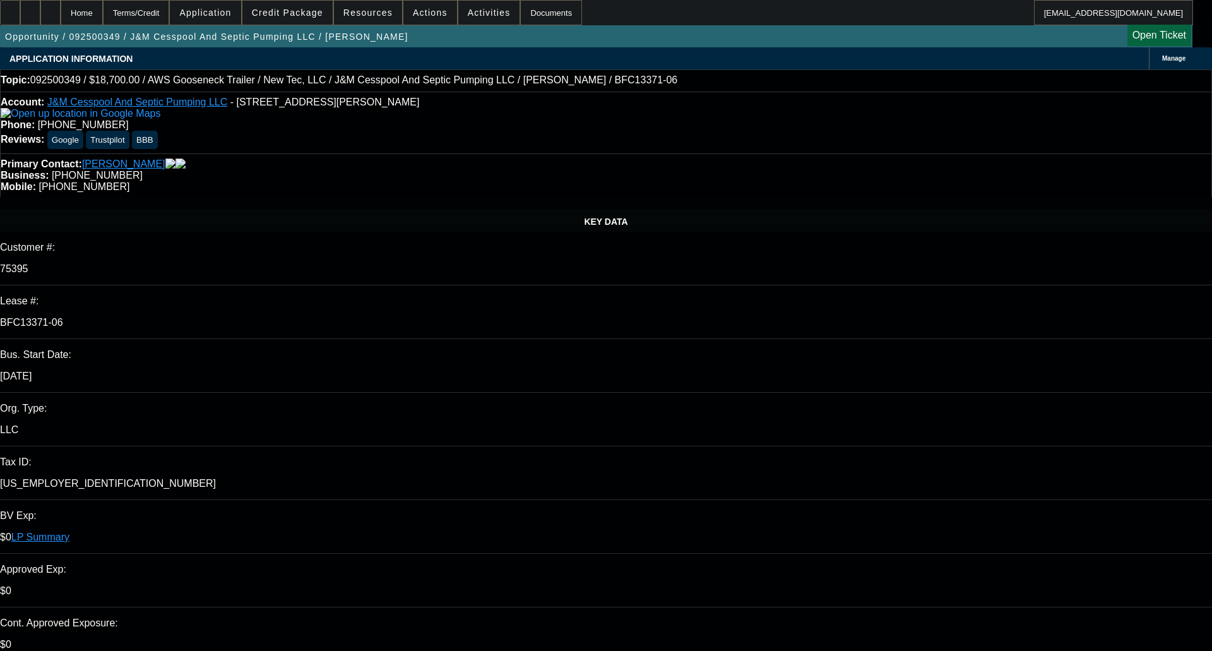
select select "0"
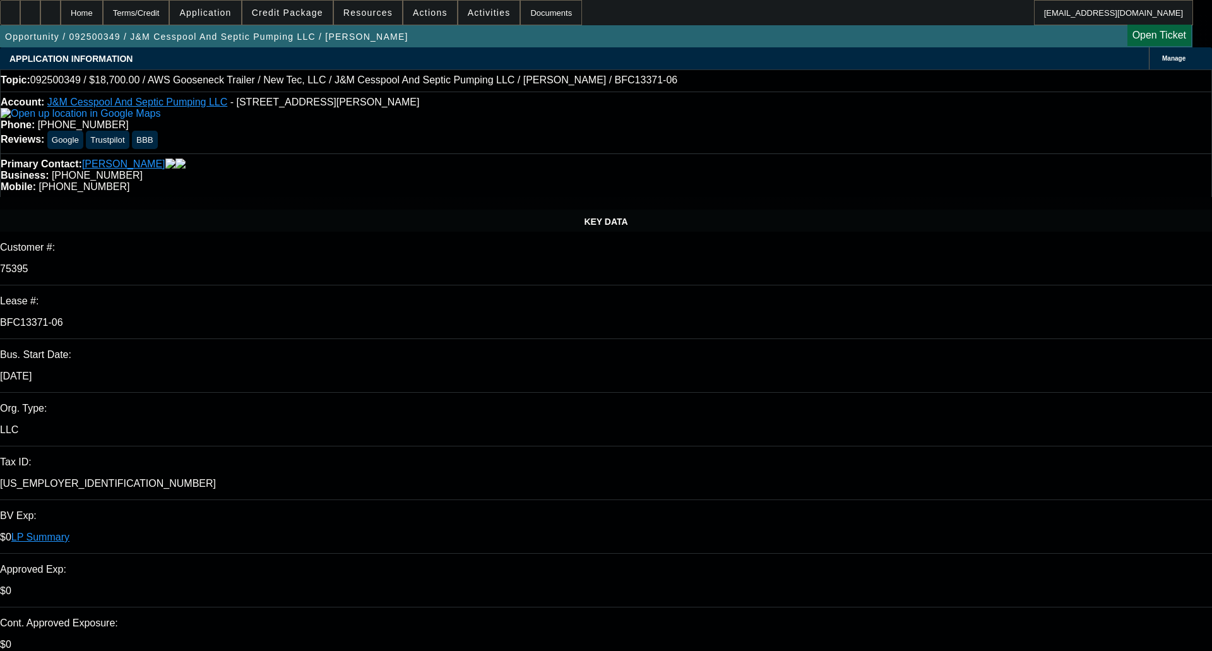
select select "0"
select select "0.1"
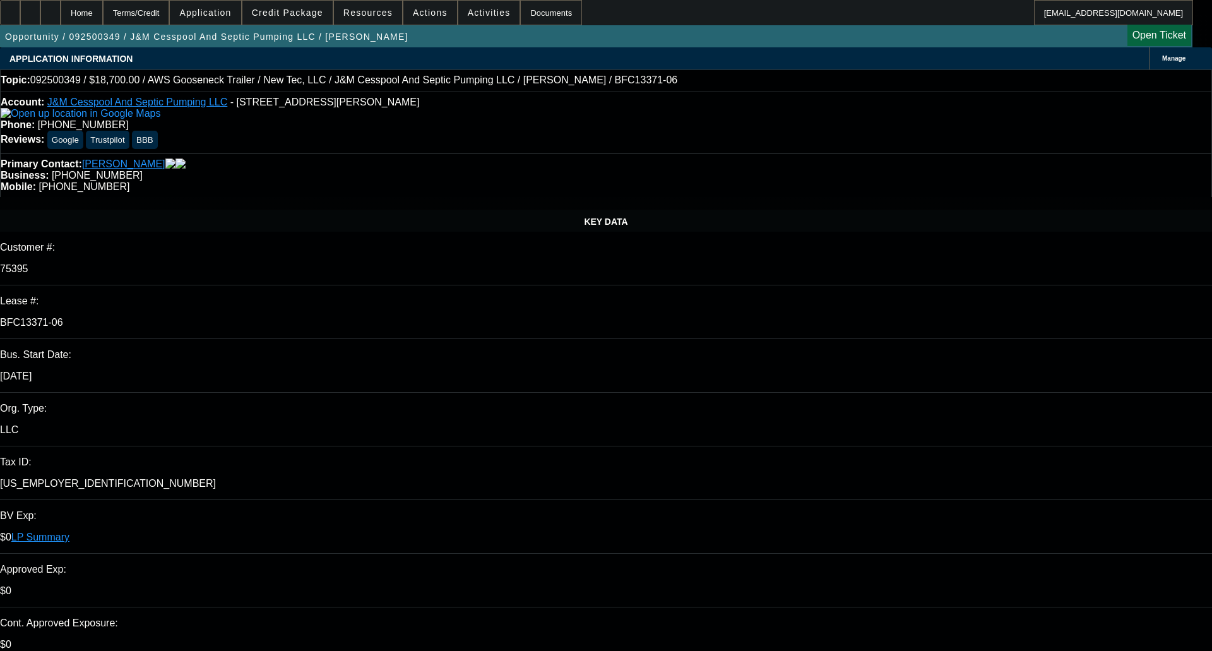
select select "0"
select select "2"
select select "6"
select select "2"
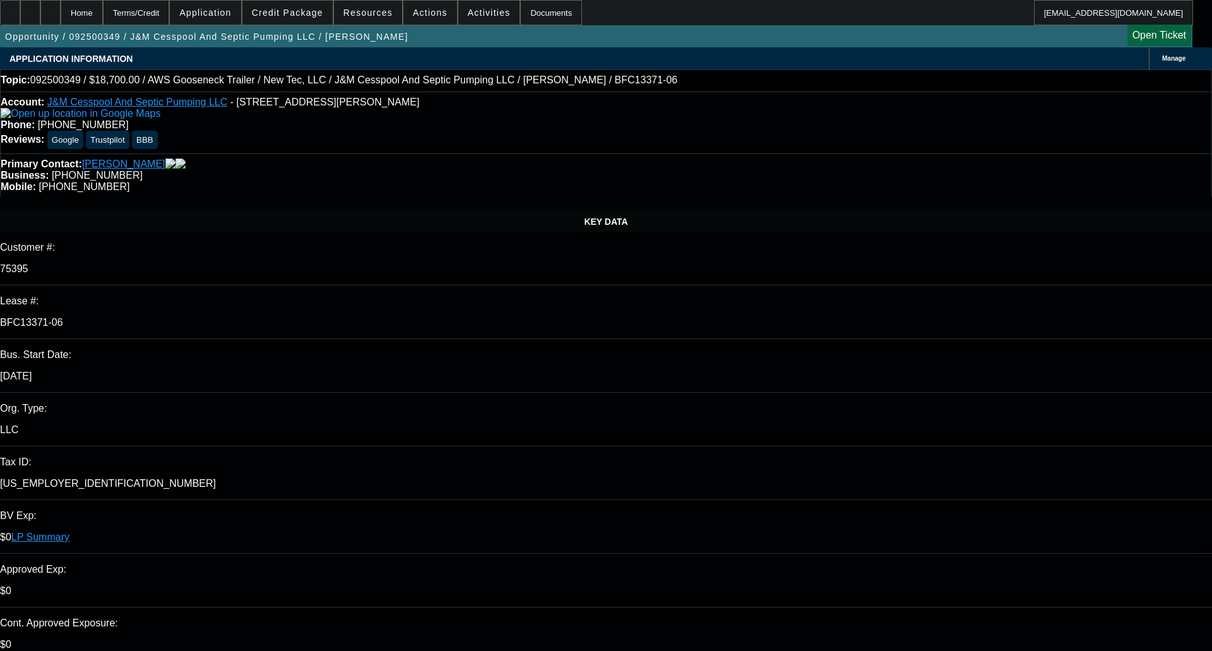
select select "6"
select select "3"
select select "6"
select select "2"
select select "6"
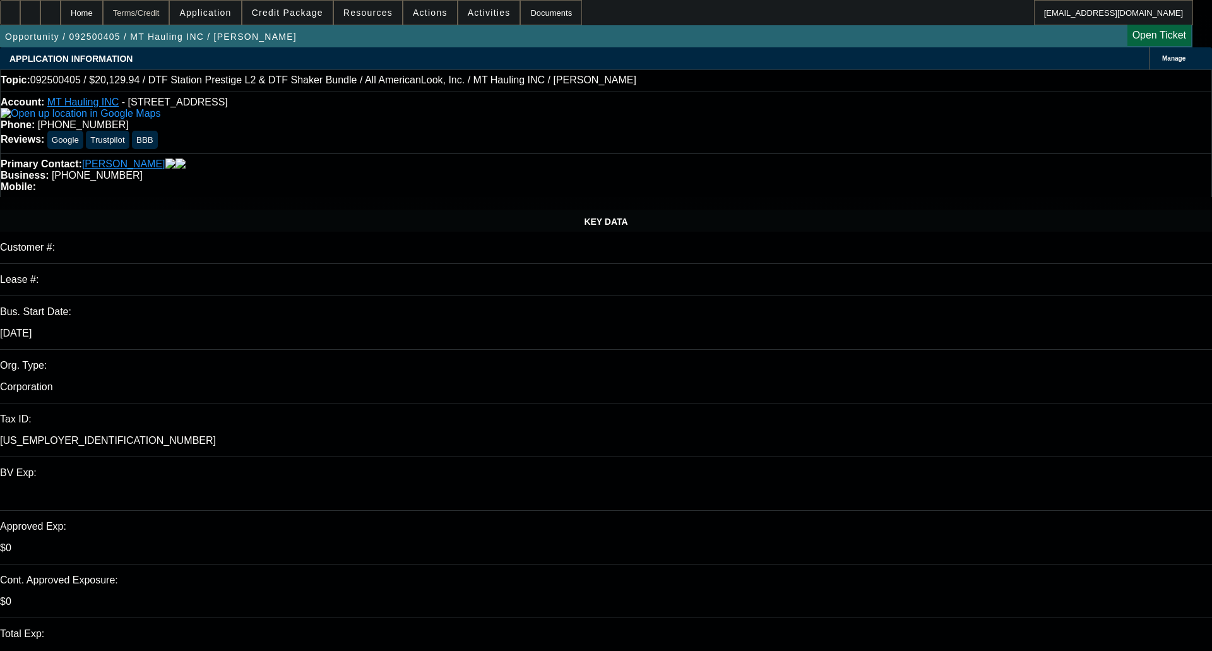
select select "0"
select select "3"
select select "0.1"
select select "4"
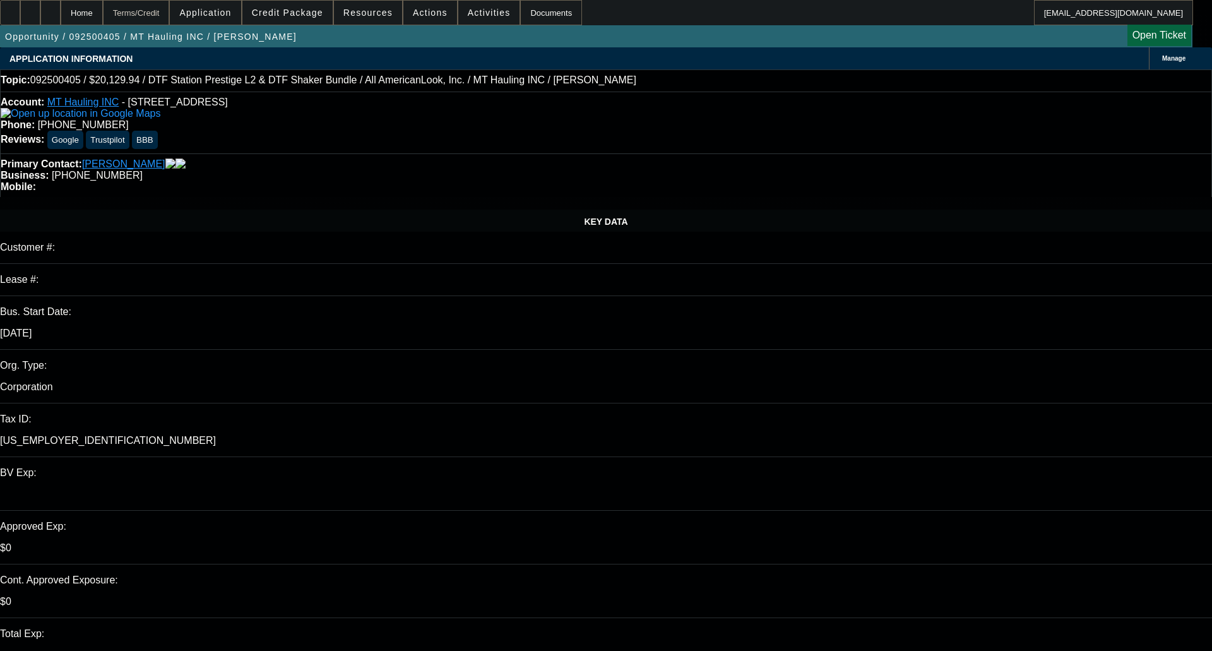
select select "0"
select select "3"
select select "0.1"
select select "4"
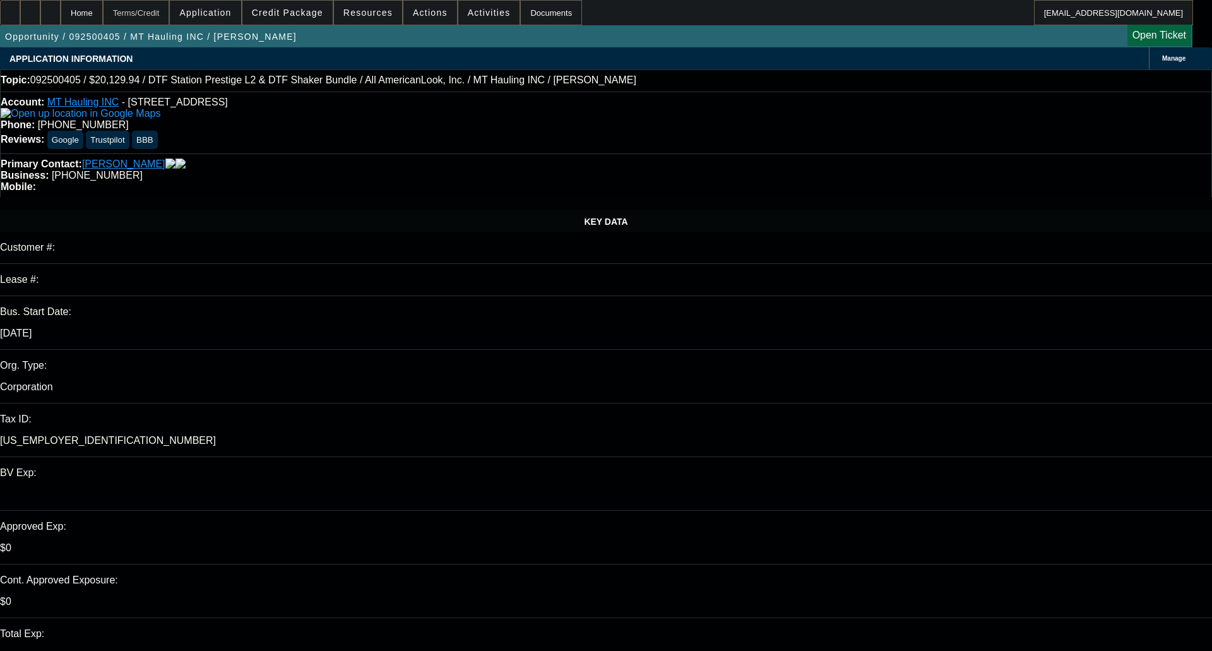
select select "0"
select select "3"
select select "0.1"
select select "4"
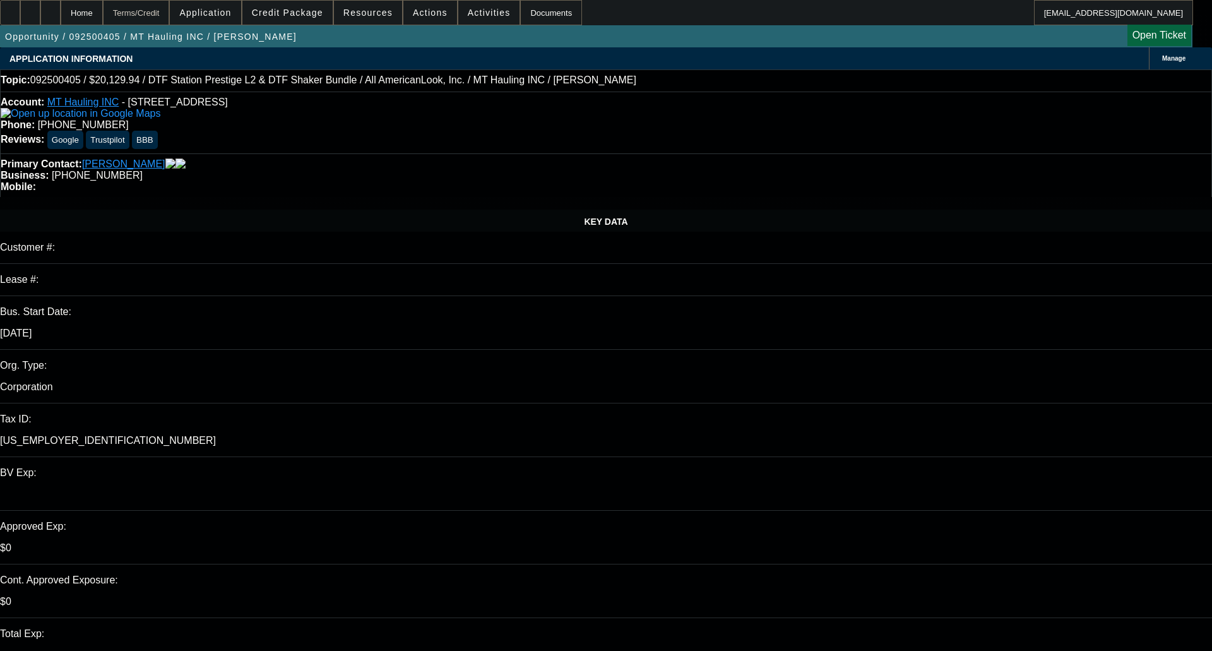
select select "0"
select select "2"
select select "0"
select select "6"
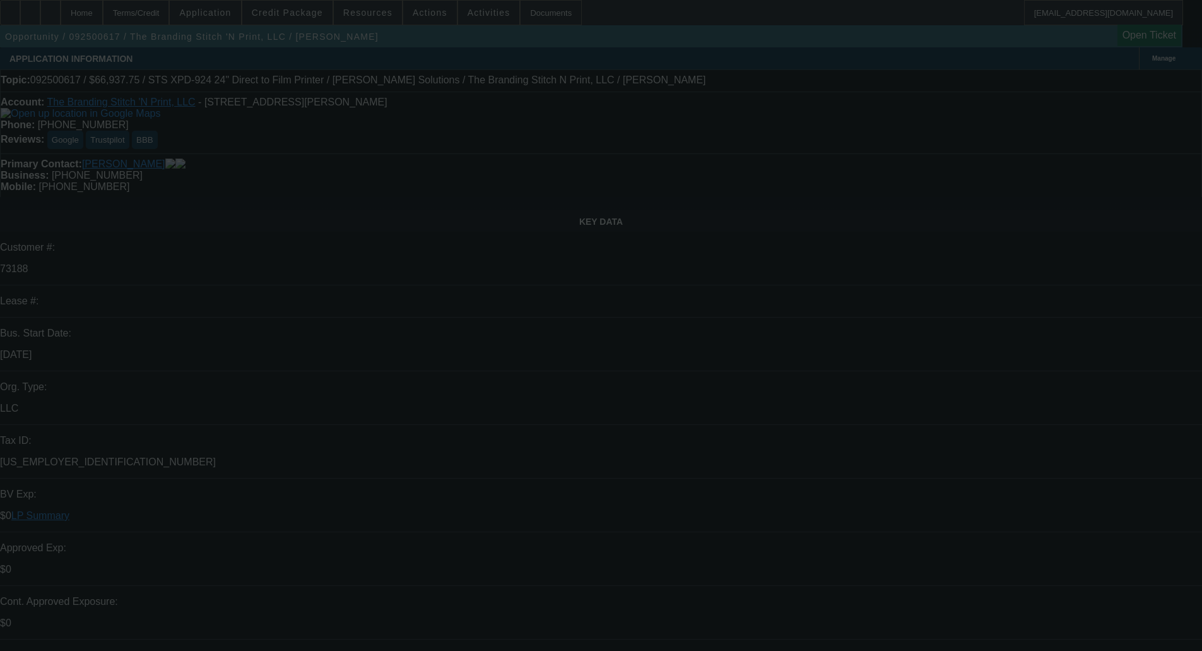
select select "0"
select select "2"
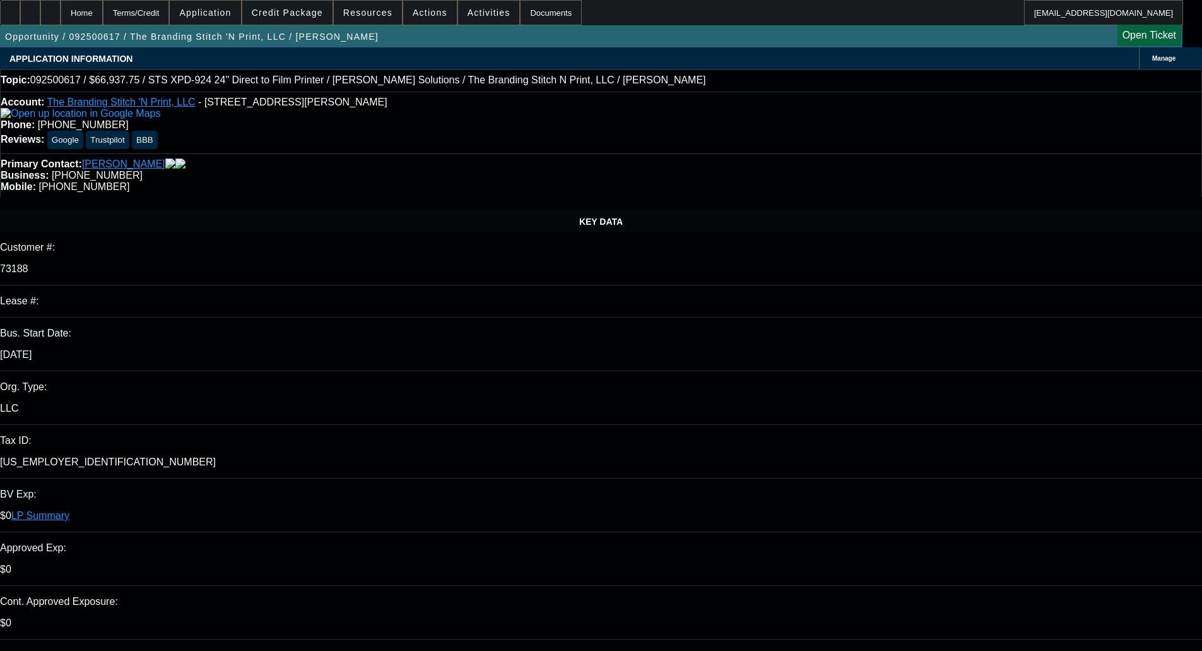
click at [304, 12] on span "Credit Package" at bounding box center [287, 13] width 71 height 10
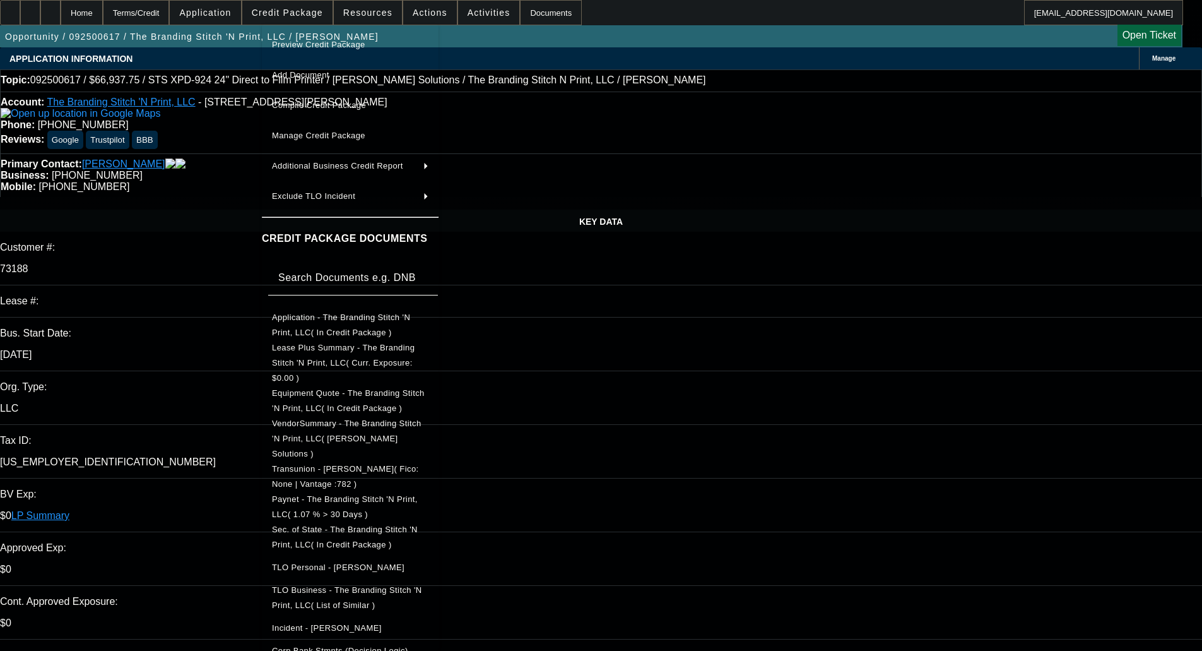
click at [302, 47] on span "Preview Credit Package" at bounding box center [318, 44] width 93 height 9
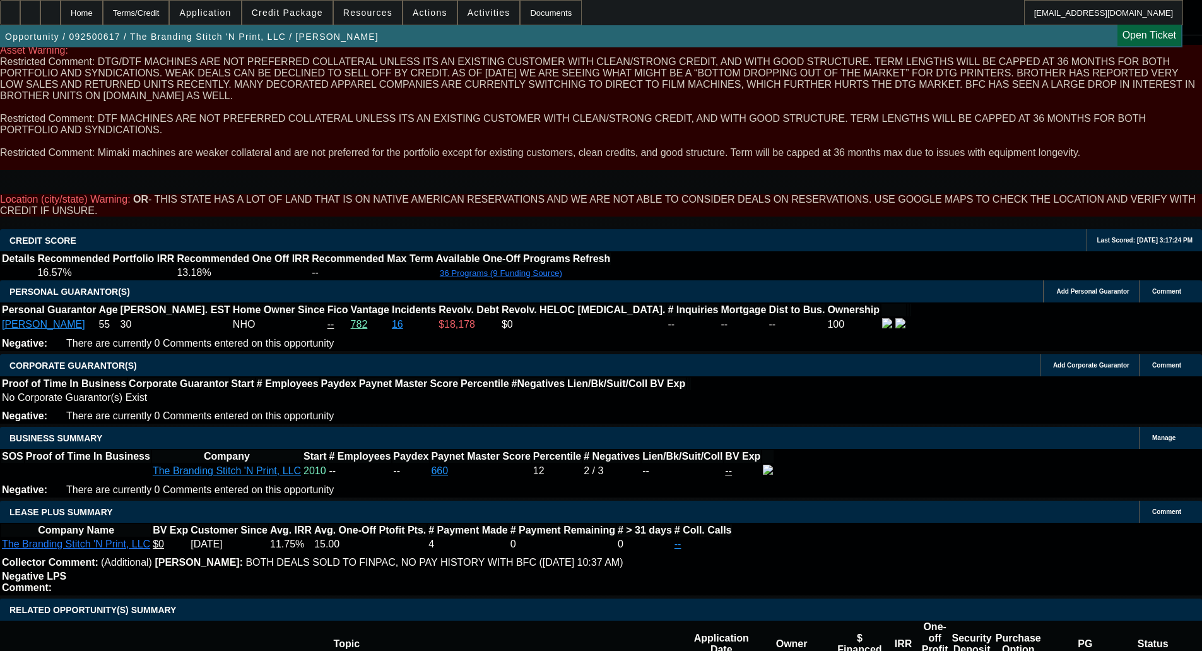
scroll to position [2060, 0]
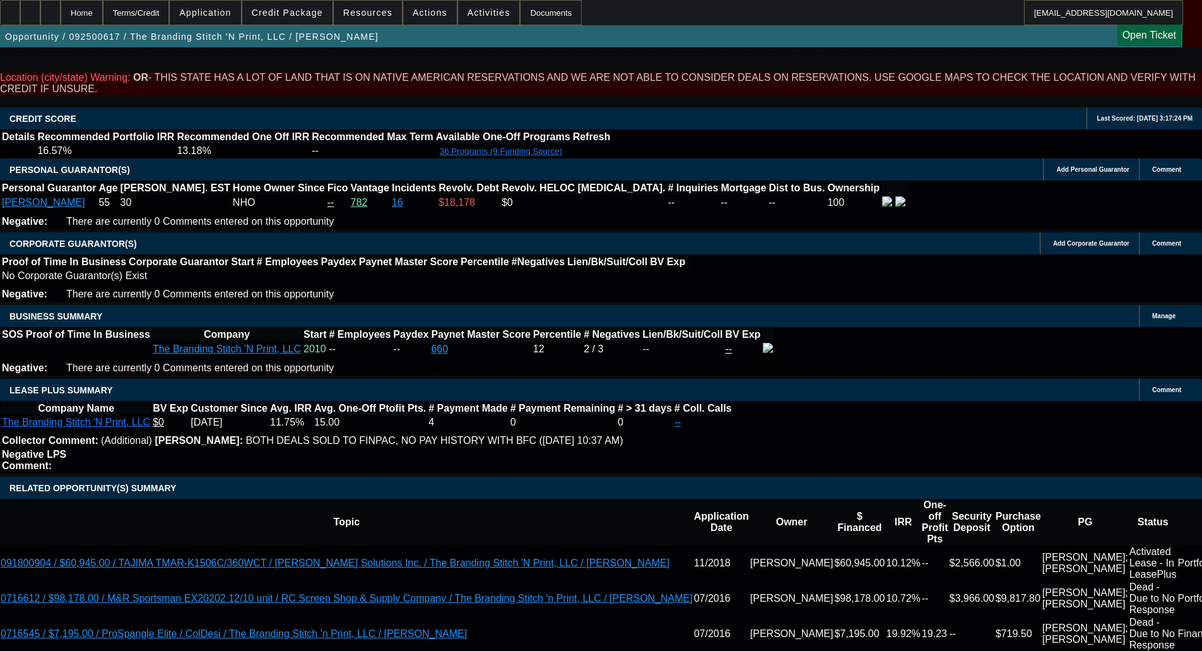
type textarea "n"
type textarea "NOT PREFERRED EQUIPMENT - OKAY TO SELL, NOT REALLY SUPER STRONG SO TERM IS A BI…"
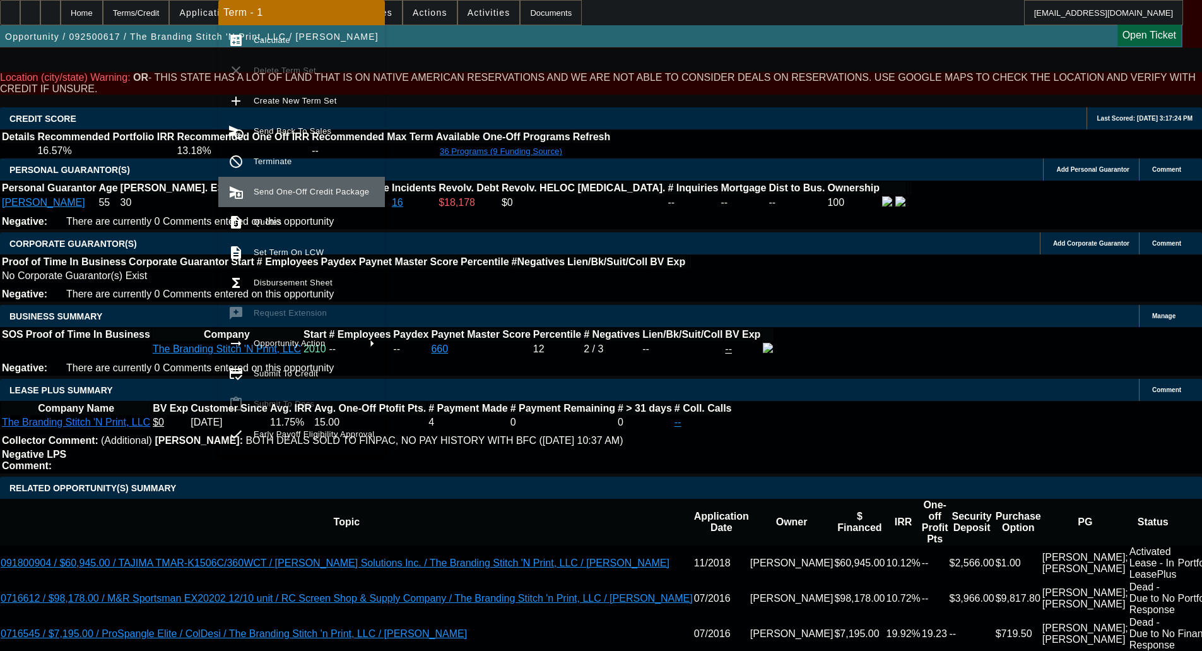
click at [282, 190] on span "Send One-Off Credit Package" at bounding box center [311, 191] width 115 height 9
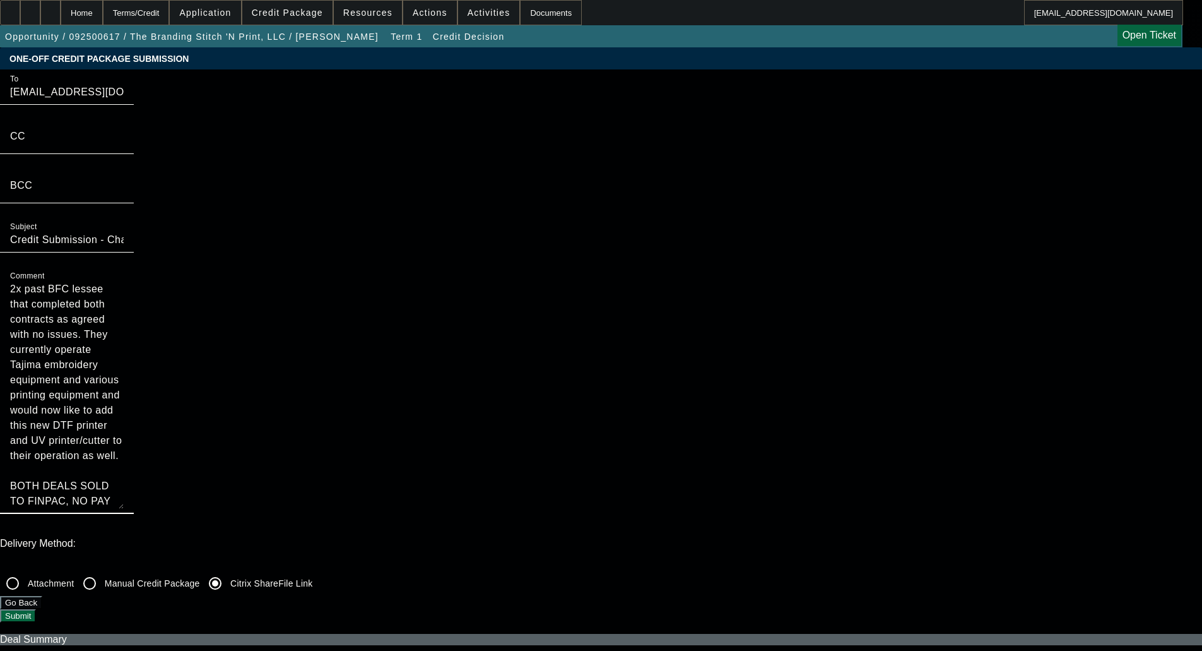
drag, startPoint x: 662, startPoint y: 160, endPoint x: 687, endPoint y: 307, distance: 149.1
click at [124, 306] on textarea "2x past BFC lessee that completed both contracts as agreed with no issues. They…" at bounding box center [67, 394] width 114 height 227
type textarea "2x past BFC lessee that completed both contracts as agreed with no issues. They…"
click at [36, 609] on button "Submit" at bounding box center [18, 615] width 36 height 13
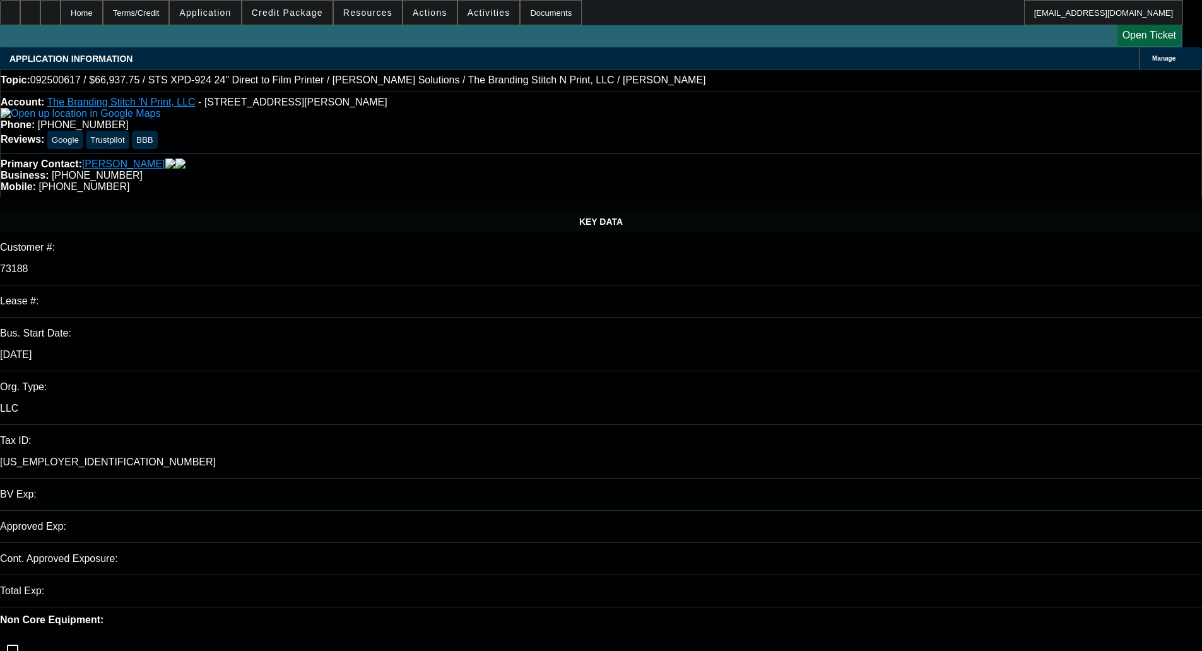
select select "0"
select select "2"
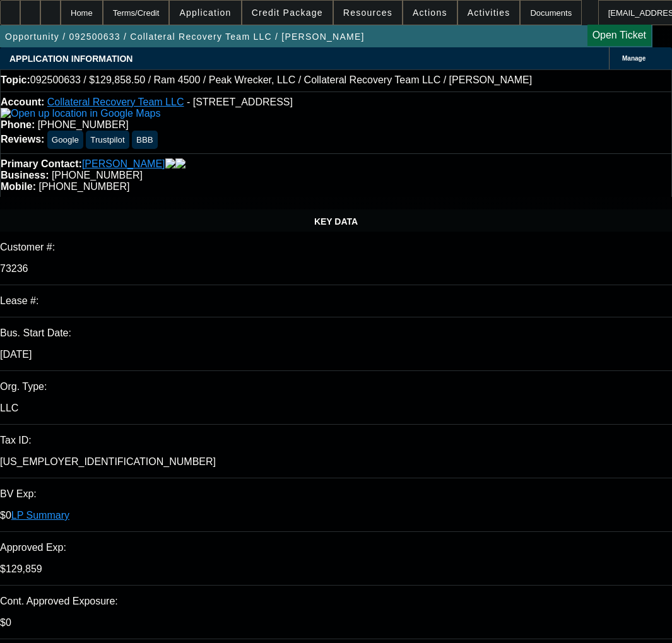
select select "0"
select select "2"
select select "0"
select select "6"
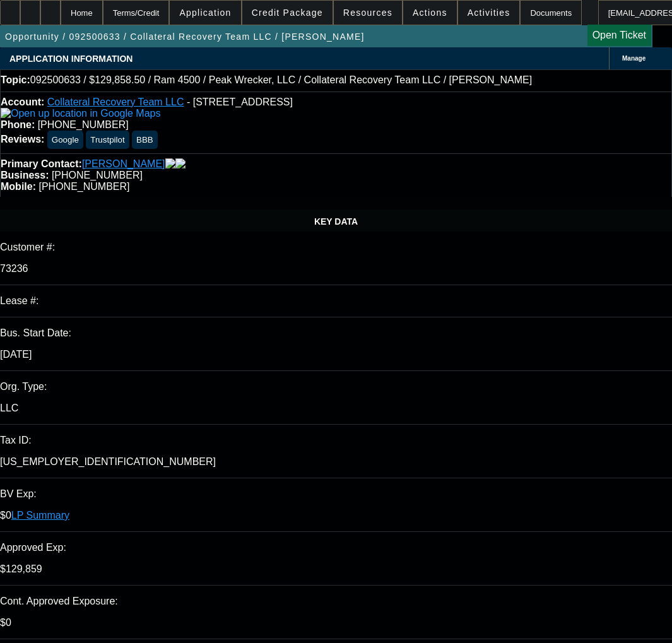
select select "0"
select select "2"
select select "0"
select select "6"
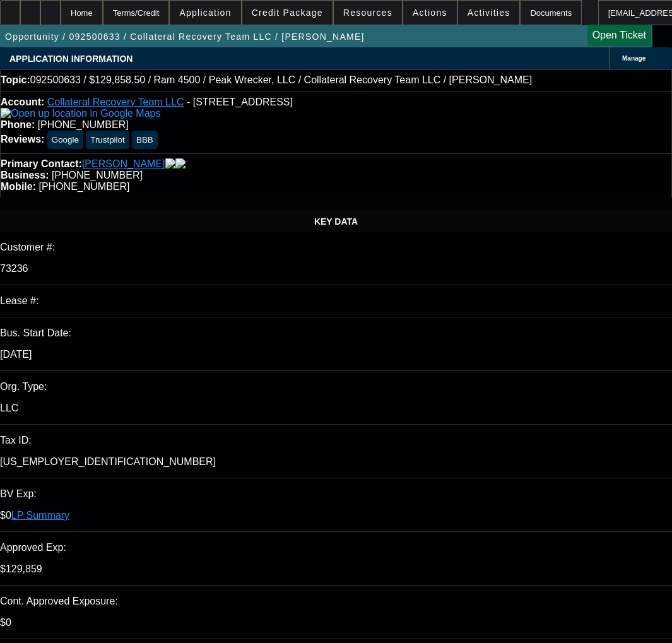
select select "0"
select select "3"
select select "0"
select select "6"
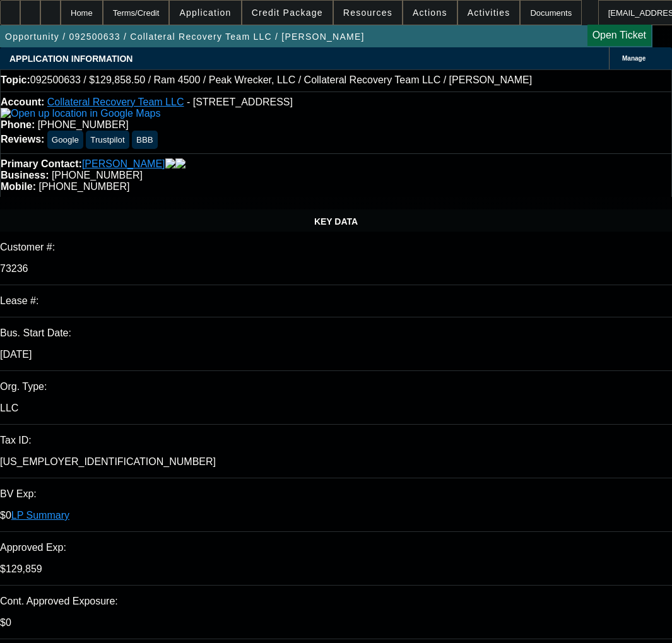
select select "0"
select select "2"
select select "0"
select select "6"
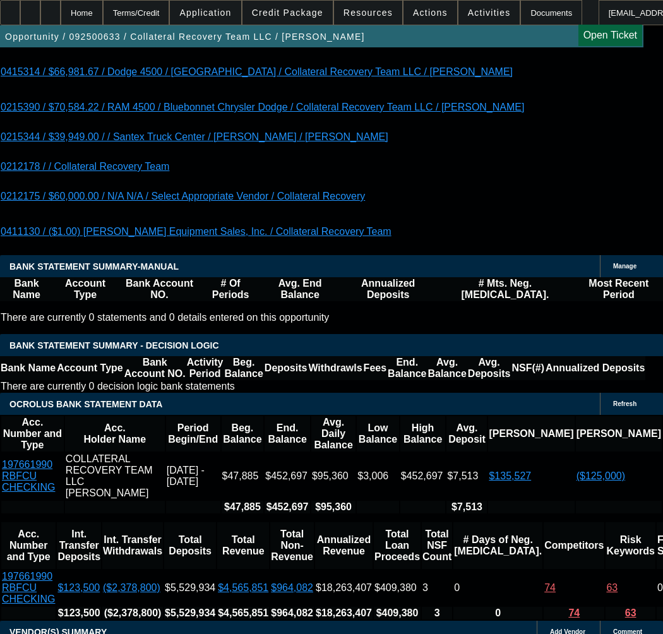
scroll to position [2840, 0]
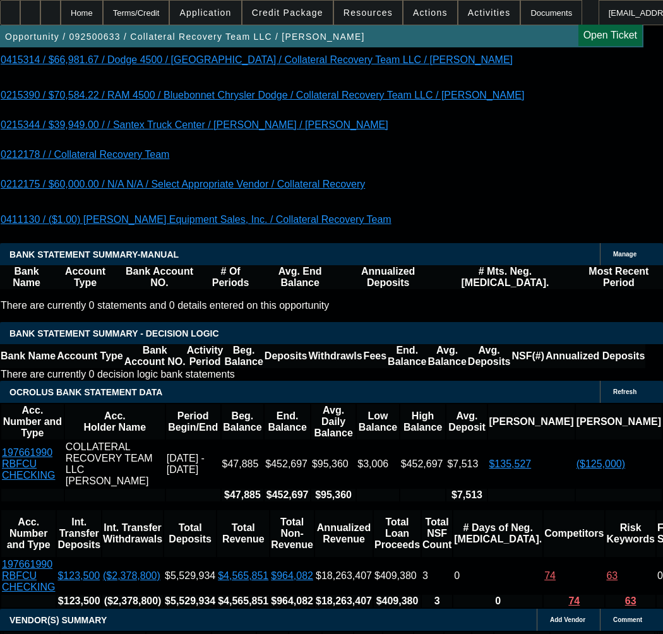
scroll to position [2777, 0]
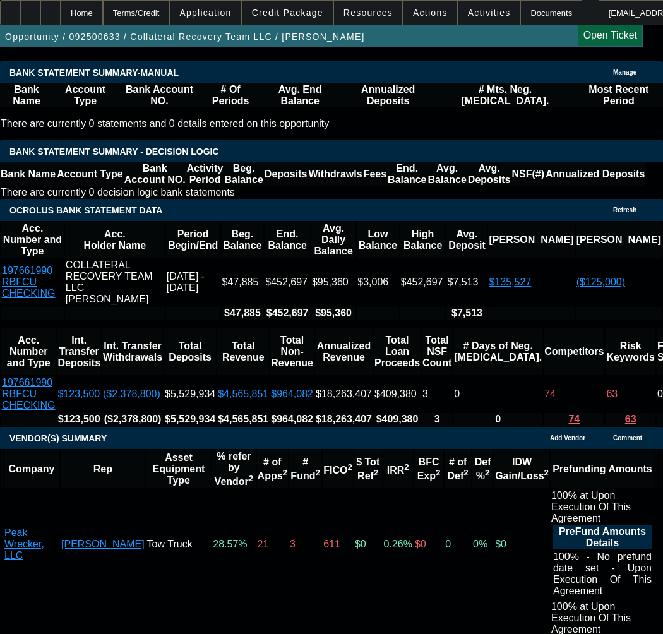
select select "5"
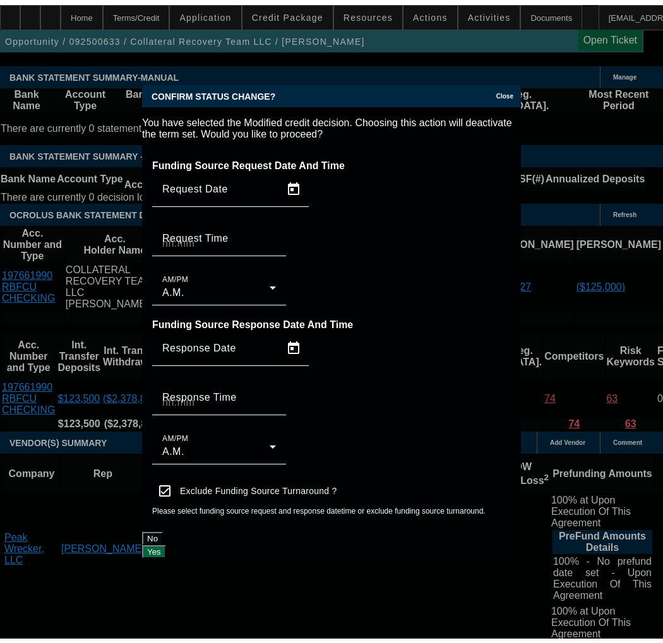
scroll to position [0, 0]
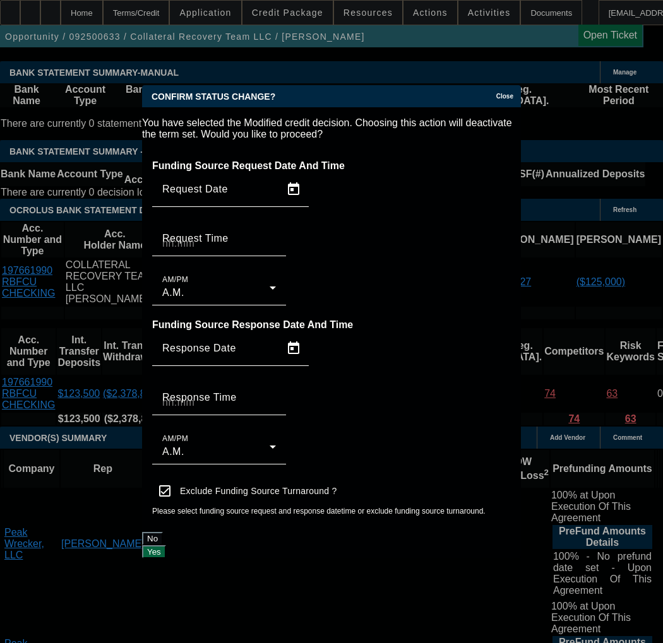
click at [166, 545] on button "Yes" at bounding box center [154, 551] width 24 height 13
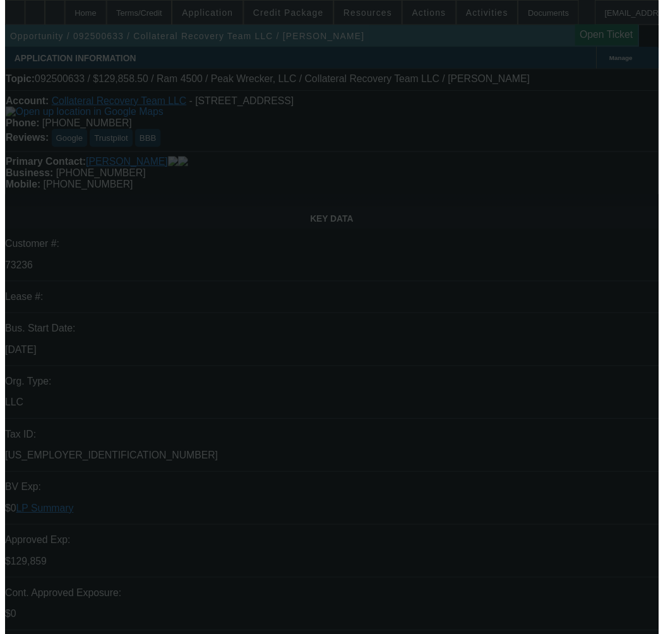
scroll to position [2777, 0]
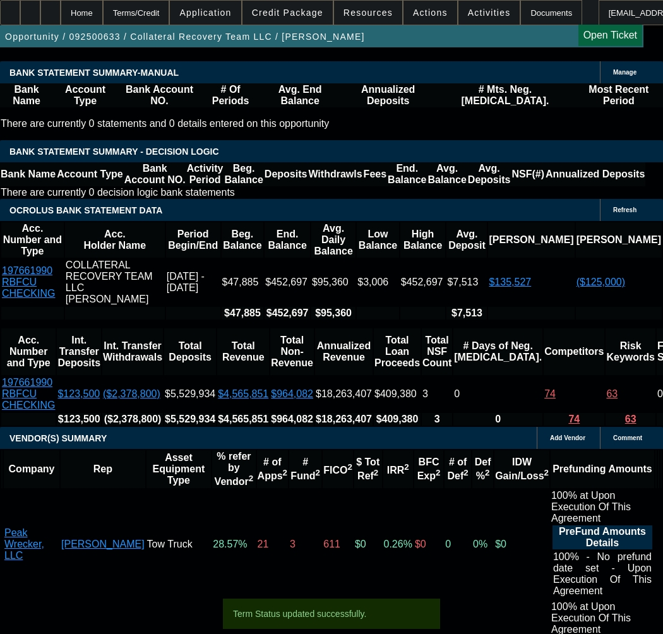
select select "0"
select select "3"
select select "0"
select select "6"
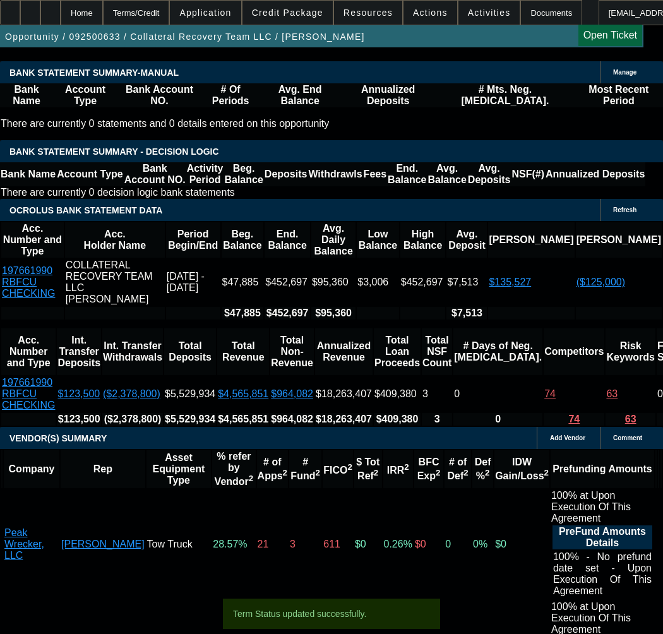
select select "0"
select select "2"
select select "0"
select select "6"
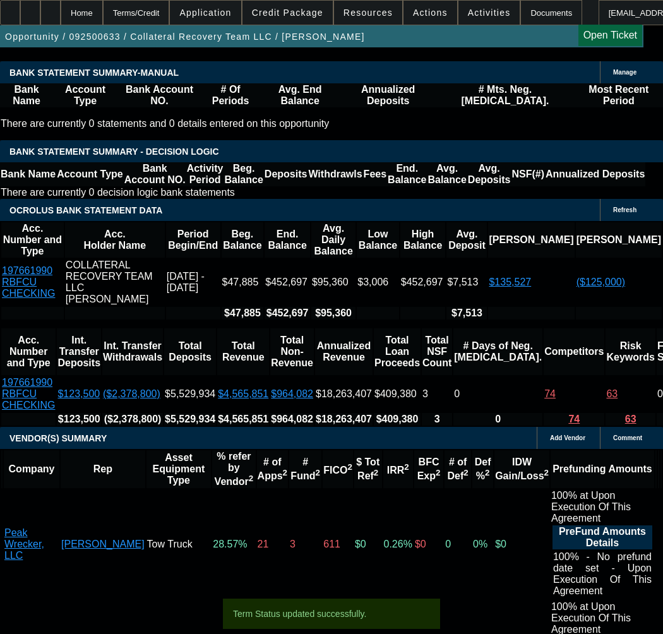
select select "0"
select select "2"
select select "0"
select select "6"
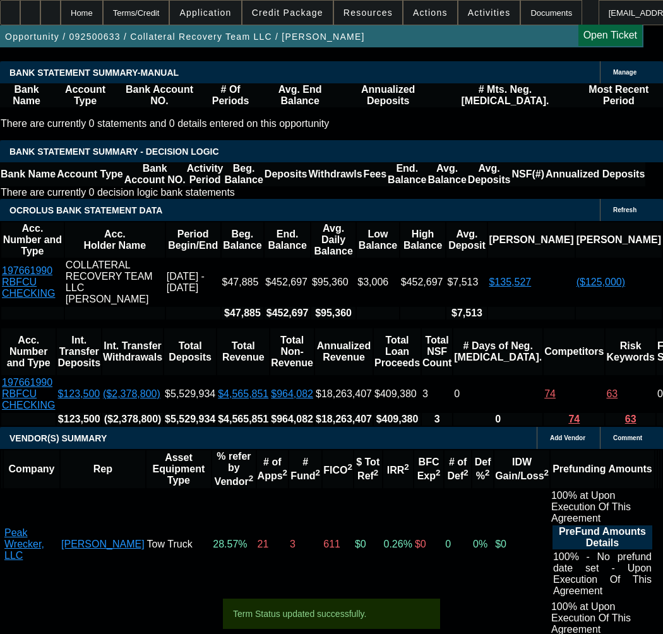
select select "0"
select select "3"
select select "0"
select select "6"
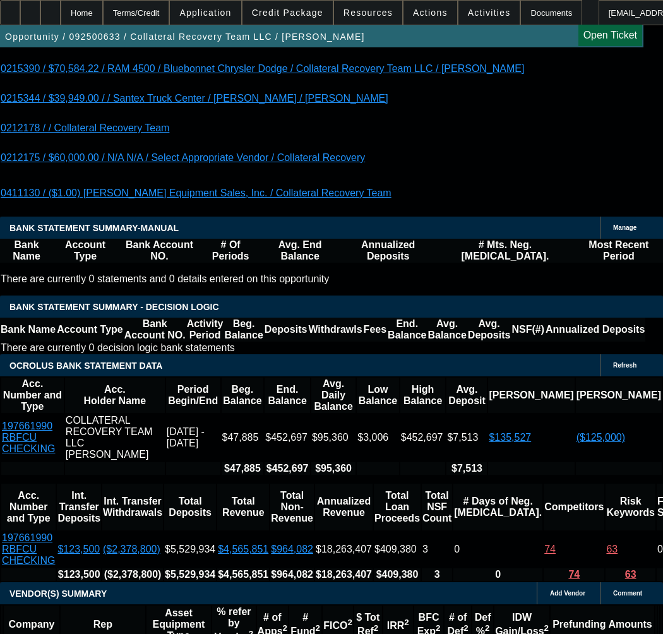
scroll to position [2461, 0]
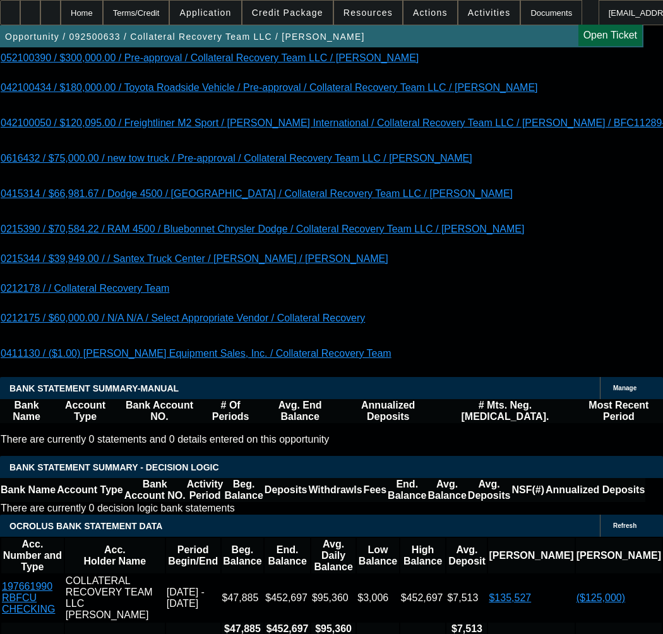
select select "0.15"
type input "$19,478.77"
type input "UNKNOWN"
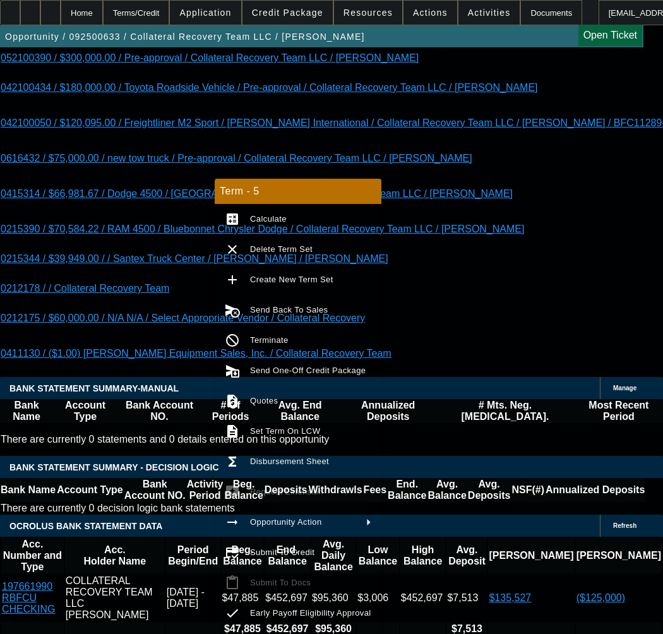
click at [278, 216] on span "Calculate" at bounding box center [268, 218] width 37 height 9
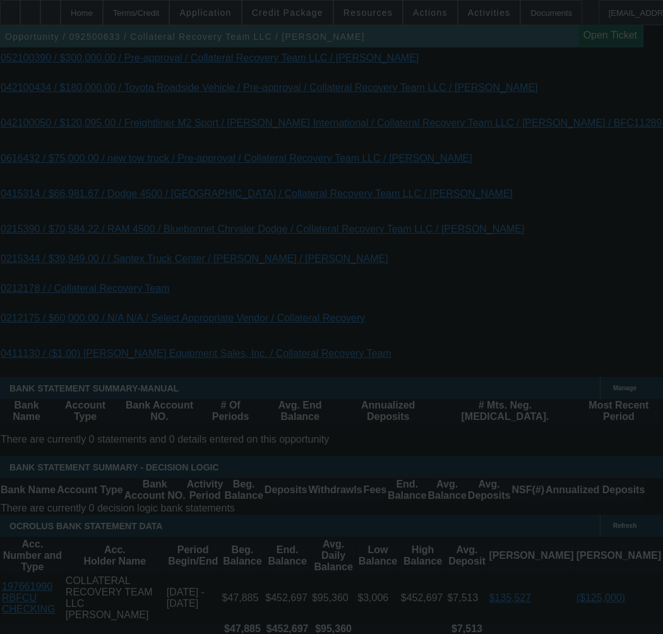
type input "$3,016.29"
select select "0.15"
select select "0"
select select "3"
select select "0"
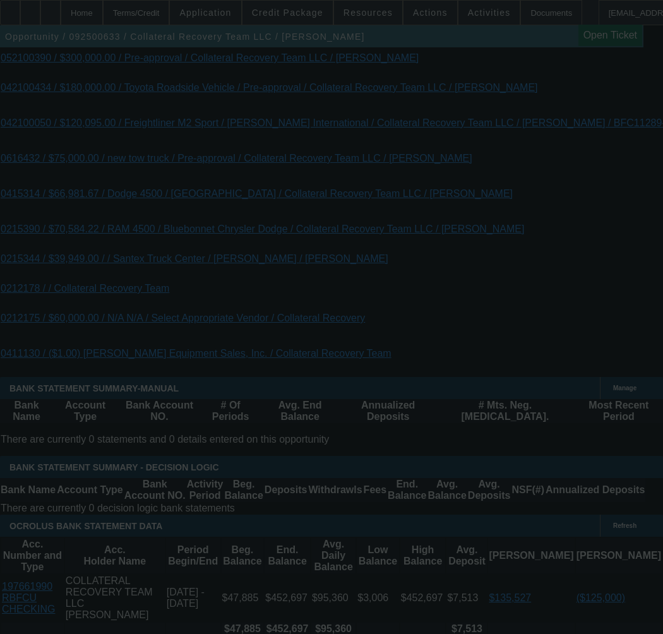
select select "6"
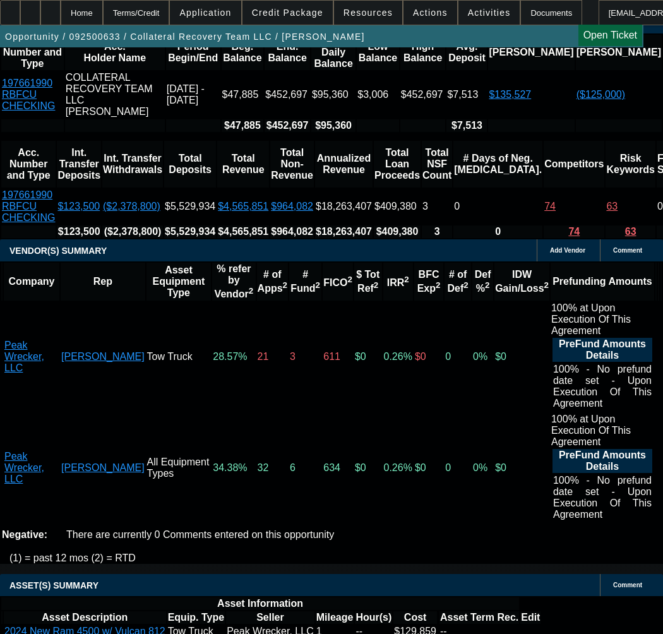
scroll to position [2966, 0]
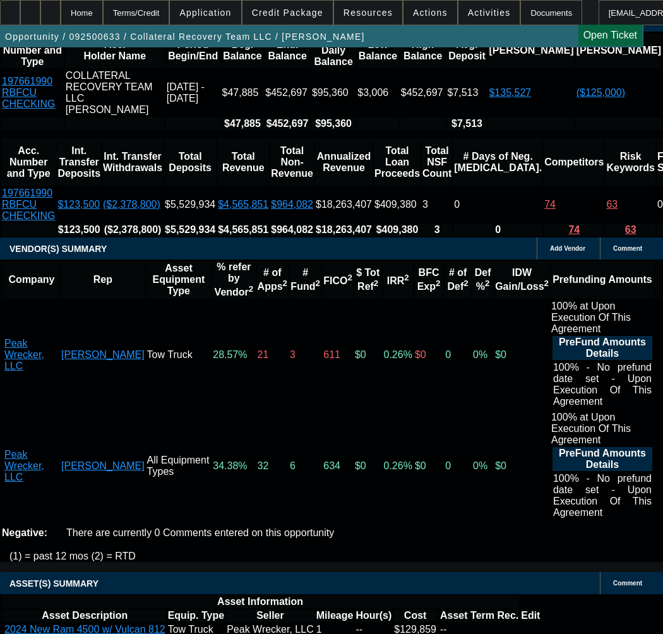
select select "9"
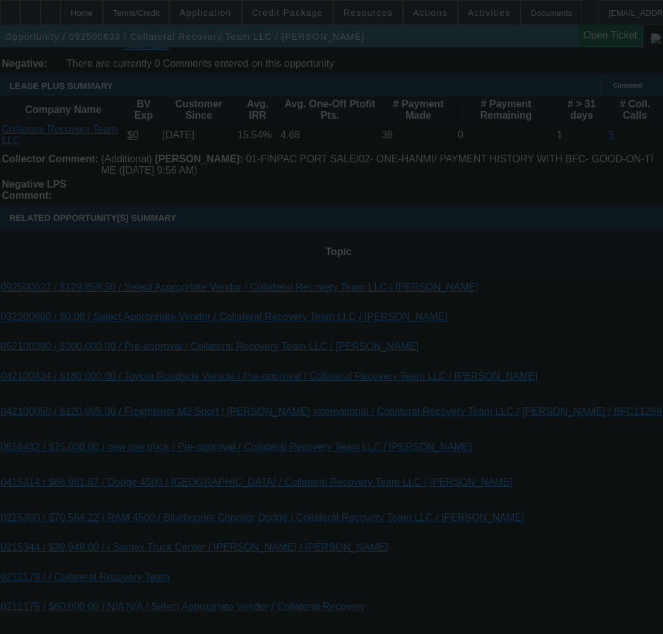
scroll to position [2461, 0]
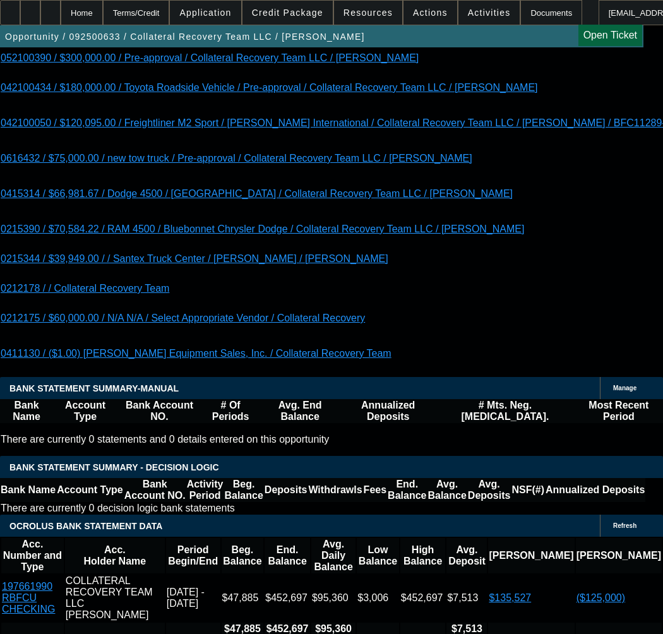
type input "12/28/2025"
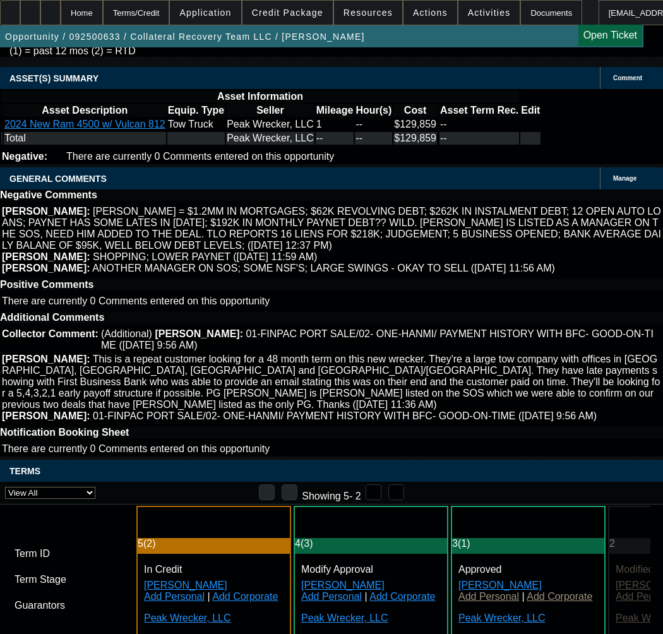
paste input "210921-0002"
type input "210921-0002"
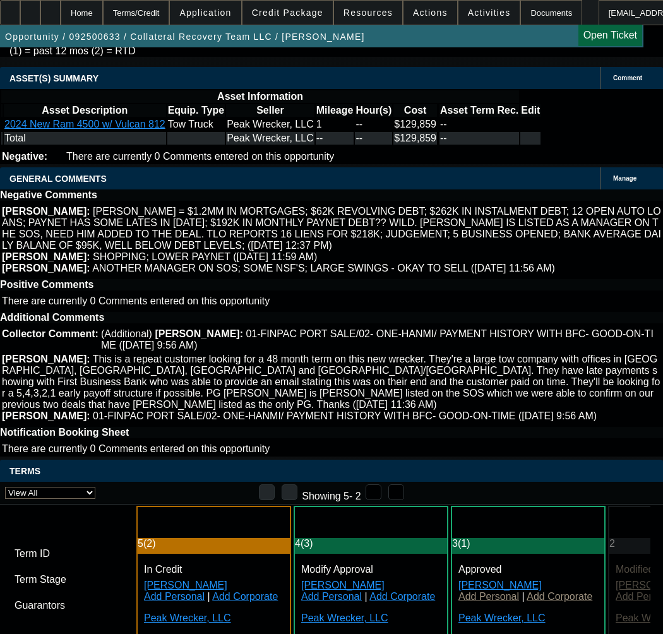
paste input "210921-0002"
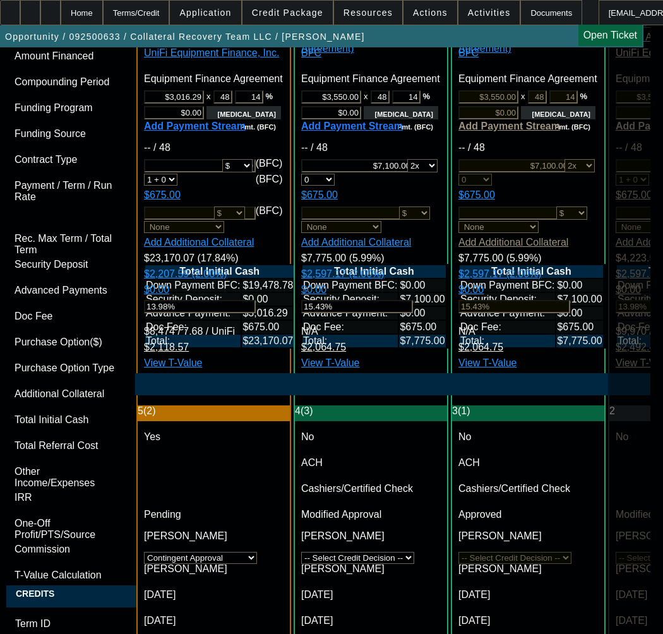
scroll to position [4354, 0]
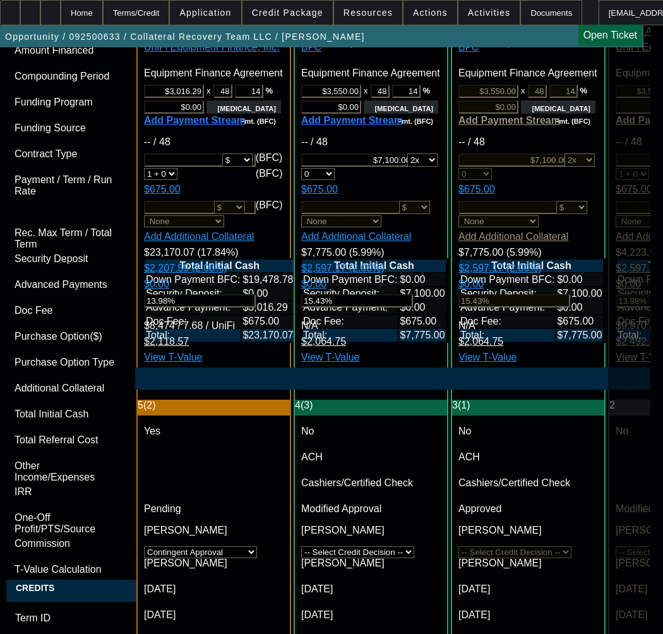
type input "210921-0002"
paste textarea "APPROVED COST: $129,858.50"
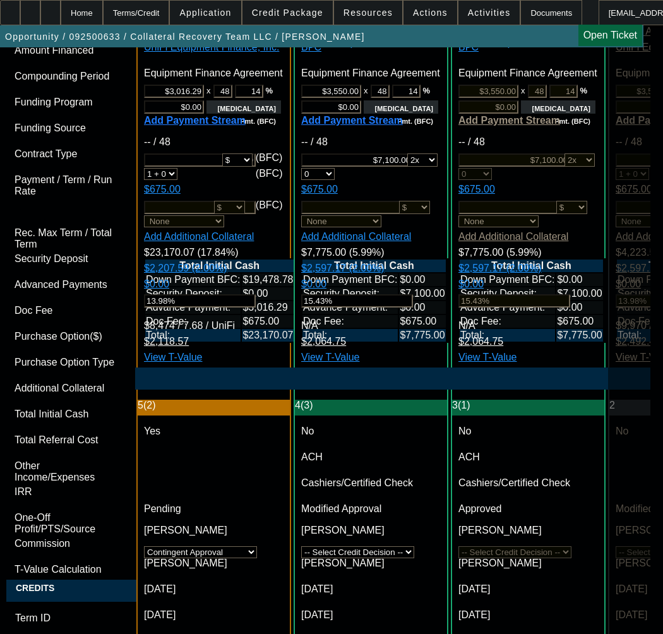
paste textarea "TERM: 48 Months"
paste textarea "Credit Grade - C"
paste textarea "15% down required"
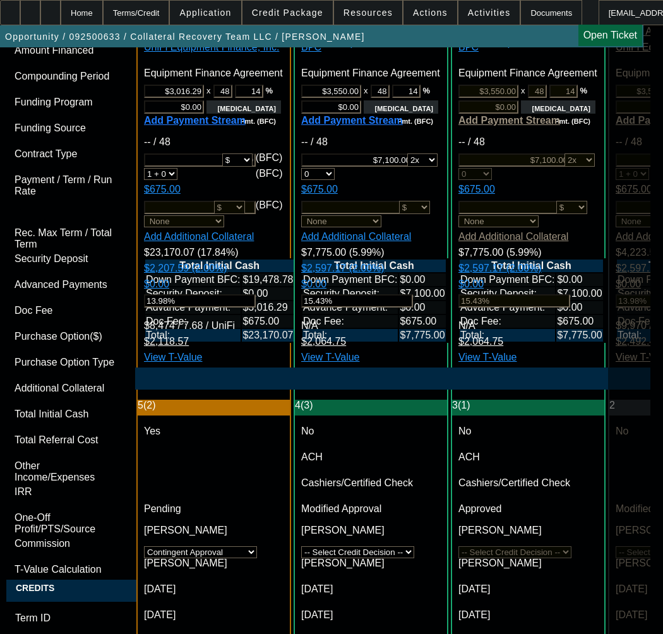
paste textarea "Approval is at limit for dollars and term."
paste textarea "Approval is for NEW equipment only"
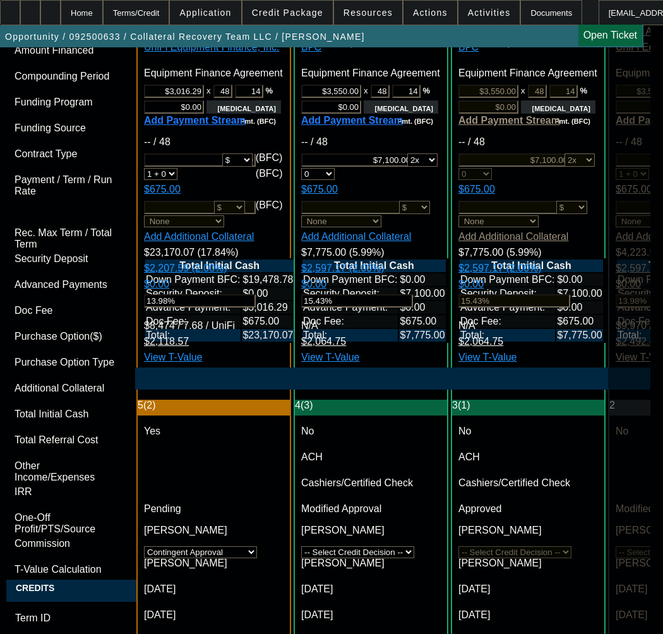
paste textarea "EQUIPMENT DESCRIPTION: 2024 New Ram 4500; 2024 New Vulcan 810"
type textarea "APPROVED BY UNIFI - APPROVED COST: $129,858.50 - CAPPED NO VARIANCE; TERM: 48 M…"
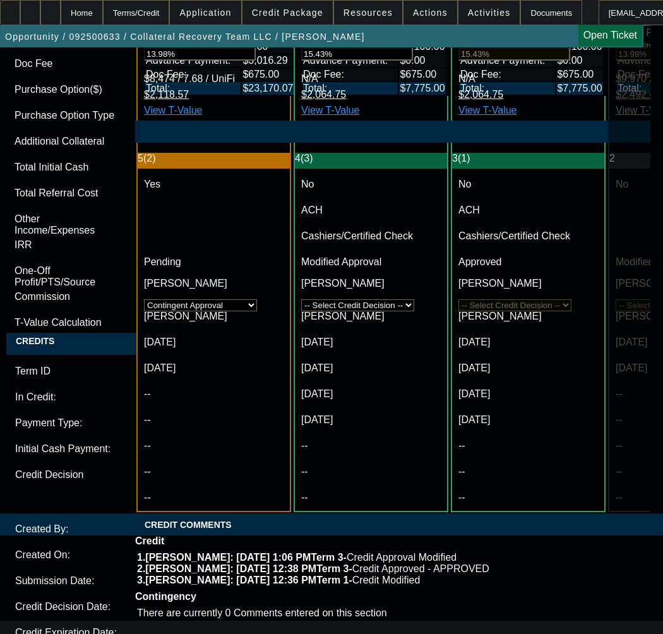
scroll to position [4607, 0]
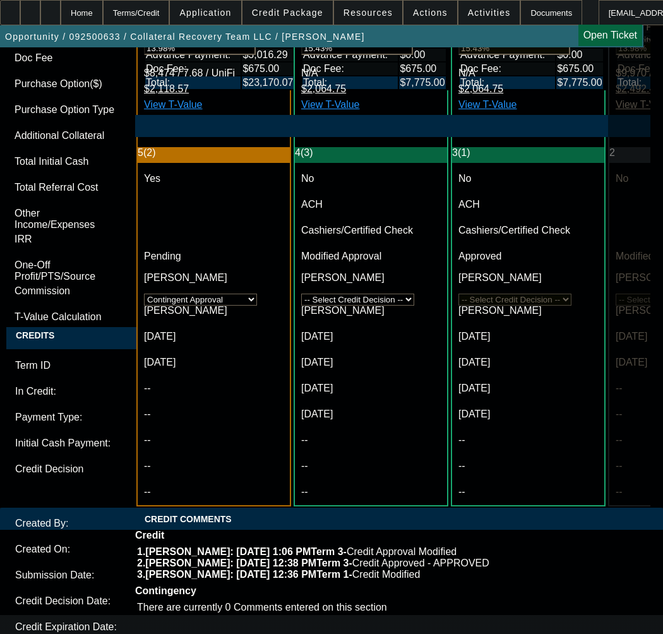
type textarea "CONTINGENT ON 2024 Schedule C;"
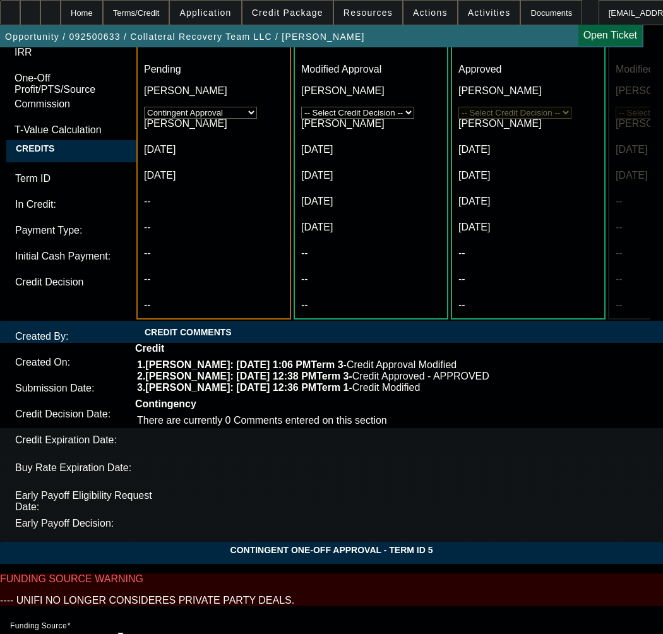
scroll to position [4796, 0]
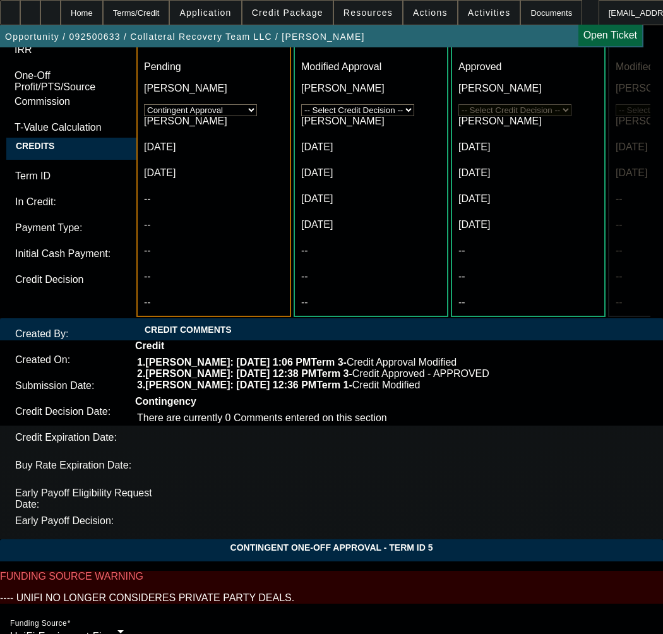
type input "03:32"
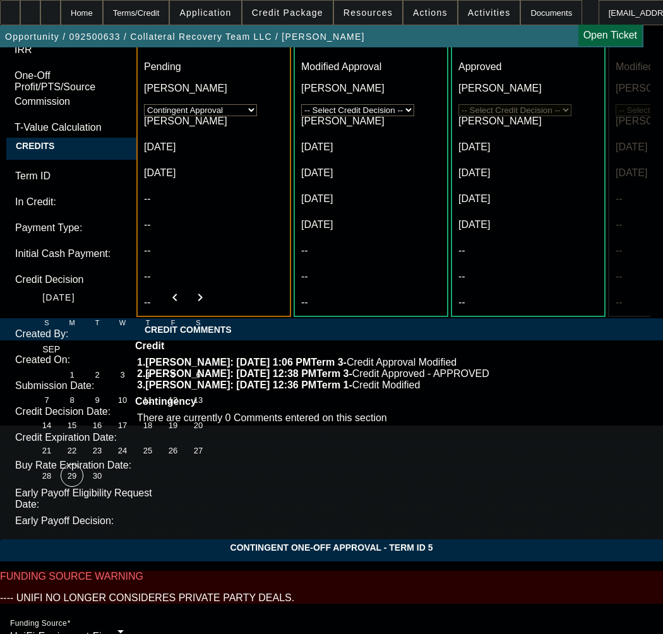
click at [69, 475] on span "29" at bounding box center [72, 475] width 23 height 23
type input "9/29/2025"
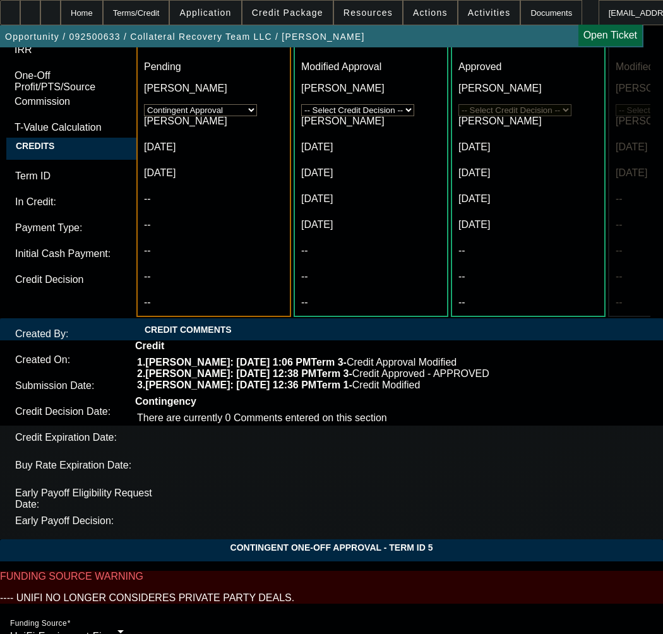
type input "12:02"
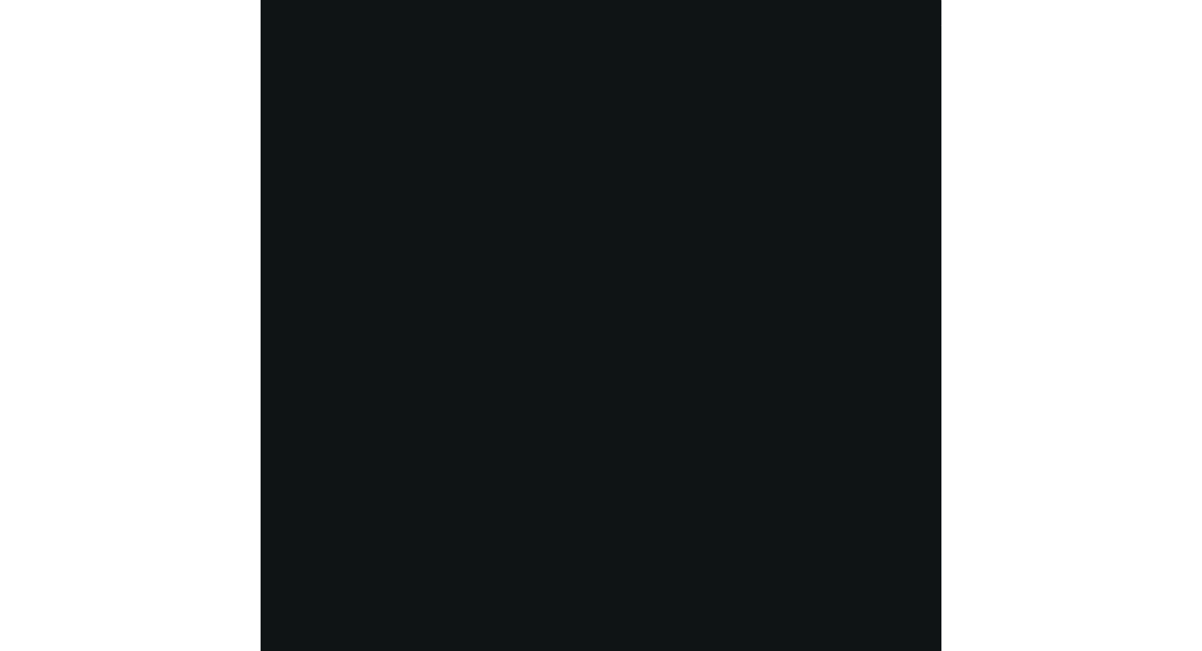
scroll to position [2606, 0]
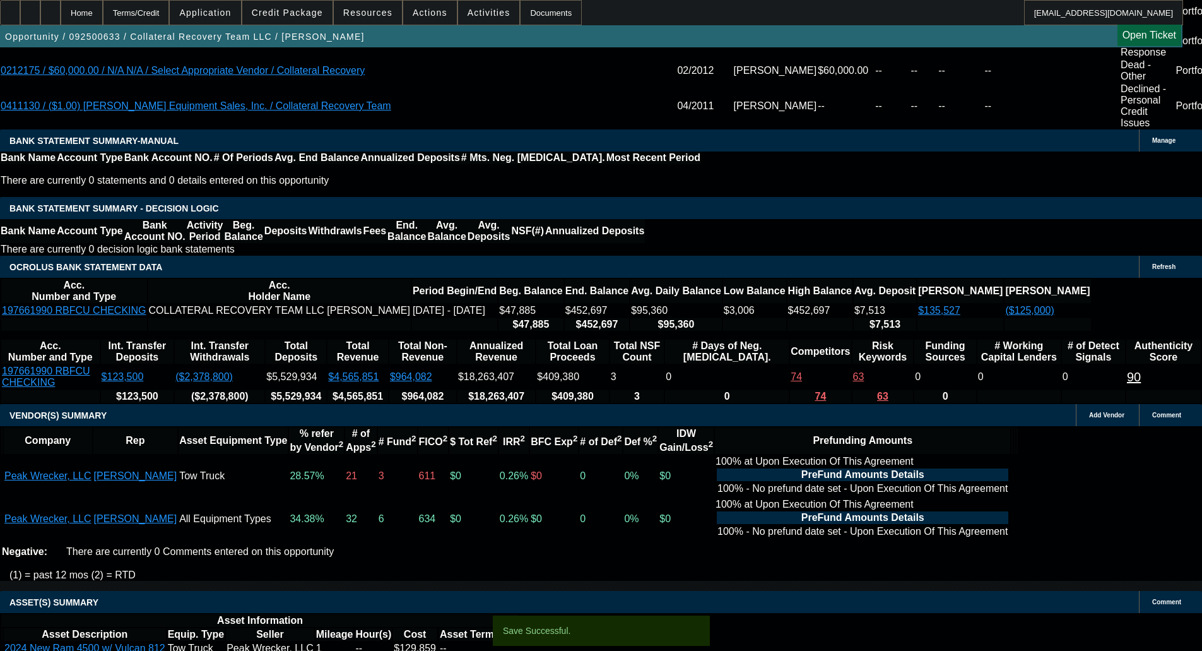
select select "0.15"
select select "0"
select select "3"
select select "0"
select select "6"
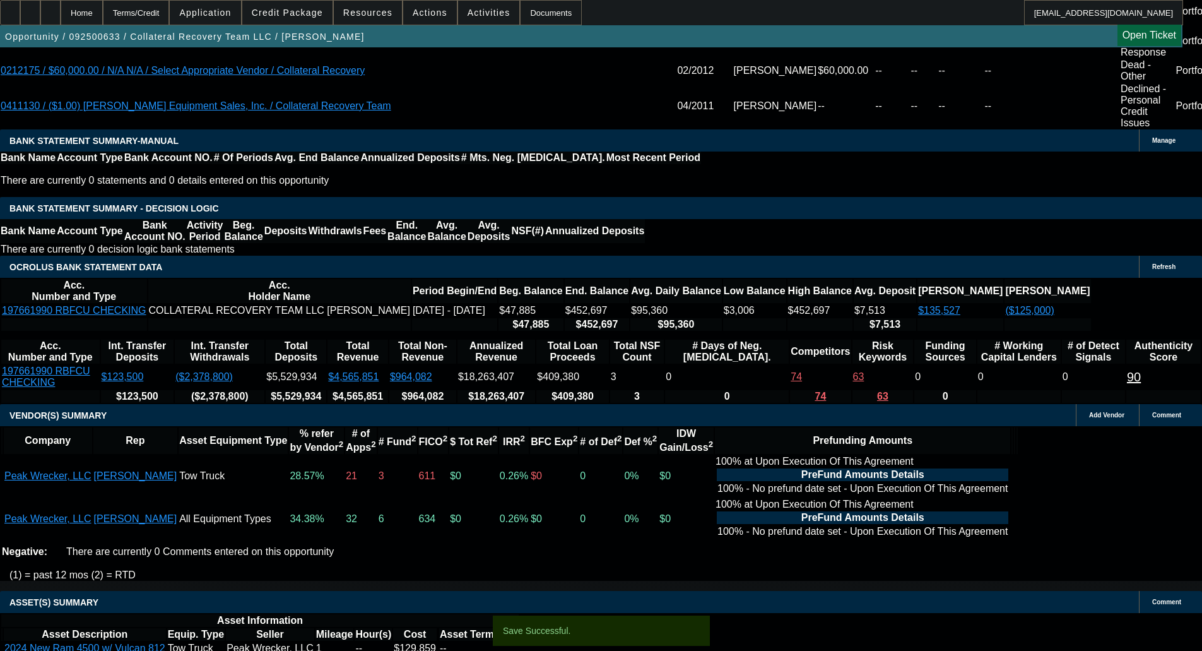
select select "0.15"
select select "0"
select select "3"
select select "0"
select select "6"
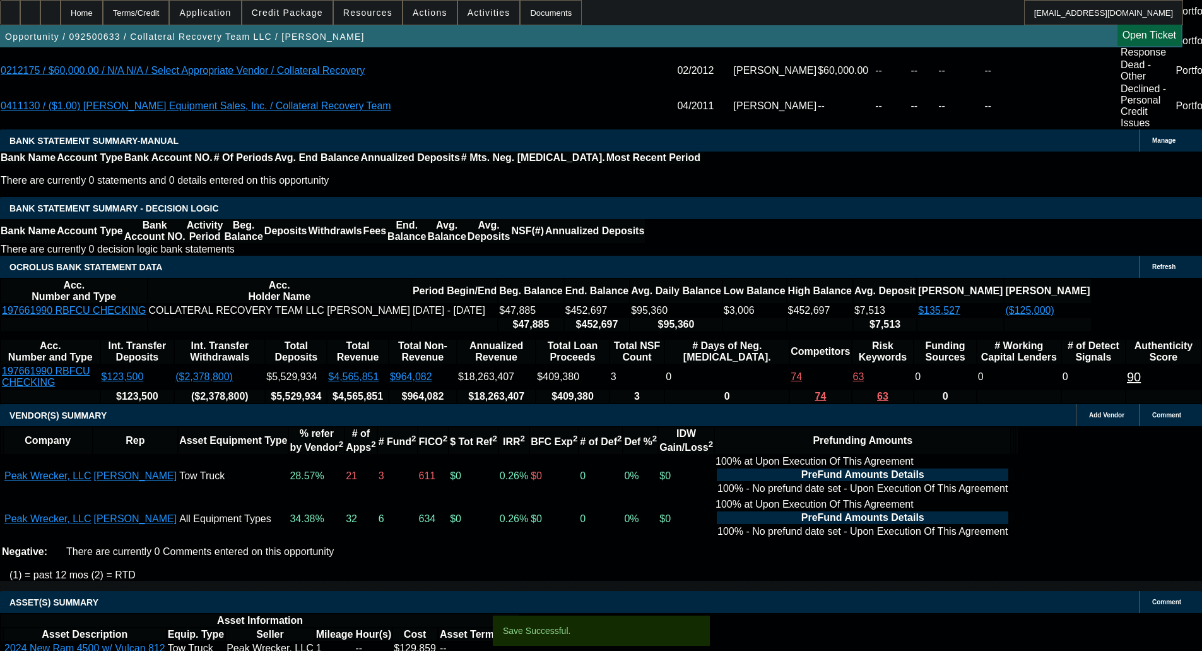
select select "0"
select select "2"
select select "0"
select select "6"
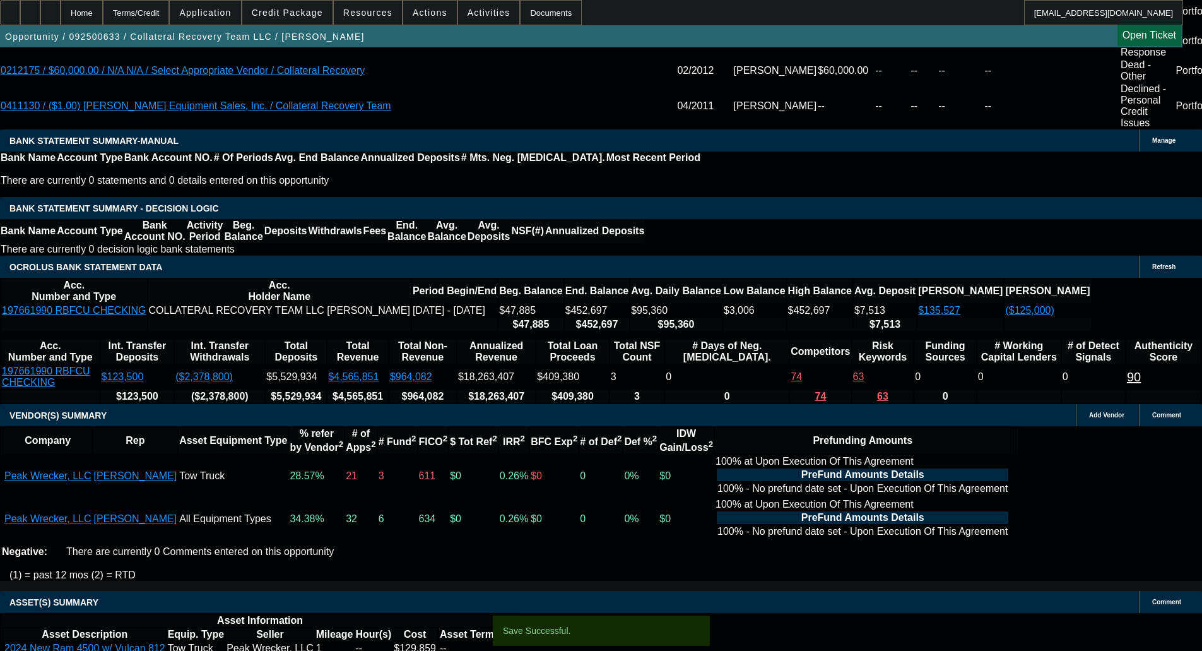
select select "0"
select select "2"
select select "0"
select select "6"
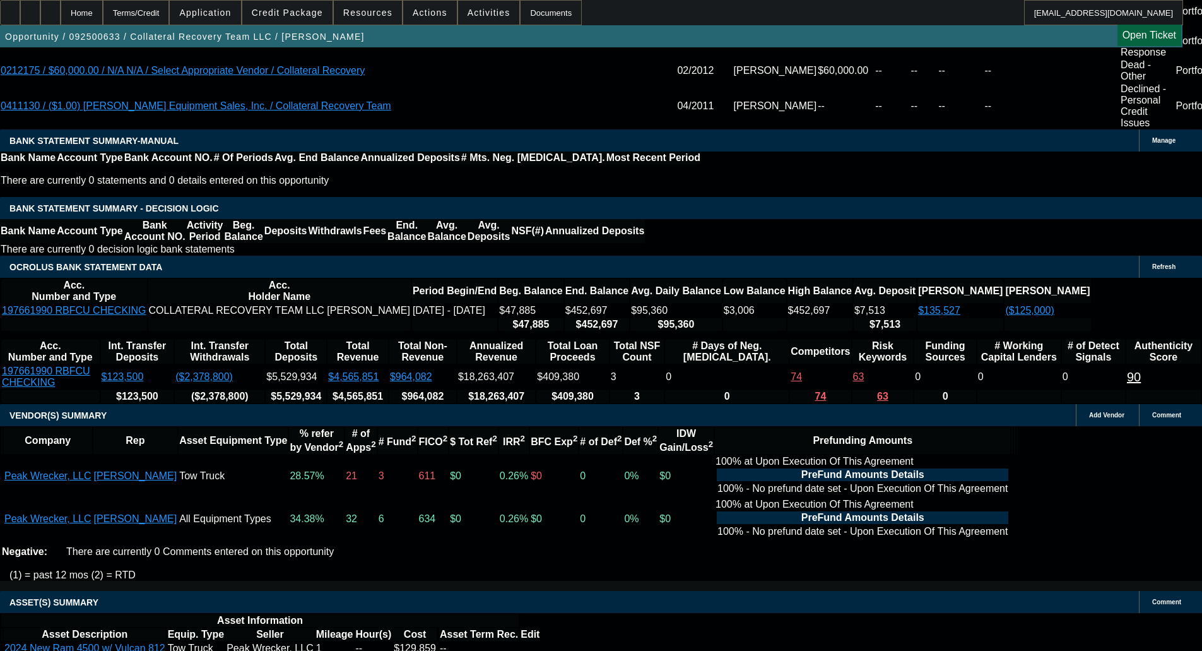
scroll to position [0, 0]
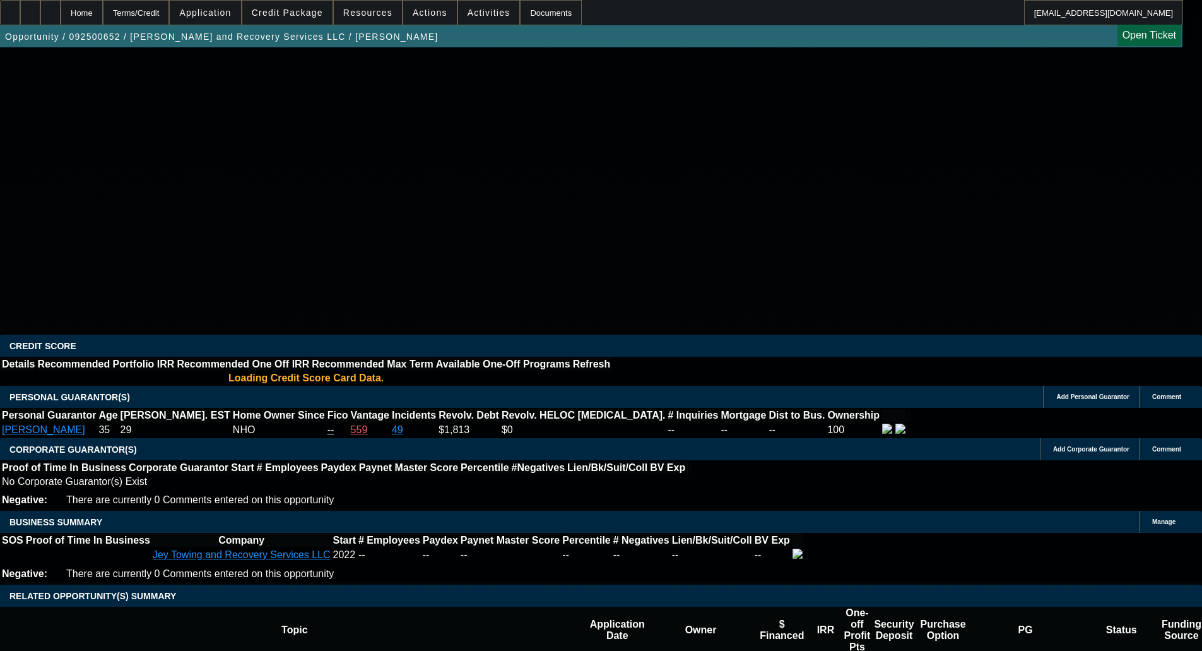
select select "0"
select select "2"
select select "0.1"
select select "4"
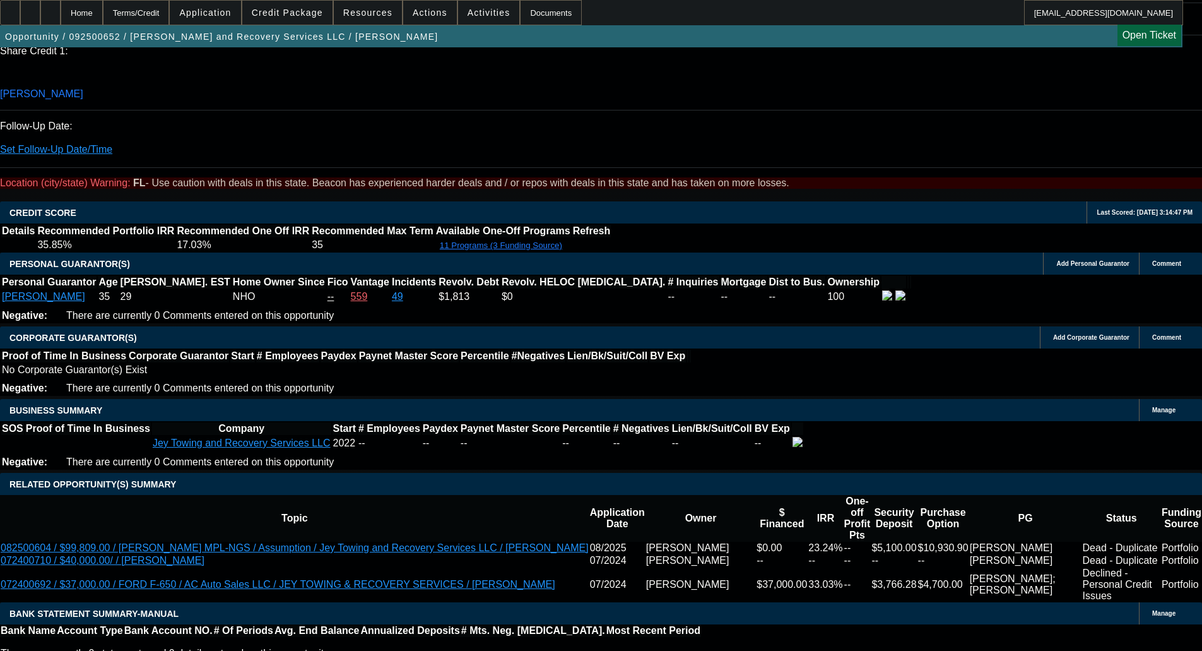
scroll to position [1956, 0]
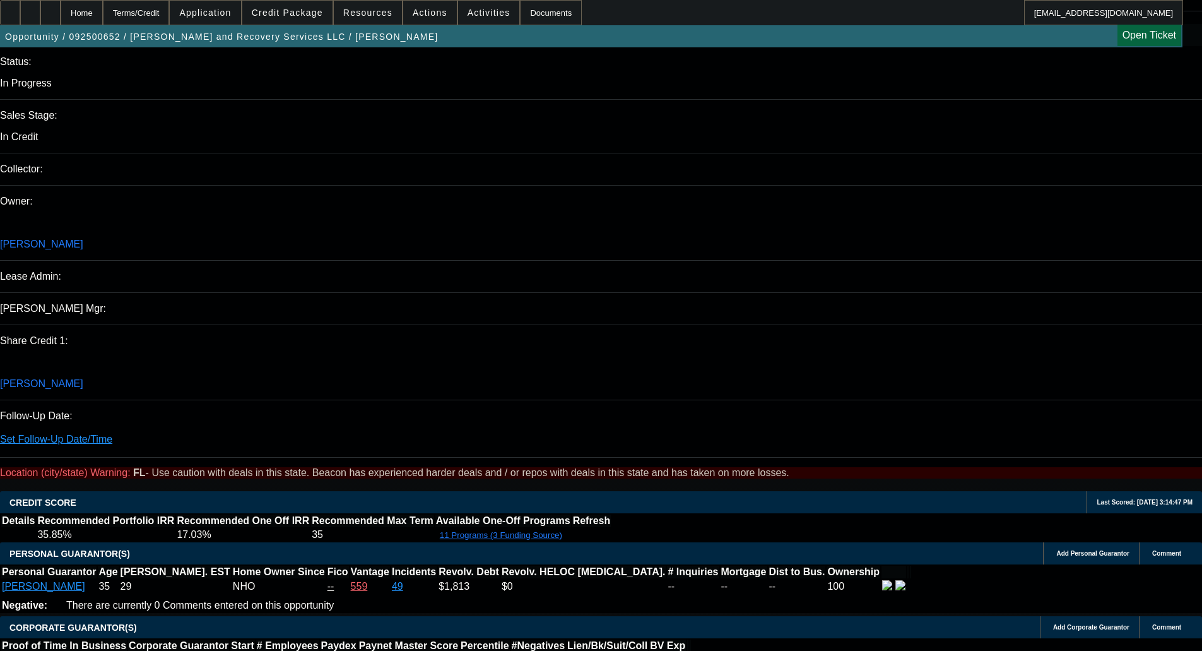
scroll to position [1388, 0]
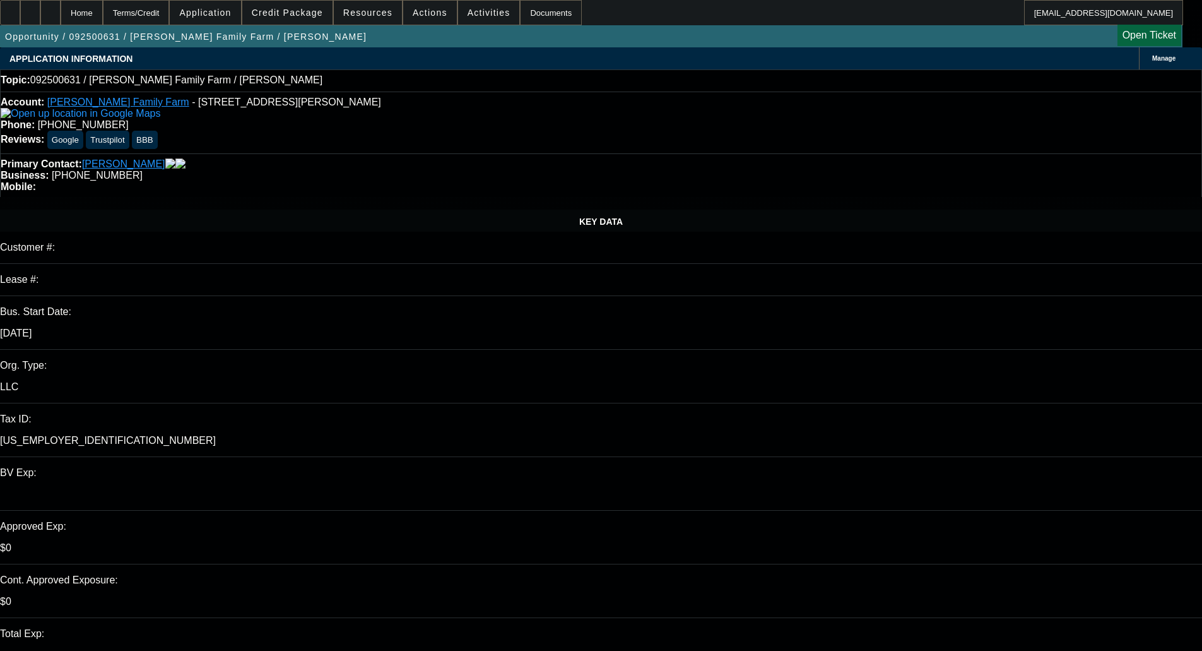
select select "0"
select select "2"
select select "0.1"
select select "4"
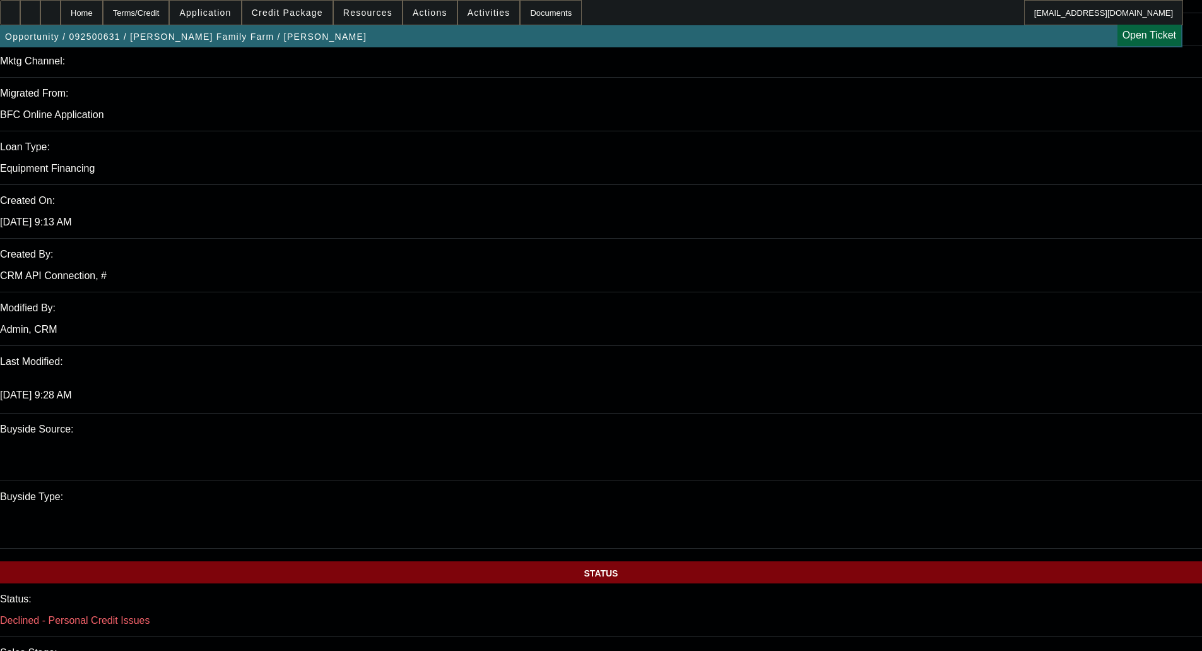
scroll to position [902, 0]
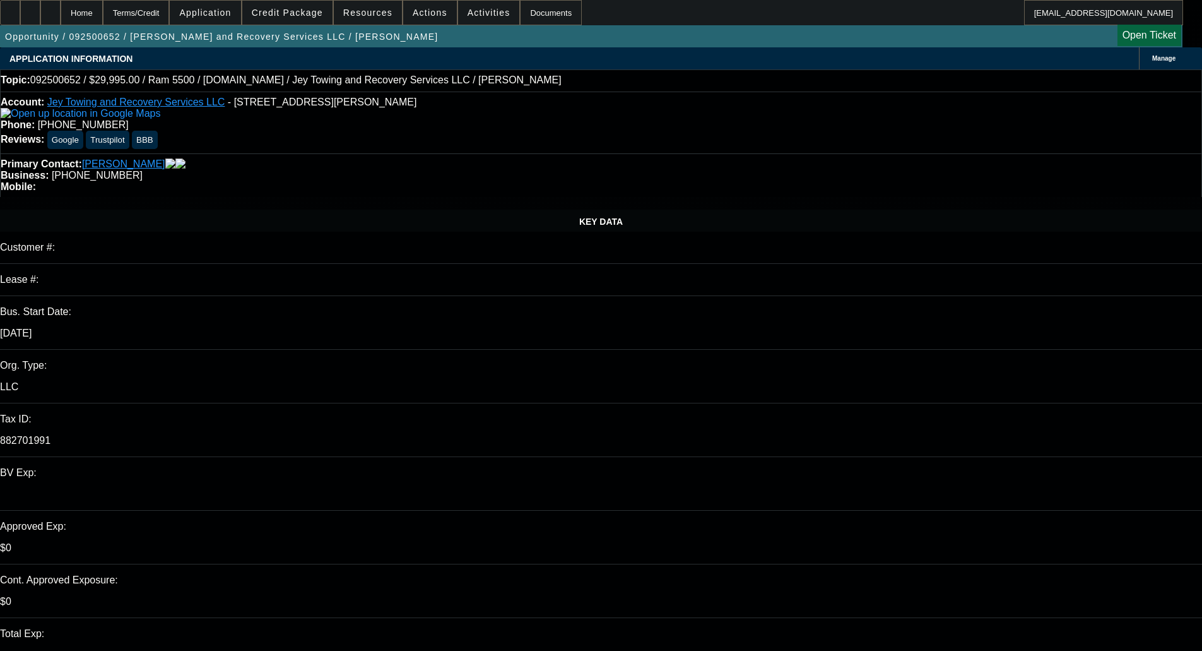
select select "0"
select select "0.1"
select select "1"
select select "2"
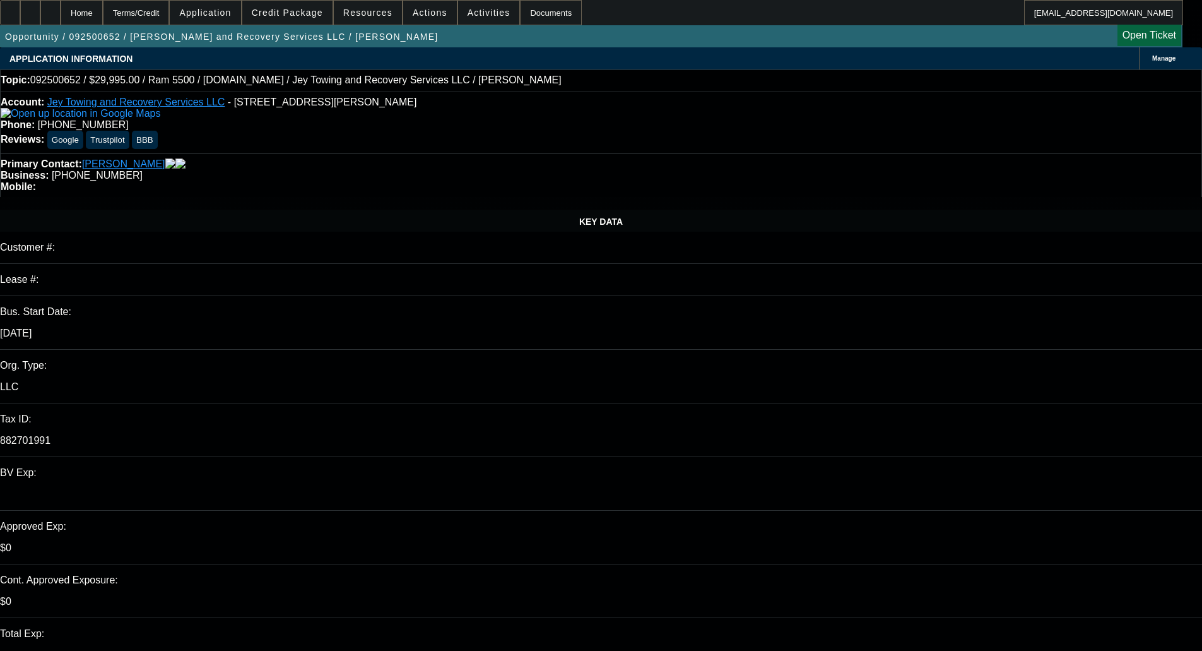
select select "4"
click at [302, 15] on span "Credit Package" at bounding box center [287, 13] width 71 height 10
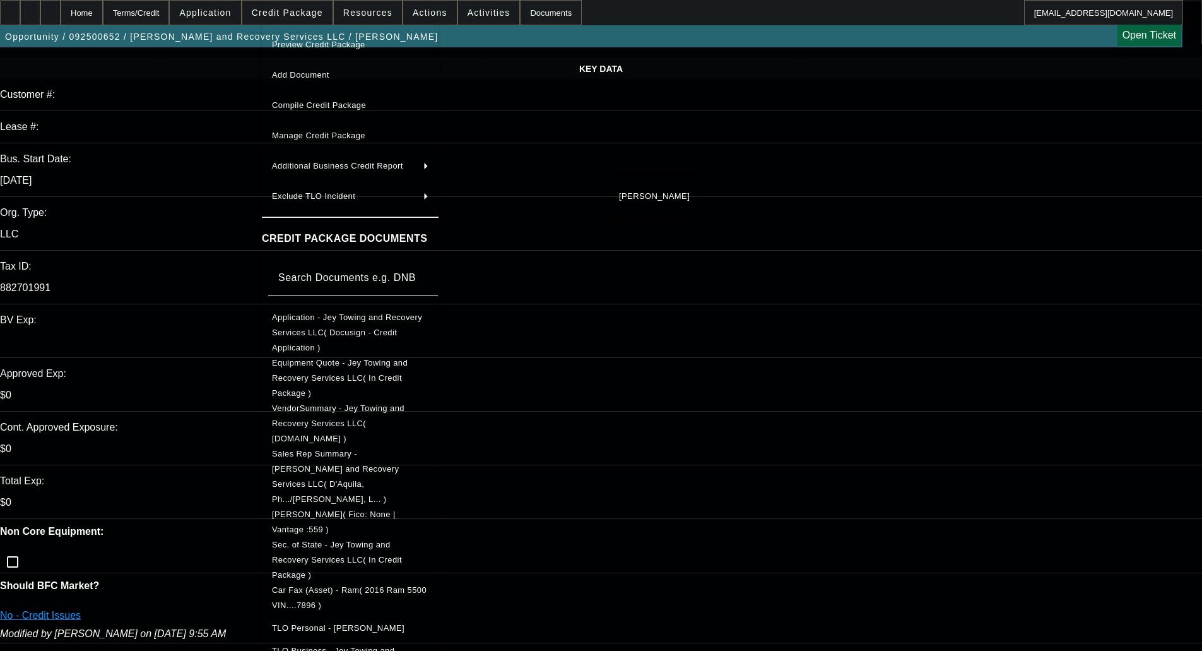
scroll to position [158, 0]
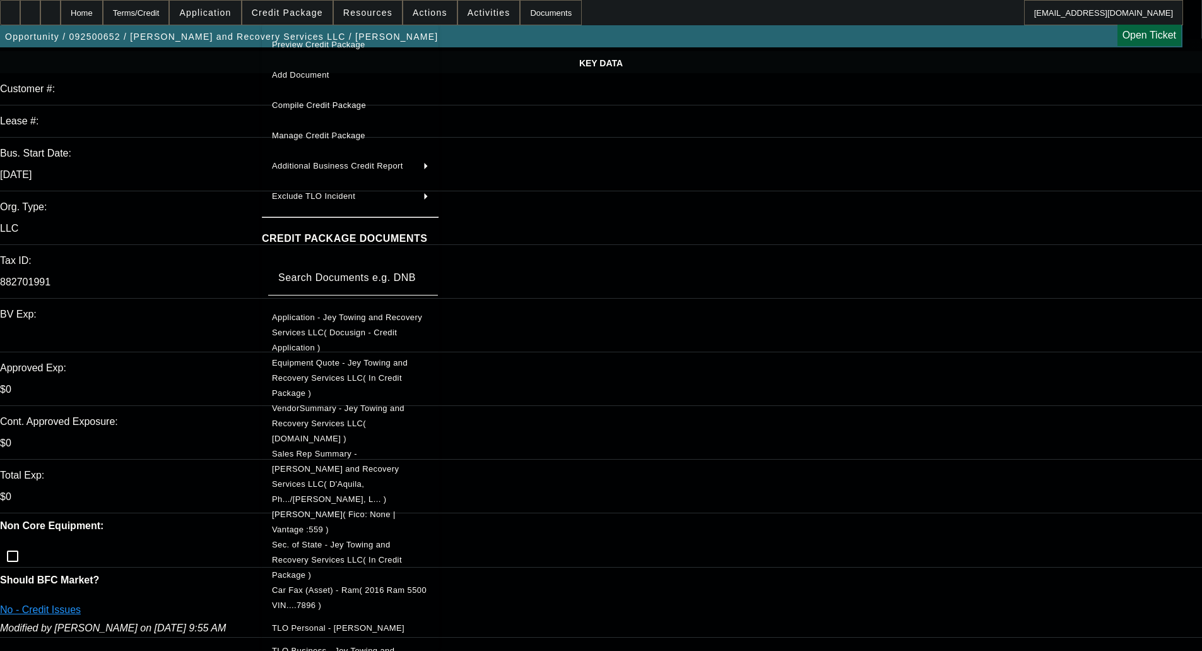
click at [408, 358] on span "Equipment Quote - Jey Towing and Recovery Services LLC( In Credit Package )" at bounding box center [340, 378] width 136 height 40
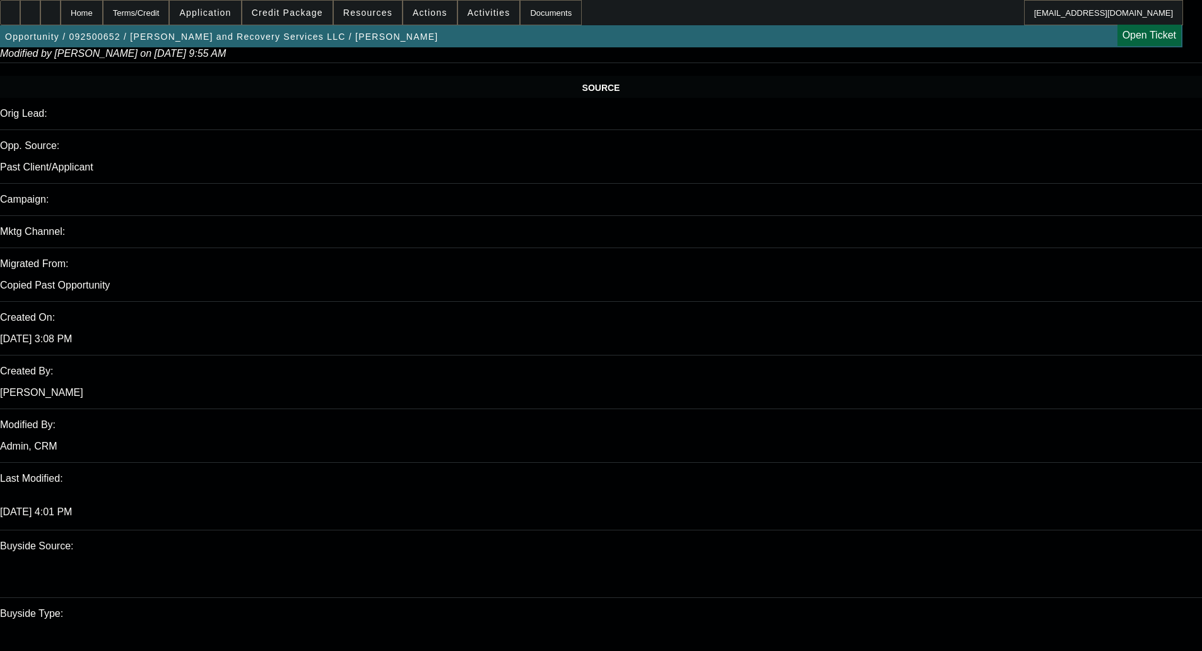
scroll to position [733, 0]
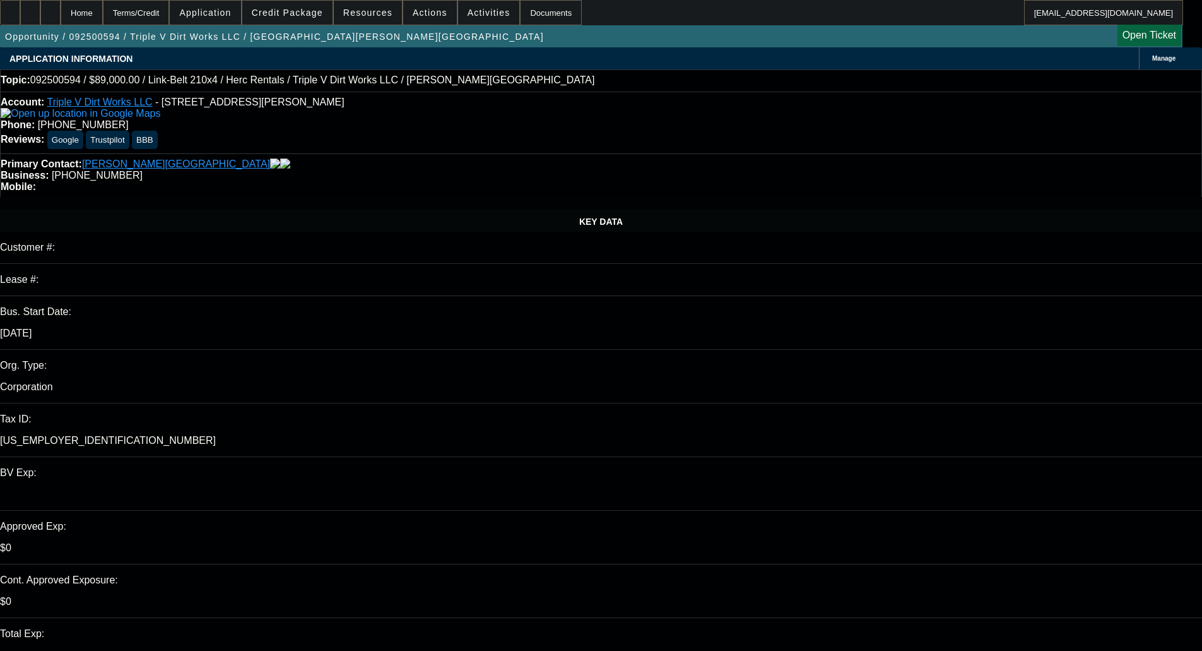
select select "0"
select select "2"
select select "0"
select select "6"
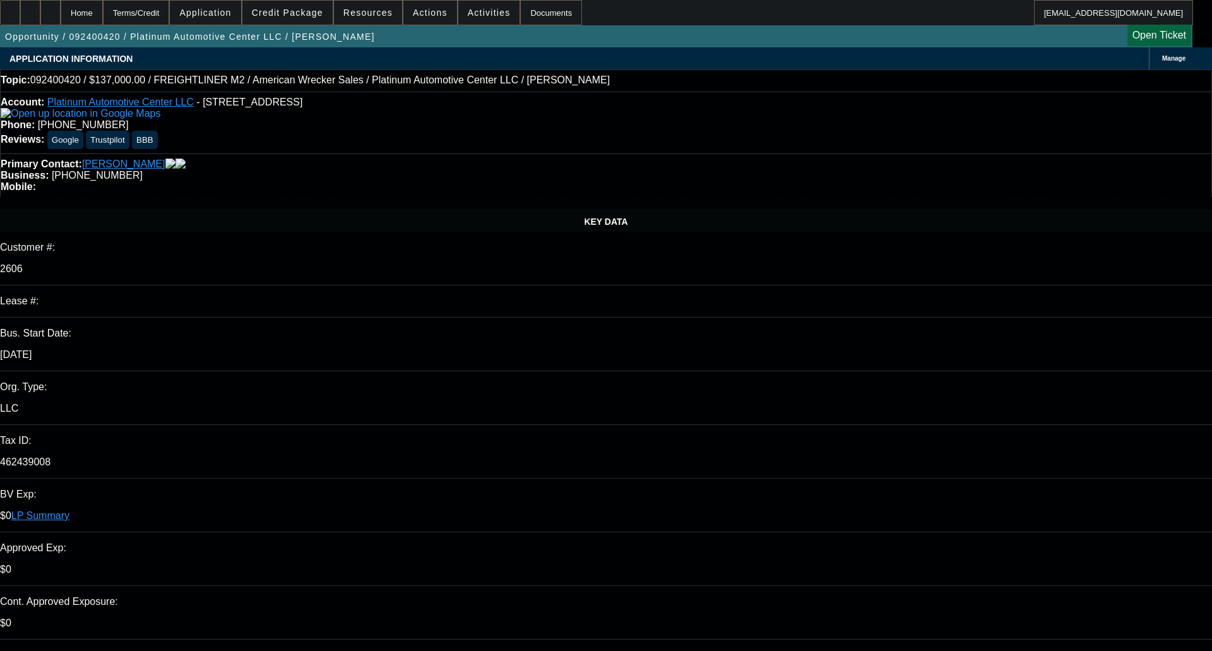
select select "0"
select select "2"
select select "0"
select select "6"
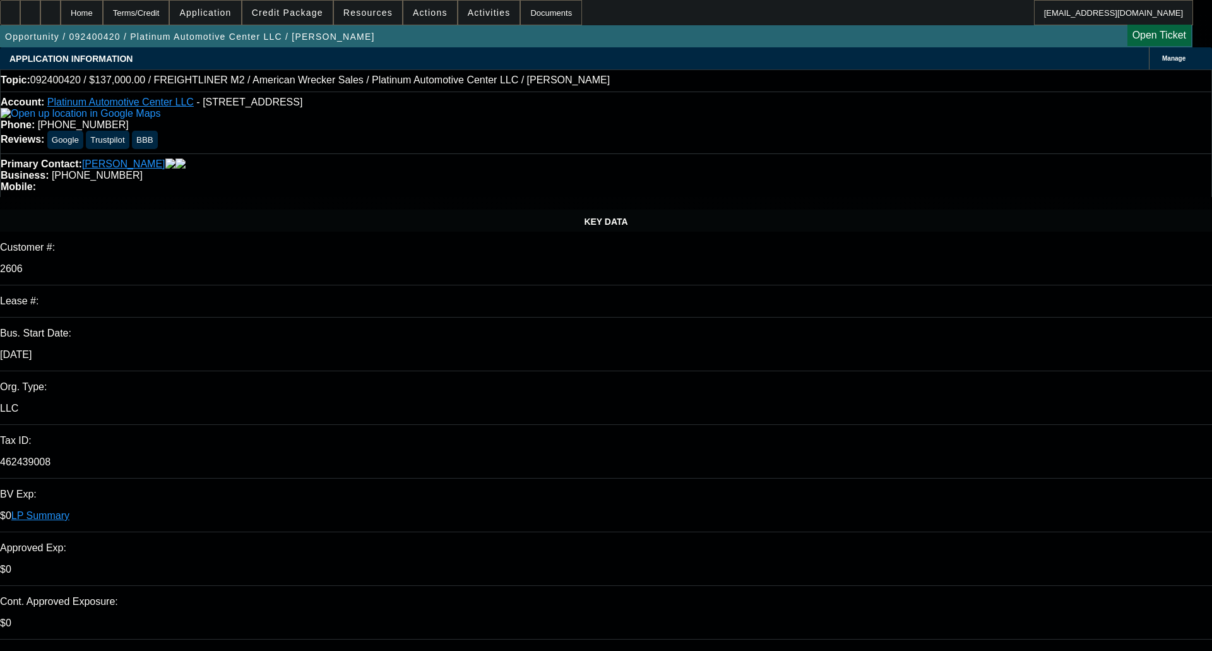
select select "0"
select select "2"
select select "0"
select select "6"
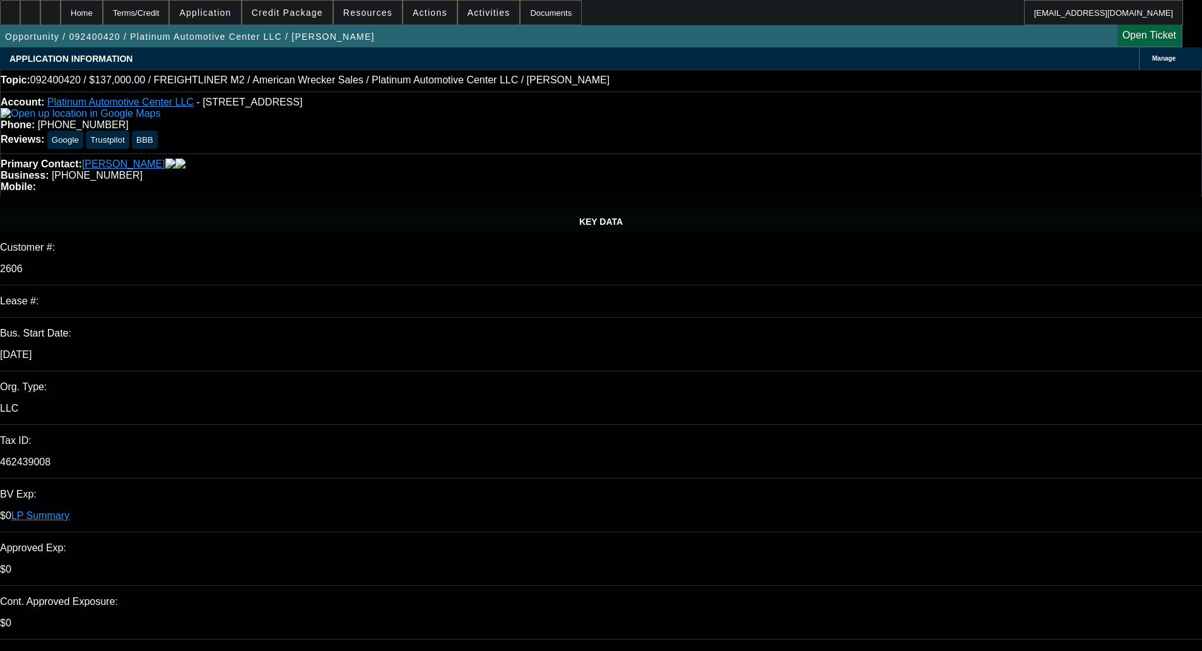
select select "0"
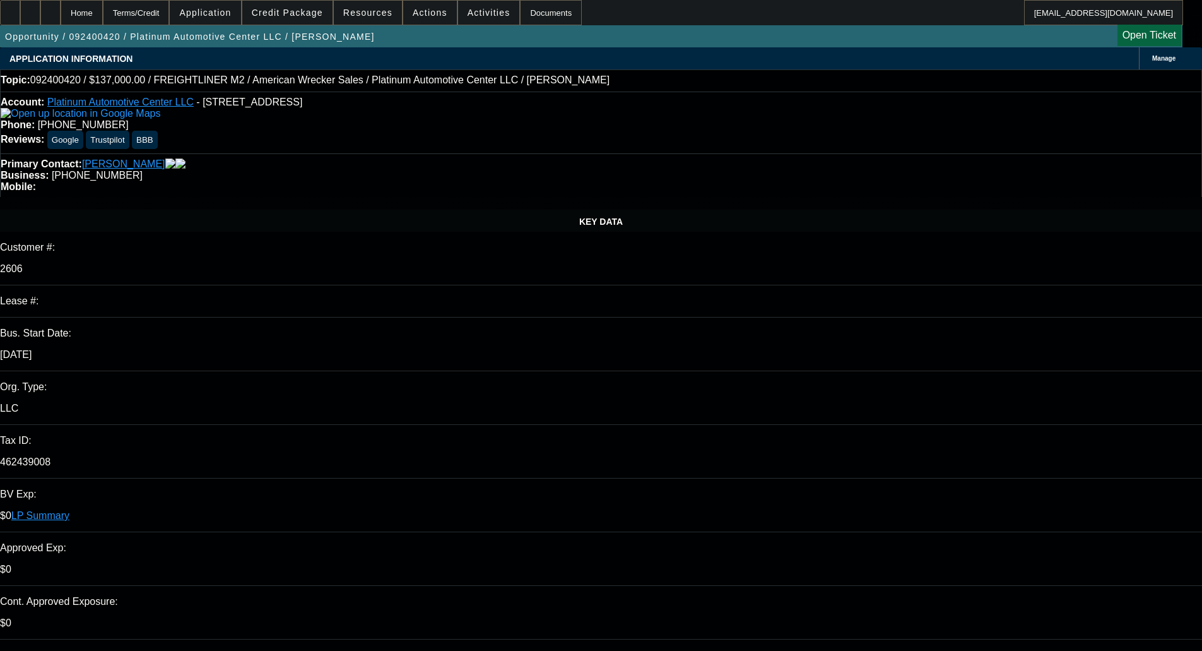
select select "0"
select select "1"
select select "2"
select select "6"
select select "1"
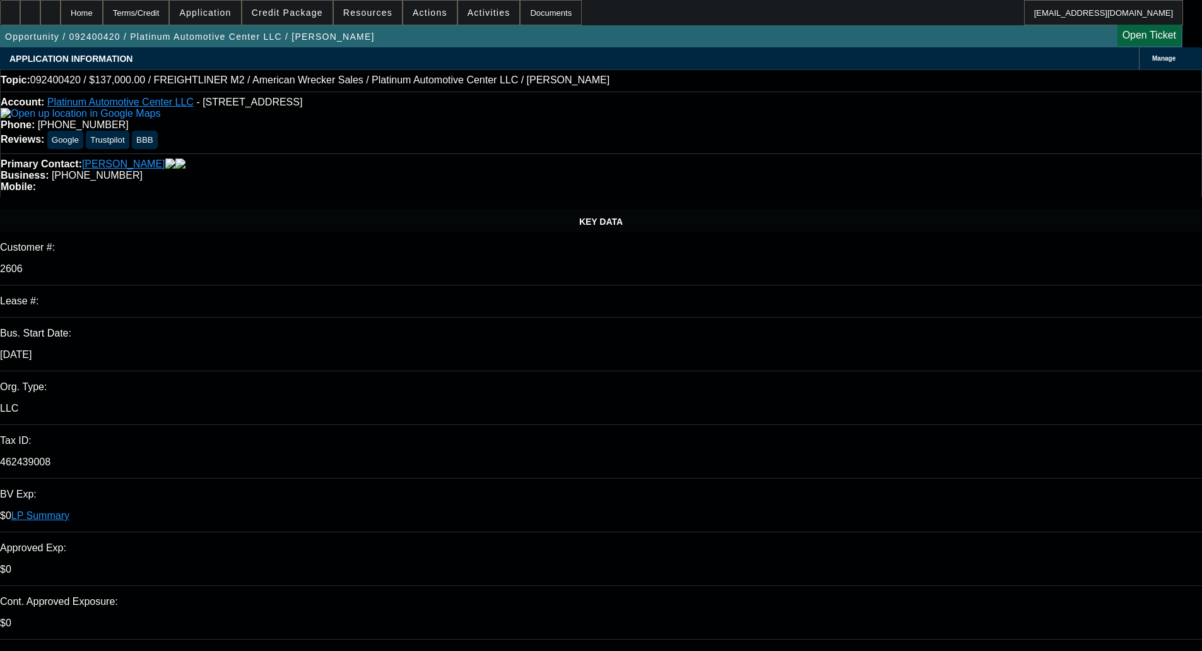
select select "2"
select select "6"
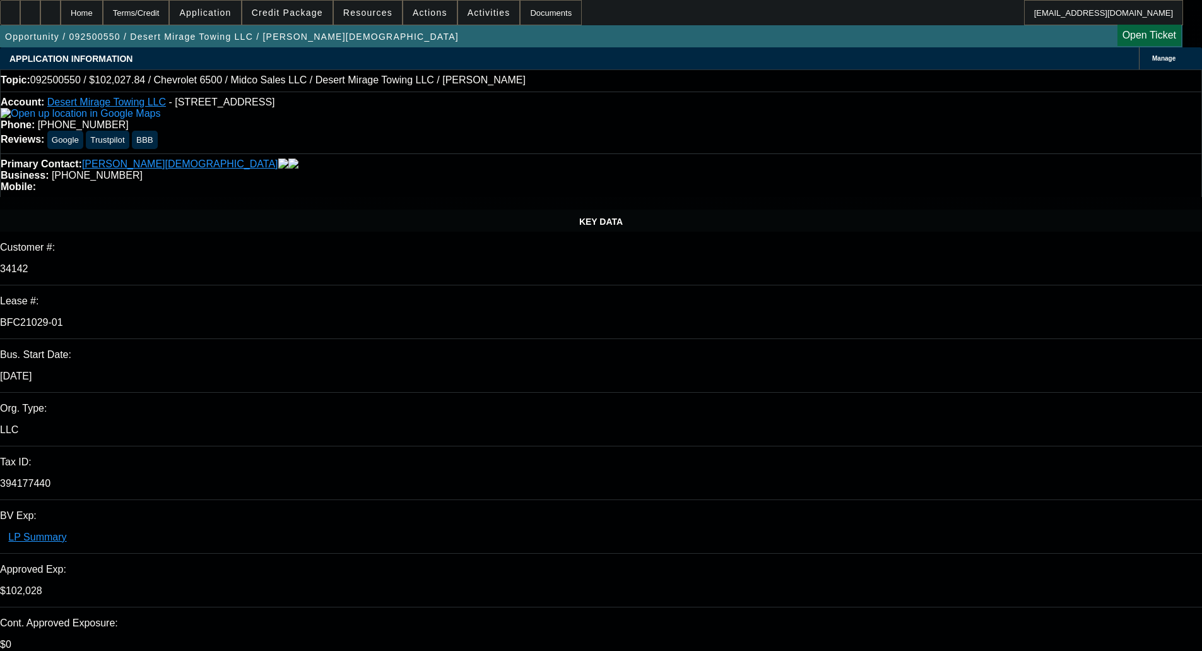
select select "0"
select select "3"
select select "0.1"
select select "4"
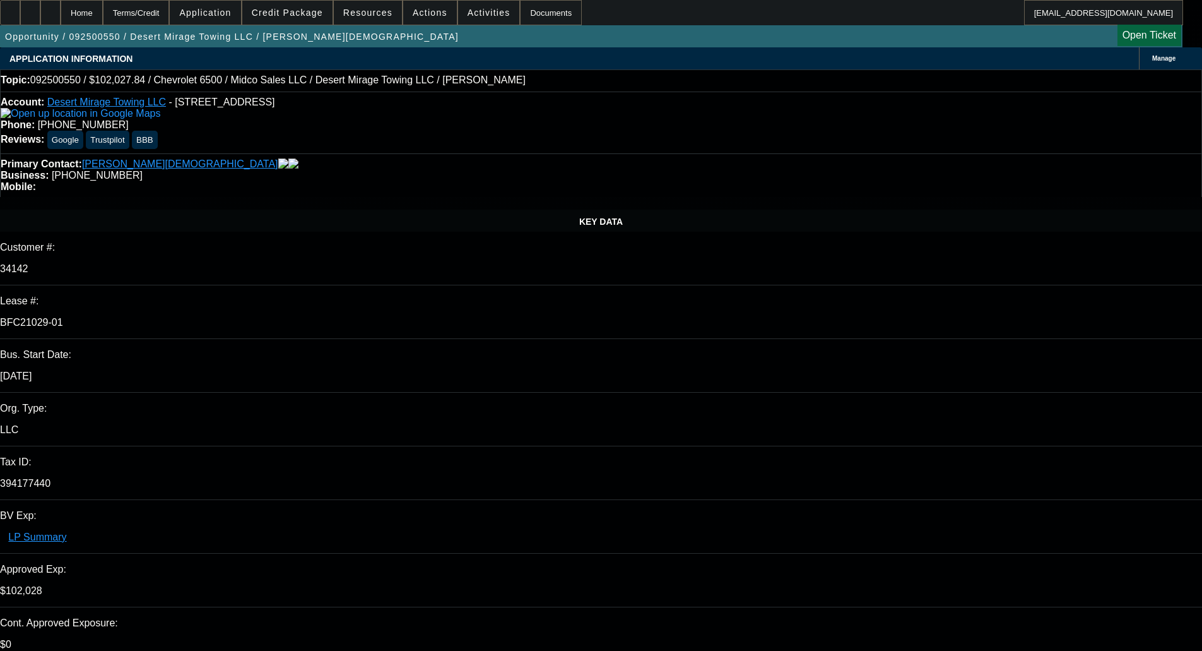
select select "0"
select select "3"
select select "0.1"
select select "4"
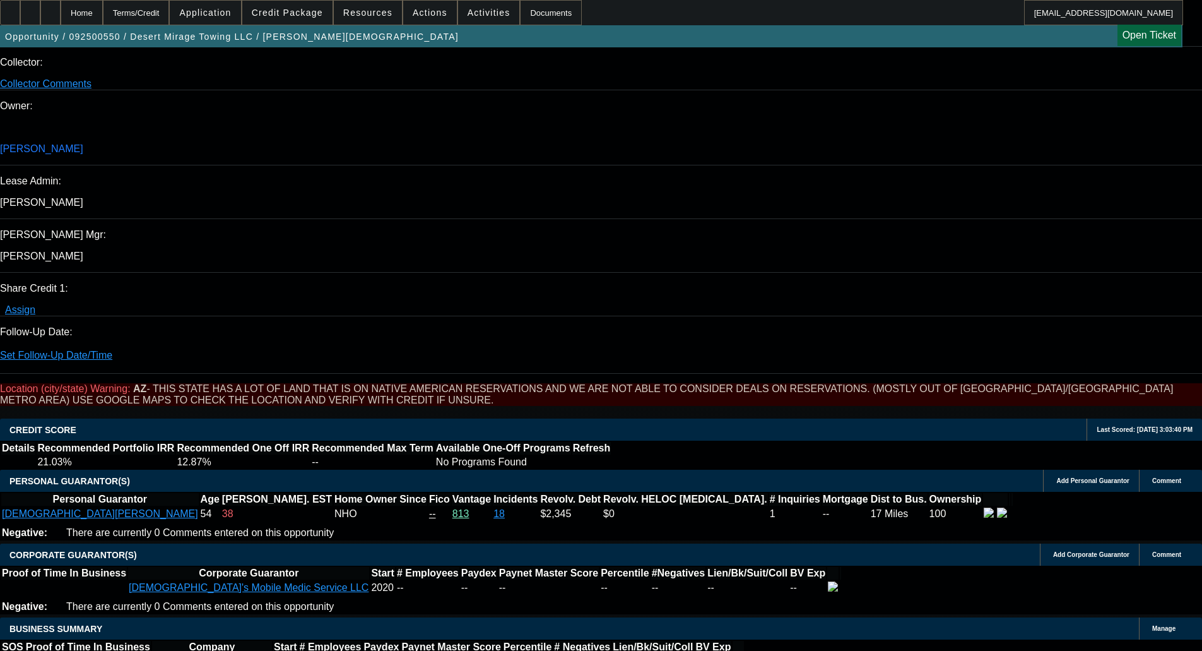
select select "0"
select select "0.1"
select select "0"
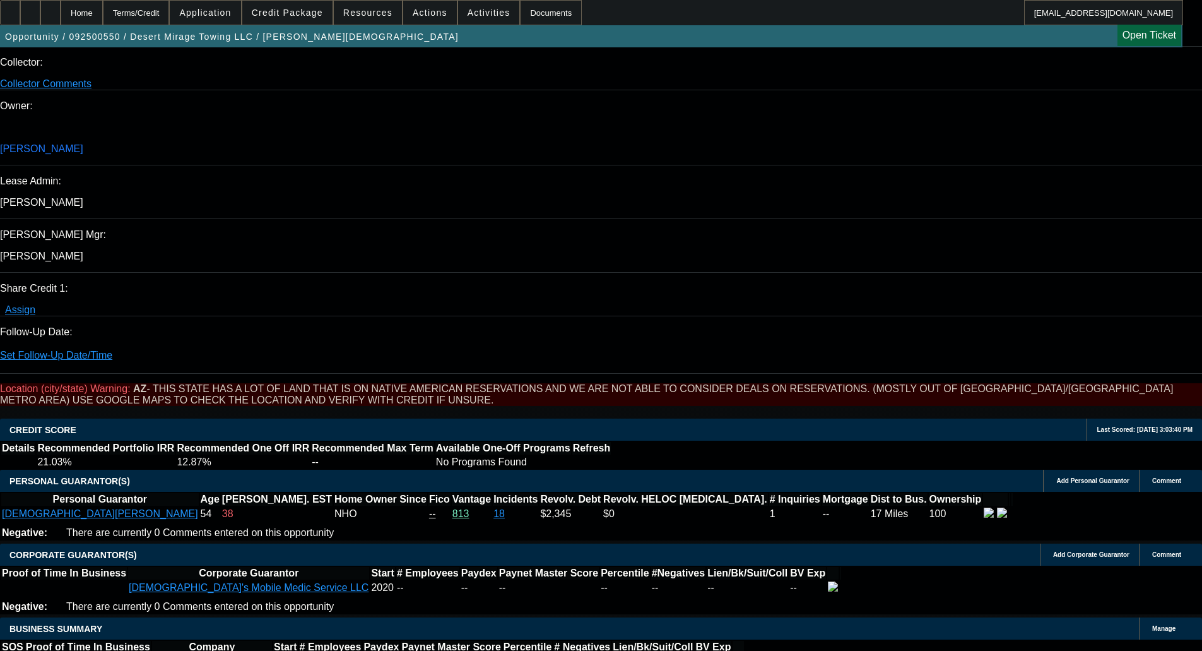
select select "0.1"
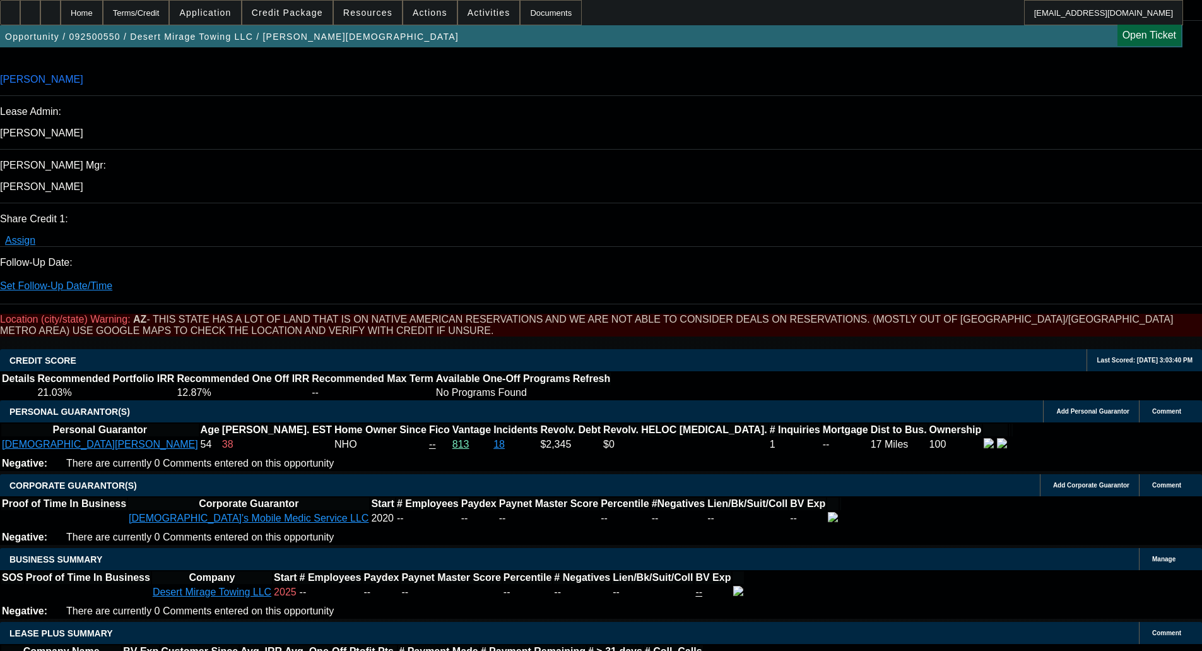
select select "1"
select select "3"
select select "4"
select select "1"
select select "3"
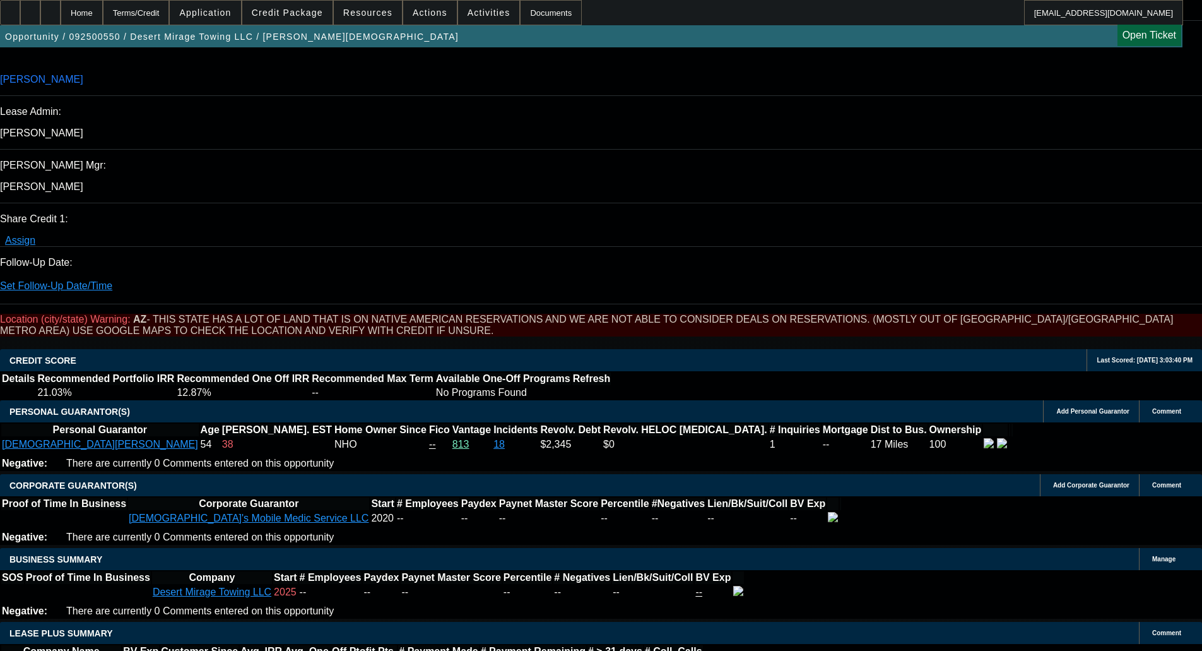
select select "4"
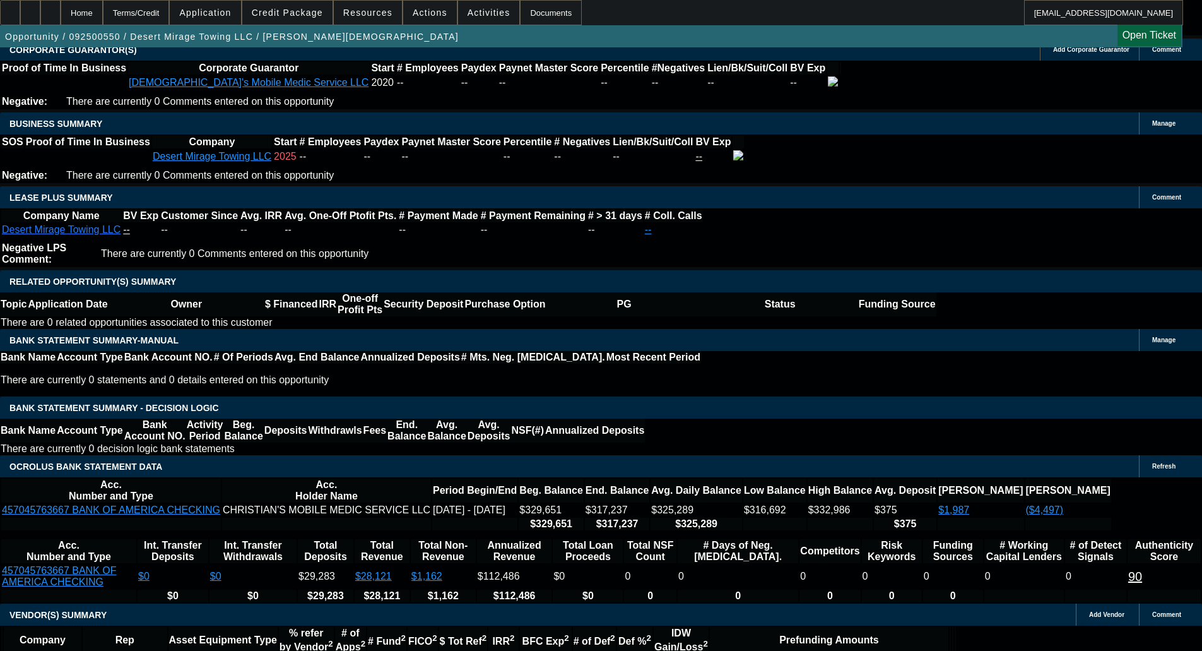
scroll to position [2029, 0]
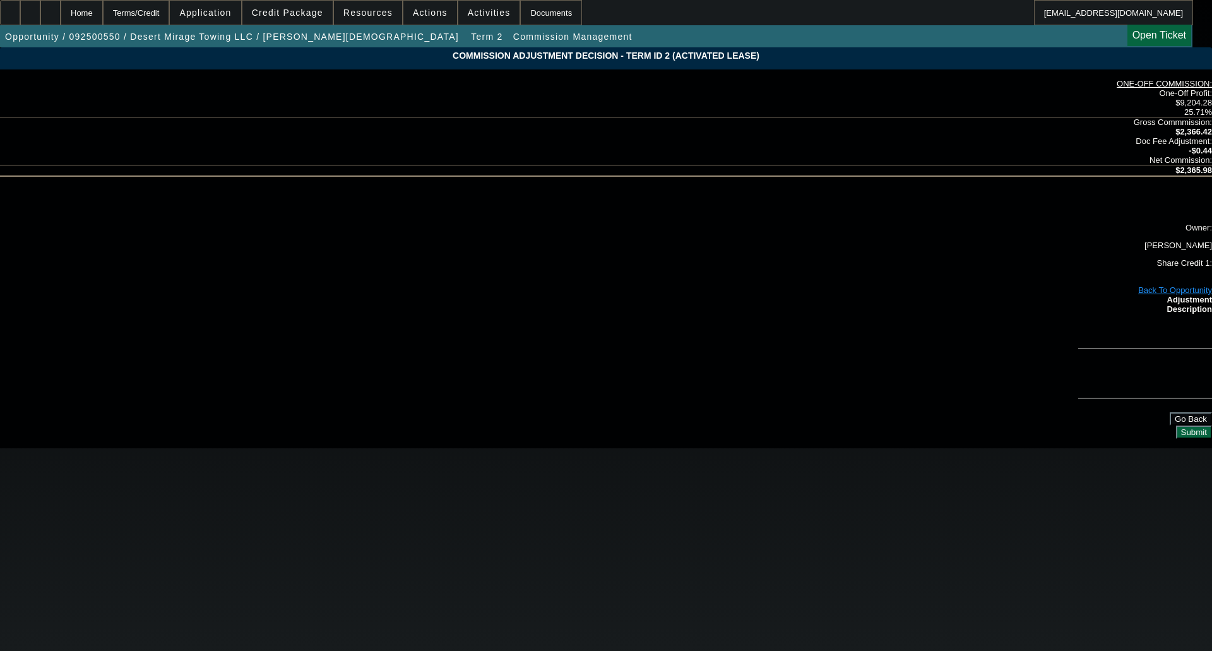
click at [1088, 324] on input at bounding box center [1145, 331] width 114 height 15
type input "$0.44"
type input "NO HIT TO COMMISSION FOR TYPO ON INITIAL FUNDS"
drag, startPoint x: 752, startPoint y: 195, endPoint x: 878, endPoint y: 192, distance: 125.6
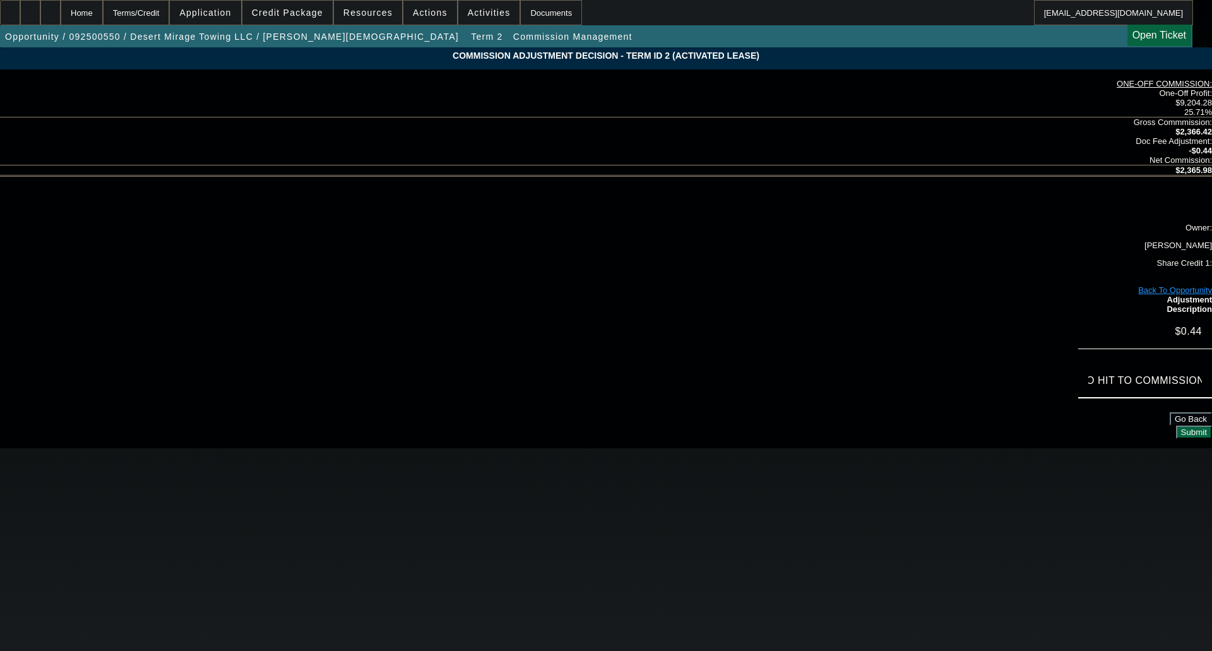
click at [878, 314] on div "$0.44 NO HIT TO COMMISSION FOR TYPO ON INITIAL FUNDS" at bounding box center [606, 363] width 1212 height 98
click at [1088, 373] on input "NO HIT TO COMMISSION FOR TYPO ON INITIAL FUNDS" at bounding box center [1145, 380] width 114 height 15
drag, startPoint x: 745, startPoint y: 194, endPoint x: 591, endPoint y: 194, distance: 154.0
click at [591, 314] on div "$0.44 NO HIT TO COMMISSION FOR TYPO ON INITIAL FUNDS" at bounding box center [606, 363] width 1212 height 98
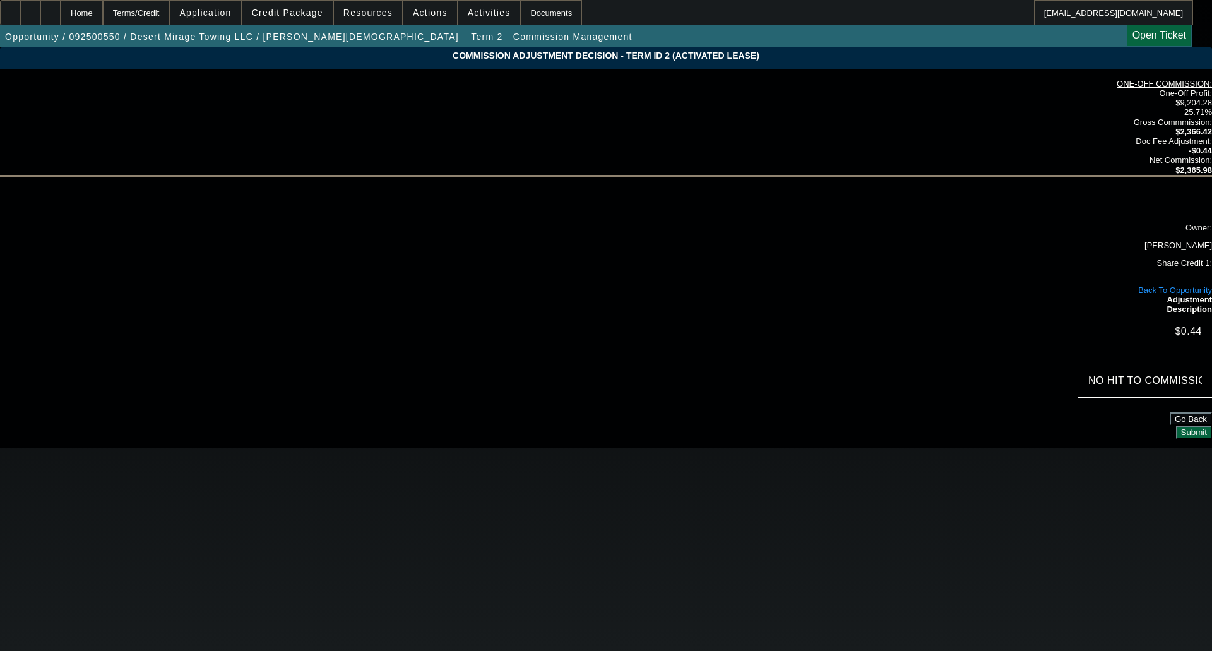
click at [1088, 373] on input "NO HIT TO COMMISSION FOR TYPO ON INITIAL FUNDS" at bounding box center [1145, 380] width 114 height 15
drag, startPoint x: 745, startPoint y: 190, endPoint x: 839, endPoint y: 192, distance: 94.1
click at [1078, 363] on div "NO HIT TO COMMISSION FOR TYPO ON INITIAL FUNDS" at bounding box center [1145, 380] width 134 height 35
click at [902, 314] on div "$0.44 NO HIT TO COMMISSION FOR TYPO ON INITIAL FUNDS" at bounding box center [606, 363] width 1212 height 98
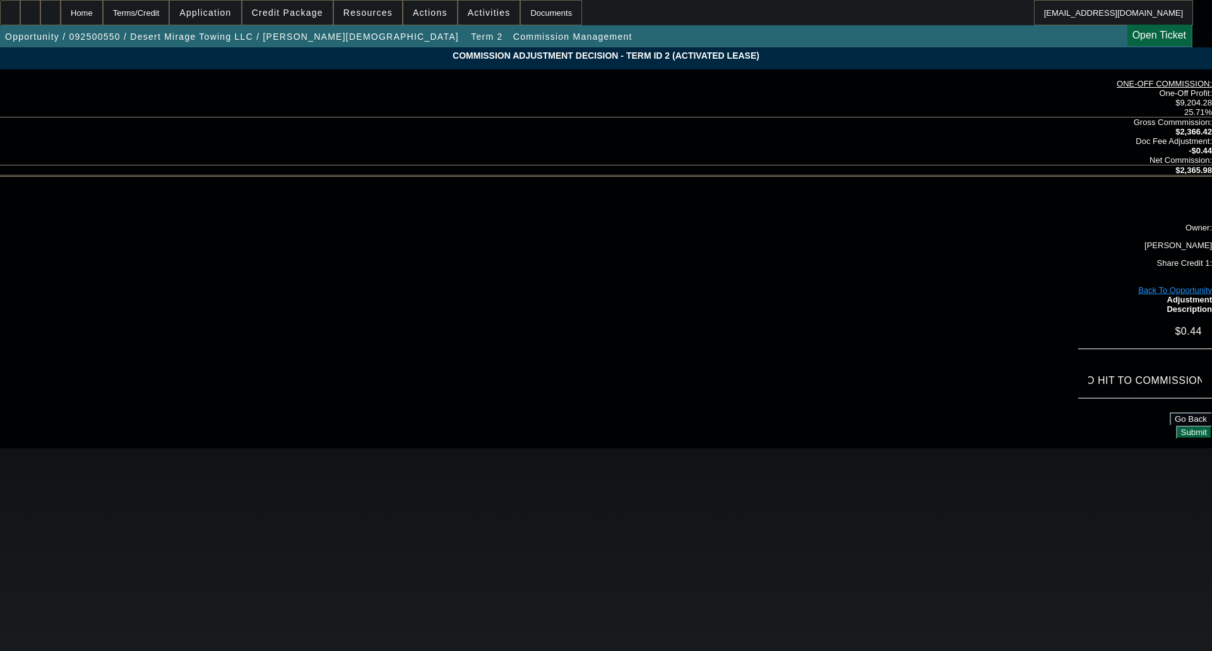
scroll to position [0, 0]
click at [1176, 425] on button "Submit" at bounding box center [1194, 431] width 36 height 13
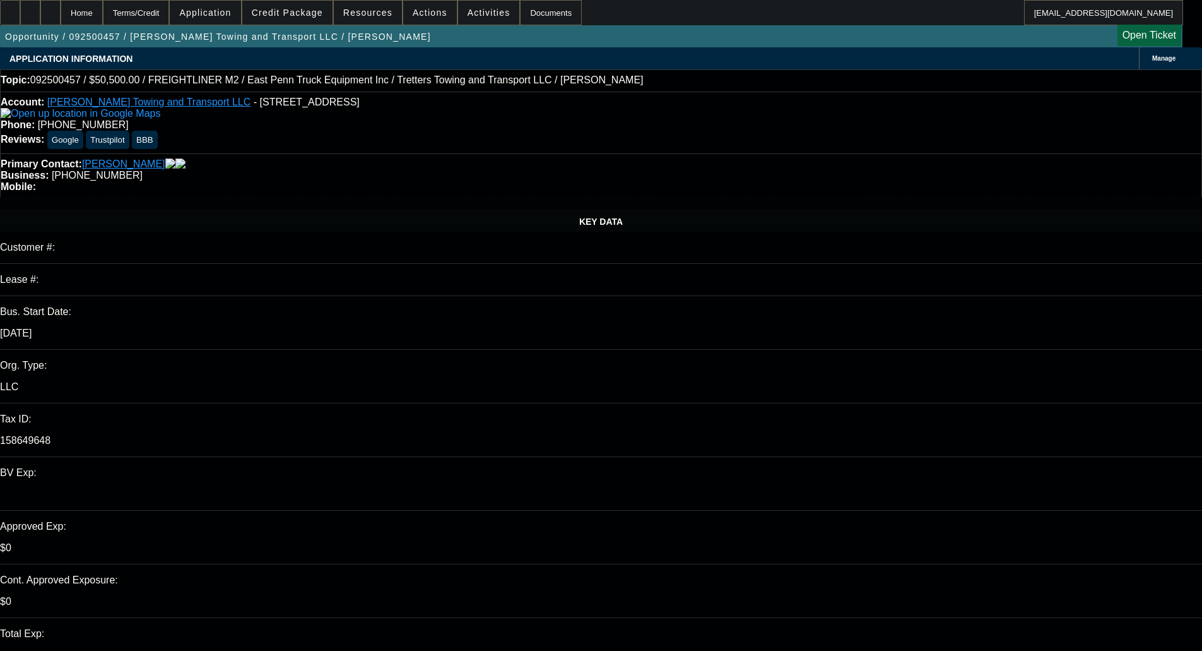
select select "0"
select select "2"
select select "0"
select select "6"
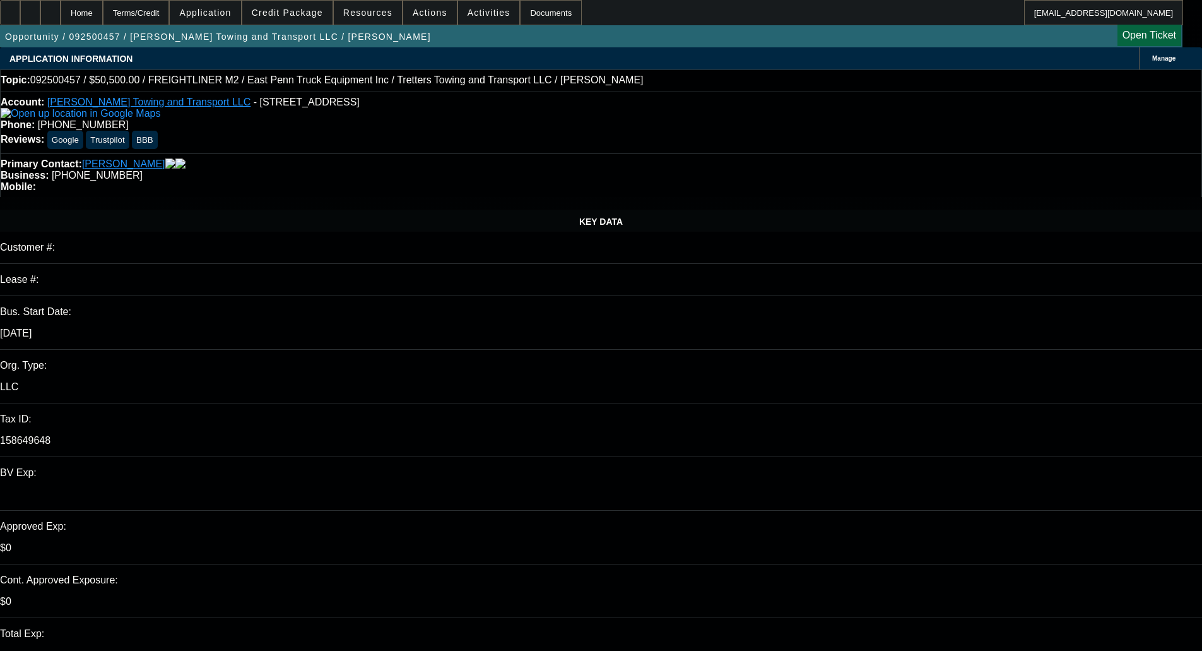
select select "0"
select select "2"
select select "0"
select select "6"
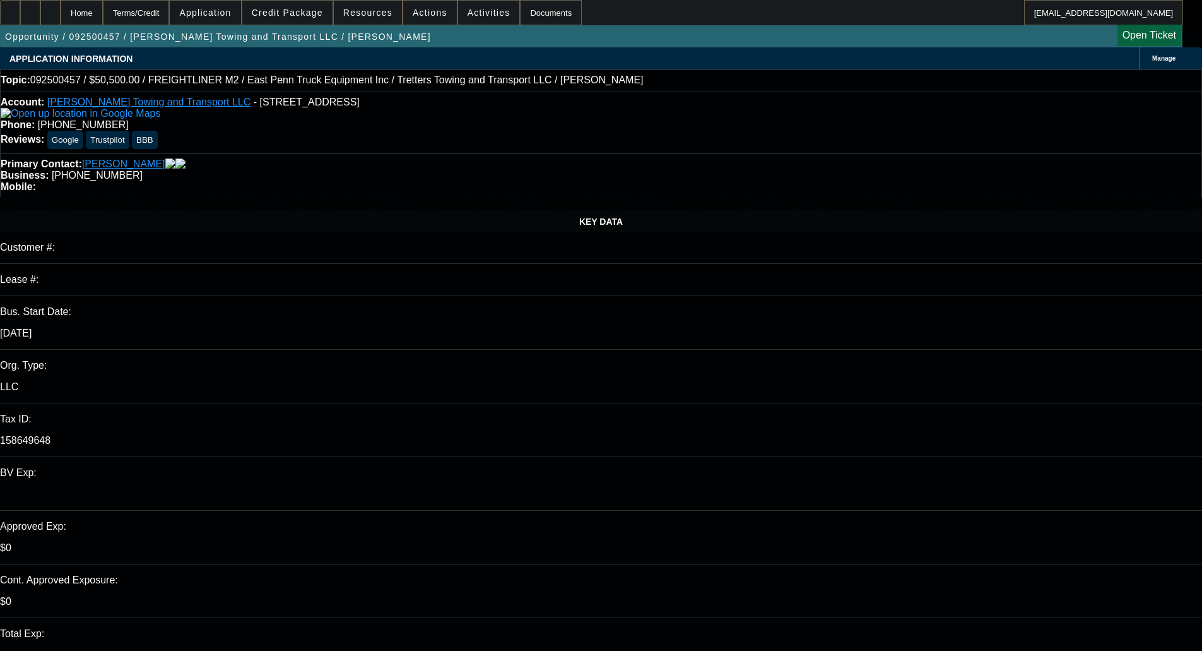
select select "0"
select select "2"
select select "0"
select select "6"
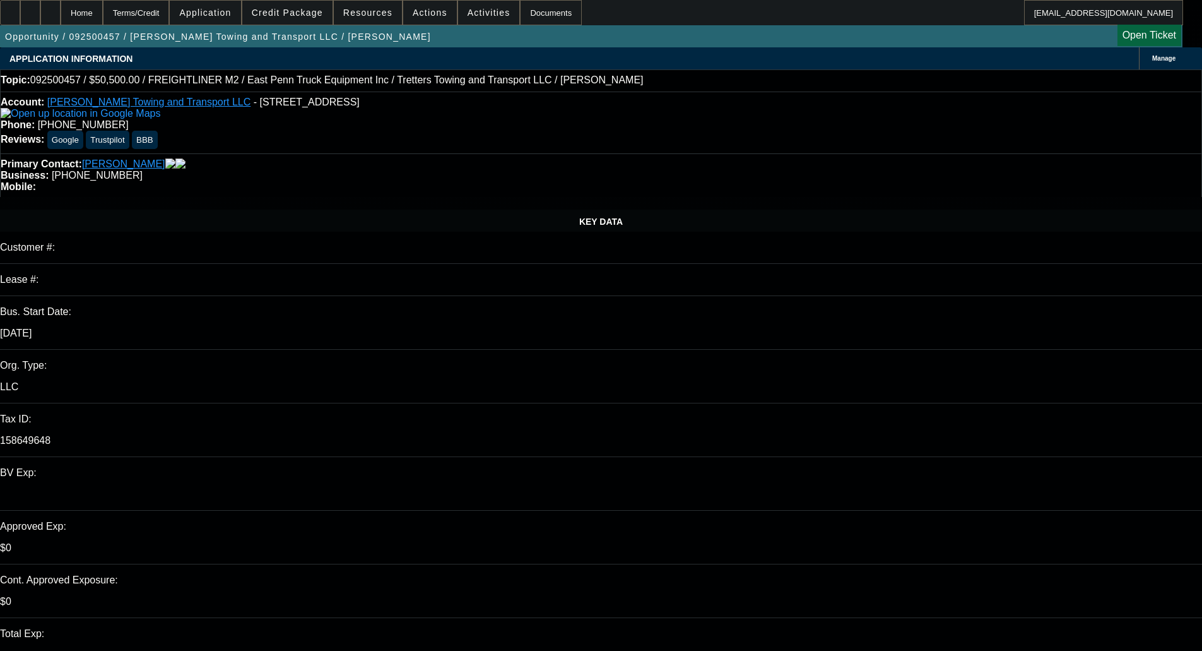
select select "0.1"
select select "2"
select select "0"
select select "6"
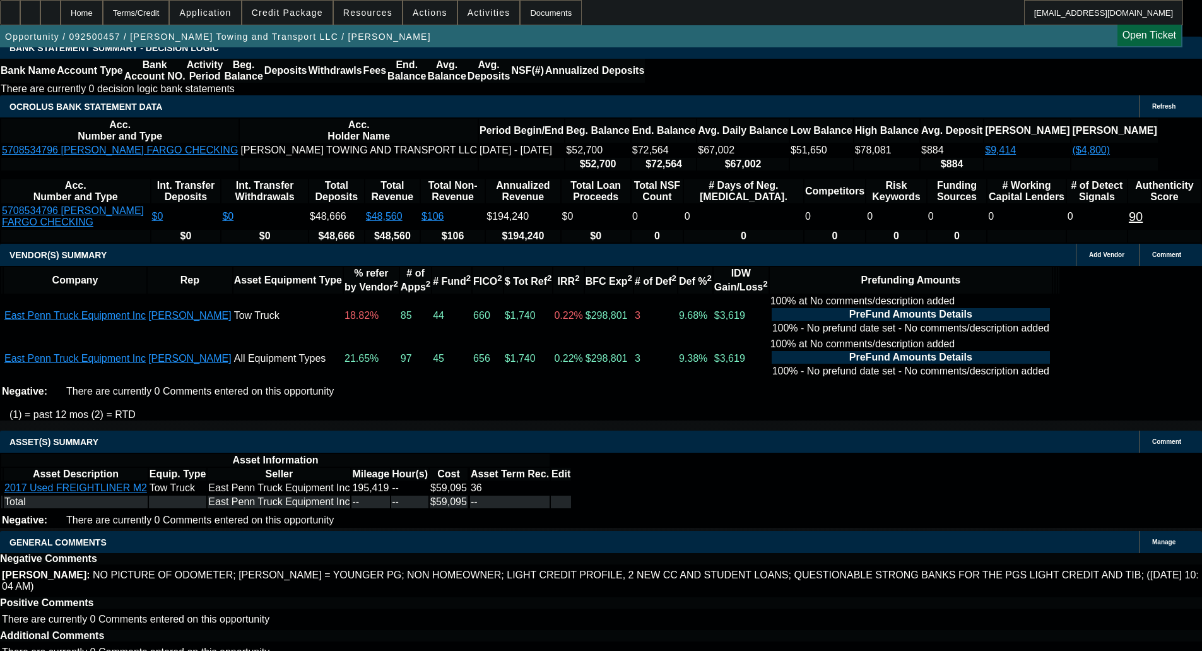
scroll to position [82, 0]
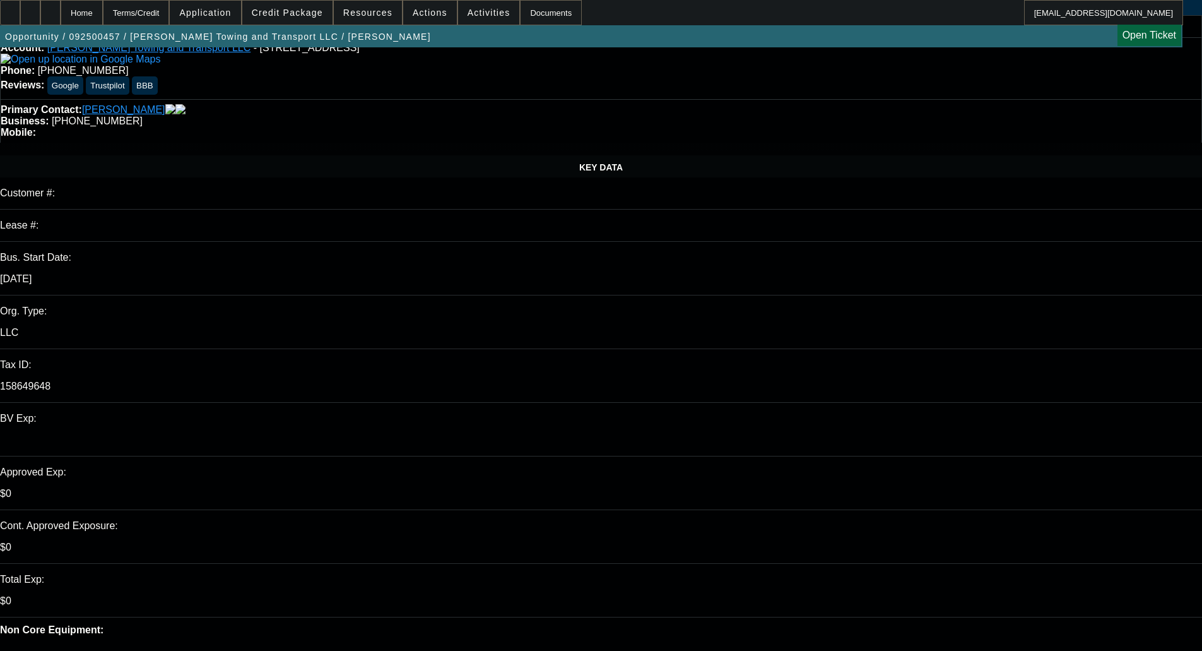
scroll to position [0, 0]
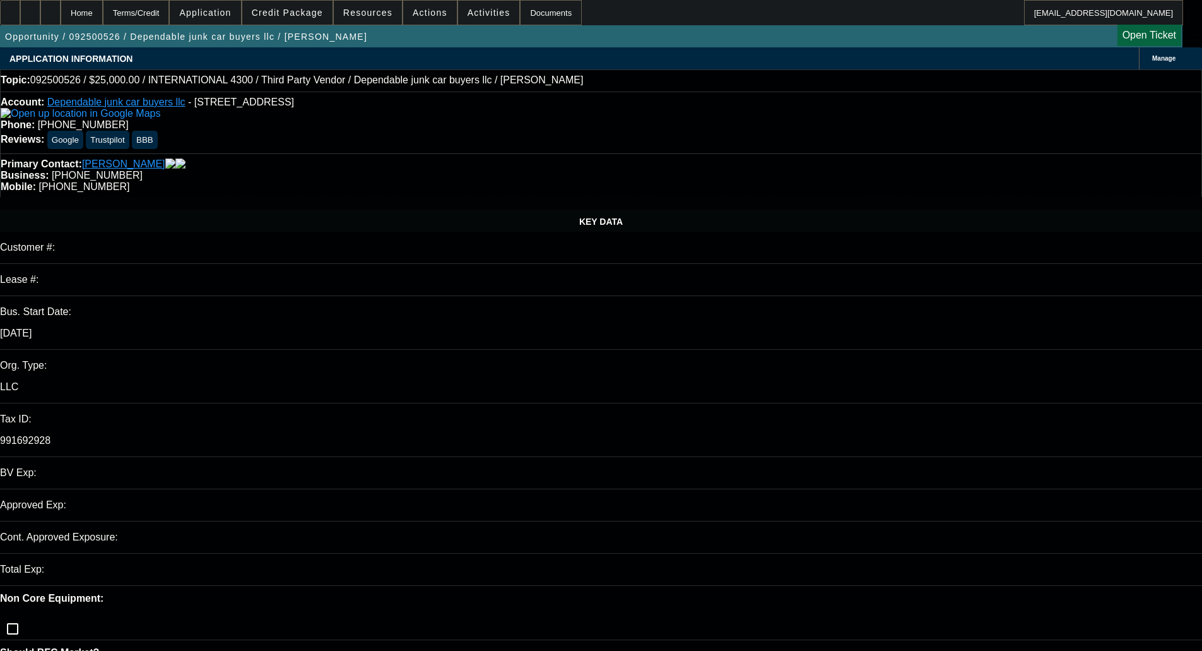
select select "0"
select select "2"
select select "0"
select select "6"
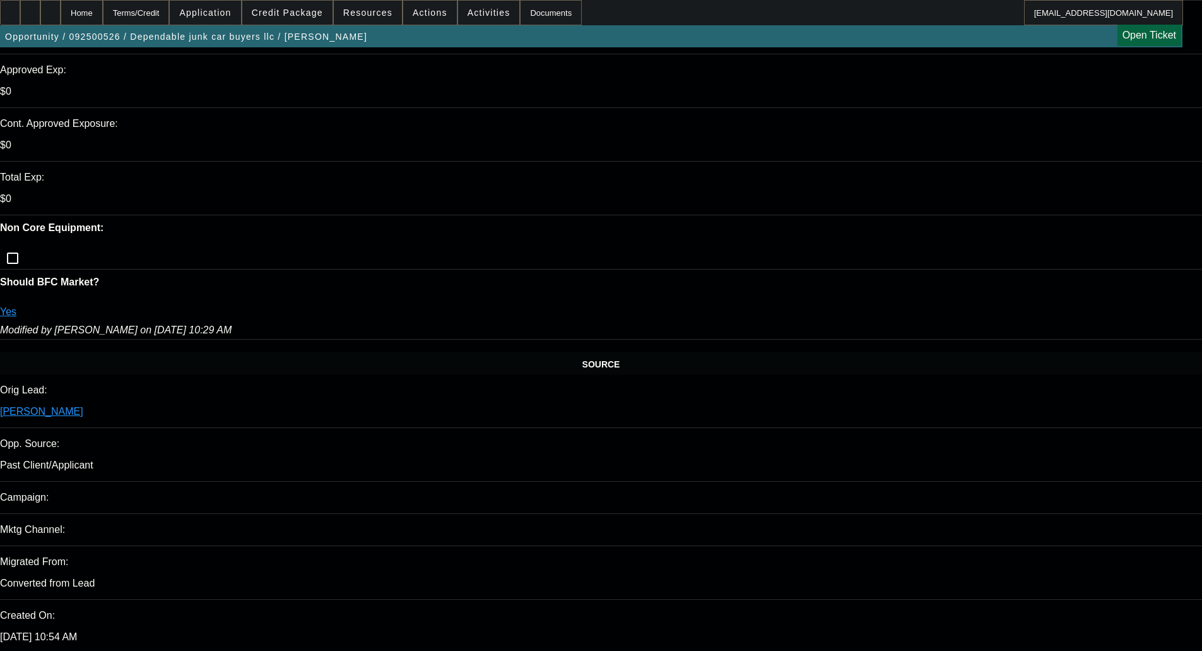
scroll to position [505, 0]
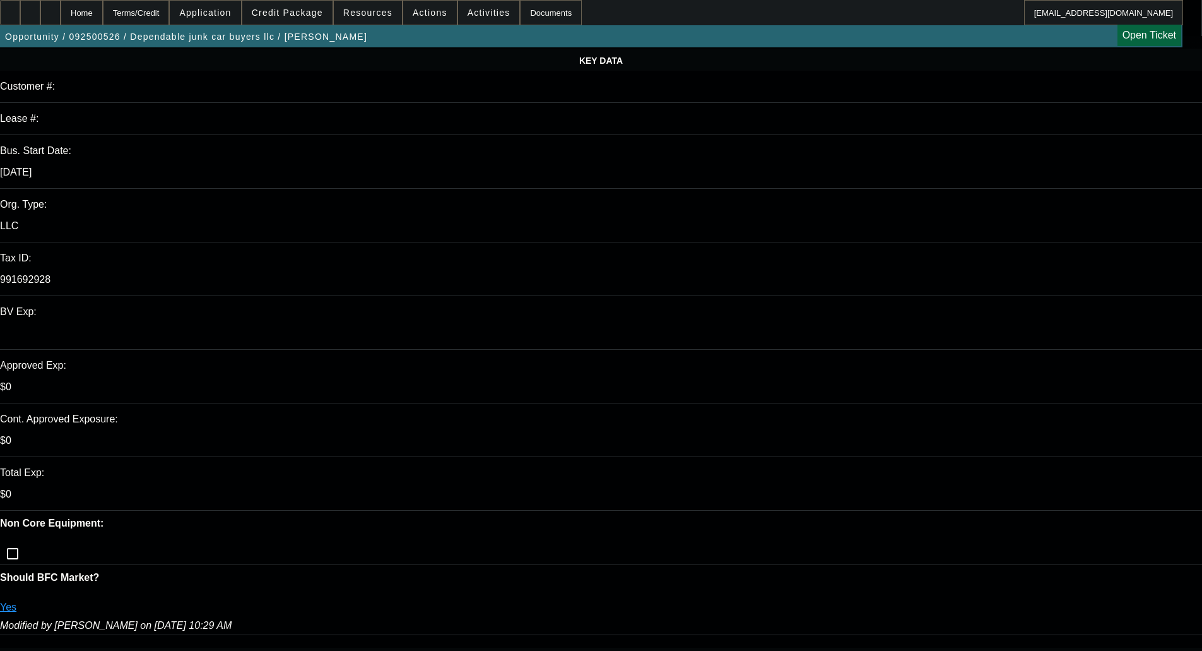
scroll to position [0, 0]
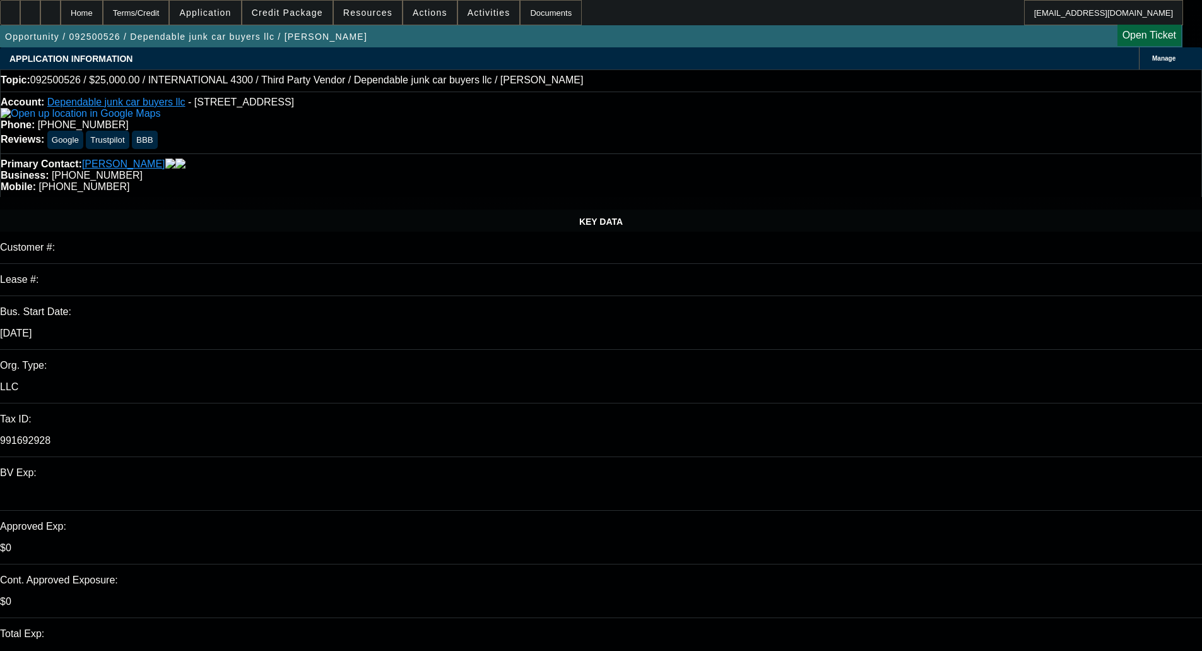
click at [305, 15] on span "Credit Package" at bounding box center [287, 13] width 71 height 10
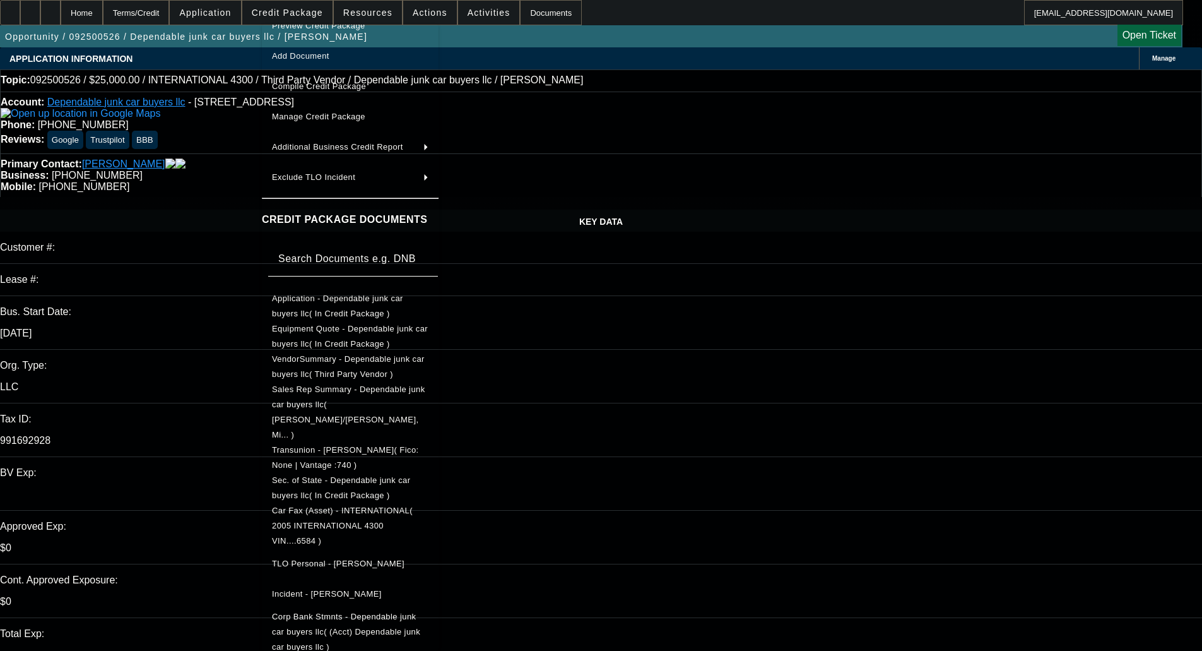
scroll to position [30, 0]
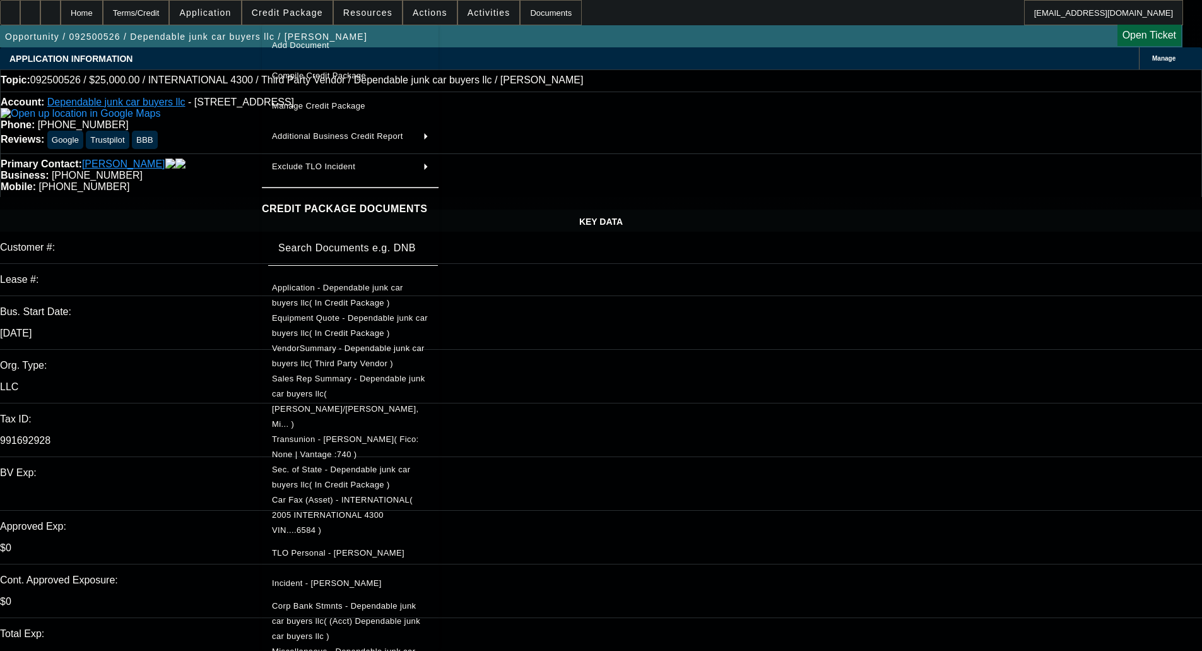
click at [353, 464] on span "Sec. of State - Dependable junk car buyers llc( In Credit Package )" at bounding box center [341, 476] width 138 height 25
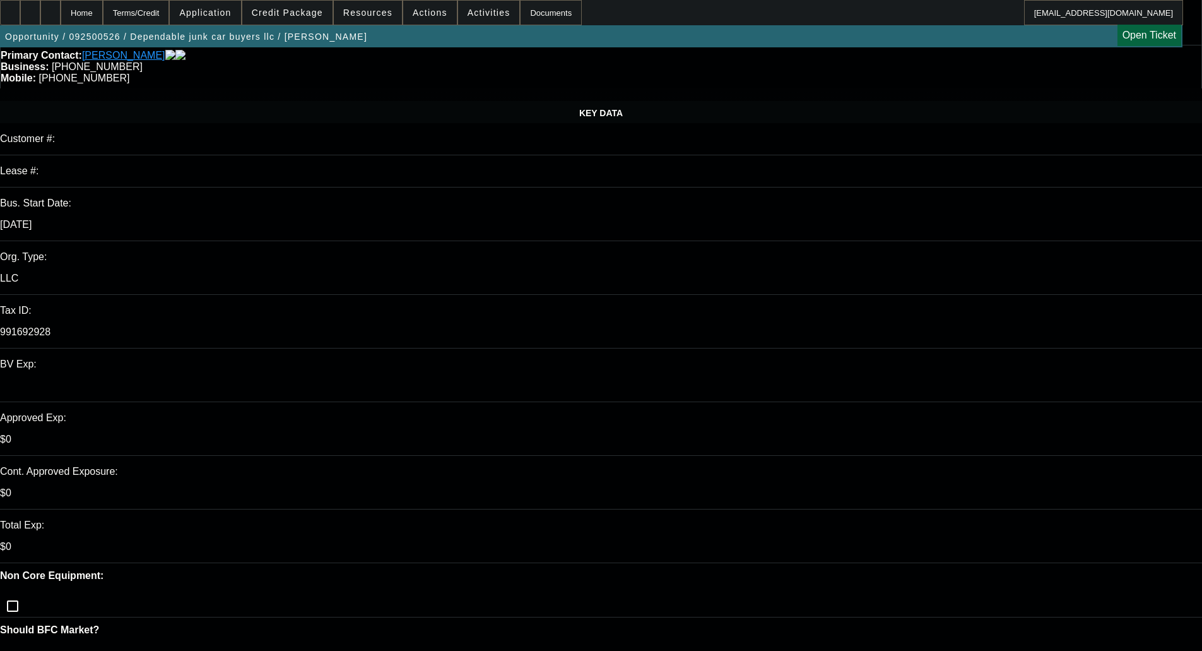
scroll to position [126, 0]
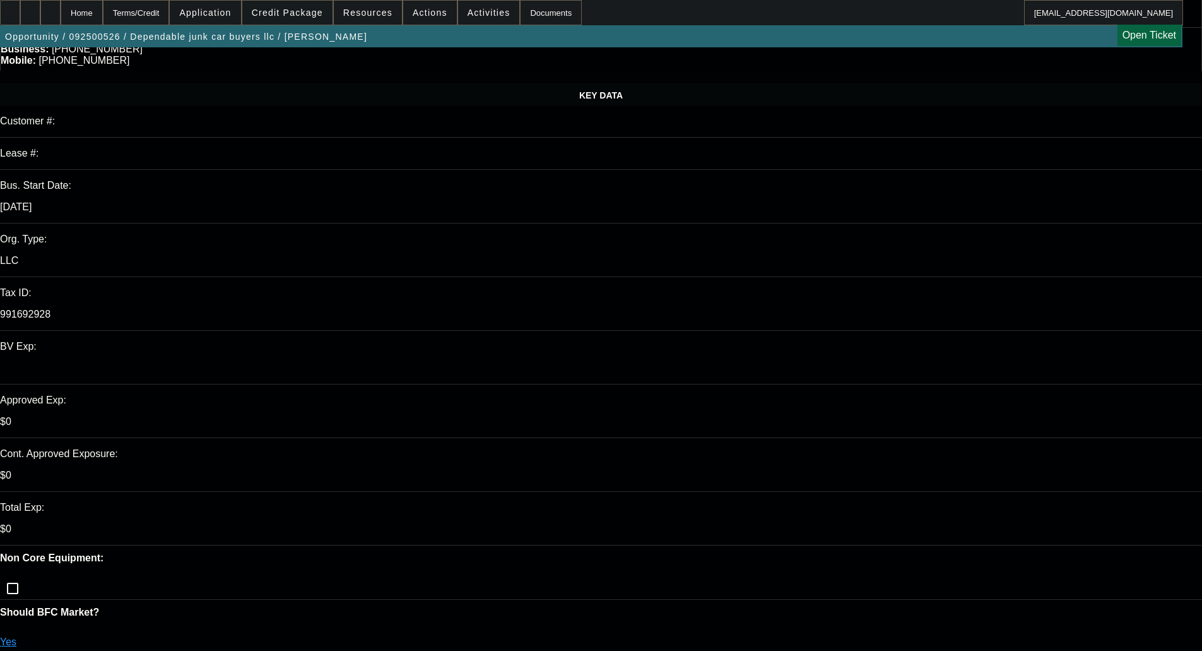
click at [300, 10] on span "Credit Package" at bounding box center [287, 13] width 71 height 10
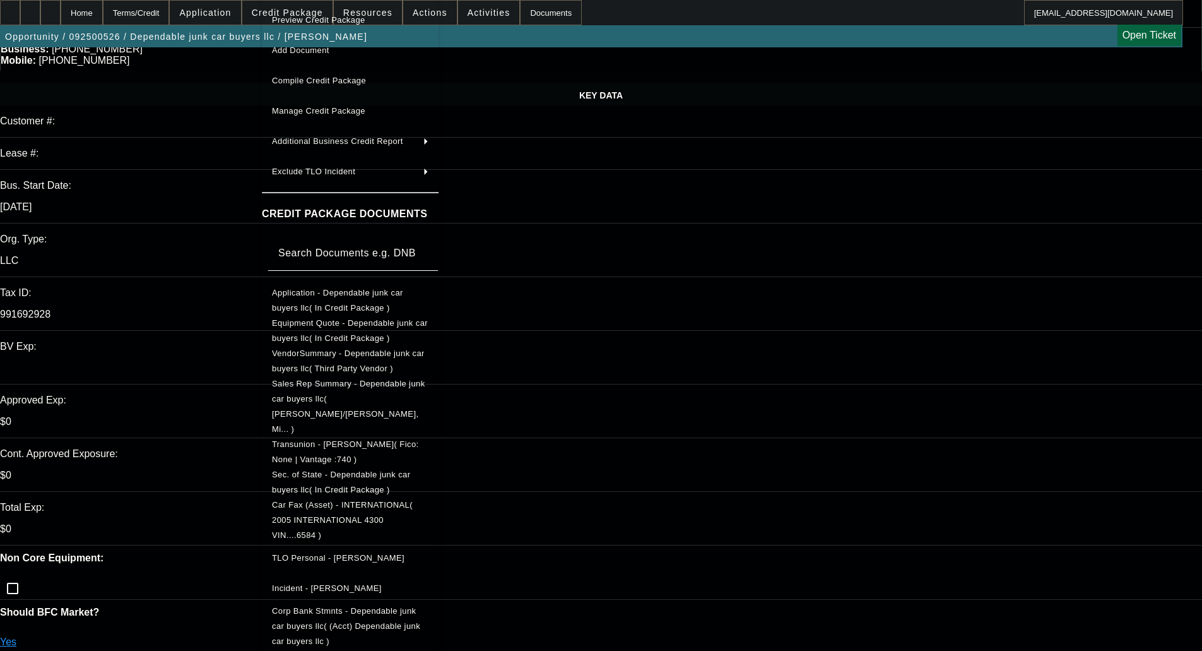
click at [403, 286] on button "Application - Dependable junk car buyers llc( In Credit Package )" at bounding box center [350, 300] width 177 height 30
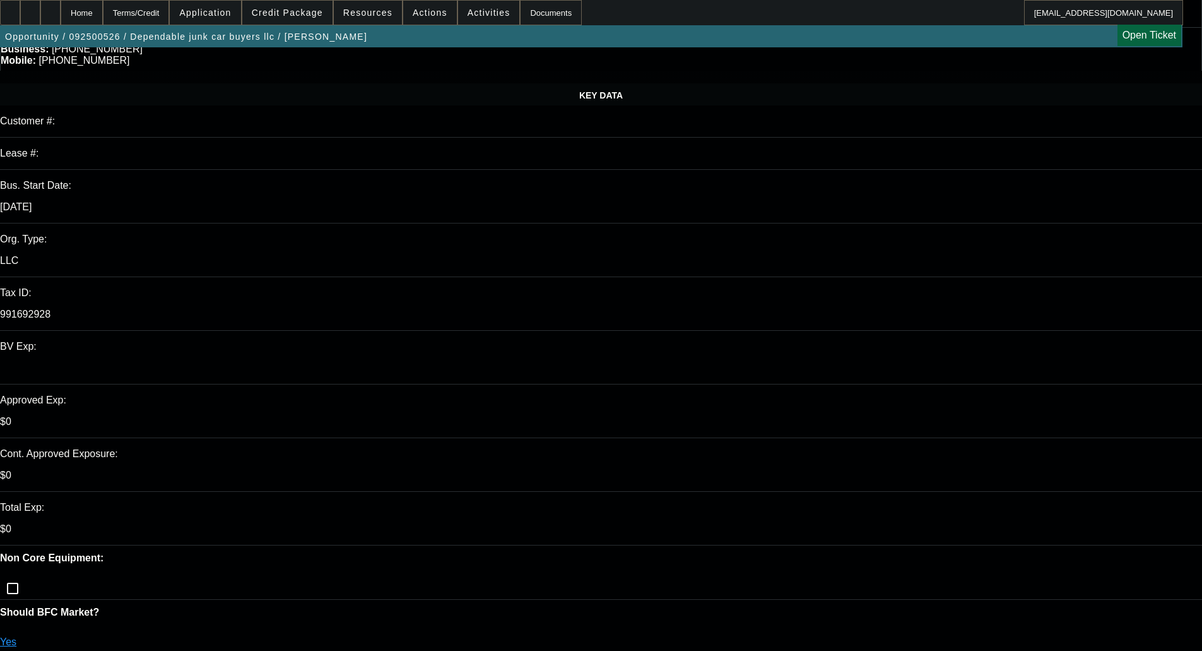
click at [287, 18] on span at bounding box center [287, 12] width 90 height 30
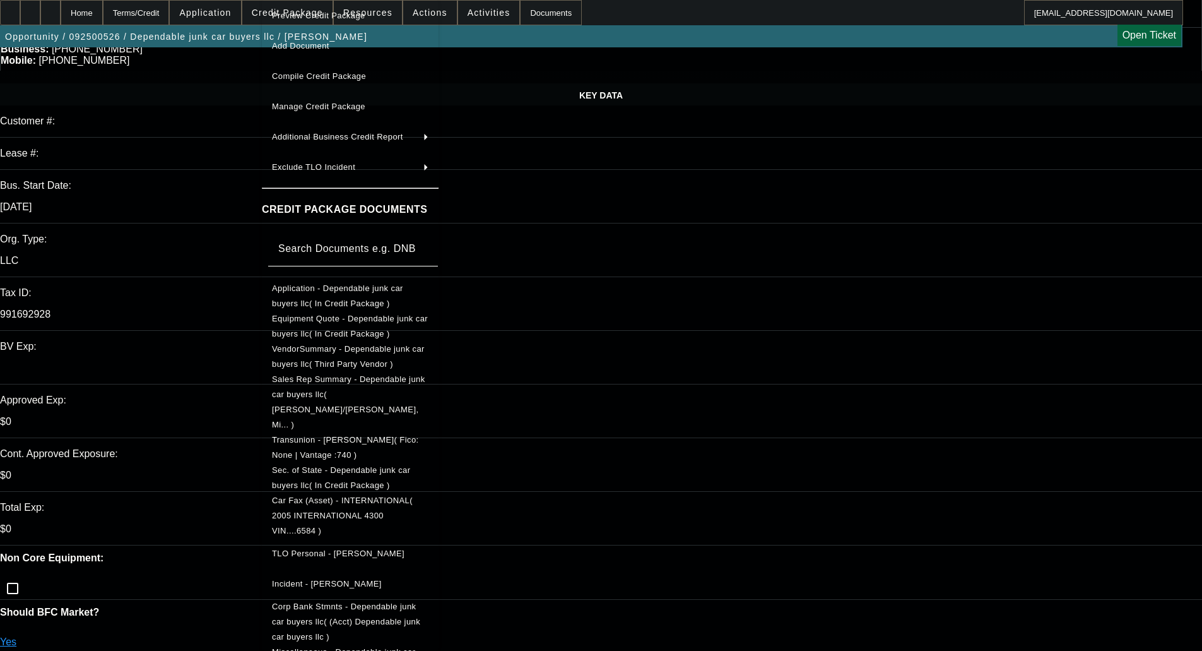
scroll to position [5, 0]
click at [350, 464] on span "Sec. of State - Dependable junk car buyers llc( In Credit Package )" at bounding box center [341, 476] width 138 height 25
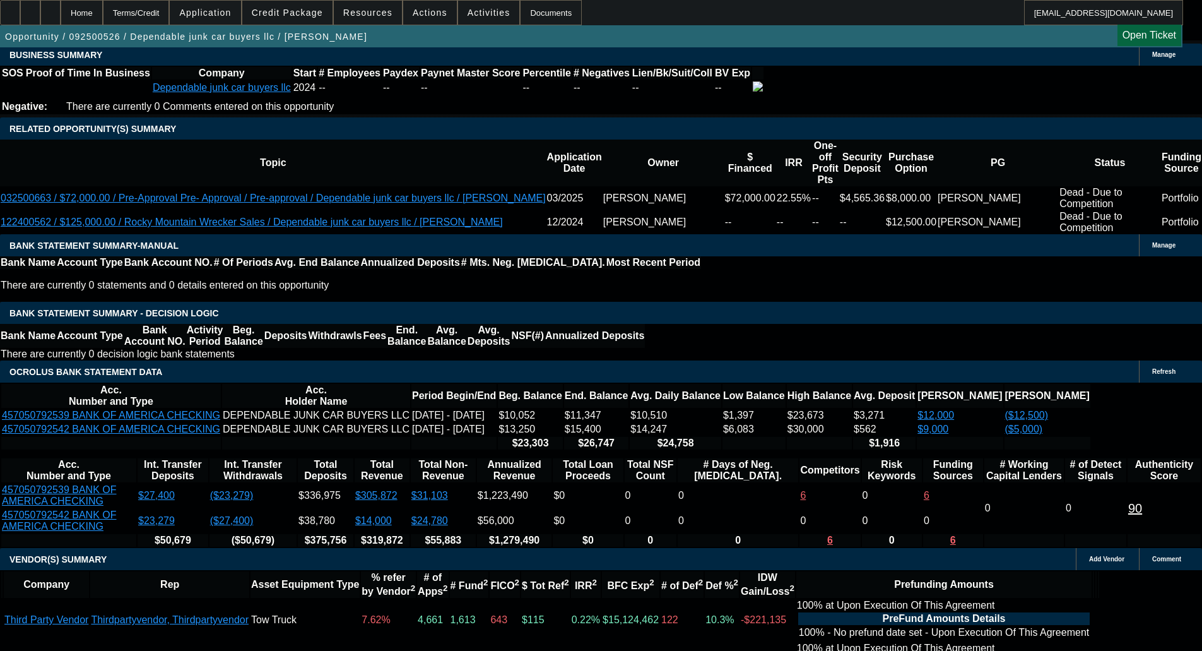
scroll to position [2388, 0]
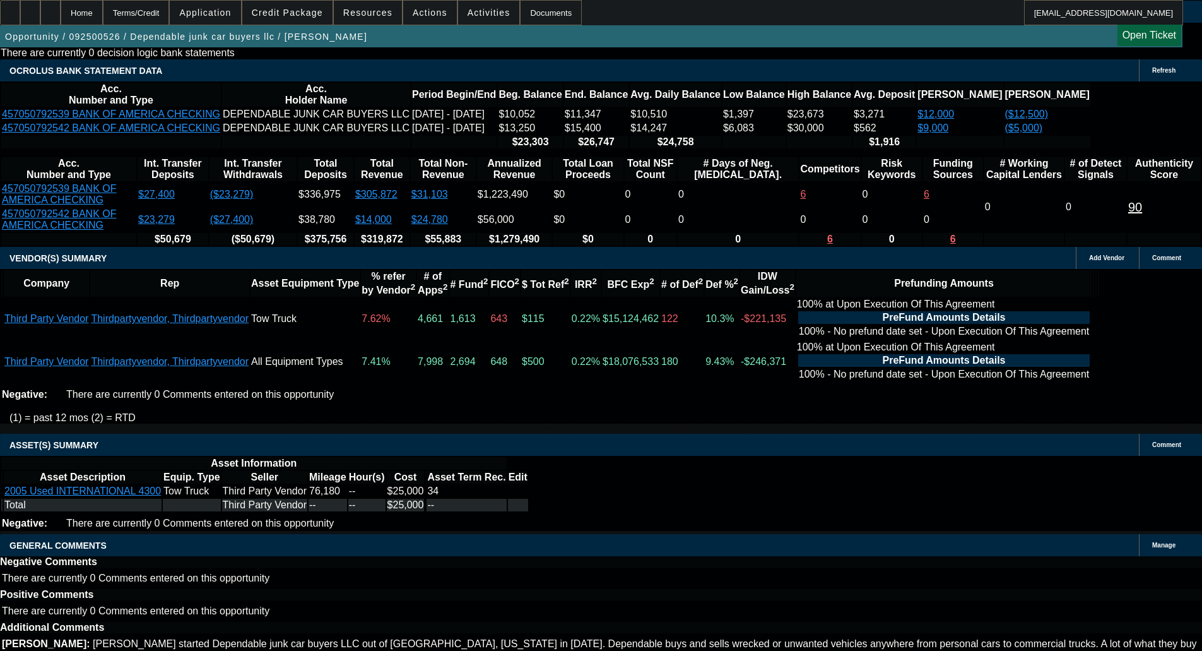
select select "6"
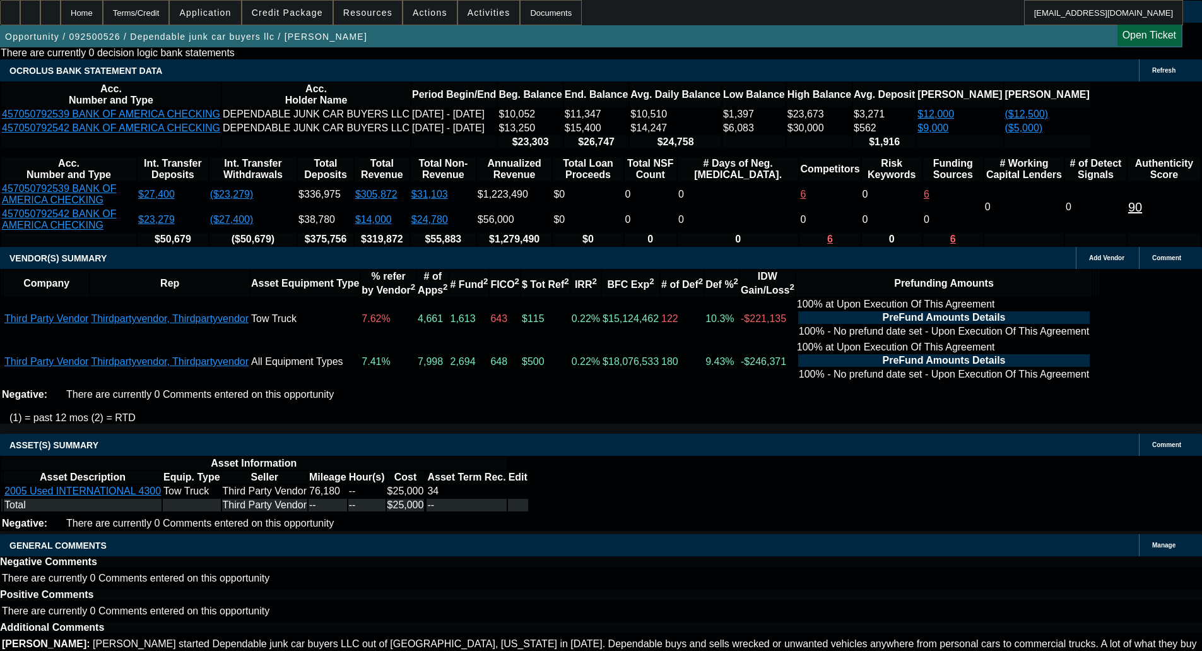
scroll to position [0, 0]
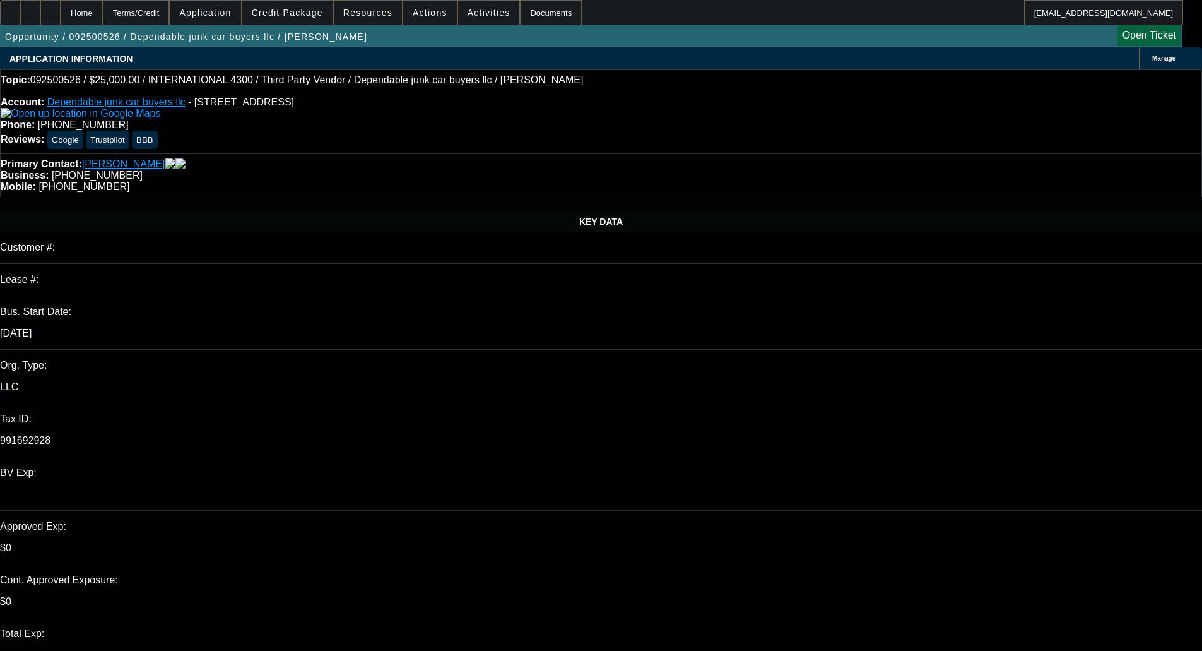
type textarea "Channel doesn't consider startups."
click at [295, 19] on span at bounding box center [287, 12] width 90 height 30
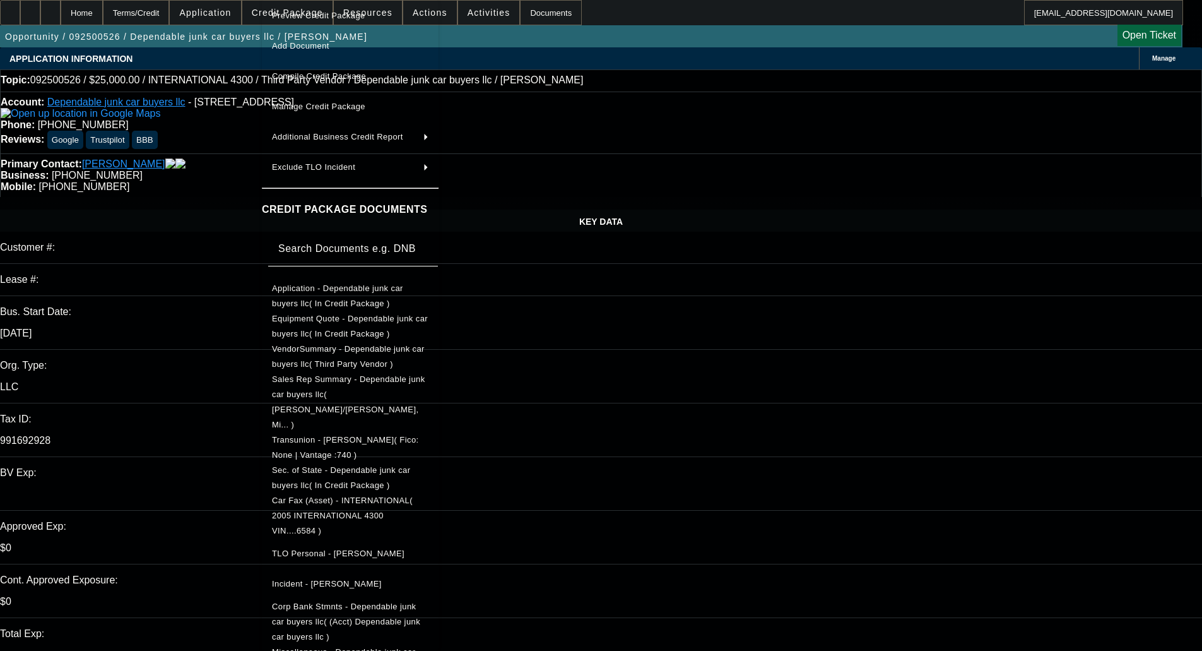
scroll to position [5, 0]
click at [340, 326] on span "Equipment Quote - Dependable junk car buyers llc( In Credit Package )" at bounding box center [350, 325] width 157 height 30
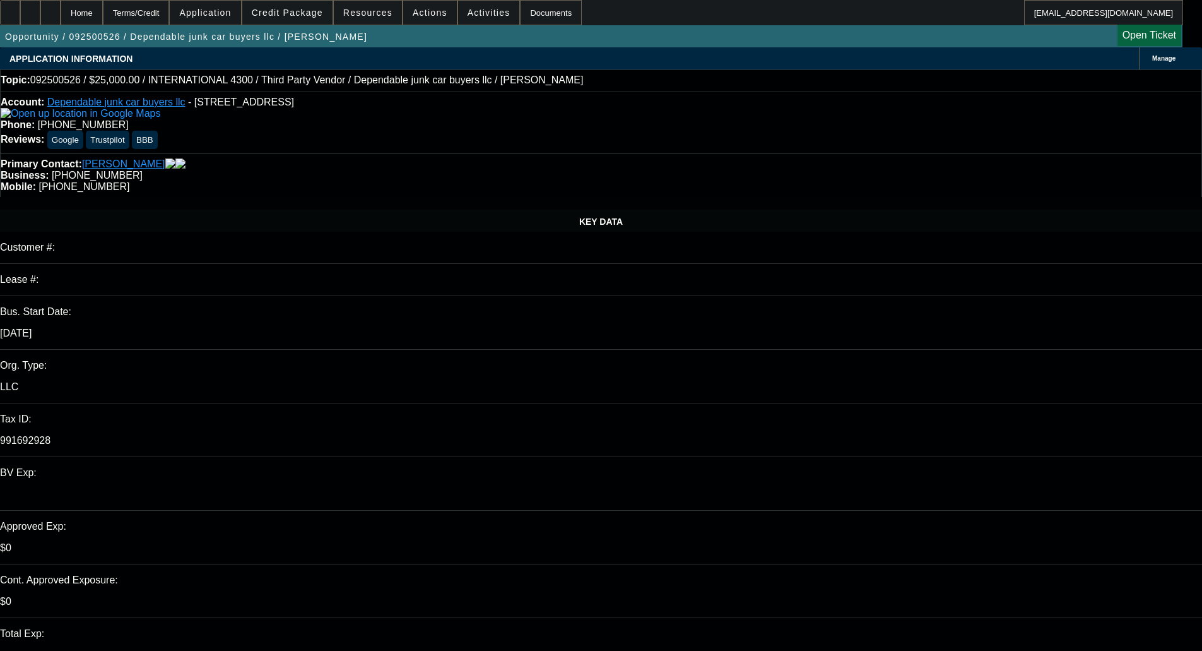
click at [297, 16] on span "Credit Package" at bounding box center [287, 13] width 71 height 10
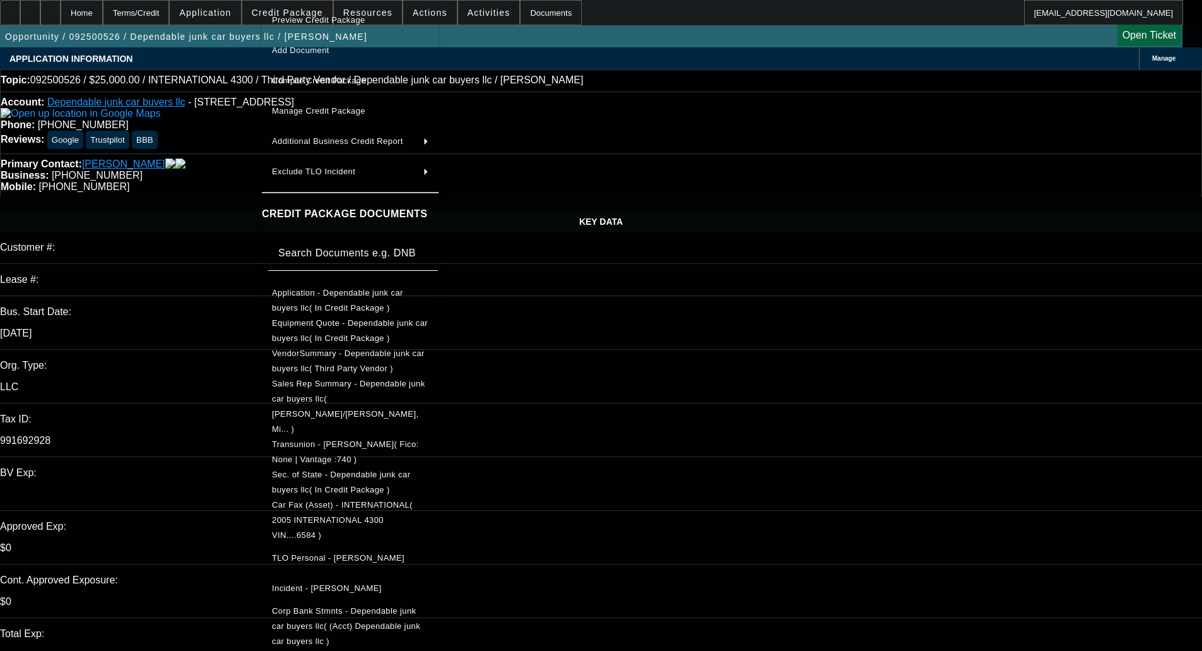
click at [335, 497] on span "Car Fax (Asset) - INTERNATIONAL( 2005 INTERNATIONAL 4300 VIN....6584 )" at bounding box center [350, 519] width 157 height 45
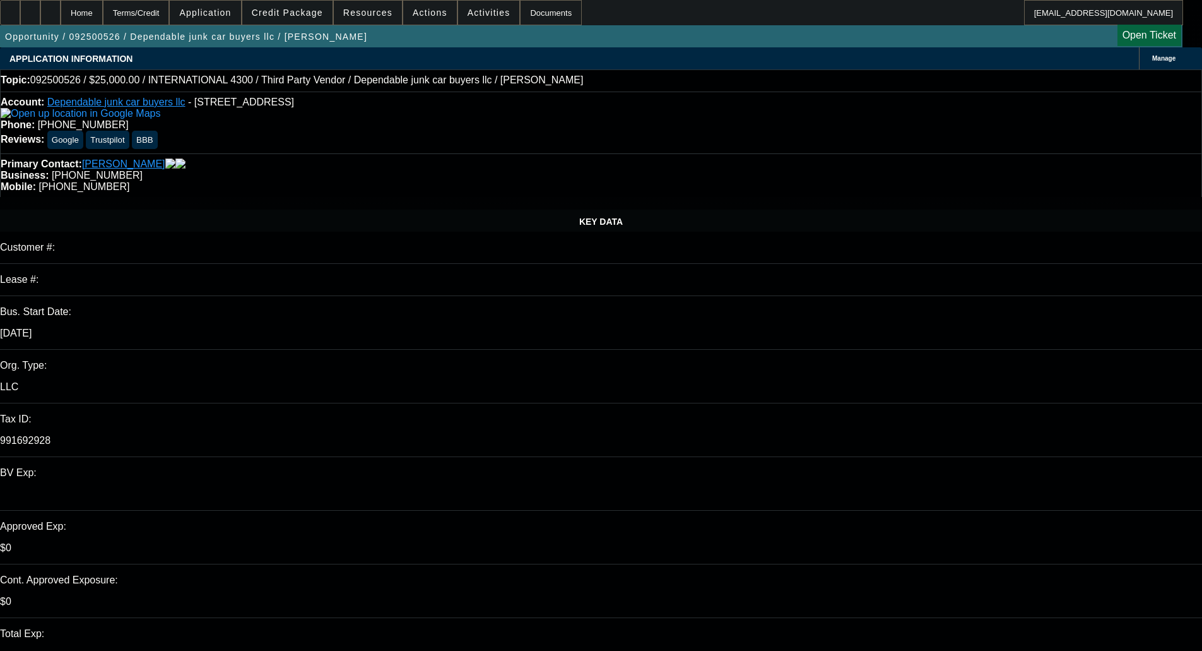
click at [292, 12] on span "Credit Package" at bounding box center [287, 13] width 71 height 10
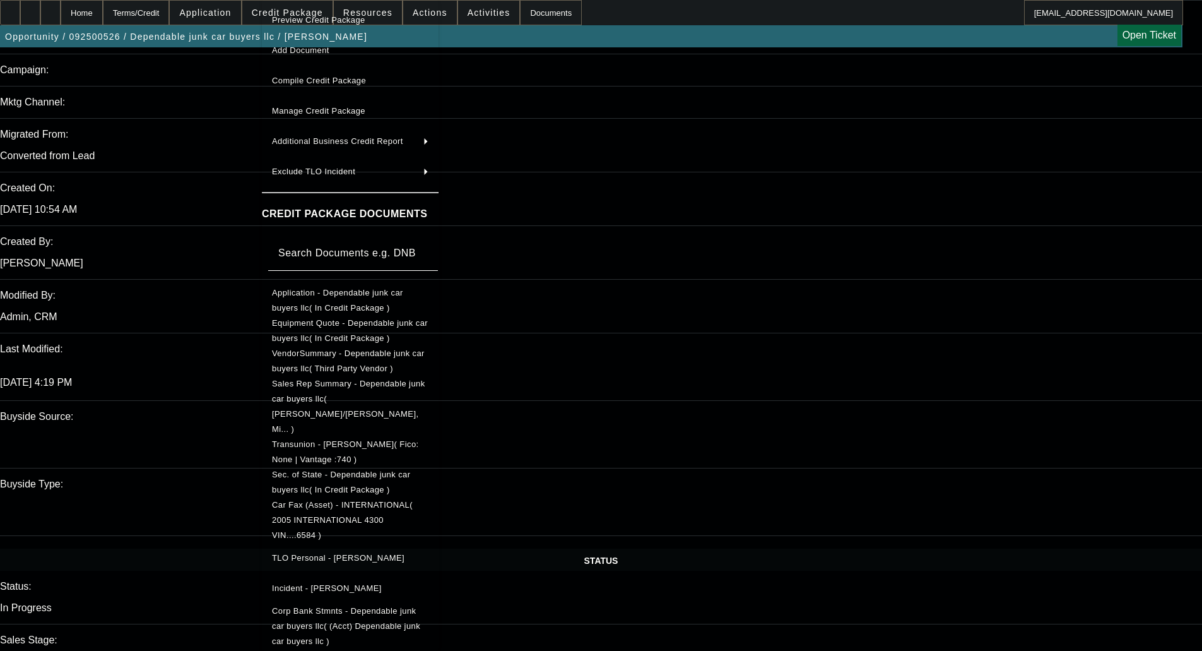
click at [890, 364] on div at bounding box center [601, 325] width 1202 height 651
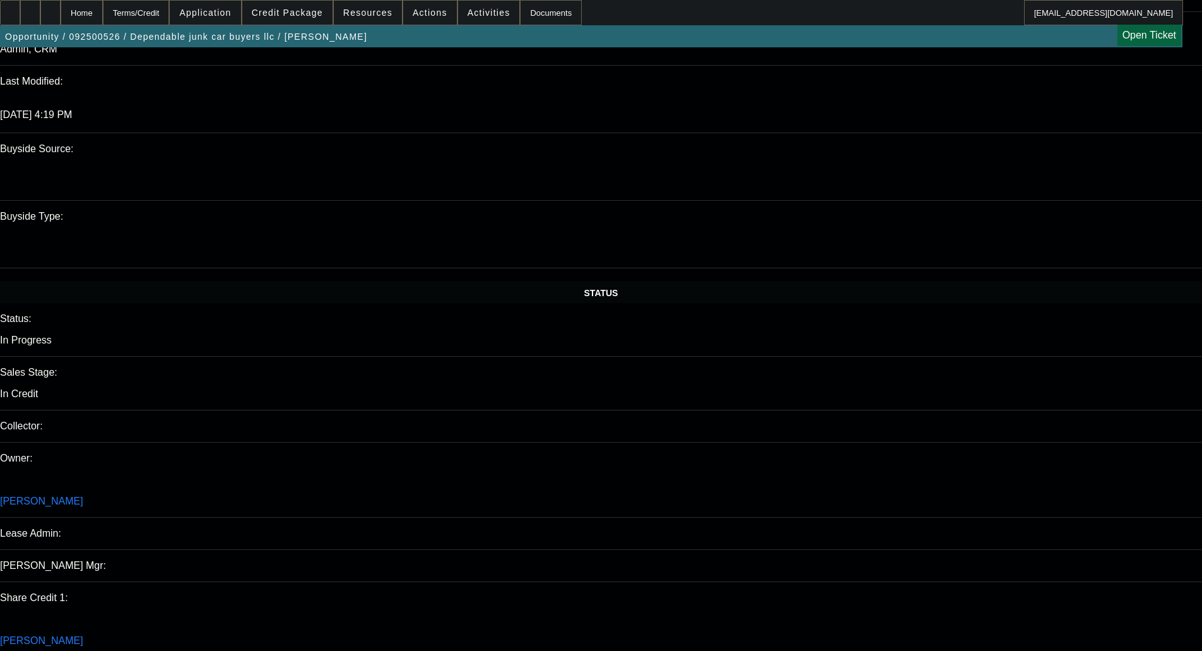
scroll to position [1199, 0]
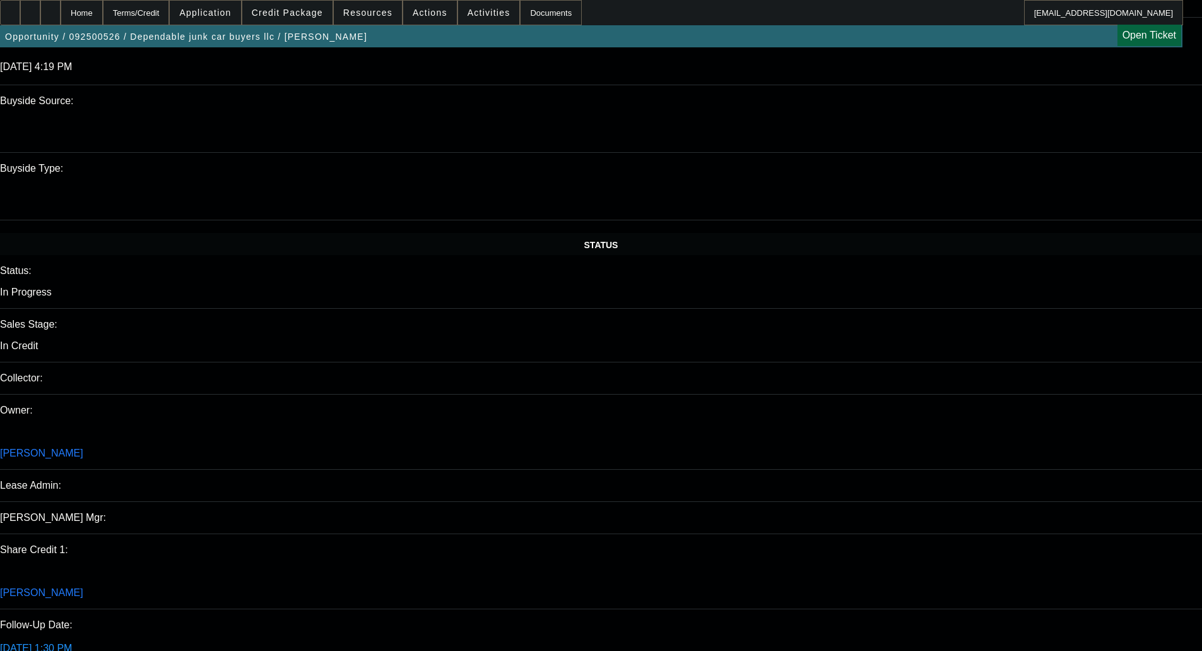
click at [323, 13] on span "Credit Package" at bounding box center [287, 13] width 71 height 10
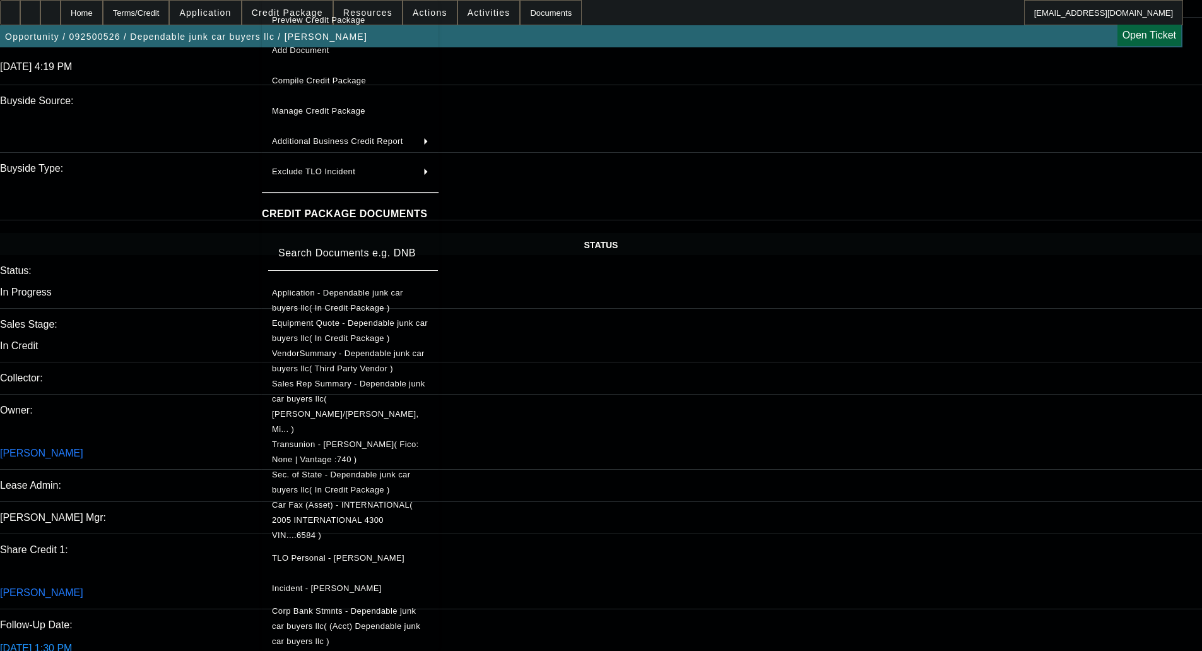
click at [319, 325] on span "Equipment Quote - Dependable junk car buyers llc( In Credit Package )" at bounding box center [350, 330] width 156 height 25
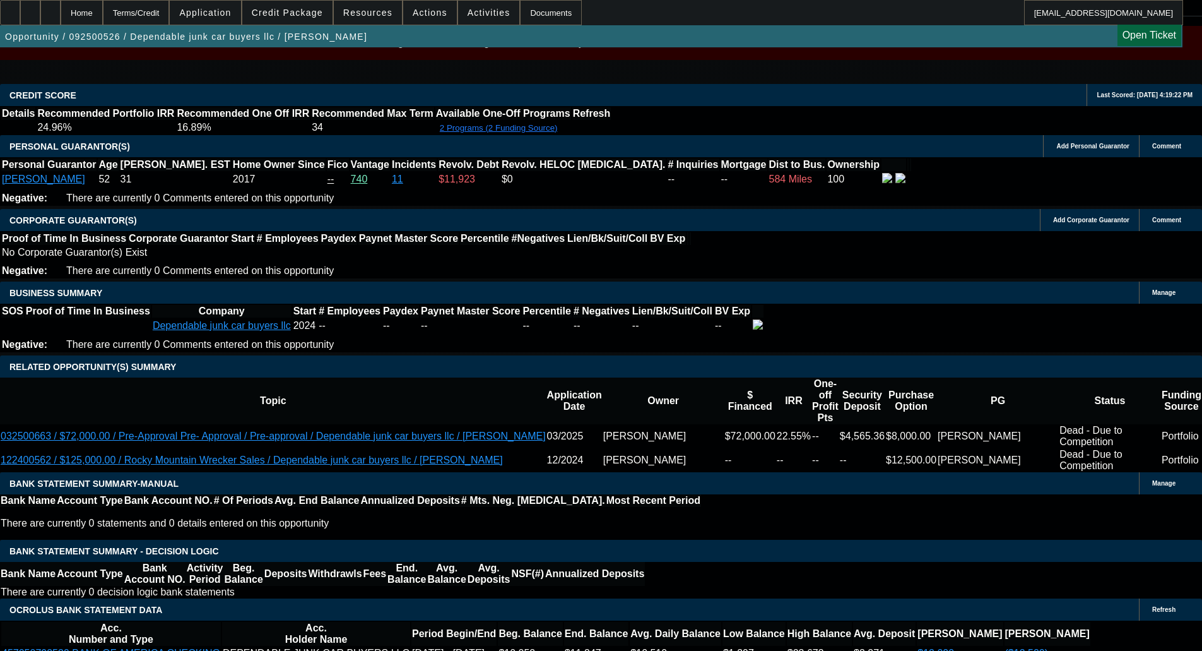
scroll to position [1893, 0]
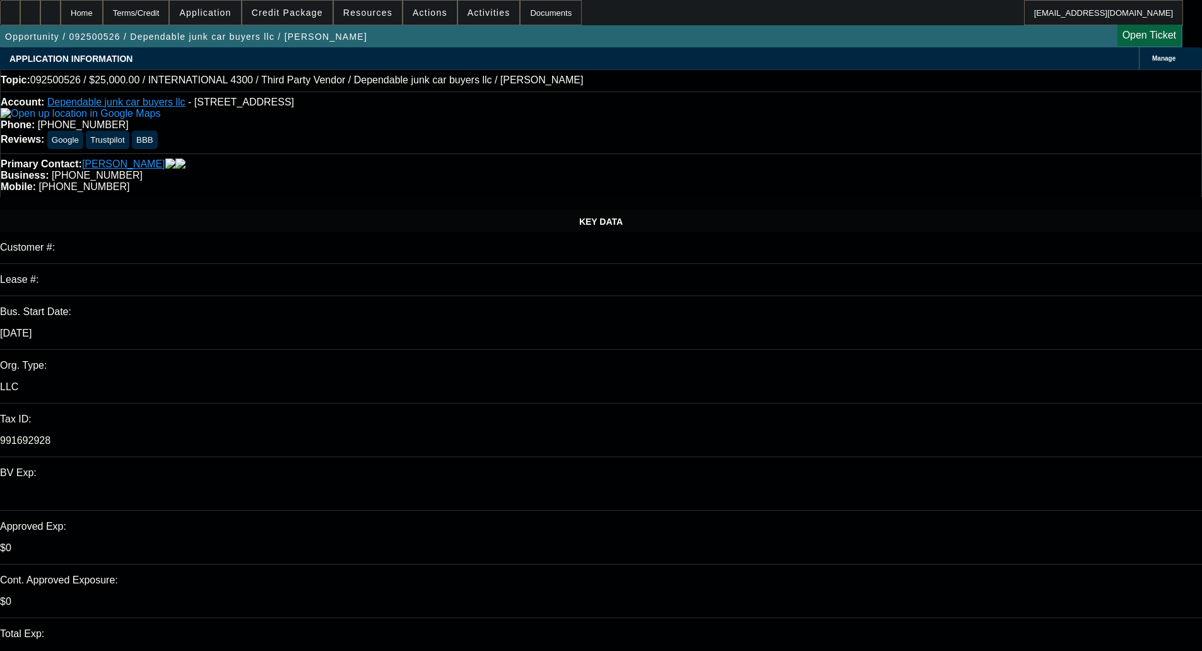
select select "0"
select select "2"
select select "0"
select select "1"
select select "2"
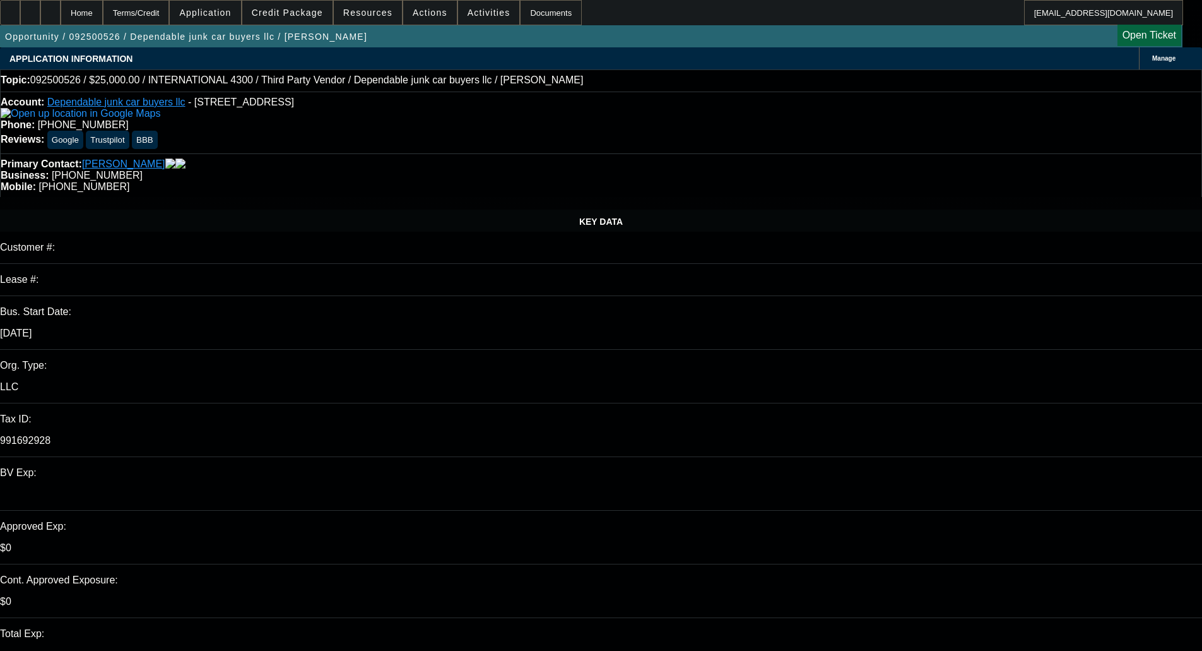
select select "6"
click at [305, 12] on span "Credit Package" at bounding box center [287, 13] width 71 height 10
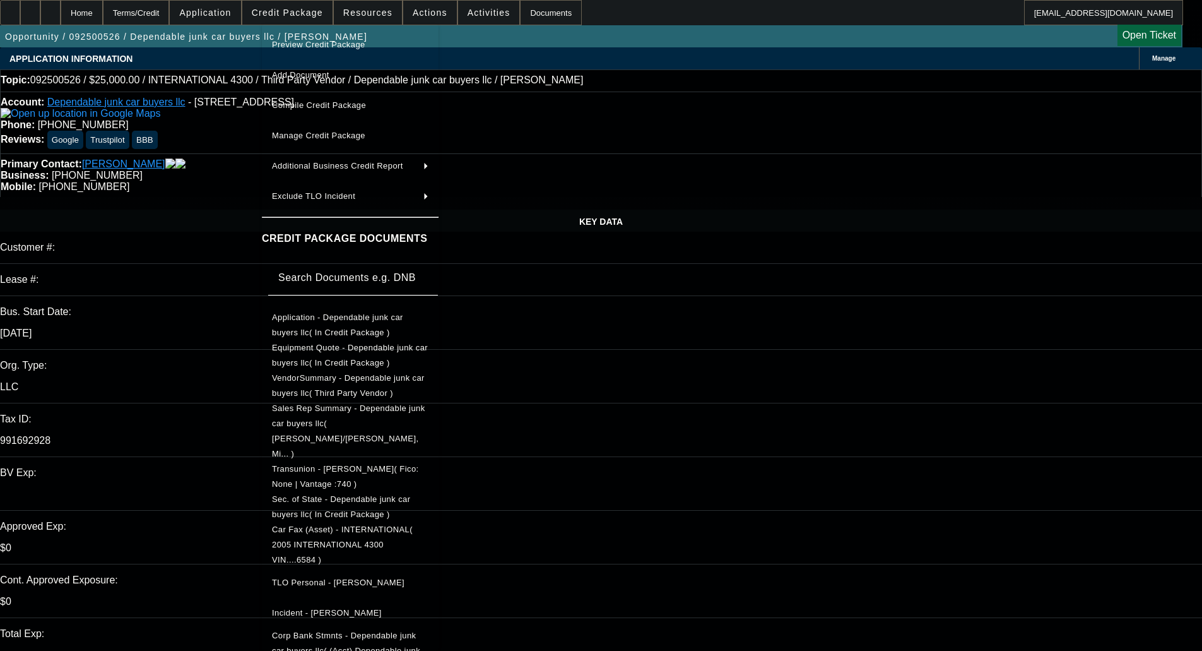
click at [340, 524] on span "Car Fax (Asset) - INTERNATIONAL( 2005 INTERNATIONAL 4300 VIN....6584 )" at bounding box center [342, 544] width 141 height 40
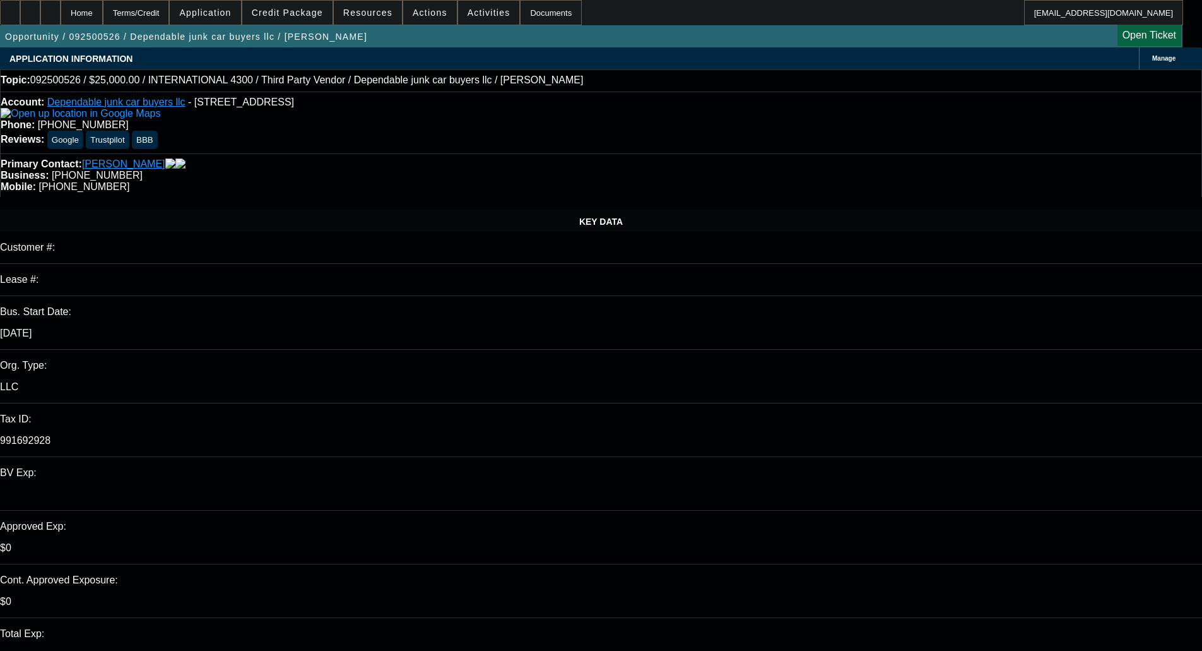
click at [308, 17] on span "Credit Package" at bounding box center [287, 13] width 71 height 10
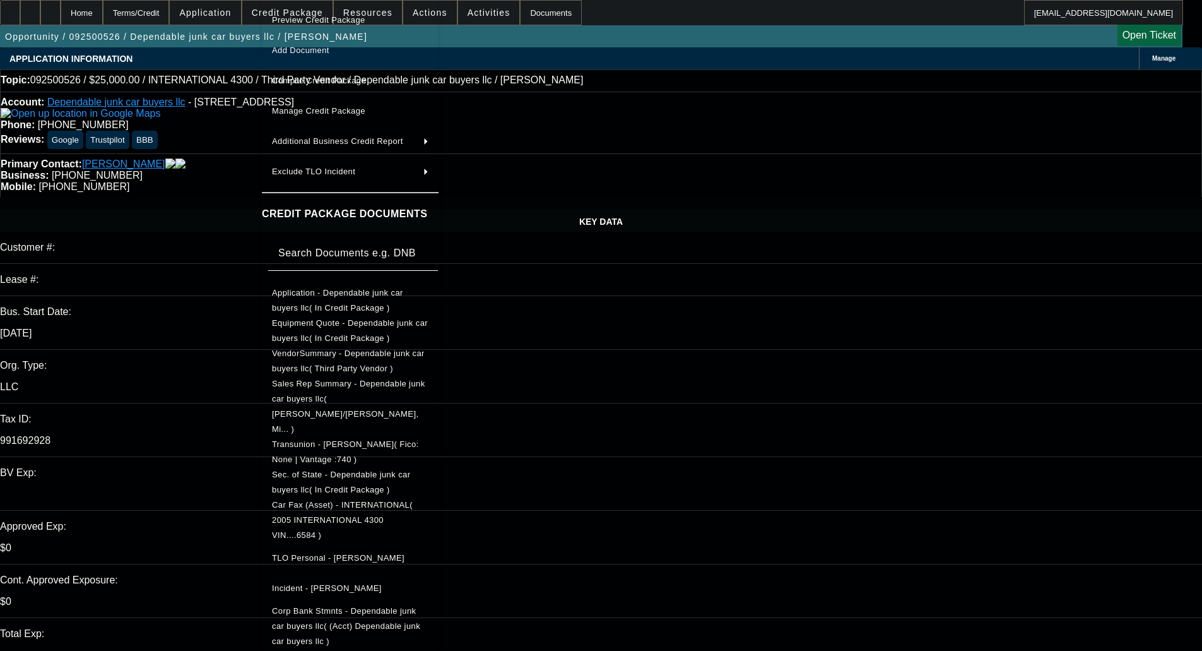
click at [317, 322] on span "Equipment Quote - Dependable junk car buyers llc( In Credit Package )" at bounding box center [350, 330] width 156 height 25
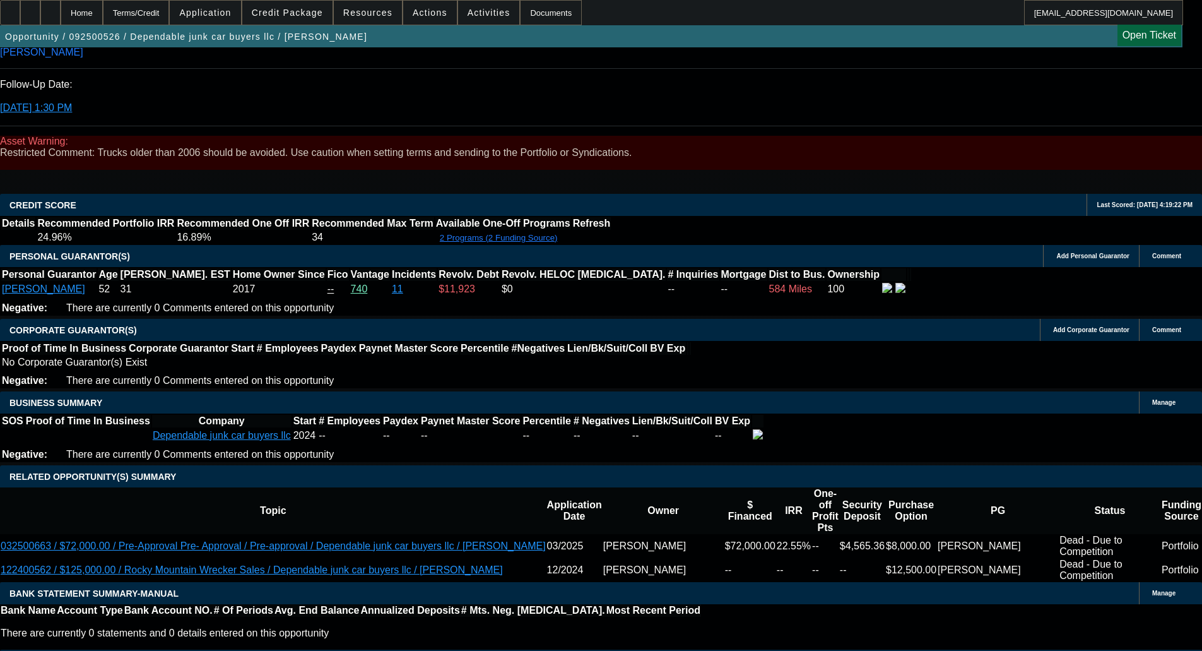
scroll to position [2388, 0]
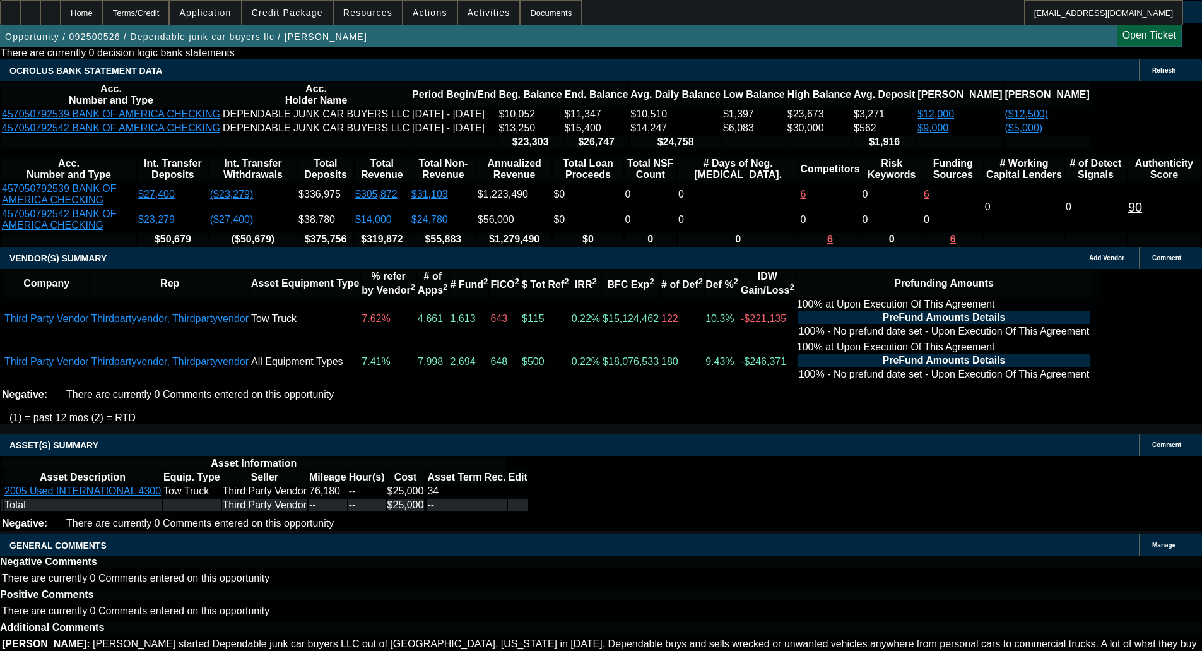
select select "6"
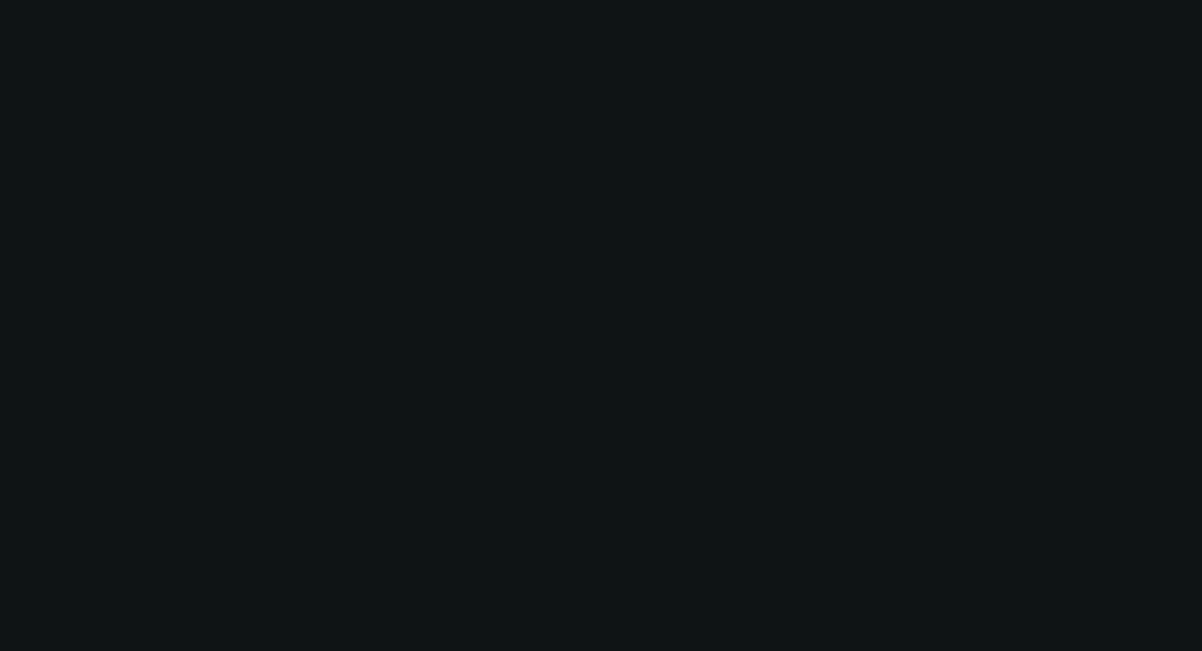
scroll to position [0, 0]
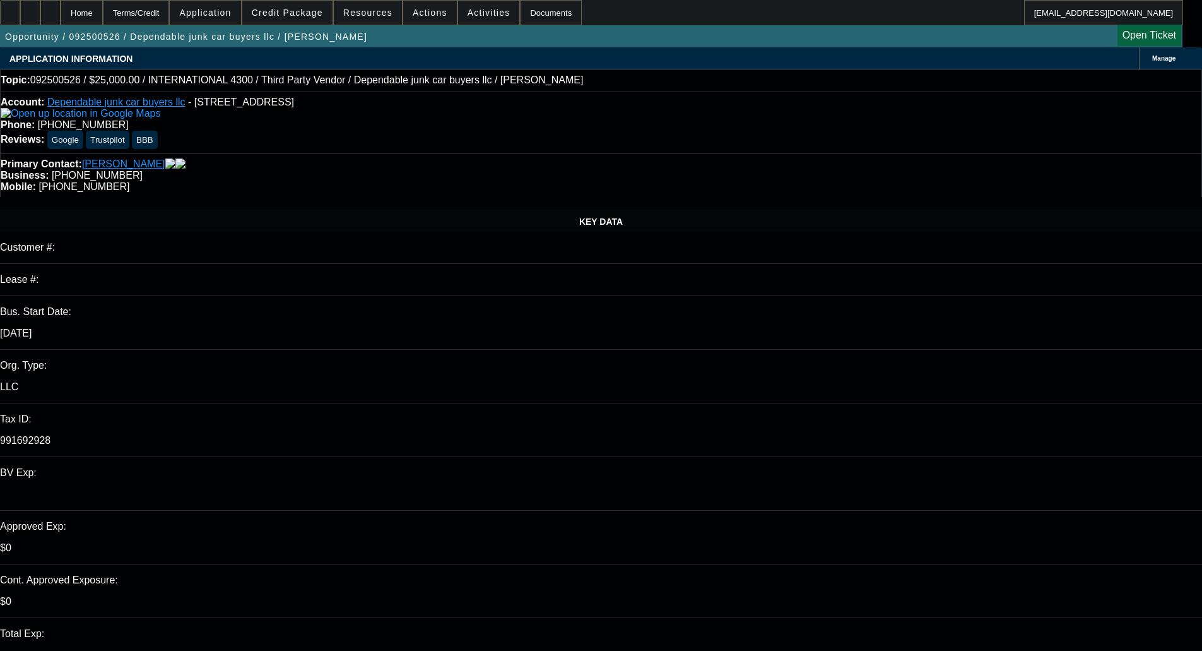
drag, startPoint x: 965, startPoint y: 202, endPoint x: 882, endPoint y: 189, distance: 83.6
type textarea "Channel doesn't consider startups. Looking over the truck and the docs, they'll…"
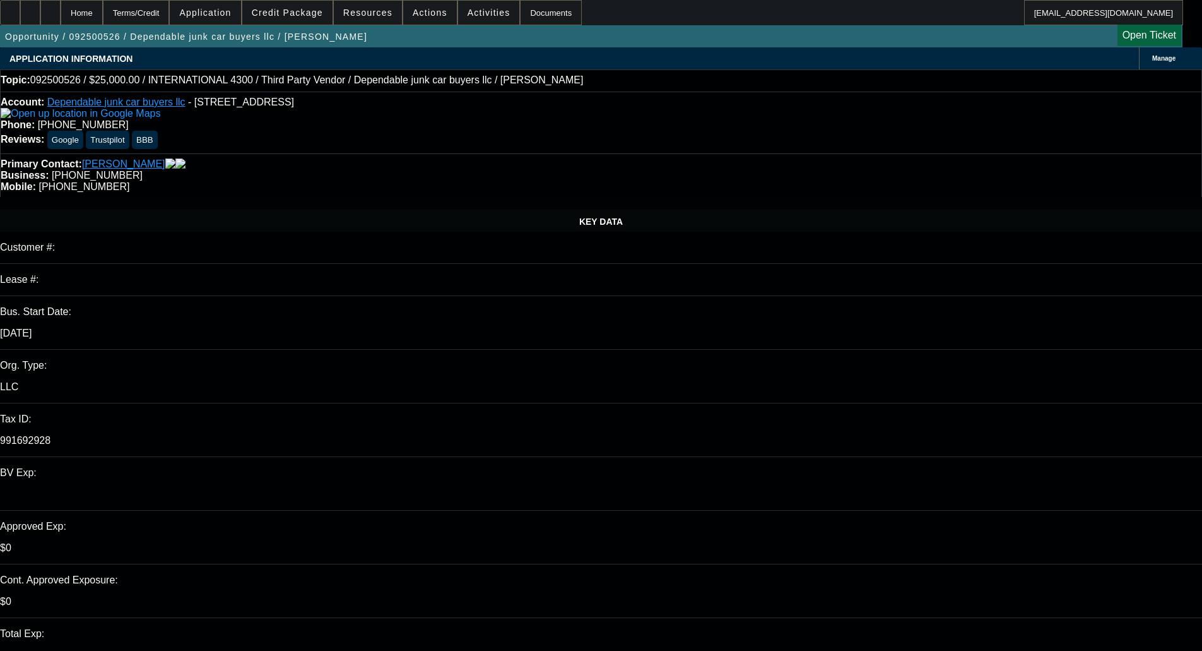
checkbox input "true"
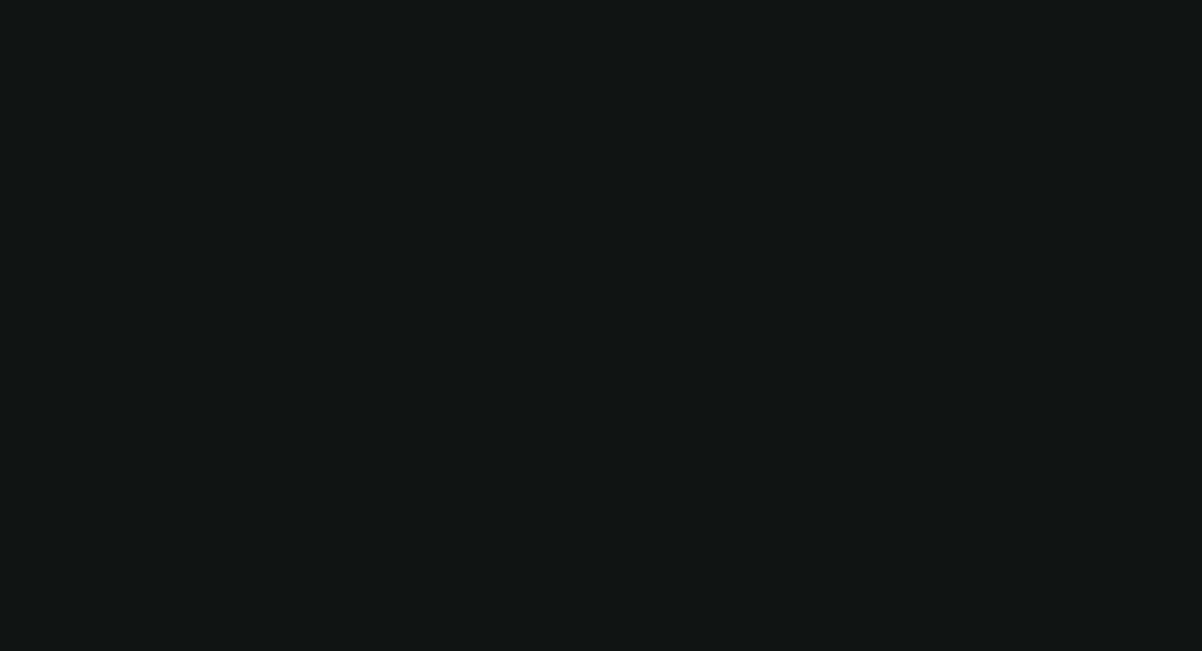
select select "0"
select select "2"
select select "0"
select select "6"
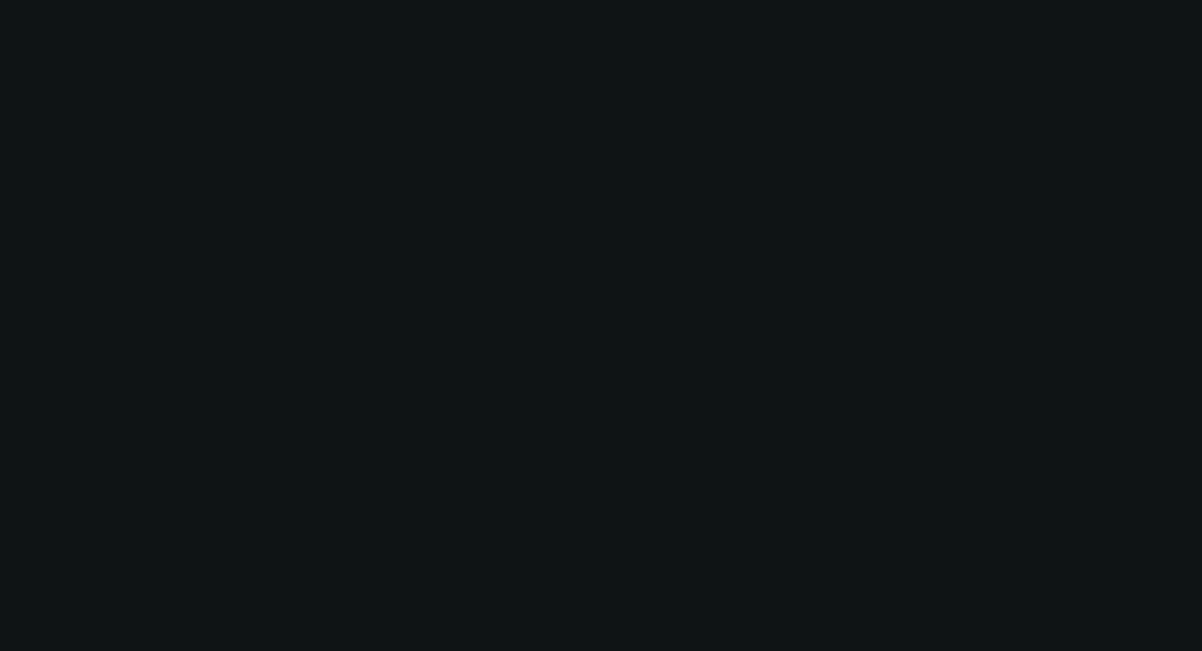
select select "0"
select select "2"
select select "0"
select select "6"
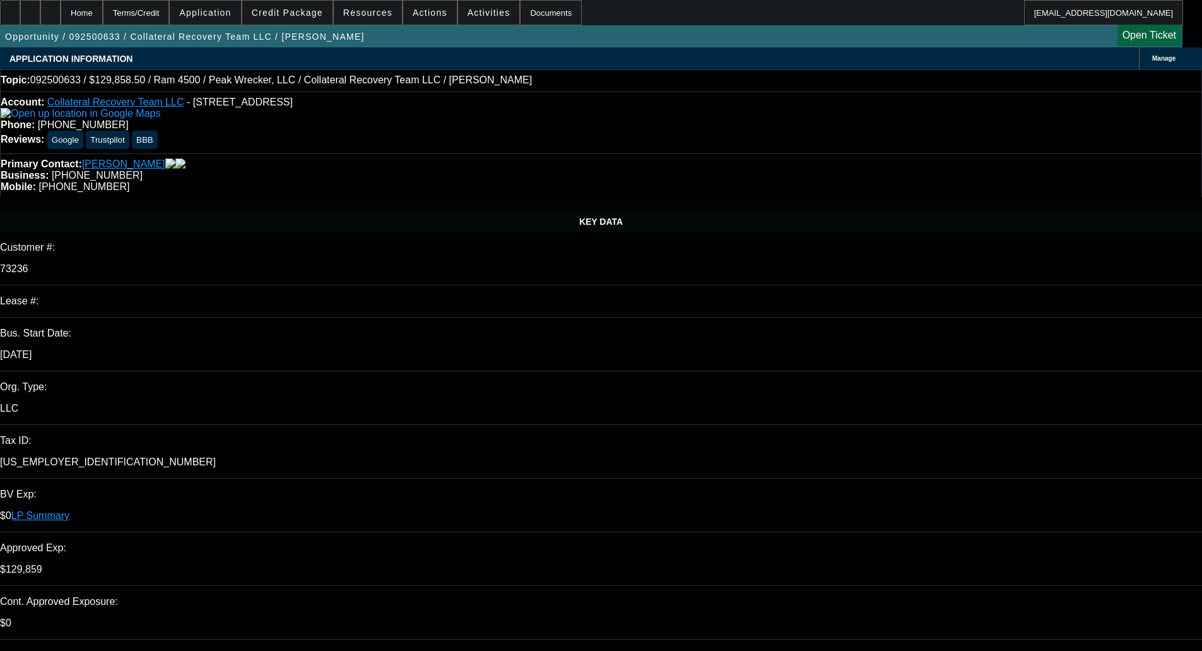
select select "0.15"
select select "0"
select select "3"
select select "0"
select select "6"
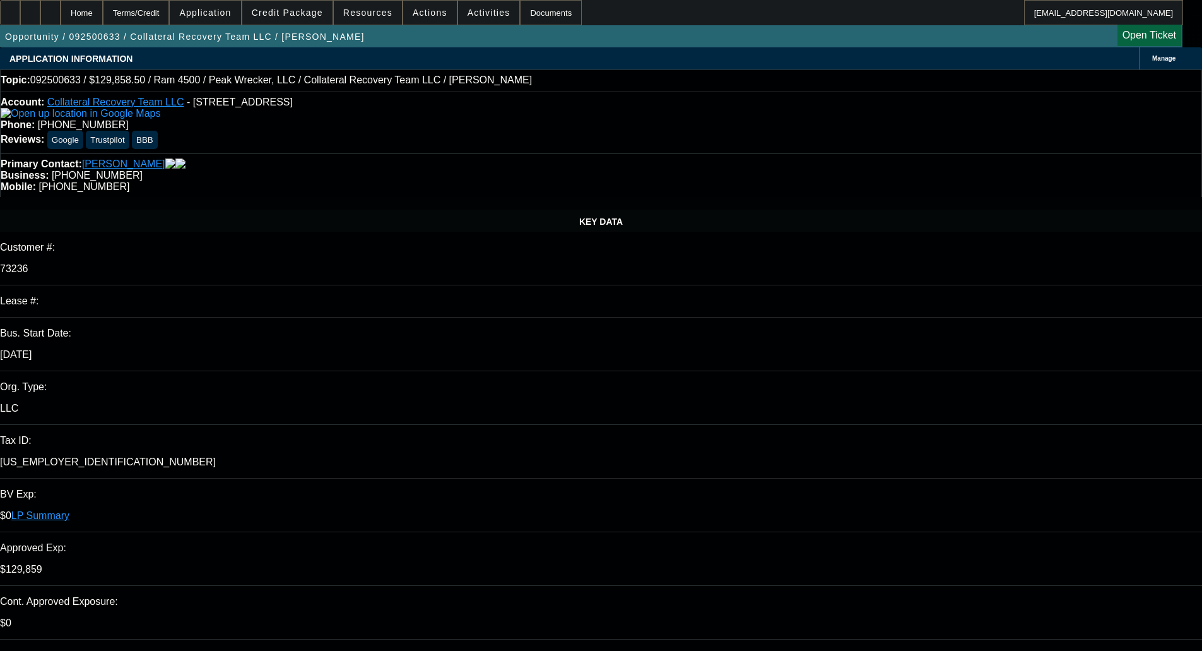
select select "0.15"
select select "0"
select select "3"
select select "0"
select select "6"
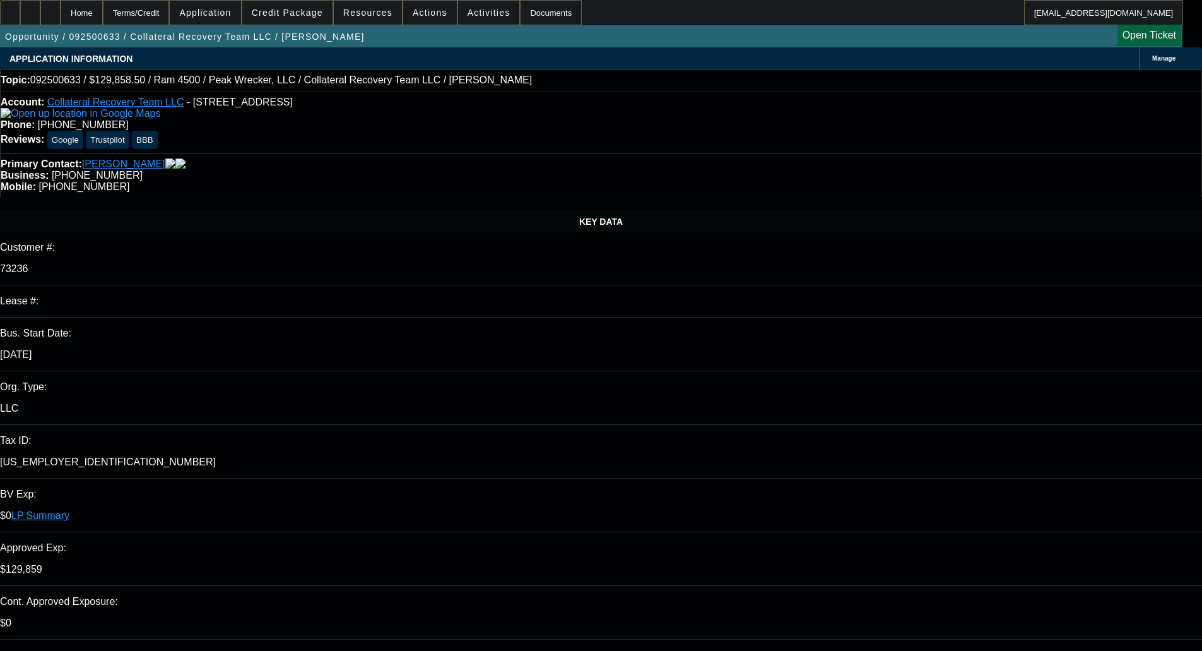
select select "0"
select select "2"
select select "0"
select select "6"
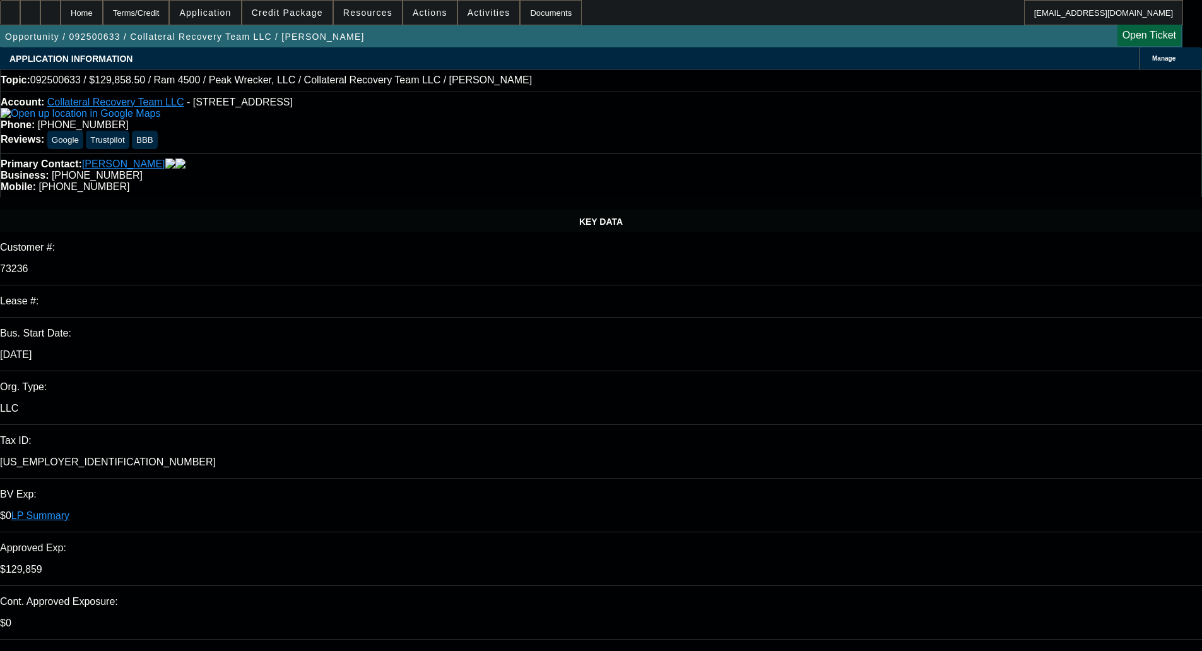
select select "0"
select select "2"
select select "0"
select select "6"
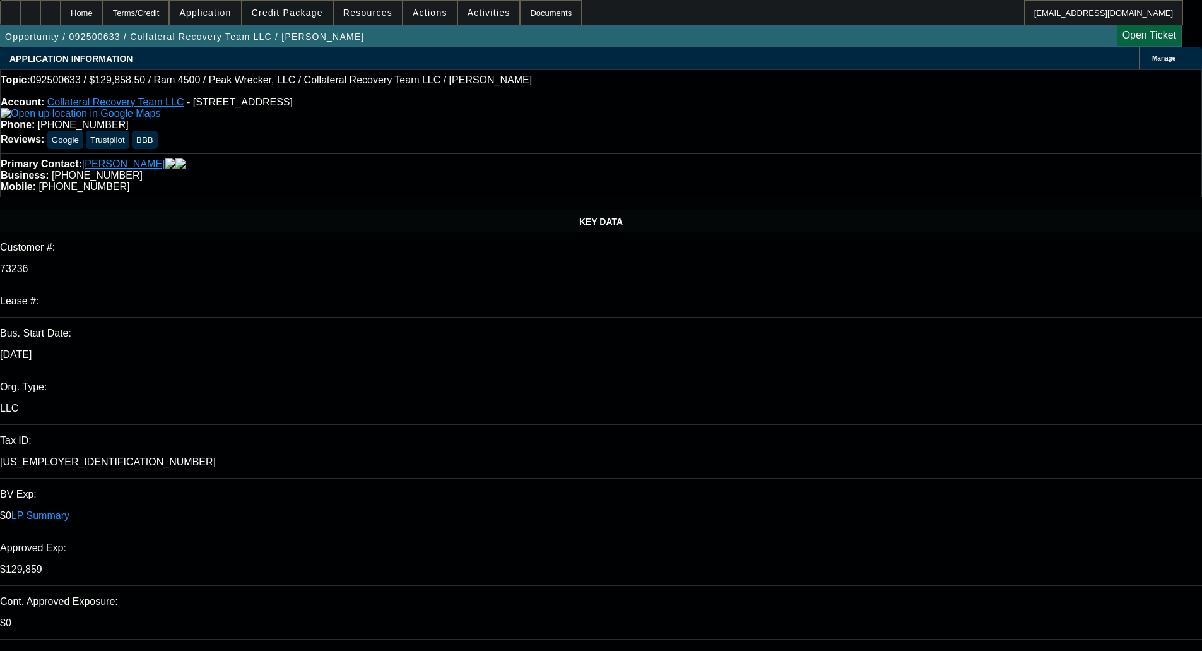
click at [303, 7] on span at bounding box center [287, 12] width 90 height 30
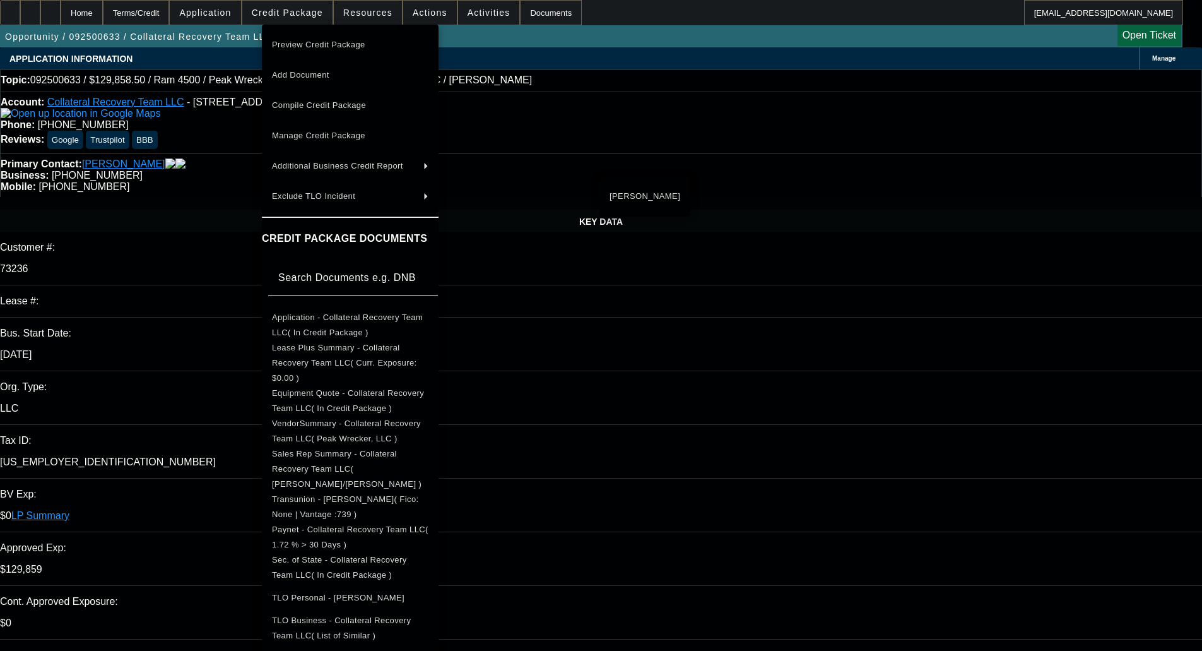
click at [216, 191] on div at bounding box center [601, 325] width 1202 height 651
